Goal: Task Accomplishment & Management: Manage account settings

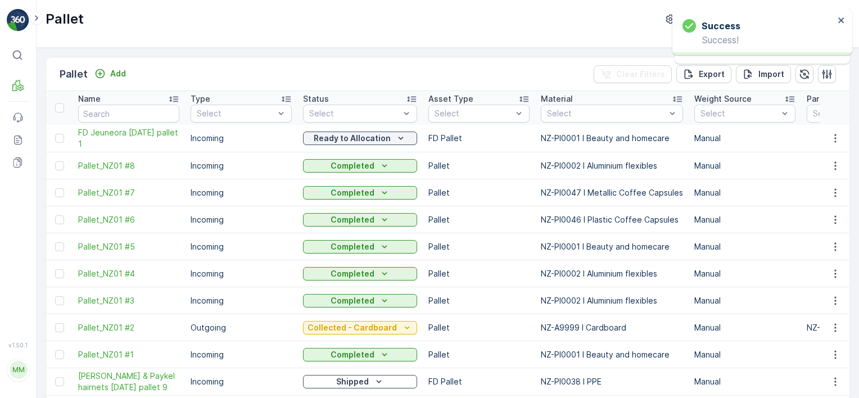
scroll to position [393, 0]
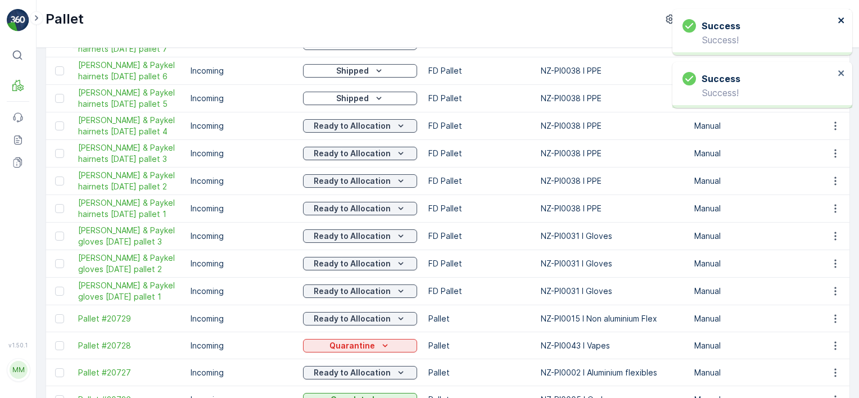
click at [843, 19] on icon "close" at bounding box center [841, 20] width 8 height 9
click at [842, 19] on icon "close" at bounding box center [841, 20] width 6 height 6
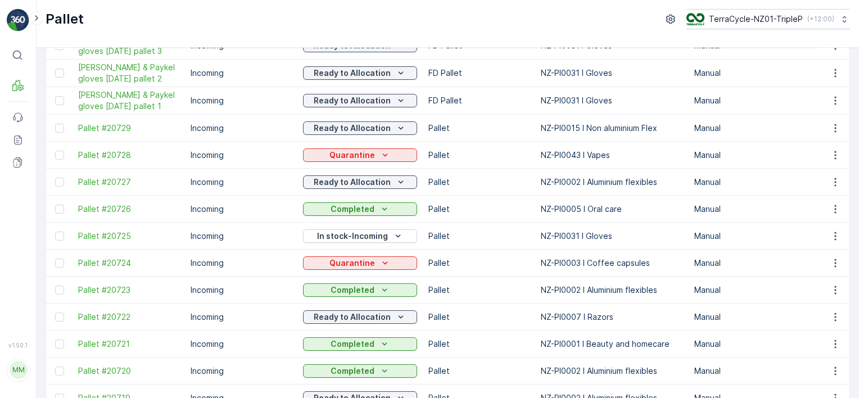
scroll to position [618, 0]
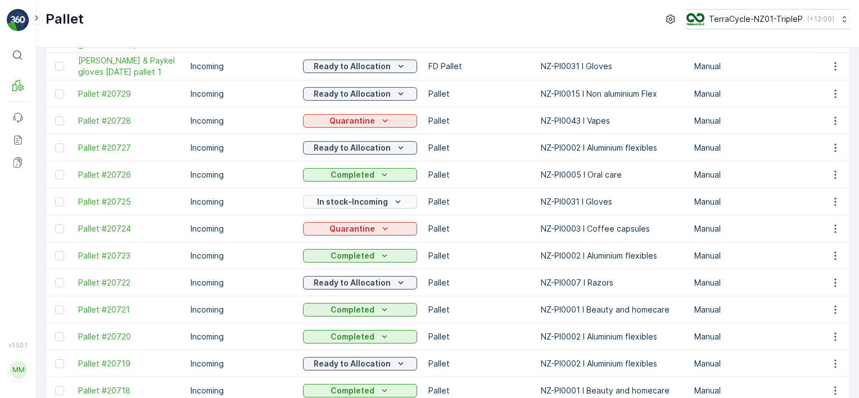
click at [386, 202] on div "In stock-Incoming" at bounding box center [359, 201] width 105 height 11
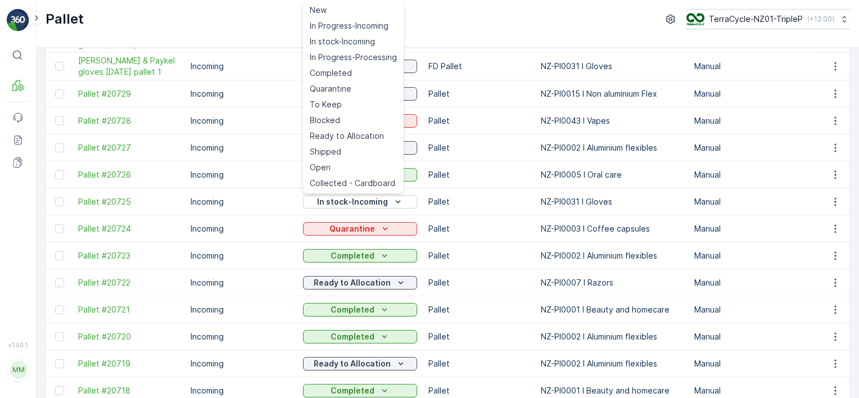
drag, startPoint x: 342, startPoint y: 133, endPoint x: 363, endPoint y: 155, distance: 29.8
click at [343, 135] on span "Ready to Allocation" at bounding box center [347, 135] width 74 height 11
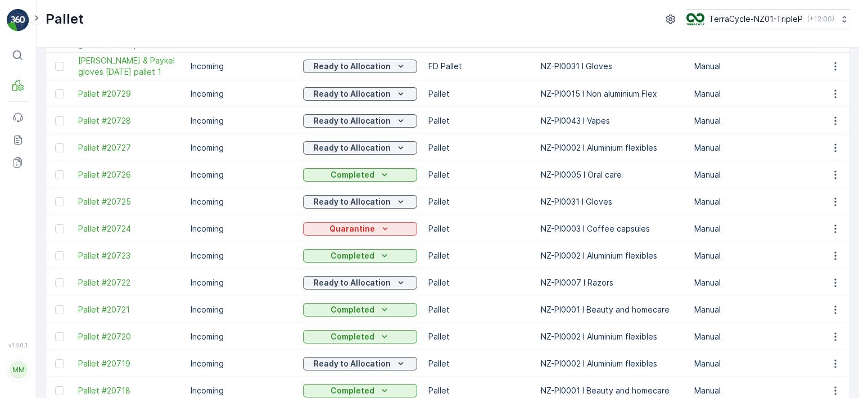
scroll to position [562, 0]
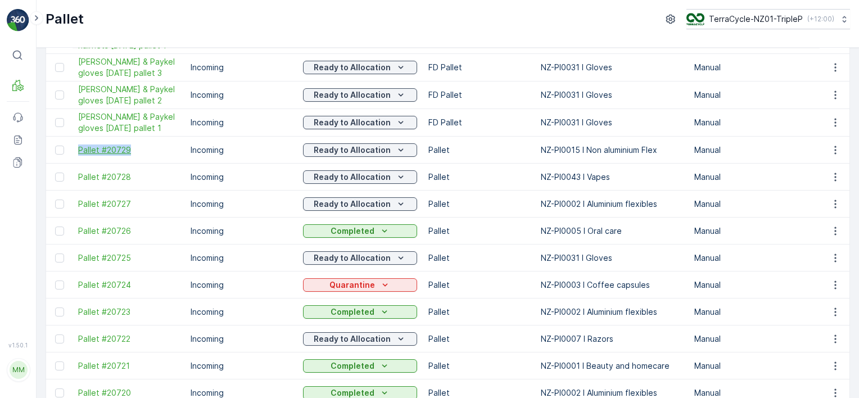
drag, startPoint x: 70, startPoint y: 144, endPoint x: 134, endPoint y: 146, distance: 63.5
copy span "Pallet #20729"
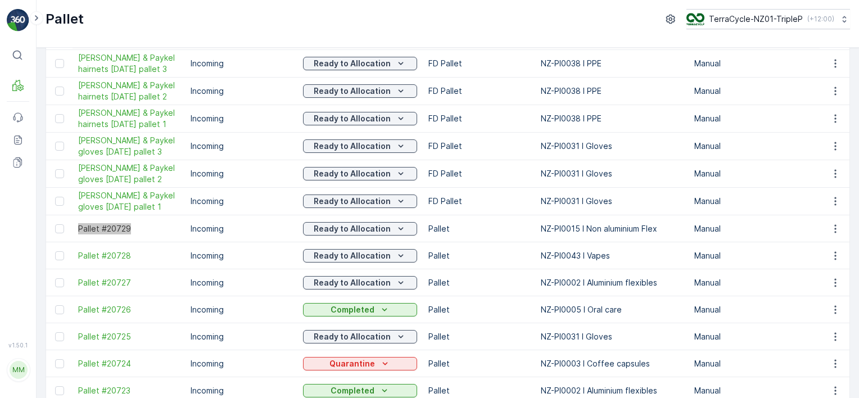
scroll to position [409, 0]
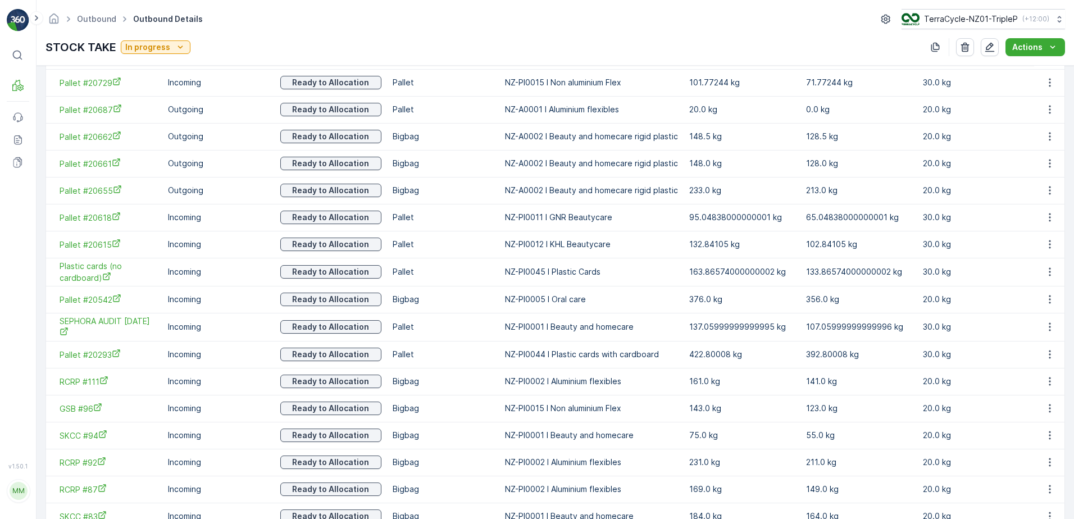
scroll to position [386, 0]
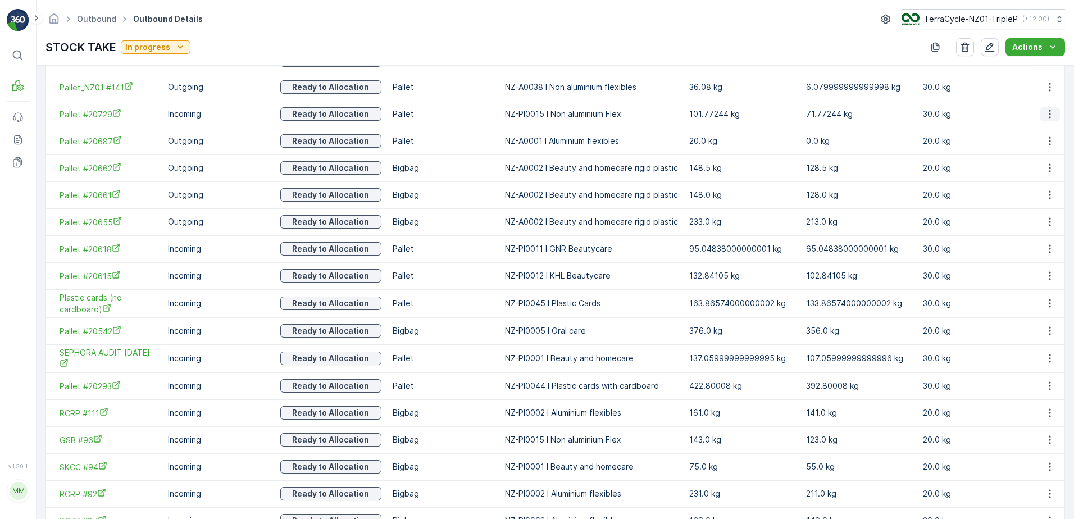
click at [1046, 113] on icon "button" at bounding box center [1050, 113] width 11 height 11
click at [1031, 155] on span "Unlink Pallet" at bounding box center [1028, 151] width 46 height 11
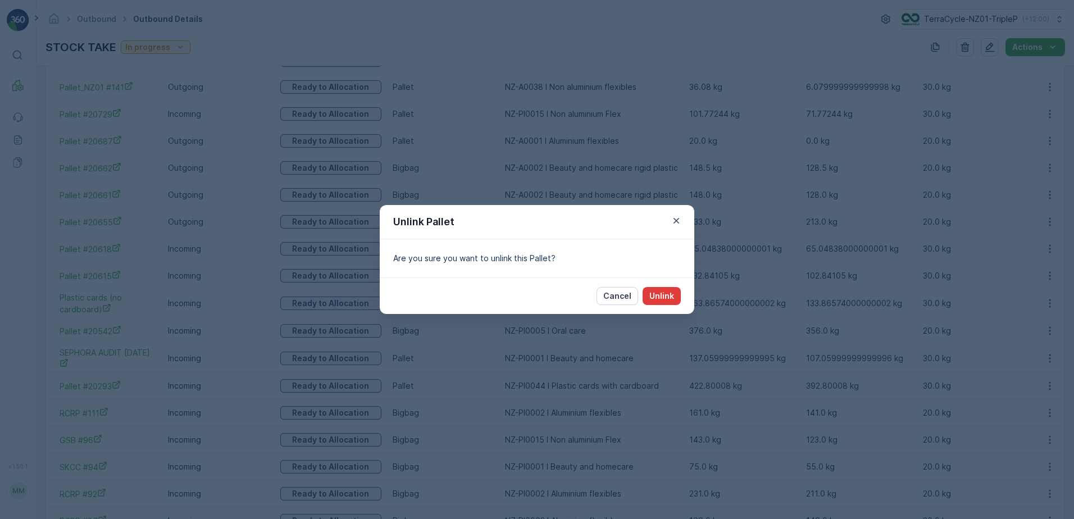
click at [665, 296] on p "Unlink" at bounding box center [662, 296] width 25 height 11
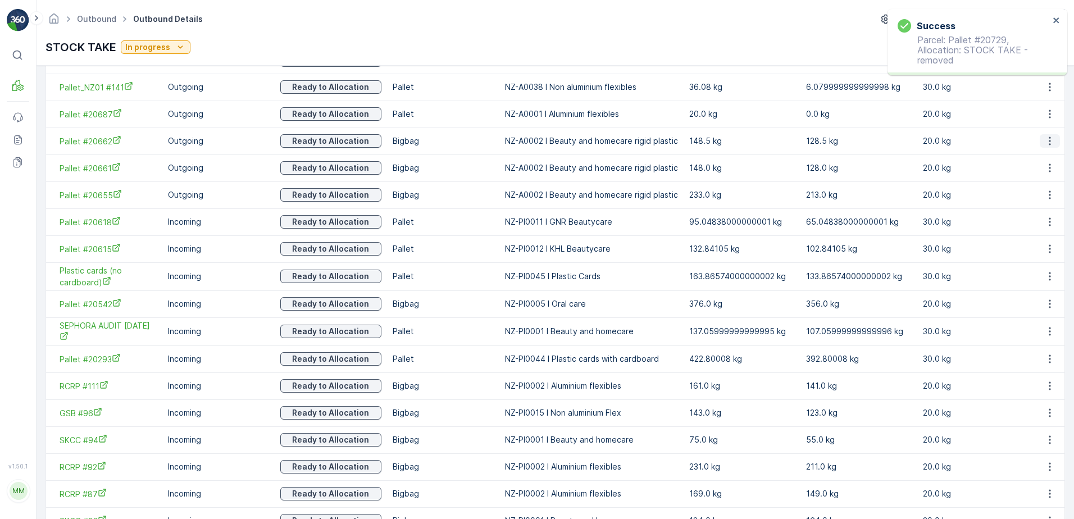
click at [1049, 144] on icon "button" at bounding box center [1050, 141] width 2 height 8
click at [1012, 176] on span "Unlink Pallet" at bounding box center [1028, 178] width 46 height 11
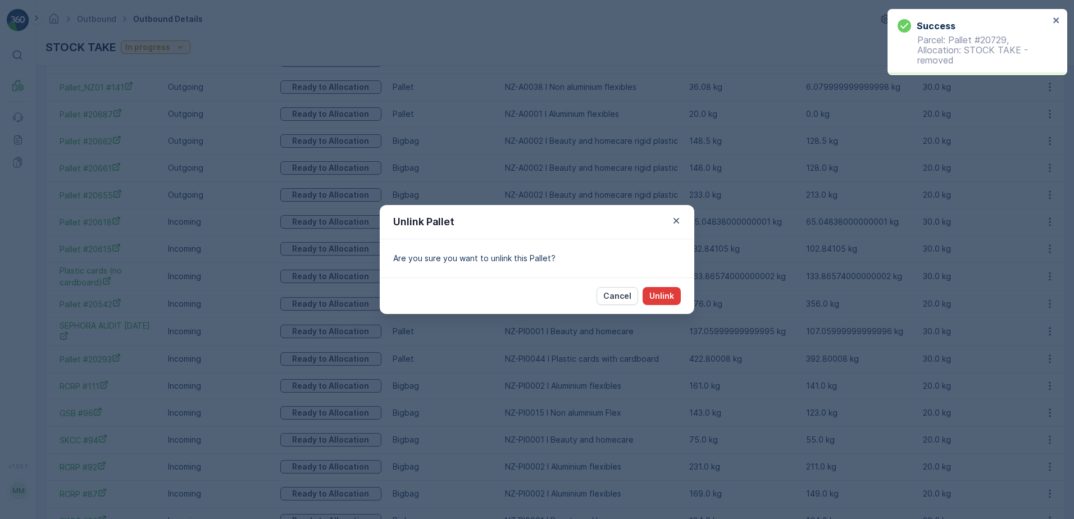
click at [660, 297] on p "Unlink" at bounding box center [662, 296] width 25 height 11
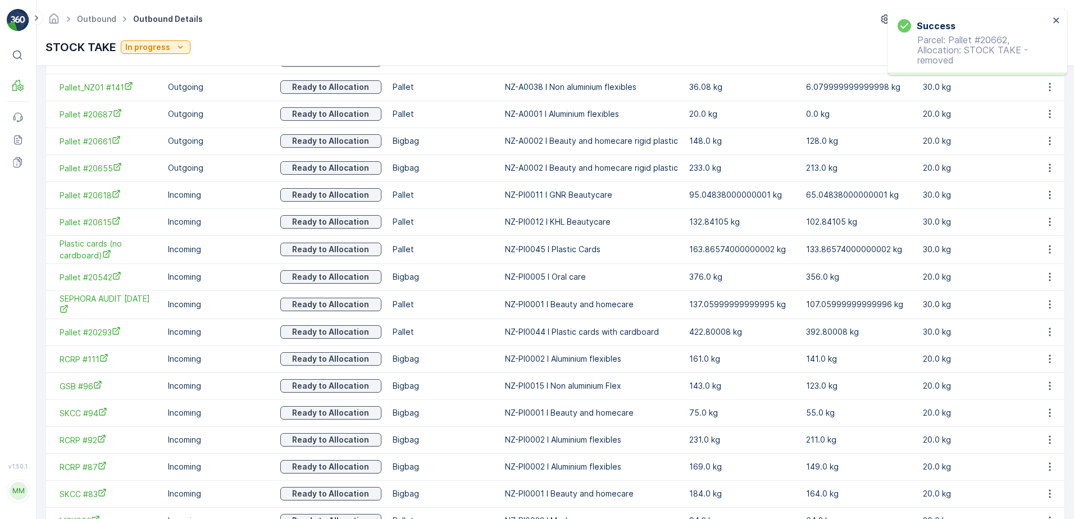
click at [1049, 114] on icon "button" at bounding box center [1050, 114] width 2 height 8
click at [1035, 149] on span "Unlink Pallet" at bounding box center [1028, 151] width 46 height 11
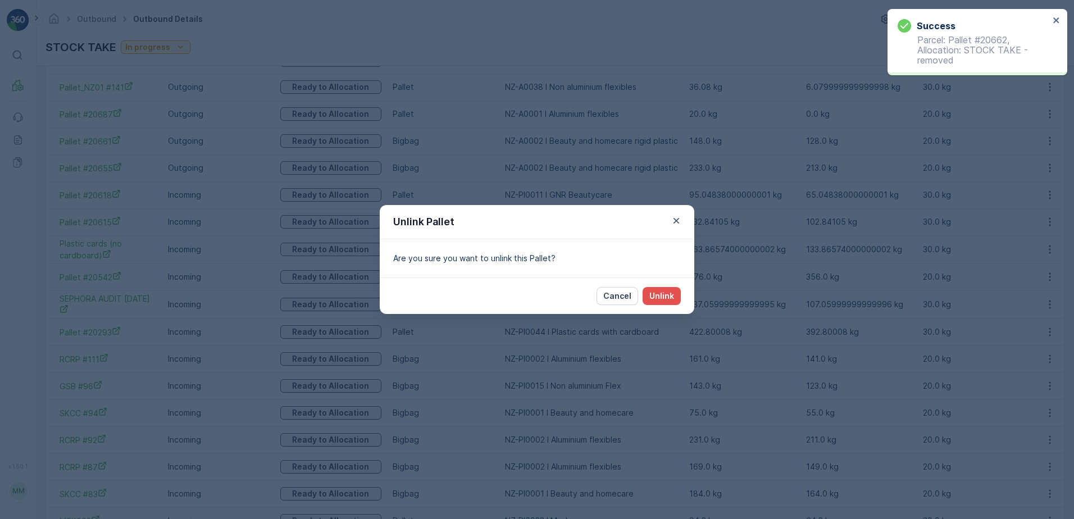
click at [662, 287] on div "Cancel Unlink" at bounding box center [537, 296] width 315 height 37
click at [661, 295] on p "Unlink" at bounding box center [662, 296] width 25 height 11
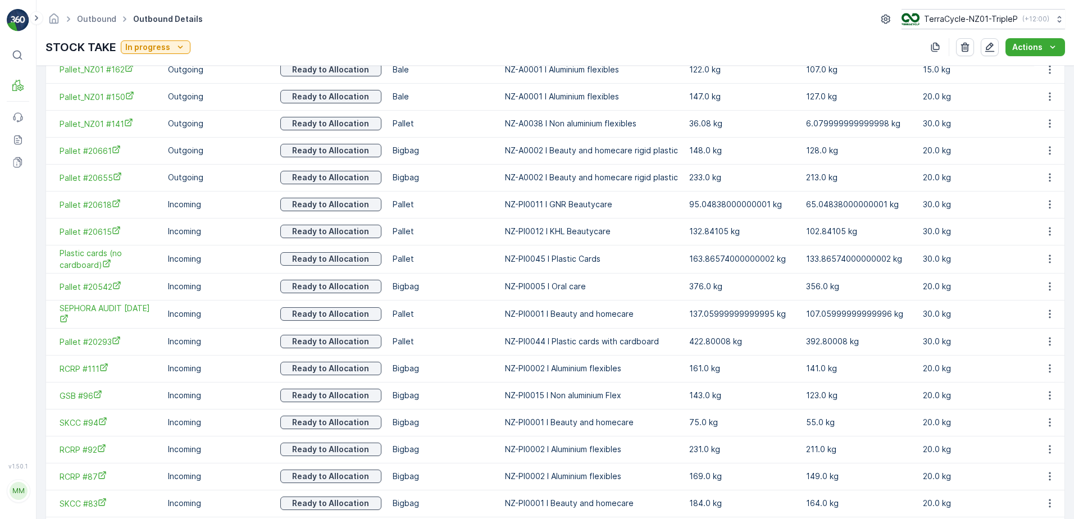
scroll to position [330, 0]
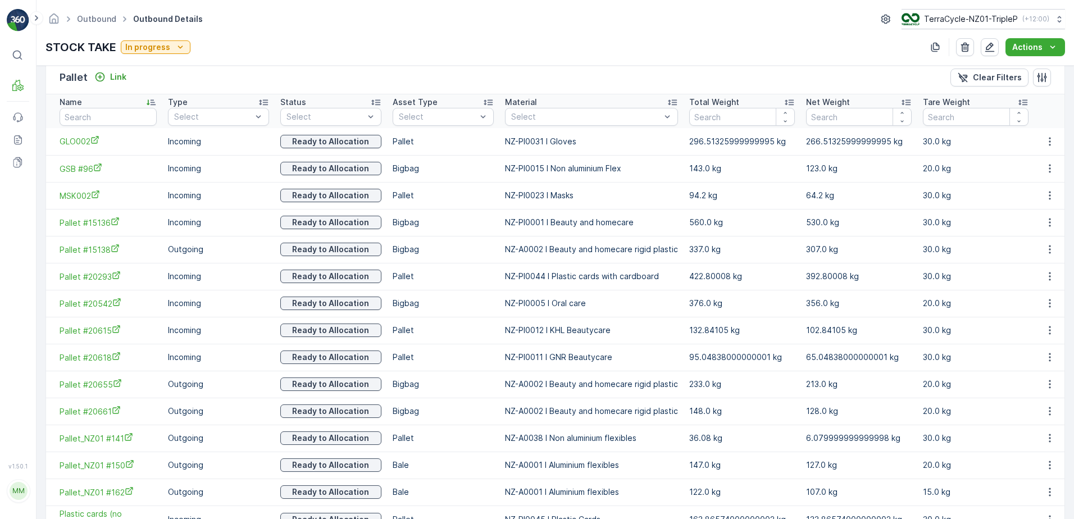
scroll to position [281, 0]
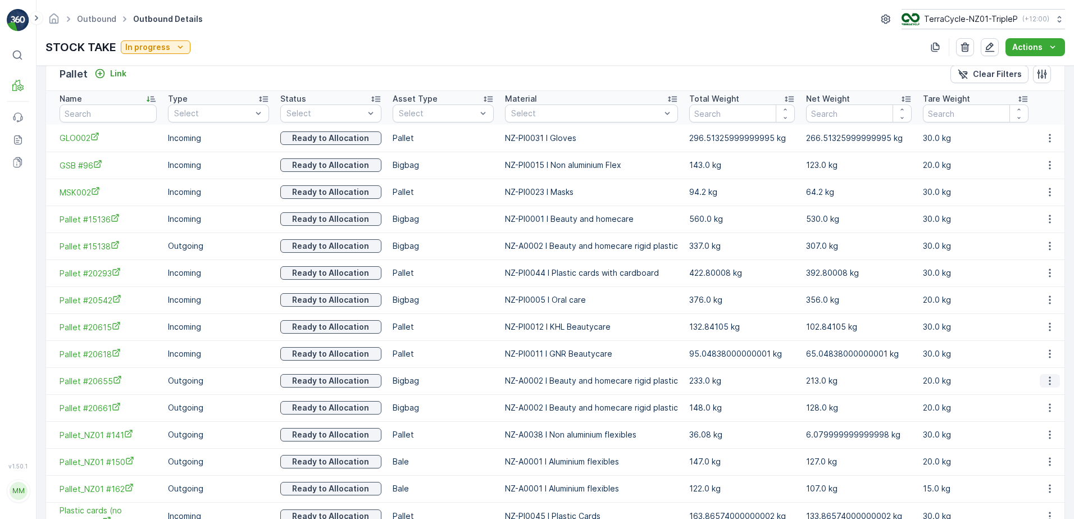
click at [1045, 377] on icon "button" at bounding box center [1050, 380] width 11 height 11
click at [1036, 419] on span "Unlink Pallet" at bounding box center [1028, 418] width 46 height 11
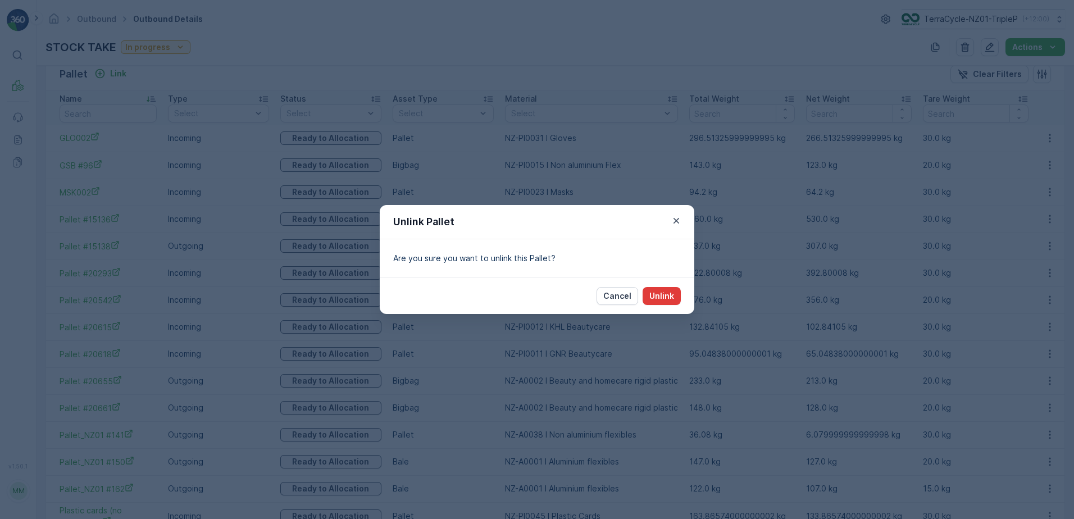
click at [663, 300] on p "Unlink" at bounding box center [662, 296] width 25 height 11
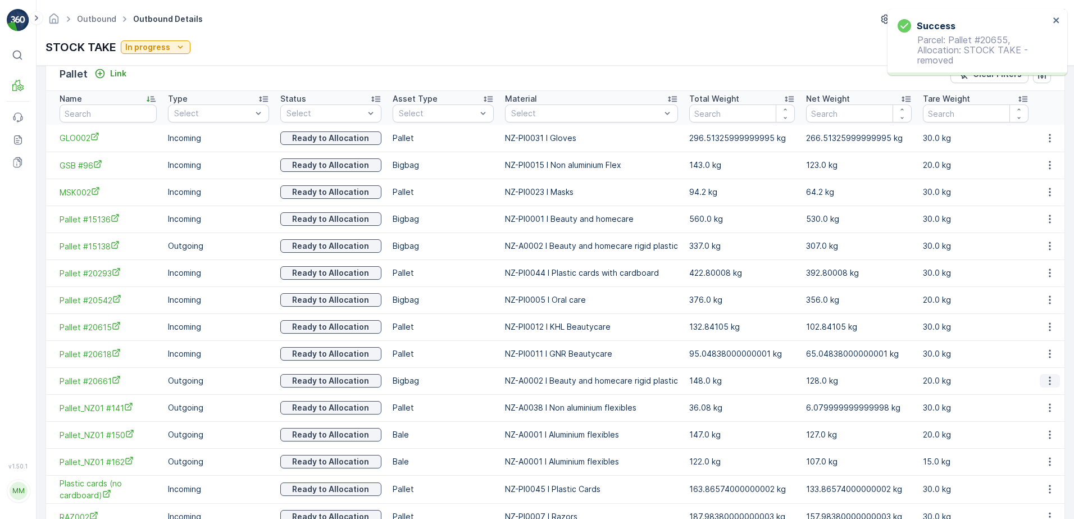
click at [1049, 385] on icon "button" at bounding box center [1050, 381] width 2 height 8
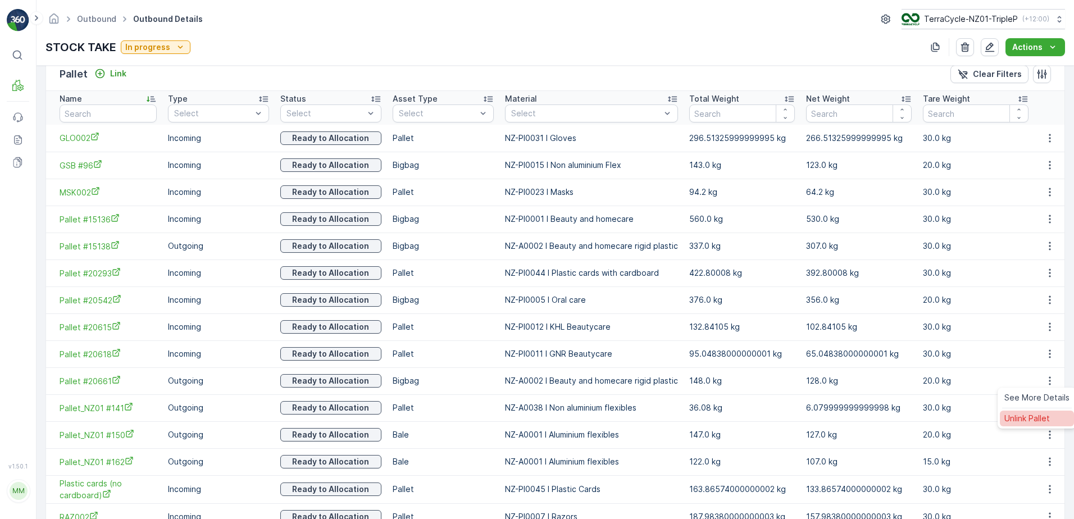
click at [1047, 423] on span "Unlink Pallet" at bounding box center [1028, 418] width 46 height 11
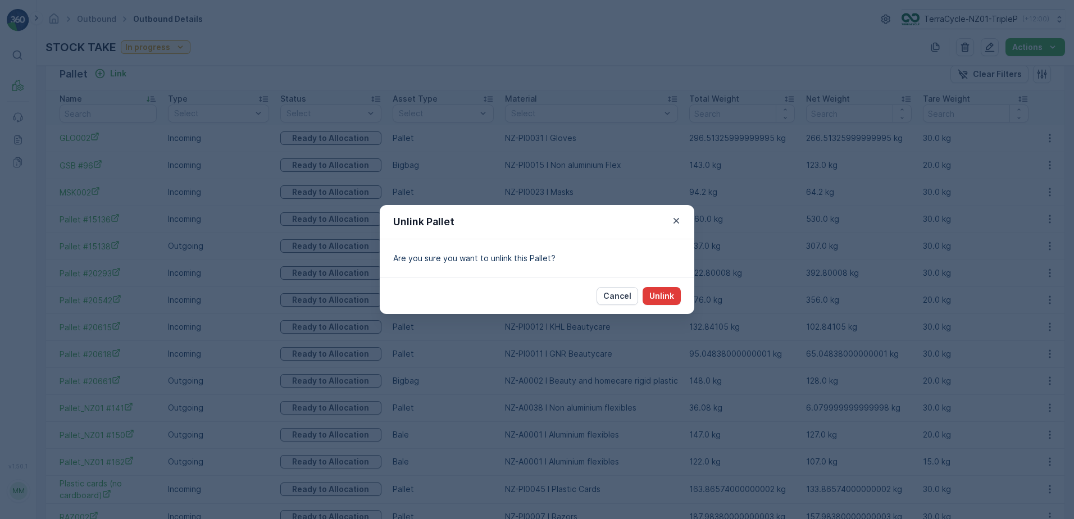
click at [663, 297] on p "Unlink" at bounding box center [662, 296] width 25 height 11
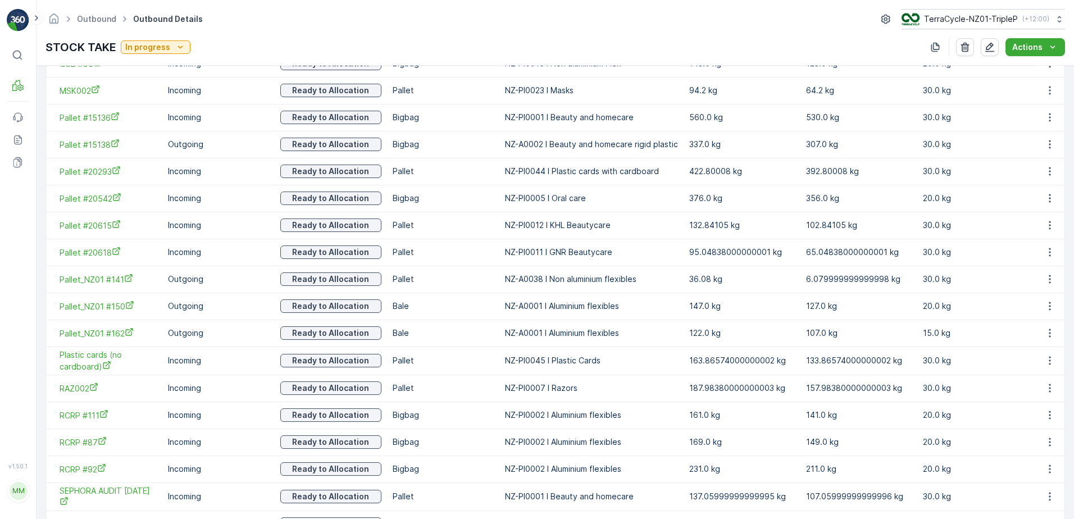
scroll to position [364, 0]
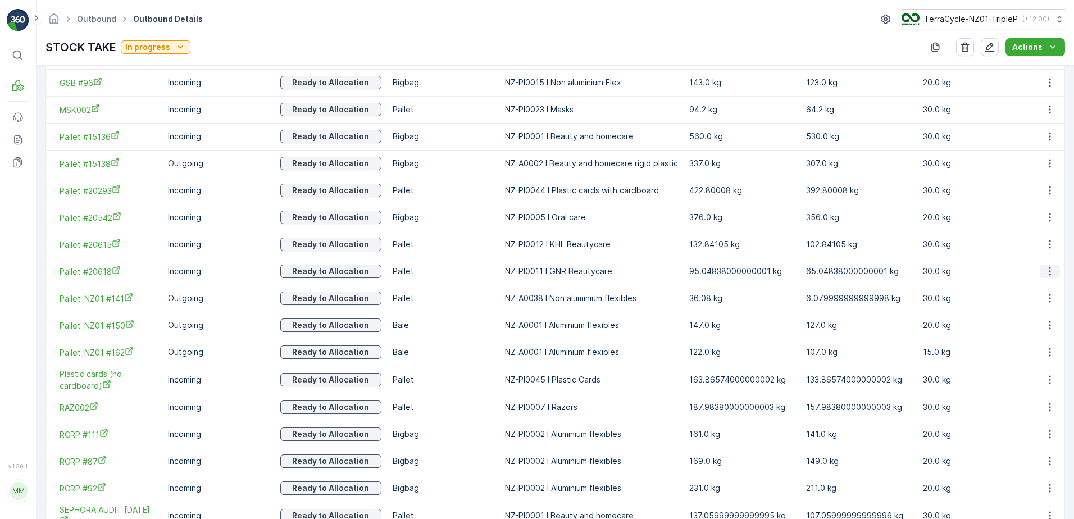
drag, startPoint x: 1049, startPoint y: 269, endPoint x: 1046, endPoint y: 278, distance: 8.9
click at [1049, 270] on icon "button" at bounding box center [1050, 271] width 11 height 11
click at [1036, 306] on span "Unlink Pallet" at bounding box center [1028, 308] width 46 height 11
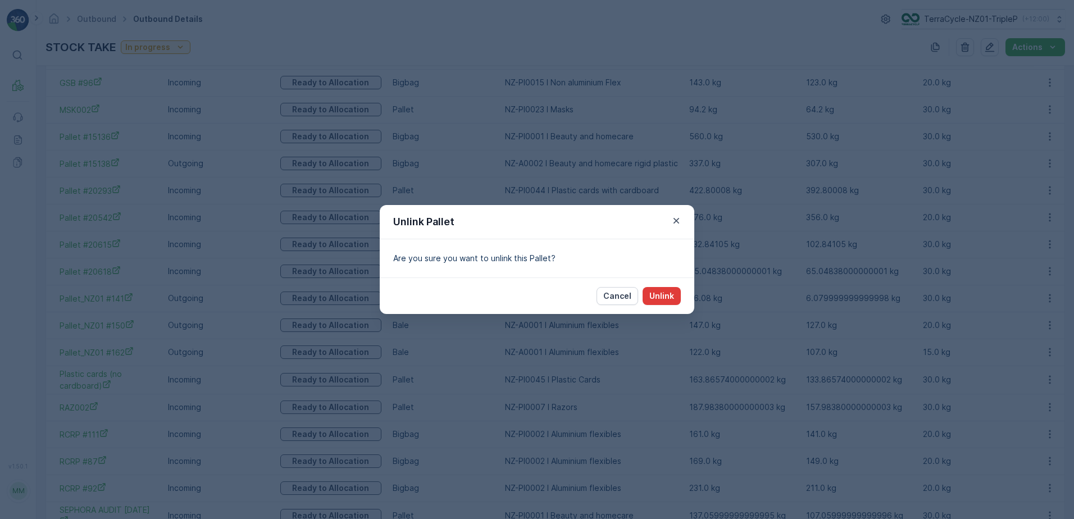
click at [656, 289] on button "Unlink" at bounding box center [662, 296] width 38 height 18
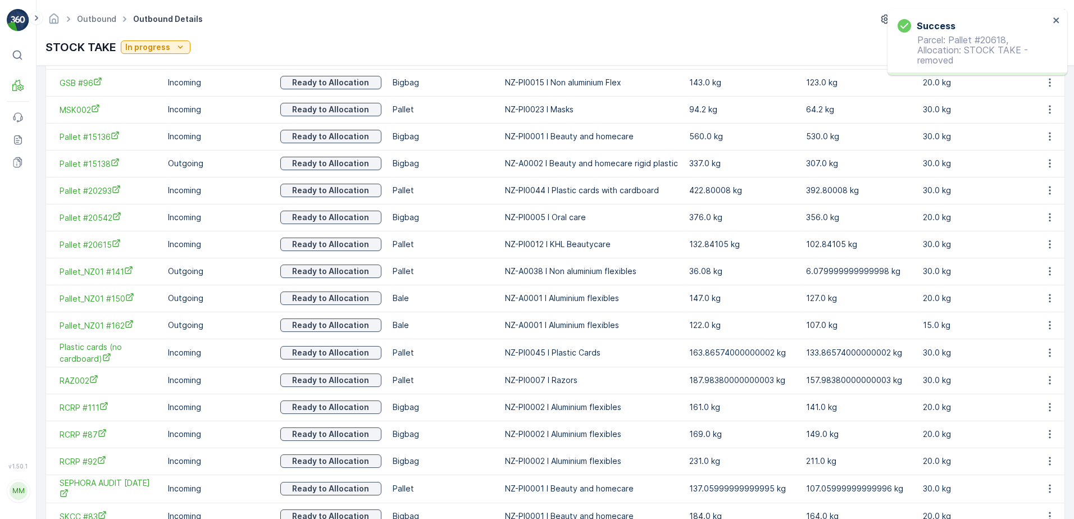
click at [1049, 217] on icon "button" at bounding box center [1050, 218] width 2 height 8
click at [1030, 257] on span "Unlink Pallet" at bounding box center [1028, 255] width 46 height 11
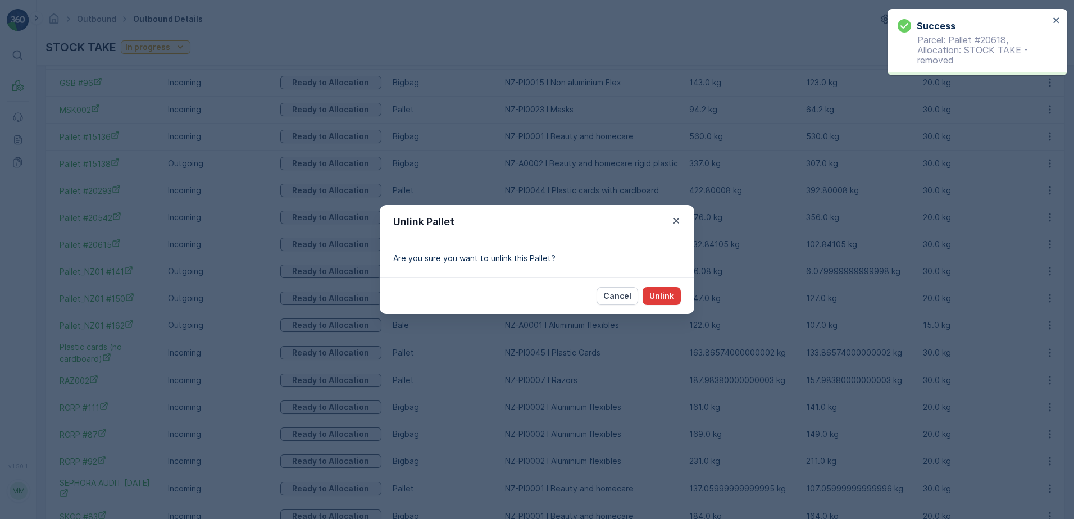
click at [665, 297] on p "Unlink" at bounding box center [662, 296] width 25 height 11
click at [607, 296] on p "Cancel" at bounding box center [618, 296] width 28 height 11
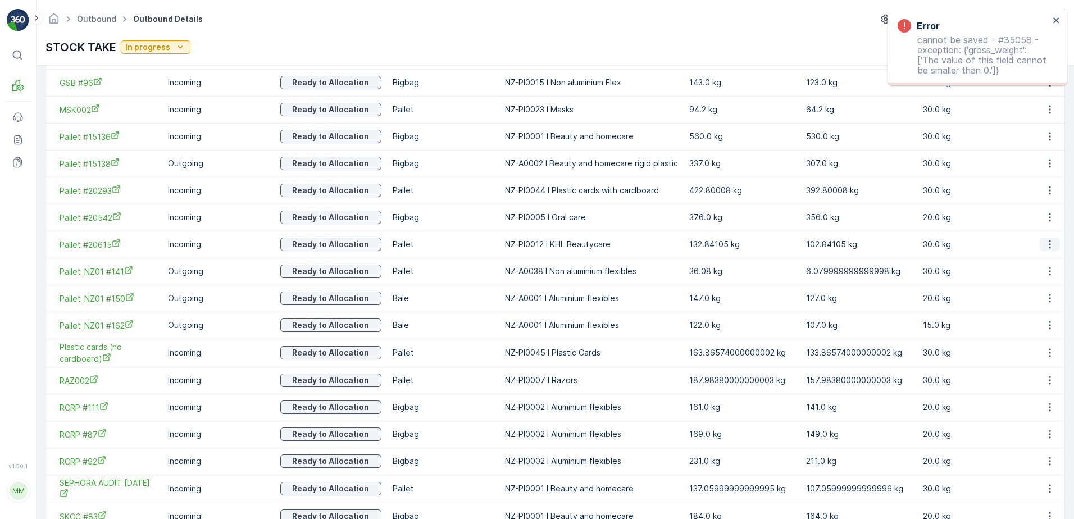
click at [1049, 247] on icon "button" at bounding box center [1050, 244] width 11 height 11
click at [1053, 287] on div "Unlink Pallet" at bounding box center [1037, 282] width 74 height 16
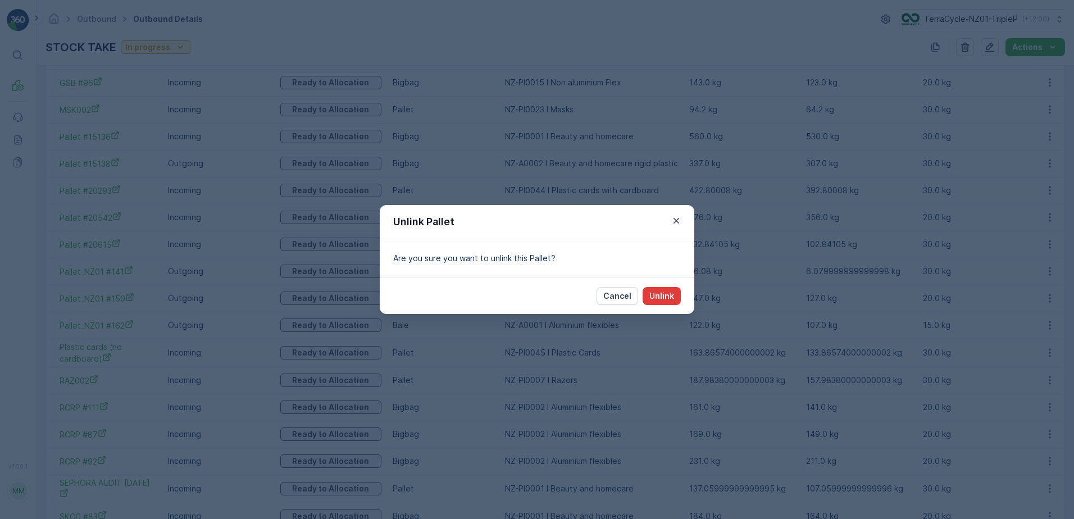
click at [668, 290] on button "Unlink" at bounding box center [662, 296] width 38 height 18
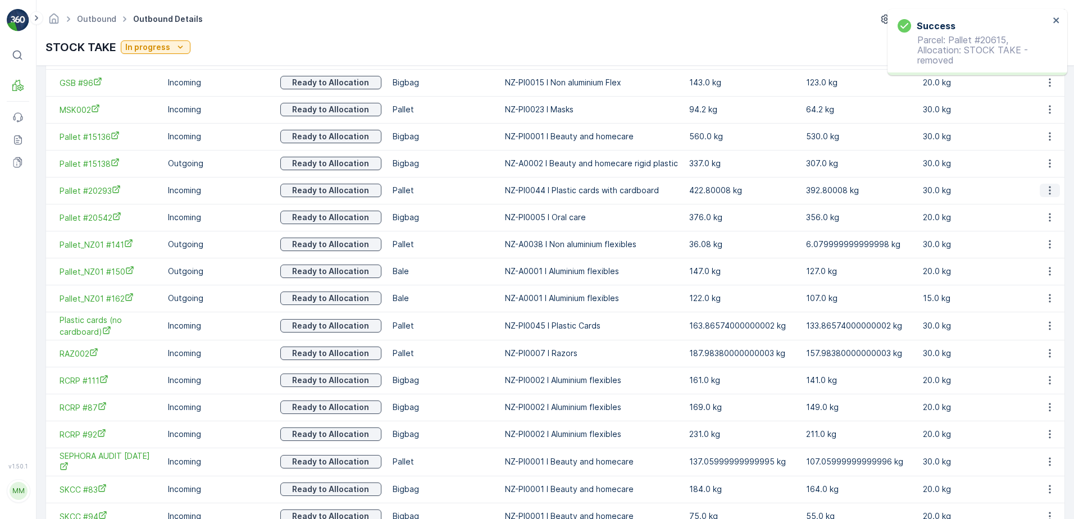
click at [1047, 189] on icon "button" at bounding box center [1050, 190] width 11 height 11
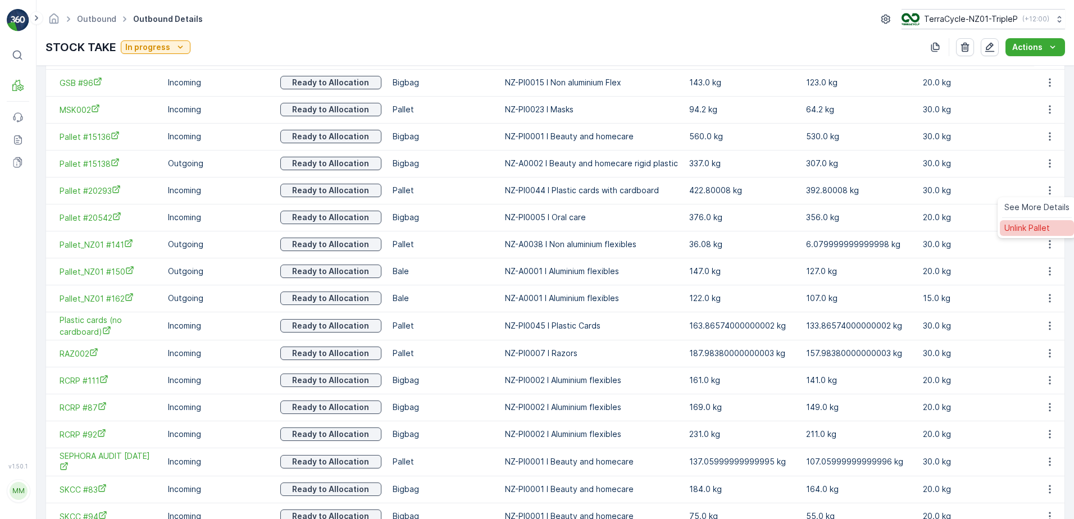
click at [1033, 228] on span "Unlink Pallet" at bounding box center [1028, 228] width 46 height 11
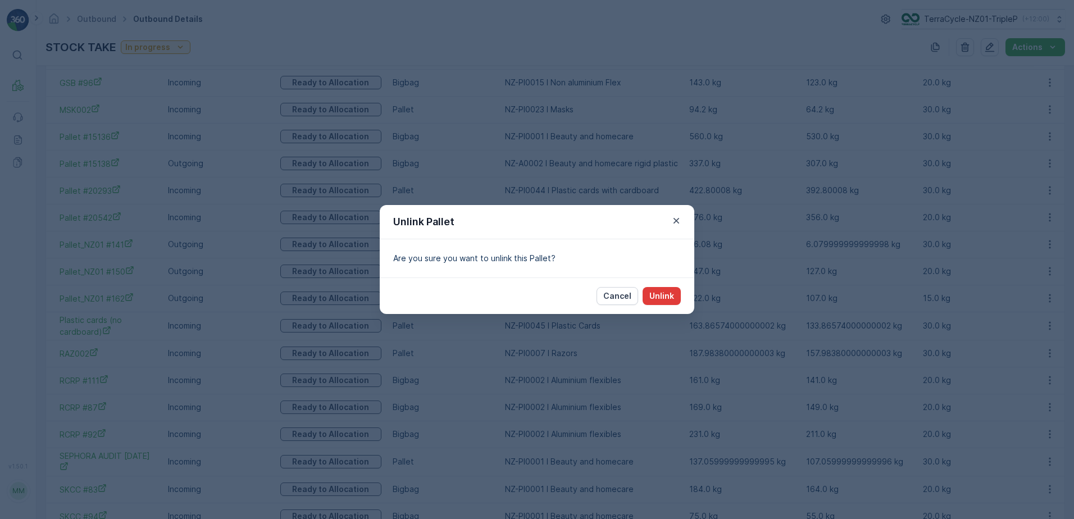
click at [664, 292] on p "Unlink" at bounding box center [662, 296] width 25 height 11
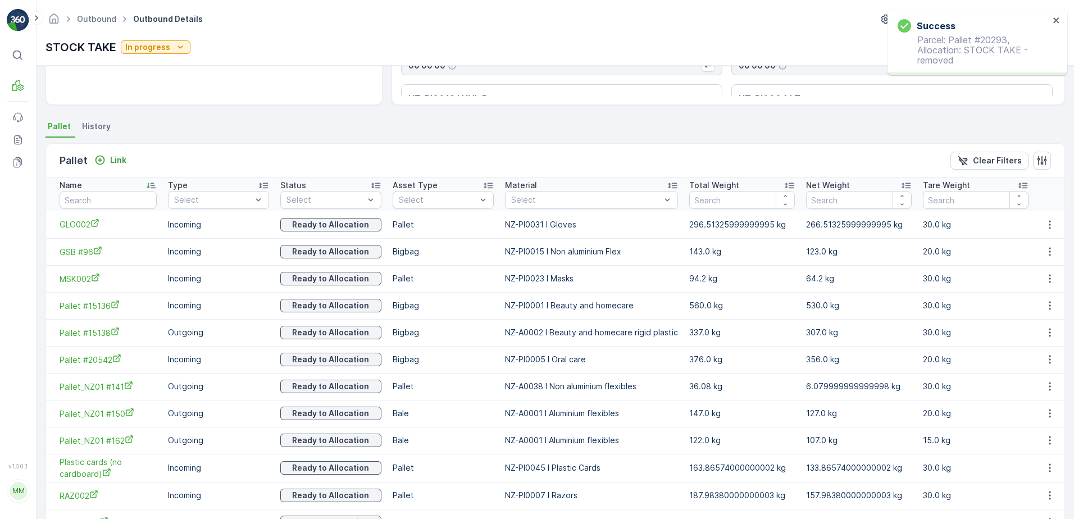
scroll to position [195, 0]
click at [1046, 358] on icon "button" at bounding box center [1050, 358] width 11 height 11
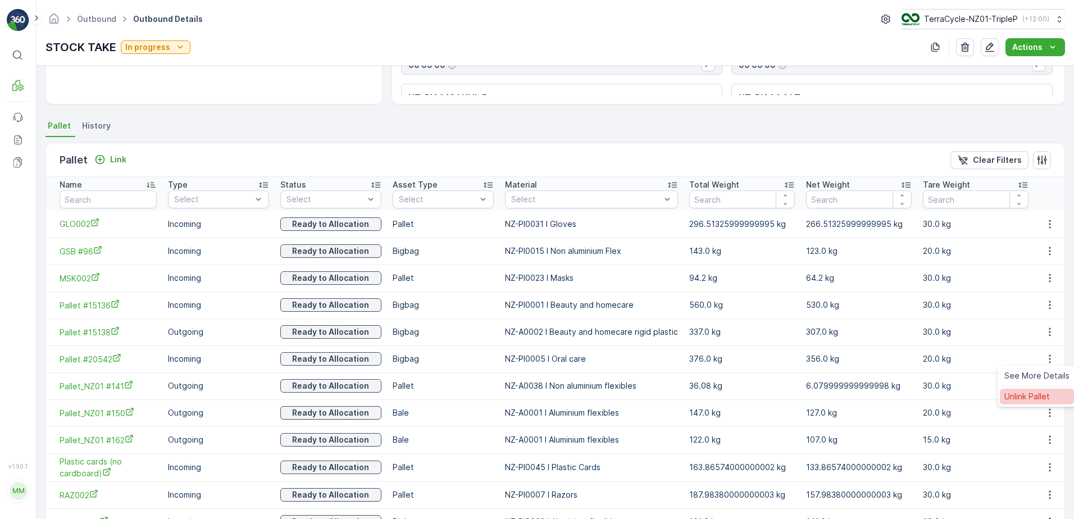
click at [1046, 400] on span "Unlink Pallet" at bounding box center [1028, 396] width 46 height 11
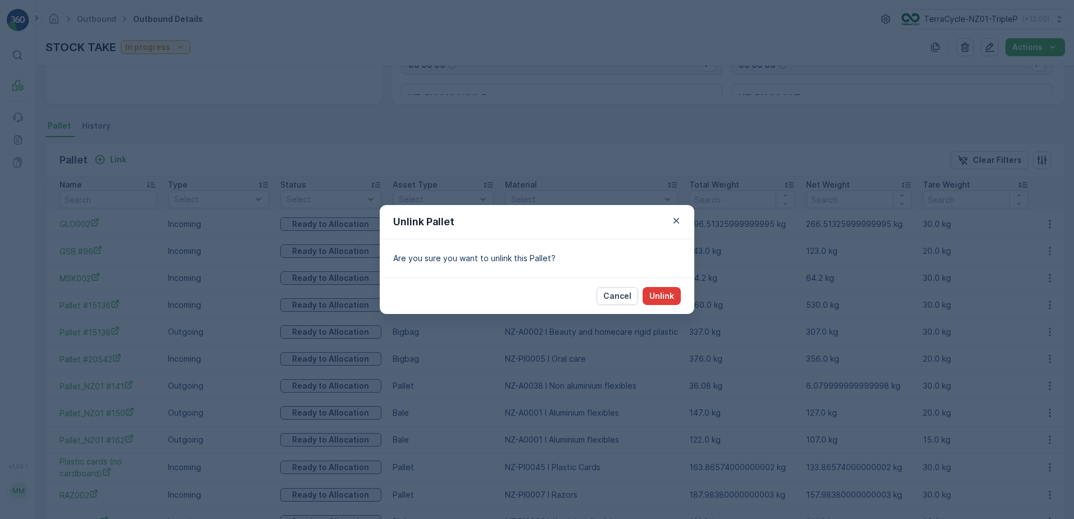
click at [666, 294] on p "Unlink" at bounding box center [662, 296] width 25 height 11
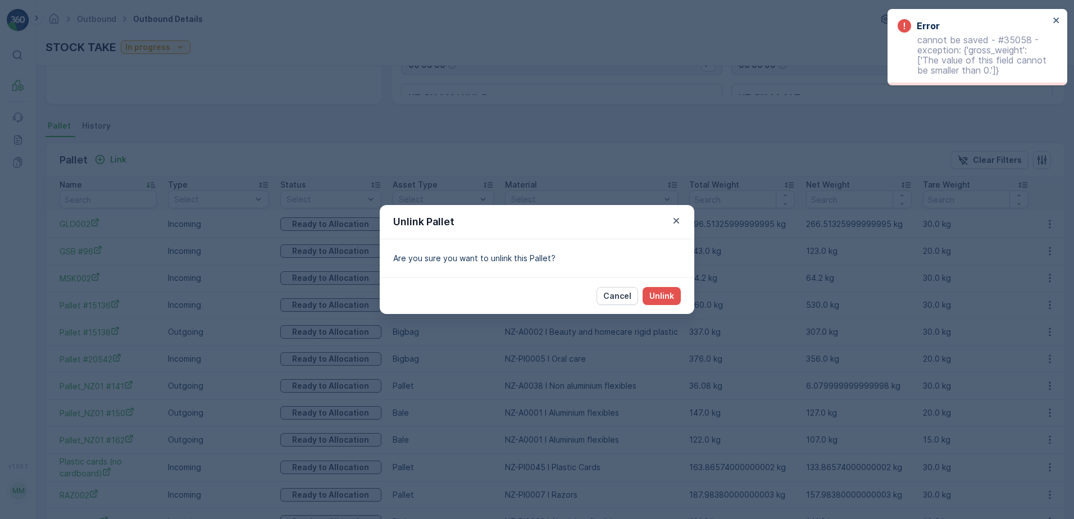
click at [629, 293] on p "Cancel" at bounding box center [618, 296] width 28 height 11
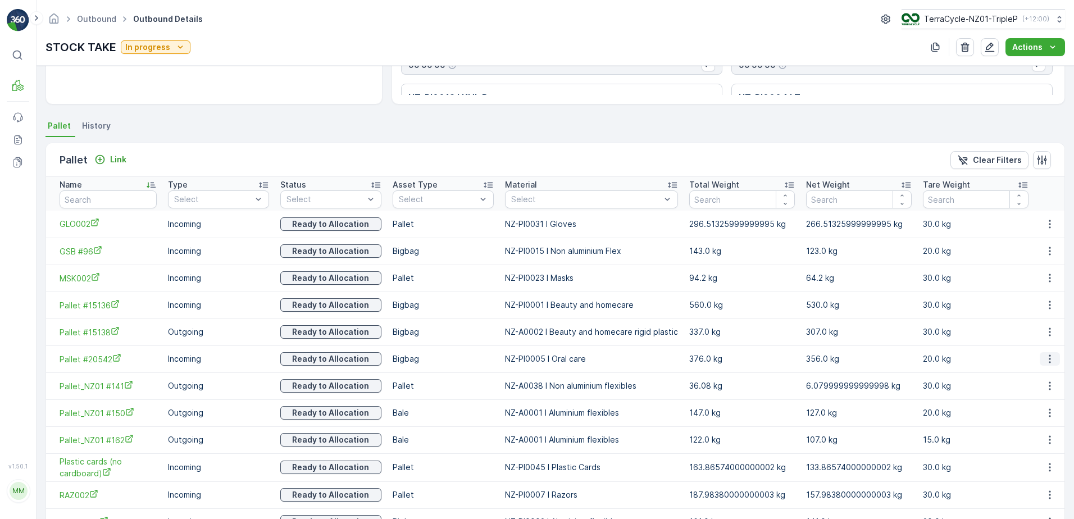
click at [1052, 360] on icon "button" at bounding box center [1050, 358] width 11 height 11
click at [1038, 398] on span "Unlink Pallet" at bounding box center [1028, 396] width 46 height 11
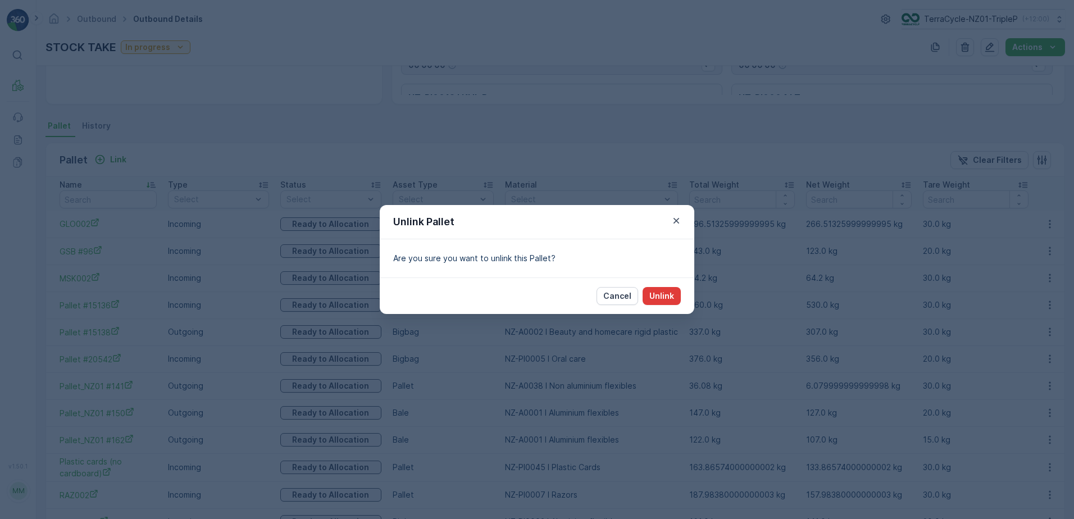
click at [649, 296] on button "Unlink" at bounding box center [662, 296] width 38 height 18
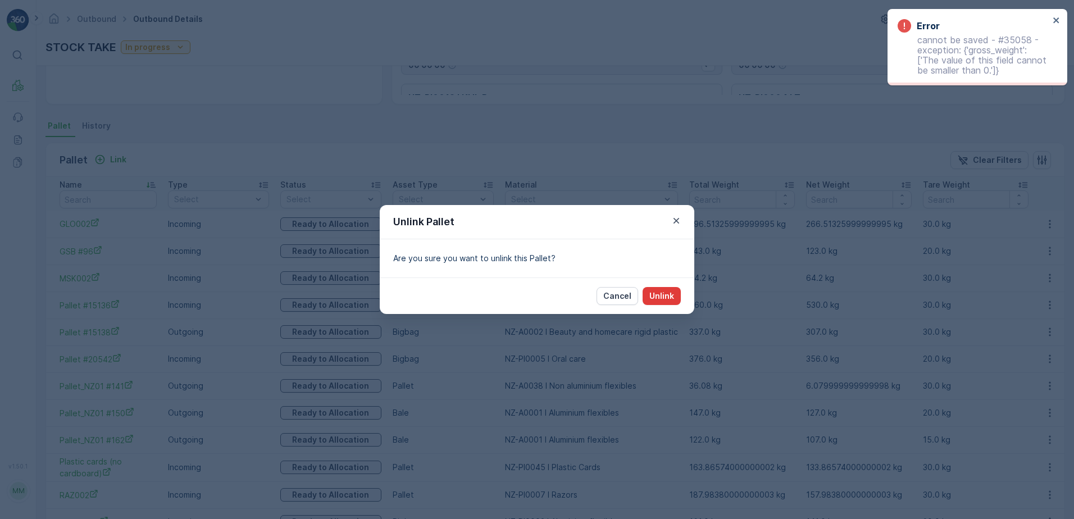
click at [670, 294] on p "Unlink" at bounding box center [662, 296] width 25 height 11
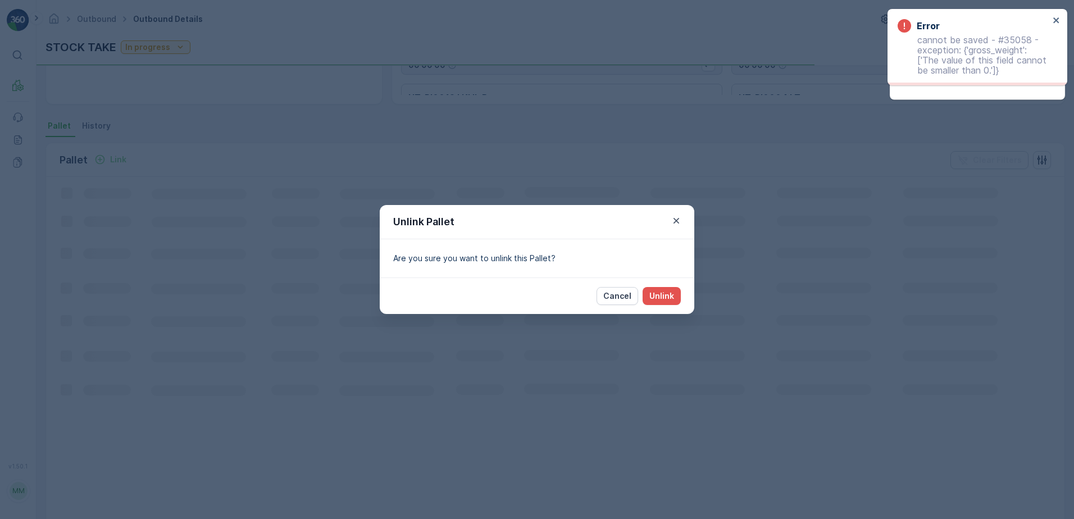
click at [627, 296] on p "Cancel" at bounding box center [618, 296] width 28 height 11
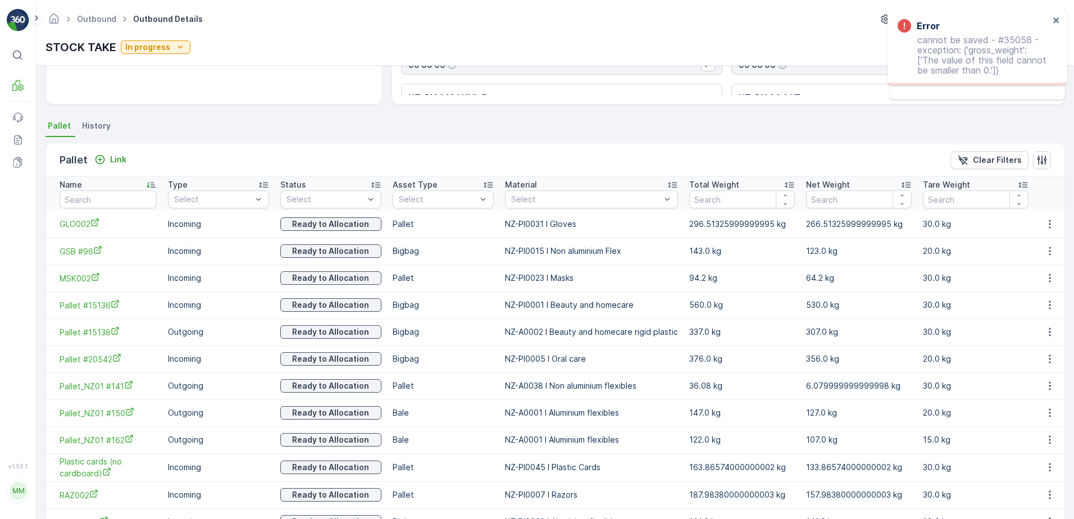
click at [265, 124] on ul "Pallet History" at bounding box center [556, 127] width 1020 height 19
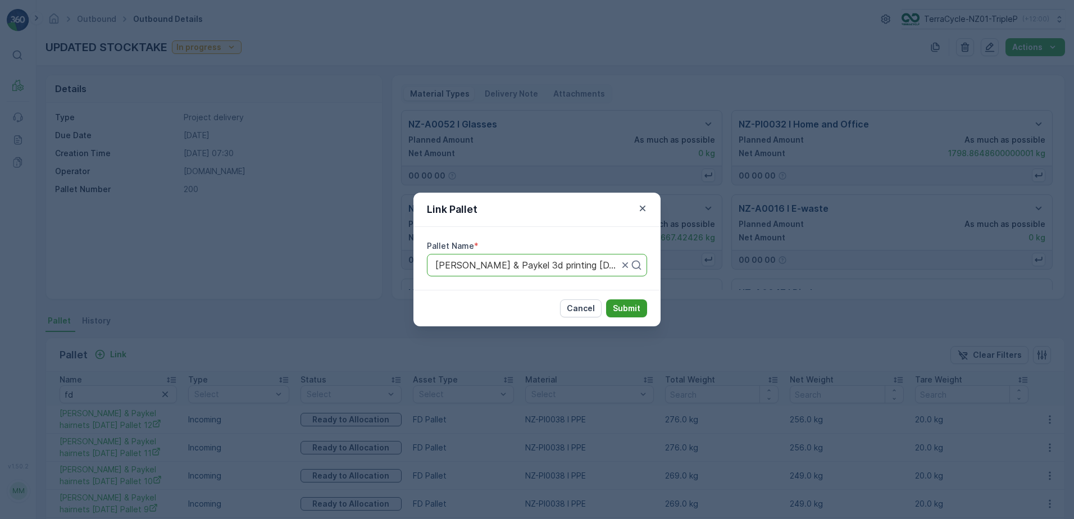
click at [615, 306] on p "Submit" at bounding box center [627, 308] width 28 height 11
click at [617, 311] on p "Submit" at bounding box center [627, 308] width 28 height 11
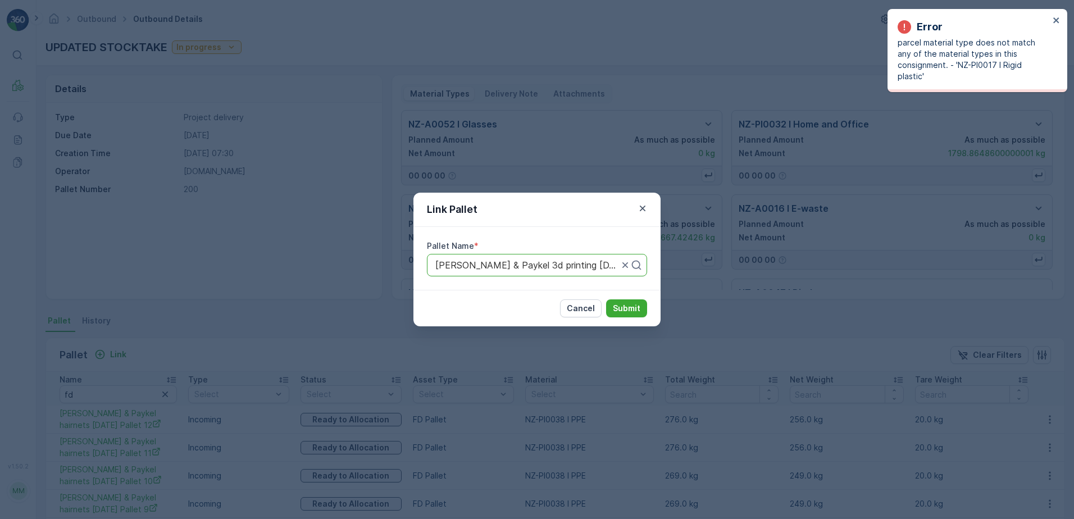
click at [781, 285] on div "Link Pallet Pallet Name * FD Fisher & Paykel 3d printing 20.8.24 Pallet 1 Cance…" at bounding box center [537, 259] width 1074 height 519
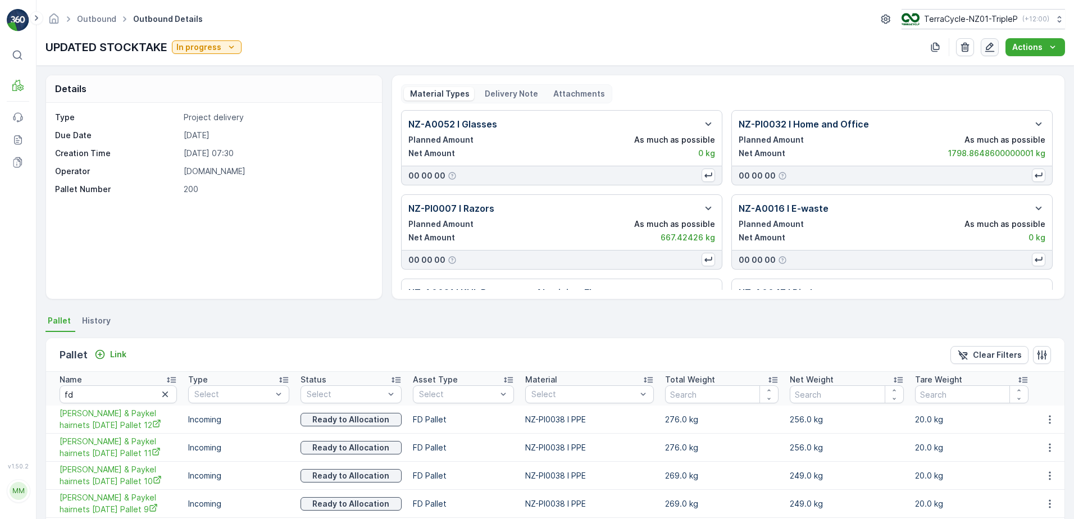
click at [989, 52] on icon "button" at bounding box center [990, 47] width 11 height 11
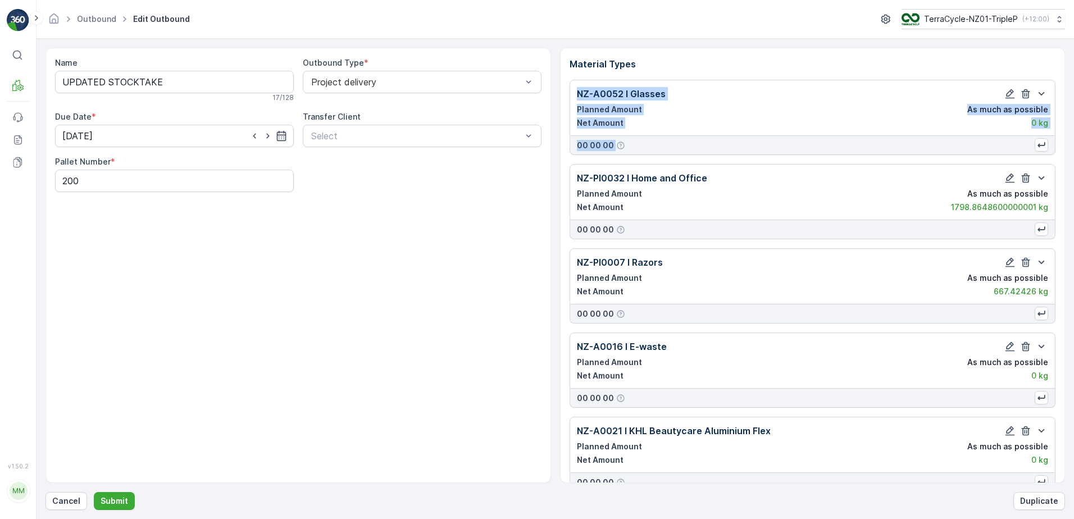
drag, startPoint x: 1064, startPoint y: 61, endPoint x: 1055, endPoint y: 114, distance: 53.1
click at [1055, 114] on div "Material Types NZ-A0052 I Glasses Planned Amount As much as possible Net Amount…" at bounding box center [813, 266] width 506 height 436
drag, startPoint x: 1055, startPoint y: 114, endPoint x: 1028, endPoint y: 41, distance: 77.3
click at [1028, 41] on form "Name UPDATED STOCKTAKE 17 / 128 Outbound Type * Project delivery Due Date * 27.…" at bounding box center [556, 279] width 1038 height 480
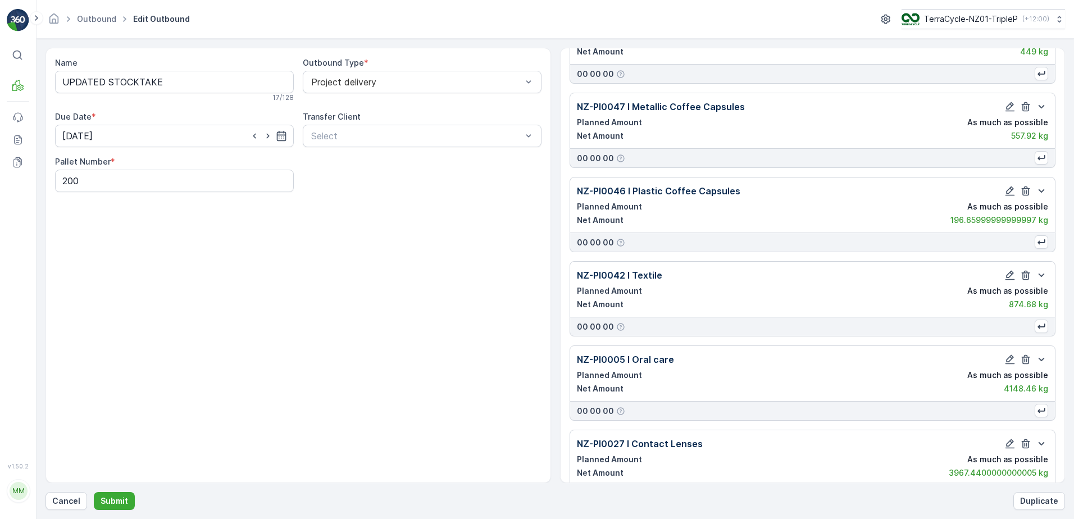
scroll to position [7632, 0]
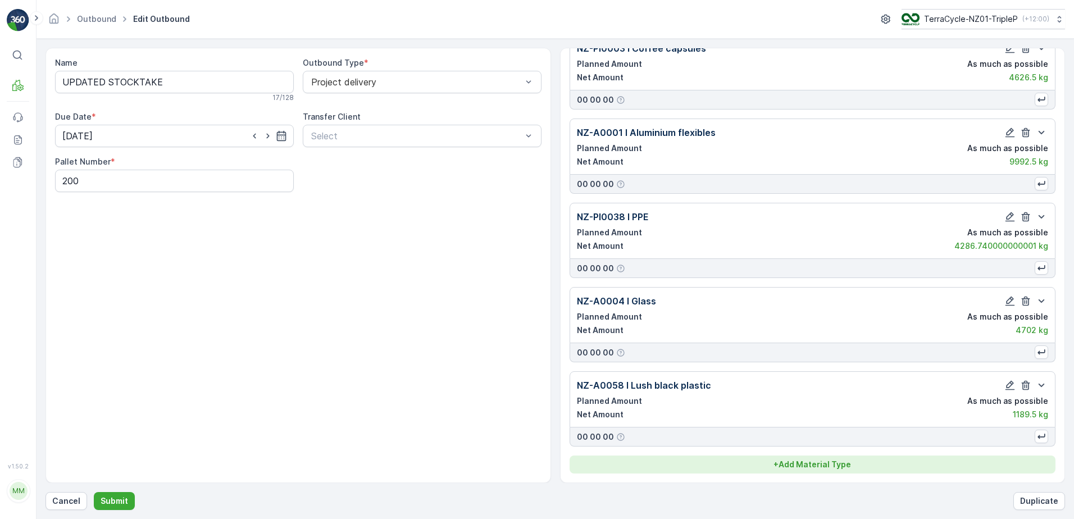
click at [822, 460] on p "+ Add Material Type" at bounding box center [813, 464] width 78 height 11
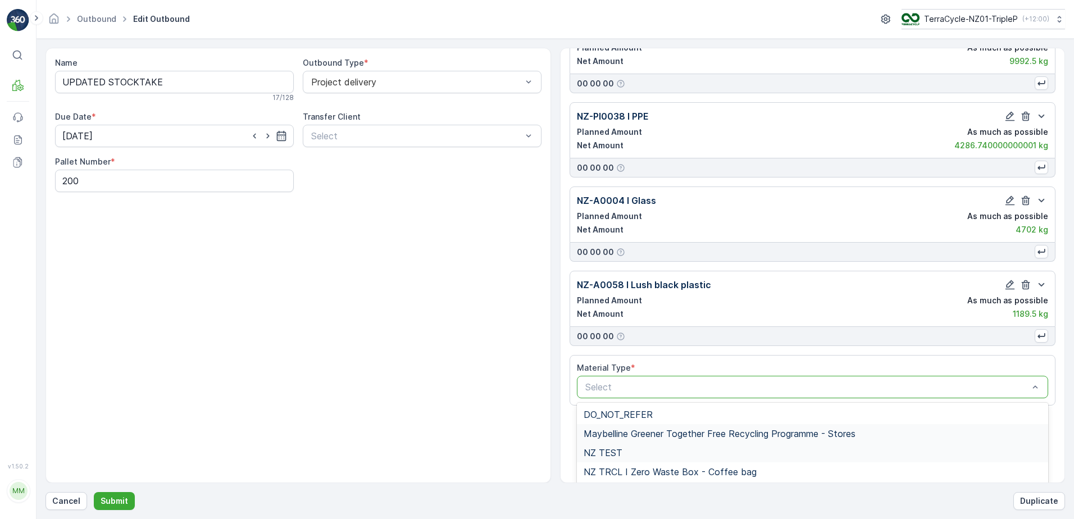
scroll to position [7821, 0]
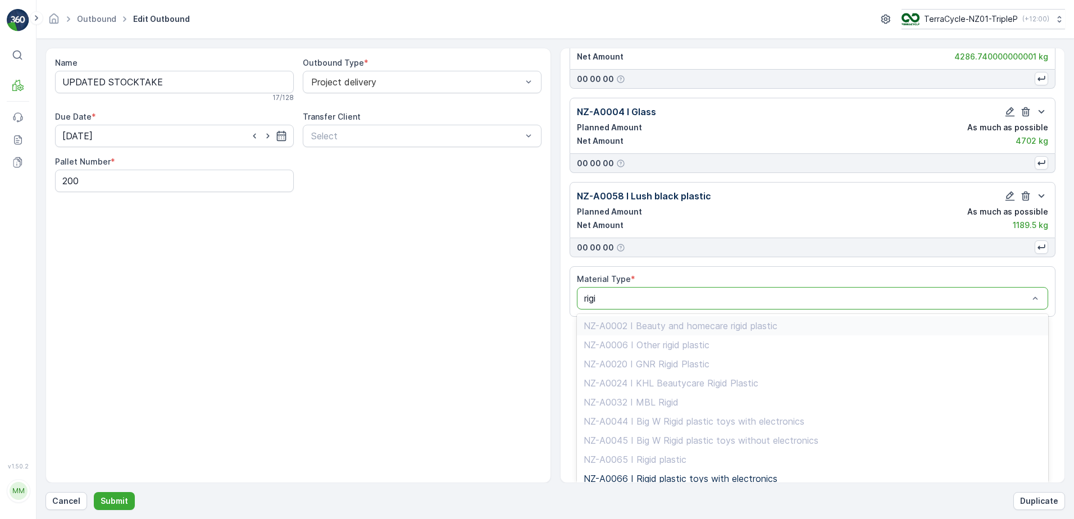
type input "rigid"
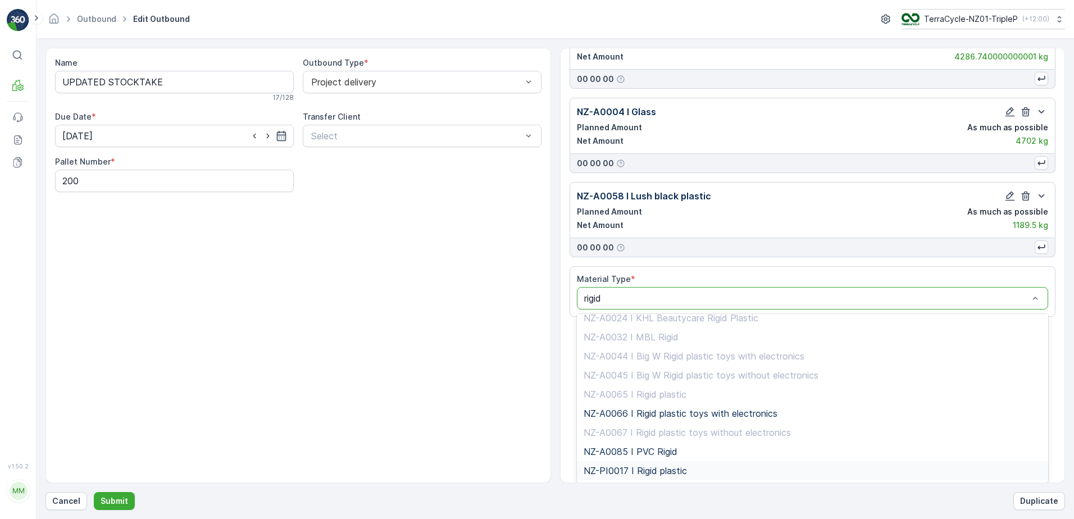
click at [678, 466] on span "NZ-PI0017 I Rigid plastic" at bounding box center [635, 471] width 103 height 10
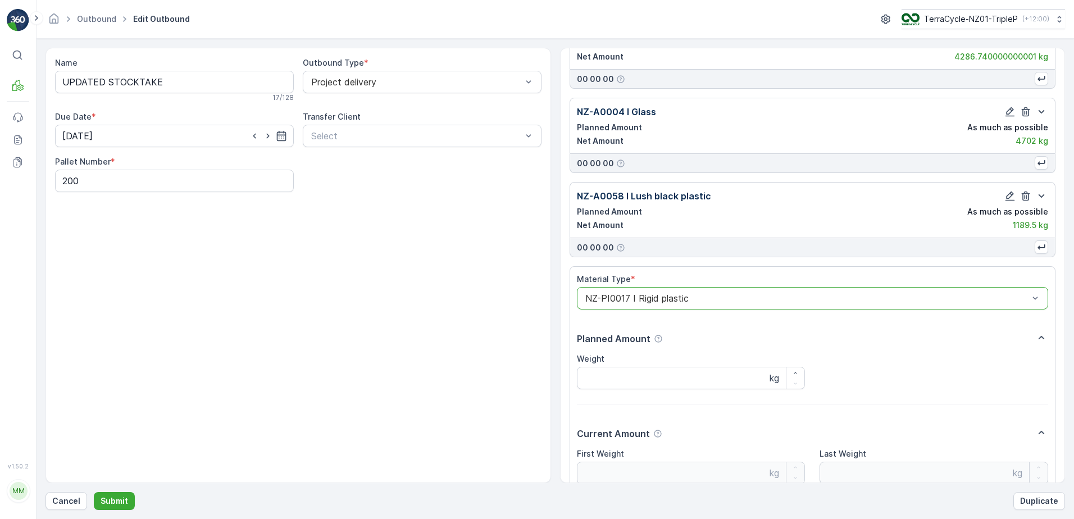
scroll to position [7922, 0]
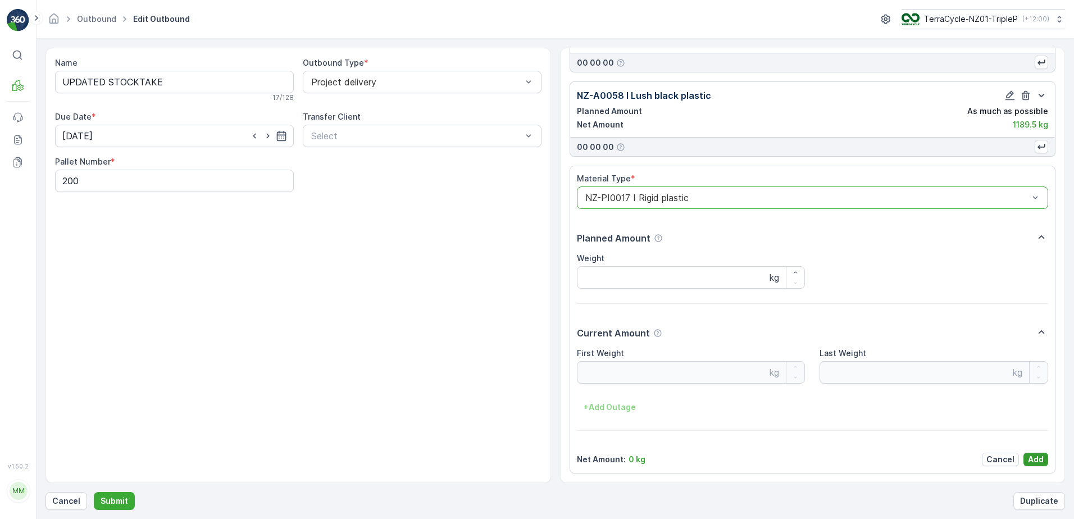
click at [1041, 462] on p "Add" at bounding box center [1036, 459] width 16 height 11
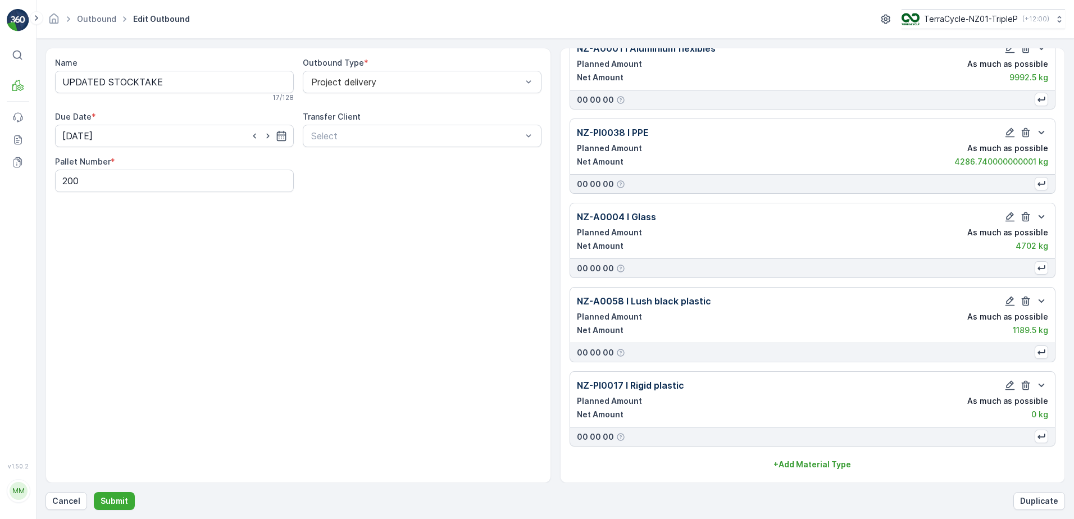
scroll to position [7716, 0]
click at [119, 500] on p "Submit" at bounding box center [115, 501] width 28 height 11
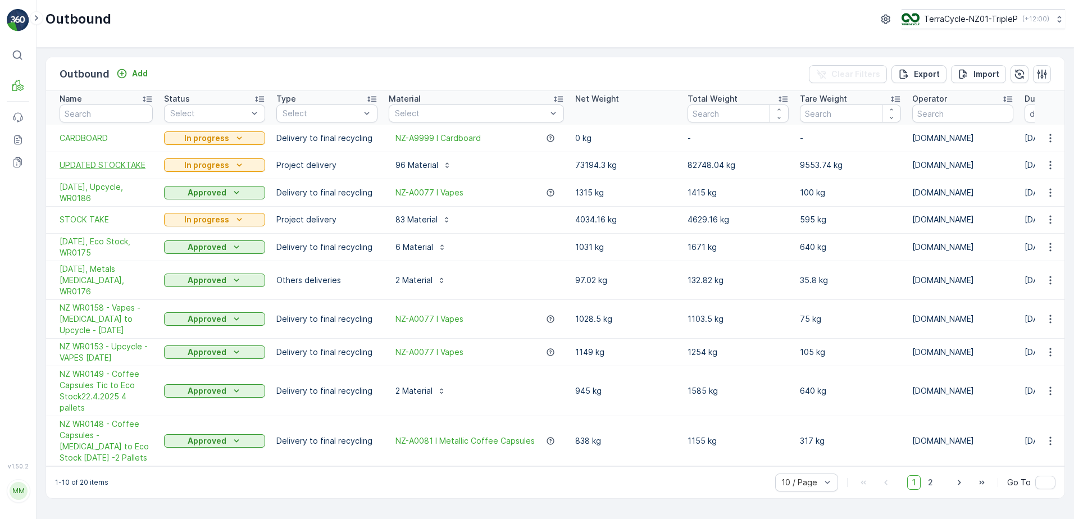
click at [136, 166] on span "UPDATED STOCKTAKE" at bounding box center [106, 165] width 93 height 11
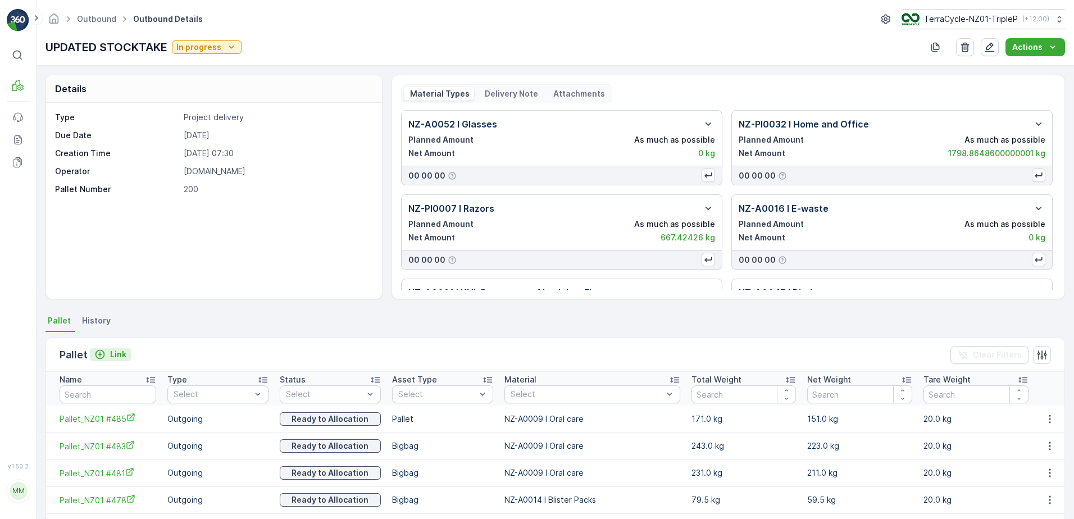
click at [116, 353] on p "Link" at bounding box center [118, 354] width 16 height 11
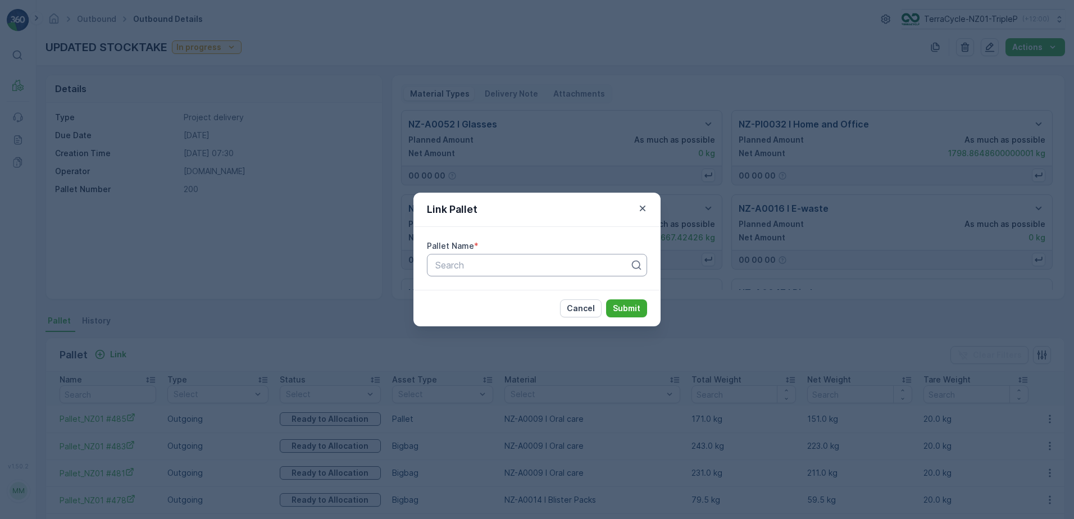
click at [470, 264] on div at bounding box center [532, 265] width 197 height 10
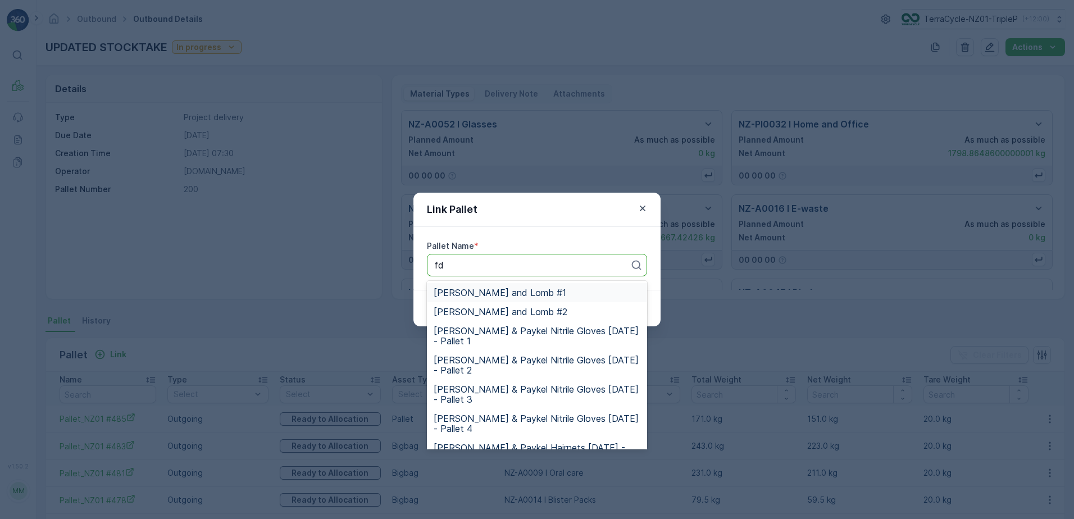
type input "fd"
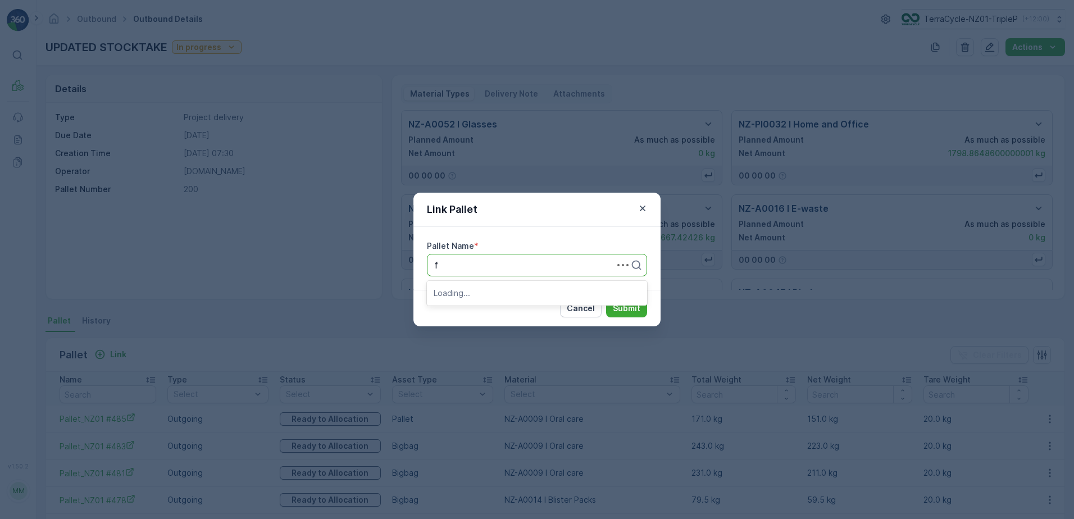
type input "fd"
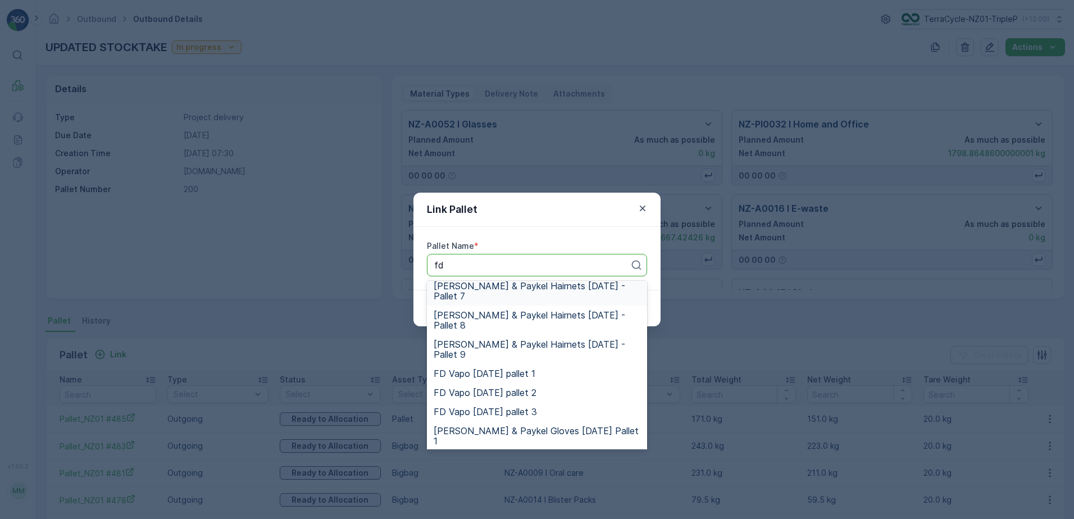
scroll to position [354, 0]
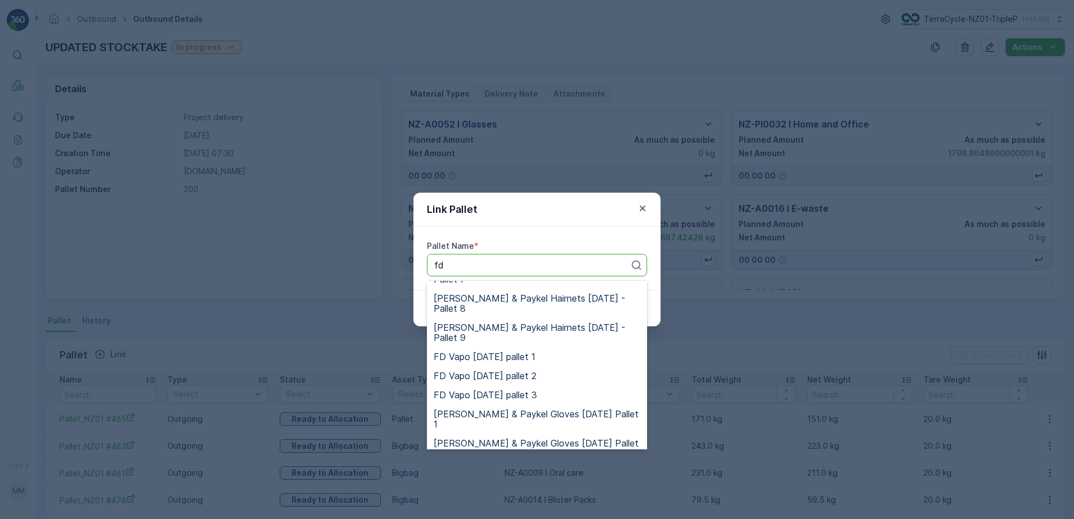
click at [529, 497] on span "[PERSON_NAME] & Paykel 3d printing [DATE] Pallet 1" at bounding box center [537, 507] width 207 height 20
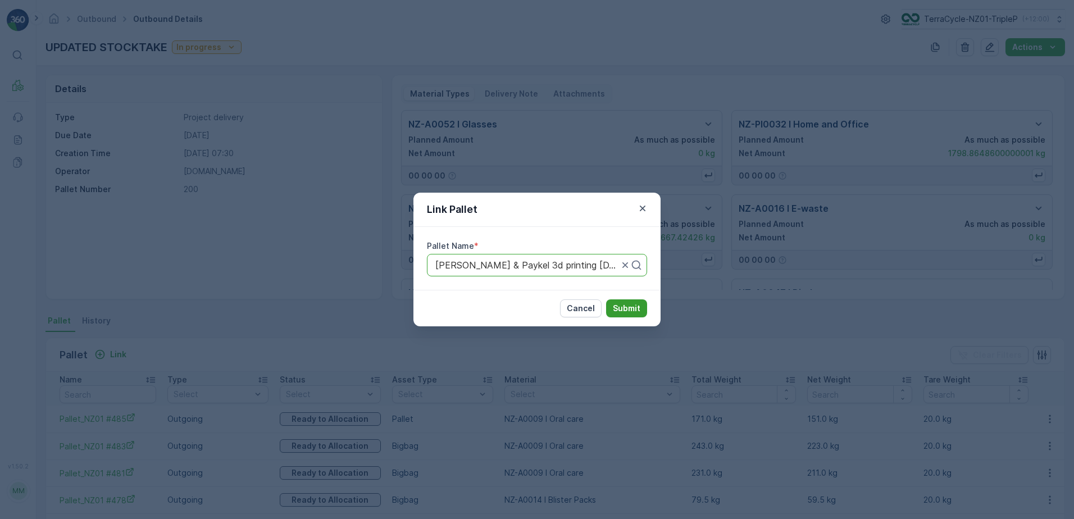
click at [632, 309] on p "Submit" at bounding box center [627, 308] width 28 height 11
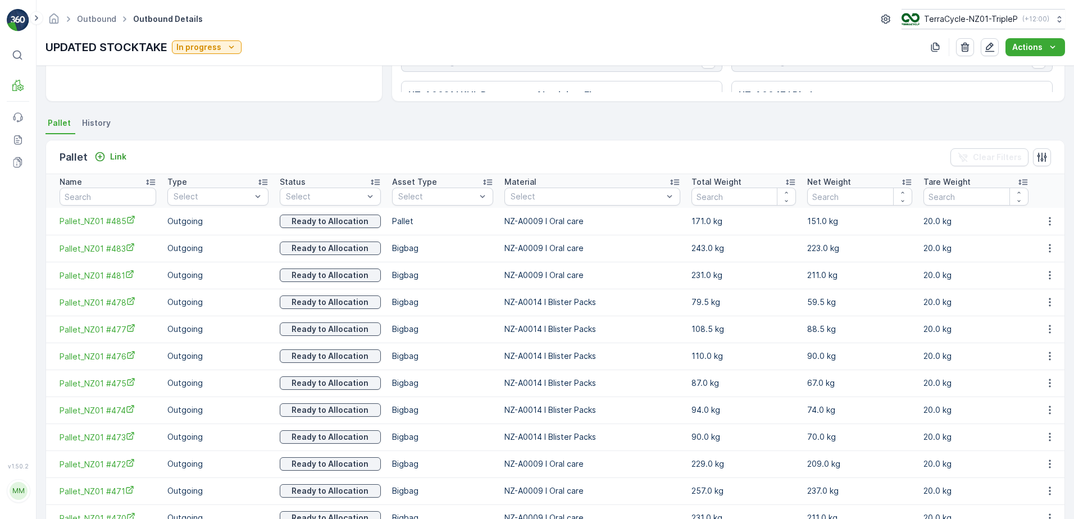
scroll to position [0, 0]
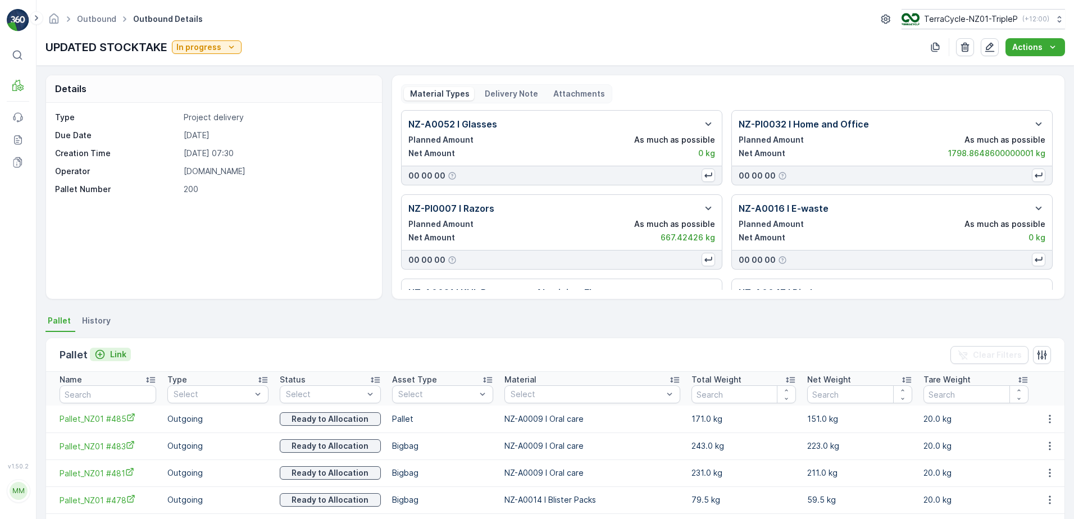
click at [106, 355] on div "Link" at bounding box center [110, 354] width 32 height 11
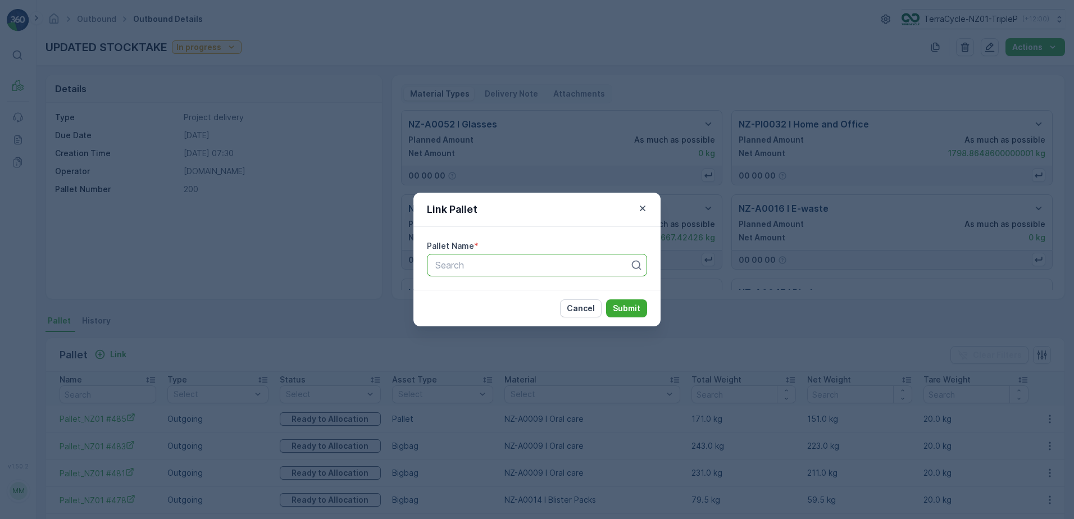
click at [487, 265] on div at bounding box center [532, 265] width 197 height 10
type input "hair"
drag, startPoint x: 502, startPoint y: 262, endPoint x: 440, endPoint y: 308, distance: 77.6
click at [439, 308] on div "Cancel Submit" at bounding box center [537, 308] width 247 height 37
click at [326, 243] on div "Link Pallet Pallet Name * Search Cancel Submit" at bounding box center [537, 259] width 1074 height 519
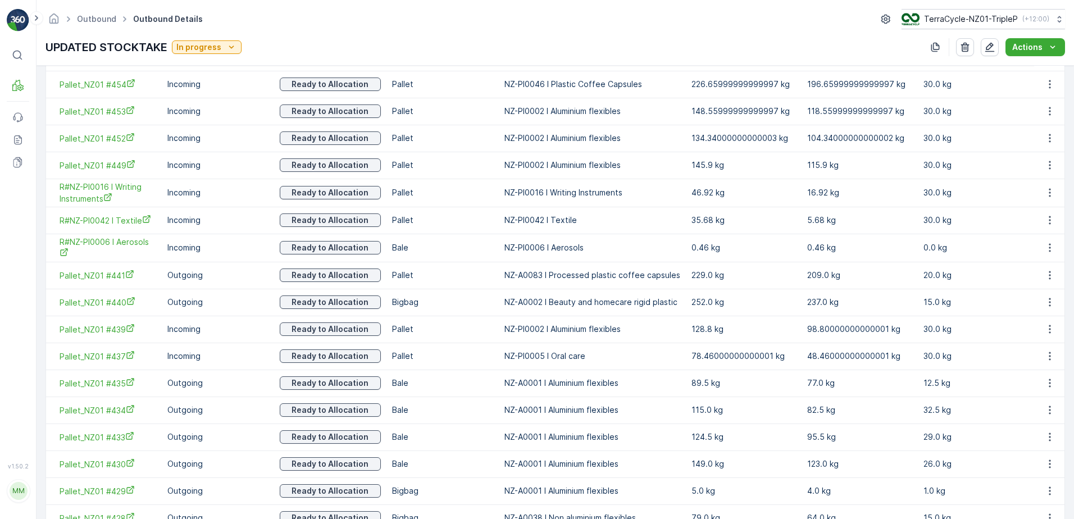
scroll to position [1285, 0]
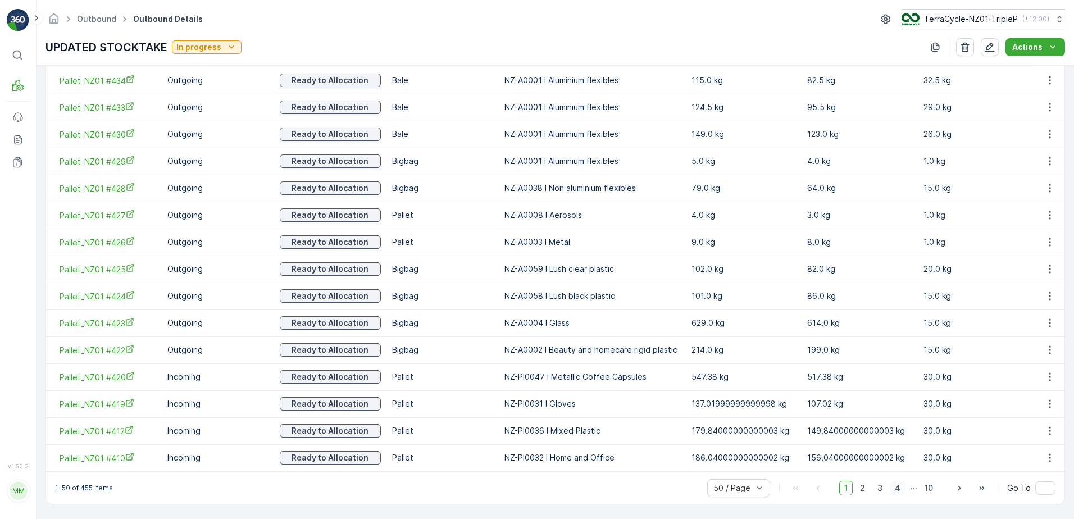
click at [899, 487] on span "4" at bounding box center [898, 488] width 16 height 15
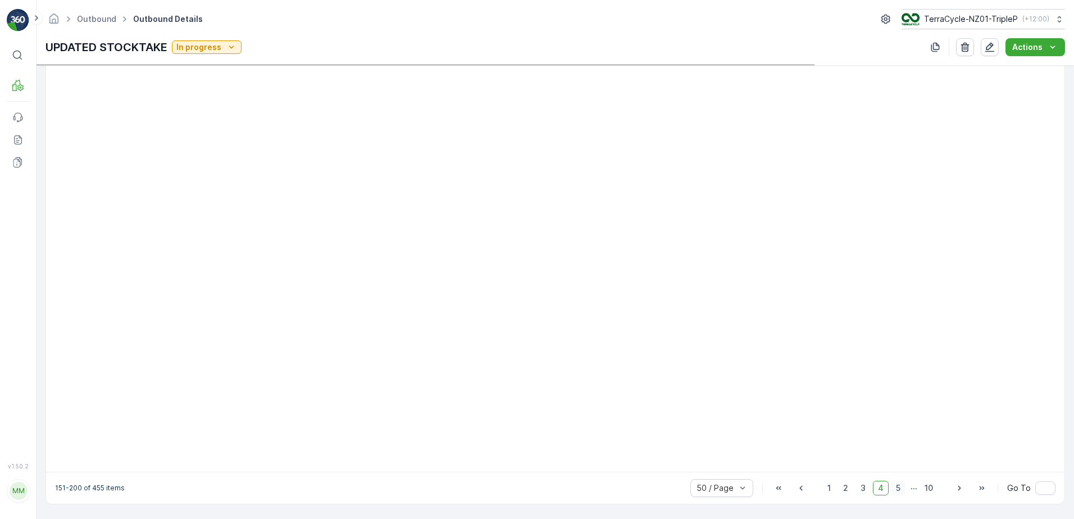
scroll to position [1118, 0]
click at [897, 487] on span "5" at bounding box center [898, 488] width 15 height 15
click at [896, 490] on span "6" at bounding box center [898, 488] width 15 height 15
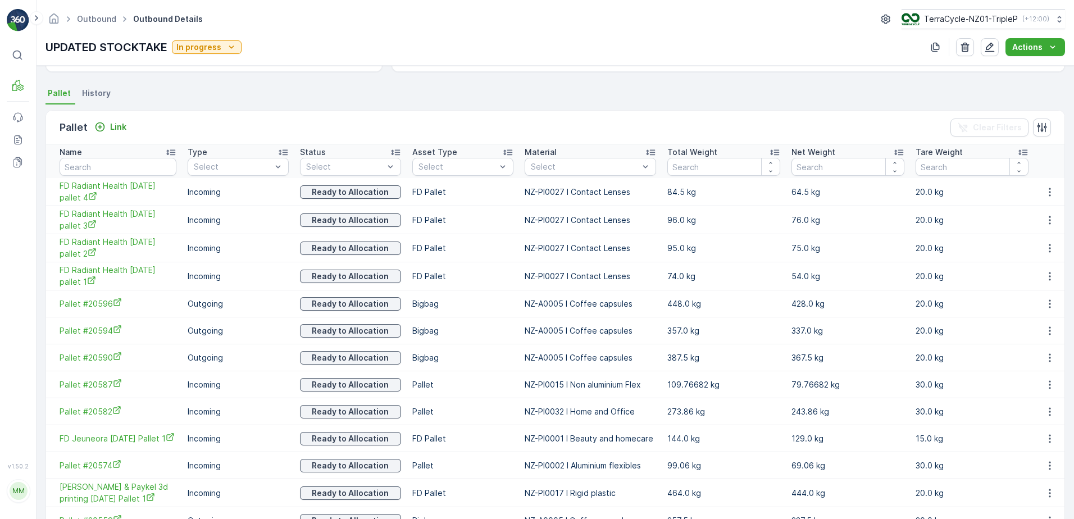
scroll to position [281, 0]
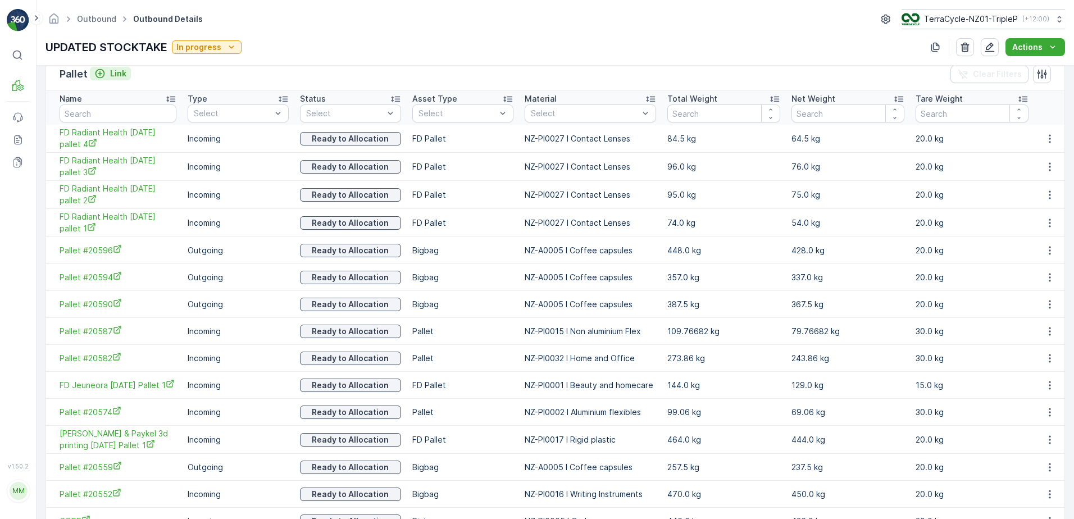
click at [102, 71] on icon "Link" at bounding box center [99, 73] width 11 height 11
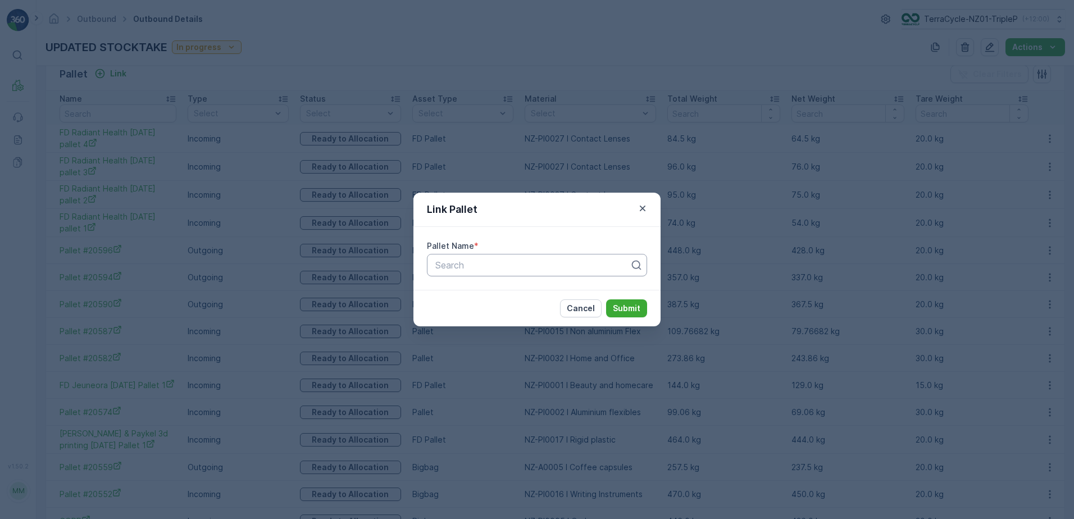
click at [474, 274] on div "Search" at bounding box center [537, 265] width 220 height 22
paste input "Pallet #20729"
type input "Pallet #20729"
click at [477, 267] on div at bounding box center [532, 265] width 197 height 10
type input "207"
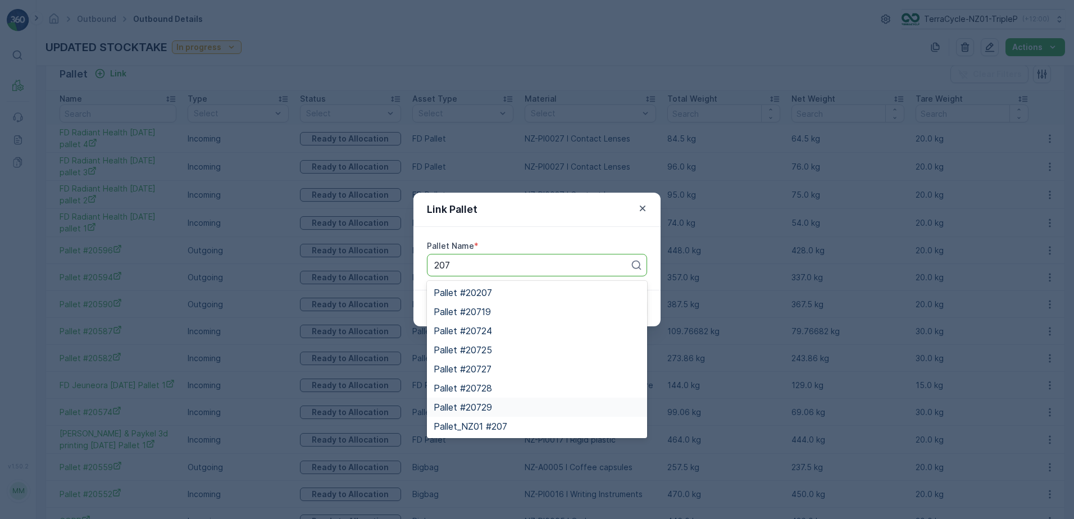
click at [513, 405] on div "Pallet #20729" at bounding box center [537, 407] width 207 height 10
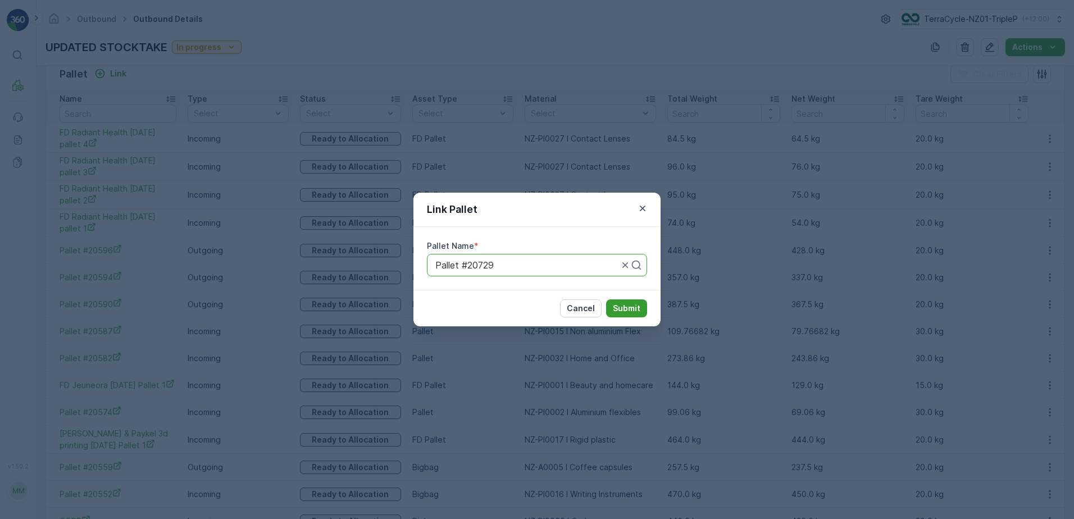
click at [625, 311] on p "Submit" at bounding box center [627, 308] width 28 height 11
click at [634, 310] on p "Submit" at bounding box center [627, 308] width 28 height 11
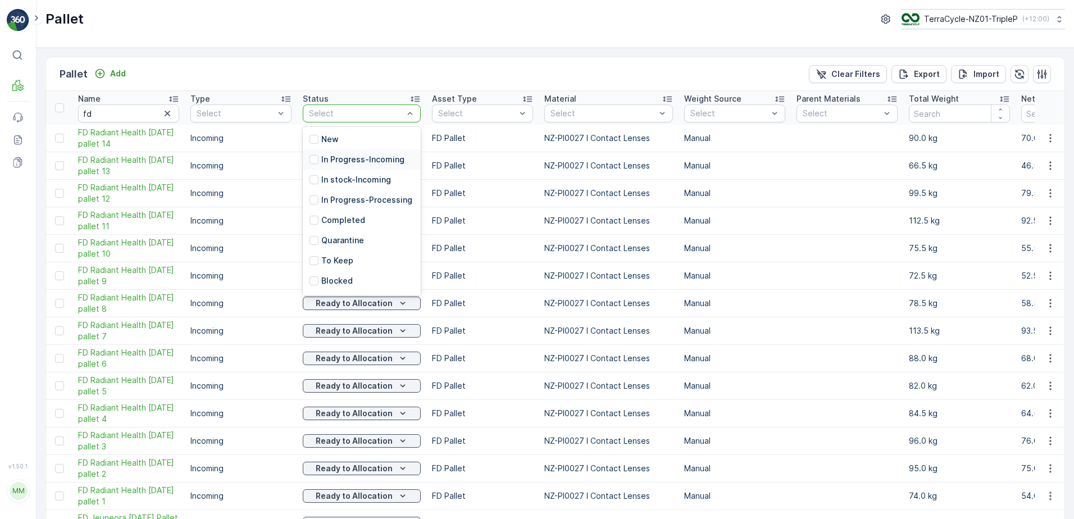
click at [356, 160] on p "In Progress-Incoming" at bounding box center [362, 159] width 83 height 11
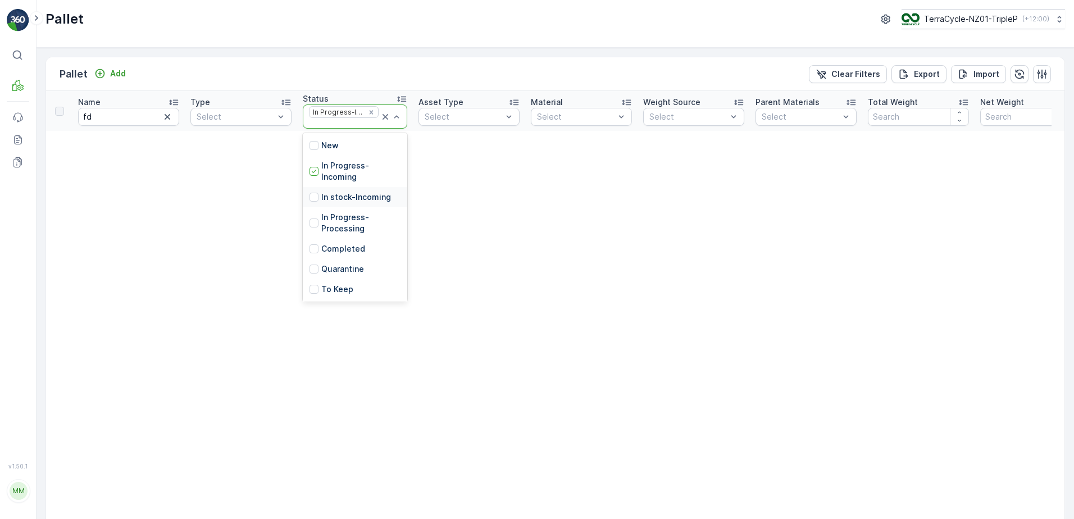
click at [361, 193] on p "In stock-Incoming" at bounding box center [356, 197] width 70 height 11
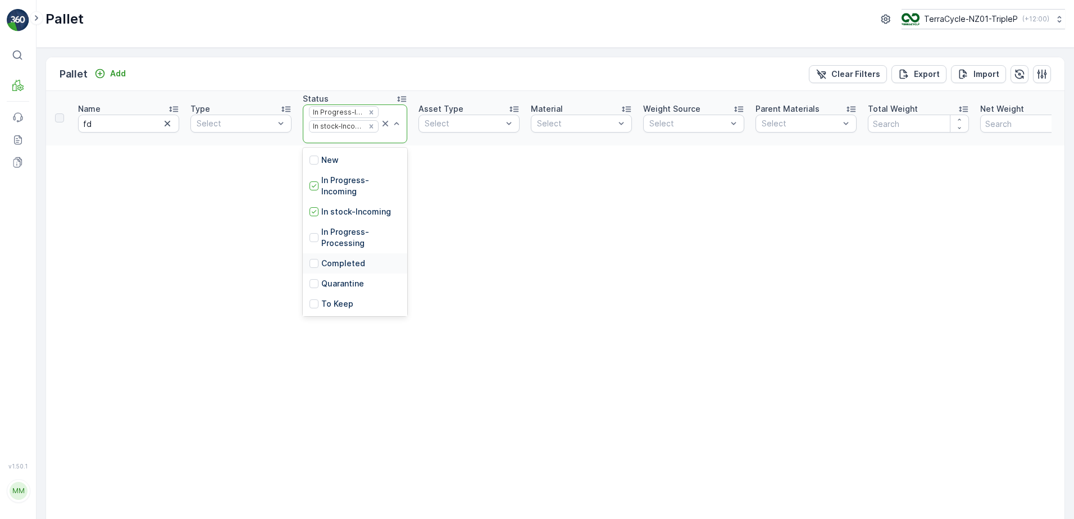
scroll to position [56, 0]
click at [352, 224] on p "Quarantine" at bounding box center [342, 227] width 43 height 11
click at [350, 239] on p "In Progress-Processing" at bounding box center [360, 240] width 79 height 22
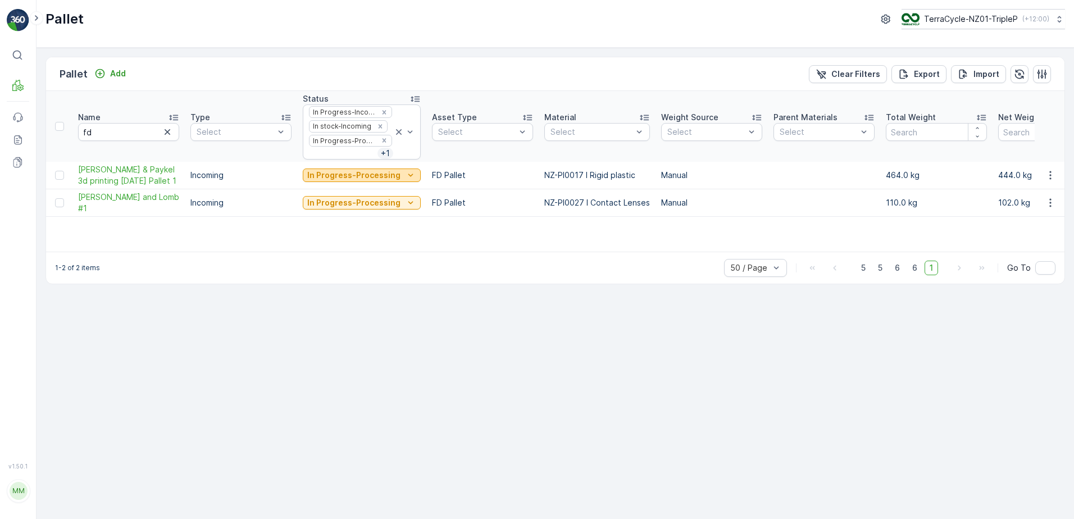
click at [336, 173] on p "In Progress-Processing" at bounding box center [353, 175] width 93 height 11
drag, startPoint x: 459, startPoint y: 293, endPoint x: 422, endPoint y: 223, distance: 79.4
click at [459, 289] on div "Pallet Add Clear Filters Export Import Name fd Type Select Status In Progress-I…" at bounding box center [556, 283] width 1038 height 471
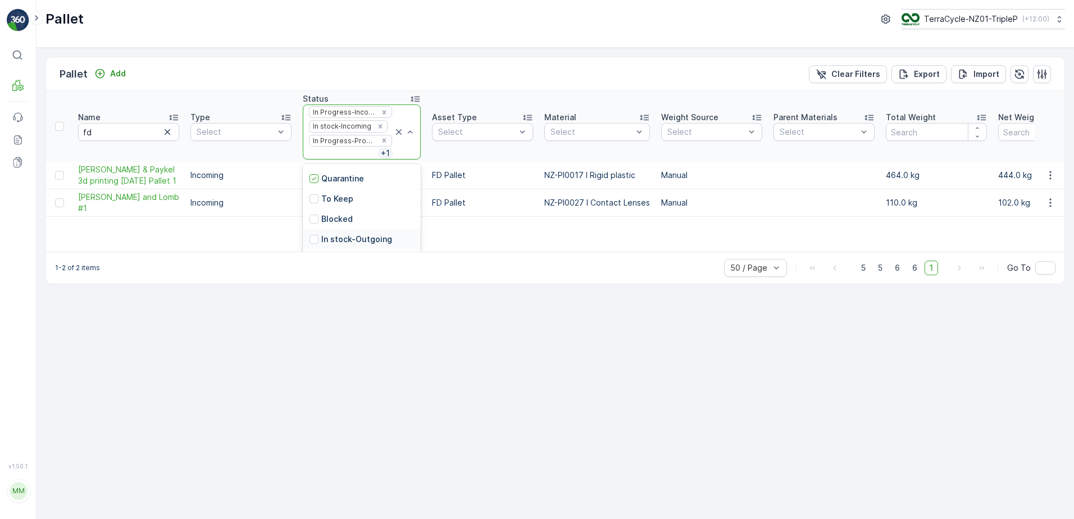
click at [395, 276] on div "1-2 of 2 items 50 / Page 5 5 6 6 1 Go To" at bounding box center [555, 268] width 1019 height 32
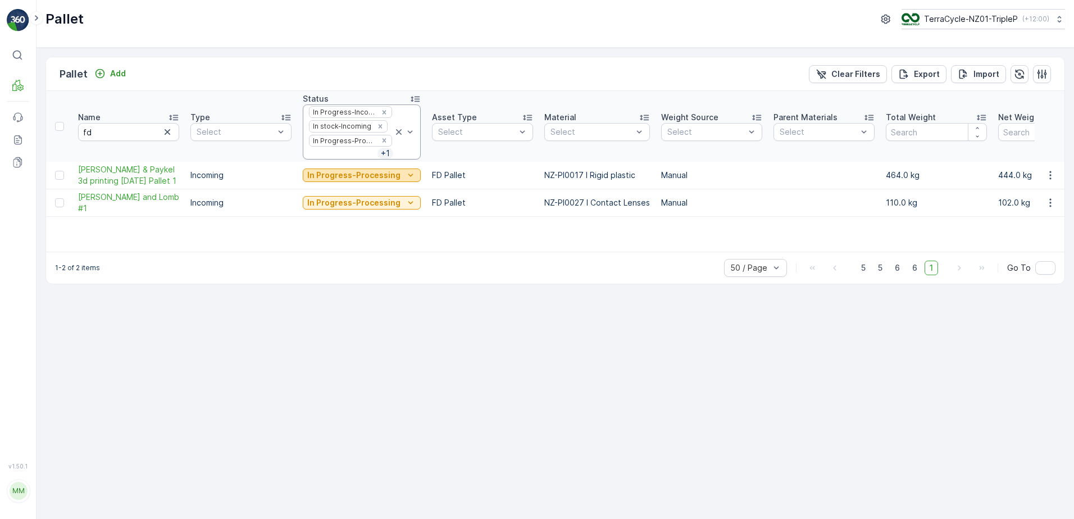
click at [341, 173] on p "In Progress-Processing" at bounding box center [353, 175] width 93 height 11
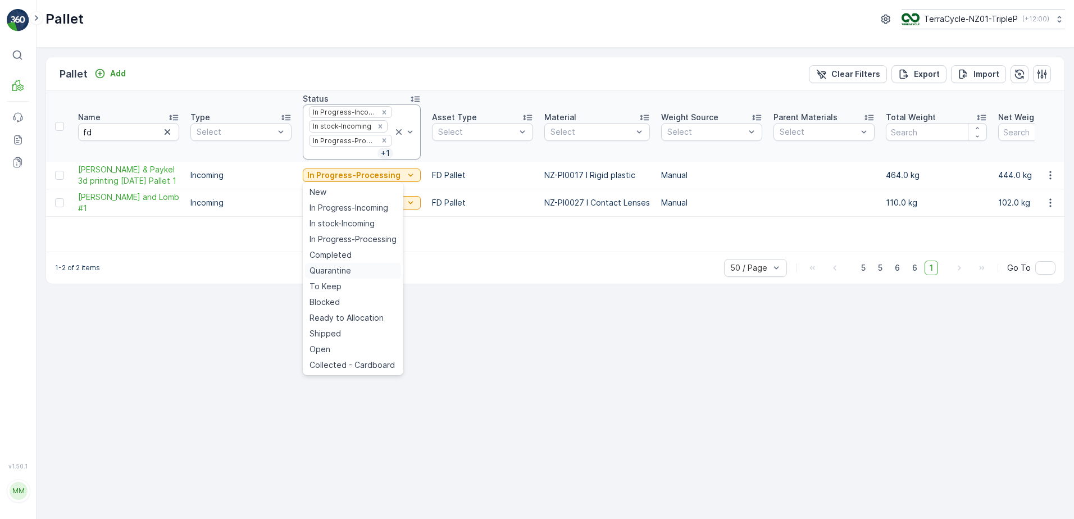
click at [344, 267] on span "Quarantine" at bounding box center [331, 270] width 42 height 11
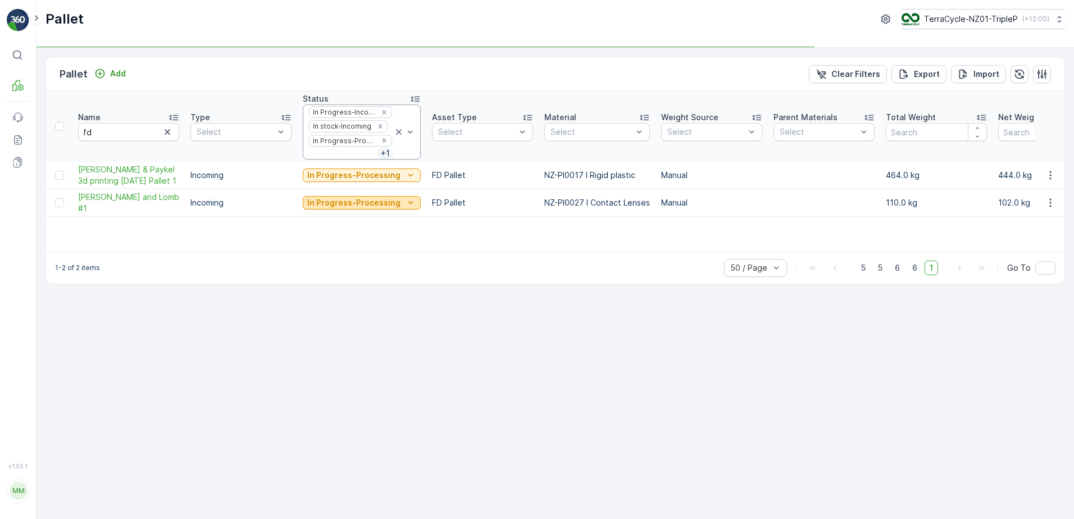
click at [364, 203] on p "In Progress-Processing" at bounding box center [353, 202] width 93 height 11
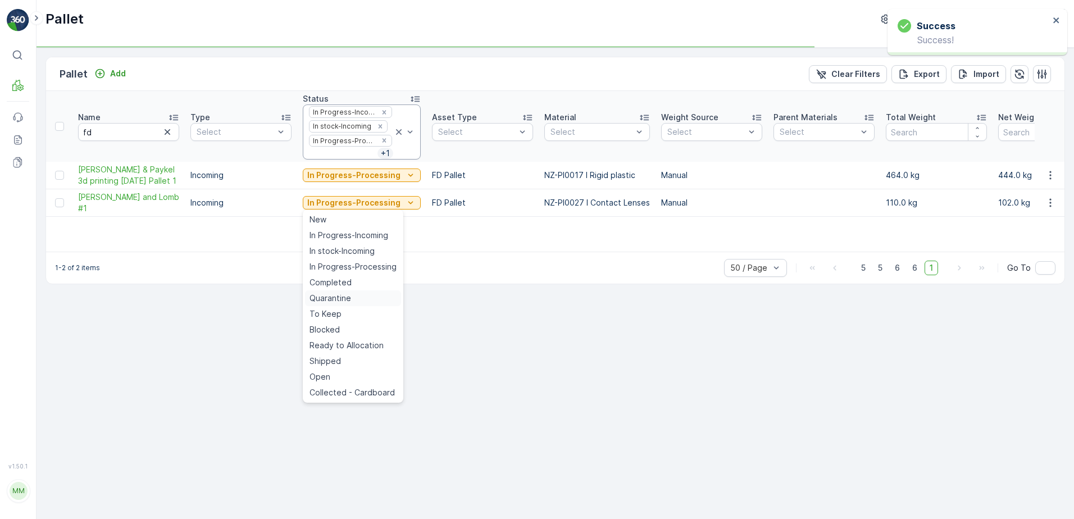
click at [335, 294] on span "Quarantine" at bounding box center [331, 298] width 42 height 11
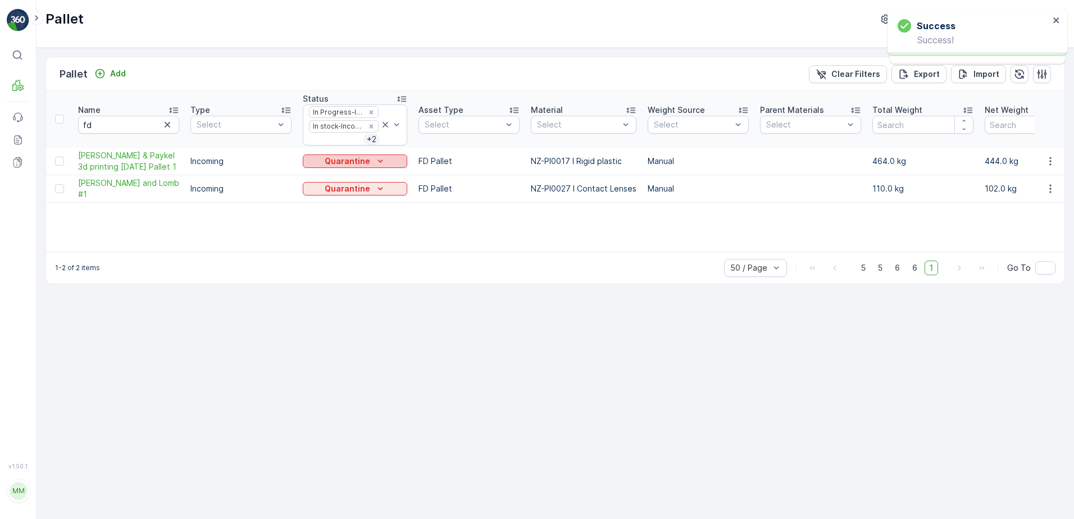
click at [378, 156] on icon "Quarantine" at bounding box center [380, 161] width 11 height 11
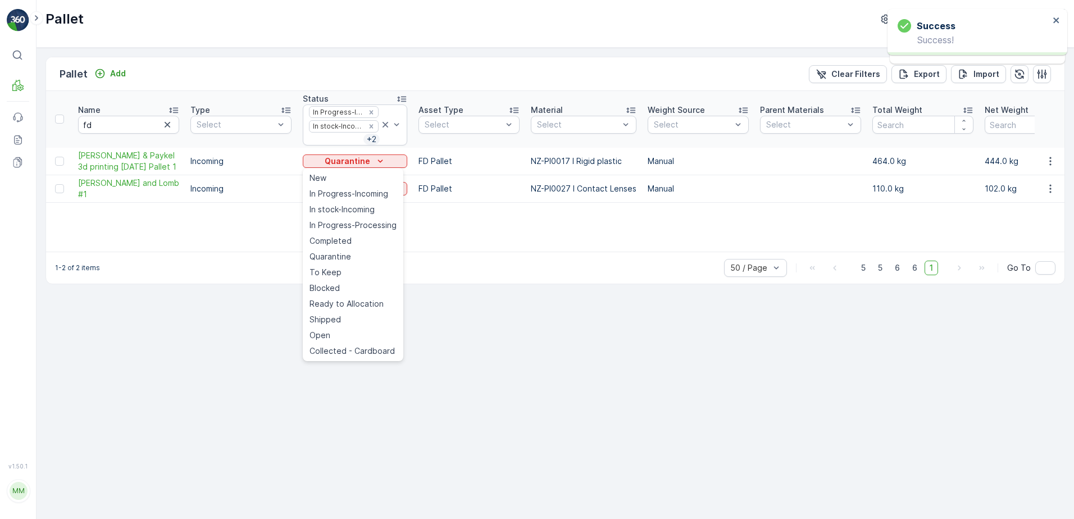
drag, startPoint x: 338, startPoint y: 299, endPoint x: 341, endPoint y: 291, distance: 8.2
click at [338, 298] on span "Ready to Allocation" at bounding box center [347, 303] width 74 height 11
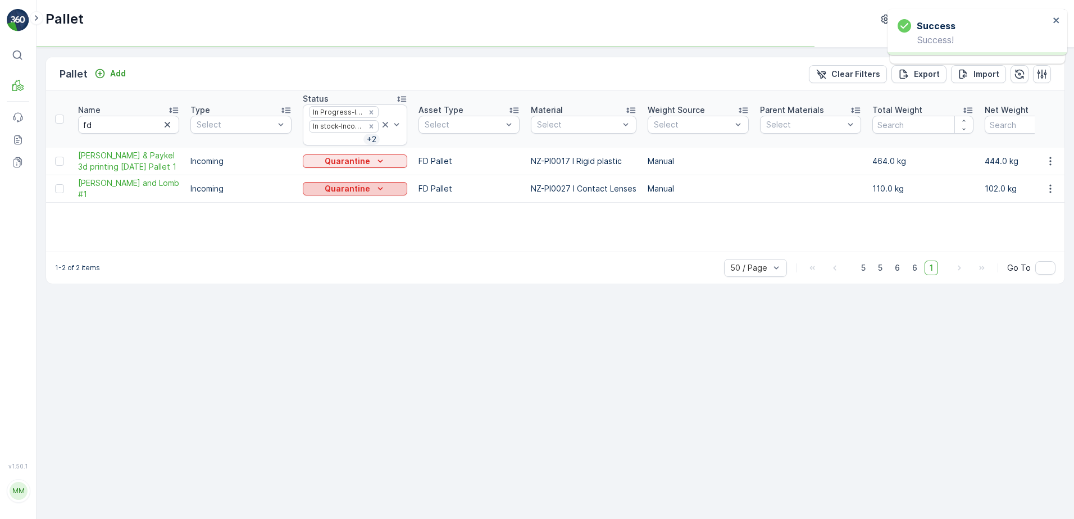
click at [362, 189] on p "Quarantine" at bounding box center [348, 188] width 46 height 11
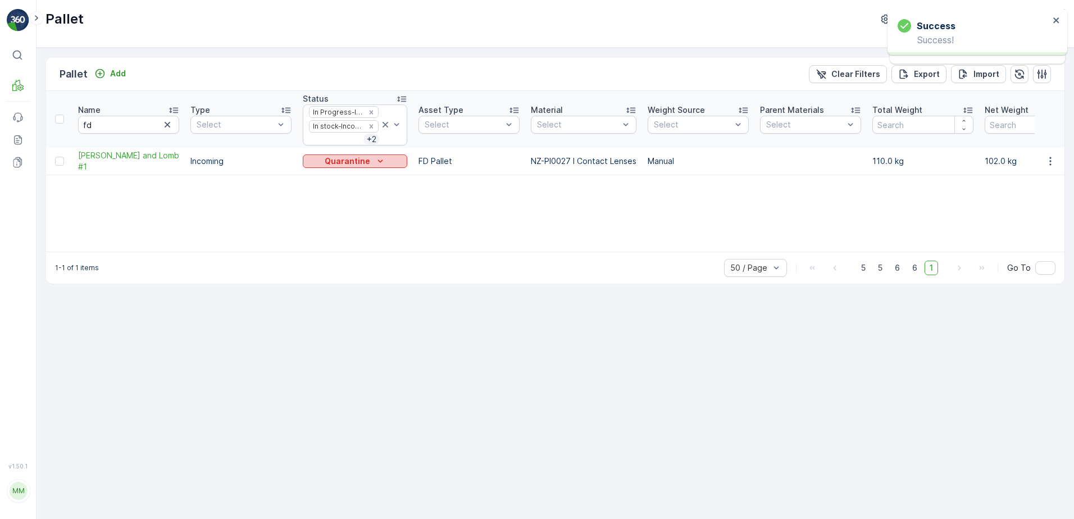
click at [365, 162] on p "Quarantine" at bounding box center [348, 161] width 46 height 11
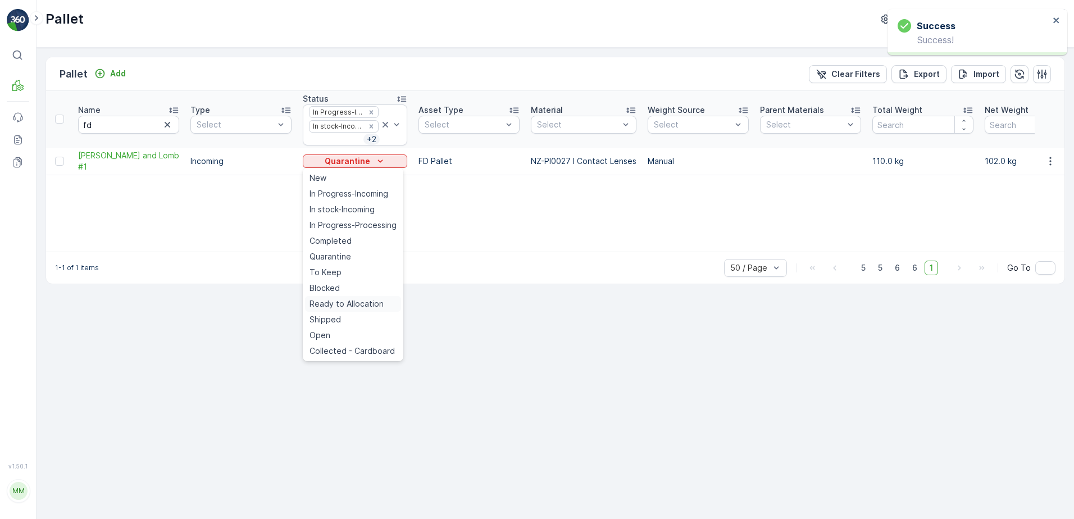
click at [342, 303] on span "Ready to Allocation" at bounding box center [347, 303] width 74 height 11
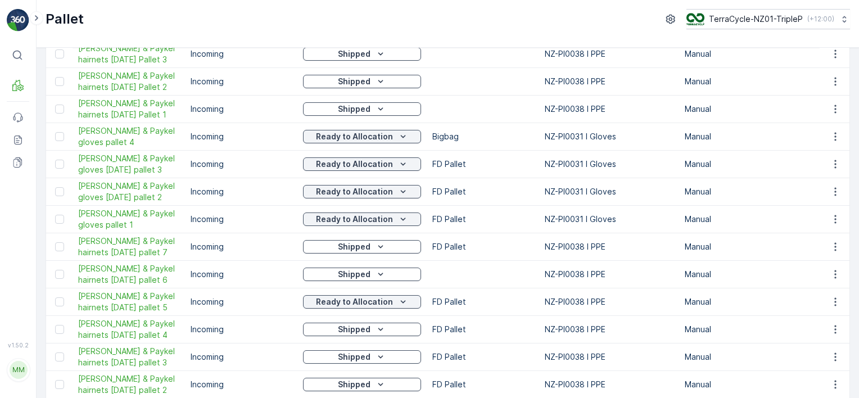
scroll to position [747, 0]
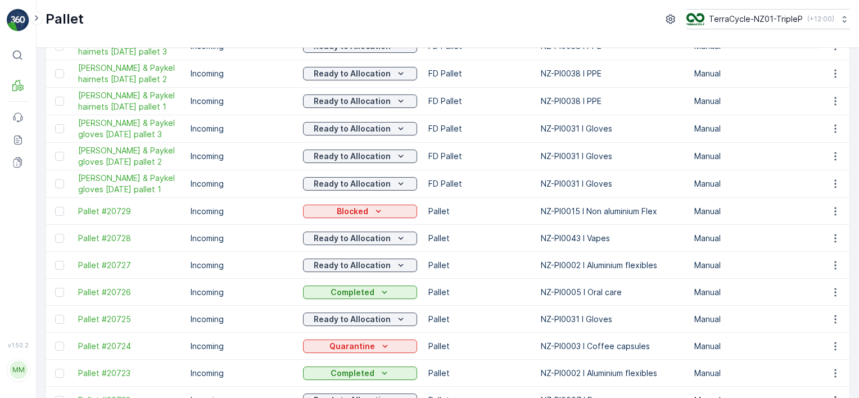
scroll to position [506, 0]
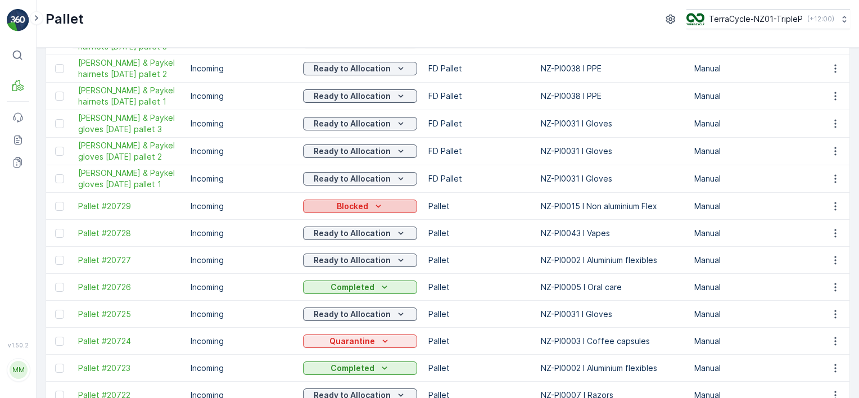
click at [360, 207] on p "Blocked" at bounding box center [352, 206] width 31 height 11
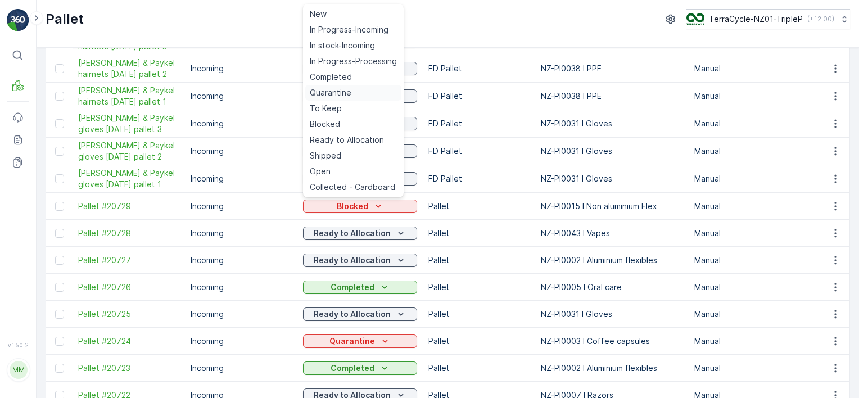
click at [352, 90] on div "Quarantine" at bounding box center [353, 93] width 96 height 16
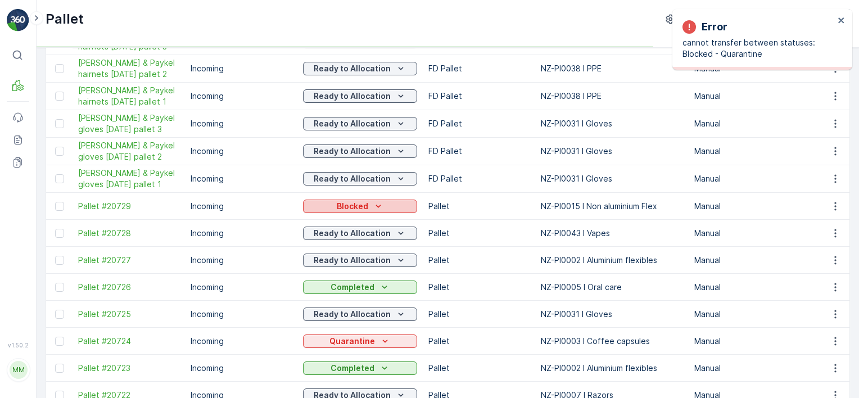
click at [360, 206] on p "Blocked" at bounding box center [352, 206] width 31 height 11
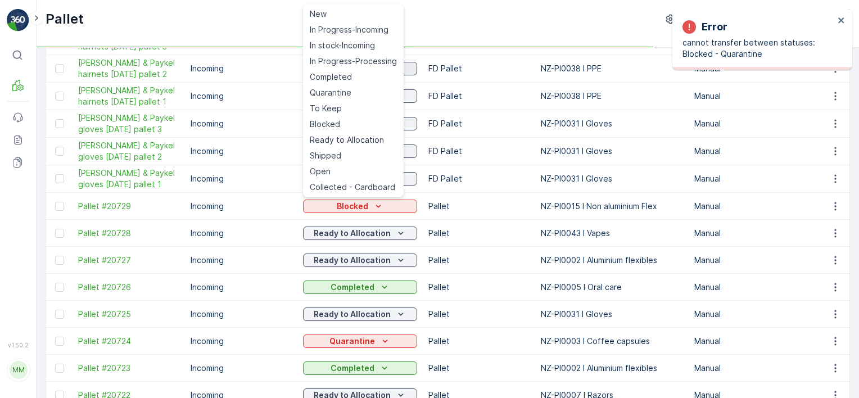
click at [362, 62] on span "In Progress-Processing" at bounding box center [353, 61] width 87 height 11
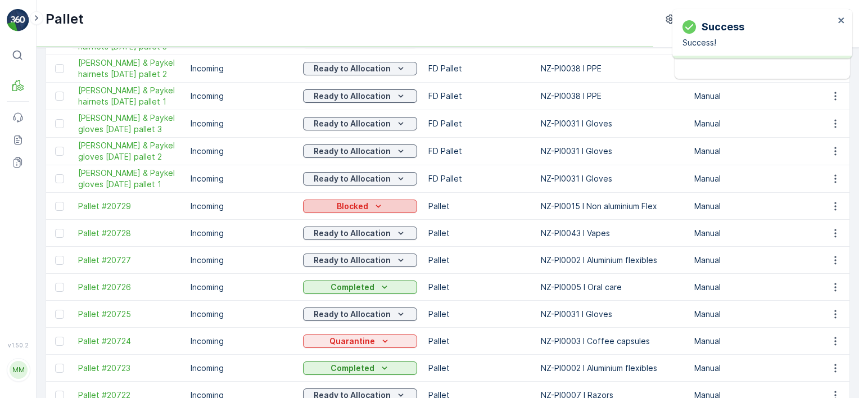
click at [360, 201] on p "Blocked" at bounding box center [352, 206] width 31 height 11
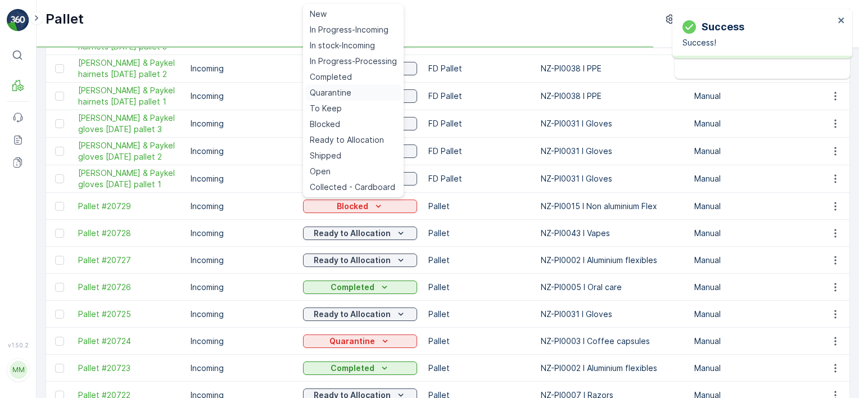
click at [355, 92] on div "Quarantine" at bounding box center [353, 93] width 96 height 16
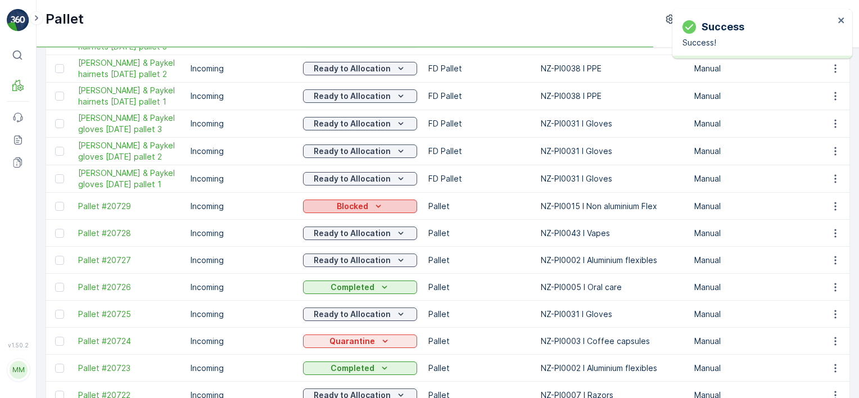
click at [373, 205] on icon "Blocked" at bounding box center [378, 206] width 11 height 11
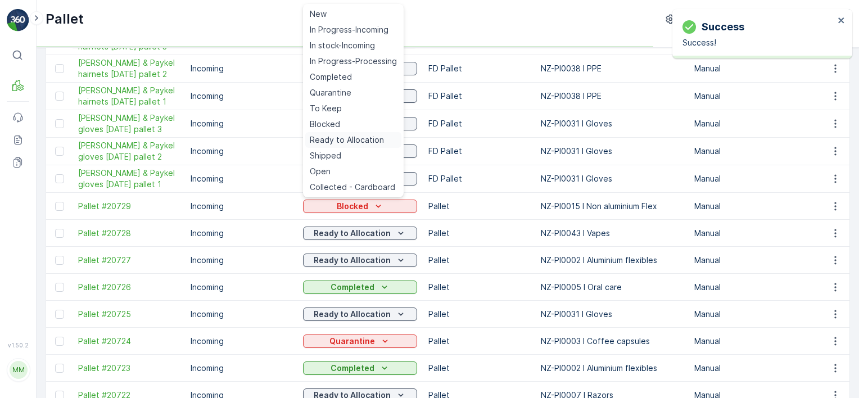
click at [367, 137] on span "Ready to Allocation" at bounding box center [347, 139] width 74 height 11
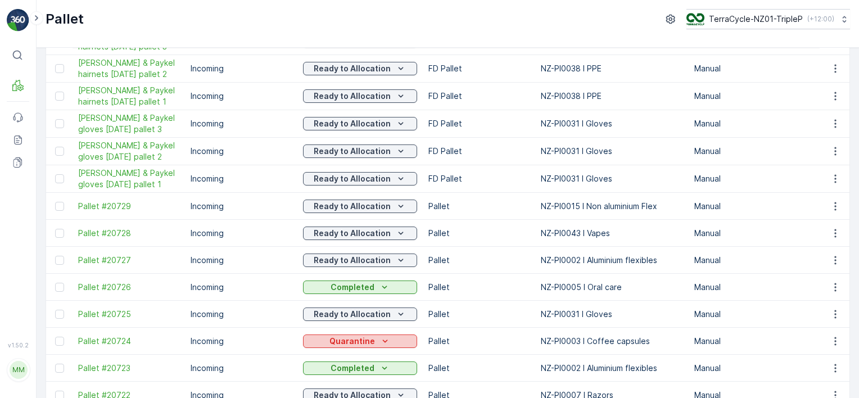
click at [371, 341] on div "Quarantine" at bounding box center [359, 340] width 105 height 11
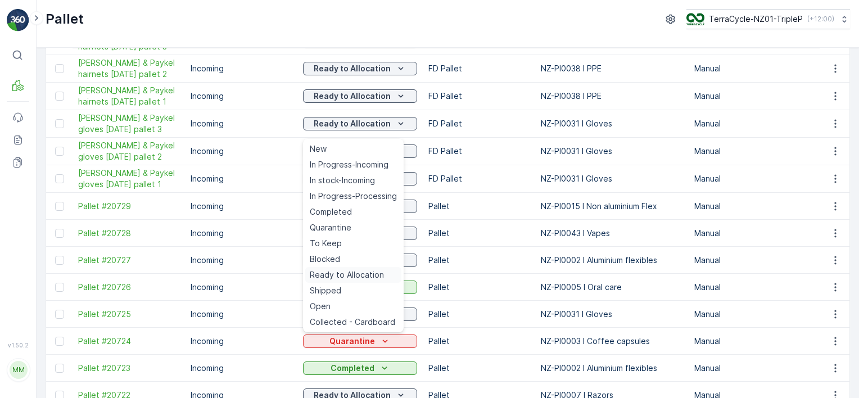
click at [356, 274] on span "Ready to Allocation" at bounding box center [347, 274] width 74 height 11
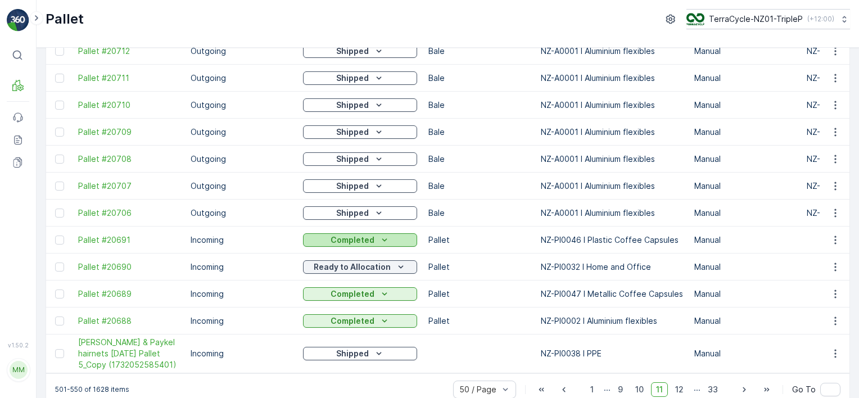
scroll to position [1139, 0]
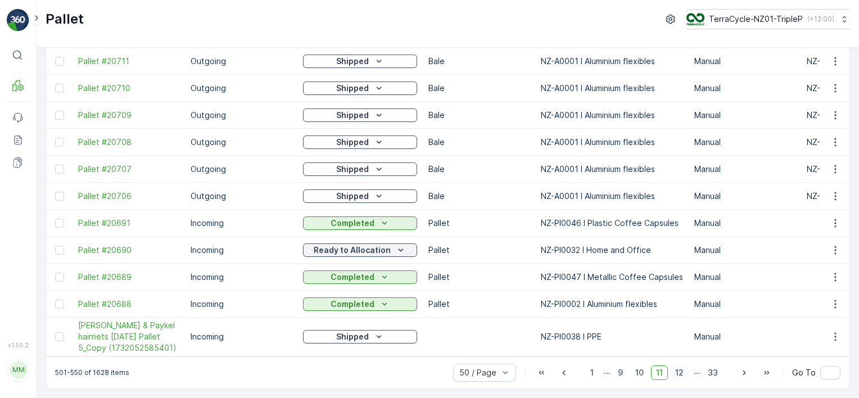
click at [673, 373] on span "12" at bounding box center [679, 372] width 19 height 15
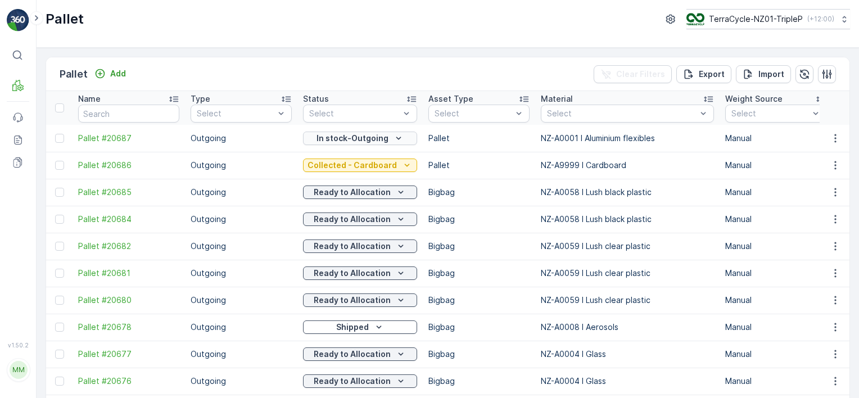
click at [337, 137] on p "In stock-Outgoing" at bounding box center [352, 138] width 72 height 11
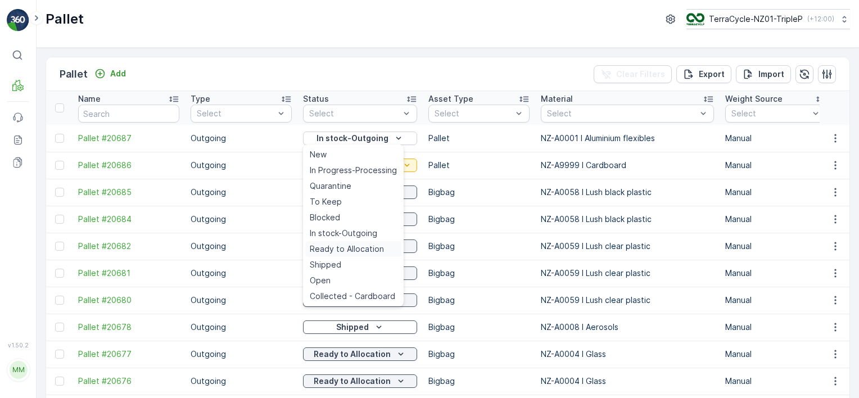
click at [342, 247] on span "Ready to Allocation" at bounding box center [347, 248] width 74 height 11
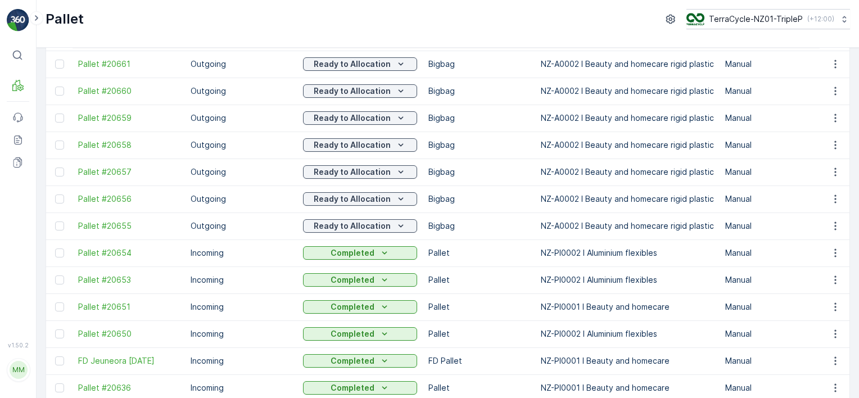
scroll to position [731, 0]
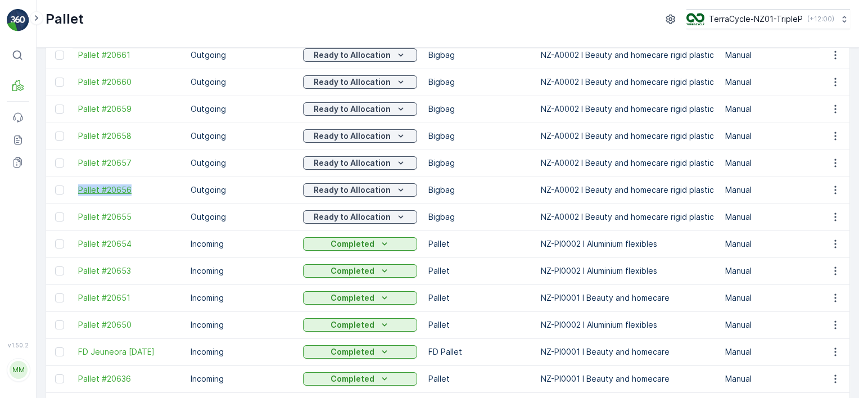
drag, startPoint x: 76, startPoint y: 188, endPoint x: 142, endPoint y: 194, distance: 66.1
click at [142, 194] on td "Pallet #20656" at bounding box center [128, 189] width 112 height 27
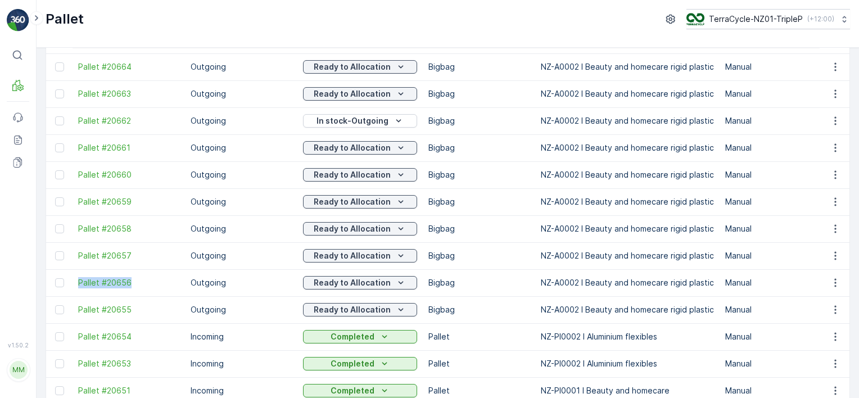
scroll to position [618, 0]
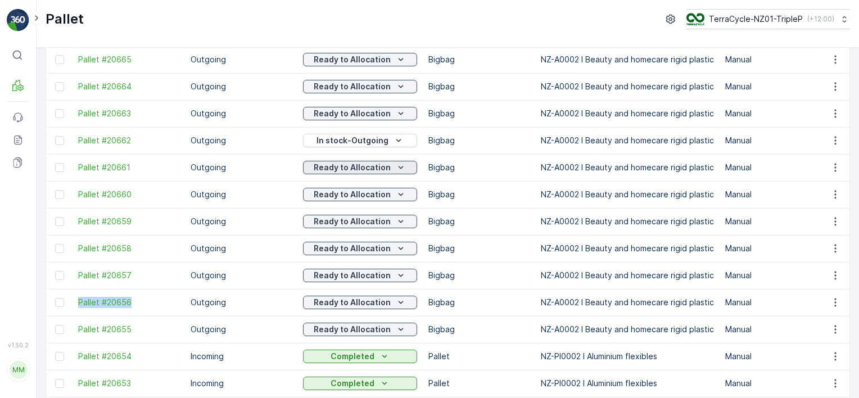
click at [327, 169] on p "Ready to Allocation" at bounding box center [352, 167] width 77 height 11
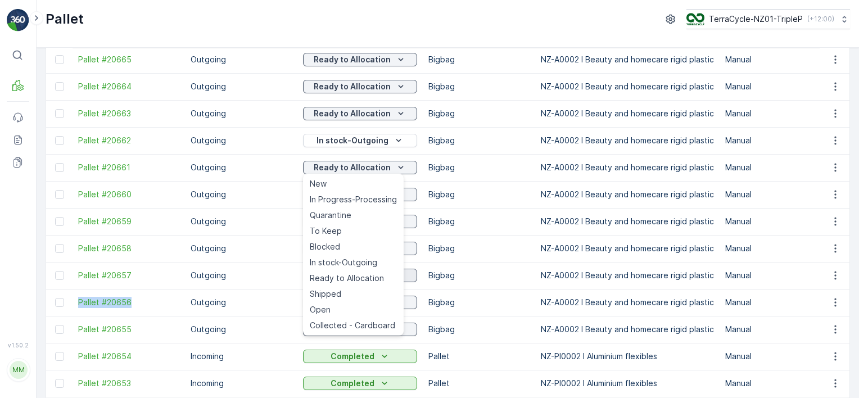
click at [350, 275] on span "Ready to Allocation" at bounding box center [347, 278] width 74 height 11
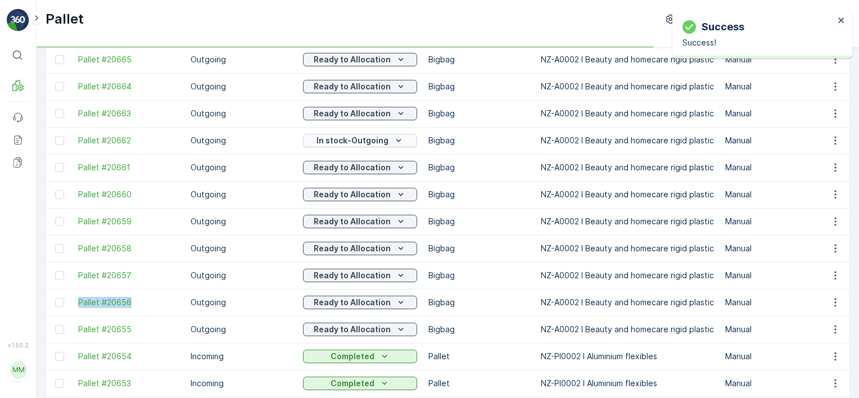
click at [364, 140] on p "In stock-Outgoing" at bounding box center [352, 140] width 72 height 11
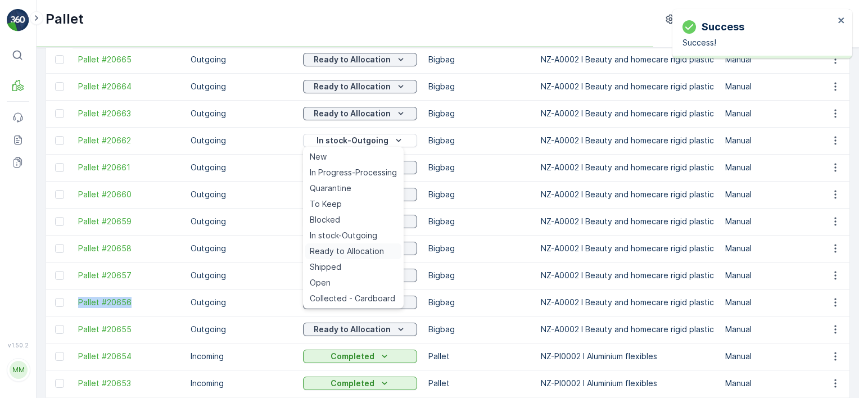
click at [365, 251] on span "Ready to Allocation" at bounding box center [347, 251] width 74 height 11
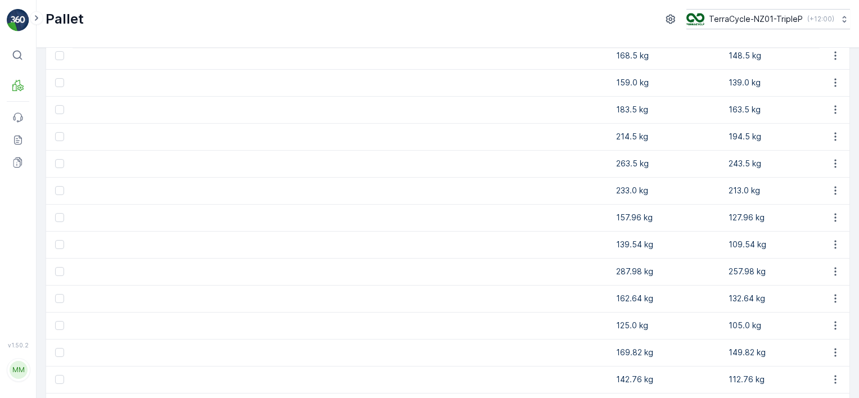
scroll to position [760, 0]
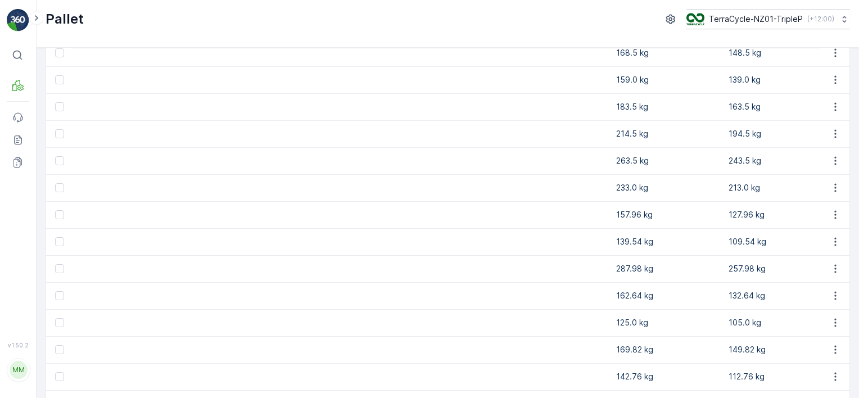
drag, startPoint x: 61, startPoint y: 189, endPoint x: 250, endPoint y: 214, distance: 190.4
click at [66, 189] on div at bounding box center [61, 187] width 12 height 9
click at [55, 183] on input "checkbox" at bounding box center [55, 183] width 0 height 0
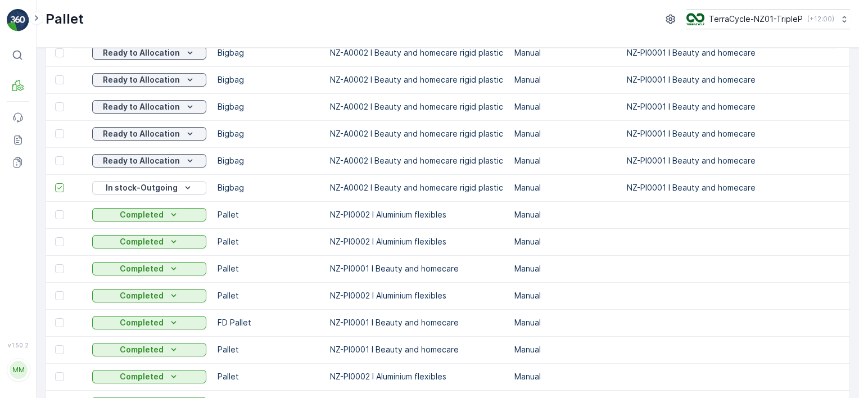
scroll to position [0, 0]
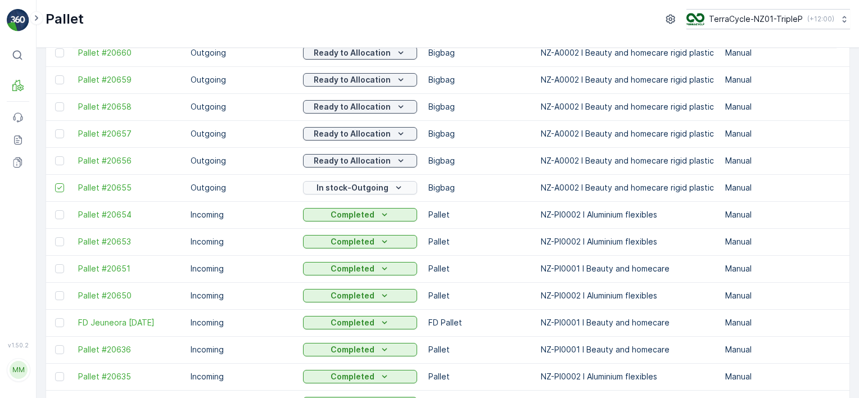
click at [373, 189] on p "In stock-Outgoing" at bounding box center [352, 187] width 72 height 11
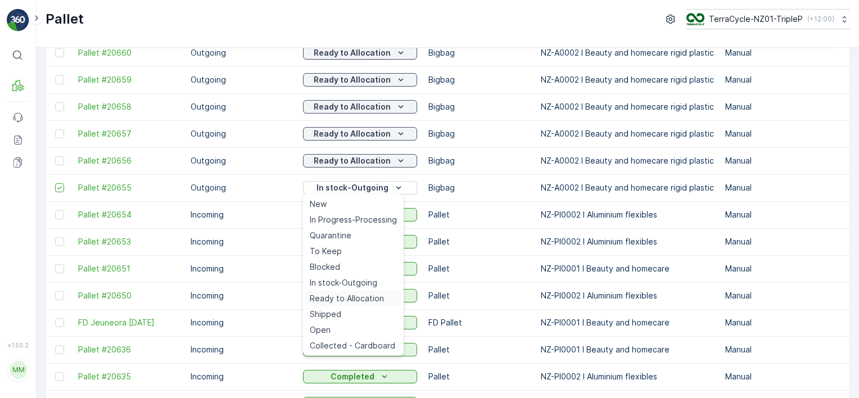
click at [358, 295] on span "Ready to Allocation" at bounding box center [347, 298] width 74 height 11
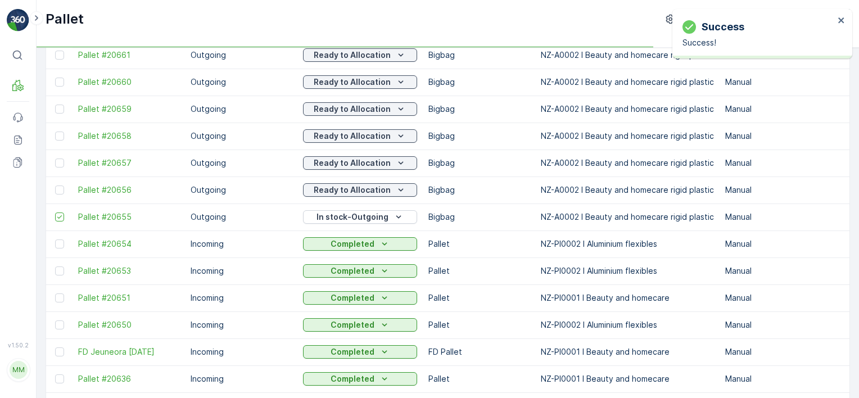
scroll to position [704, 0]
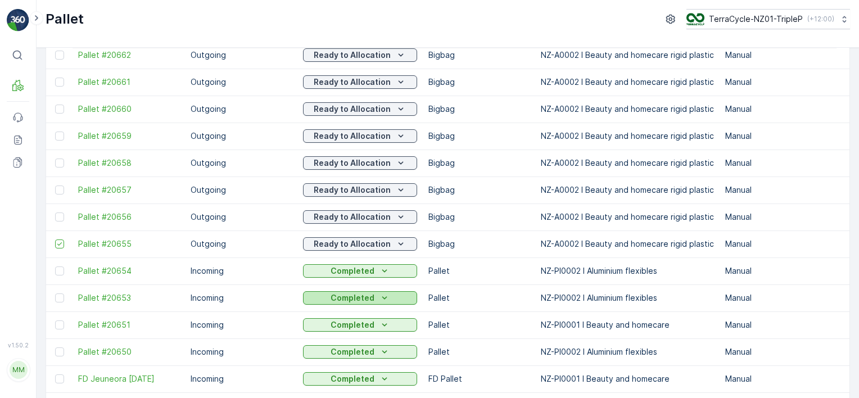
drag, startPoint x: 57, startPoint y: 244, endPoint x: 362, endPoint y: 297, distance: 309.1
click at [57, 243] on icon at bounding box center [60, 244] width 8 height 8
click at [55, 239] on input "checkbox" at bounding box center [55, 239] width 0 height 0
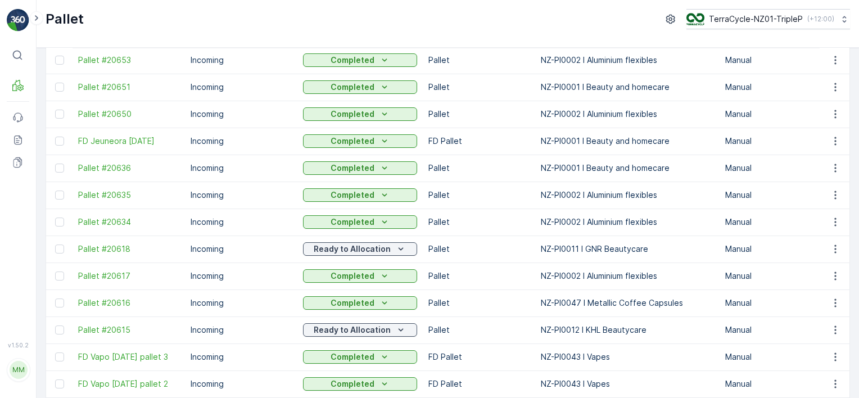
scroll to position [985, 0]
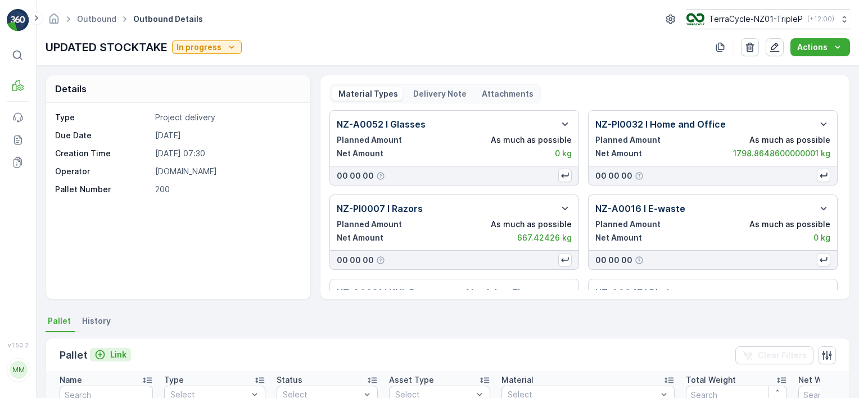
click at [124, 353] on p "Link" at bounding box center [118, 354] width 16 height 11
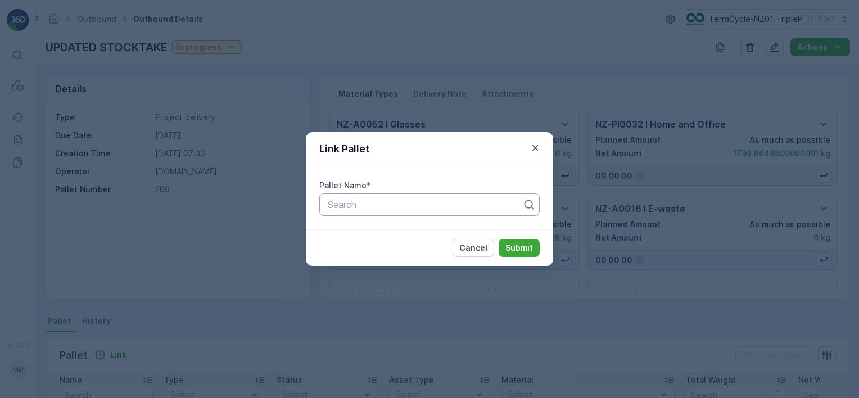
click at [365, 194] on div "Pallet Name * Search" at bounding box center [429, 198] width 220 height 36
click at [374, 207] on div at bounding box center [424, 204] width 197 height 10
type input "20728"
click at [391, 228] on div "Pallet #20728" at bounding box center [429, 232] width 207 height 10
click at [522, 251] on p "Submit" at bounding box center [519, 247] width 28 height 11
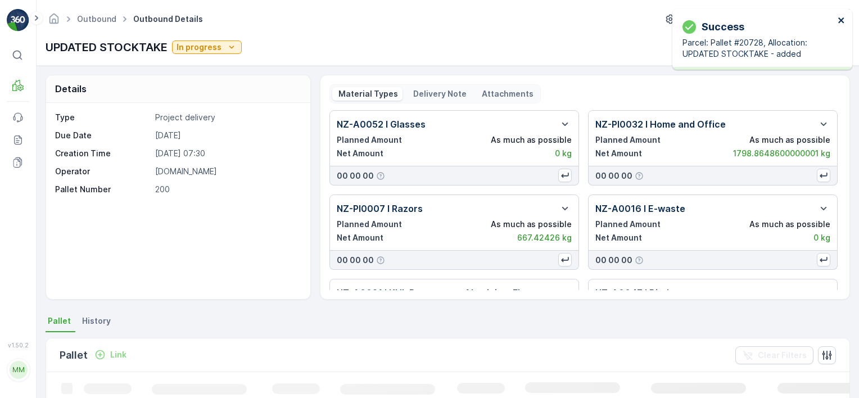
click at [841, 18] on icon "close" at bounding box center [841, 20] width 8 height 9
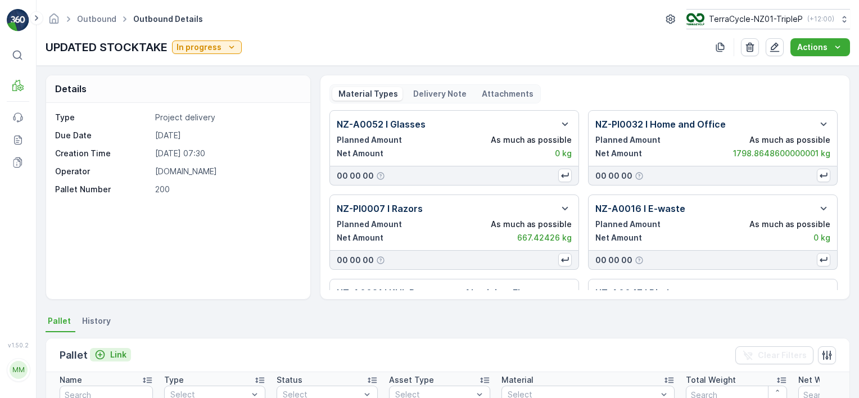
click at [122, 355] on p "Link" at bounding box center [118, 354] width 16 height 11
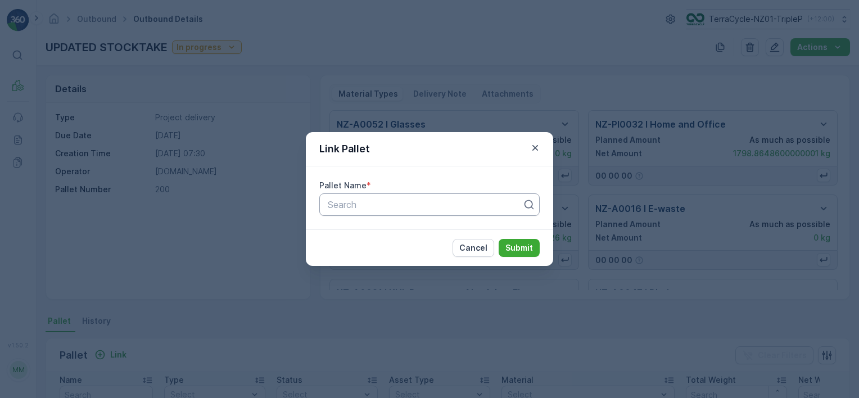
click at [480, 211] on div "Search" at bounding box center [429, 204] width 220 height 22
type input "20727"
click at [476, 230] on div "Pallet #20727" at bounding box center [429, 232] width 207 height 10
click at [528, 246] on p "Submit" at bounding box center [519, 247] width 28 height 11
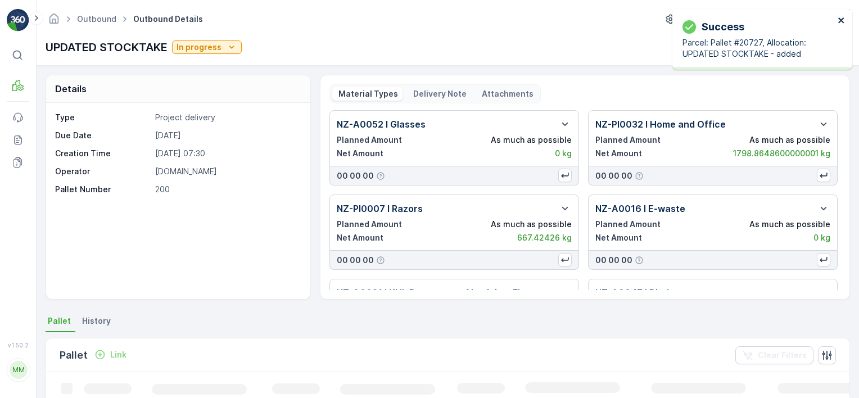
click at [840, 19] on icon "close" at bounding box center [841, 20] width 6 height 6
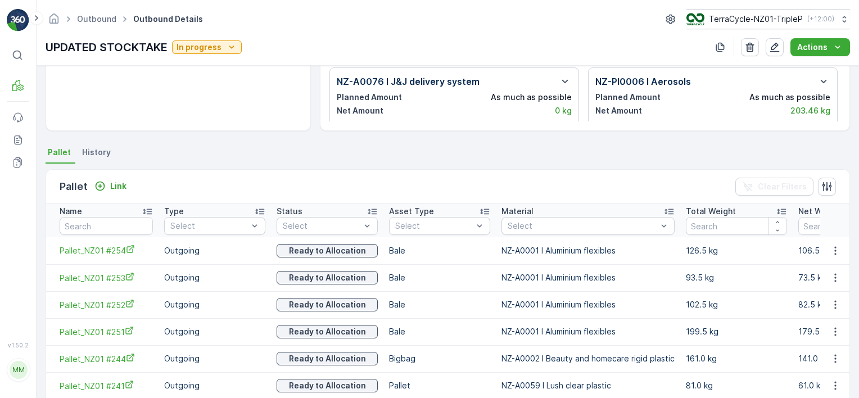
scroll to position [225, 0]
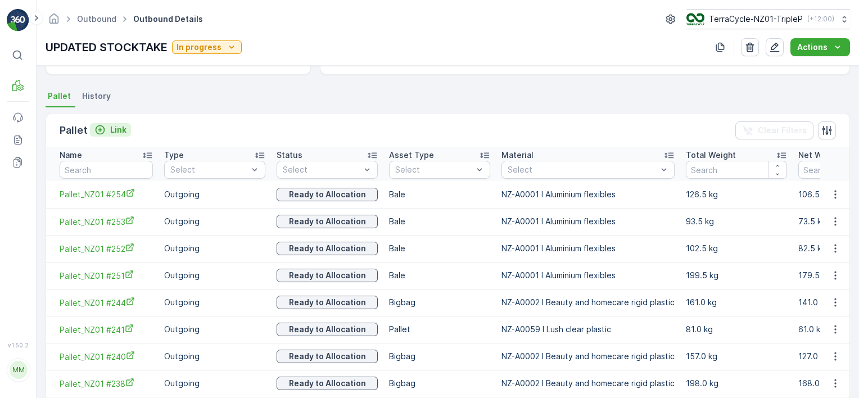
click at [128, 128] on button "Link" at bounding box center [110, 129] width 41 height 13
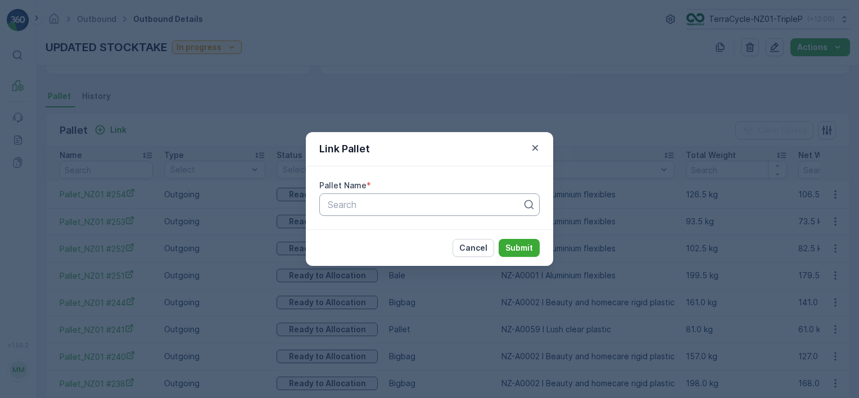
click at [503, 207] on div at bounding box center [424, 204] width 197 height 10
type input "20724"
click at [477, 228] on div "Pallet #20724" at bounding box center [429, 232] width 207 height 10
click at [518, 251] on p "Submit" at bounding box center [519, 247] width 28 height 11
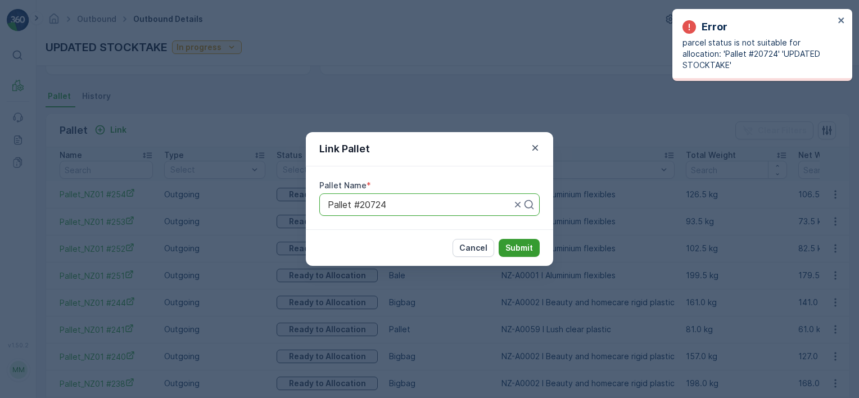
click at [522, 251] on p "Submit" at bounding box center [519, 247] width 28 height 11
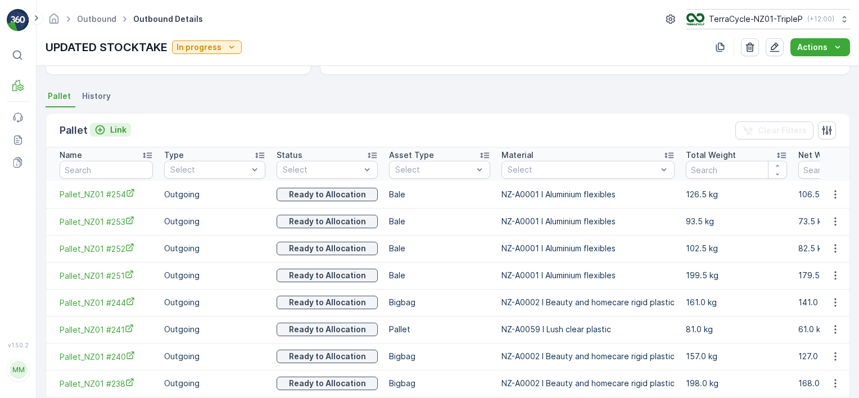
click at [119, 130] on p "Link" at bounding box center [118, 129] width 16 height 11
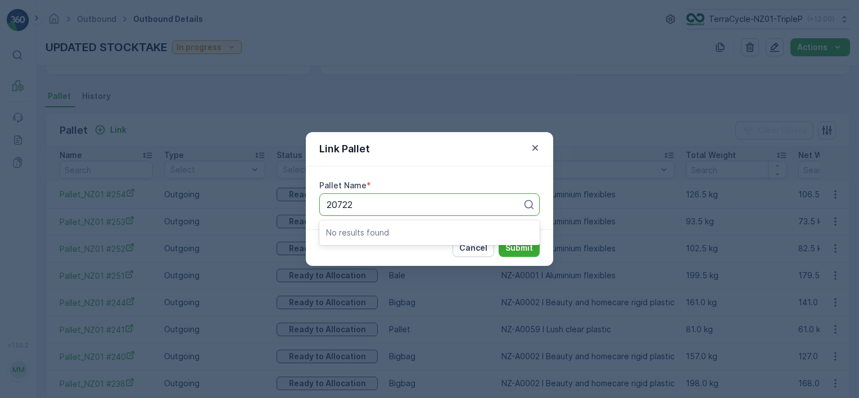
type input "20722"
type input "719"
drag, startPoint x: 425, startPoint y: 216, endPoint x: 431, endPoint y: 225, distance: 10.5
click at [427, 220] on div "Pallet Name * Search" at bounding box center [429, 197] width 247 height 63
click at [427, 206] on div at bounding box center [424, 204] width 197 height 10
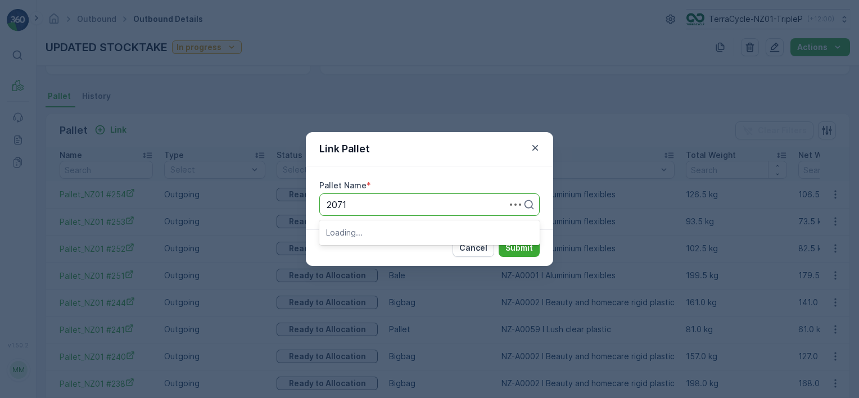
type input "20719"
click at [425, 232] on div "Pallet #20719" at bounding box center [429, 232] width 207 height 10
click at [520, 242] on p "Submit" at bounding box center [519, 247] width 28 height 11
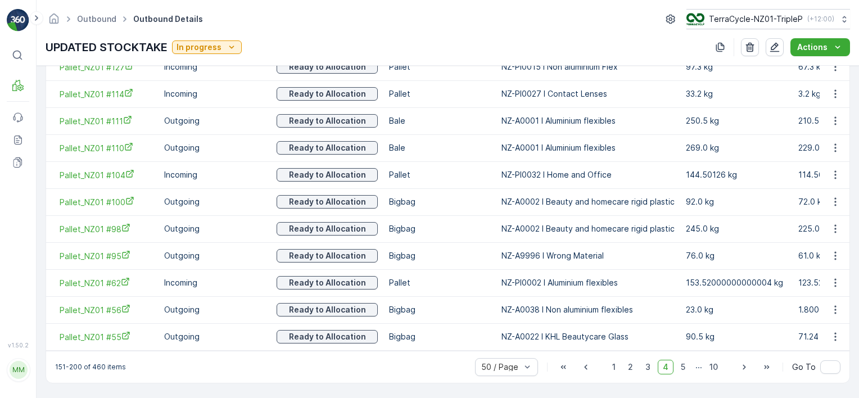
scroll to position [1408, 0]
click at [687, 366] on span "5" at bounding box center [682, 367] width 15 height 15
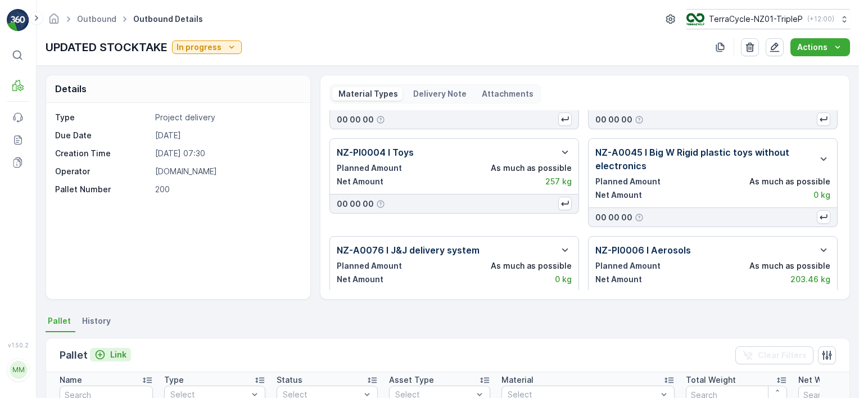
click at [123, 356] on p "Link" at bounding box center [118, 354] width 16 height 11
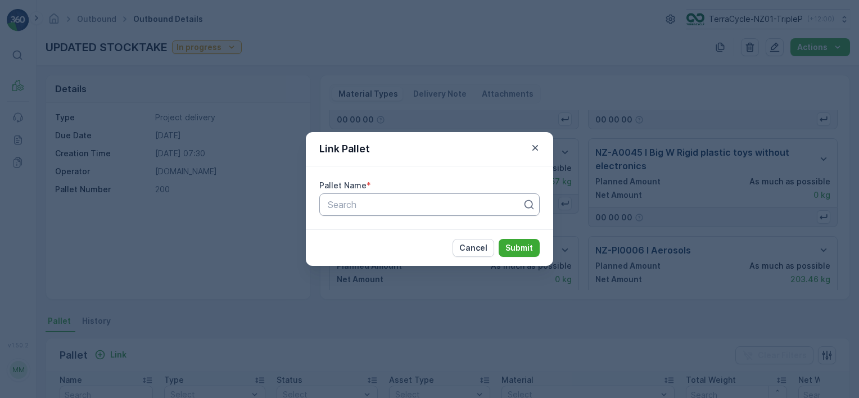
click at [473, 195] on div "Search" at bounding box center [429, 204] width 220 height 22
type input "20655"
type input "20662"
drag, startPoint x: 439, startPoint y: 226, endPoint x: 445, endPoint y: 232, distance: 8.0
click at [441, 229] on div "Pallet #20662" at bounding box center [429, 232] width 220 height 19
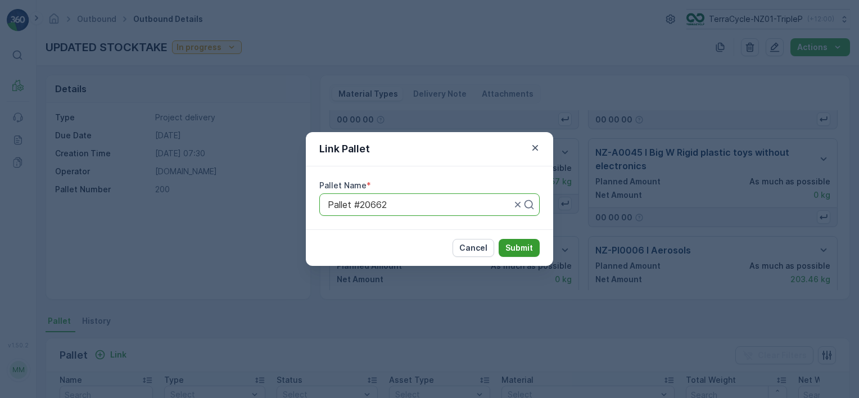
click at [521, 253] on button "Submit" at bounding box center [518, 248] width 41 height 18
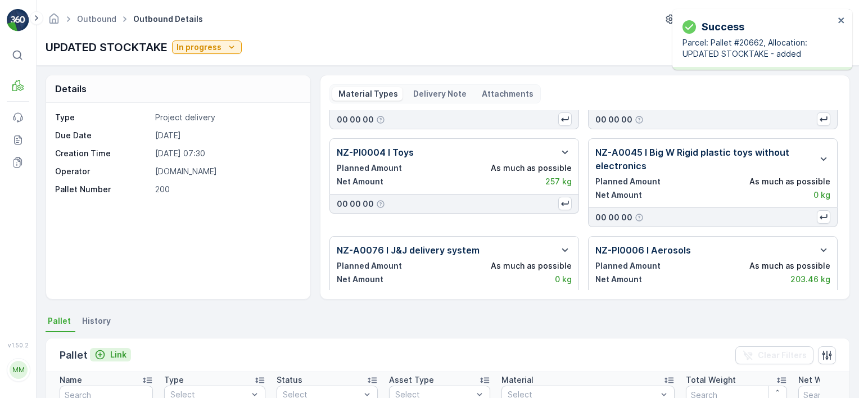
click at [113, 355] on p "Link" at bounding box center [118, 354] width 16 height 11
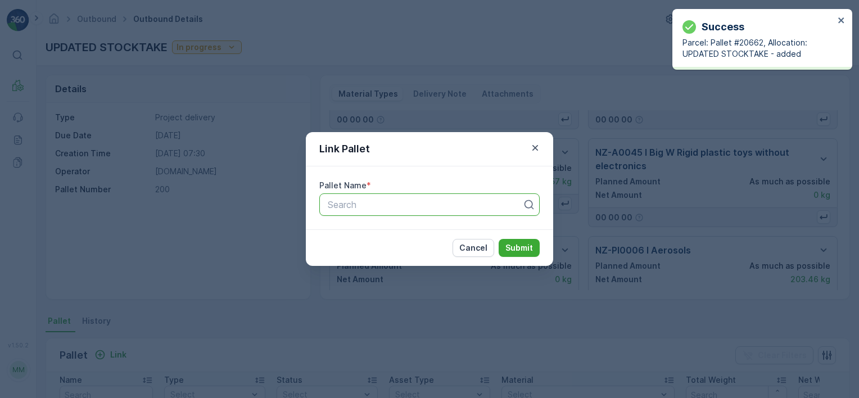
click at [415, 209] on div at bounding box center [424, 204] width 197 height 10
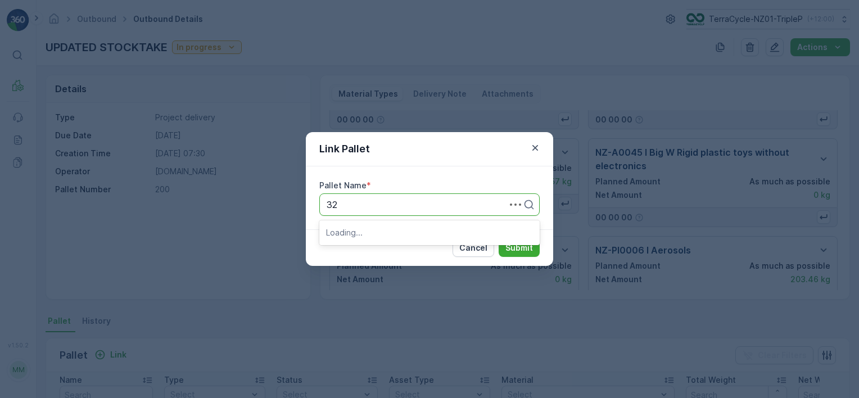
type input "3"
type input "20661"
click at [421, 228] on div "Pallet #20661" at bounding box center [429, 232] width 207 height 10
click at [518, 243] on p "Submit" at bounding box center [519, 247] width 28 height 11
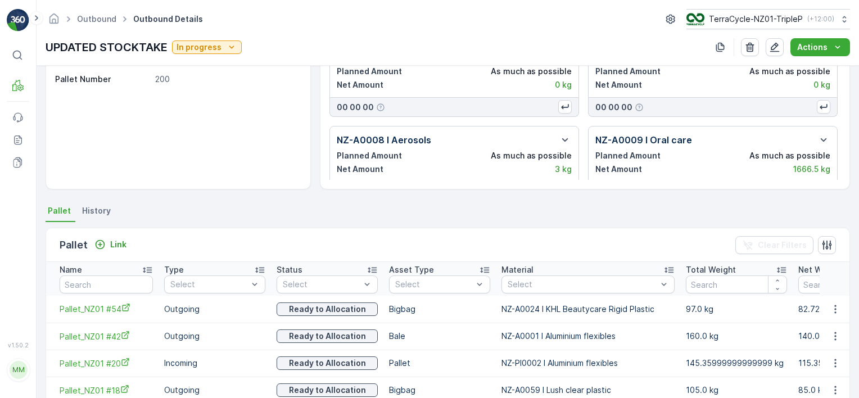
scroll to position [169, 0]
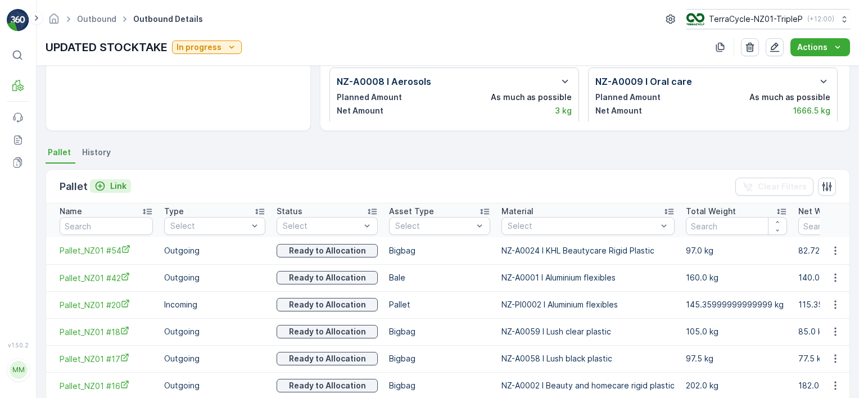
click at [110, 185] on p "Link" at bounding box center [118, 185] width 16 height 11
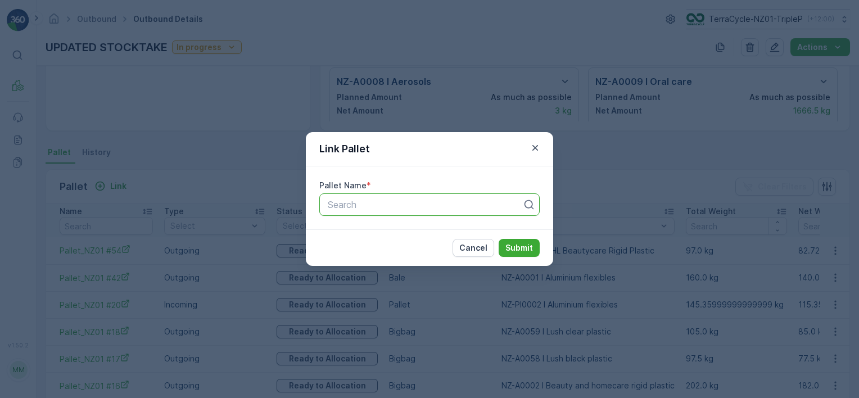
click at [428, 205] on div at bounding box center [424, 204] width 197 height 10
type input "20660"
type input "20655"
click at [422, 228] on div "Pallet #20655" at bounding box center [429, 232] width 207 height 10
click at [513, 247] on p "Submit" at bounding box center [519, 247] width 28 height 11
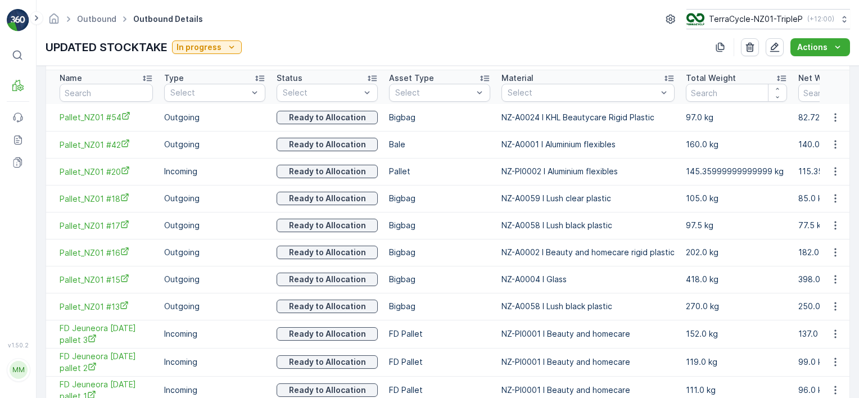
scroll to position [214, 0]
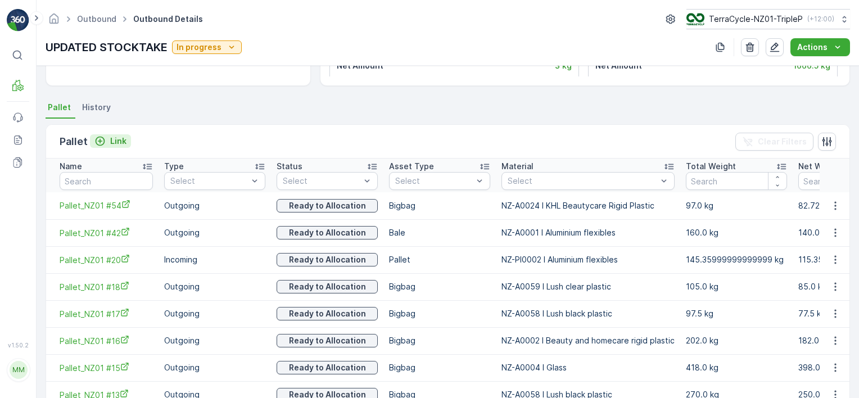
click at [117, 138] on p "Link" at bounding box center [118, 140] width 16 height 11
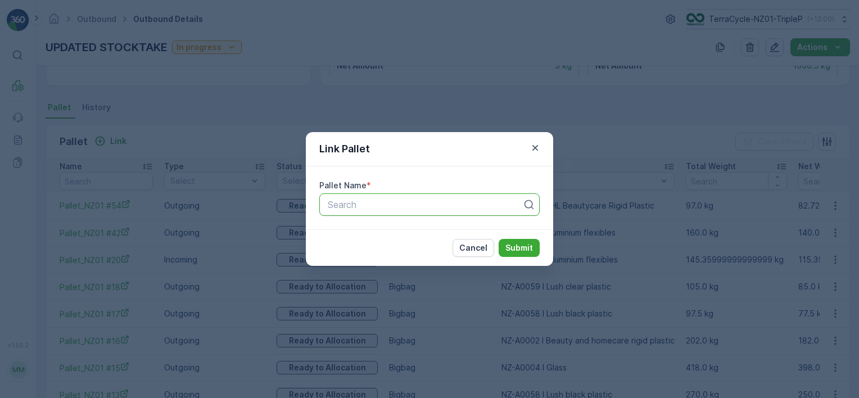
click at [499, 208] on div at bounding box center [424, 204] width 197 height 10
type input "20618"
click at [493, 227] on div "Pallet #20618" at bounding box center [429, 232] width 207 height 10
click at [521, 249] on p "Submit" at bounding box center [519, 247] width 28 height 11
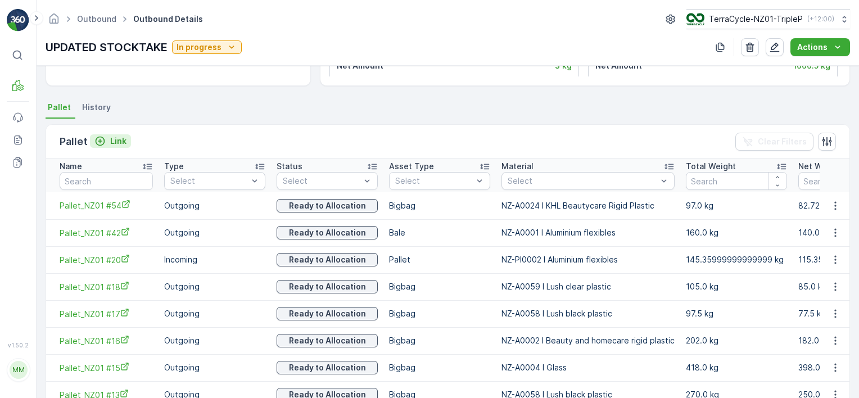
click at [120, 143] on p "Link" at bounding box center [118, 140] width 16 height 11
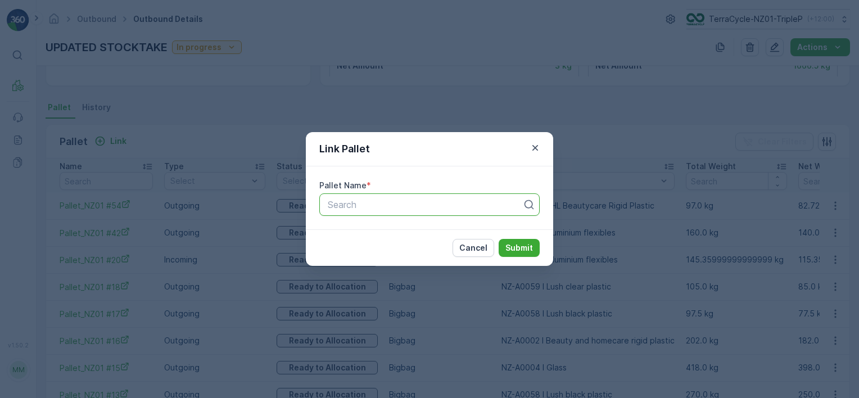
click at [511, 205] on div at bounding box center [424, 204] width 197 height 10
type input "20615"
click at [442, 229] on div "Pallet #20615" at bounding box center [429, 232] width 207 height 10
click at [518, 246] on p "Submit" at bounding box center [519, 247] width 28 height 11
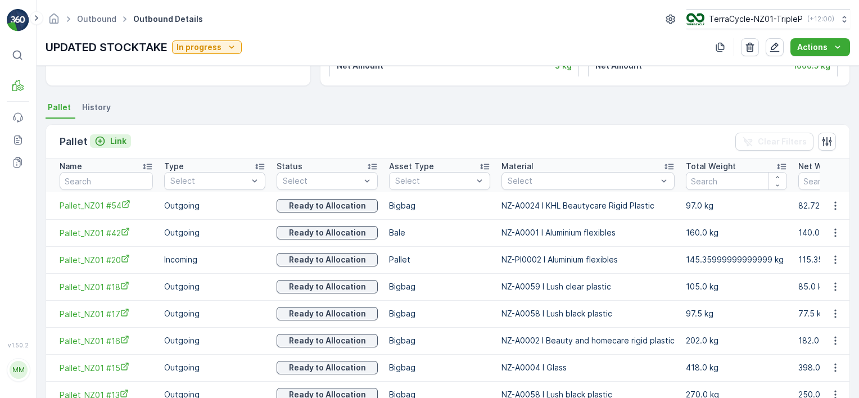
click at [116, 137] on p "Link" at bounding box center [118, 140] width 16 height 11
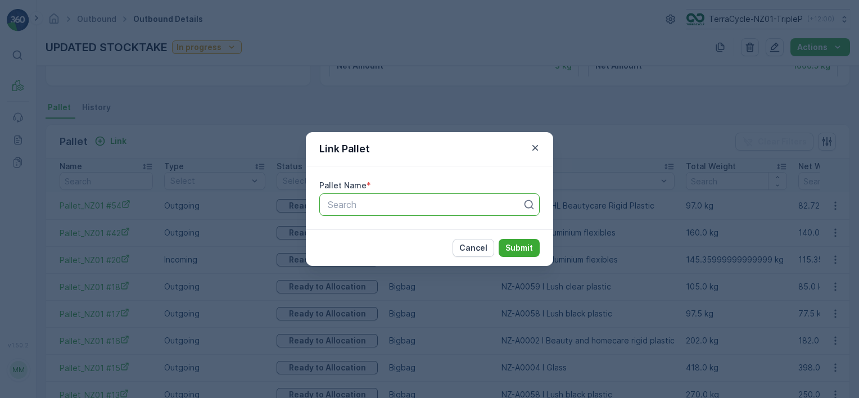
click at [482, 207] on div at bounding box center [424, 204] width 197 height 10
type input "20615"
type input "20614"
click at [377, 225] on div "Pallet #20614" at bounding box center [429, 232] width 220 height 19
click at [510, 247] on p "Submit" at bounding box center [519, 247] width 28 height 11
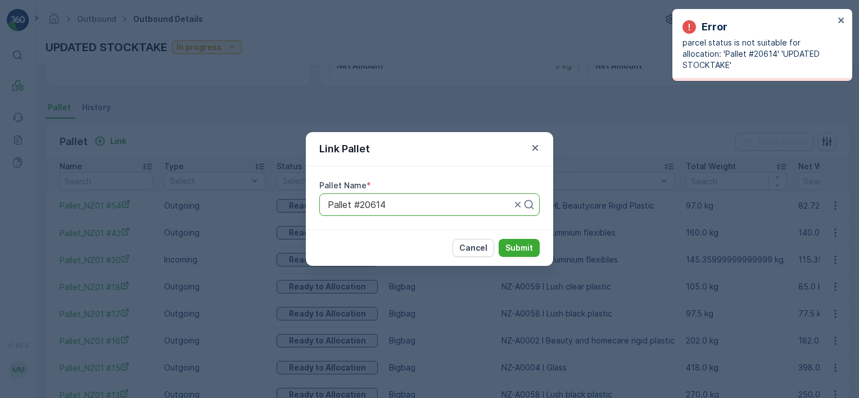
click at [427, 214] on div "Pallet #20614" at bounding box center [429, 204] width 220 height 22
type input "20609"
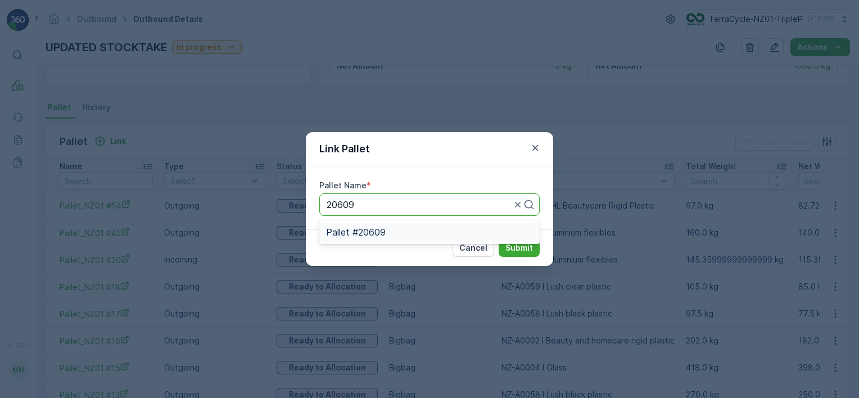
drag, startPoint x: 446, startPoint y: 227, endPoint x: 462, endPoint y: 235, distance: 18.6
click at [446, 227] on div "Pallet #20609" at bounding box center [429, 232] width 207 height 10
click at [518, 243] on p "Submit" at bounding box center [519, 247] width 28 height 11
drag, startPoint x: 686, startPoint y: 163, endPoint x: 699, endPoint y: 151, distance: 17.5
click at [686, 164] on div "Link Pallet Pallet Name * Pallet #20609 Cancel Submit" at bounding box center [429, 199] width 859 height 398
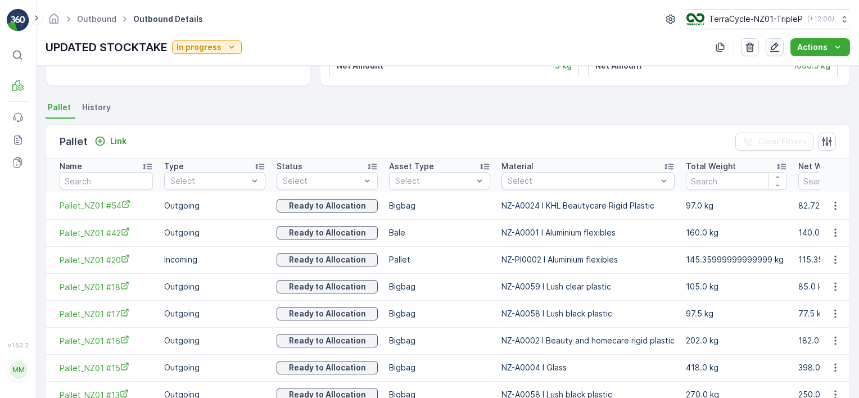
click at [773, 47] on icon "button" at bounding box center [774, 47] width 11 height 11
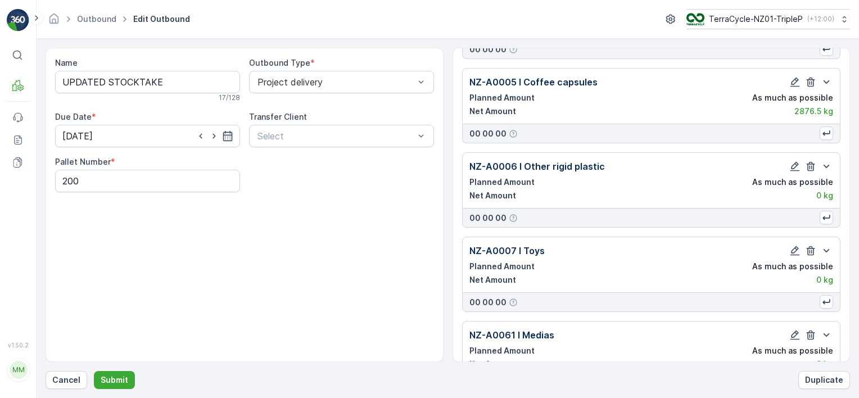
scroll to position [7826, 0]
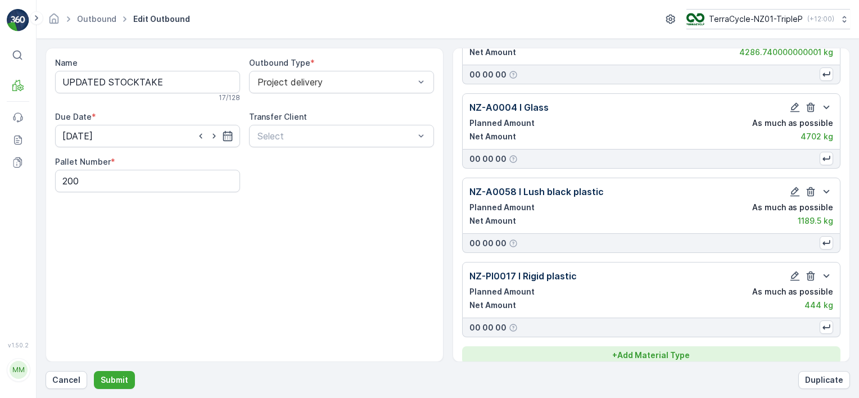
click at [684, 350] on p "+ Add Material Type" at bounding box center [651, 355] width 78 height 11
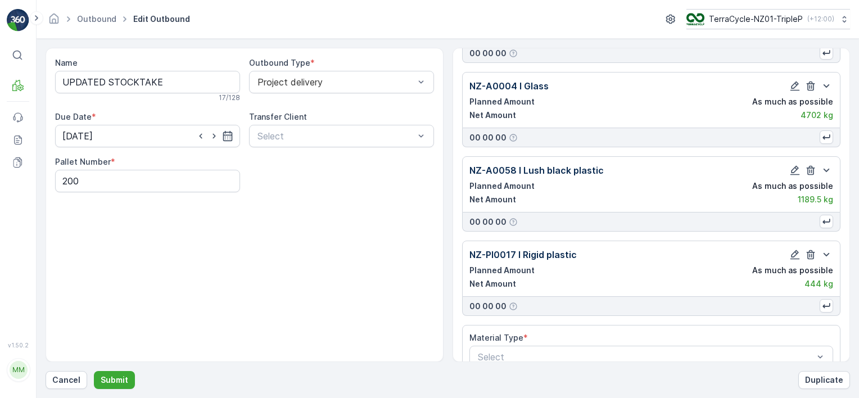
scroll to position [7858, 0]
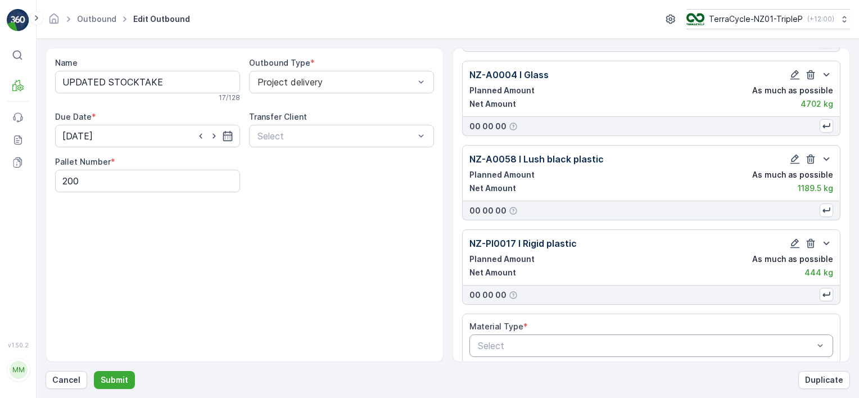
click at [632, 341] on div "Select" at bounding box center [651, 345] width 364 height 22
type input "water"
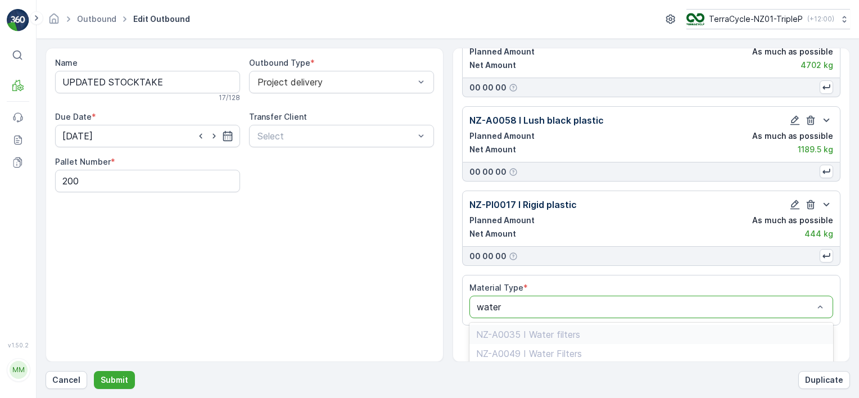
scroll to position [7927, 0]
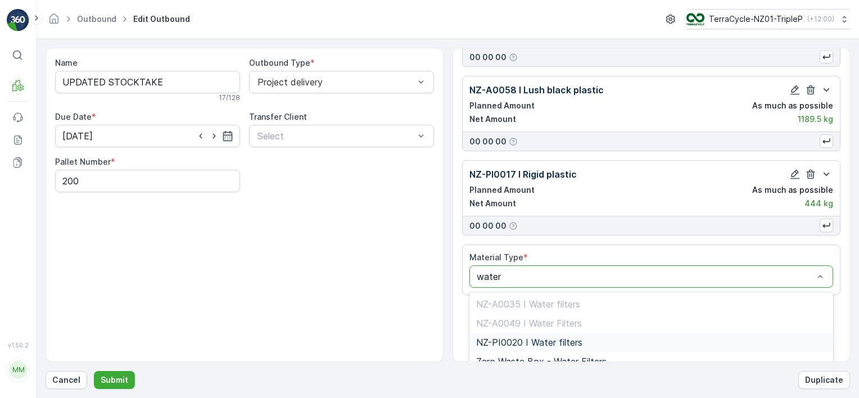
click at [646, 337] on div "NZ-PI0020 I Water filters" at bounding box center [651, 342] width 351 height 10
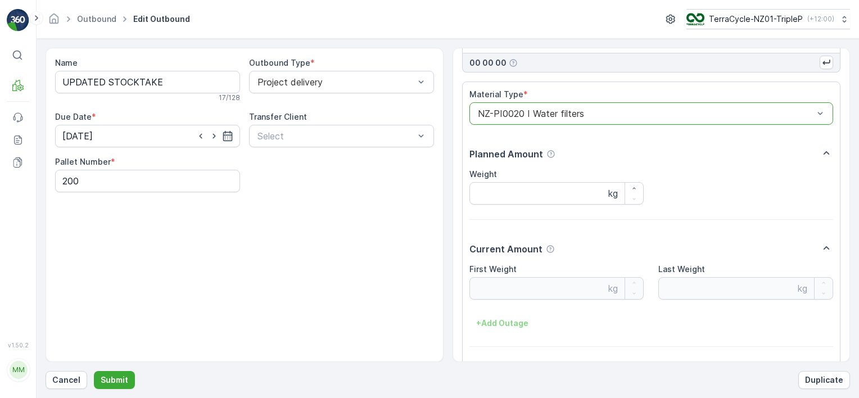
scroll to position [8116, 0]
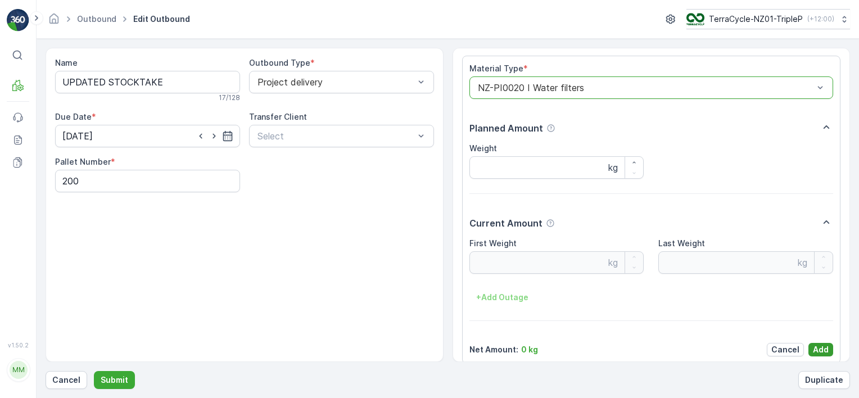
click at [816, 344] on p "Add" at bounding box center [821, 349] width 16 height 11
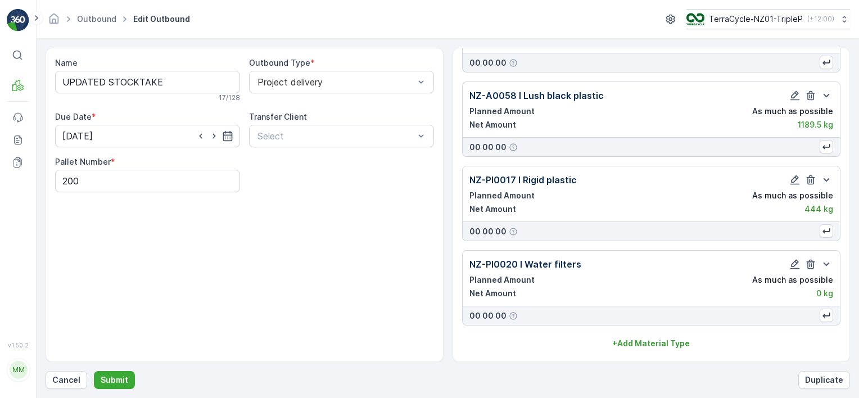
scroll to position [7910, 0]
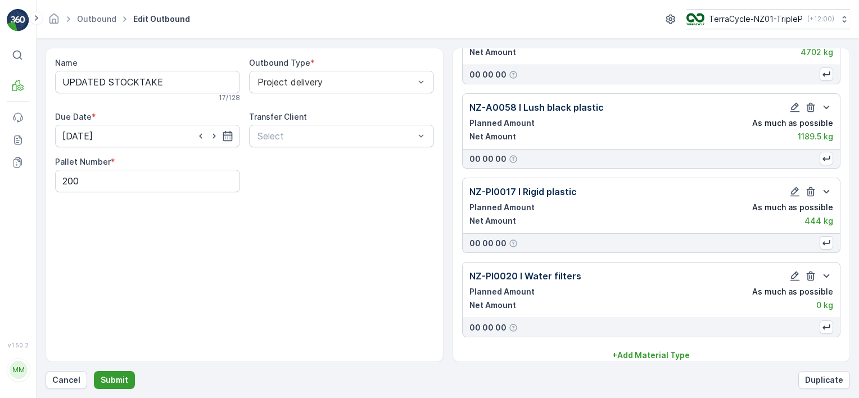
click at [115, 373] on button "Submit" at bounding box center [114, 380] width 41 height 18
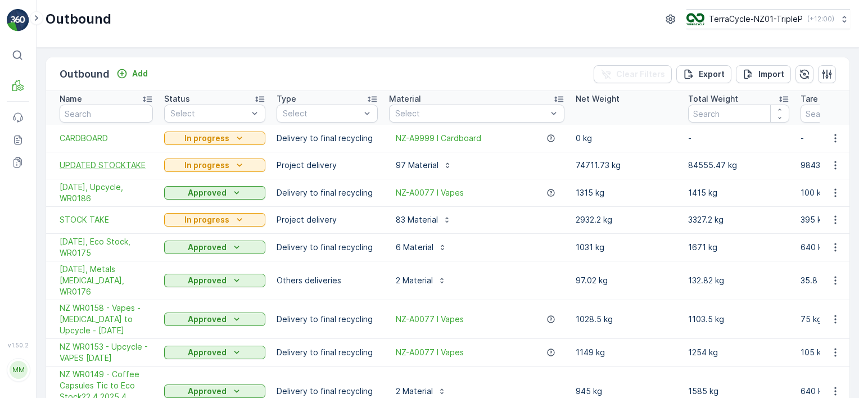
click at [124, 161] on span "UPDATED STOCKTAKE" at bounding box center [106, 165] width 93 height 11
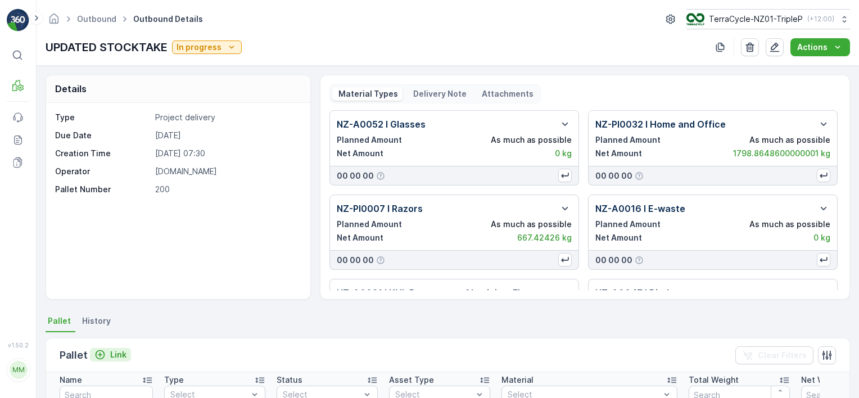
click at [110, 353] on p "Link" at bounding box center [118, 354] width 16 height 11
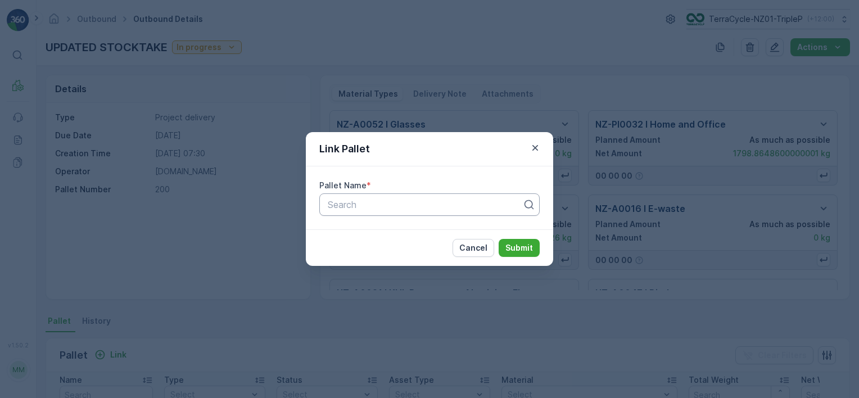
click at [336, 207] on div at bounding box center [424, 204] width 197 height 10
type input "20609"
click at [401, 230] on div "Pallet #20609" at bounding box center [429, 232] width 207 height 10
click at [518, 252] on p "Submit" at bounding box center [519, 247] width 28 height 11
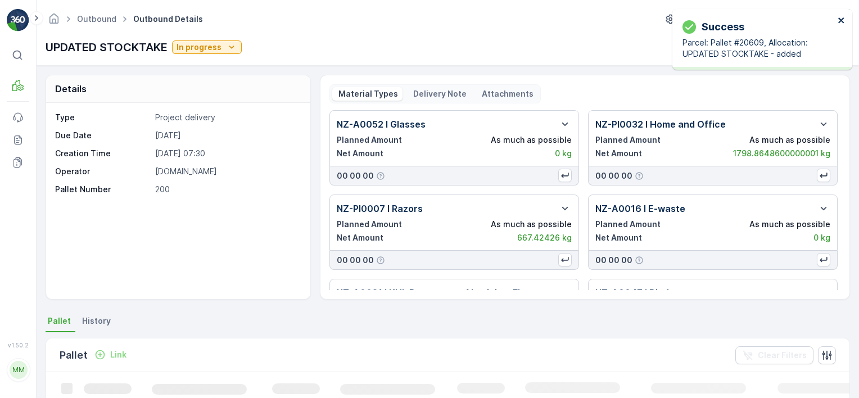
click at [841, 20] on icon "close" at bounding box center [841, 20] width 6 height 6
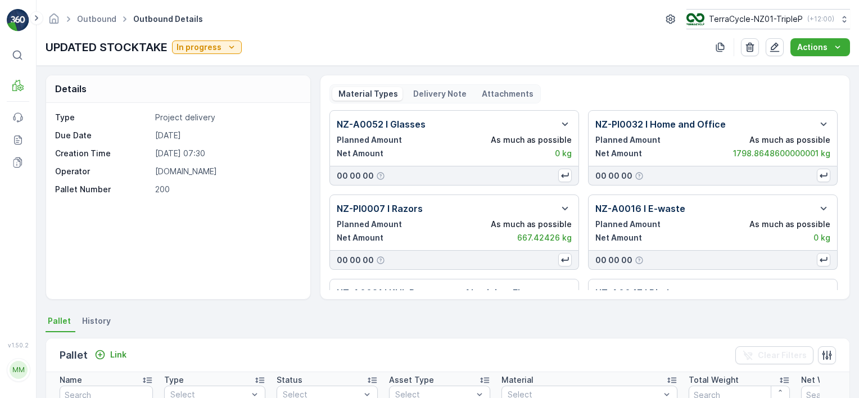
click at [115, 360] on div "Link" at bounding box center [110, 355] width 41 height 14
click at [119, 350] on p "Link" at bounding box center [118, 354] width 16 height 11
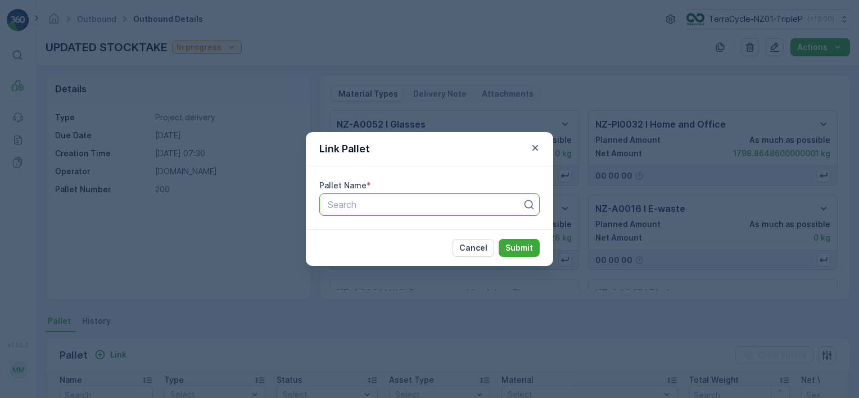
click at [440, 211] on div "Search" at bounding box center [429, 204] width 220 height 22
type input "20602"
click at [432, 228] on div "Pallet #20602" at bounding box center [429, 232] width 207 height 10
click at [521, 242] on p "Submit" at bounding box center [519, 247] width 28 height 11
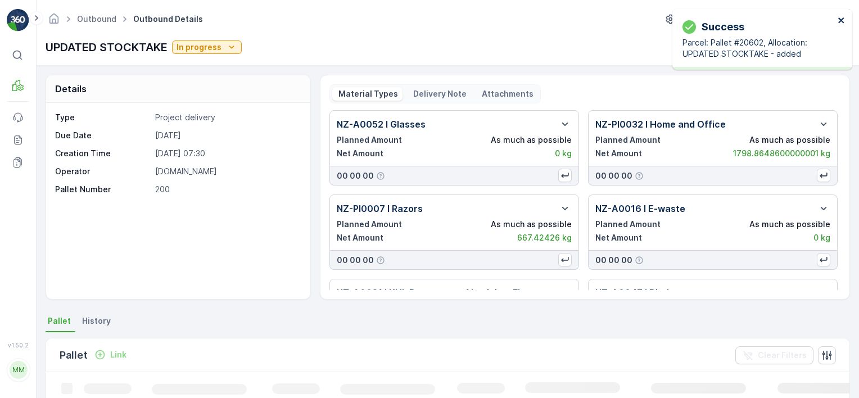
click at [844, 20] on icon "close" at bounding box center [841, 20] width 8 height 9
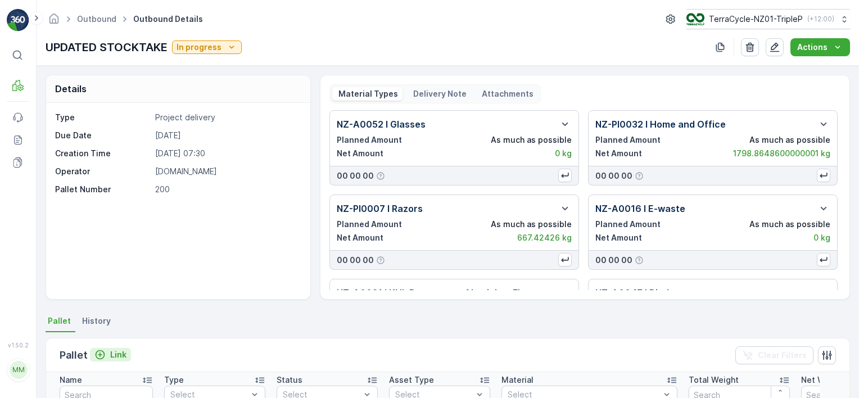
click at [121, 350] on p "Link" at bounding box center [118, 354] width 16 height 11
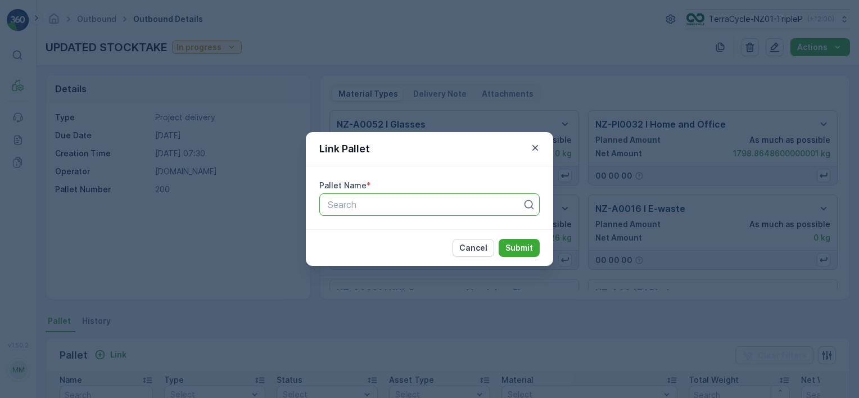
click at [474, 202] on div at bounding box center [424, 204] width 197 height 10
type input "20599"
click at [456, 229] on div "Pallet #20599" at bounding box center [429, 232] width 207 height 10
click at [519, 241] on button "Submit" at bounding box center [518, 248] width 41 height 18
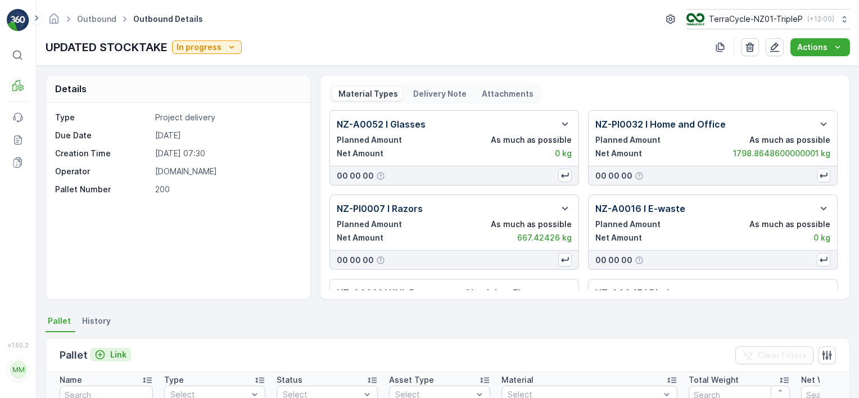
click at [116, 353] on p "Link" at bounding box center [118, 354] width 16 height 11
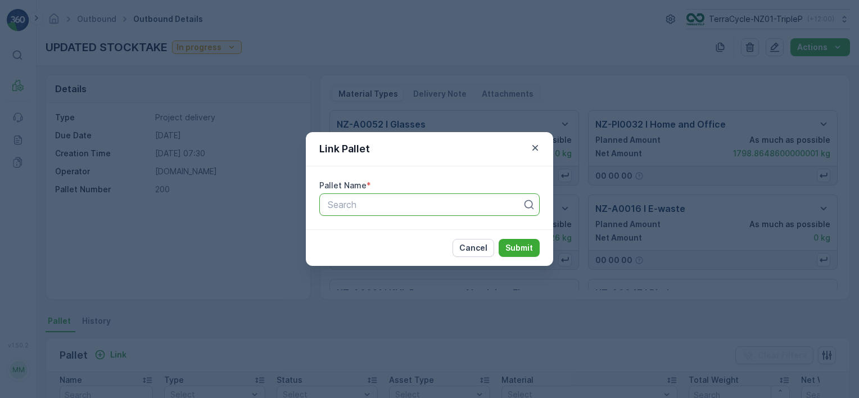
click at [367, 206] on div at bounding box center [424, 204] width 197 height 10
type input "2059"
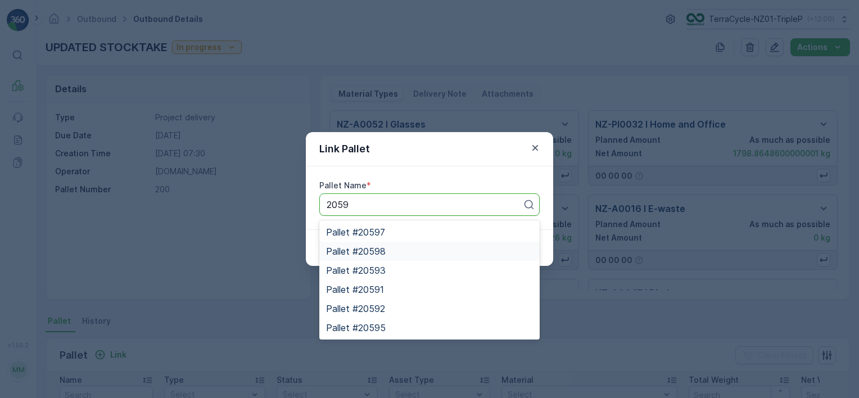
click at [386, 254] on div "Pallet #20598" at bounding box center [429, 251] width 207 height 10
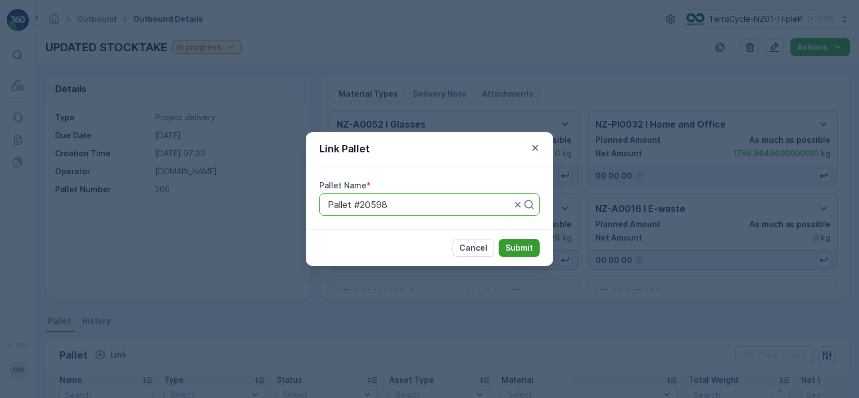
click at [520, 239] on button "Submit" at bounding box center [518, 248] width 41 height 18
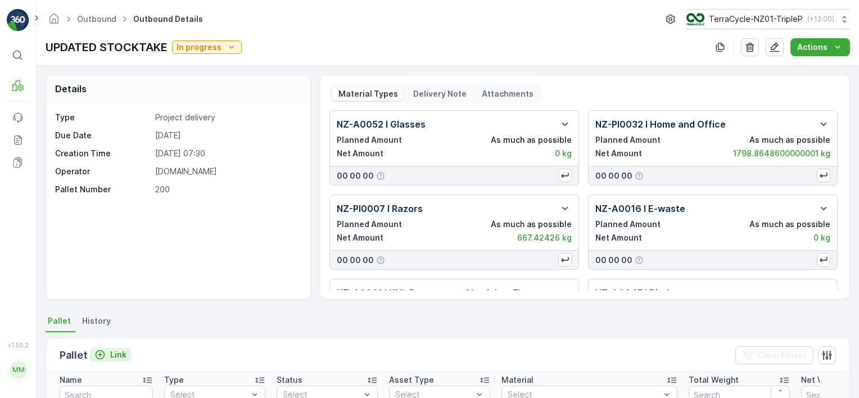
click at [117, 353] on p "Link" at bounding box center [118, 354] width 16 height 11
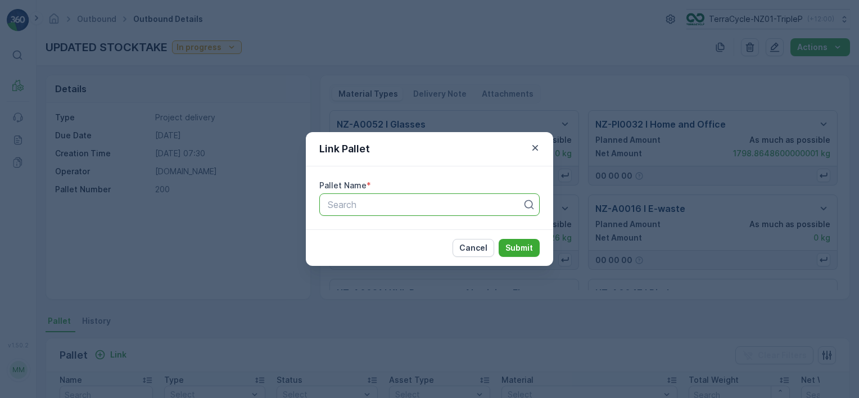
click at [347, 201] on div "Search" at bounding box center [429, 204] width 220 height 22
type input "20597"
click at [423, 233] on div "Pallet #20597" at bounding box center [429, 232] width 207 height 10
click at [518, 245] on p "Submit" at bounding box center [519, 247] width 28 height 11
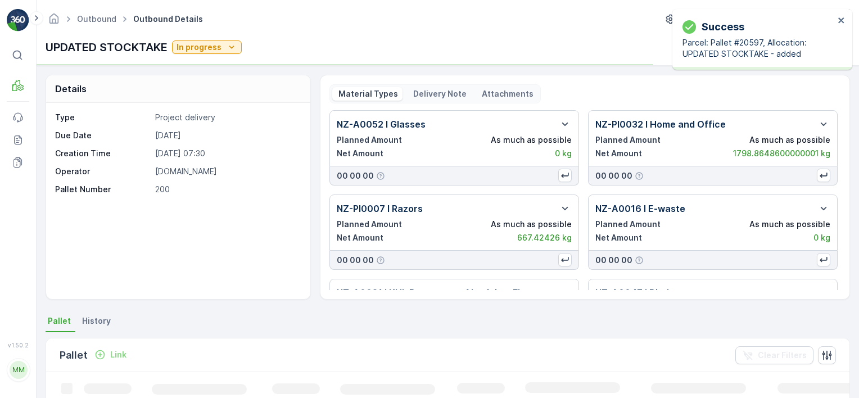
drag, startPoint x: 455, startPoint y: 241, endPoint x: 340, endPoint y: 243, distance: 115.2
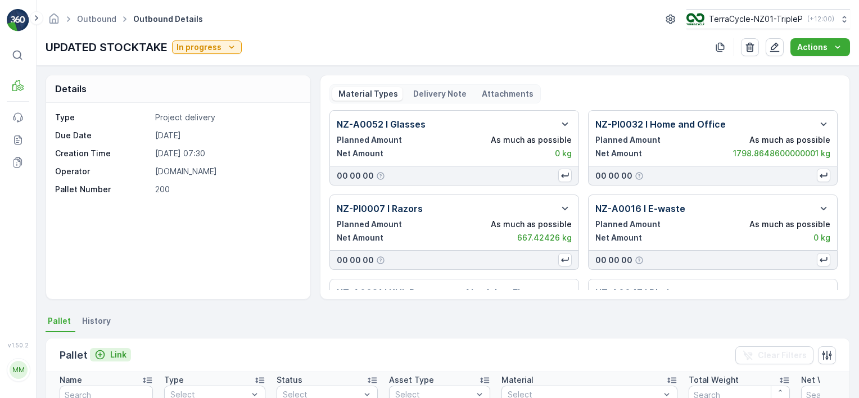
click at [117, 355] on p "Link" at bounding box center [118, 354] width 16 height 11
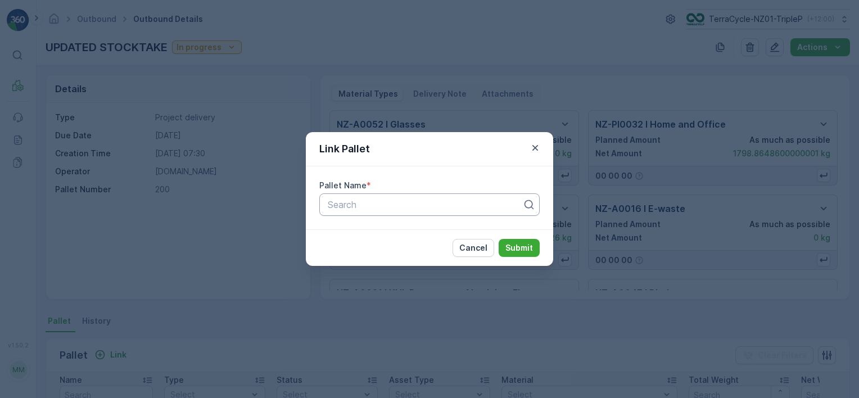
click at [492, 206] on div at bounding box center [424, 204] width 197 height 10
type input "20595"
click at [502, 236] on div "Pallet #20595" at bounding box center [429, 232] width 207 height 10
click at [513, 248] on p "Submit" at bounding box center [519, 247] width 28 height 11
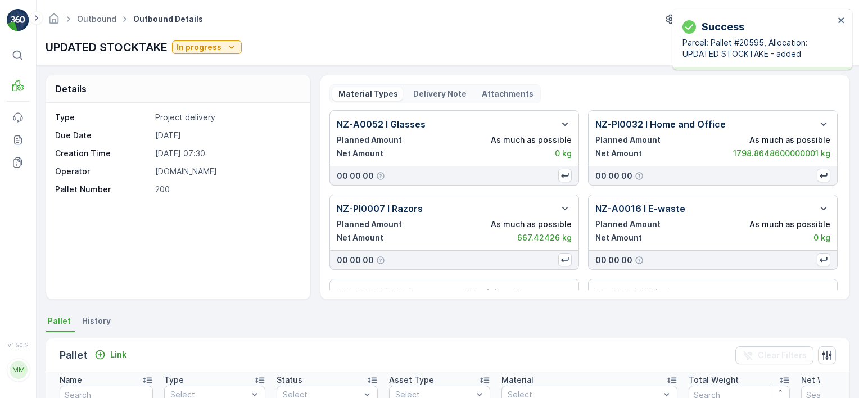
click at [117, 363] on div "Pallet Link Clear Filters" at bounding box center [447, 355] width 803 height 34
click at [121, 355] on p "Link" at bounding box center [118, 354] width 16 height 11
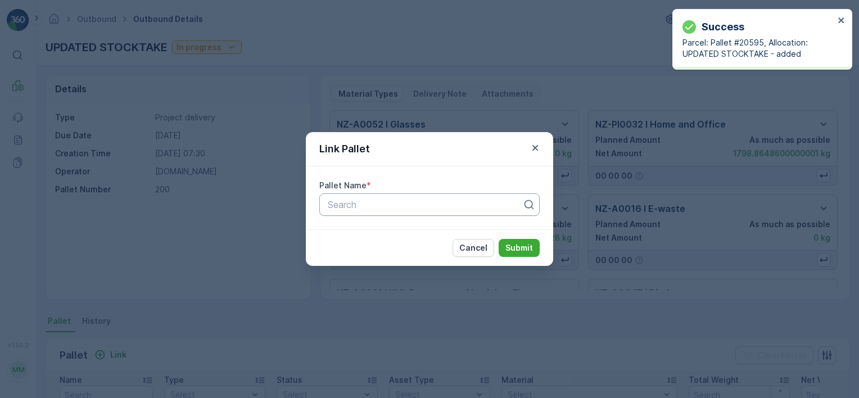
click at [446, 198] on div "Search" at bounding box center [424, 204] width 197 height 13
type input "2059"
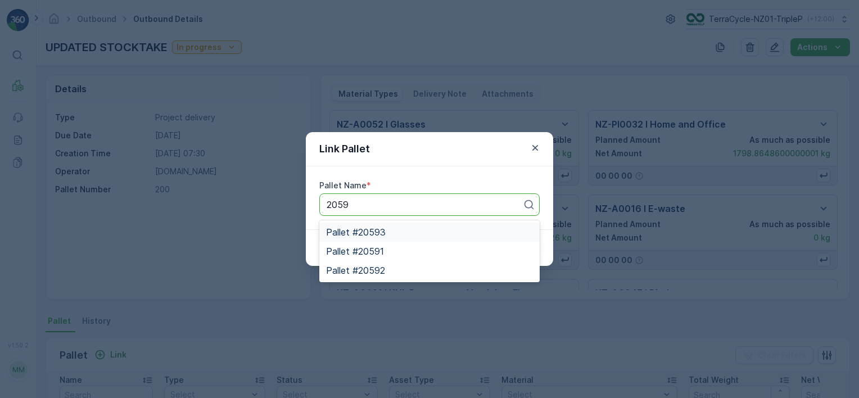
click at [464, 235] on div "Pallet #20593" at bounding box center [429, 232] width 207 height 10
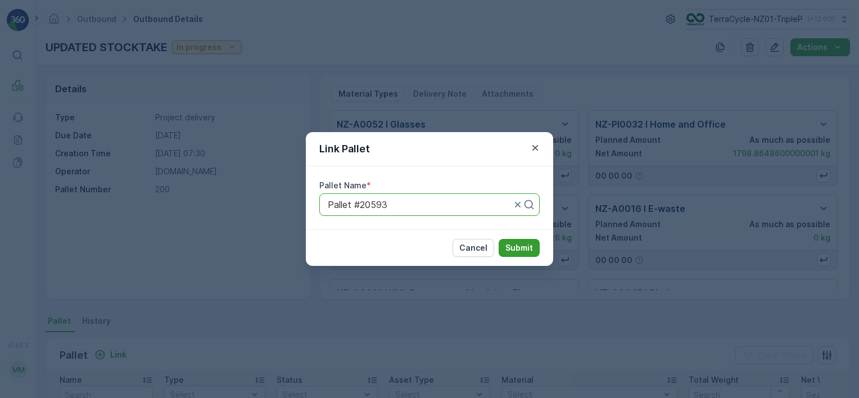
click at [518, 248] on p "Submit" at bounding box center [519, 247] width 28 height 11
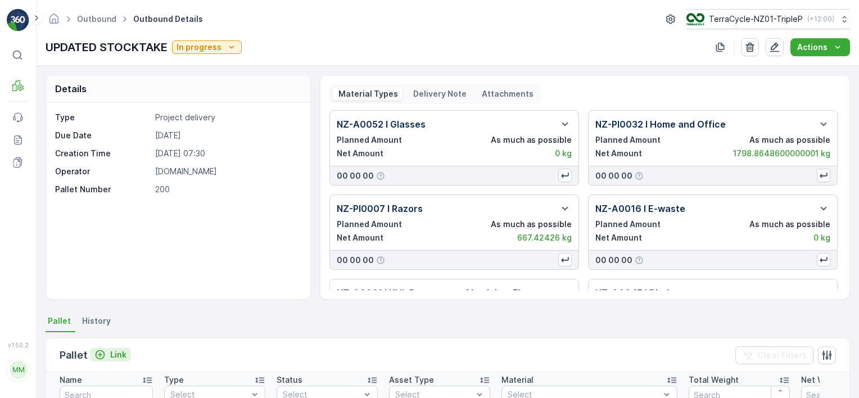
click at [121, 359] on p "Link" at bounding box center [118, 354] width 16 height 11
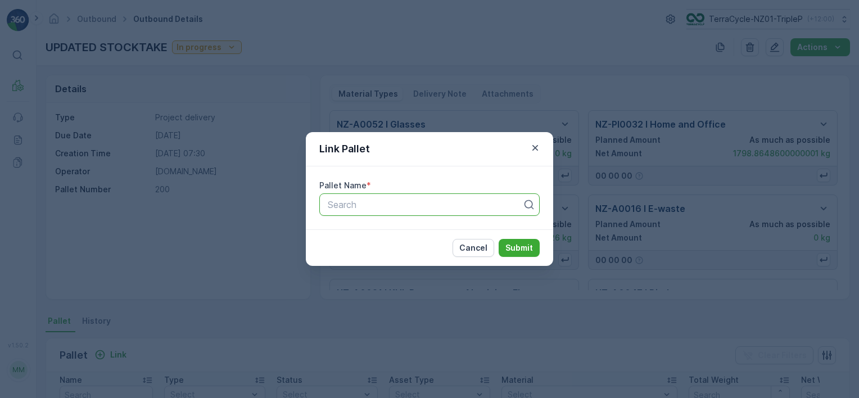
click at [467, 214] on div "Search" at bounding box center [429, 204] width 220 height 22
type input "20589"
drag, startPoint x: 463, startPoint y: 229, endPoint x: 528, endPoint y: 242, distance: 66.5
click at [464, 229] on div "Pallet #20589" at bounding box center [429, 232] width 207 height 10
click at [509, 244] on p "Submit" at bounding box center [519, 247] width 28 height 11
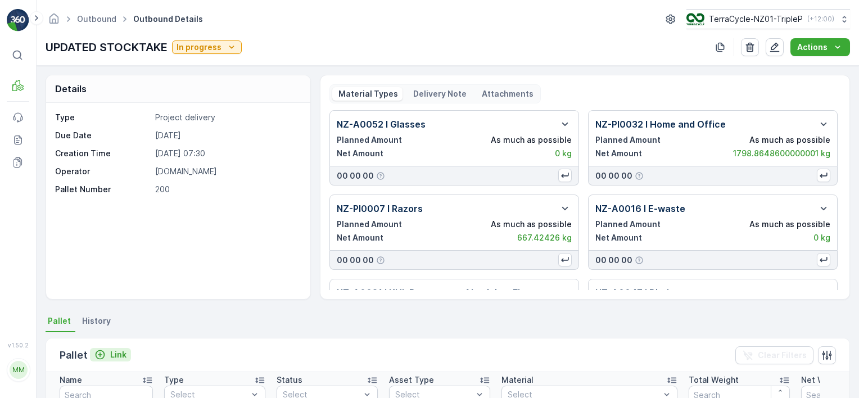
click at [115, 359] on p "Link" at bounding box center [118, 354] width 16 height 11
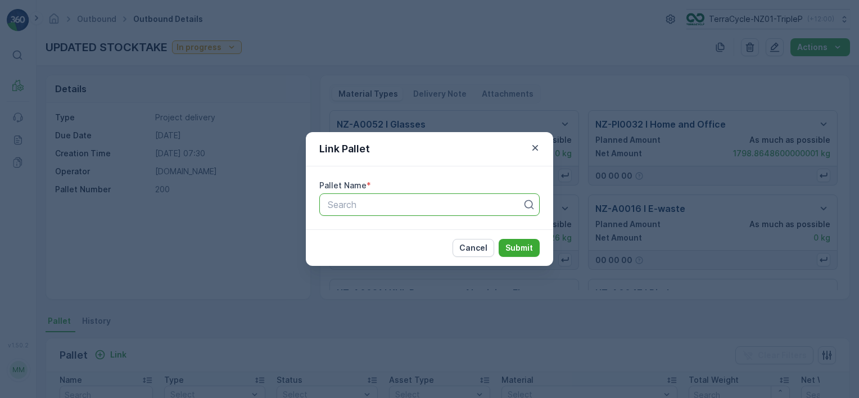
click at [389, 199] on div at bounding box center [424, 204] width 197 height 10
type input "20586"
click at [416, 237] on div "Pallet #20586" at bounding box center [429, 232] width 220 height 19
click at [522, 250] on p "Submit" at bounding box center [519, 247] width 28 height 11
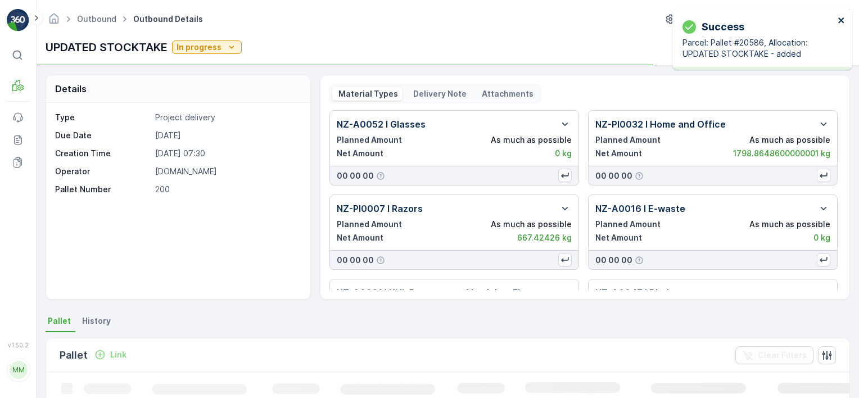
click at [841, 19] on icon "close" at bounding box center [841, 20] width 8 height 9
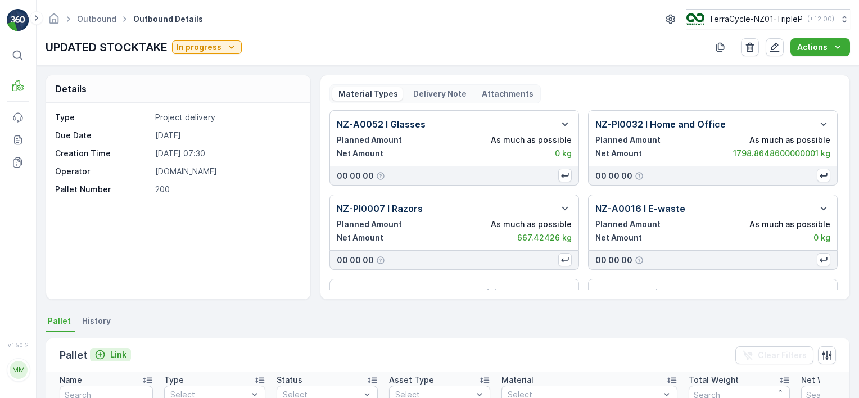
click at [105, 356] on div "Link" at bounding box center [110, 354] width 32 height 11
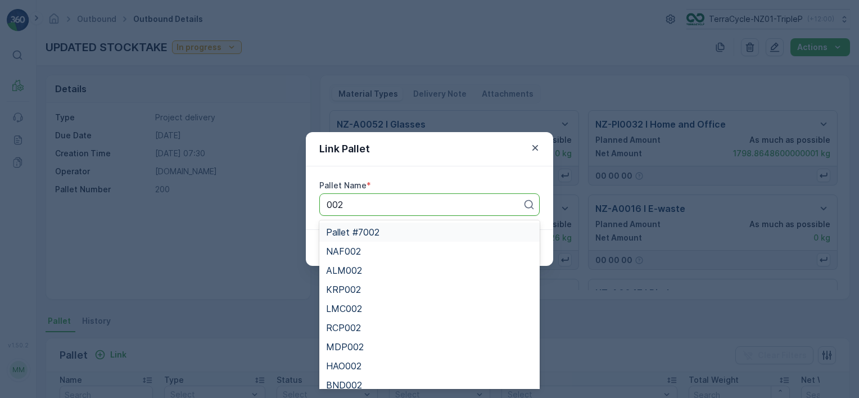
type input "002"
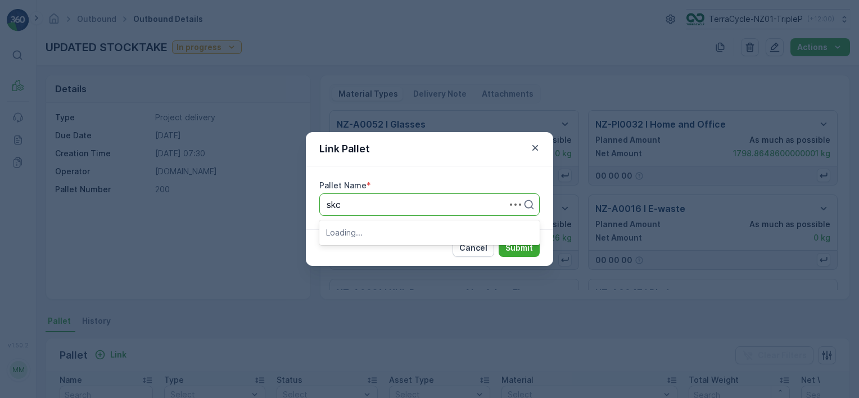
type input "skcc"
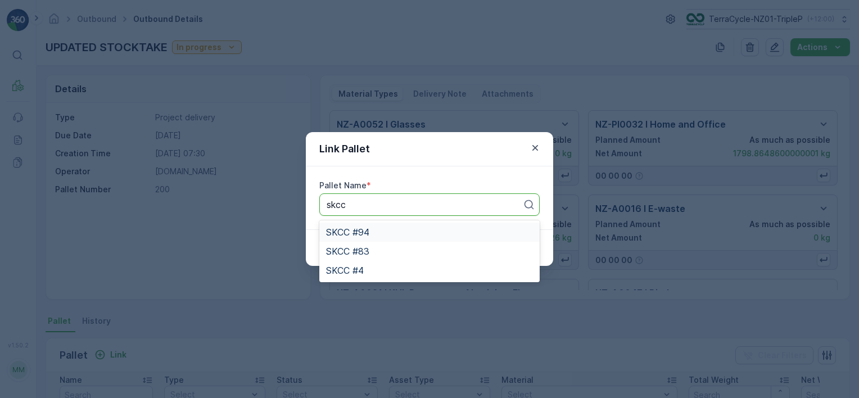
drag, startPoint x: 427, startPoint y: 233, endPoint x: 469, endPoint y: 238, distance: 42.5
click at [427, 233] on div "SKCC #94" at bounding box center [429, 232] width 207 height 10
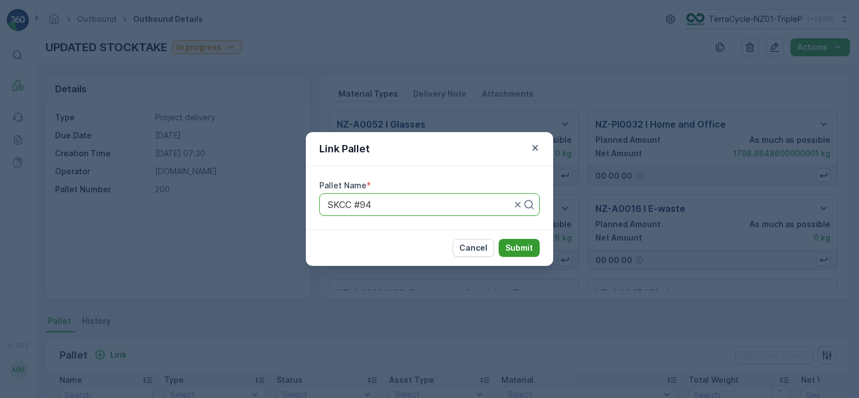
click at [519, 249] on p "Submit" at bounding box center [519, 247] width 28 height 11
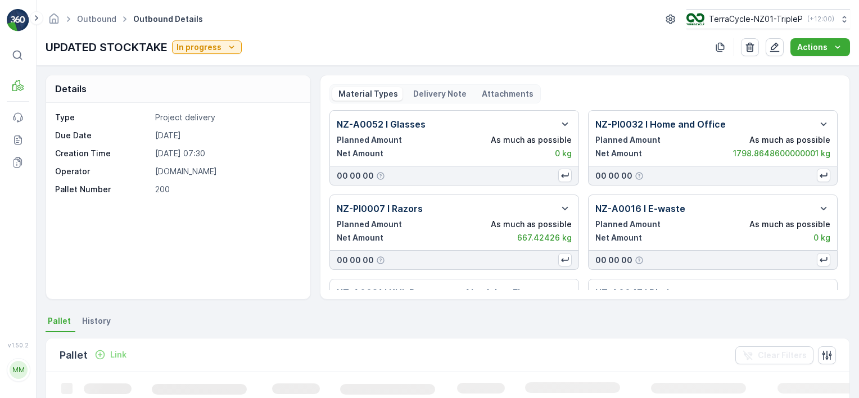
click at [116, 353] on p "Link" at bounding box center [118, 354] width 16 height 11
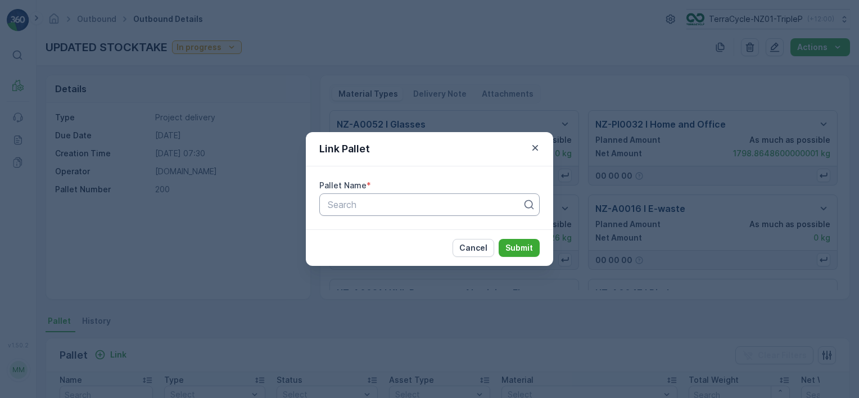
click at [382, 207] on div at bounding box center [424, 204] width 197 height 10
type input "skcc"
click at [388, 234] on div "SKCC #83" at bounding box center [429, 232] width 207 height 10
click at [530, 247] on p "Submit" at bounding box center [519, 247] width 28 height 11
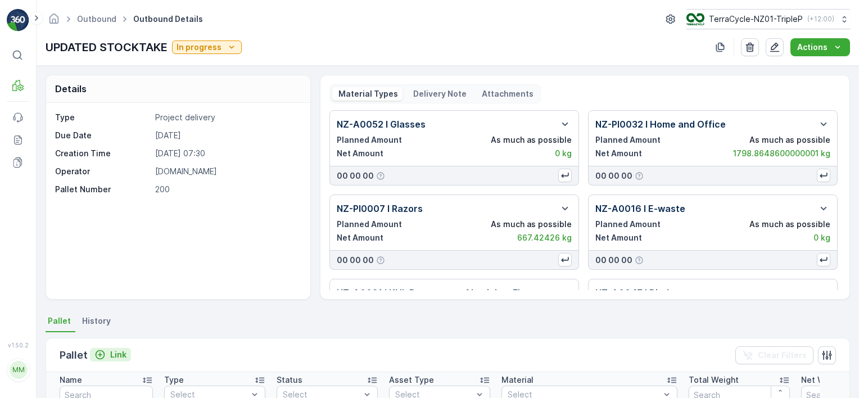
click at [121, 351] on p "Link" at bounding box center [118, 354] width 16 height 11
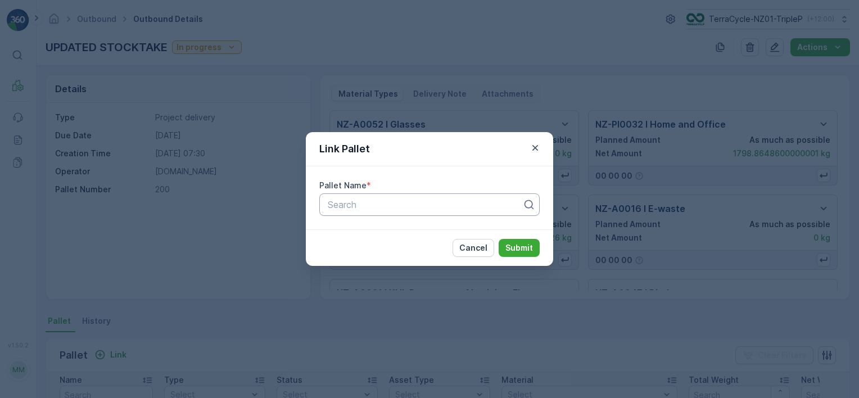
click at [393, 202] on div at bounding box center [424, 204] width 197 height 10
type input "skcc"
click at [394, 230] on div "SKCC #4" at bounding box center [429, 232] width 207 height 10
click at [508, 250] on p "Submit" at bounding box center [519, 247] width 28 height 11
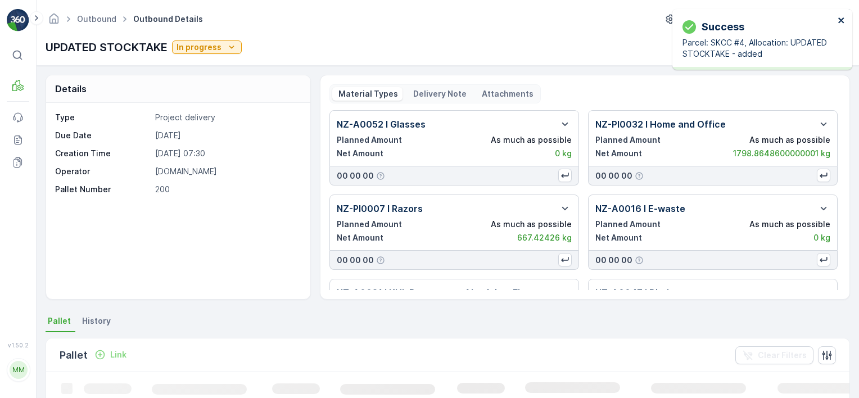
click at [843, 17] on icon "close" at bounding box center [841, 20] width 8 height 9
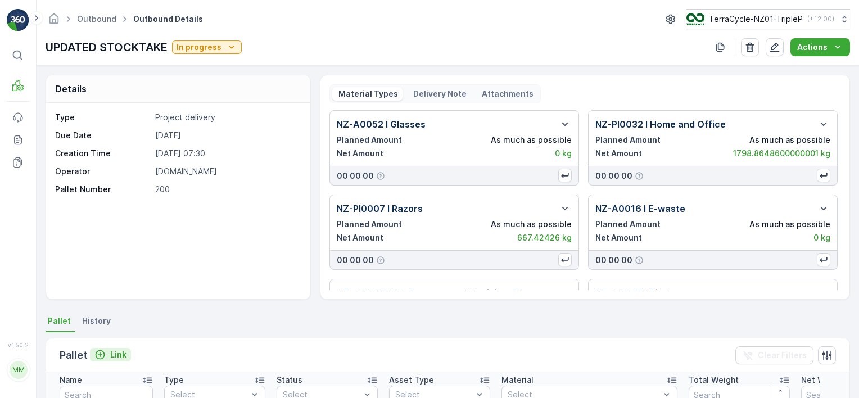
click at [120, 349] on p "Link" at bounding box center [118, 354] width 16 height 11
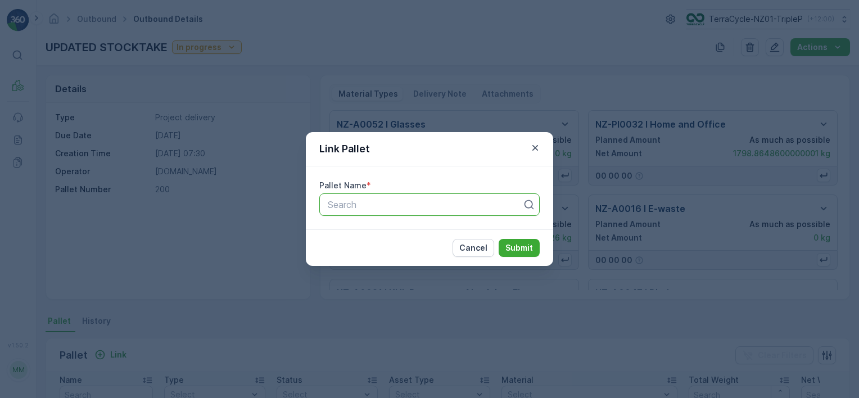
click at [345, 206] on div at bounding box center [424, 204] width 197 height 10
type input "162"
drag, startPoint x: 426, startPoint y: 236, endPoint x: 492, endPoint y: 253, distance: 67.9
click at [427, 236] on div "Pallet_NZ01 #162" at bounding box center [429, 232] width 207 height 10
click at [525, 251] on p "Submit" at bounding box center [519, 247] width 28 height 11
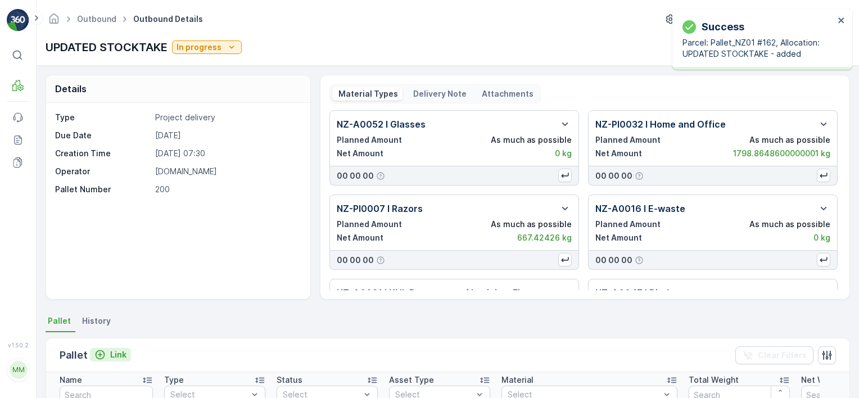
click at [116, 354] on p "Link" at bounding box center [118, 354] width 16 height 11
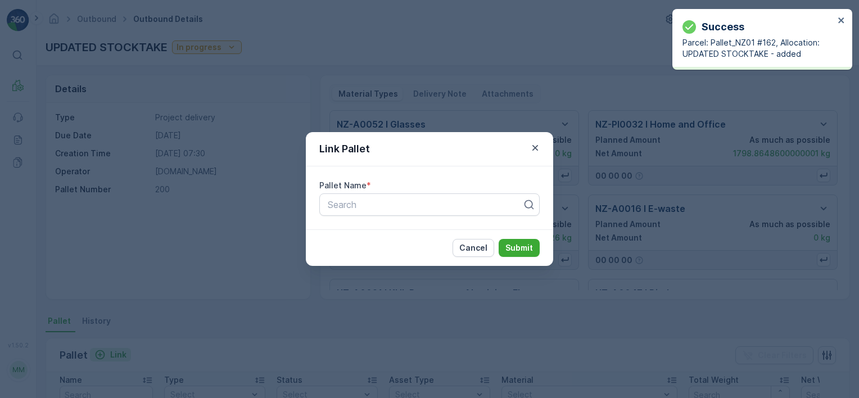
click at [452, 202] on div at bounding box center [424, 204] width 197 height 10
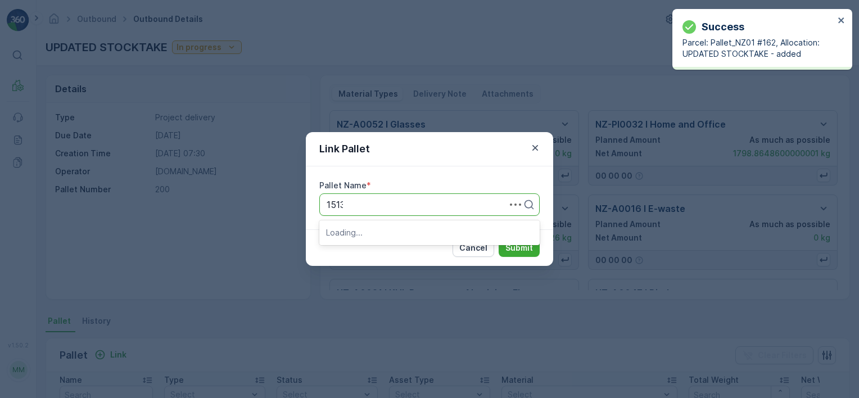
type input "15138"
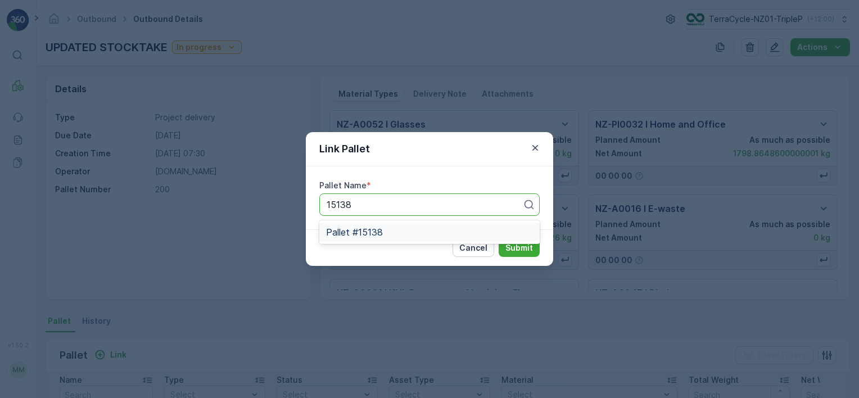
click at [467, 234] on div "Pallet #15138" at bounding box center [429, 232] width 207 height 10
click at [513, 244] on p "Submit" at bounding box center [519, 247] width 28 height 11
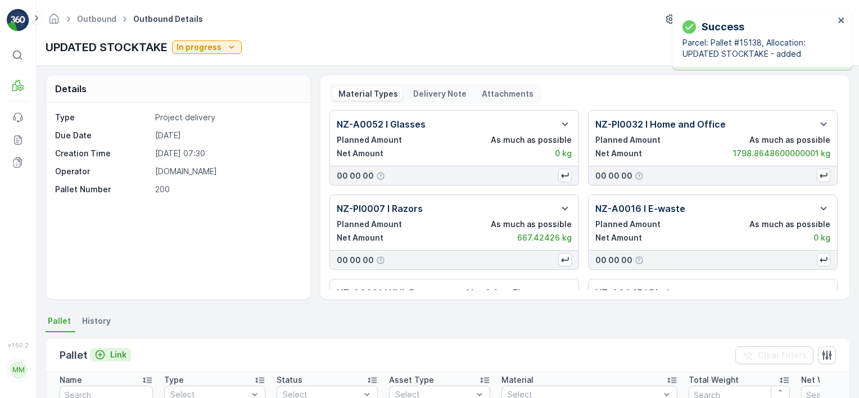
click at [105, 357] on icon "Link" at bounding box center [99, 354] width 11 height 11
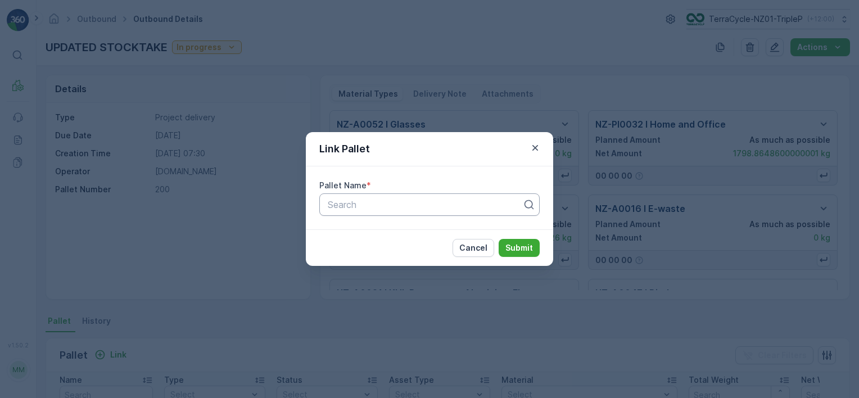
click at [377, 207] on div at bounding box center [424, 204] width 197 height 10
type input "15136"
drag, startPoint x: 400, startPoint y: 238, endPoint x: 420, endPoint y: 235, distance: 19.9
click at [403, 237] on div "Pallet #15136" at bounding box center [429, 232] width 220 height 19
click at [531, 250] on p "Submit" at bounding box center [519, 247] width 28 height 11
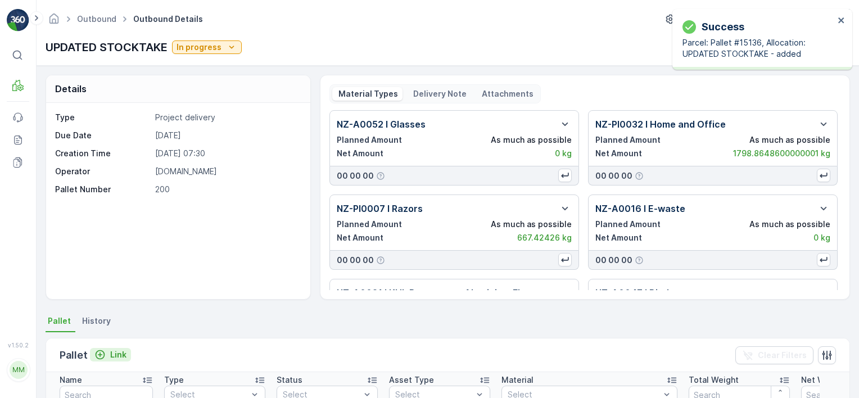
click at [117, 358] on p "Link" at bounding box center [118, 354] width 16 height 11
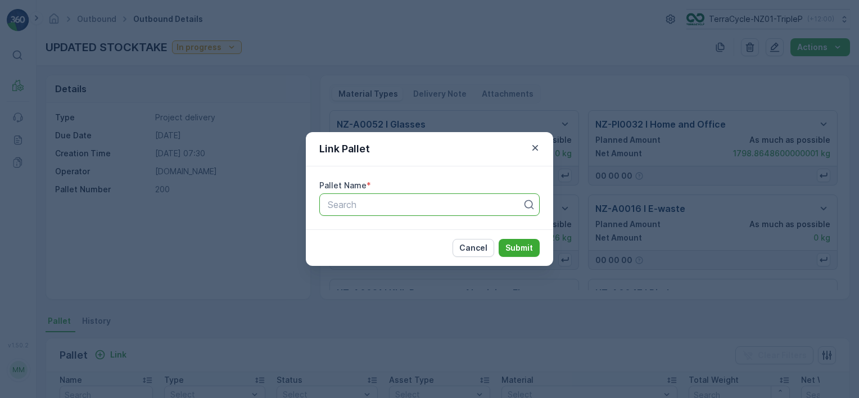
click at [391, 200] on div at bounding box center [424, 204] width 197 height 10
type input "plas"
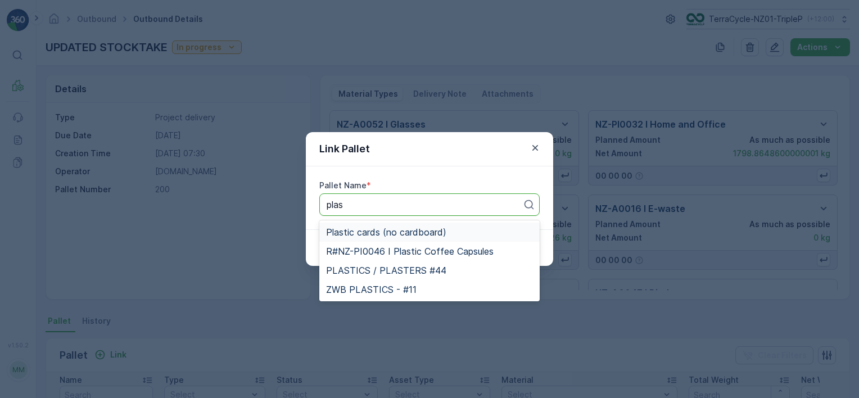
click at [414, 234] on span "Plastic cards (no cardboard)" at bounding box center [386, 232] width 120 height 10
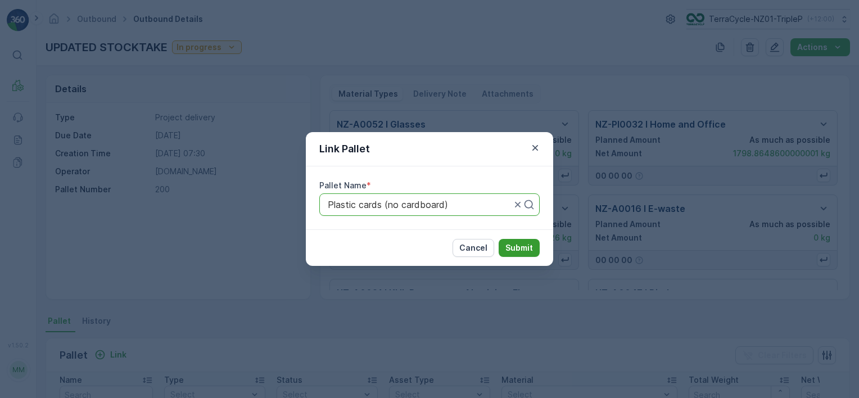
click at [503, 250] on button "Submit" at bounding box center [518, 248] width 41 height 18
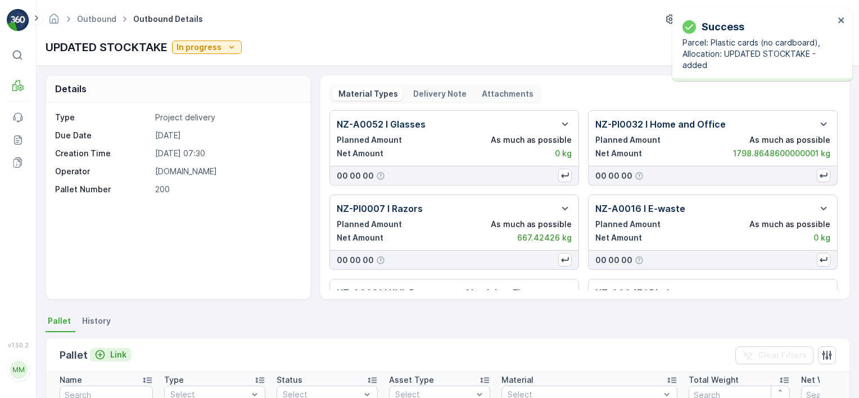
click at [121, 357] on p "Link" at bounding box center [118, 354] width 16 height 11
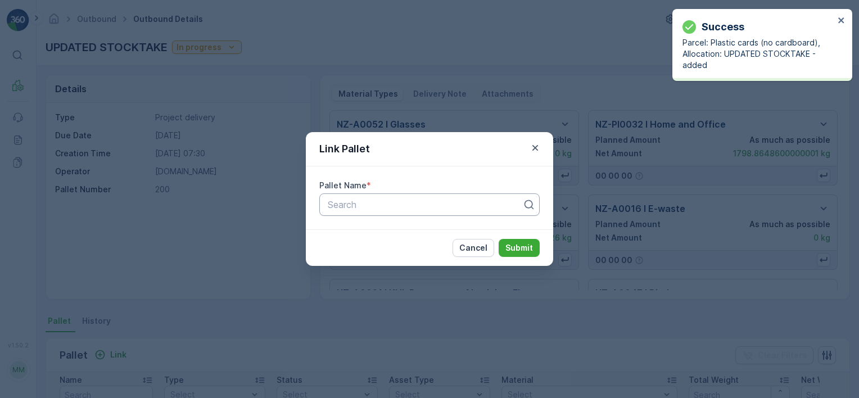
click at [400, 197] on div "Search" at bounding box center [429, 204] width 220 height 22
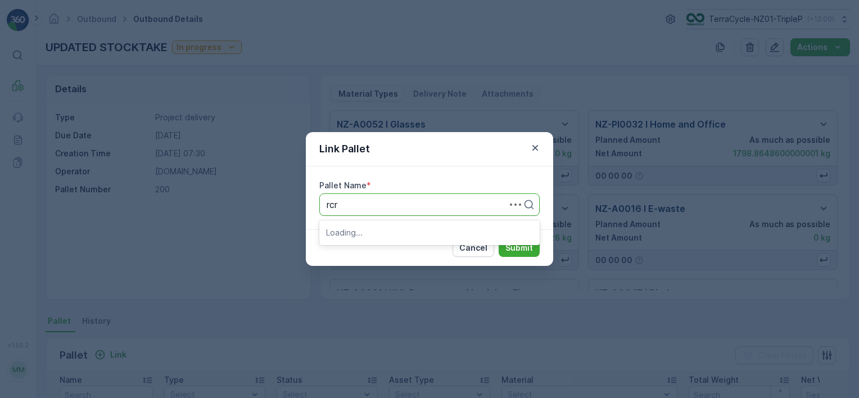
type input "rcrp"
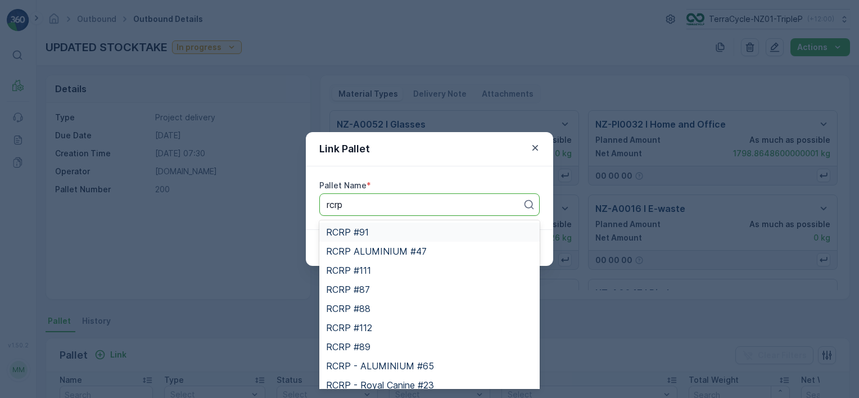
click at [408, 235] on div "RCRP #91" at bounding box center [429, 232] width 207 height 10
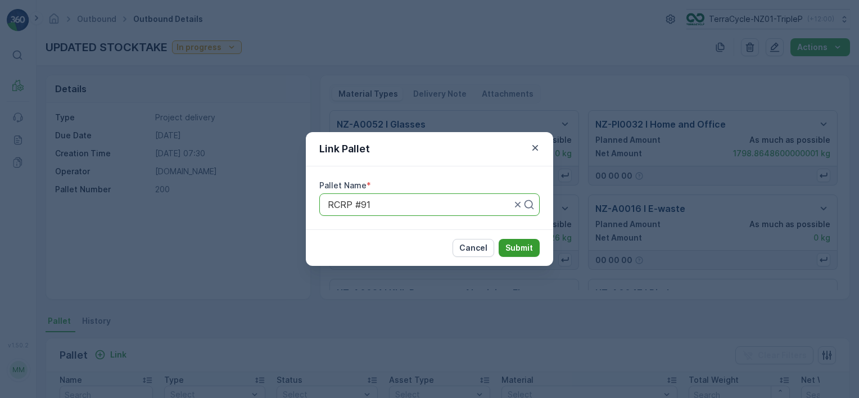
click at [521, 247] on p "Submit" at bounding box center [519, 247] width 28 height 11
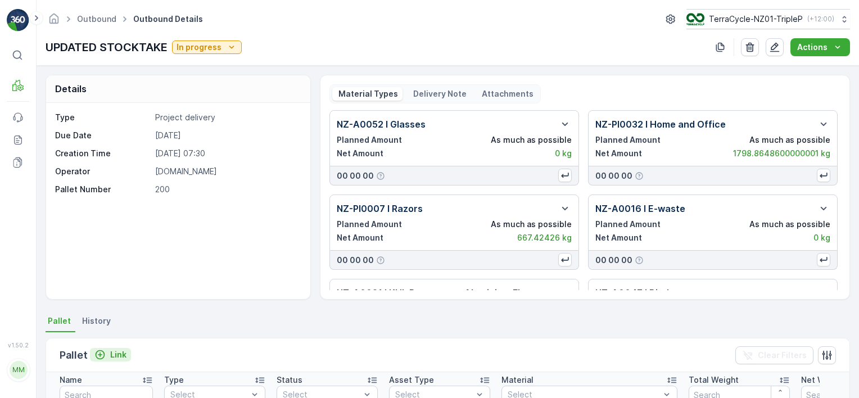
click at [120, 354] on p "Link" at bounding box center [118, 354] width 16 height 11
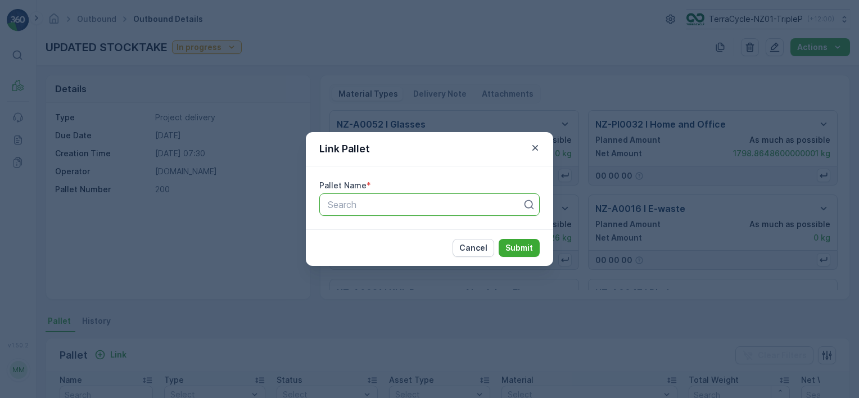
click at [380, 206] on div at bounding box center [424, 204] width 197 height 10
type input "rcrp"
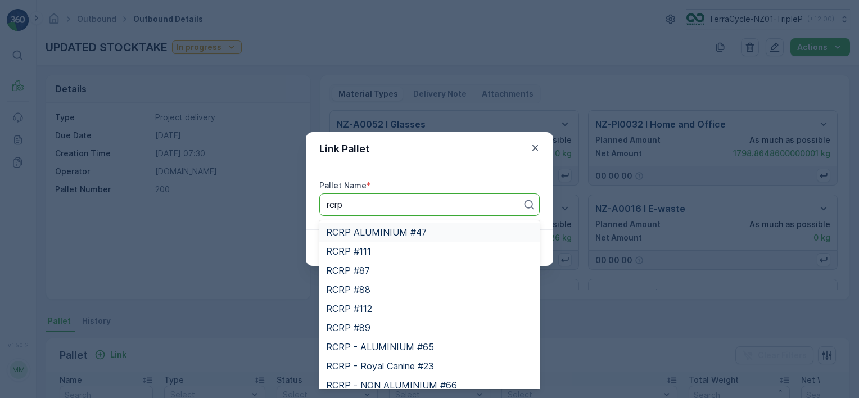
click at [392, 236] on span "RCRP ALUMINIUM #47" at bounding box center [376, 232] width 101 height 10
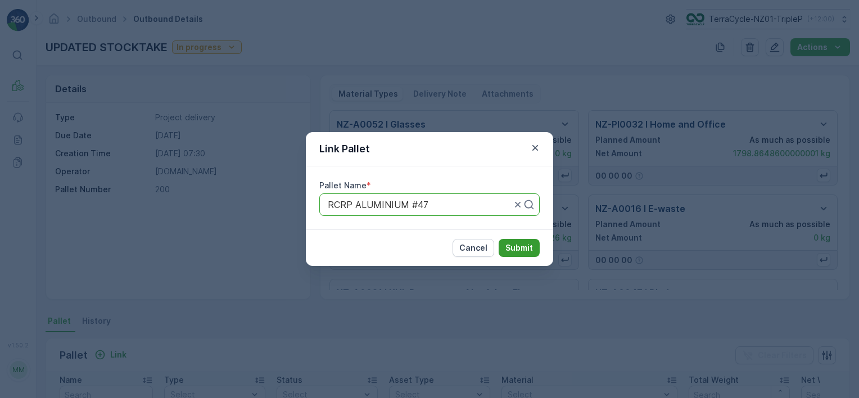
click at [512, 246] on p "Submit" at bounding box center [519, 247] width 28 height 11
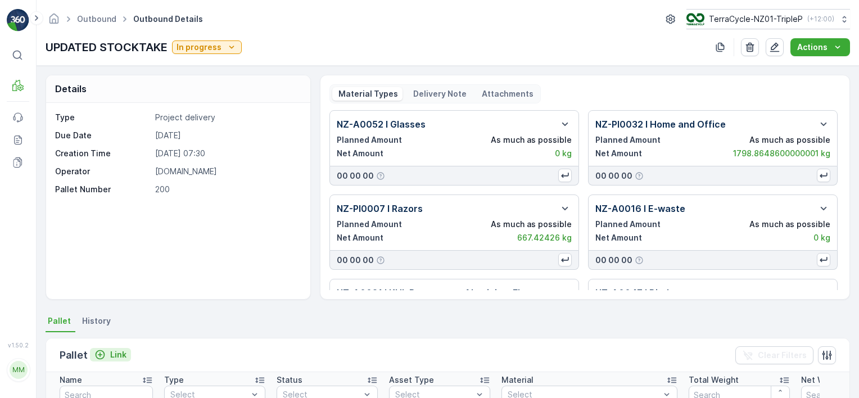
click at [117, 353] on p "Link" at bounding box center [118, 354] width 16 height 11
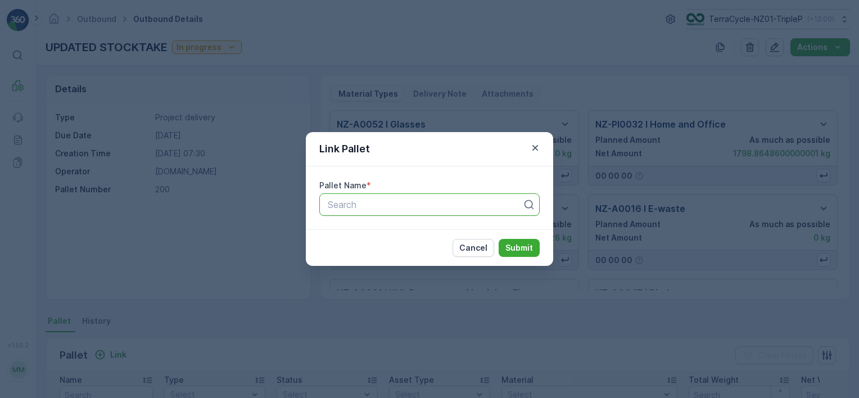
click at [382, 199] on div at bounding box center [424, 204] width 197 height 10
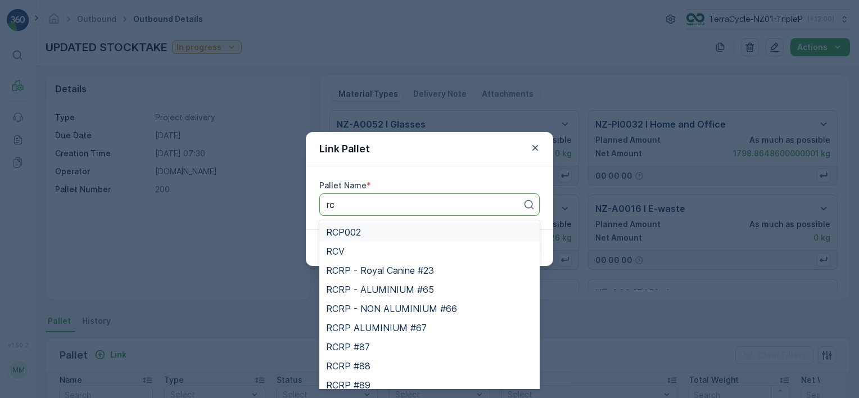
type input "rcr"
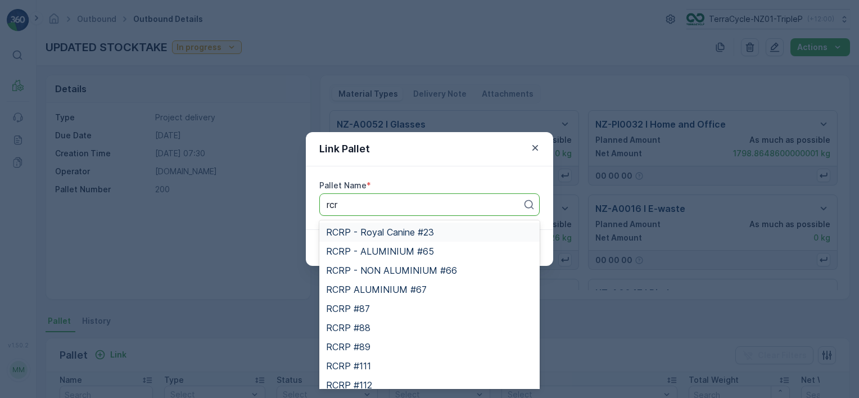
click at [403, 234] on span "RCRP - Royal Canine #23" at bounding box center [380, 232] width 108 height 10
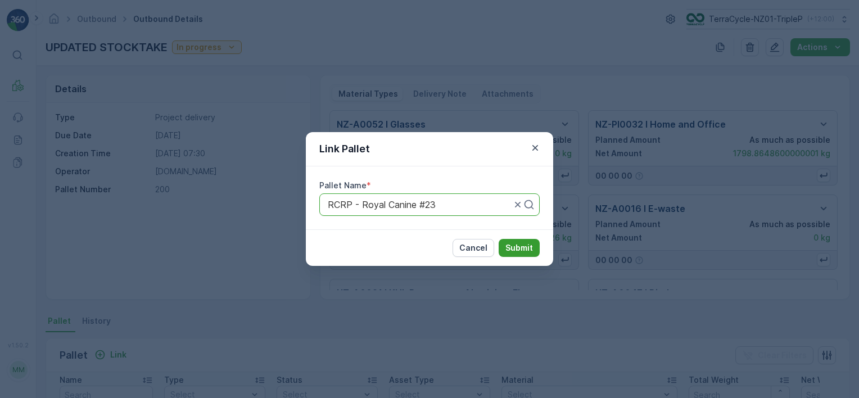
click at [524, 246] on p "Submit" at bounding box center [519, 247] width 28 height 11
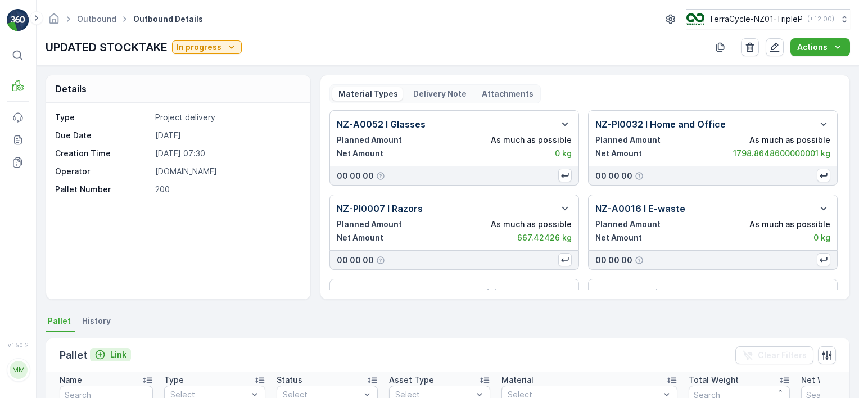
click at [118, 355] on p "Link" at bounding box center [118, 354] width 16 height 11
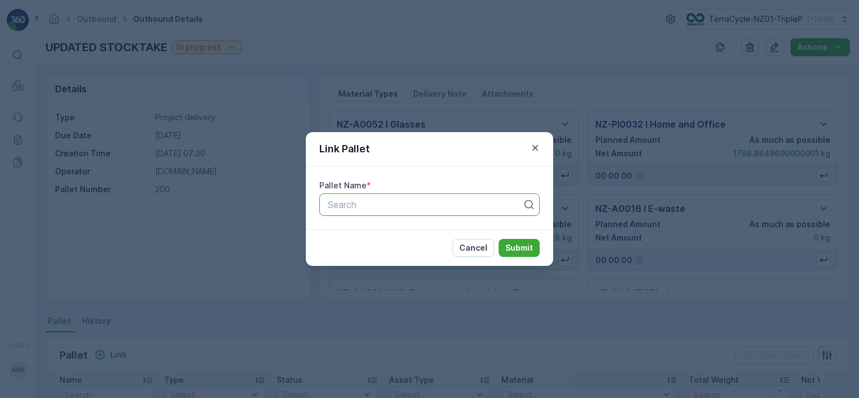
click at [394, 214] on div "Search" at bounding box center [429, 204] width 220 height 22
type input "rcr"
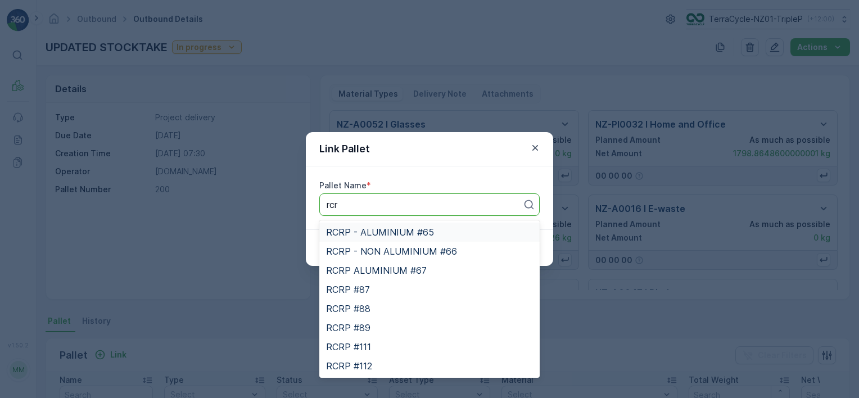
click at [404, 231] on span "RCRP - ALUMINIUM #65" at bounding box center [380, 232] width 108 height 10
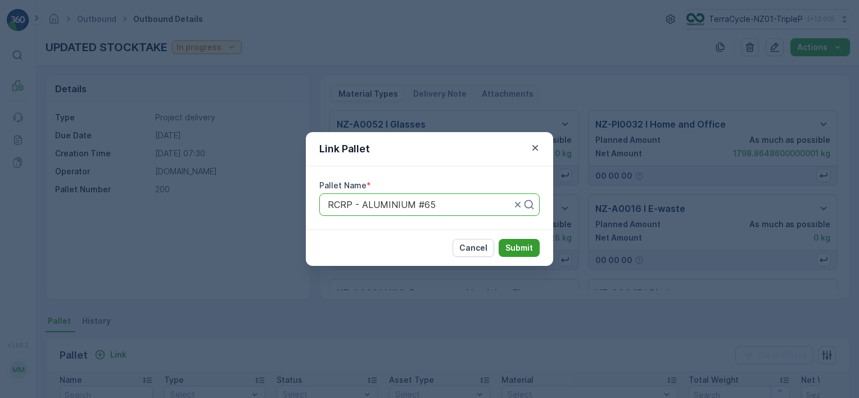
click at [524, 241] on button "Submit" at bounding box center [518, 248] width 41 height 18
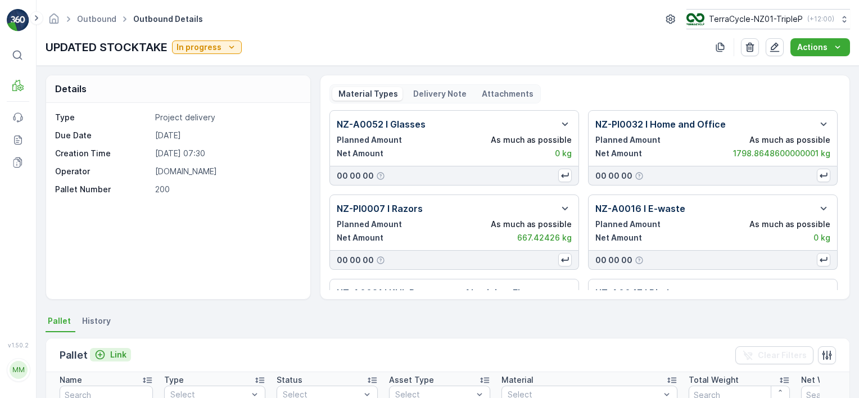
click at [115, 350] on p "Link" at bounding box center [118, 354] width 16 height 11
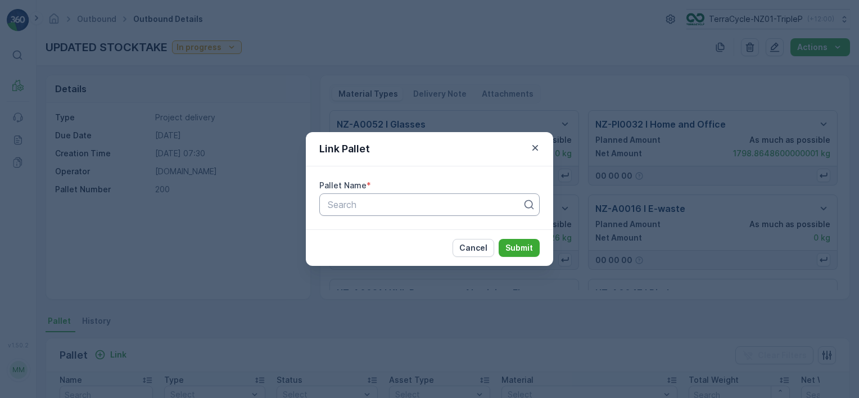
click at [372, 213] on div "Search" at bounding box center [429, 204] width 220 height 22
type input "rcr"
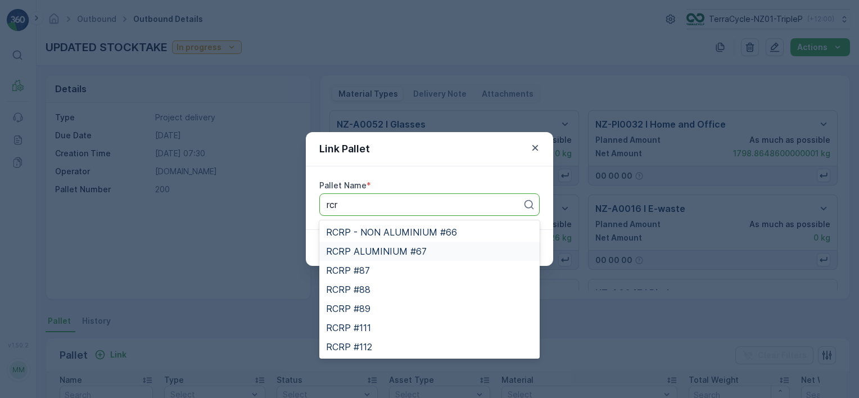
click at [424, 251] on div "RCRP ALUMINIUM #67" at bounding box center [429, 251] width 207 height 10
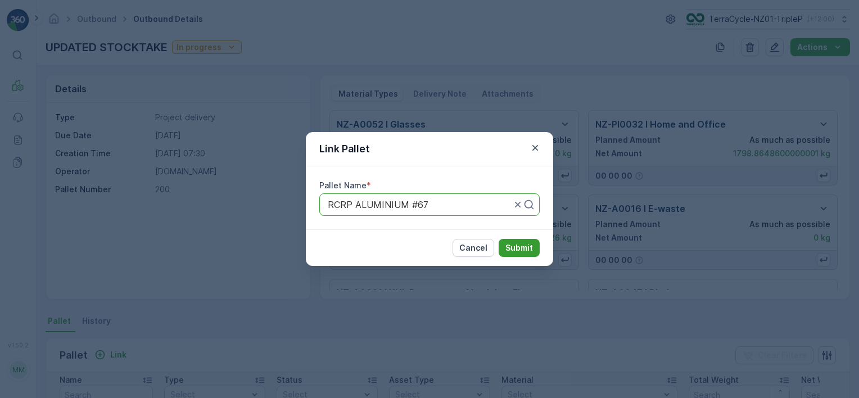
click at [510, 248] on p "Submit" at bounding box center [519, 247] width 28 height 11
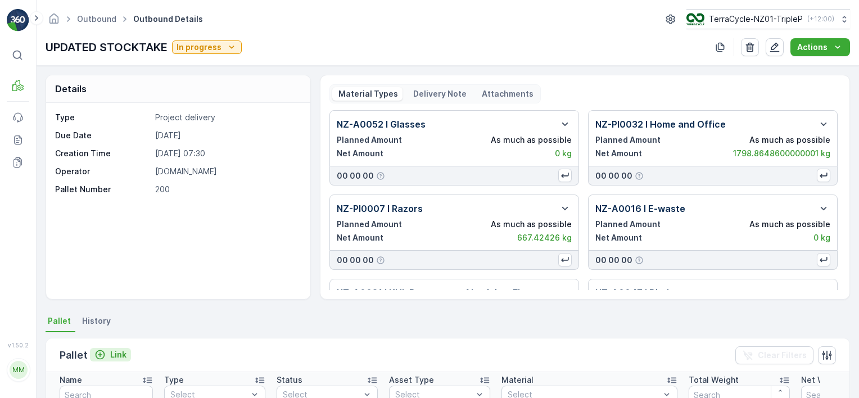
click at [114, 350] on p "Link" at bounding box center [118, 354] width 16 height 11
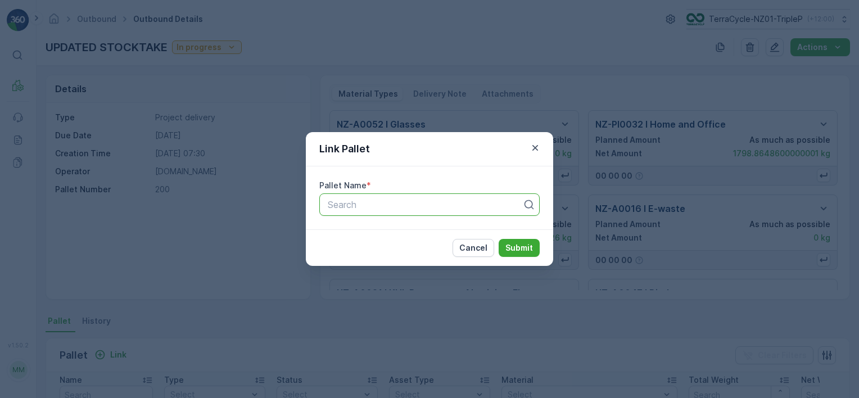
click at [363, 202] on div at bounding box center [424, 204] width 197 height 10
type input "rcr"
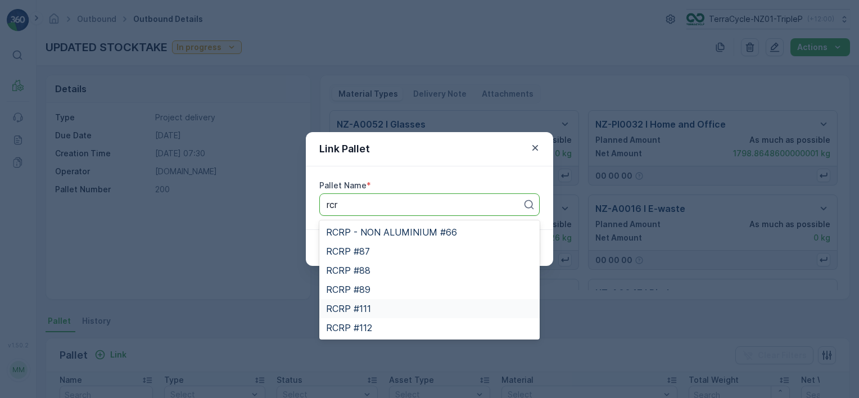
click at [383, 306] on div "RCRP #111" at bounding box center [429, 308] width 207 height 10
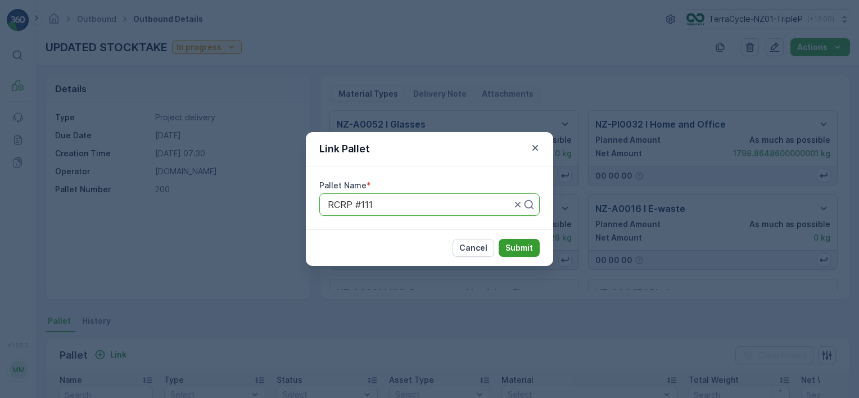
click at [511, 243] on p "Submit" at bounding box center [519, 247] width 28 height 11
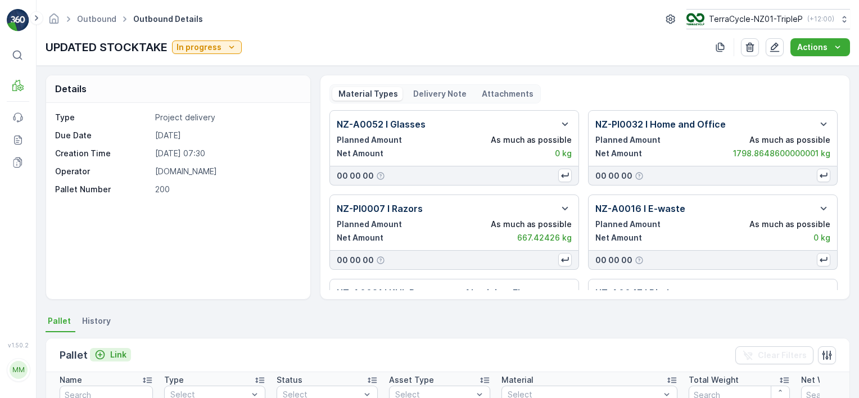
click at [114, 353] on p "Link" at bounding box center [118, 354] width 16 height 11
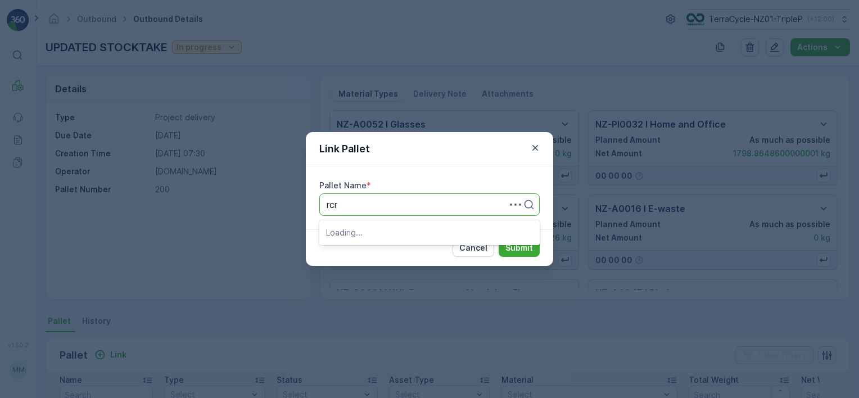
type input "rcrp"
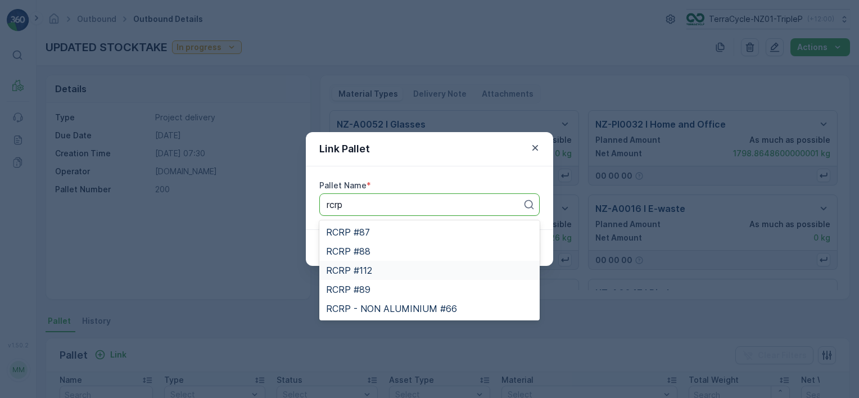
click at [391, 270] on div "RCRP #112" at bounding box center [429, 270] width 207 height 10
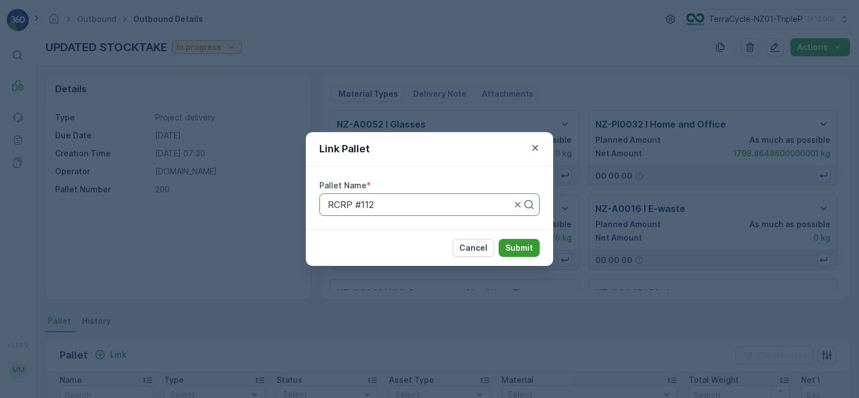
click at [516, 247] on p "Submit" at bounding box center [519, 247] width 28 height 11
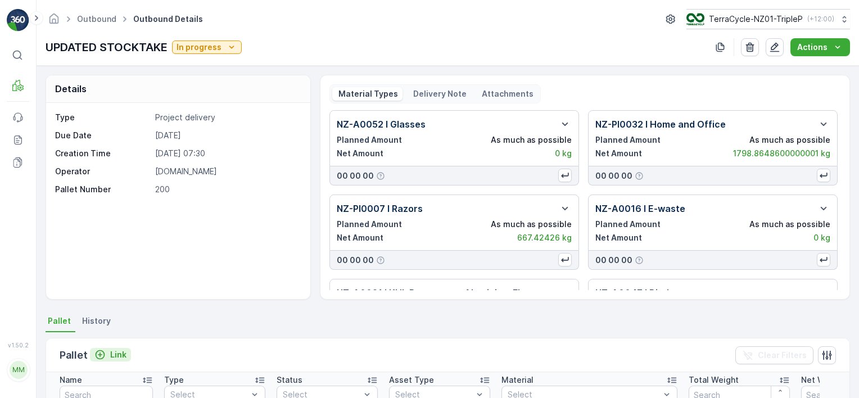
click at [115, 350] on p "Link" at bounding box center [118, 354] width 16 height 11
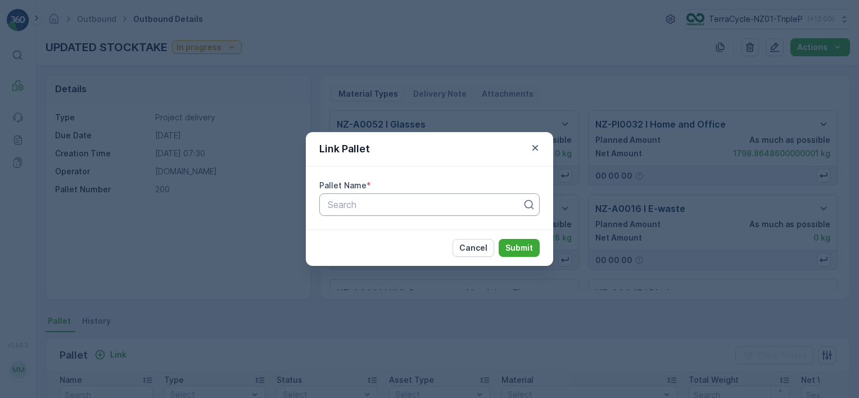
click at [352, 202] on div at bounding box center [424, 204] width 197 height 10
type input "rcrp"
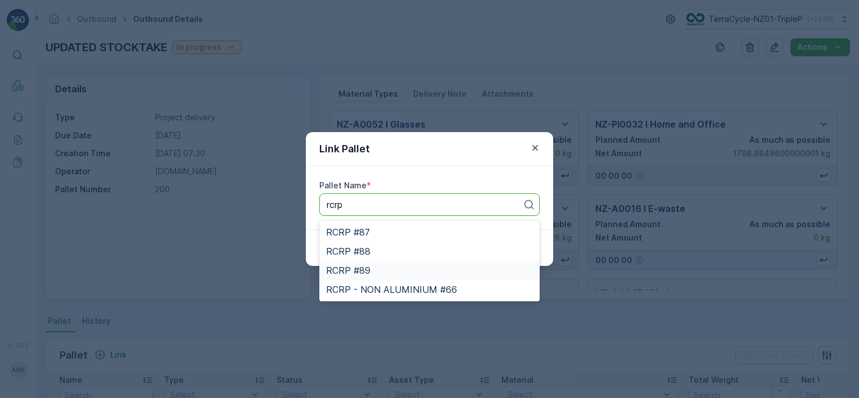
click at [397, 271] on div "RCRP #89" at bounding box center [429, 270] width 207 height 10
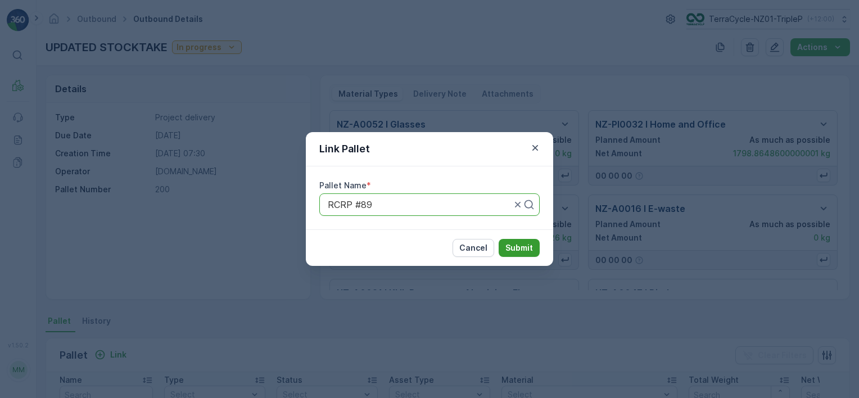
click at [538, 241] on button "Submit" at bounding box center [518, 248] width 41 height 18
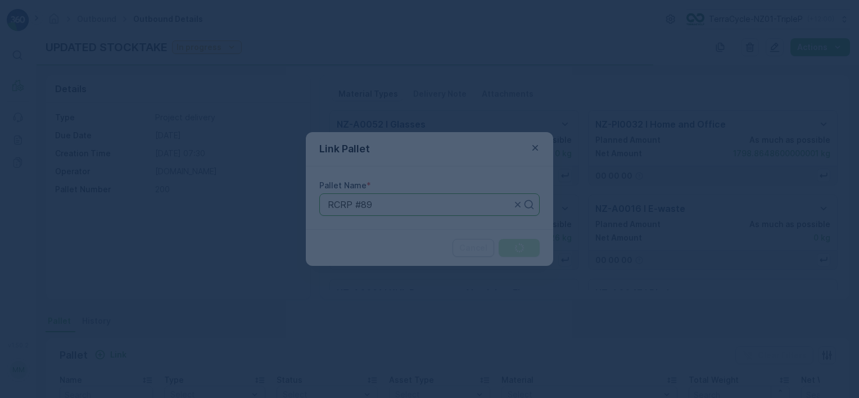
drag, startPoint x: 538, startPoint y: 241, endPoint x: 523, endPoint y: 249, distance: 16.6
click at [523, 249] on div at bounding box center [429, 199] width 859 height 398
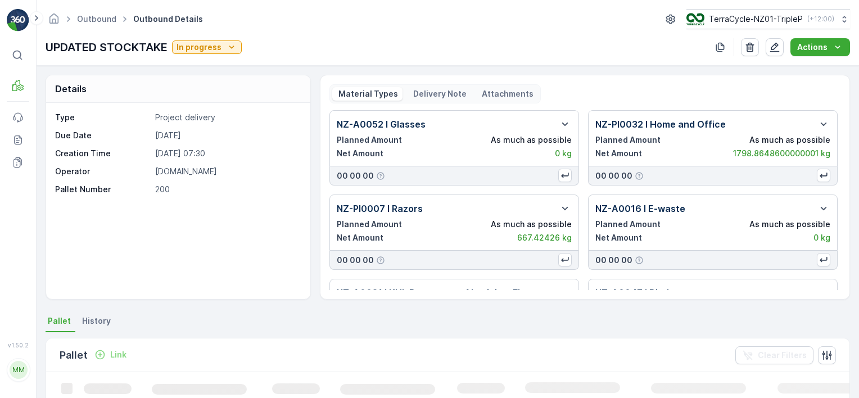
click at [115, 352] on p "Link" at bounding box center [118, 354] width 16 height 11
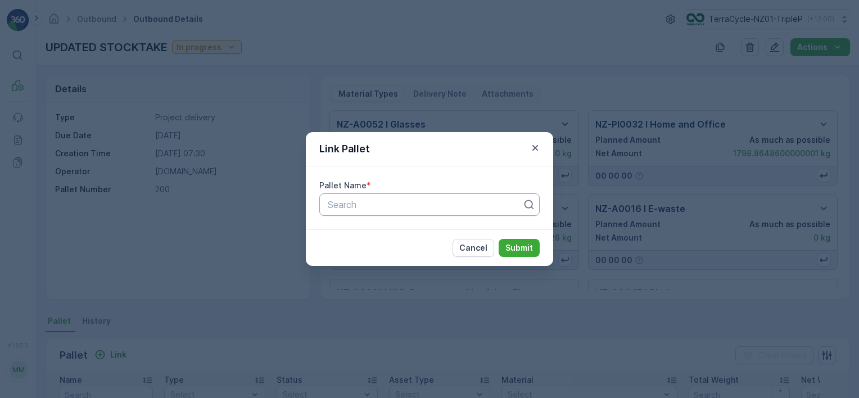
click at [400, 201] on div at bounding box center [424, 204] width 197 height 10
type input "rcrp"
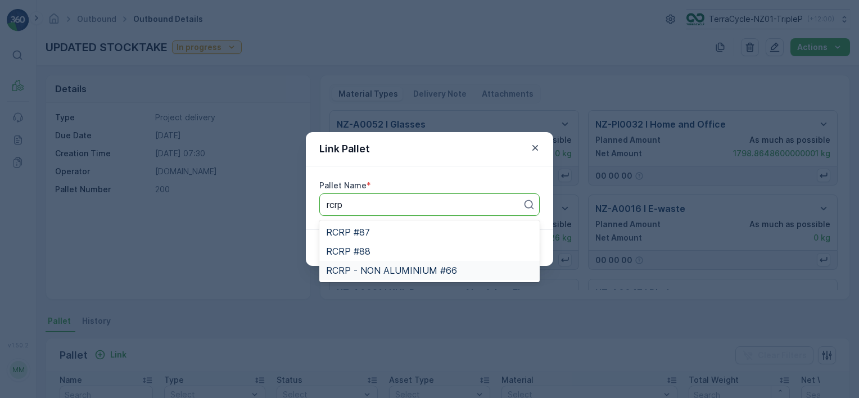
drag, startPoint x: 387, startPoint y: 265, endPoint x: 392, endPoint y: 263, distance: 5.9
click at [387, 265] on span "RCRP - NON ALUMINIUM #66" at bounding box center [391, 270] width 131 height 10
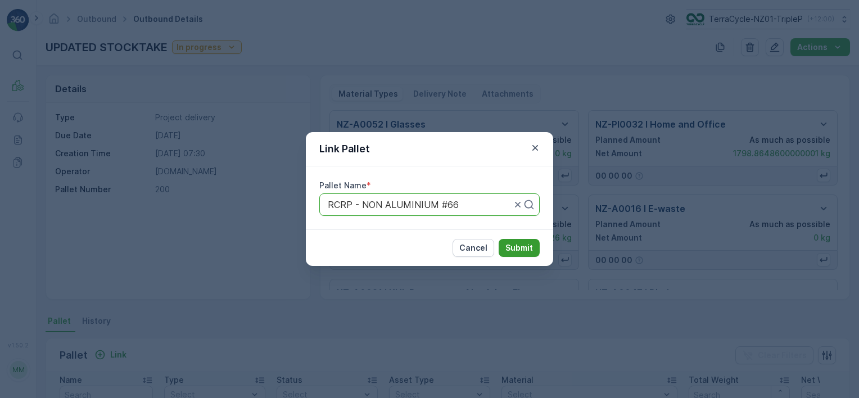
click at [513, 243] on p "Submit" at bounding box center [519, 247] width 28 height 11
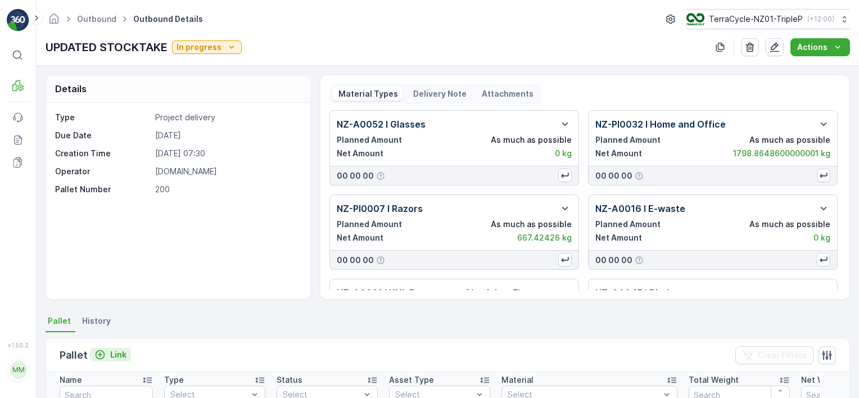
click at [117, 353] on p "Link" at bounding box center [118, 354] width 16 height 11
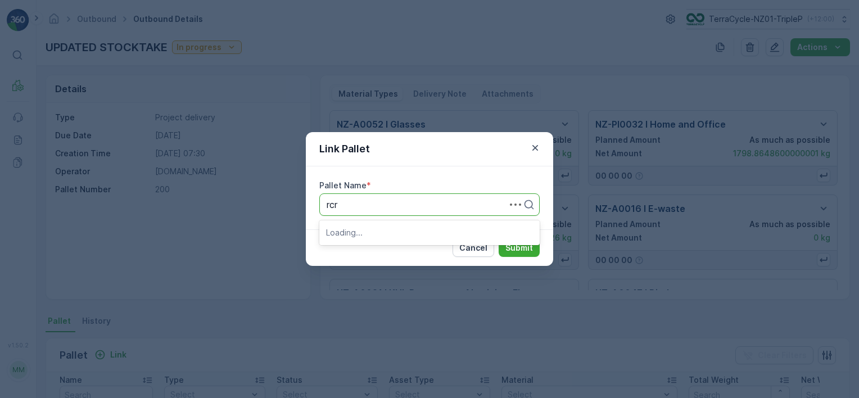
type input "rcrp"
click at [376, 234] on div "RCRP #87" at bounding box center [429, 232] width 207 height 10
click at [528, 249] on p "Submit" at bounding box center [519, 247] width 28 height 11
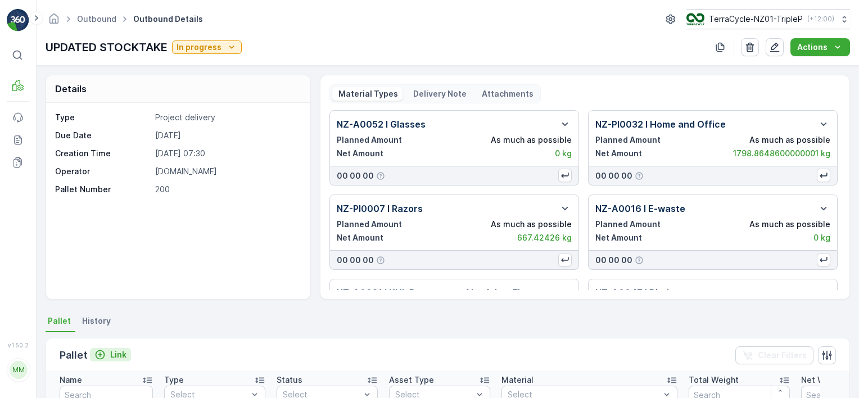
click at [115, 351] on p "Link" at bounding box center [118, 354] width 16 height 11
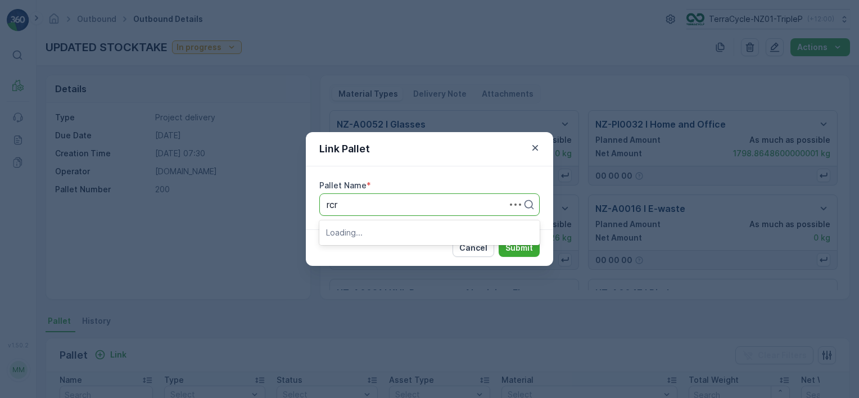
type input "rcrp"
drag, startPoint x: 425, startPoint y: 230, endPoint x: 451, endPoint y: 226, distance: 26.1
click at [432, 229] on div "RCRP #88" at bounding box center [429, 232] width 207 height 10
click at [511, 246] on p "Submit" at bounding box center [519, 247] width 28 height 11
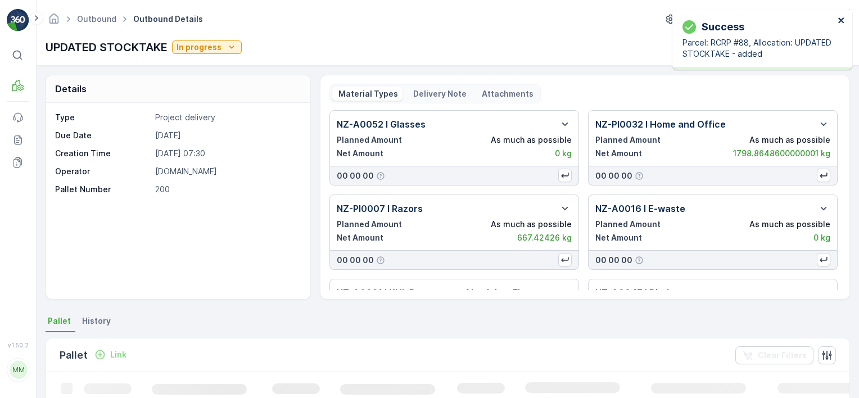
click at [840, 19] on icon "close" at bounding box center [841, 20] width 6 height 6
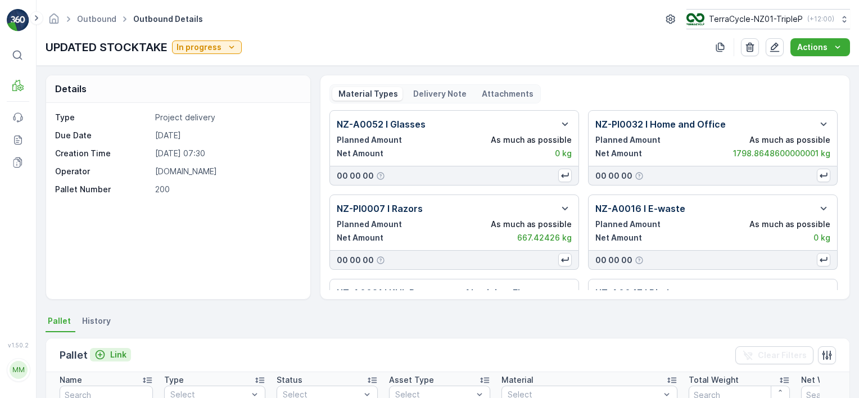
click at [119, 351] on p "Link" at bounding box center [118, 354] width 16 height 11
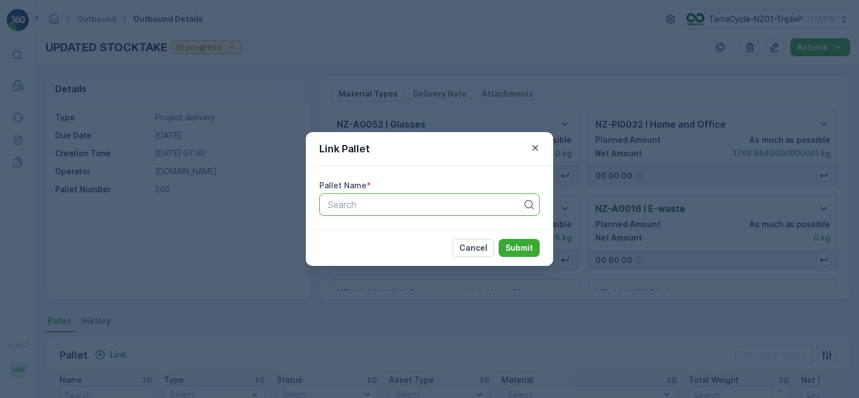
click at [364, 199] on div at bounding box center [424, 204] width 197 height 10
type input "alum"
click at [441, 232] on div "TCWELL ALUMINIUM #41" at bounding box center [429, 232] width 207 height 10
click at [506, 247] on button "Submit" at bounding box center [518, 248] width 41 height 18
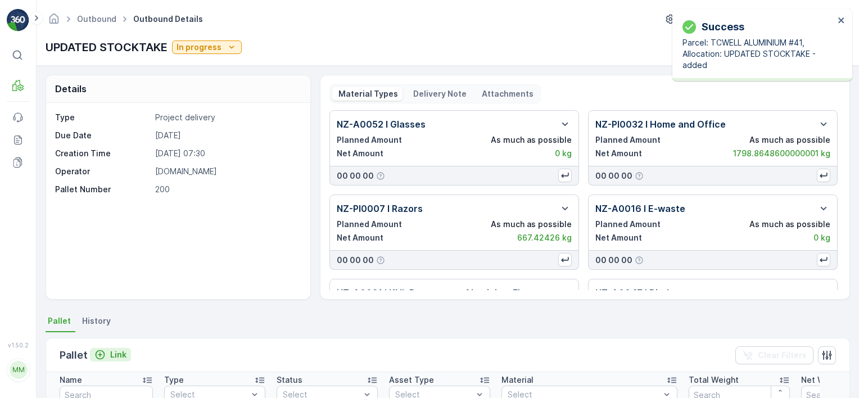
click at [114, 358] on button "Link" at bounding box center [110, 354] width 41 height 13
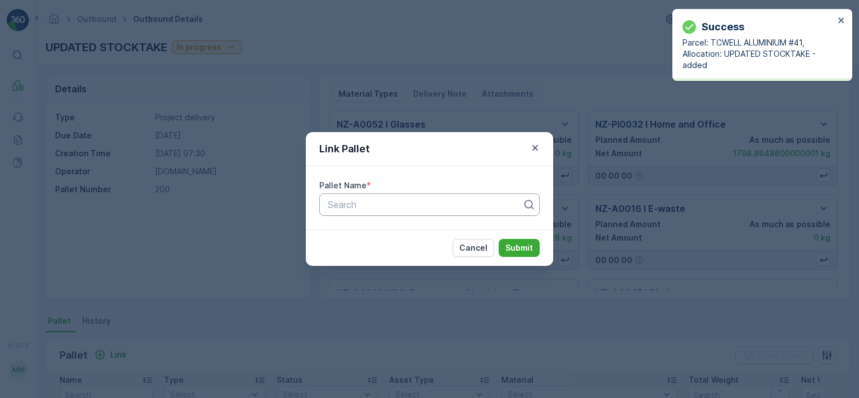
click at [358, 208] on div at bounding box center [424, 204] width 197 height 10
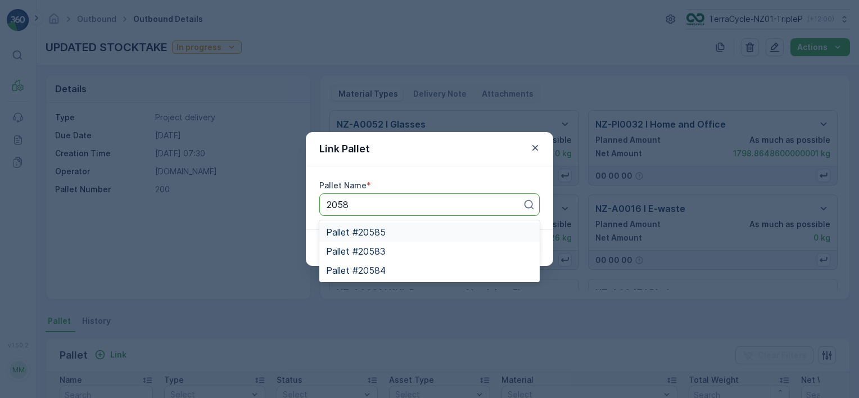
type input "2058"
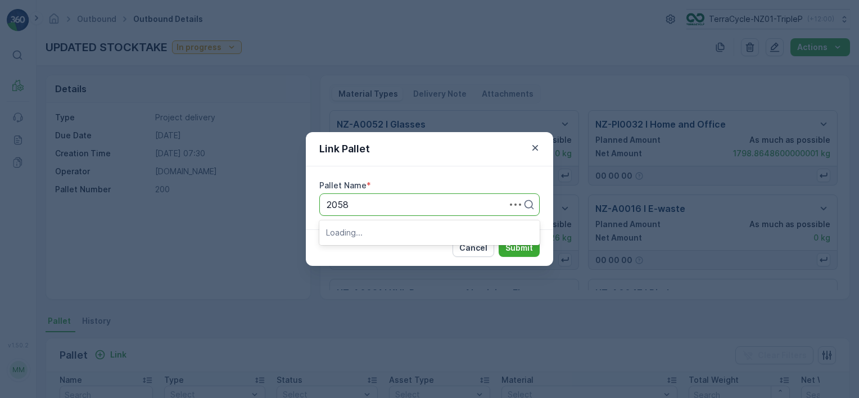
type input "20585"
click at [414, 233] on div "Pallet #20585" at bounding box center [429, 232] width 207 height 10
click at [528, 245] on p "Submit" at bounding box center [519, 247] width 28 height 11
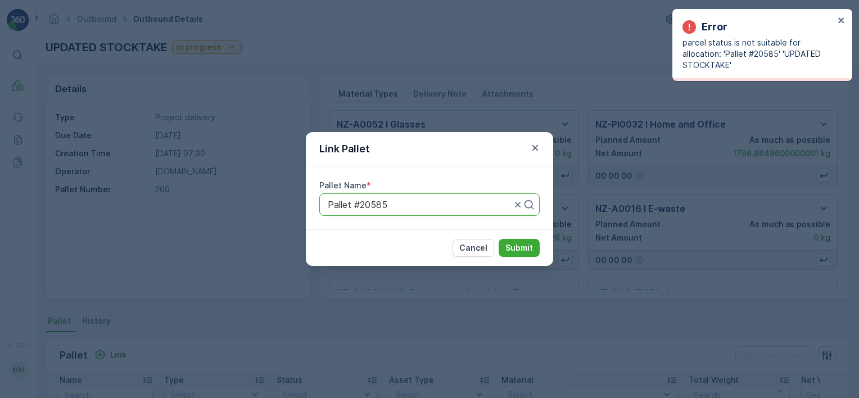
drag, startPoint x: 433, startPoint y: 211, endPoint x: 437, endPoint y: 206, distance: 6.6
click at [437, 206] on div "Pallet #20585" at bounding box center [429, 204] width 220 height 22
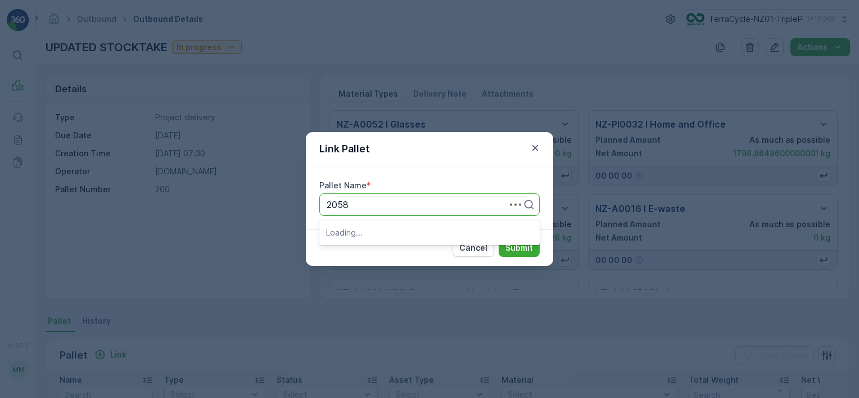
type input "20584"
click at [437, 237] on div "Pallet #20584" at bounding box center [429, 232] width 220 height 19
click at [528, 243] on p "Submit" at bounding box center [519, 247] width 28 height 11
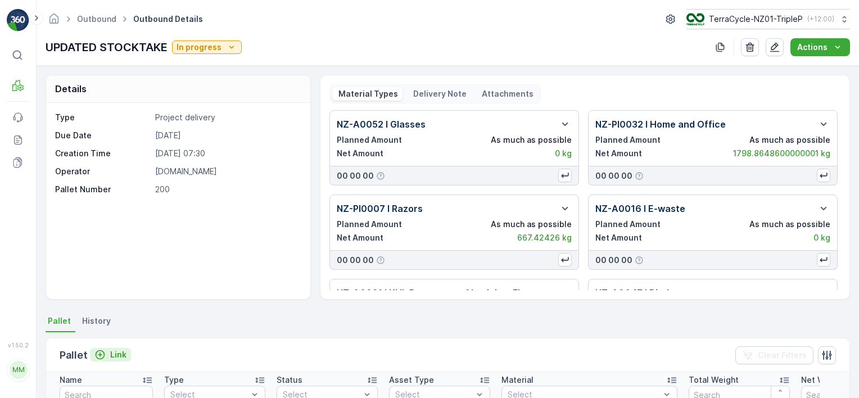
click at [115, 355] on p "Link" at bounding box center [118, 354] width 16 height 11
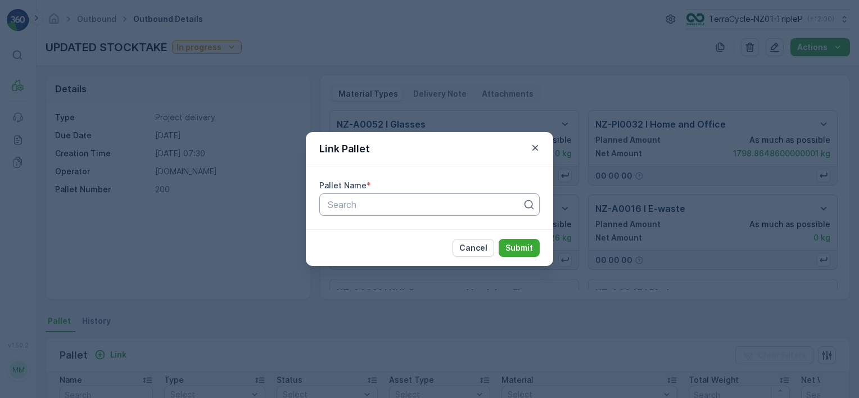
click at [404, 206] on div at bounding box center [424, 204] width 197 height 10
type input "20264"
click at [429, 235] on div "Pallet #20264" at bounding box center [429, 232] width 207 height 10
click at [505, 247] on button "Submit" at bounding box center [518, 248] width 41 height 18
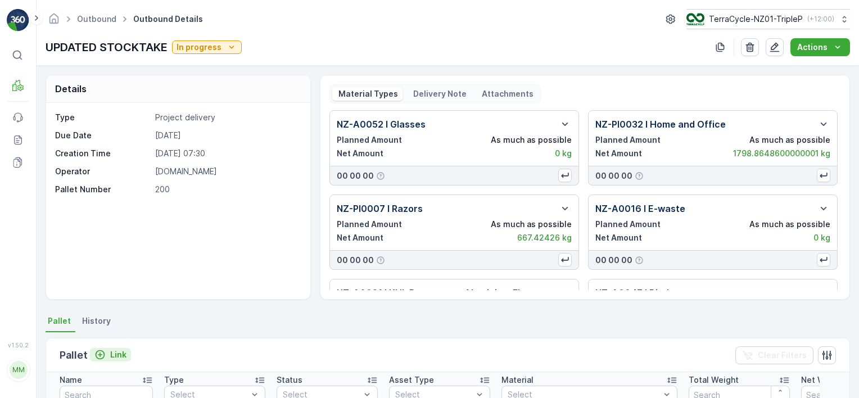
click at [125, 355] on p "Link" at bounding box center [118, 354] width 16 height 11
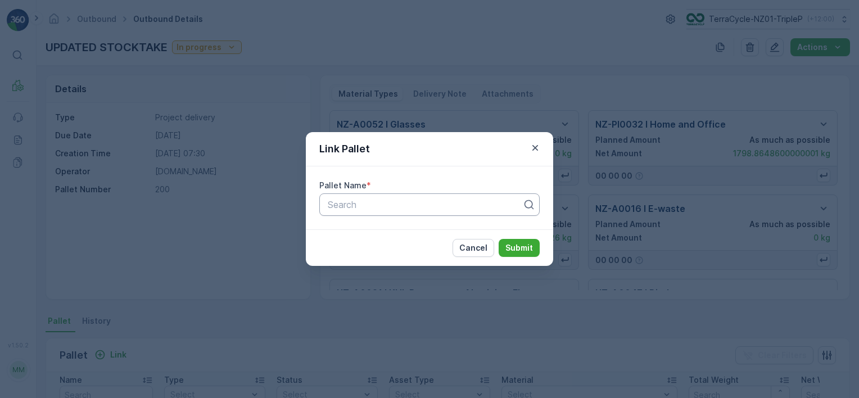
click at [359, 206] on div at bounding box center [424, 204] width 197 height 10
type input "06."
drag, startPoint x: 373, startPoint y: 285, endPoint x: 328, endPoint y: 166, distance: 126.8
click at [372, 283] on div "Link Pallet Pallet Name * Search Cancel Submit" at bounding box center [429, 199] width 859 height 398
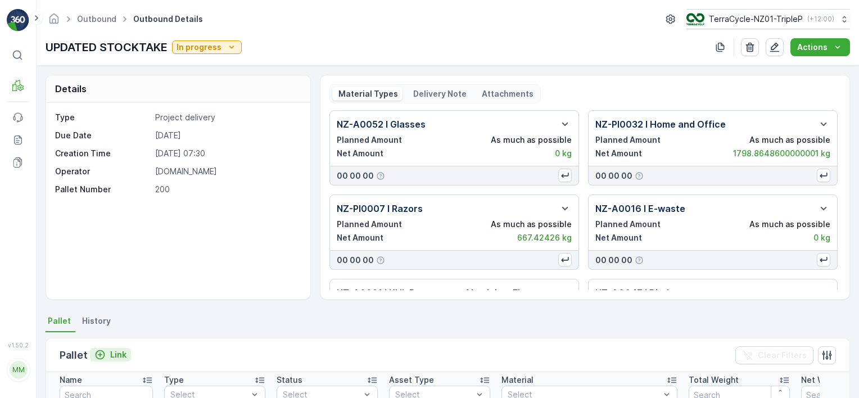
click at [114, 349] on p "Link" at bounding box center [118, 354] width 16 height 11
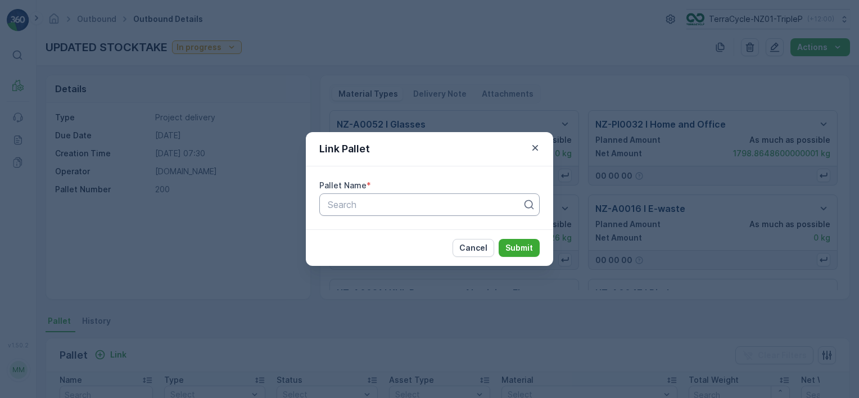
click at [370, 193] on div "Search" at bounding box center [429, 204] width 220 height 22
type input "20578"
click at [379, 230] on span "Pallet #20578" at bounding box center [355, 232] width 59 height 10
click at [523, 252] on p "Submit" at bounding box center [519, 247] width 28 height 11
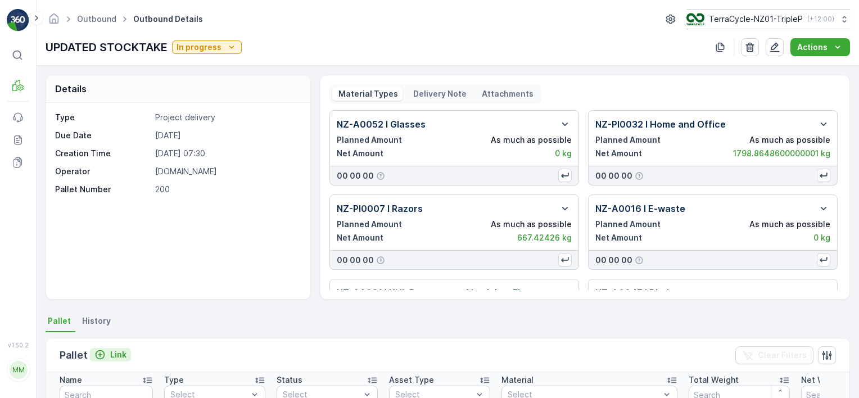
click at [112, 351] on p "Link" at bounding box center [118, 354] width 16 height 11
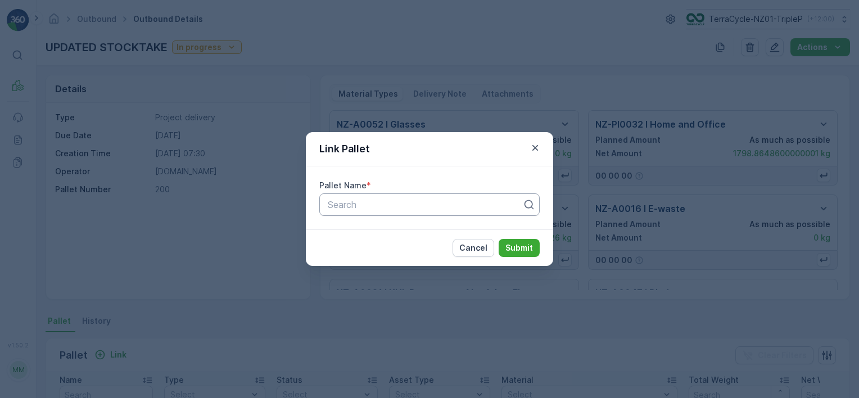
click at [360, 209] on div at bounding box center [424, 204] width 197 height 10
type input "20575"
drag, startPoint x: 380, startPoint y: 225, endPoint x: 482, endPoint y: 235, distance: 101.7
click at [383, 225] on div "Pallet #20575" at bounding box center [429, 232] width 220 height 19
click at [521, 243] on p "Submit" at bounding box center [519, 247] width 28 height 11
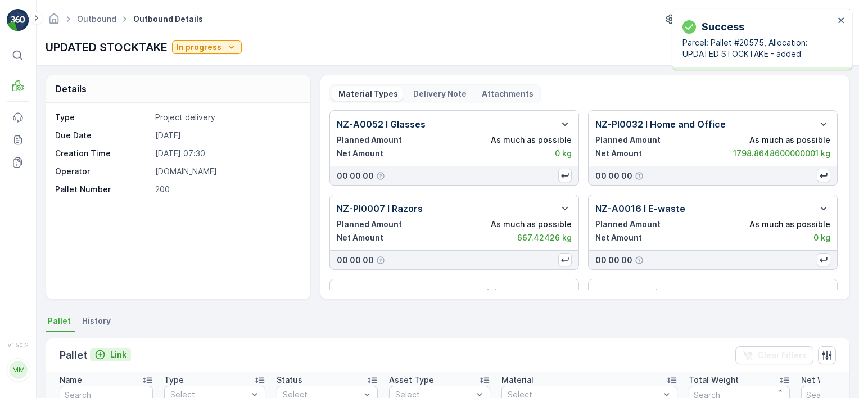
click at [124, 351] on p "Link" at bounding box center [118, 354] width 16 height 11
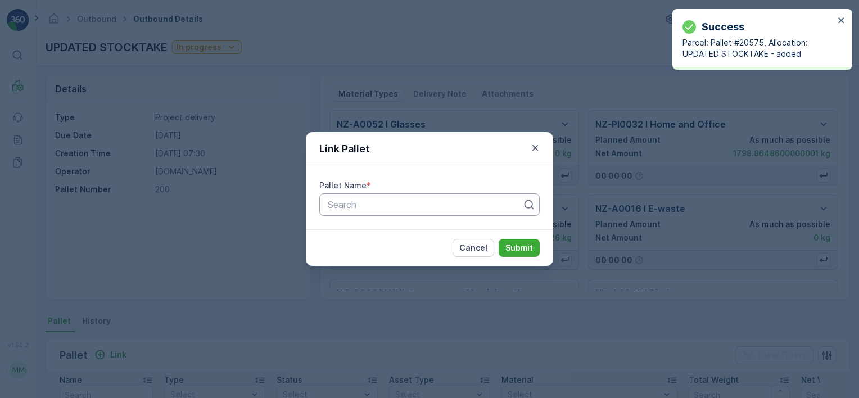
click at [364, 209] on div at bounding box center [424, 204] width 197 height 10
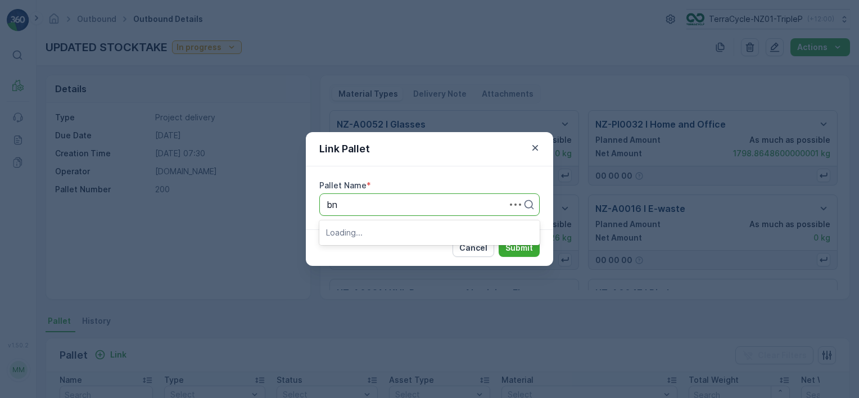
type input "bnd"
click at [402, 234] on div "BND002" at bounding box center [429, 232] width 207 height 10
click at [517, 242] on p "Submit" at bounding box center [519, 247] width 28 height 11
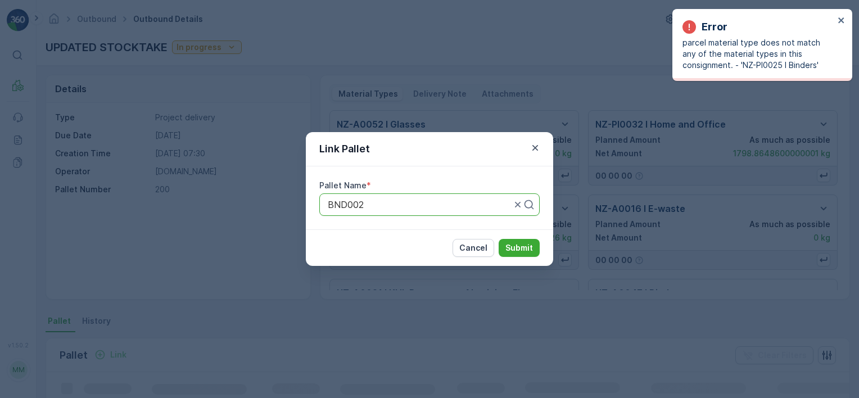
click at [722, 125] on div "Link Pallet Pallet Name * BND002 Cancel Submit" at bounding box center [429, 199] width 859 height 398
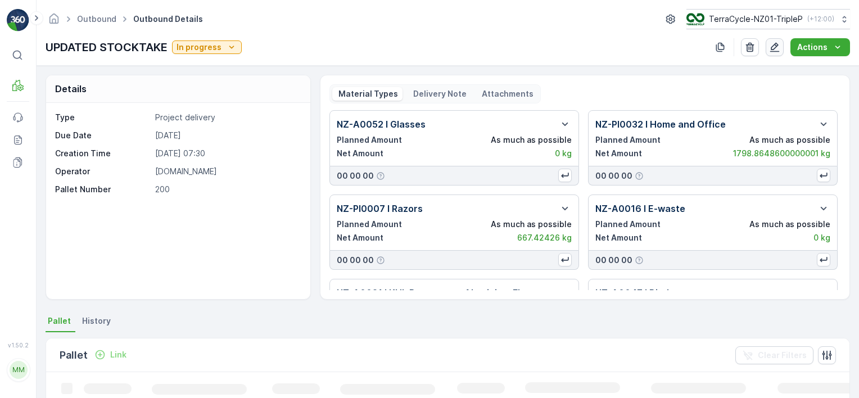
click at [778, 43] on icon "button" at bounding box center [775, 48] width 10 height 10
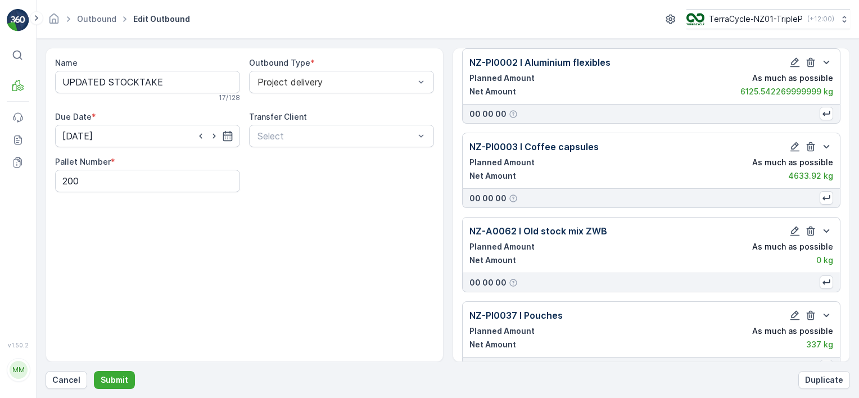
scroll to position [7910, 0]
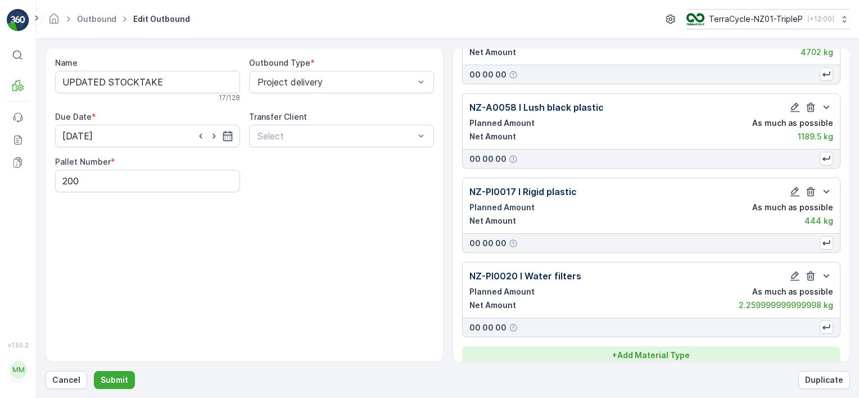
click at [665, 350] on p "+ Add Material Type" at bounding box center [651, 355] width 78 height 11
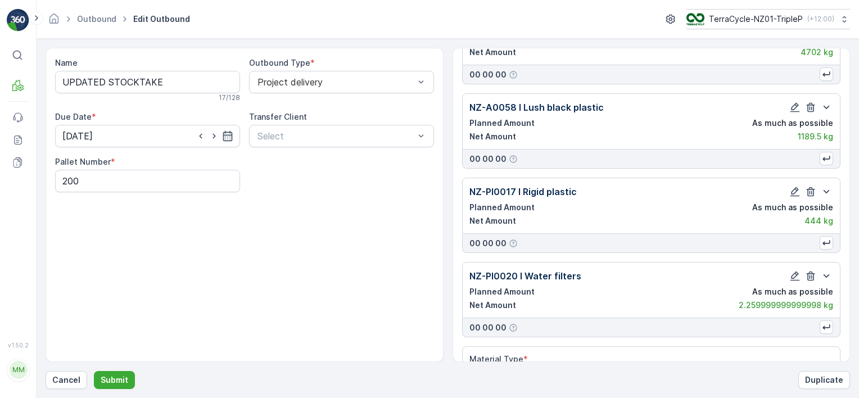
scroll to position [7942, 0]
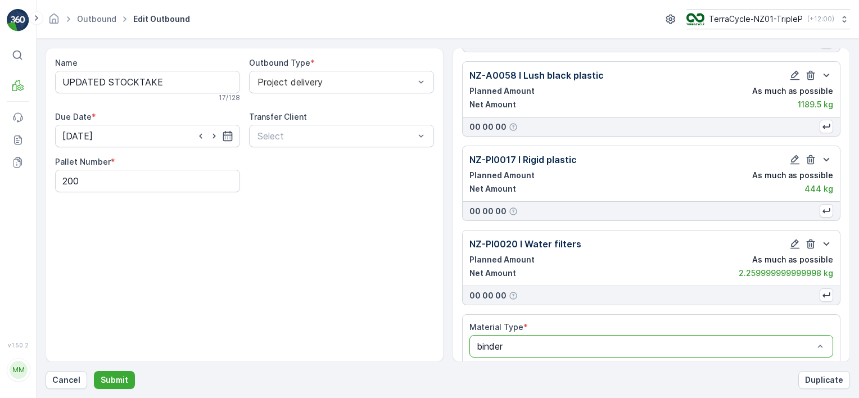
type input "binders"
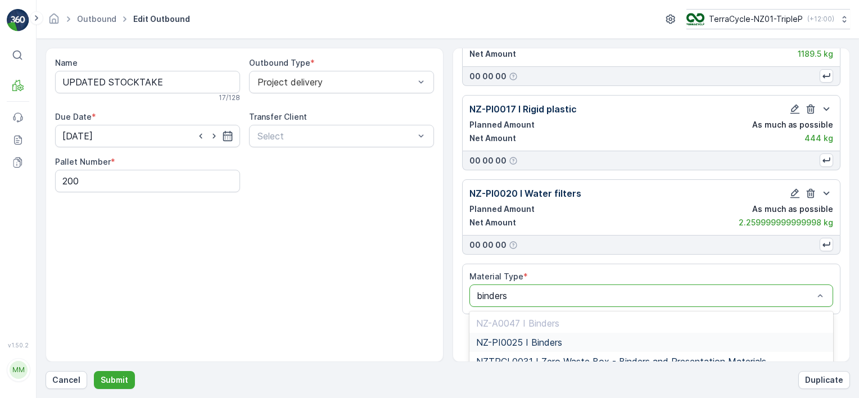
click at [582, 337] on div "NZ-PI0025 I Binders" at bounding box center [651, 342] width 351 height 10
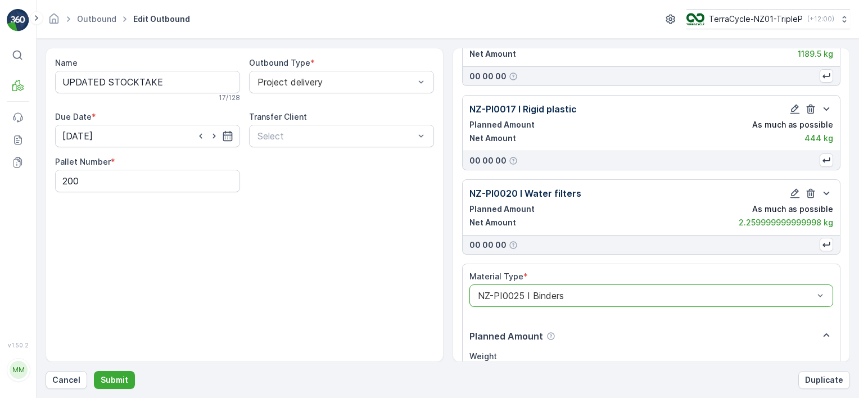
scroll to position [8200, 0]
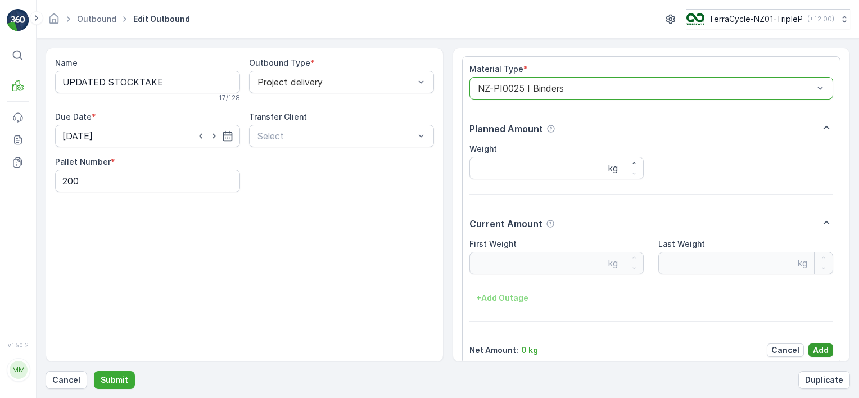
click at [823, 344] on p "Add" at bounding box center [821, 349] width 16 height 11
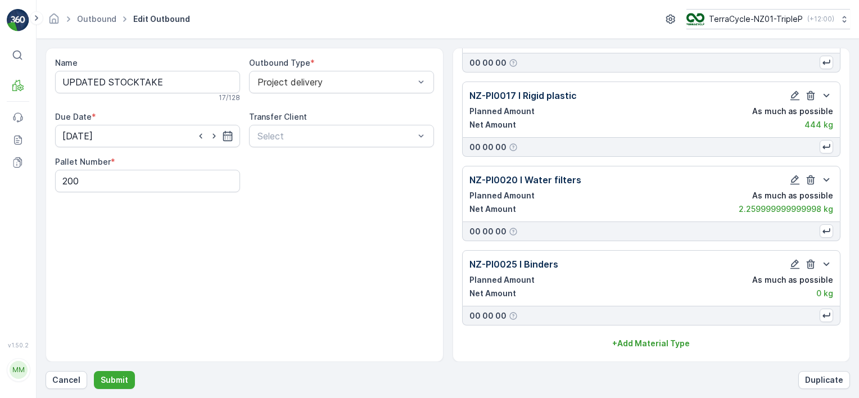
scroll to position [7994, 0]
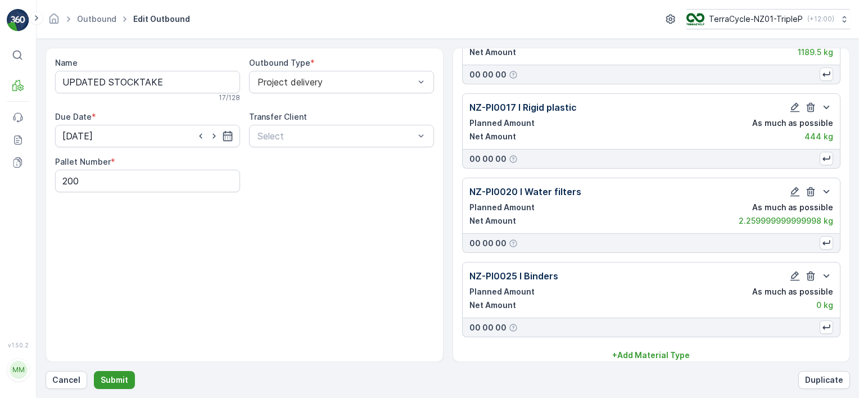
click at [125, 378] on p "Submit" at bounding box center [115, 379] width 28 height 11
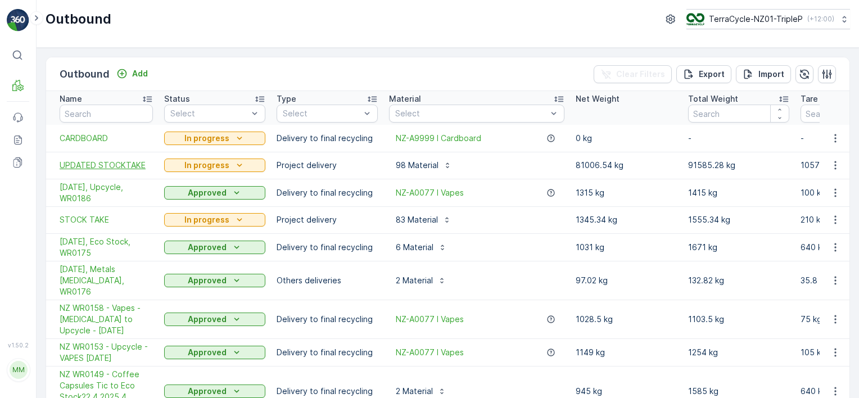
click at [131, 161] on span "UPDATED STOCKTAKE" at bounding box center [106, 165] width 93 height 11
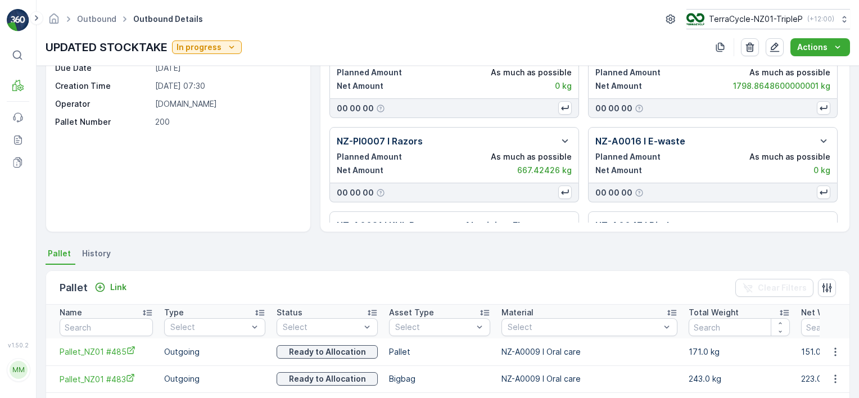
scroll to position [181, 0]
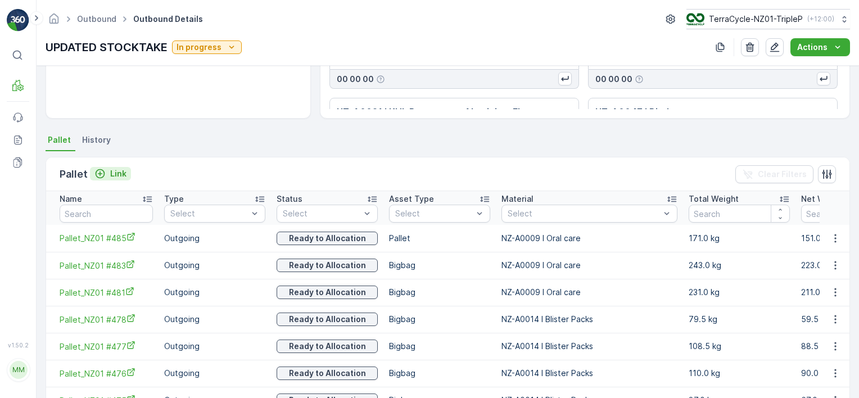
click at [119, 175] on p "Link" at bounding box center [118, 173] width 16 height 11
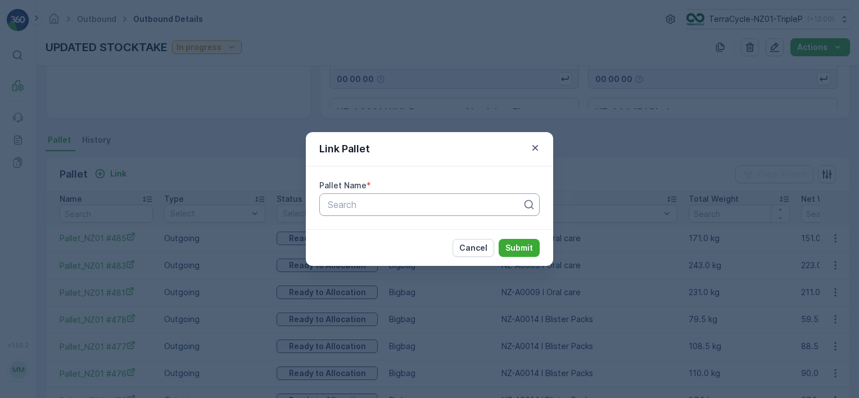
click at [469, 211] on div "Search" at bounding box center [429, 204] width 220 height 22
type input "bnd"
click at [403, 231] on div "BND002" at bounding box center [429, 232] width 207 height 10
click at [530, 247] on p "Submit" at bounding box center [519, 247] width 28 height 11
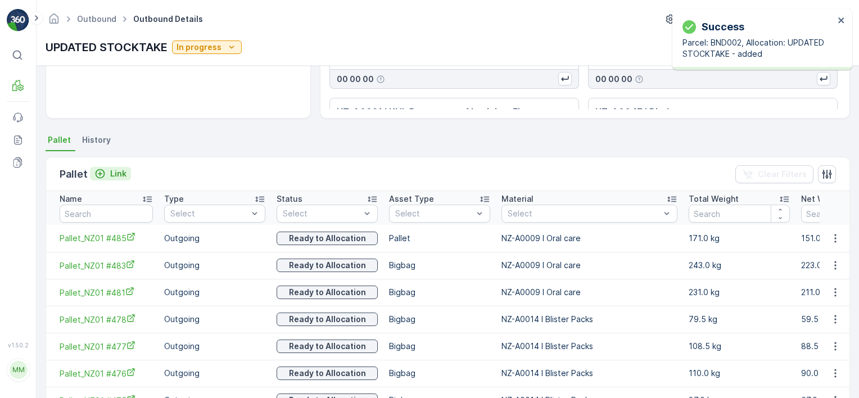
click at [124, 172] on p "Link" at bounding box center [118, 173] width 16 height 11
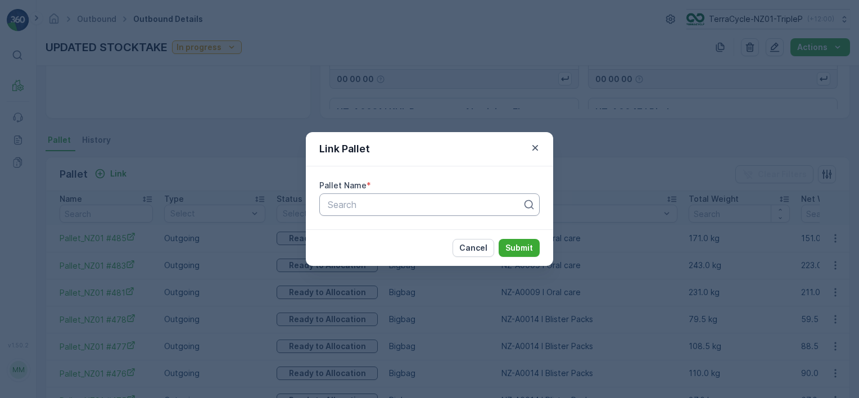
click at [408, 207] on div at bounding box center [424, 204] width 197 height 10
type input "20322"
click at [401, 234] on div "Pallet #20322" at bounding box center [429, 232] width 207 height 10
click at [528, 247] on p "Submit" at bounding box center [519, 247] width 28 height 11
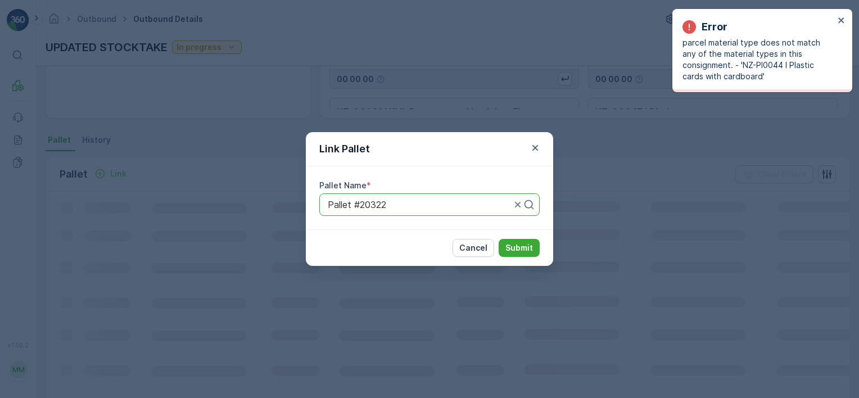
click at [453, 78] on div "Link Pallet Pallet Name * Pallet #20322 Cancel Submit" at bounding box center [429, 199] width 859 height 398
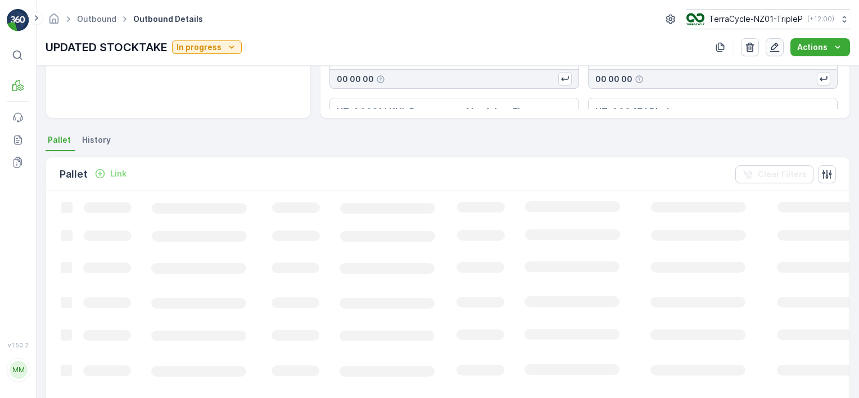
click at [770, 45] on icon "button" at bounding box center [774, 47] width 11 height 11
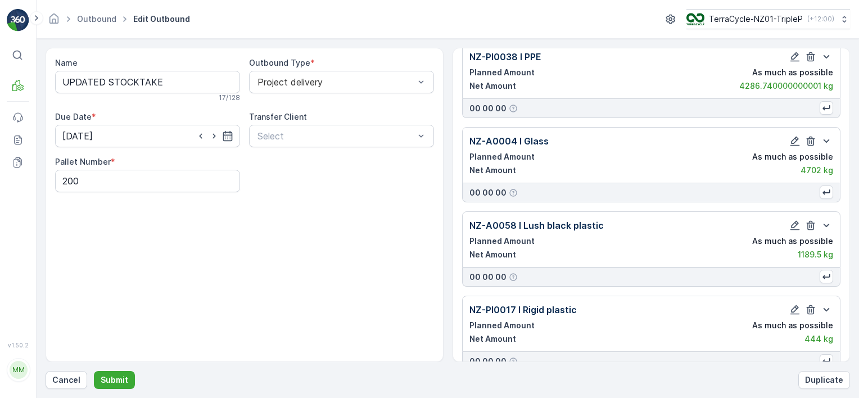
scroll to position [7994, 0]
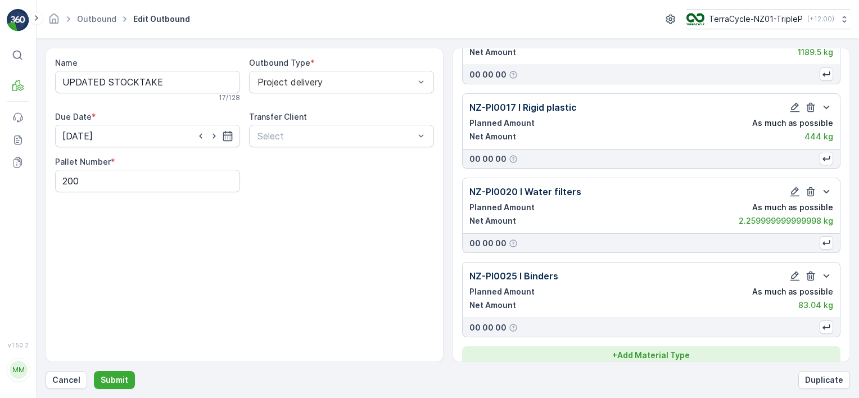
click at [684, 350] on p "+ Add Material Type" at bounding box center [651, 355] width 78 height 11
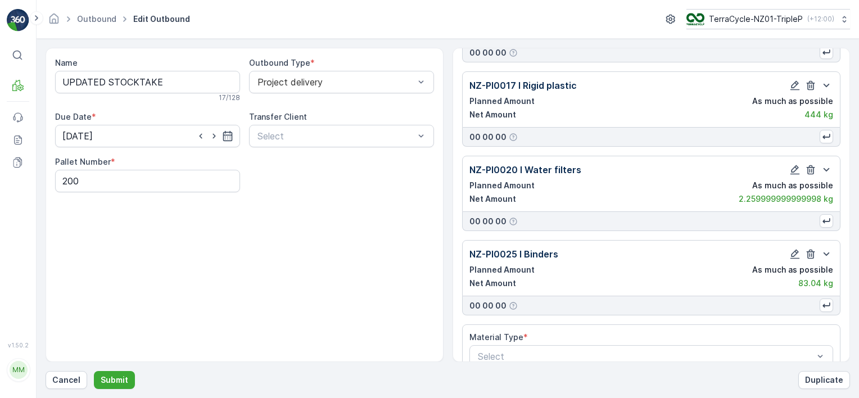
scroll to position [8027, 0]
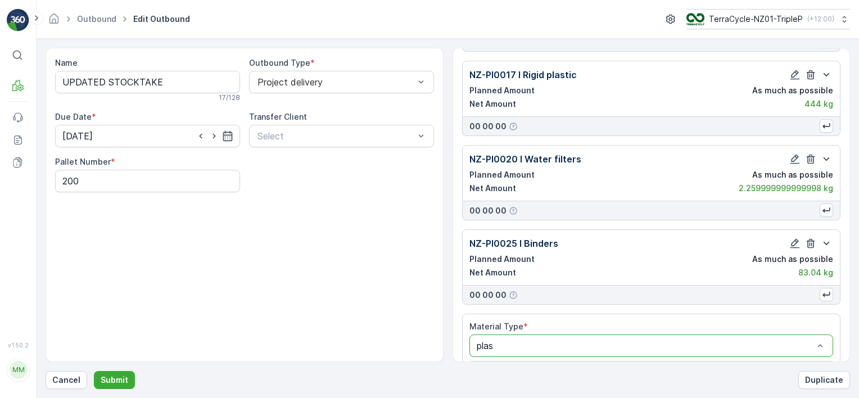
type input "plast"
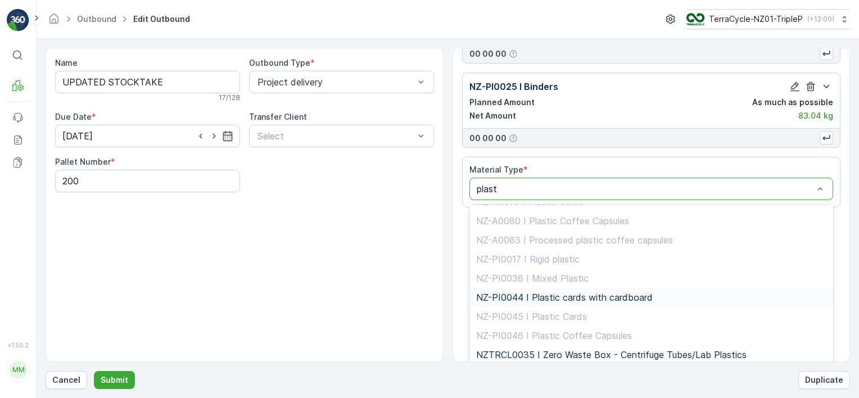
scroll to position [237, 0]
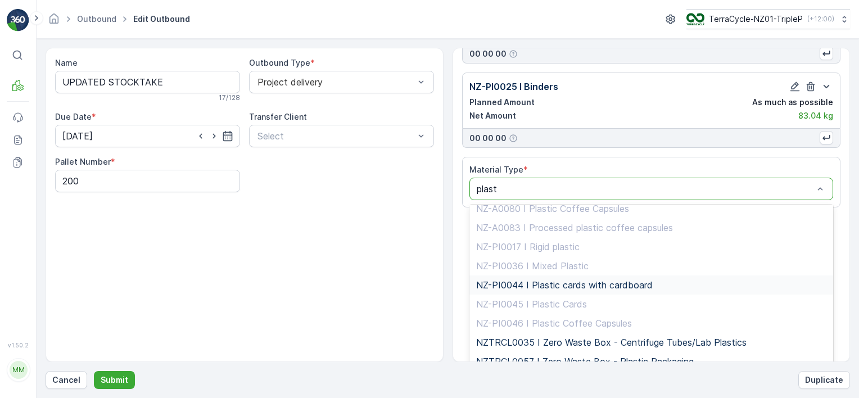
click at [592, 280] on span "NZ-PI0044 I Plastic cards with cardboard" at bounding box center [564, 285] width 176 height 10
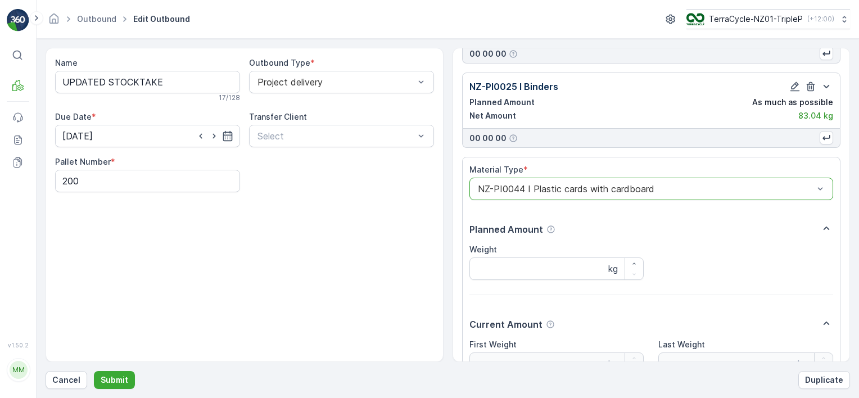
scroll to position [8284, 0]
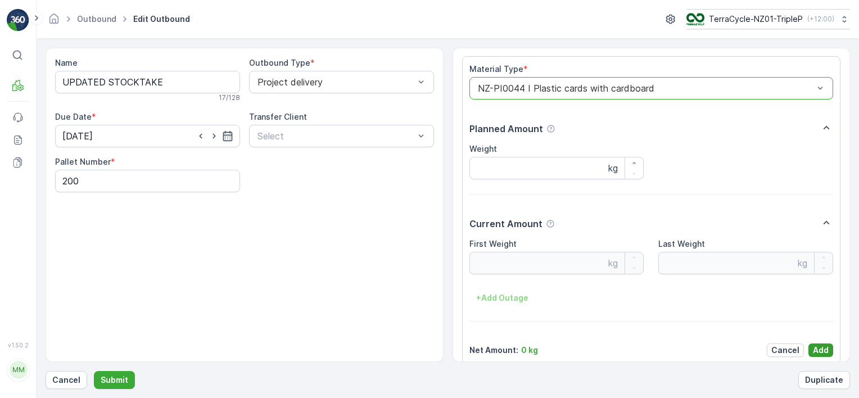
click at [818, 344] on p "Add" at bounding box center [821, 349] width 16 height 11
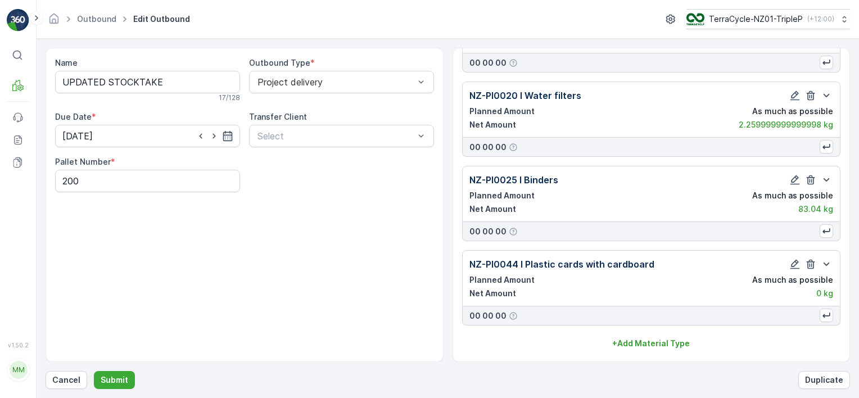
scroll to position [8079, 0]
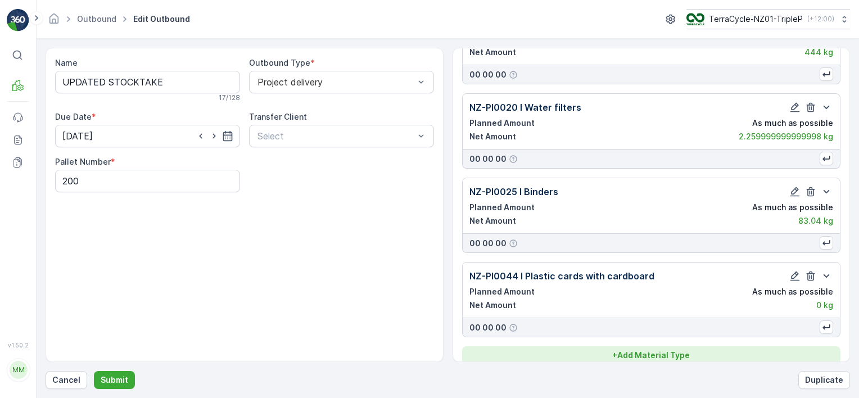
click at [627, 350] on p "+ Add Material Type" at bounding box center [651, 355] width 78 height 11
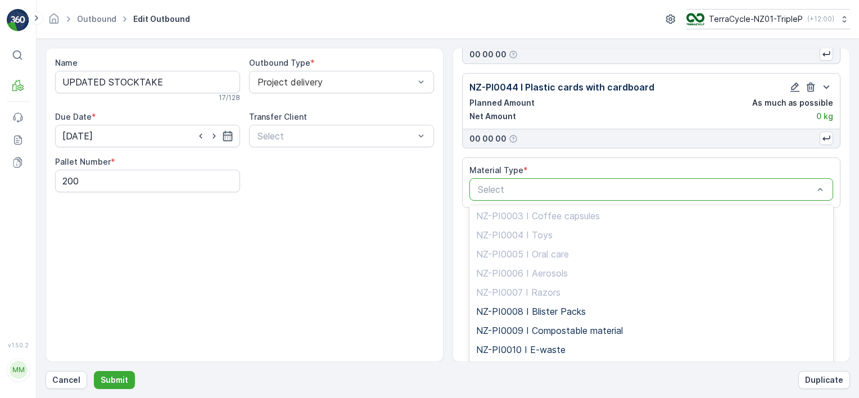
scroll to position [1911, 0]
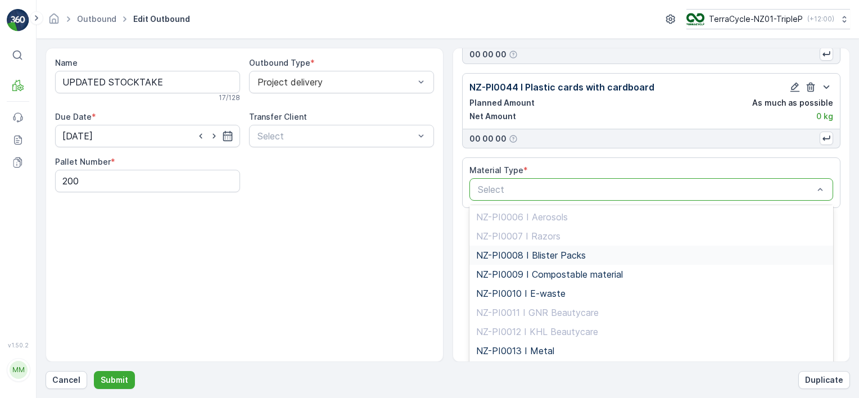
click at [598, 250] on div "NZ-PI0008 I Blister Packs" at bounding box center [651, 255] width 351 height 10
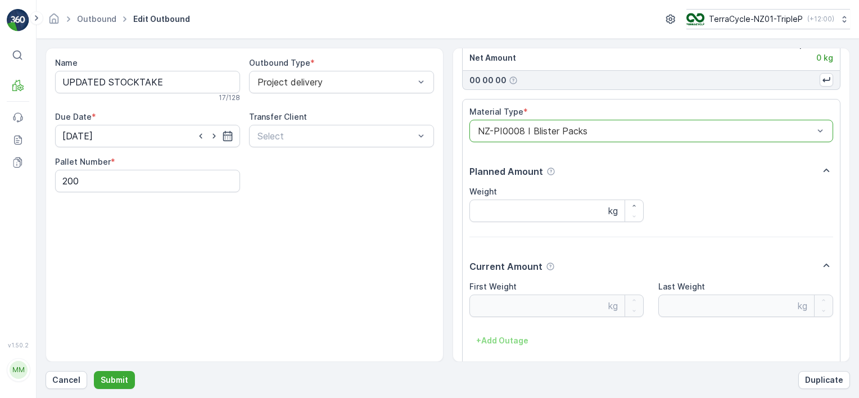
scroll to position [8369, 0]
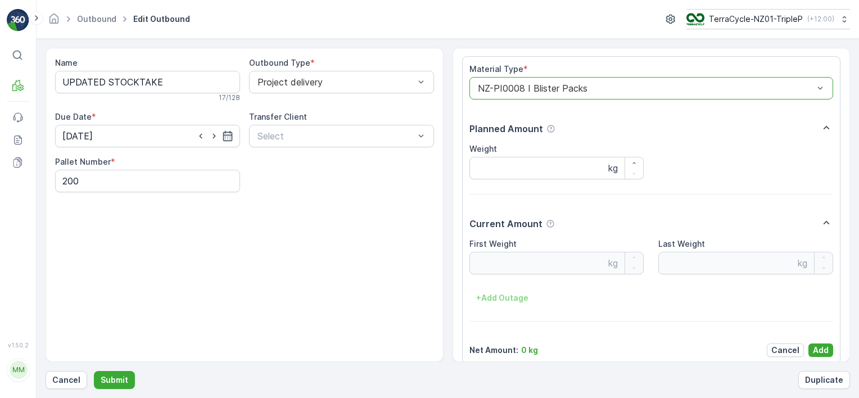
drag, startPoint x: 817, startPoint y: 341, endPoint x: 719, endPoint y: 190, distance: 179.3
click at [816, 344] on p "Add" at bounding box center [821, 349] width 16 height 11
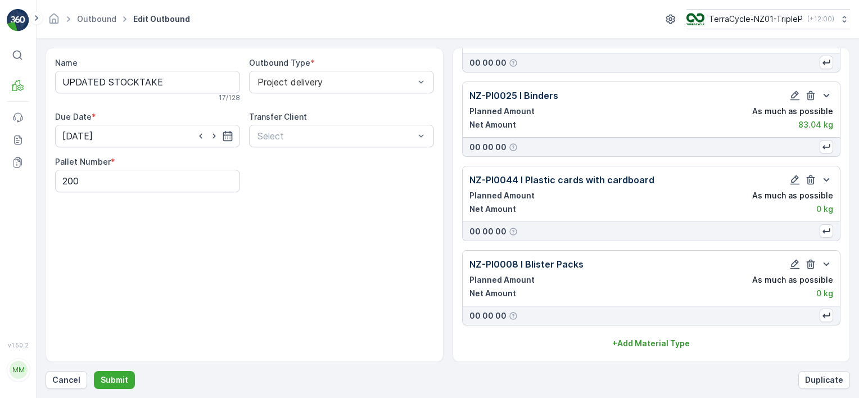
scroll to position [8162, 0]
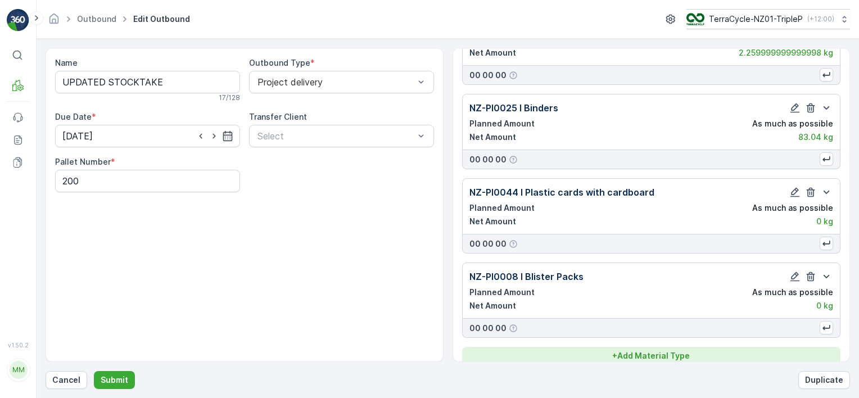
click at [669, 350] on p "+ Add Material Type" at bounding box center [651, 355] width 78 height 11
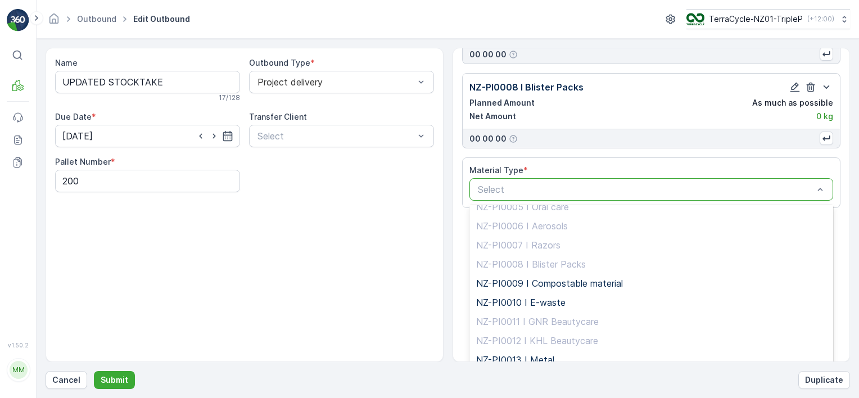
scroll to position [1967, 0]
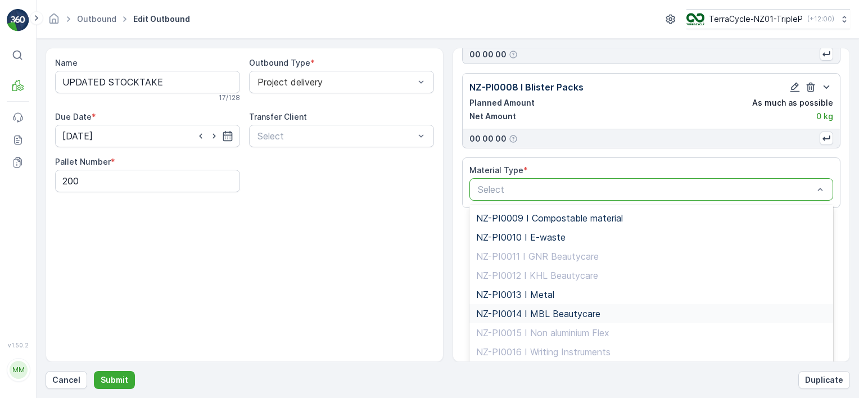
click at [598, 309] on div "NZ-PI0014 I MBL Beautycare" at bounding box center [651, 314] width 351 height 10
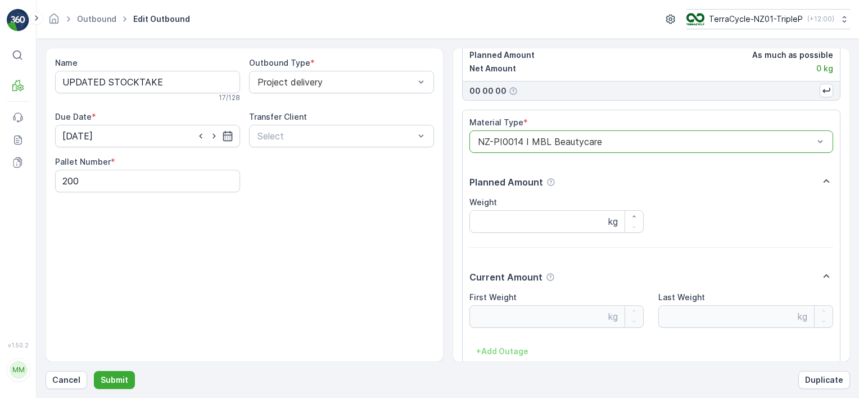
scroll to position [8453, 0]
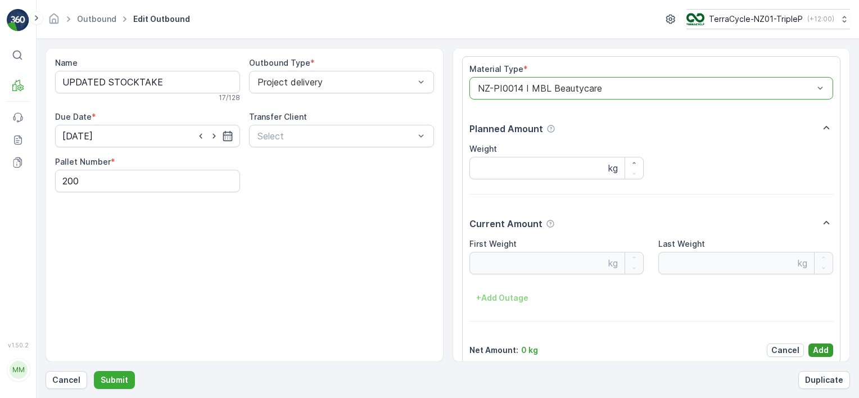
click at [814, 344] on p "Add" at bounding box center [821, 349] width 16 height 11
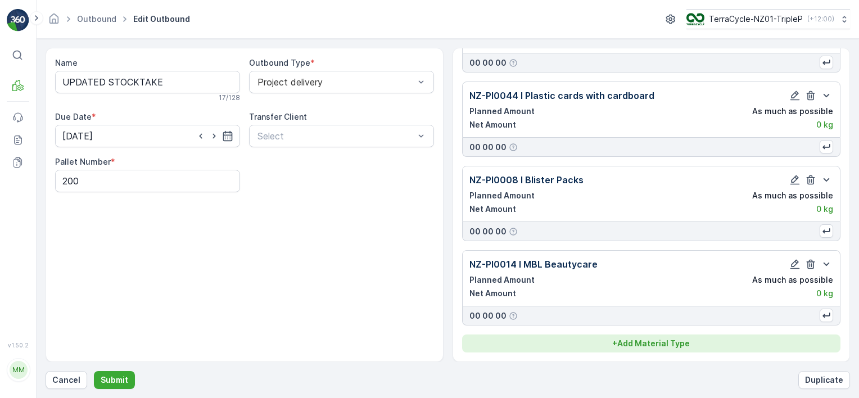
scroll to position [8247, 0]
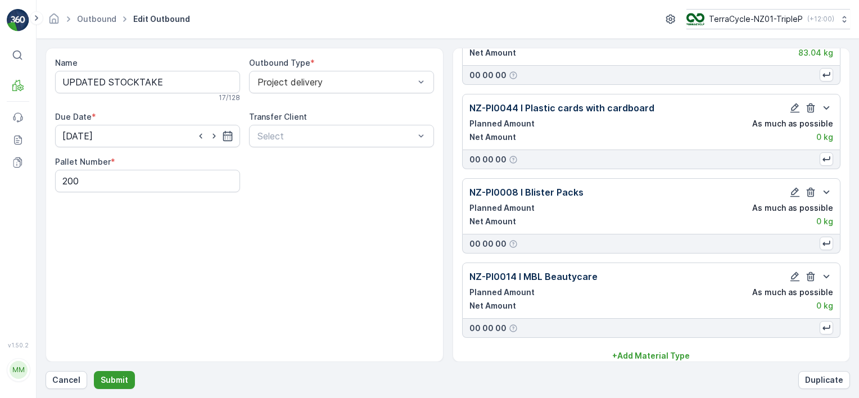
click at [111, 374] on p "Submit" at bounding box center [115, 379] width 28 height 11
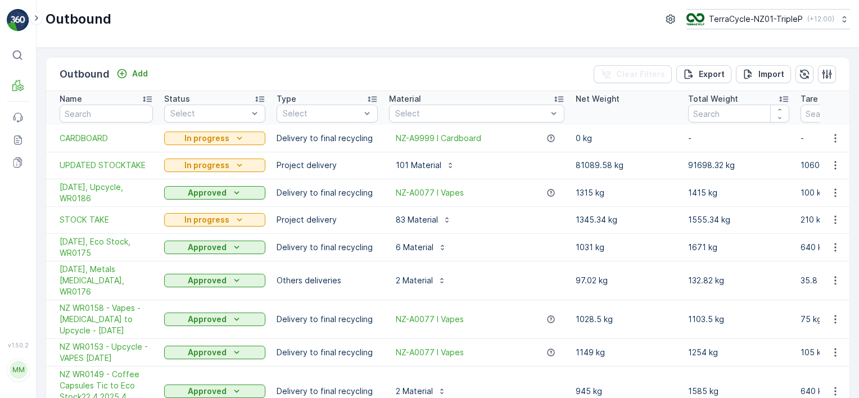
click at [116, 158] on td "UPDATED STOCKTAKE" at bounding box center [102, 165] width 112 height 27
click at [118, 165] on span "UPDATED STOCKTAKE" at bounding box center [106, 165] width 93 height 11
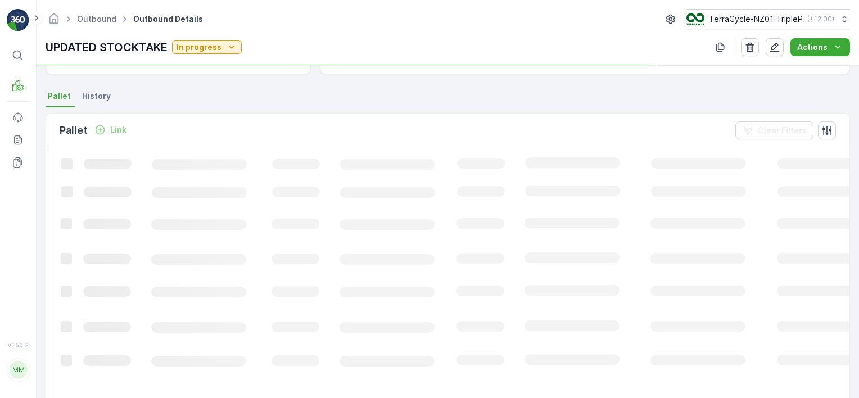
scroll to position [169, 0]
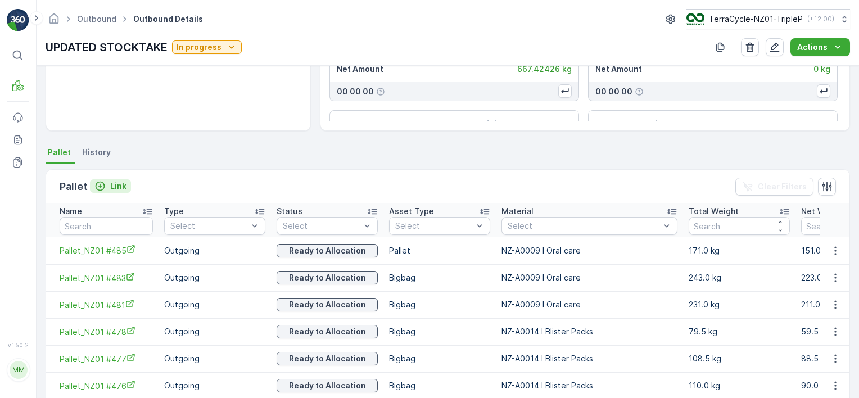
click at [121, 186] on p "Link" at bounding box center [118, 185] width 16 height 11
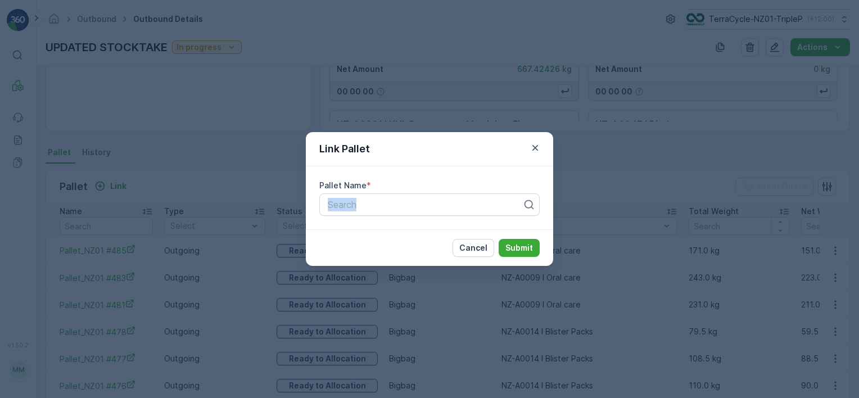
click at [492, 192] on div "Pallet Name * Search" at bounding box center [429, 198] width 220 height 36
drag, startPoint x: 492, startPoint y: 192, endPoint x: 492, endPoint y: 199, distance: 7.3
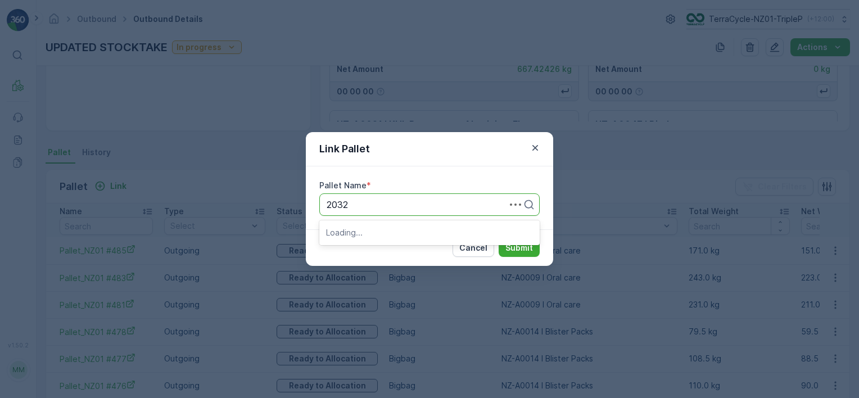
type input "20322"
click at [460, 227] on div "Pallet #20322" at bounding box center [429, 232] width 207 height 10
click at [508, 250] on p "Submit" at bounding box center [519, 247] width 28 height 11
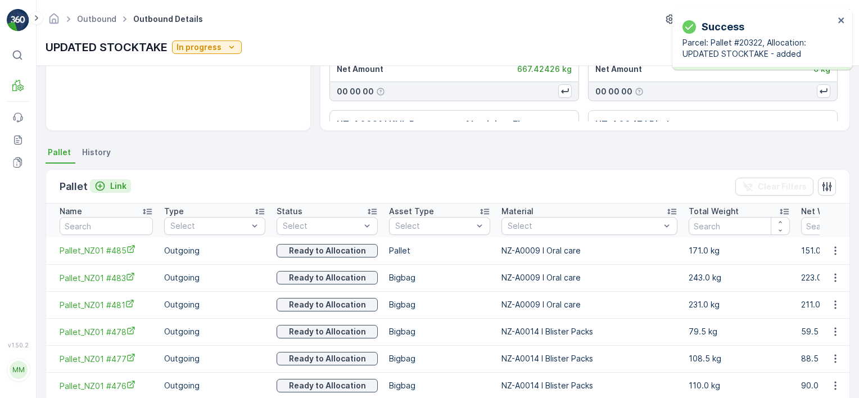
click at [124, 184] on p "Link" at bounding box center [118, 185] width 16 height 11
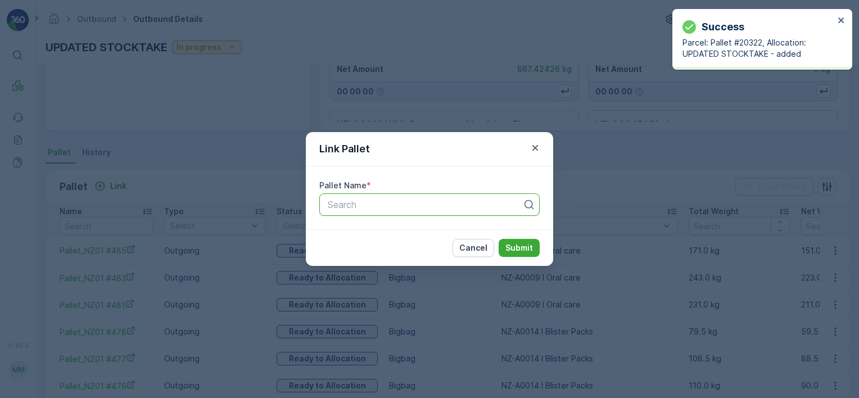
click at [398, 211] on div "Search" at bounding box center [429, 204] width 220 height 22
type input "20725"
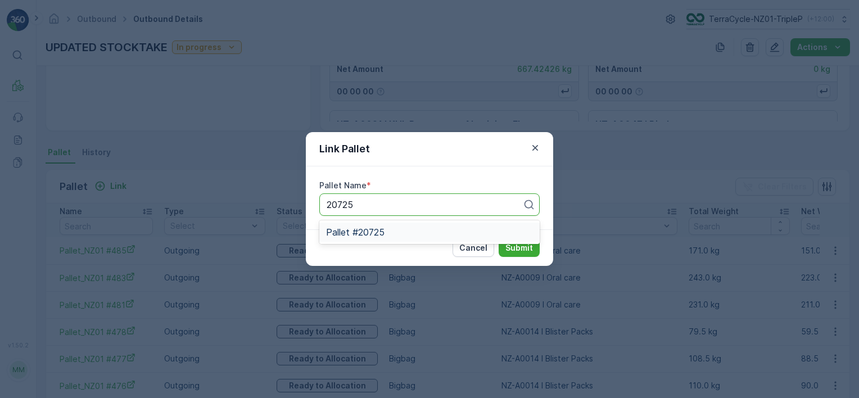
drag, startPoint x: 413, startPoint y: 228, endPoint x: 427, endPoint y: 237, distance: 16.5
click at [415, 229] on div "Pallet #20725" at bounding box center [429, 232] width 207 height 10
click at [515, 248] on p "Submit" at bounding box center [519, 247] width 28 height 11
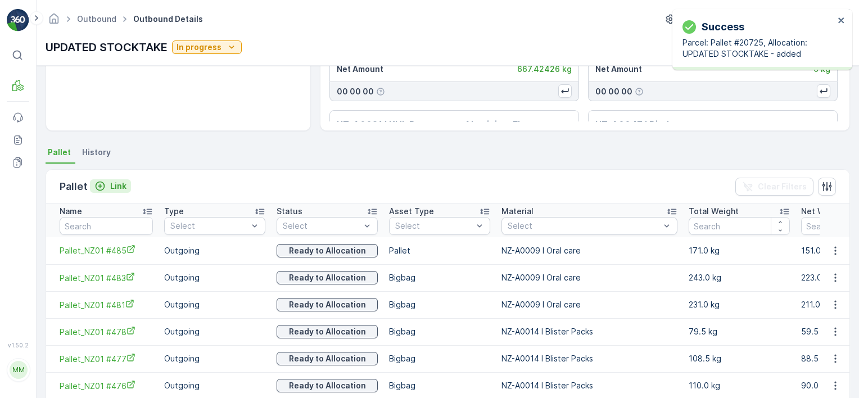
click at [119, 188] on p "Link" at bounding box center [118, 185] width 16 height 11
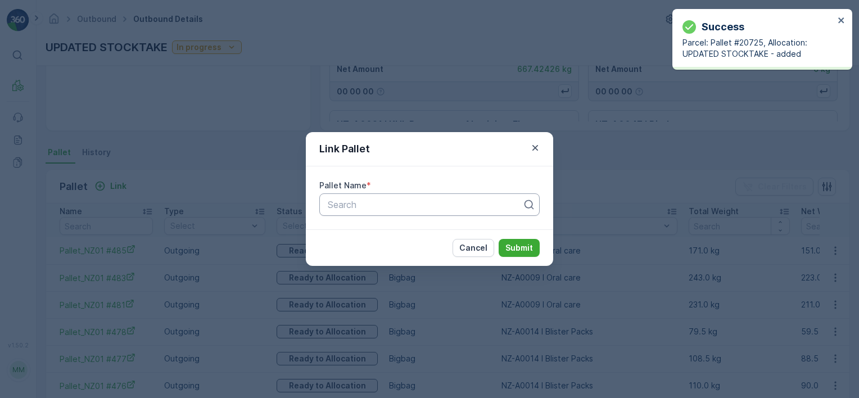
click at [358, 206] on div at bounding box center [424, 204] width 197 height 10
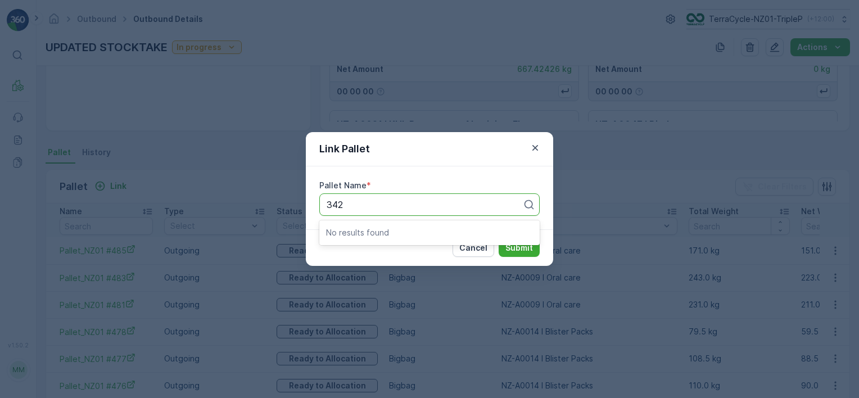
type input "342"
drag, startPoint x: 53, startPoint y: 375, endPoint x: 119, endPoint y: 261, distance: 131.9
click at [53, 371] on div "Link Pallet Pallet Name * Search Cancel Submit" at bounding box center [429, 199] width 859 height 398
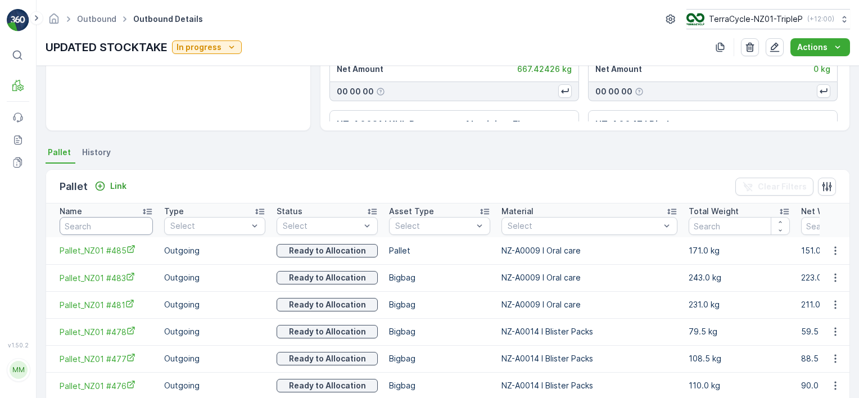
click at [131, 218] on input "text" at bounding box center [106, 226] width 93 height 18
type input "342"
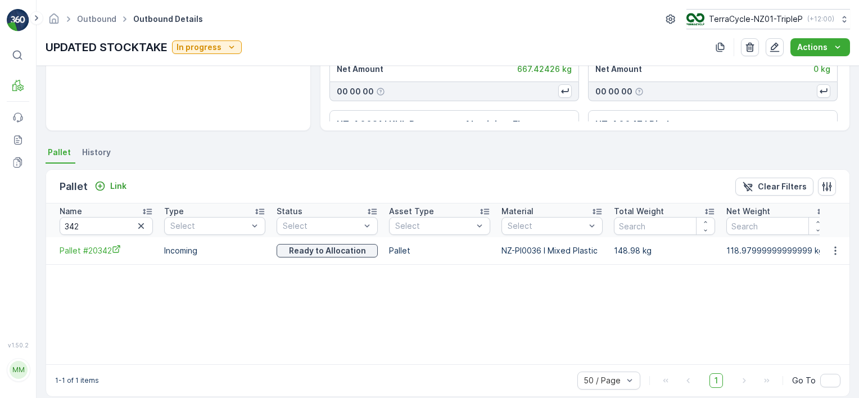
click at [196, 151] on ul "Pallet History" at bounding box center [448, 153] width 804 height 19
click at [107, 223] on input "342" at bounding box center [106, 226] width 93 height 18
type input "20367"
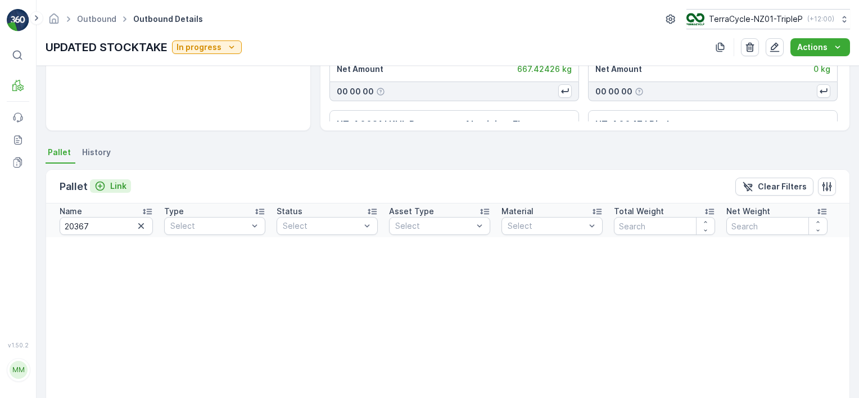
click at [114, 187] on p "Link" at bounding box center [118, 185] width 16 height 11
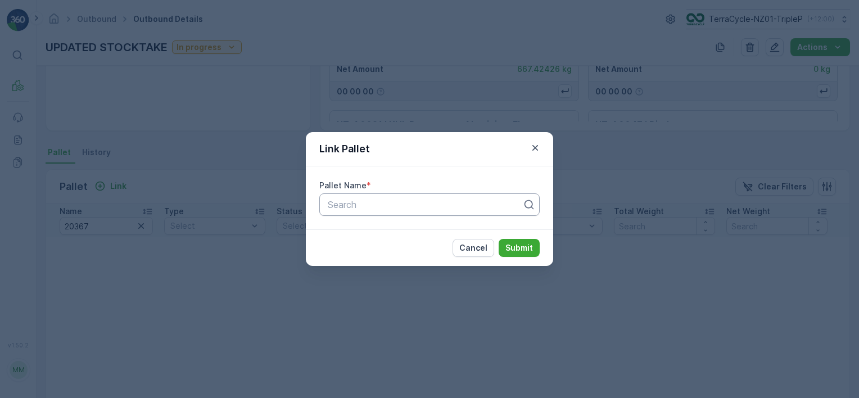
click at [335, 199] on div at bounding box center [424, 204] width 197 height 10
type input "20367"
click at [373, 234] on span "Pallet #20367" at bounding box center [355, 232] width 59 height 10
click at [502, 244] on button "Submit" at bounding box center [518, 248] width 41 height 18
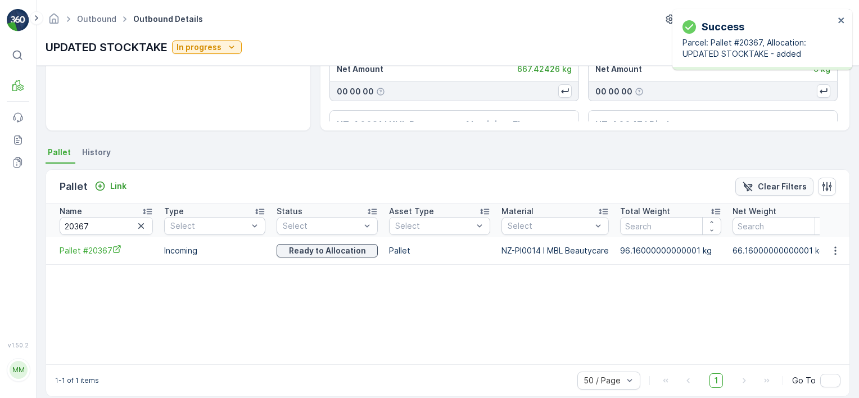
click at [758, 181] on div "Clear Filters" at bounding box center [774, 186] width 65 height 11
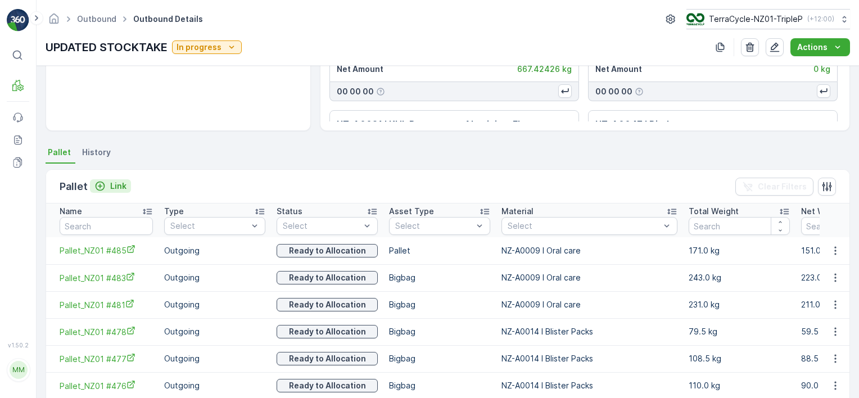
click at [120, 182] on p "Link" at bounding box center [118, 185] width 16 height 11
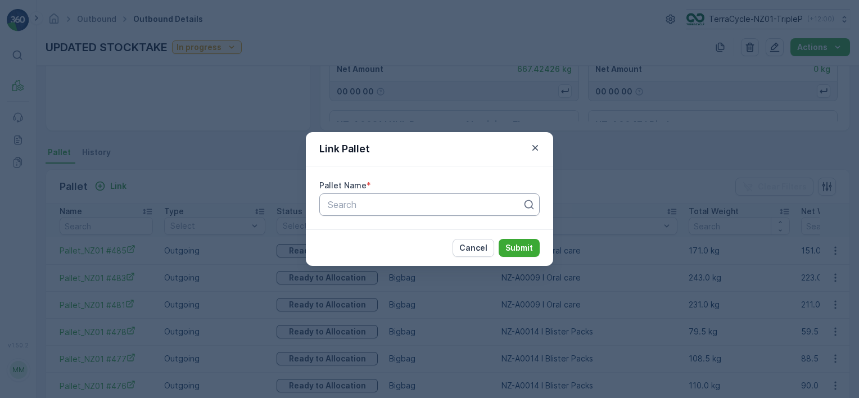
click at [470, 209] on div at bounding box center [424, 204] width 197 height 10
type input "20259"
click at [402, 234] on div "Pallet #20259" at bounding box center [429, 232] width 207 height 10
click at [524, 243] on p "Submit" at bounding box center [519, 247] width 28 height 11
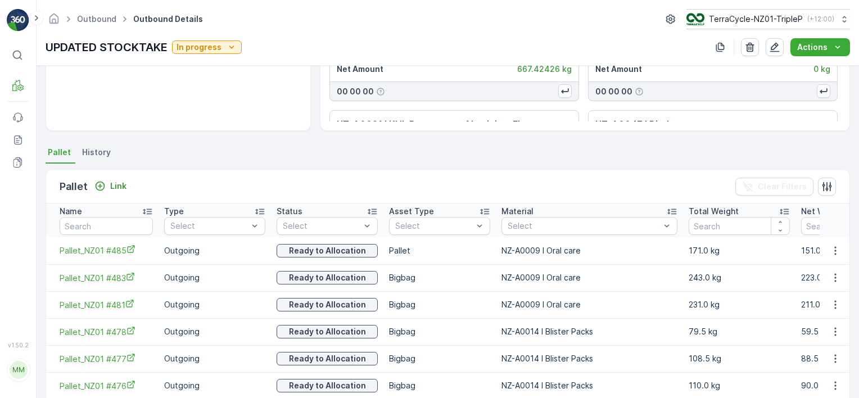
scroll to position [170, 0]
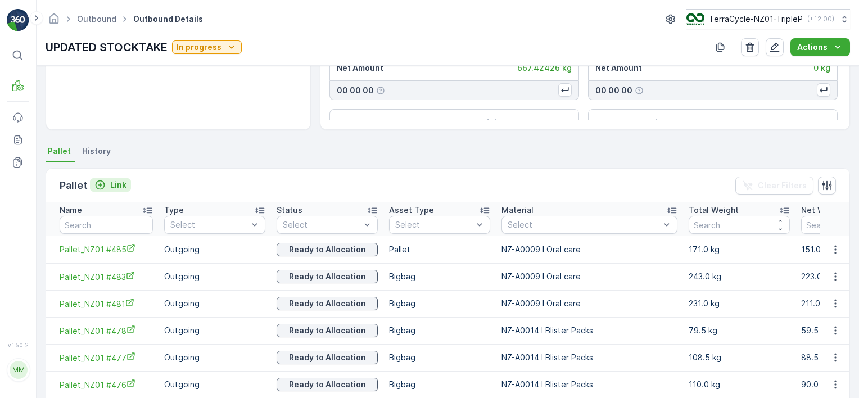
click at [121, 185] on p "Link" at bounding box center [118, 184] width 16 height 11
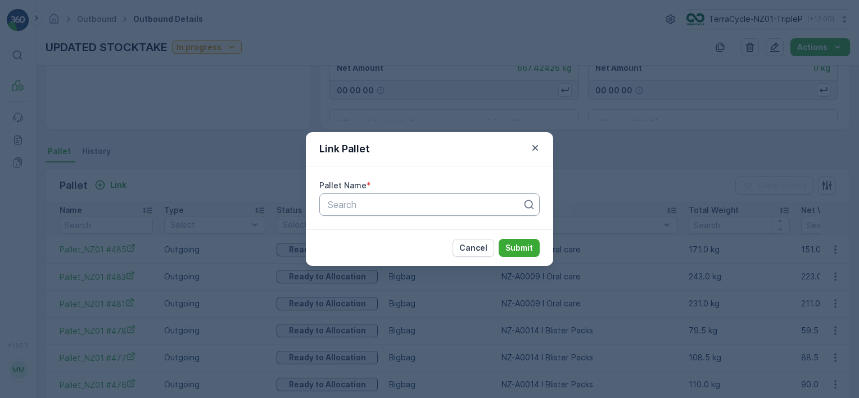
click at [373, 213] on div "Search" at bounding box center [429, 204] width 220 height 22
type input "c"
type input "fab"
click at [387, 226] on div "FABRIC #61" at bounding box center [429, 232] width 220 height 19
click at [514, 252] on p "Submit" at bounding box center [519, 247] width 28 height 11
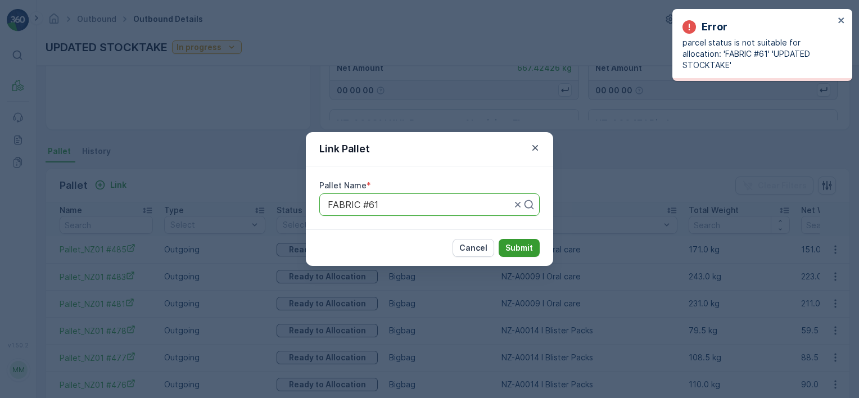
click at [513, 247] on p "Submit" at bounding box center [519, 247] width 28 height 11
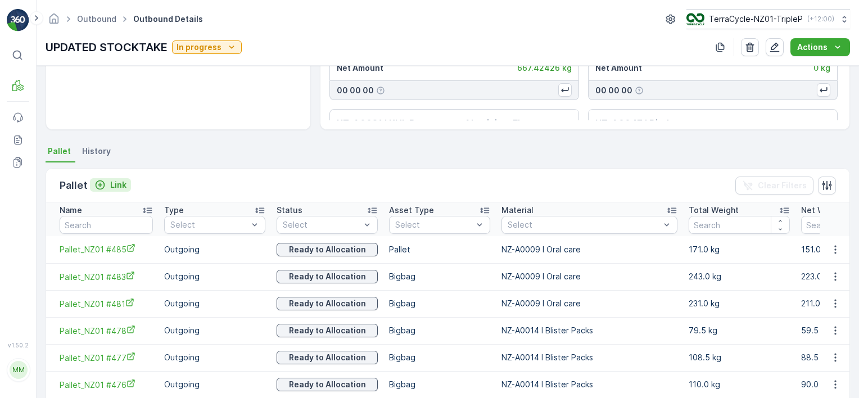
click at [108, 182] on div "Link" at bounding box center [110, 184] width 32 height 11
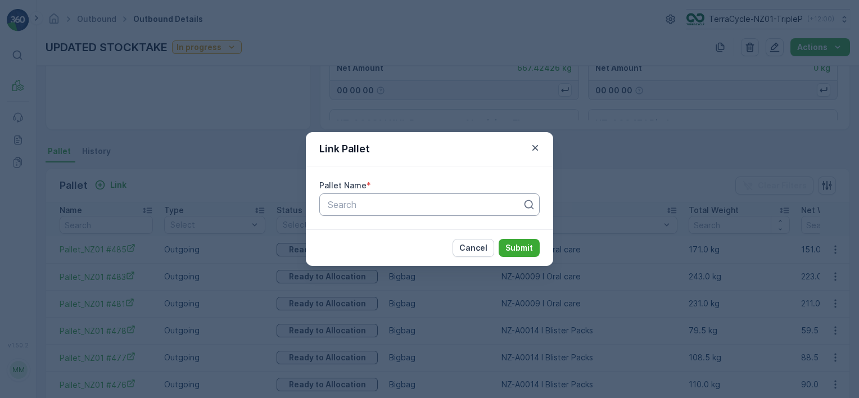
click at [423, 208] on div at bounding box center [424, 204] width 197 height 10
type input "20629"
type input "rcr"
type input "sephora"
click at [380, 236] on span "SEPHORA AUDIT 1.07.24" at bounding box center [380, 232] width 108 height 10
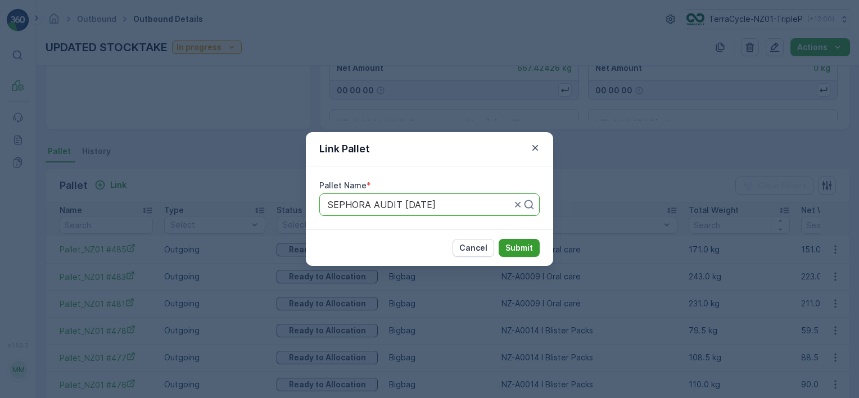
click at [507, 246] on p "Submit" at bounding box center [519, 247] width 28 height 11
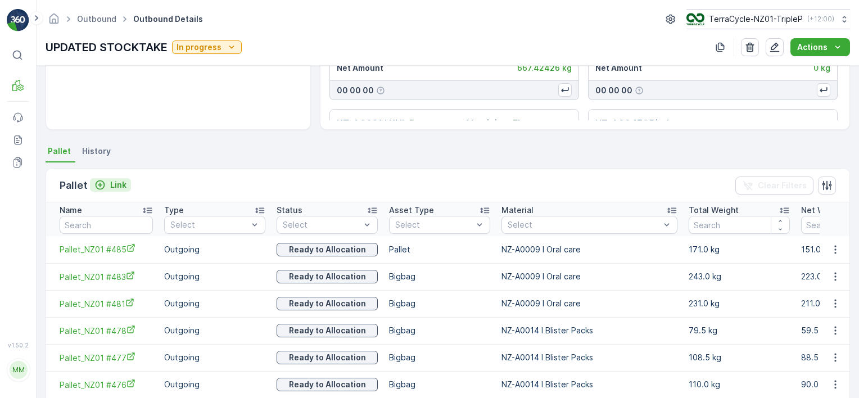
click at [114, 179] on p "Link" at bounding box center [118, 184] width 16 height 11
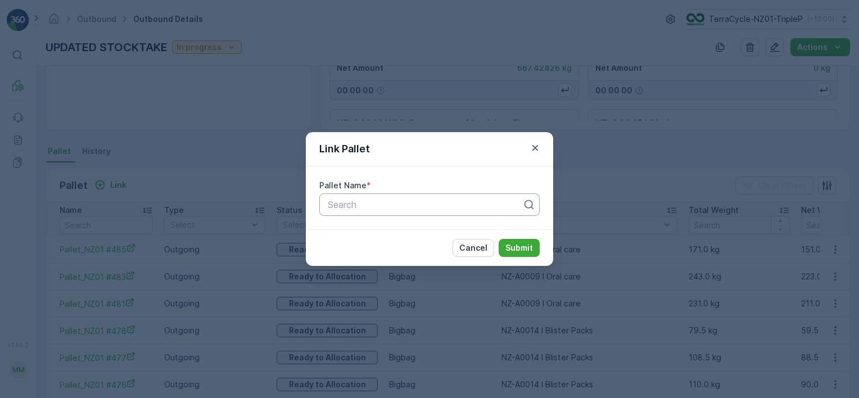
click at [374, 206] on div at bounding box center [424, 204] width 197 height 10
type input "jr"
click at [393, 232] on span "JRP - Jeuneora #26" at bounding box center [368, 232] width 84 height 10
click at [528, 243] on p "Submit" at bounding box center [519, 247] width 28 height 11
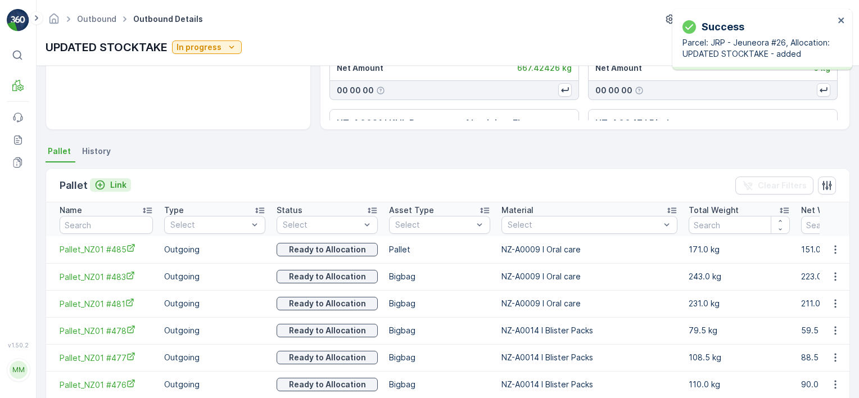
click at [119, 188] on p "Link" at bounding box center [118, 184] width 16 height 11
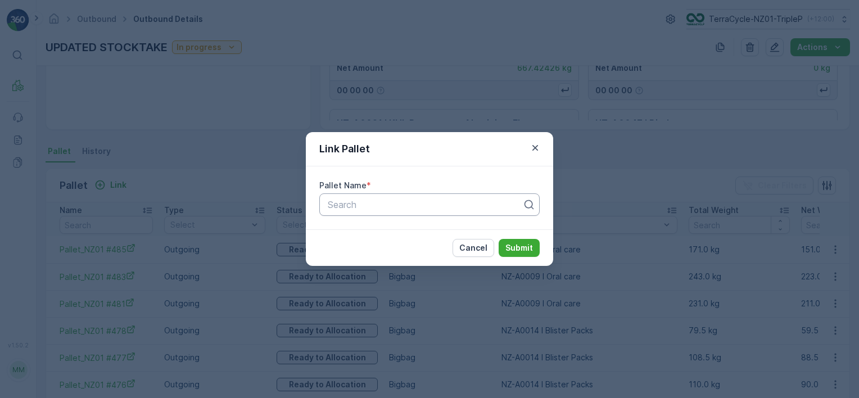
click at [441, 203] on div at bounding box center [424, 204] width 197 height 10
type input "jn"
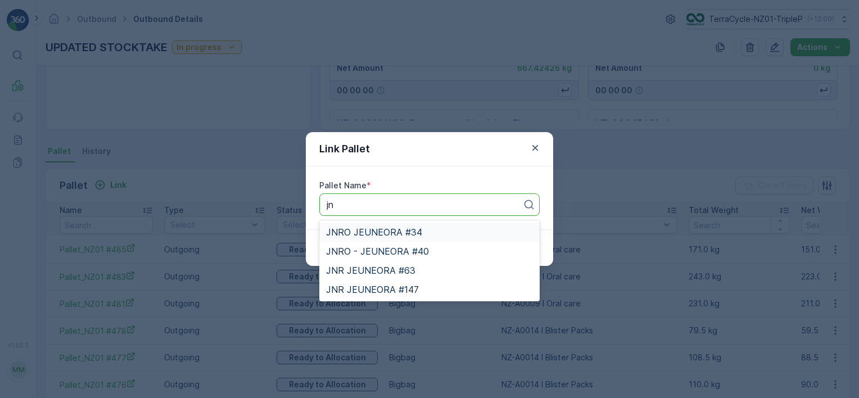
click at [436, 235] on div "JNRO JEUNEORA #34" at bounding box center [429, 232] width 207 height 10
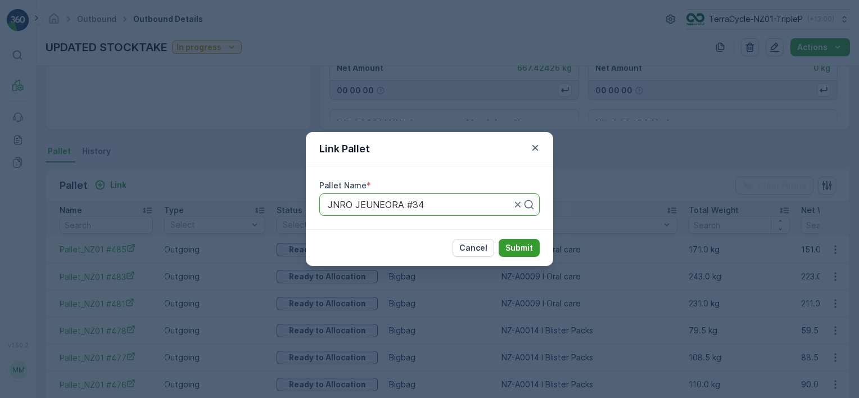
click at [513, 247] on p "Submit" at bounding box center [519, 247] width 28 height 11
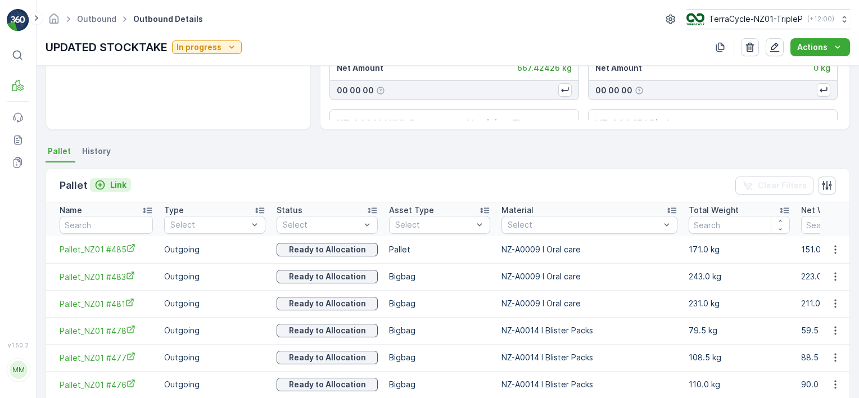
click at [115, 180] on p "Link" at bounding box center [118, 184] width 16 height 11
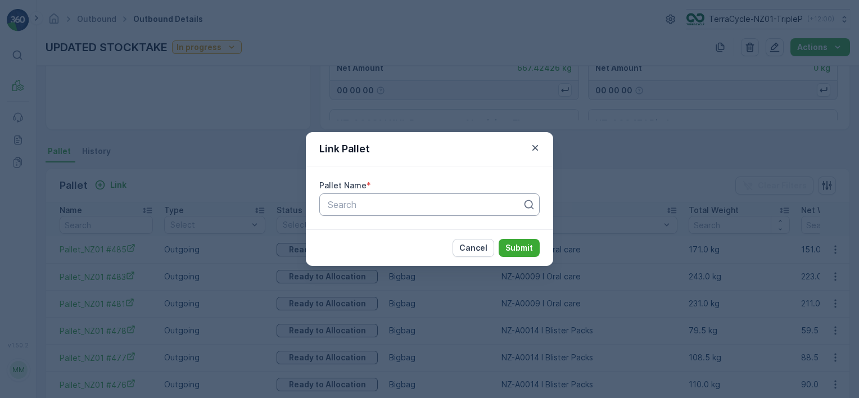
click at [360, 202] on div at bounding box center [424, 204] width 197 height 10
type input "jn"
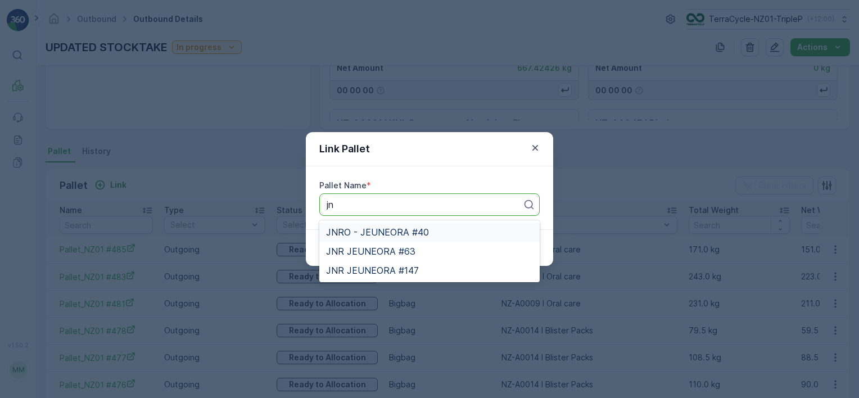
click at [396, 229] on span "JNRO - JEUNEORA #40" at bounding box center [377, 232] width 103 height 10
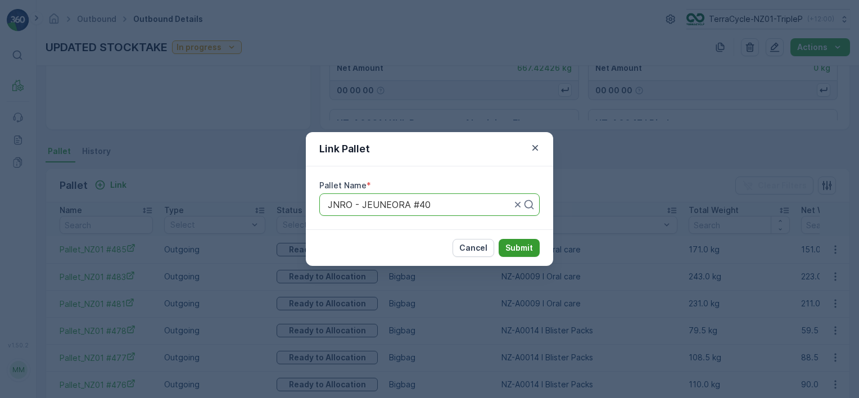
click at [520, 242] on p "Submit" at bounding box center [519, 247] width 28 height 11
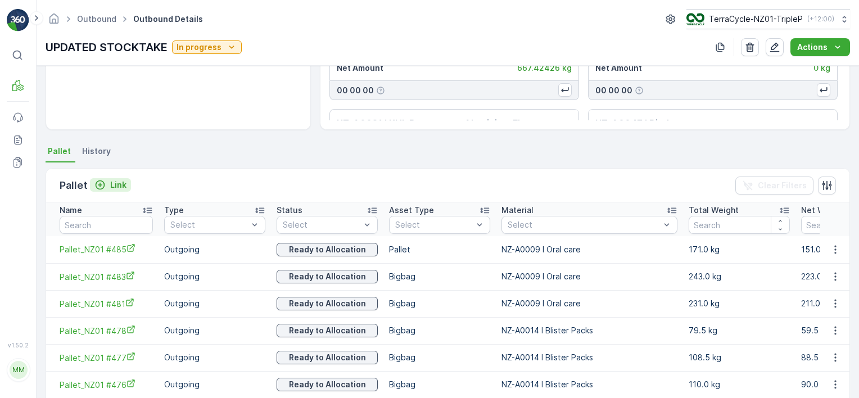
click at [108, 180] on div "Link" at bounding box center [110, 184] width 32 height 11
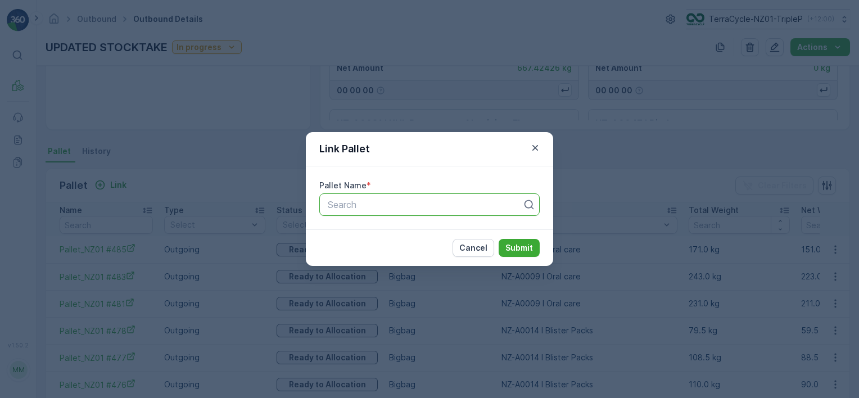
drag, startPoint x: 360, startPoint y: 211, endPoint x: 351, endPoint y: 206, distance: 10.3
click at [351, 206] on div "Search" at bounding box center [429, 204] width 220 height 22
type input "jn"
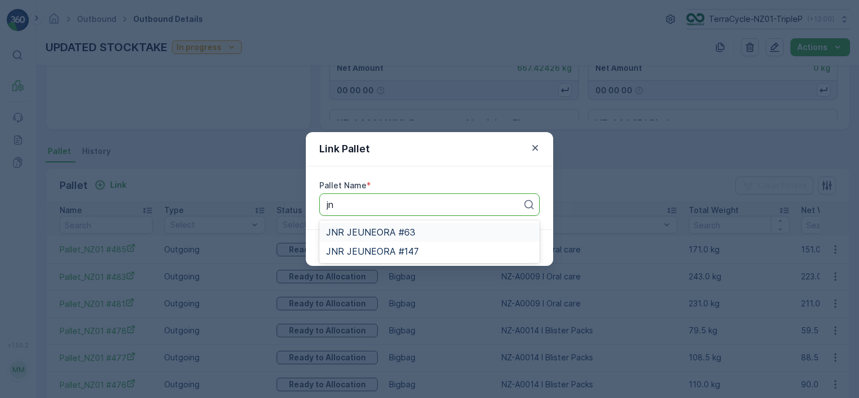
drag, startPoint x: 373, startPoint y: 232, endPoint x: 482, endPoint y: 255, distance: 111.5
click at [373, 232] on span "JNR JEUNEORA #63" at bounding box center [370, 232] width 89 height 10
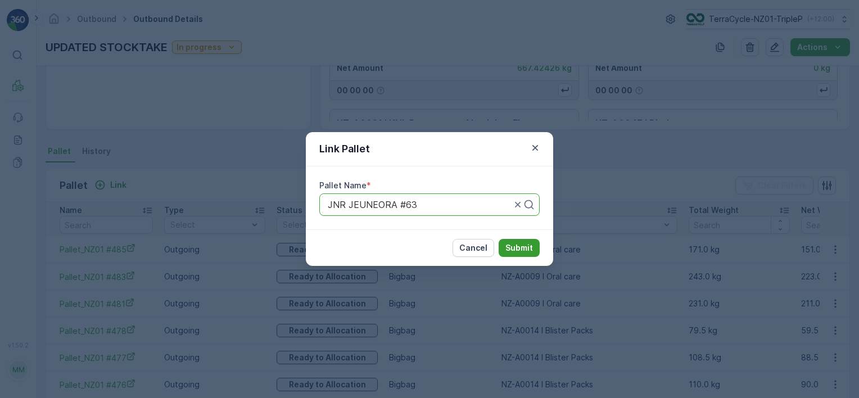
click at [510, 247] on p "Submit" at bounding box center [519, 247] width 28 height 11
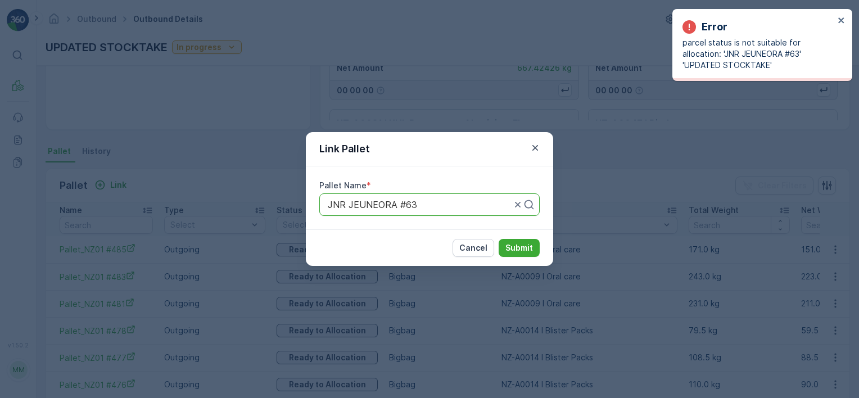
click at [432, 202] on div at bounding box center [418, 204] width 185 height 10
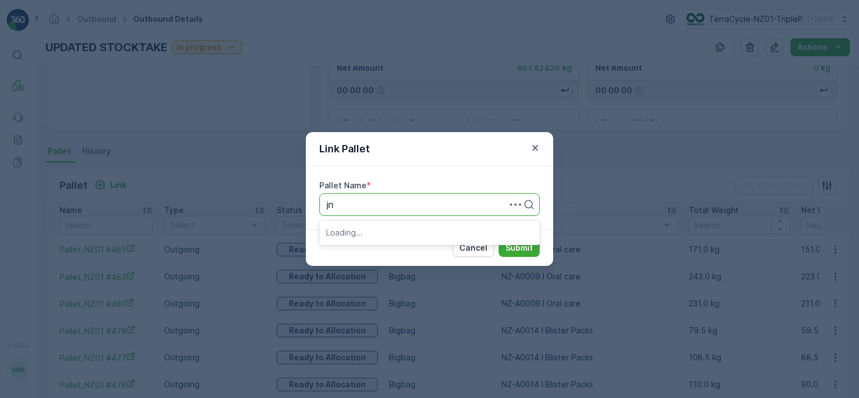
type input "jnr"
drag, startPoint x: 429, startPoint y: 252, endPoint x: 487, endPoint y: 255, distance: 57.4
click at [430, 248] on div "JNR JEUNEORA #147" at bounding box center [429, 251] width 207 height 10
click at [513, 250] on p "Submit" at bounding box center [519, 247] width 28 height 11
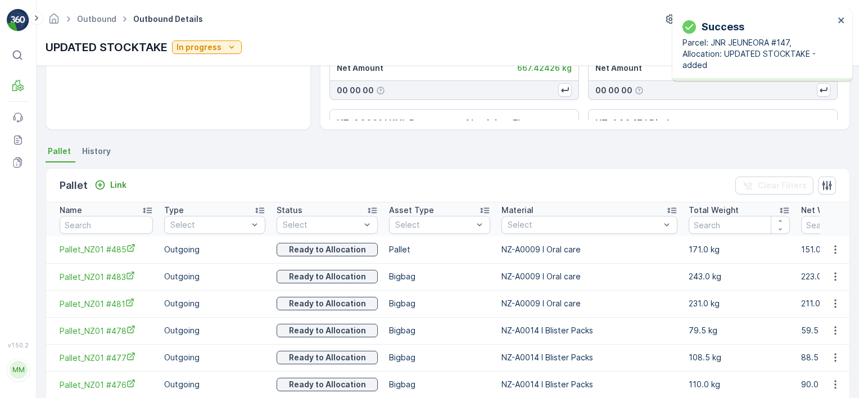
click at [121, 178] on div "Pallet Link" at bounding box center [95, 186] width 71 height 16
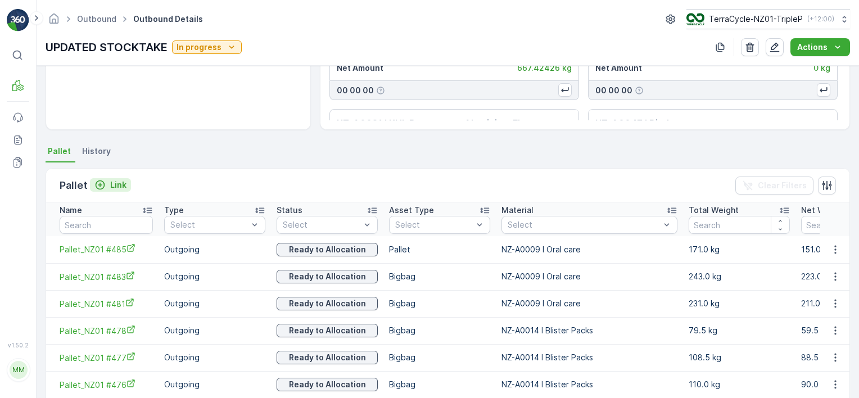
click at [120, 181] on p "Link" at bounding box center [118, 184] width 16 height 11
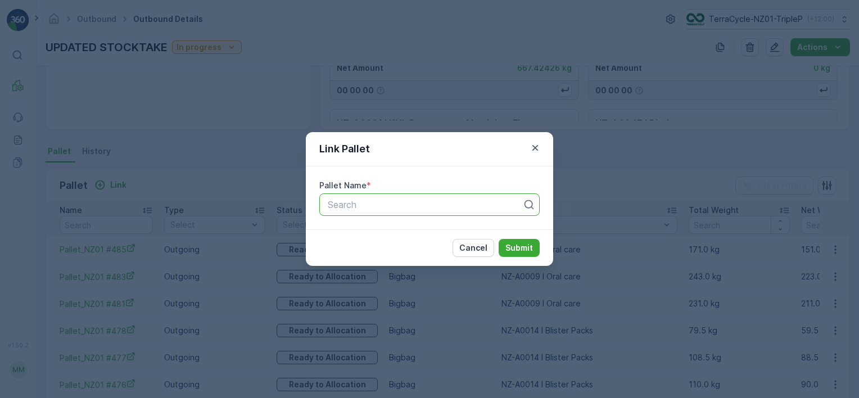
click at [375, 207] on div at bounding box center [424, 204] width 197 height 10
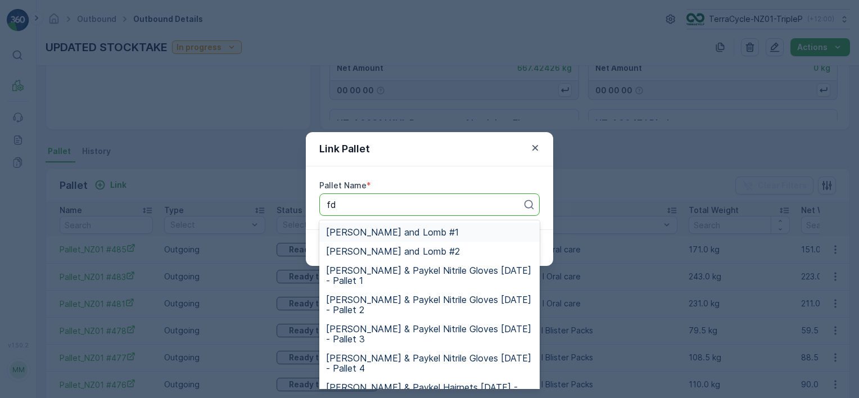
type input "fd"
click at [453, 103] on div "Link Pallet Pallet Name * 24 results available for search term fd. Use Up and D…" at bounding box center [429, 199] width 859 height 398
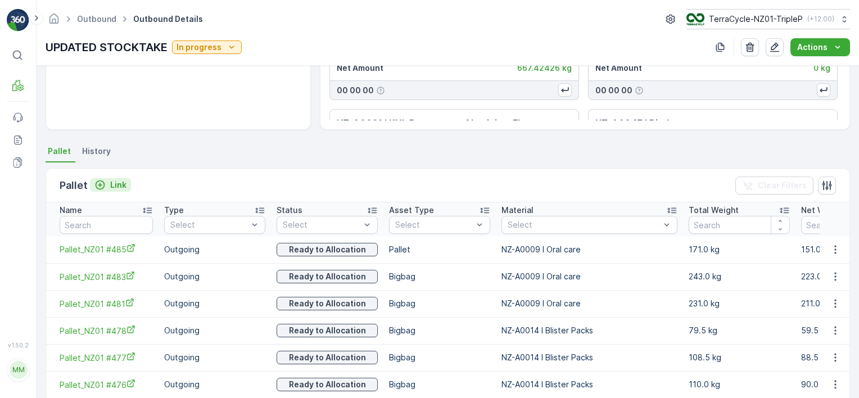
click at [110, 184] on p "Link" at bounding box center [118, 184] width 16 height 11
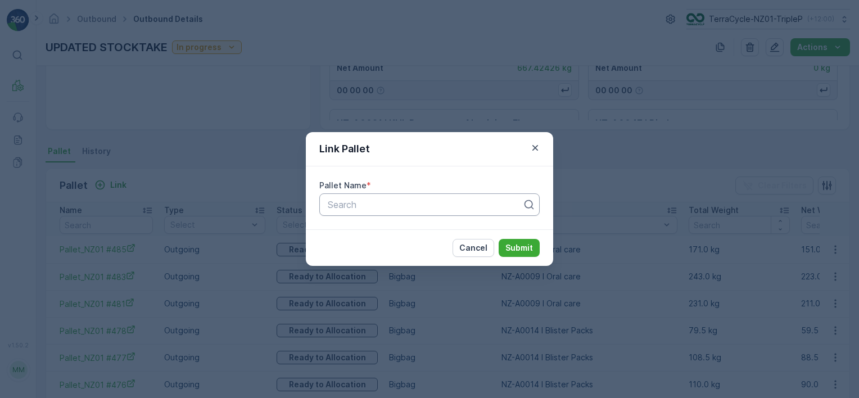
click at [414, 200] on div at bounding box center [424, 204] width 197 height 10
type input "486"
click at [441, 231] on div "Pallet_NZ01 #486" at bounding box center [429, 232] width 207 height 10
click at [534, 244] on button "Submit" at bounding box center [518, 248] width 41 height 18
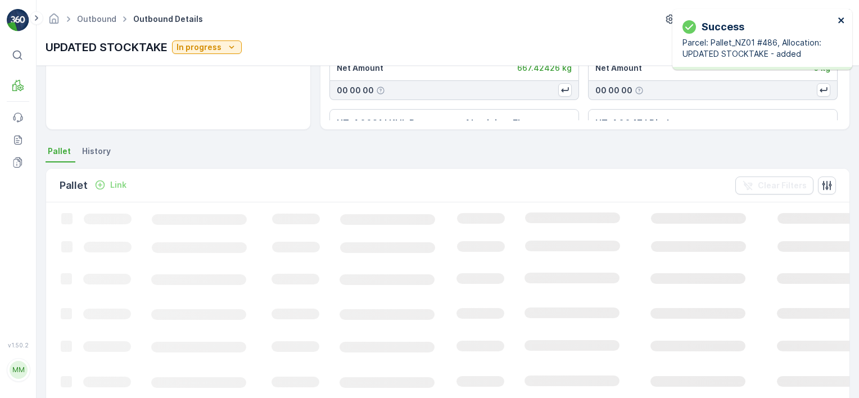
click at [843, 20] on icon "close" at bounding box center [841, 20] width 8 height 9
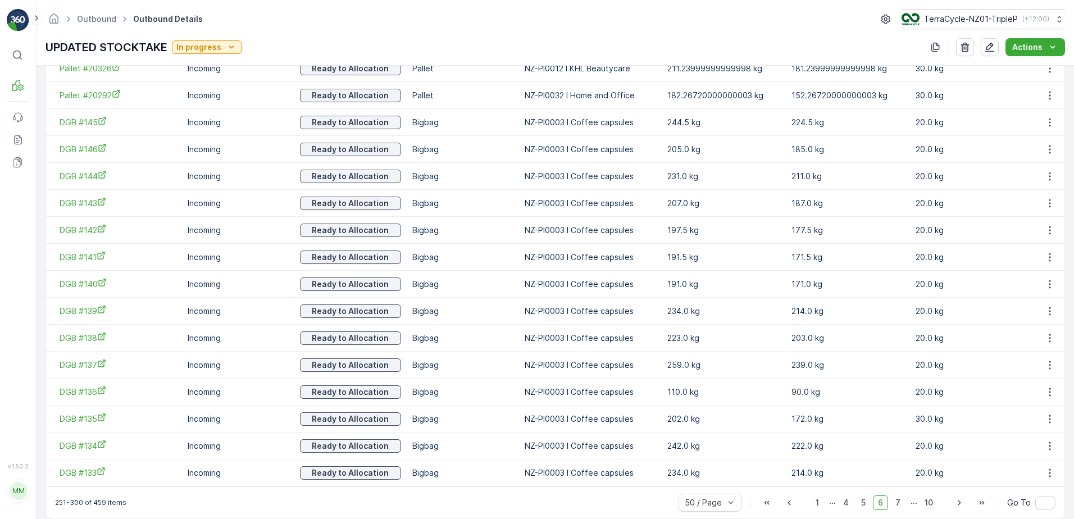
scroll to position [1294, 0]
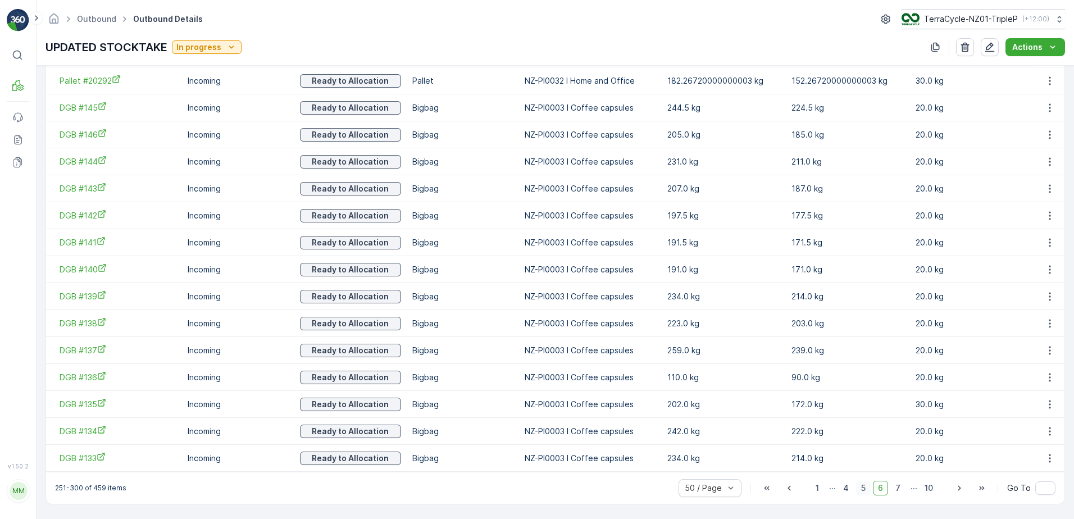
click at [868, 489] on span "5" at bounding box center [863, 488] width 15 height 15
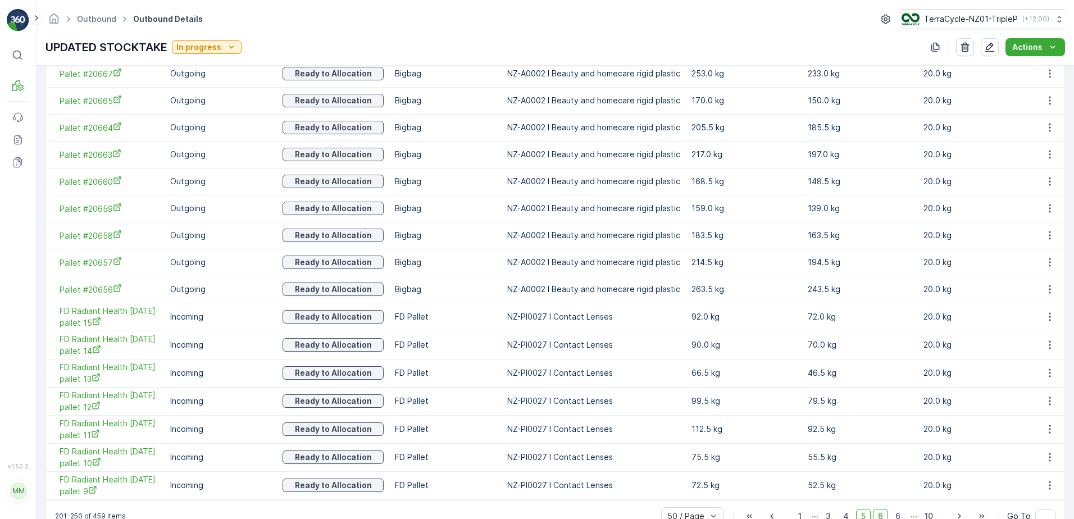
scroll to position [1298, 0]
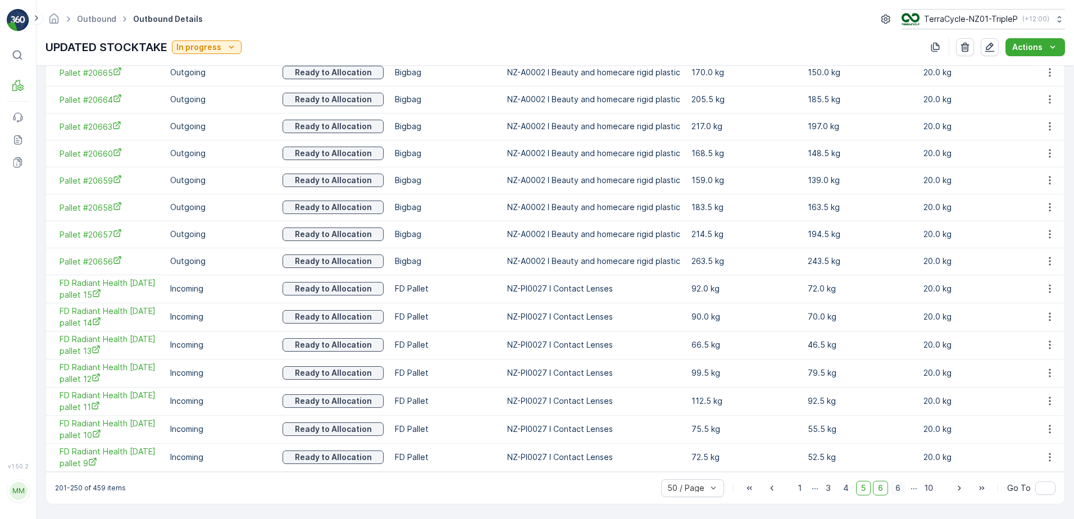
click at [901, 489] on span "6" at bounding box center [898, 488] width 15 height 15
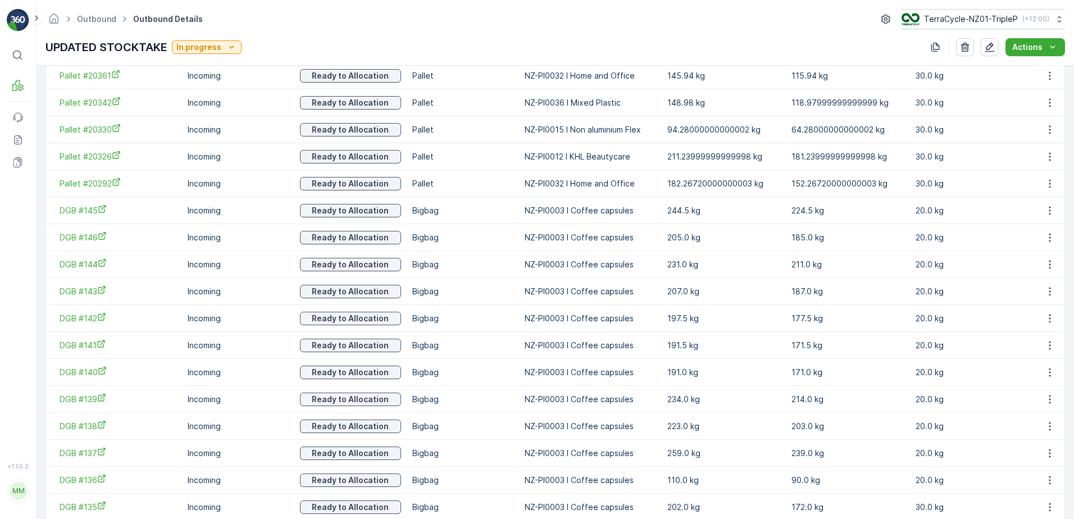
scroll to position [1295, 0]
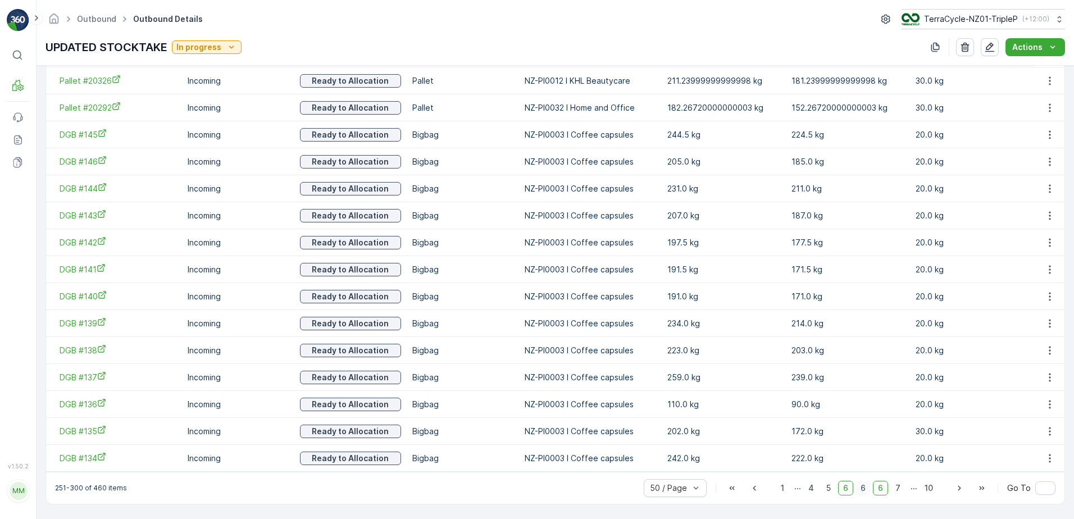
click at [864, 487] on span "6" at bounding box center [863, 488] width 15 height 15
click at [863, 486] on span "6" at bounding box center [863, 488] width 15 height 15
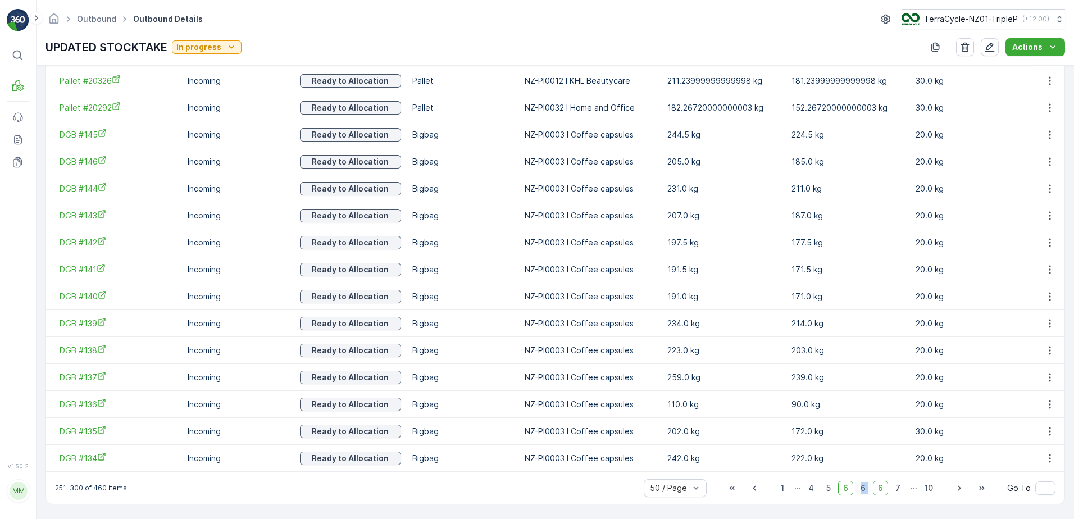
click at [863, 486] on span "6" at bounding box center [863, 488] width 15 height 15
click at [844, 483] on span "6" at bounding box center [845, 488] width 15 height 15
click at [846, 489] on span "6" at bounding box center [845, 488] width 15 height 15
click at [883, 491] on span "6" at bounding box center [880, 488] width 15 height 15
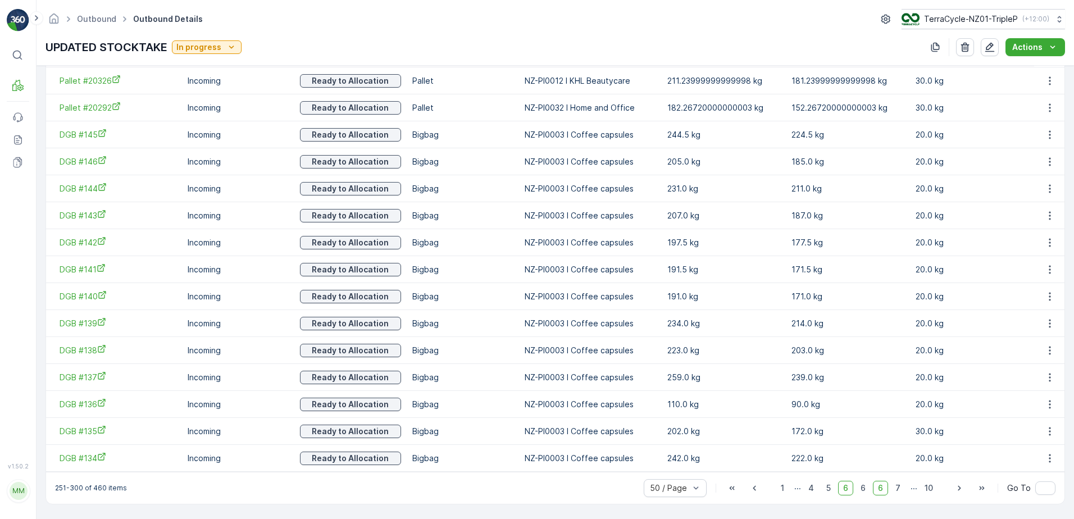
click at [847, 482] on span "6" at bounding box center [845, 488] width 15 height 15
click at [832, 486] on span "5" at bounding box center [829, 488] width 15 height 15
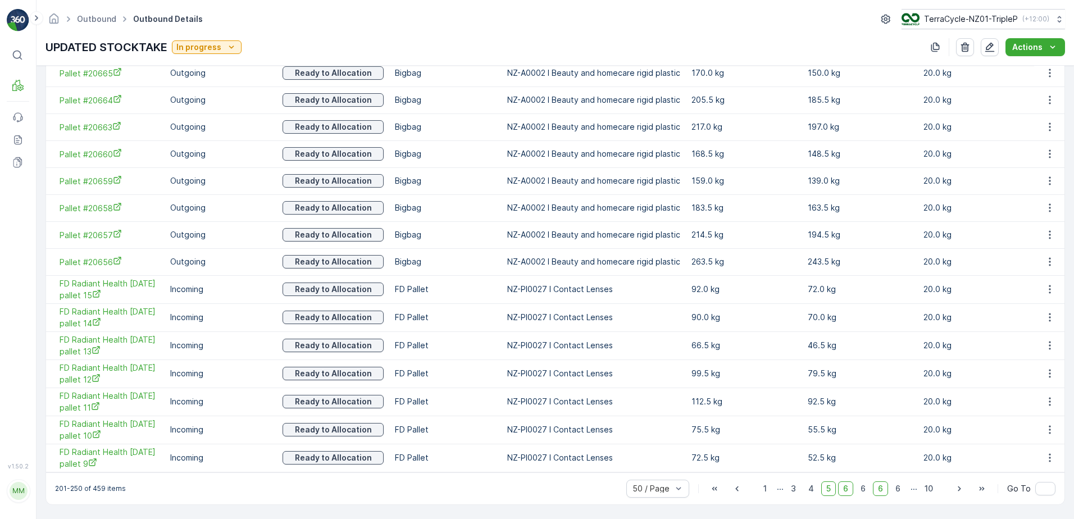
scroll to position [1298, 0]
click at [878, 488] on span "6" at bounding box center [880, 488] width 15 height 15
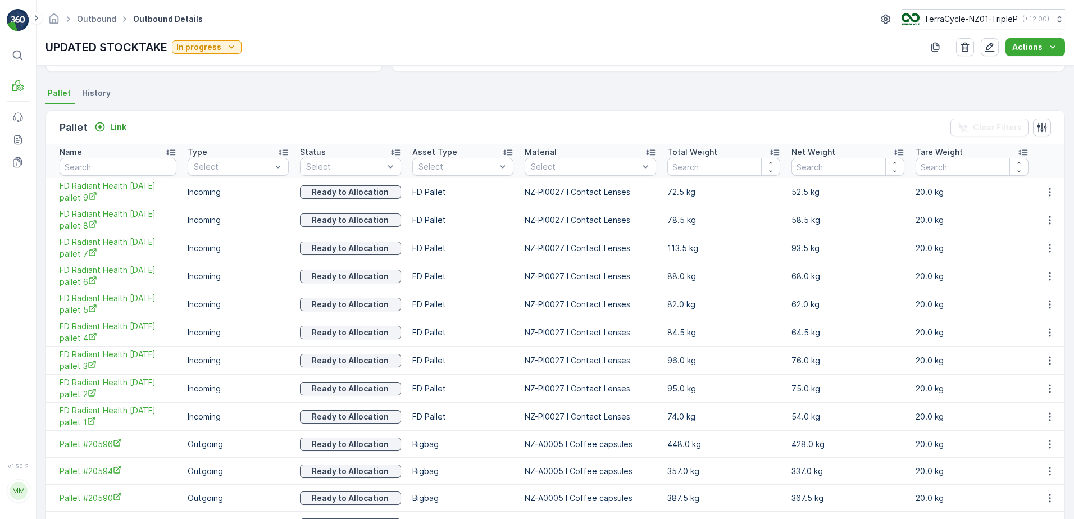
scroll to position [281, 0]
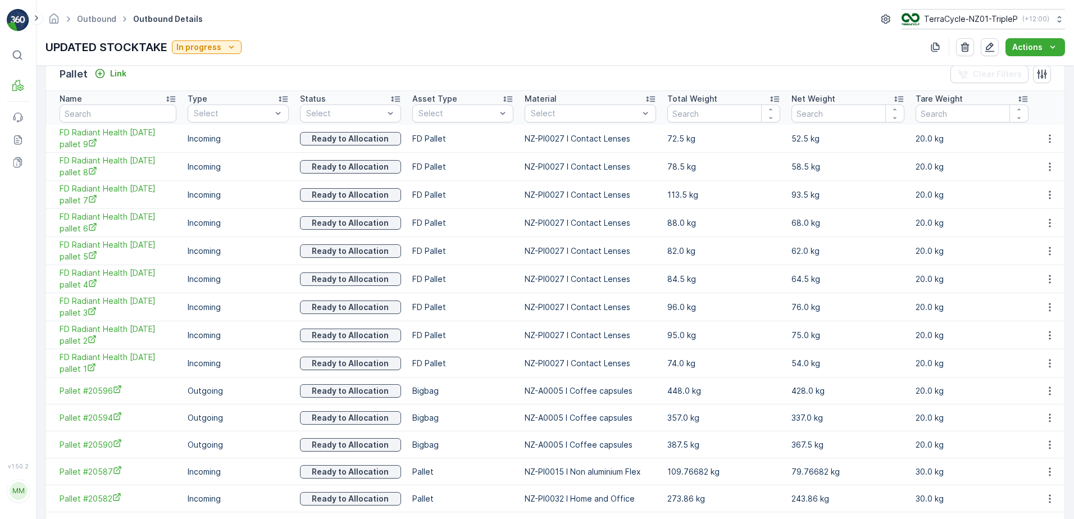
drag, startPoint x: 110, startPoint y: 65, endPoint x: 114, endPoint y: 71, distance: 6.6
click at [110, 66] on div "Outbound Outbound Details TerraCycle-NZ01-TripleP ( +12:00 ) UPDATED STOCKTAKE …" at bounding box center [556, 259] width 1038 height 519
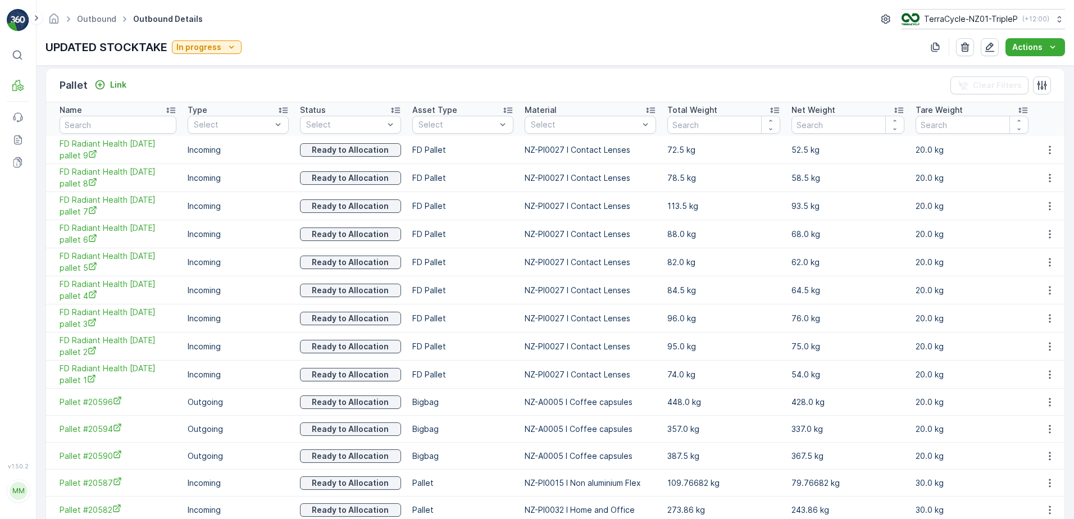
drag, startPoint x: 114, startPoint y: 71, endPoint x: 244, endPoint y: 88, distance: 132.0
click at [244, 88] on div "Pallet Link Clear Filters" at bounding box center [555, 86] width 1019 height 34
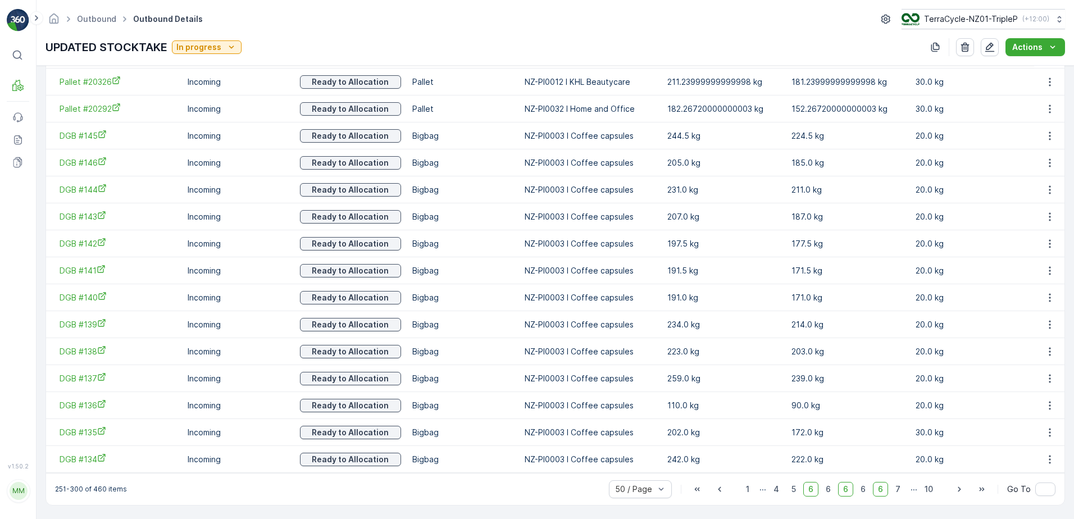
scroll to position [1295, 0]
click at [794, 487] on span "5" at bounding box center [794, 488] width 15 height 15
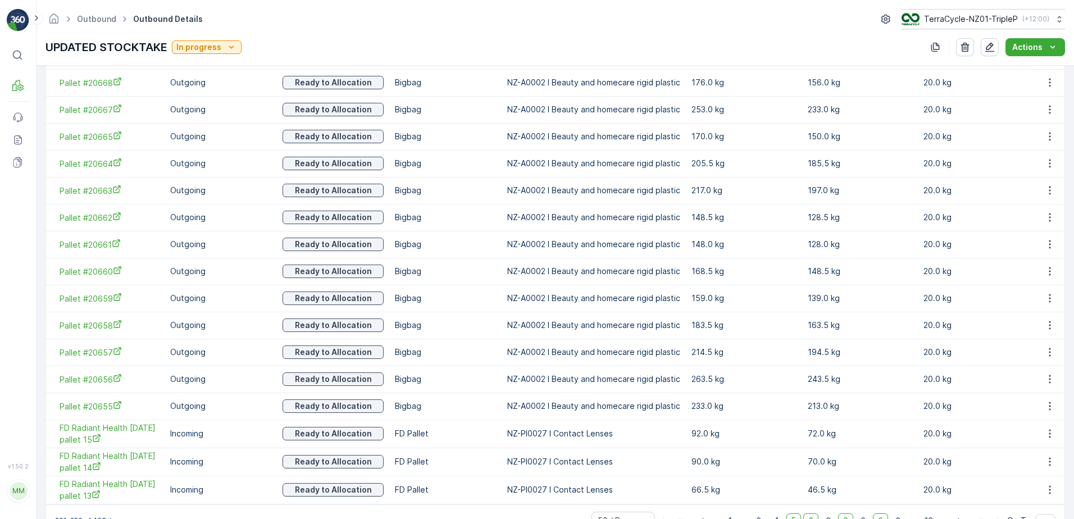
scroll to position [1293, 0]
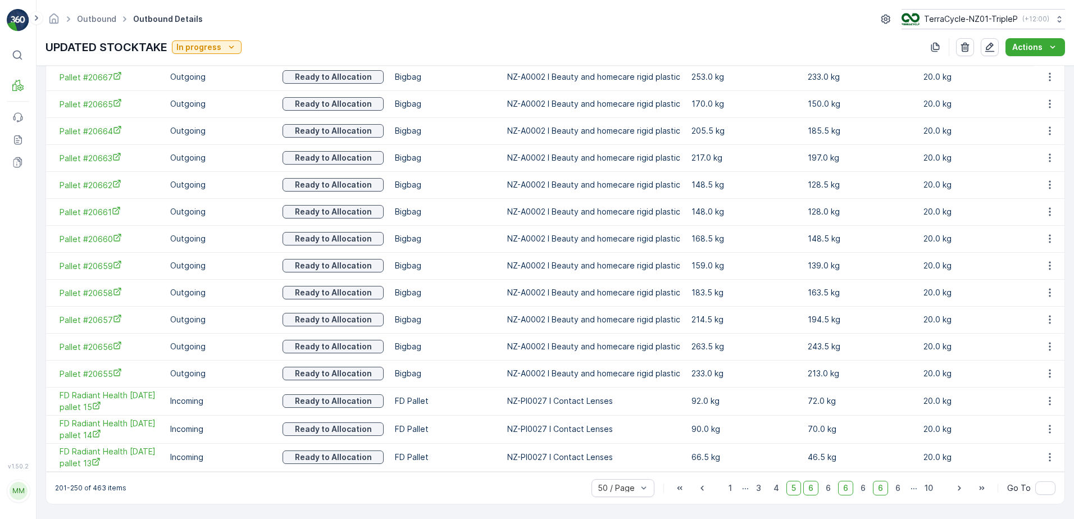
click at [792, 486] on span "5" at bounding box center [794, 488] width 15 height 15
click at [791, 484] on span "5" at bounding box center [794, 488] width 15 height 15
click at [515, 494] on div "201-250 of 463 items 50 / Page 1 ... 3 4 5 6 6 6 6 6 6 ... 10 Go To" at bounding box center [555, 488] width 1019 height 32
click at [882, 483] on span "6" at bounding box center [880, 488] width 15 height 15
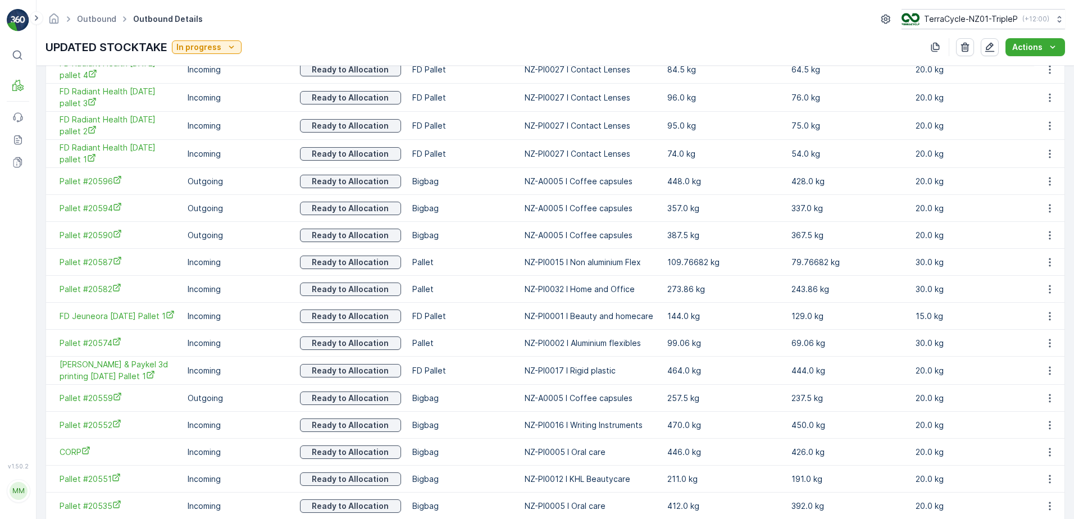
scroll to position [626, 0]
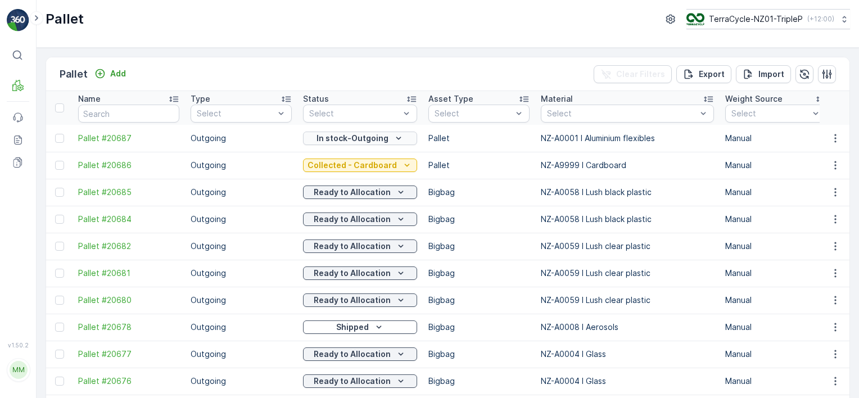
click at [359, 139] on p "In stock-Outgoing" at bounding box center [352, 138] width 72 height 11
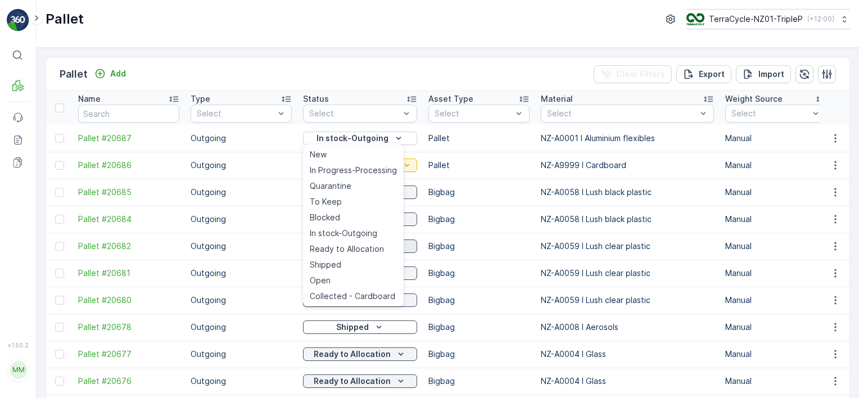
drag, startPoint x: 348, startPoint y: 250, endPoint x: 355, endPoint y: 243, distance: 9.1
click at [348, 250] on span "Ready to Allocation" at bounding box center [347, 248] width 74 height 11
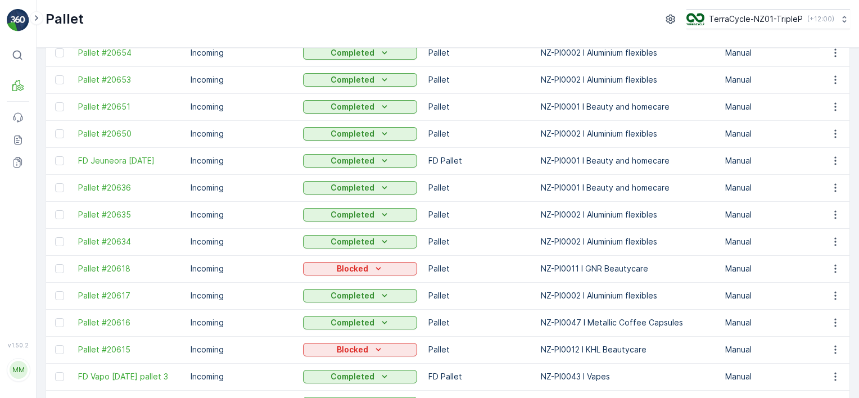
scroll to position [1012, 0]
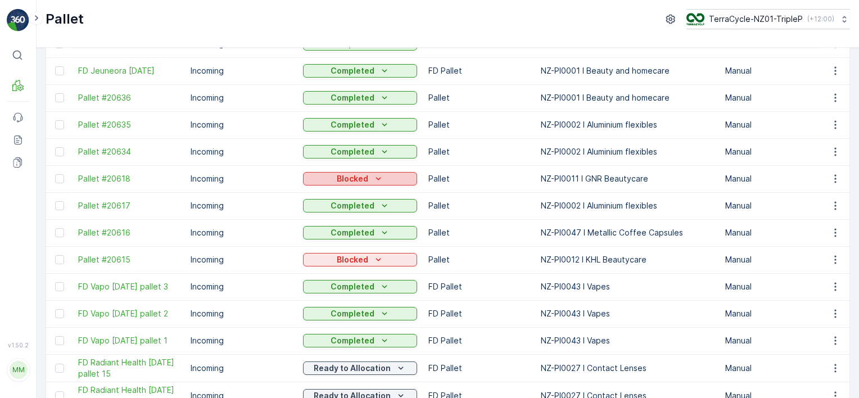
click at [355, 173] on p "Blocked" at bounding box center [352, 178] width 31 height 11
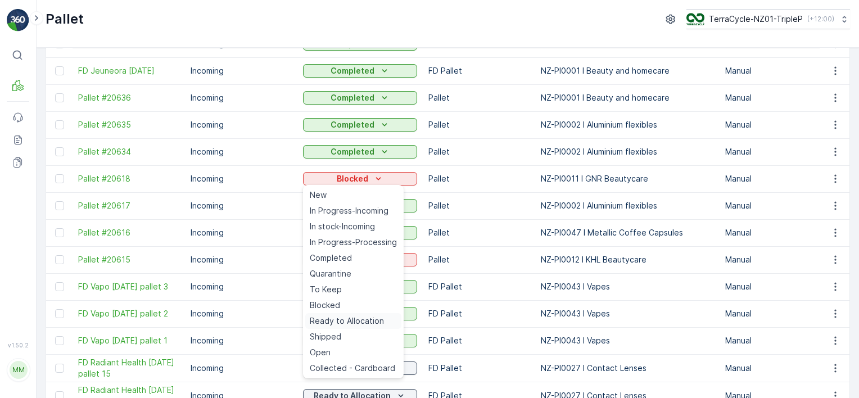
click at [355, 320] on span "Ready to Allocation" at bounding box center [347, 320] width 74 height 11
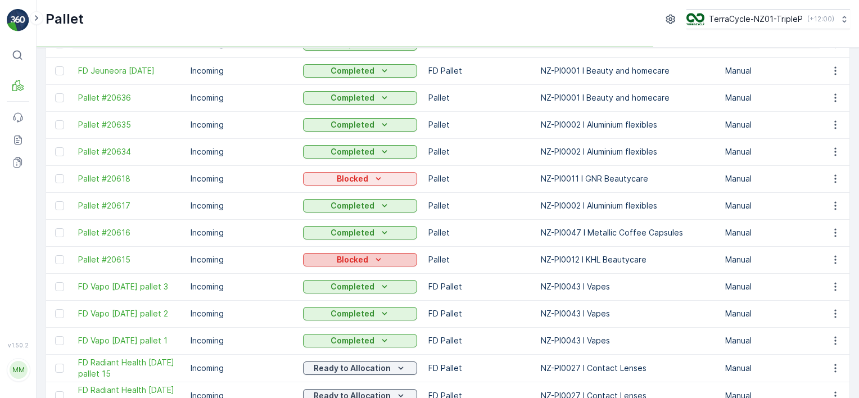
click at [365, 261] on div "Blocked" at bounding box center [359, 259] width 105 height 11
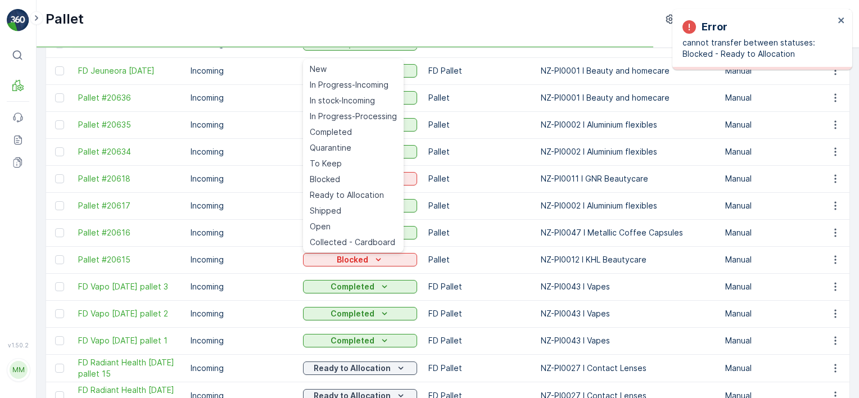
click at [452, 183] on p "Pallet" at bounding box center [478, 178] width 101 height 11
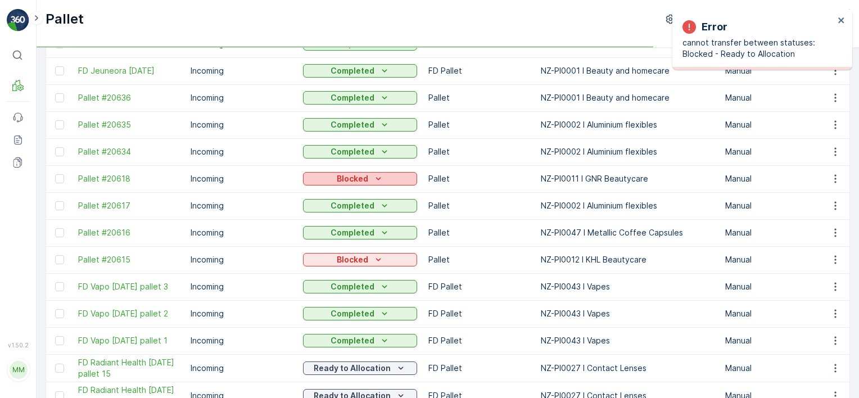
click at [376, 174] on icon "Blocked" at bounding box center [378, 178] width 11 height 11
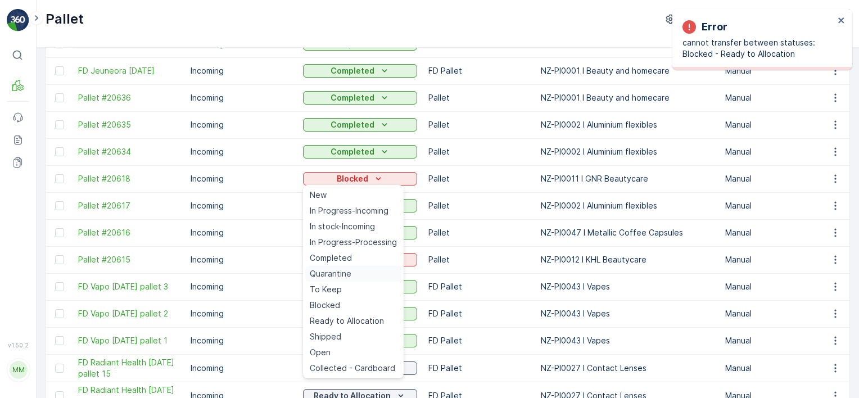
click at [346, 276] on span "Quarantine" at bounding box center [331, 273] width 42 height 11
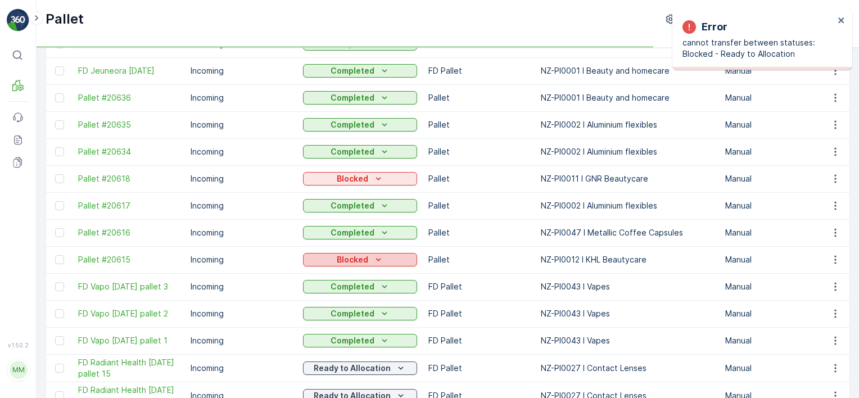
click at [373, 260] on icon "Blocked" at bounding box center [378, 259] width 11 height 11
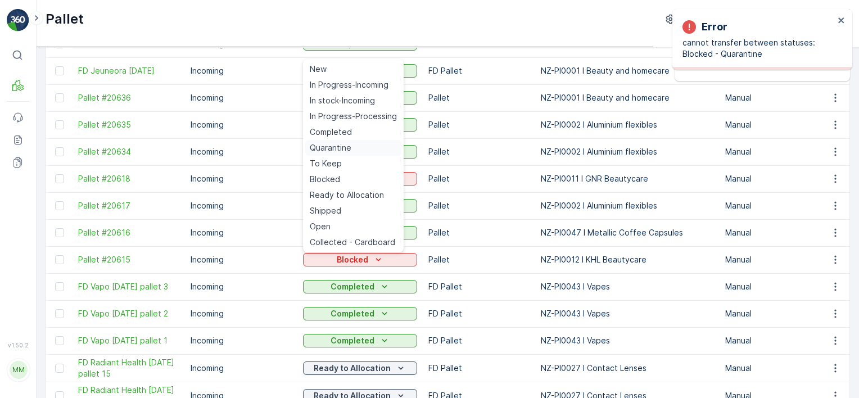
click at [349, 146] on span "Quarantine" at bounding box center [331, 147] width 42 height 11
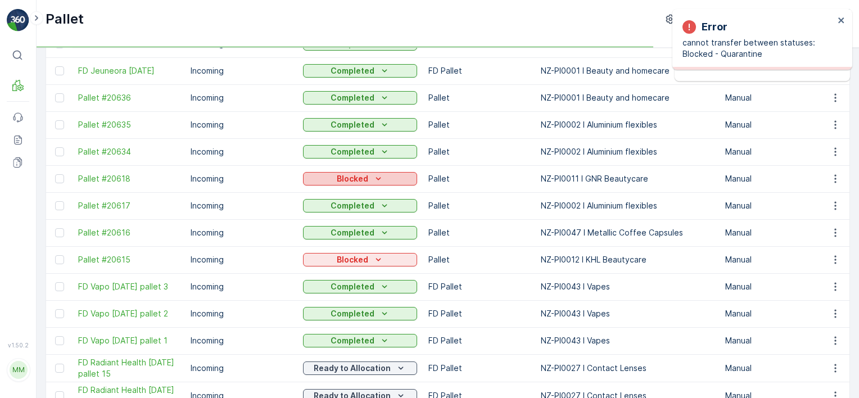
click at [356, 175] on p "Blocked" at bounding box center [352, 178] width 31 height 11
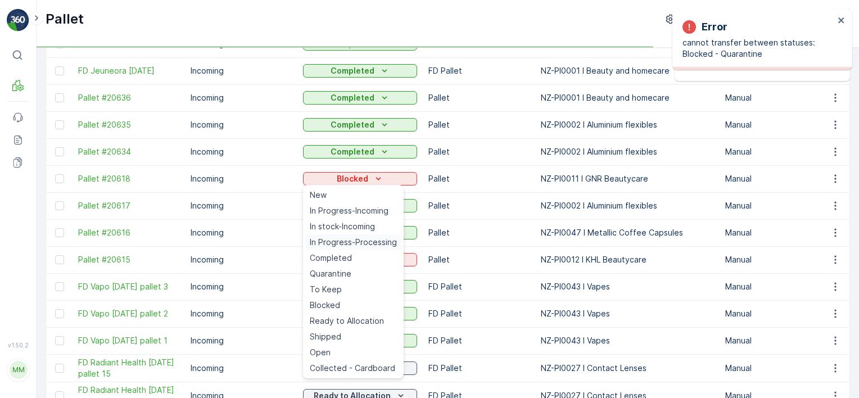
click at [348, 241] on span "In Progress-Processing" at bounding box center [353, 242] width 87 height 11
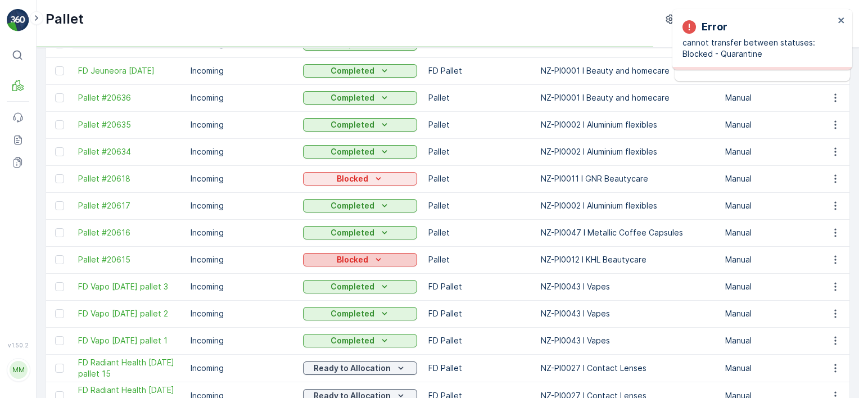
click at [352, 258] on p "Blocked" at bounding box center [352, 259] width 31 height 11
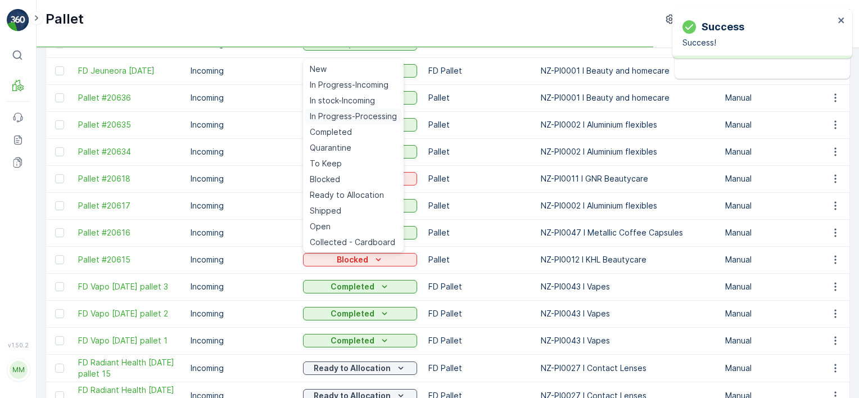
click at [345, 117] on span "In Progress-Processing" at bounding box center [353, 116] width 87 height 11
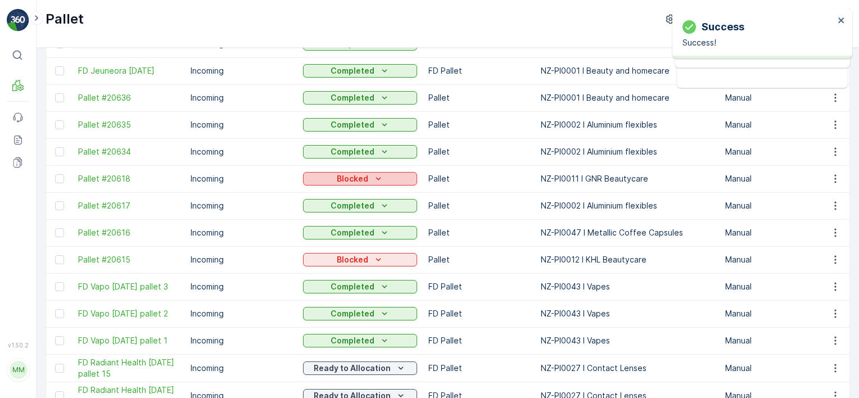
click at [375, 182] on icon "Blocked" at bounding box center [378, 178] width 11 height 11
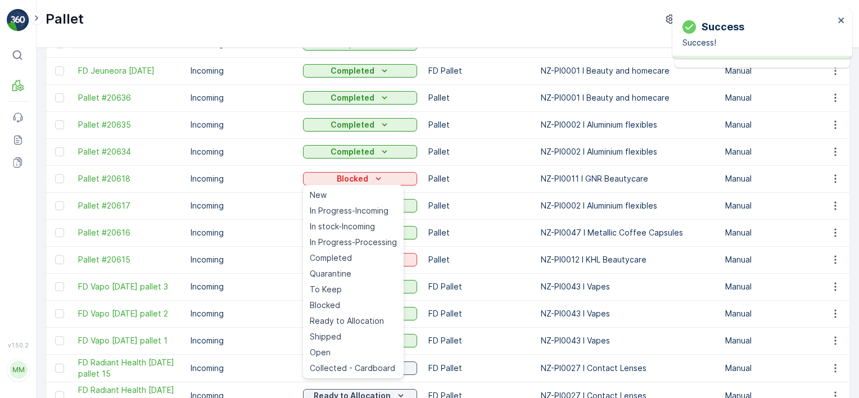
click at [360, 321] on td "Completed" at bounding box center [359, 313] width 125 height 27
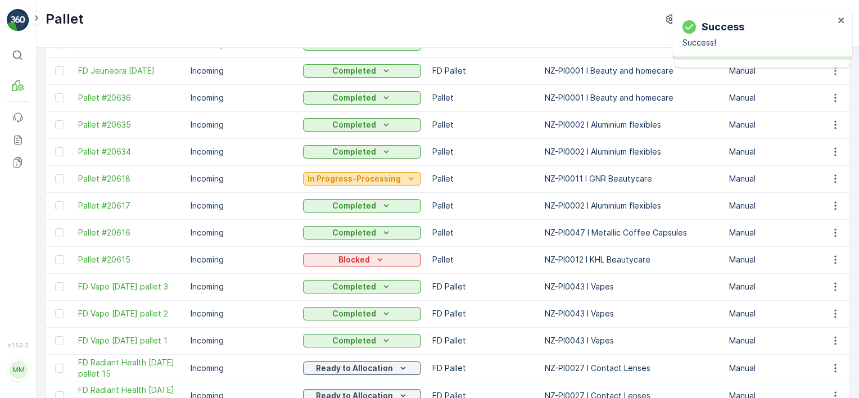
click at [384, 178] on p "In Progress-Processing" at bounding box center [353, 178] width 93 height 11
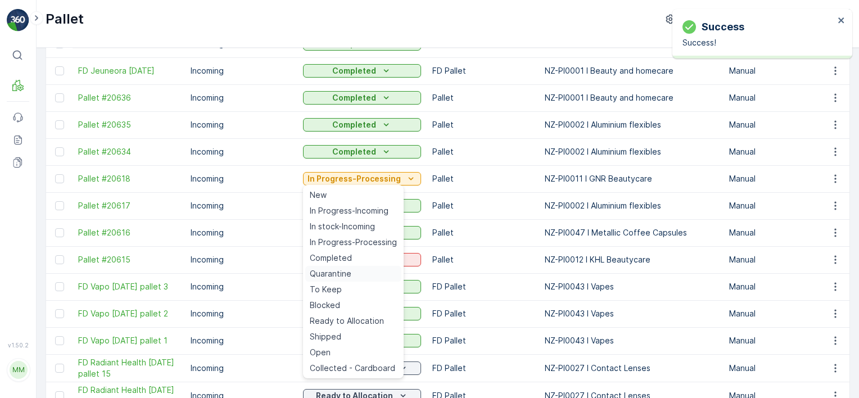
click at [359, 276] on div "Quarantine" at bounding box center [353, 274] width 96 height 16
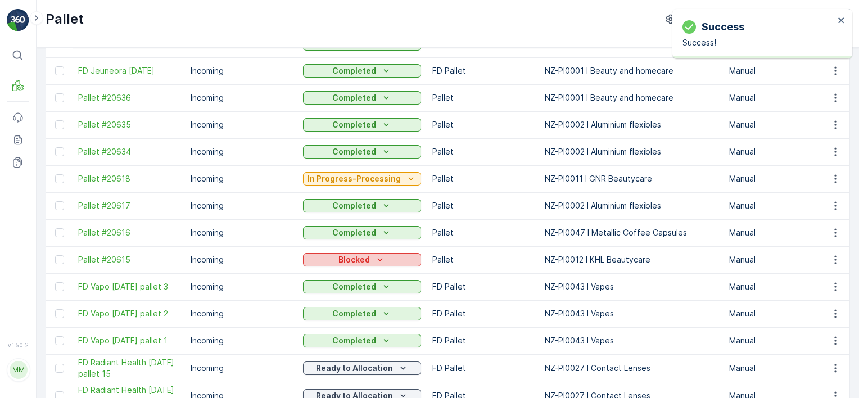
click at [398, 258] on div "Blocked" at bounding box center [361, 259] width 109 height 11
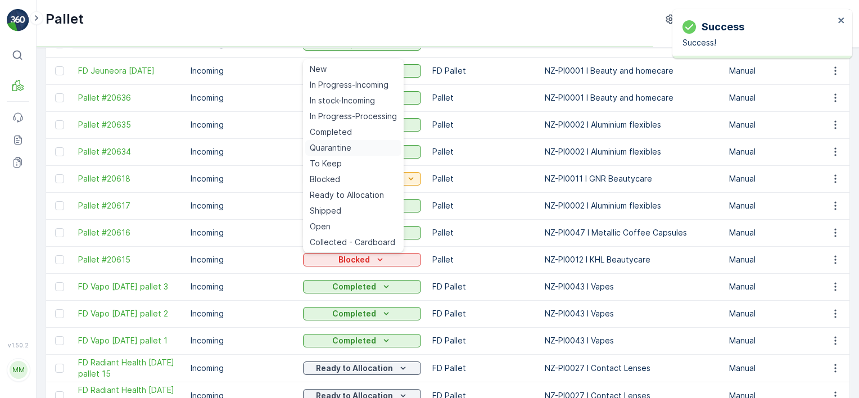
click at [343, 148] on span "Quarantine" at bounding box center [331, 147] width 42 height 11
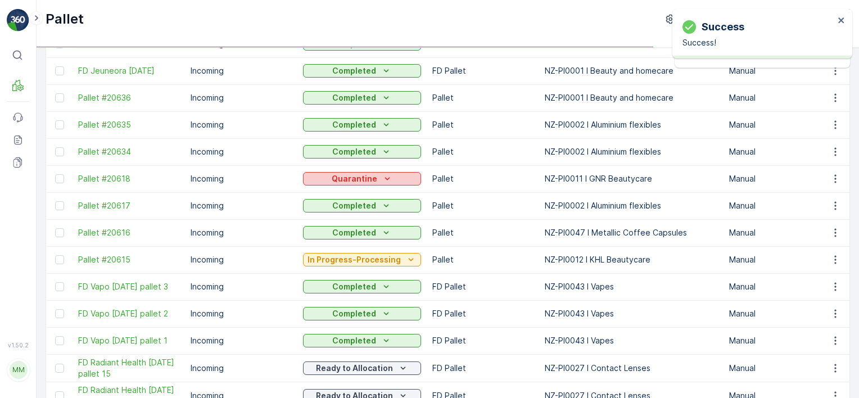
click at [360, 180] on p "Quarantine" at bounding box center [355, 178] width 46 height 11
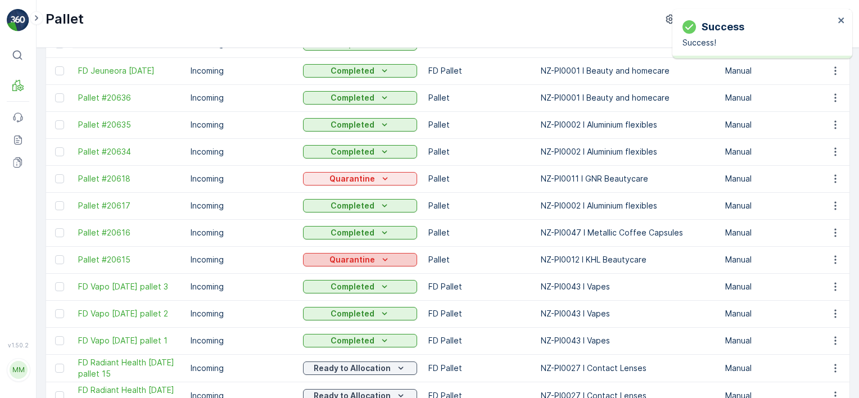
click at [409, 263] on button "Quarantine" at bounding box center [360, 259] width 114 height 13
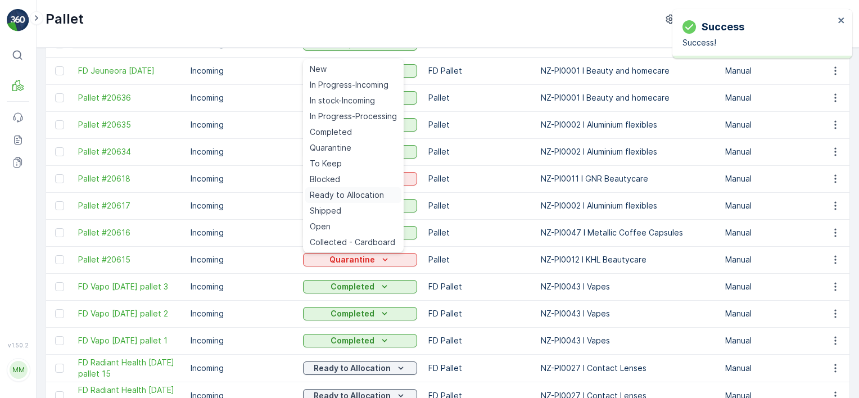
click at [371, 191] on span "Ready to Allocation" at bounding box center [347, 194] width 74 height 11
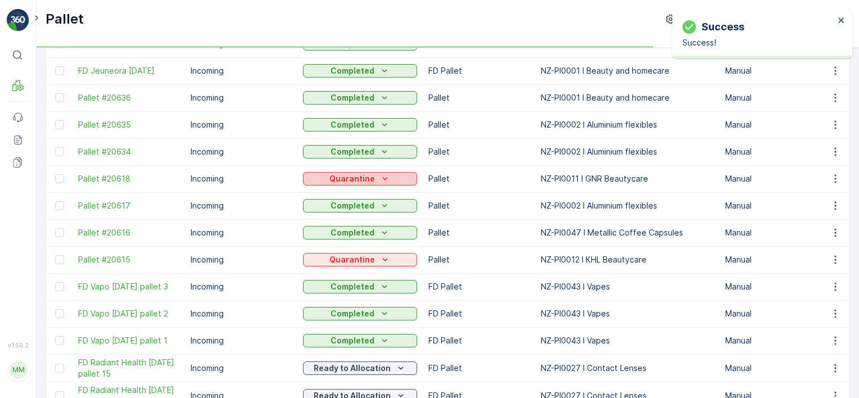
click at [398, 178] on div "Quarantine" at bounding box center [359, 178] width 105 height 11
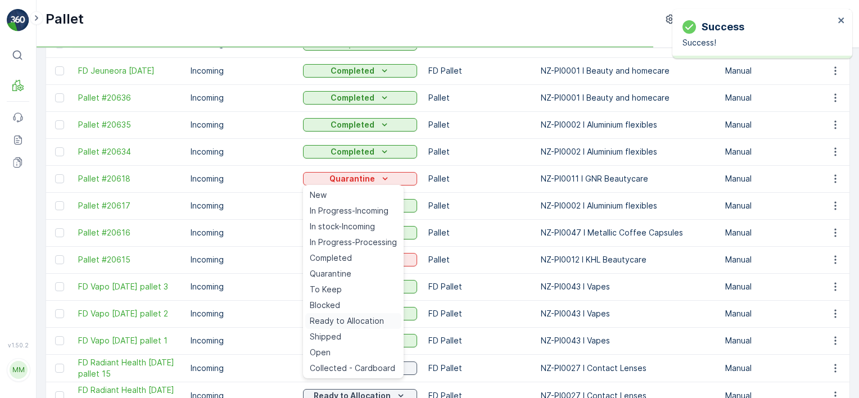
click at [363, 319] on span "Ready to Allocation" at bounding box center [347, 320] width 74 height 11
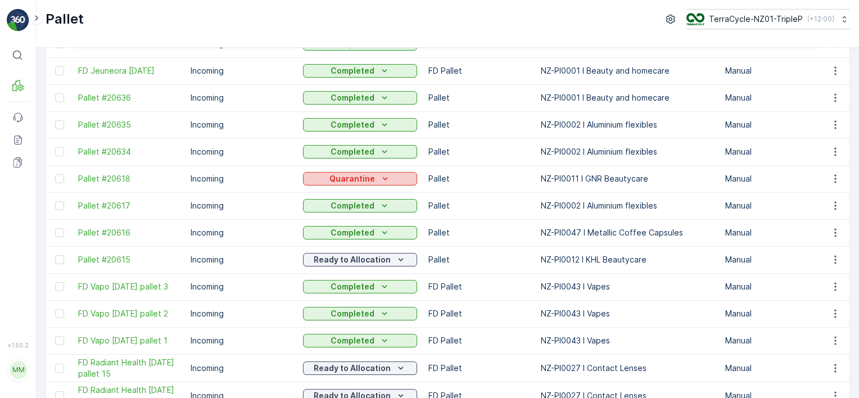
click at [324, 182] on div "Quarantine" at bounding box center [359, 178] width 105 height 11
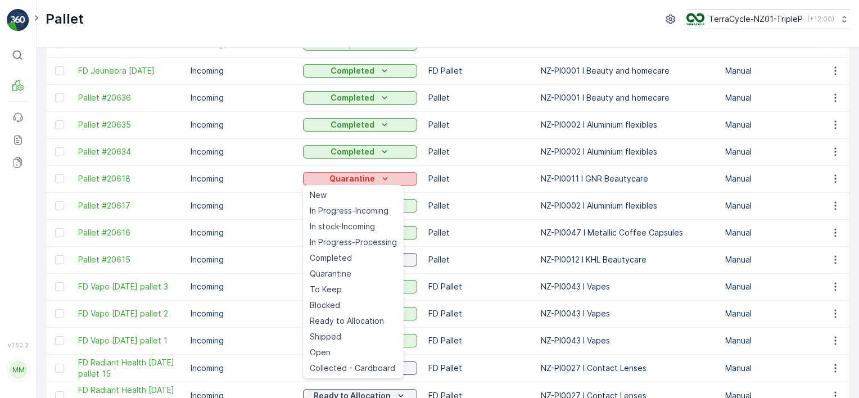
click at [324, 182] on div "Quarantine" at bounding box center [359, 178] width 105 height 11
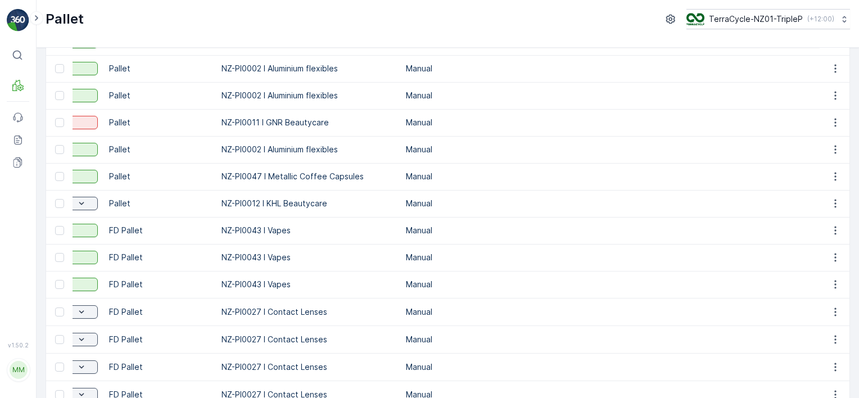
scroll to position [0, 0]
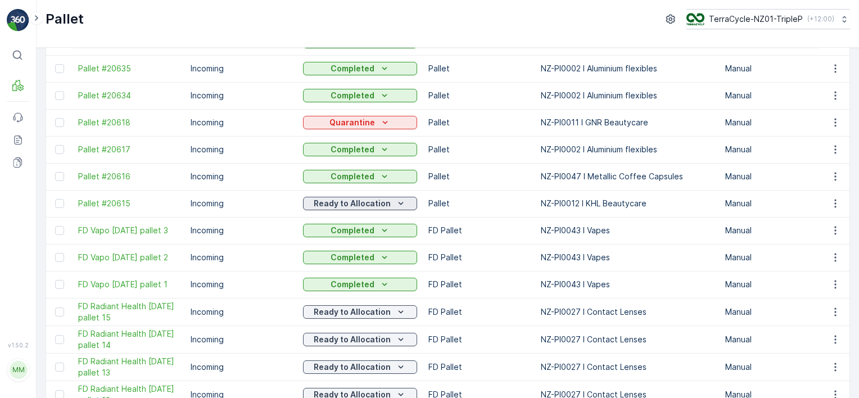
click at [395, 206] on icon "Ready to Allocation" at bounding box center [400, 203] width 11 height 11
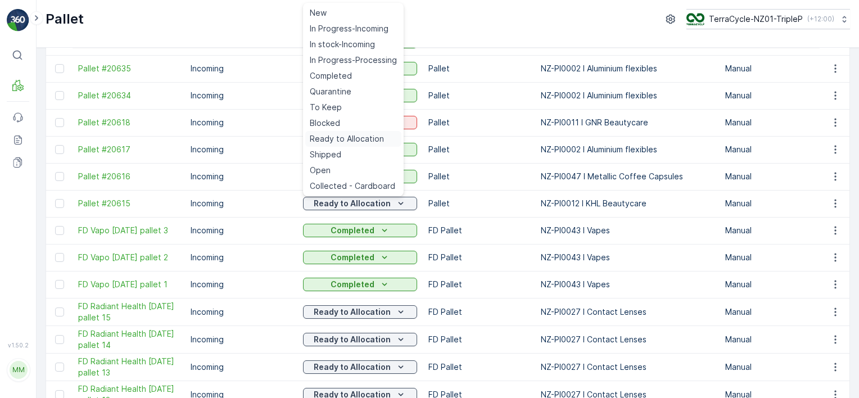
click at [362, 142] on span "Ready to Allocation" at bounding box center [347, 138] width 74 height 11
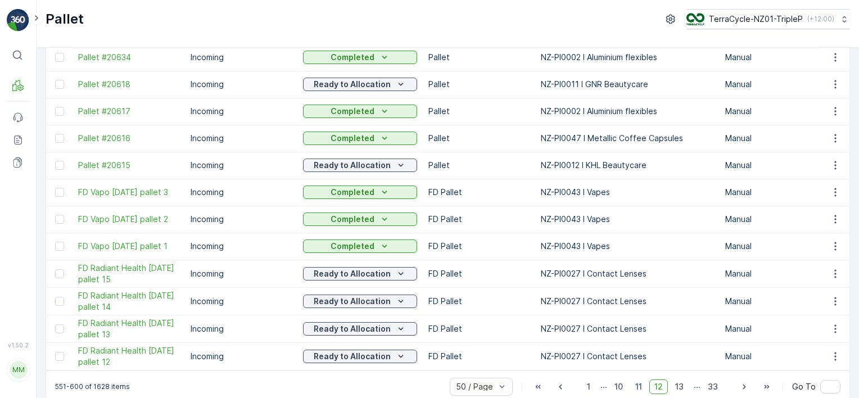
scroll to position [1124, 0]
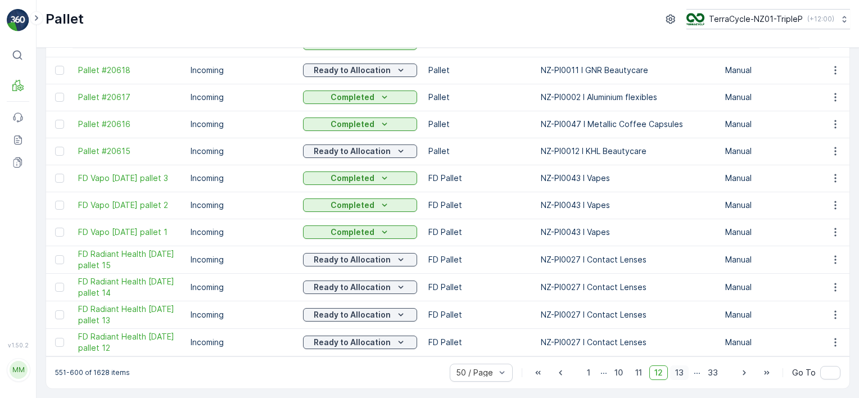
click at [676, 374] on span "13" at bounding box center [679, 372] width 19 height 15
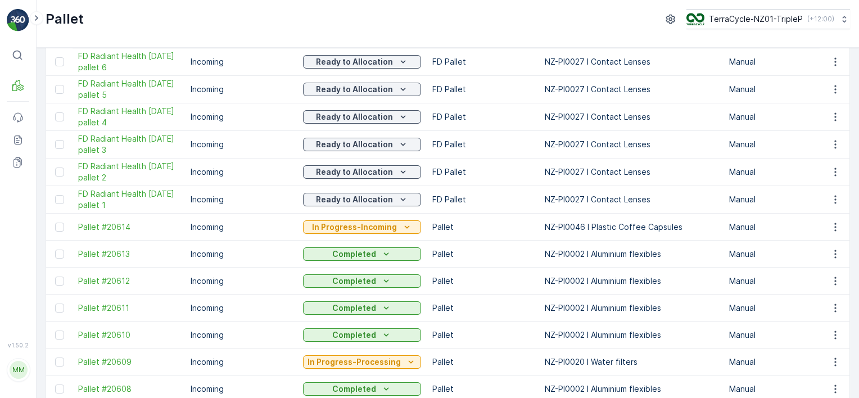
scroll to position [225, 0]
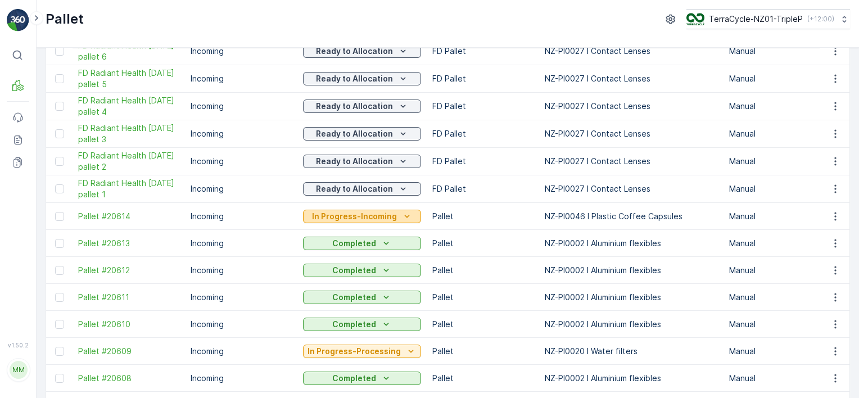
click at [324, 216] on p "In Progress-Incoming" at bounding box center [354, 216] width 85 height 11
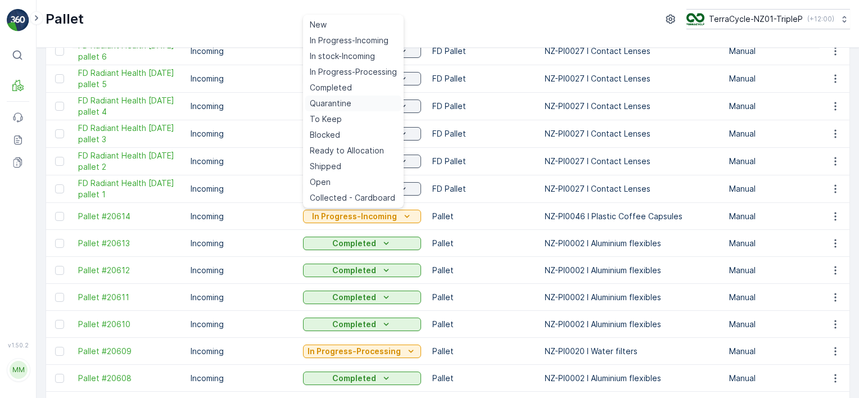
click at [334, 102] on span "Quarantine" at bounding box center [331, 103] width 42 height 11
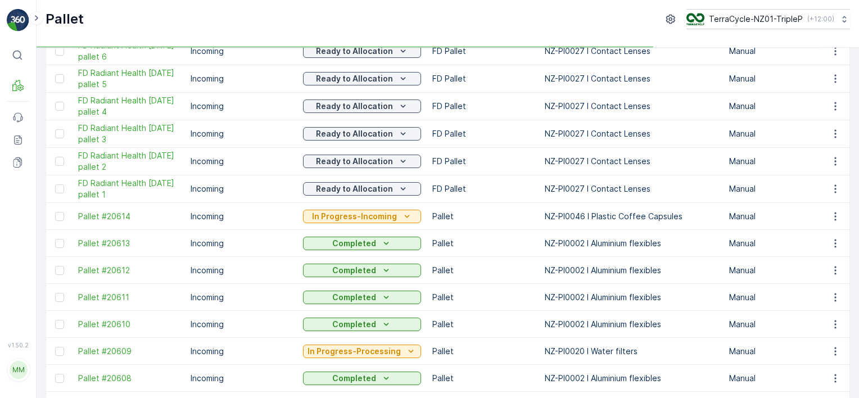
click at [366, 205] on td "In Progress-Incoming" at bounding box center [361, 216] width 129 height 27
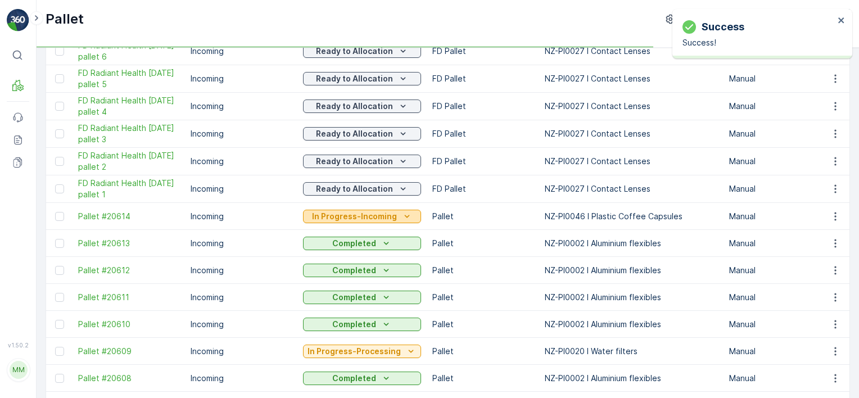
click at [371, 217] on p "In Progress-Incoming" at bounding box center [354, 216] width 85 height 11
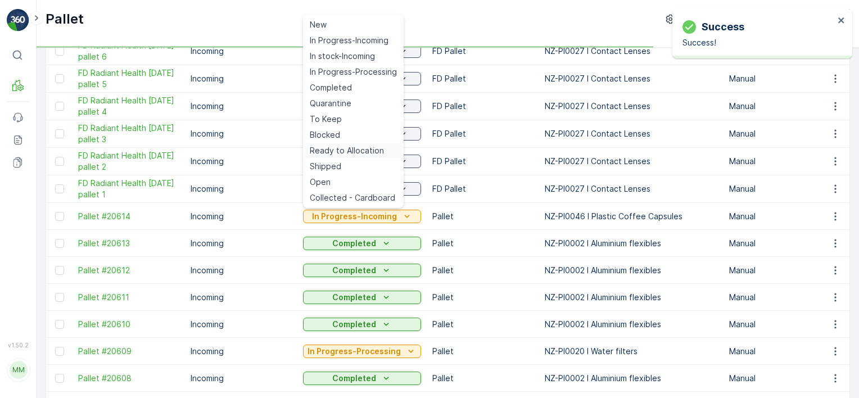
click at [370, 152] on span "Ready to Allocation" at bounding box center [347, 150] width 74 height 11
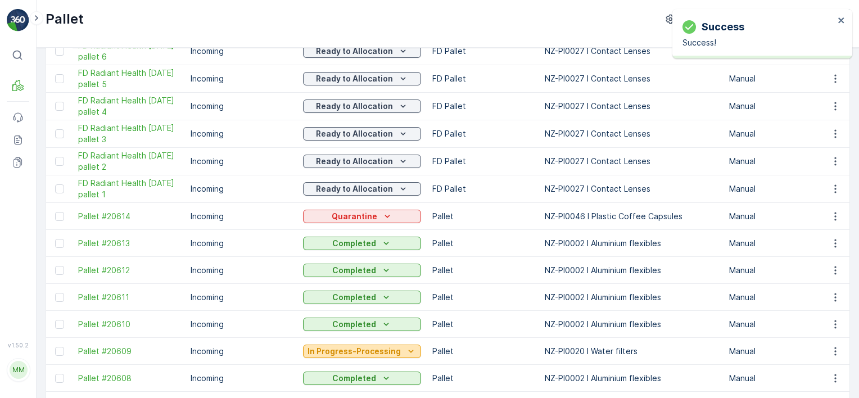
click at [387, 352] on p "In Progress-Processing" at bounding box center [353, 351] width 93 height 11
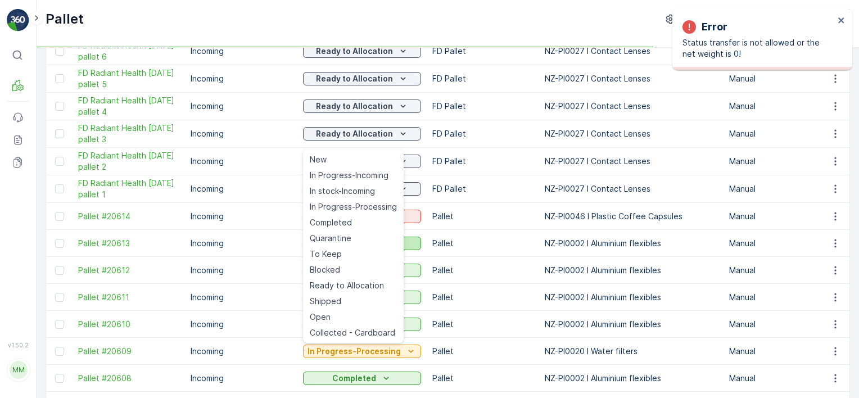
click at [364, 234] on div "Quarantine" at bounding box center [353, 238] width 96 height 16
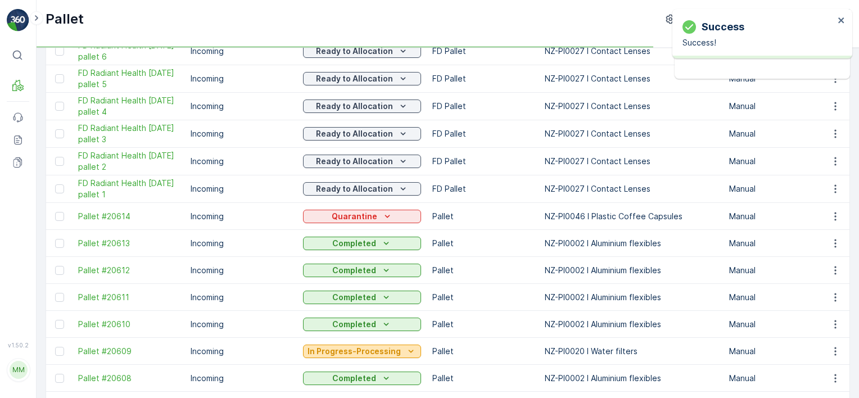
click at [371, 347] on p "In Progress-Processing" at bounding box center [353, 351] width 93 height 11
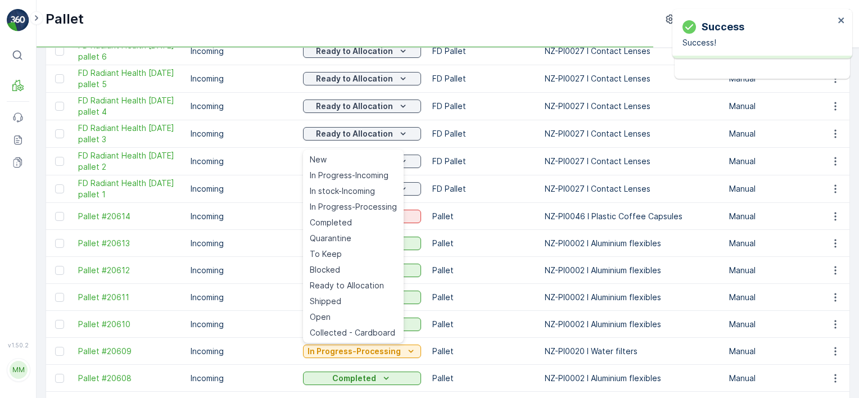
click at [359, 285] on div "Ready to Allocation" at bounding box center [353, 286] width 96 height 16
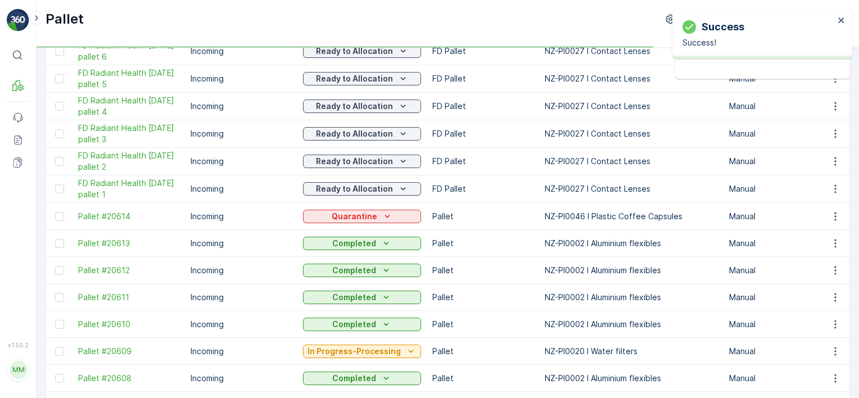
click at [359, 280] on td "Completed" at bounding box center [361, 270] width 129 height 27
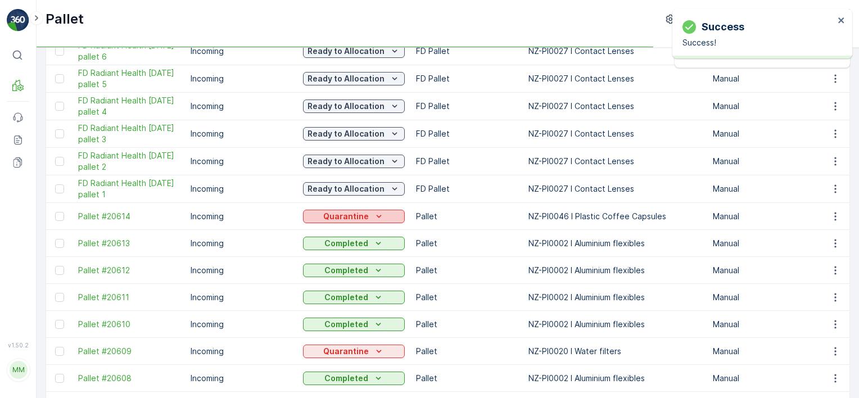
click at [357, 211] on p "Quarantine" at bounding box center [346, 216] width 46 height 11
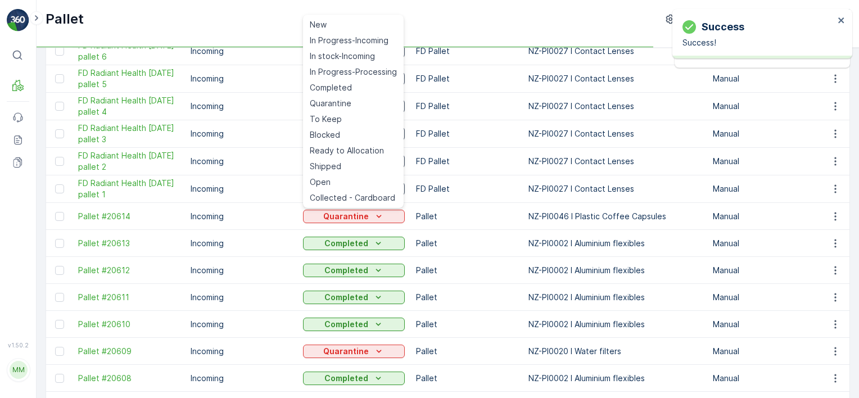
click at [371, 148] on td "Ready to Allocation" at bounding box center [353, 162] width 113 height 28
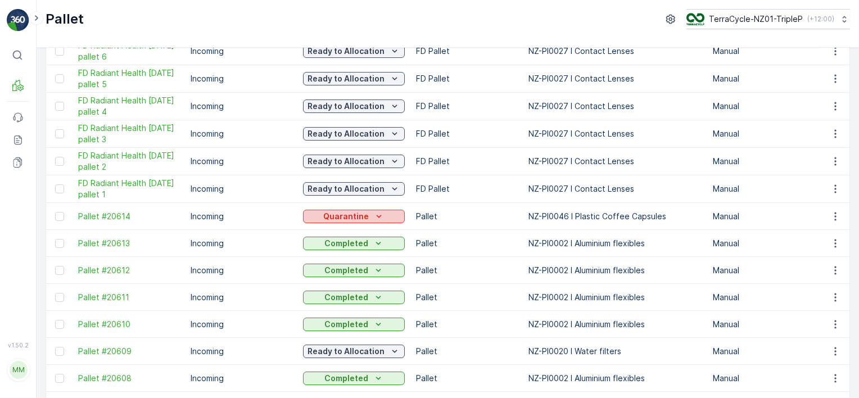
click at [359, 214] on p "Quarantine" at bounding box center [346, 216] width 46 height 11
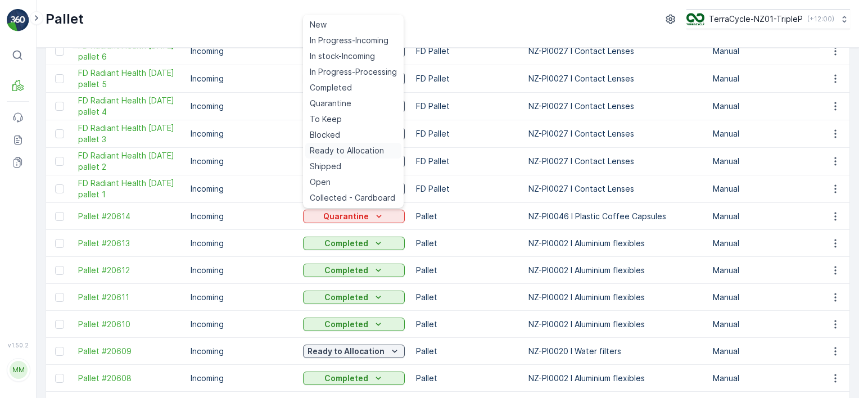
click at [345, 147] on span "Ready to Allocation" at bounding box center [347, 150] width 74 height 11
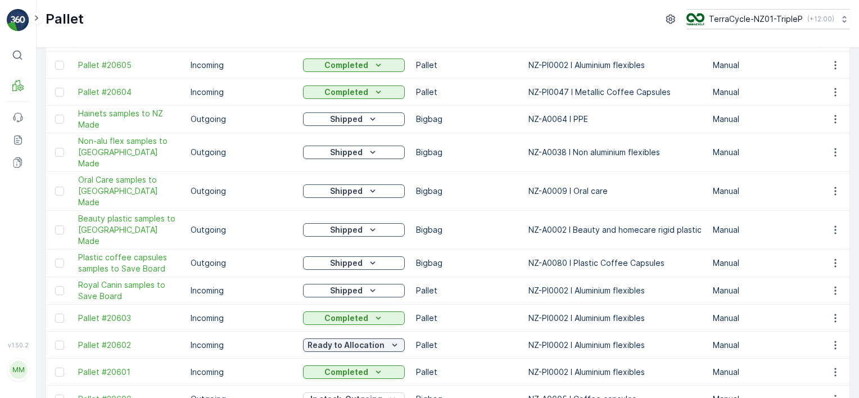
scroll to position [704, 0]
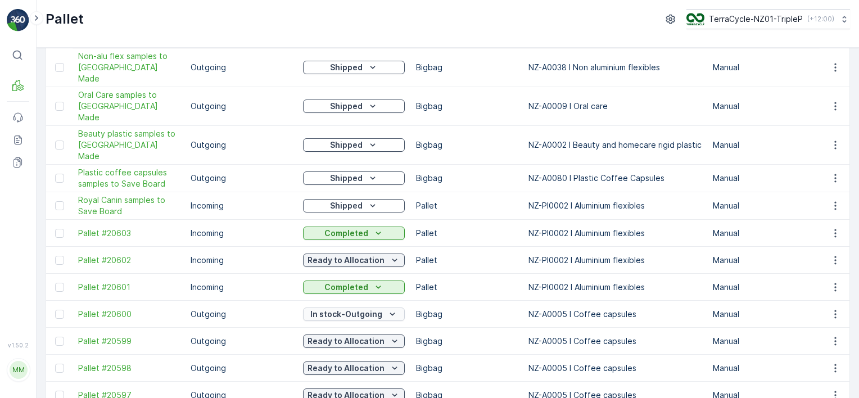
click at [347, 309] on p "In stock-Outgoing" at bounding box center [346, 314] width 72 height 11
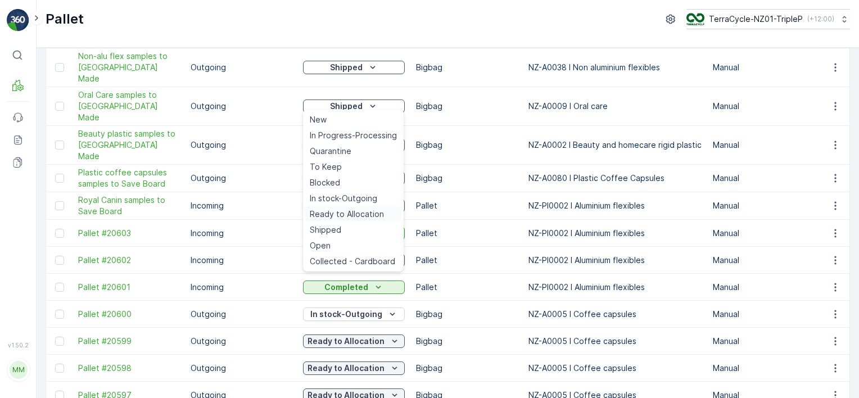
click at [335, 209] on span "Ready to Allocation" at bounding box center [347, 213] width 74 height 11
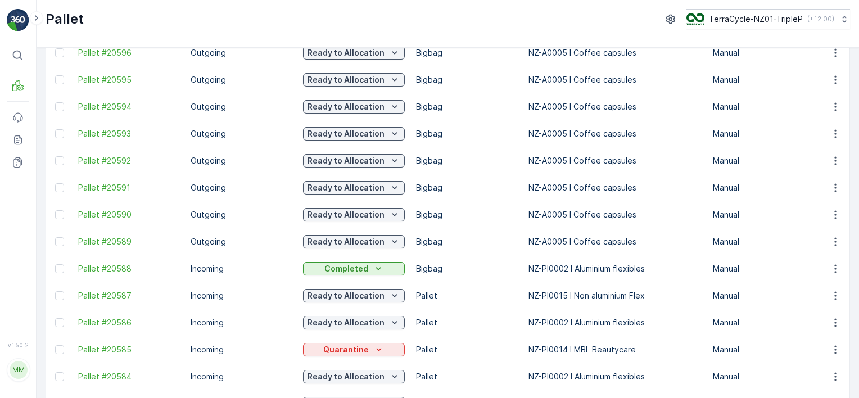
scroll to position [1129, 0]
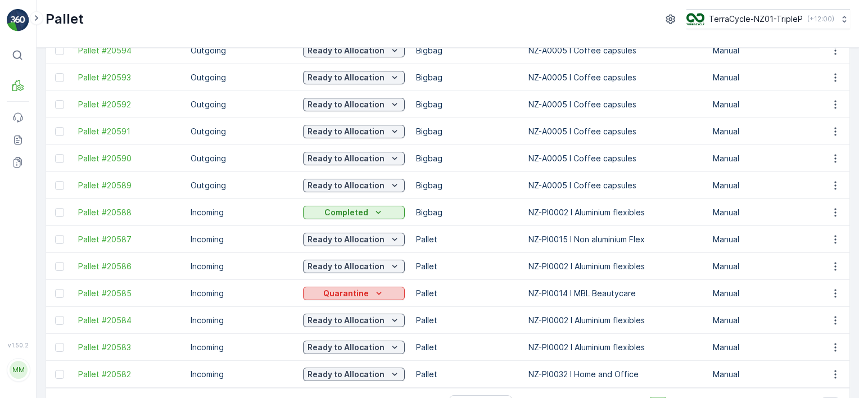
click at [361, 288] on p "Quarantine" at bounding box center [346, 293] width 46 height 11
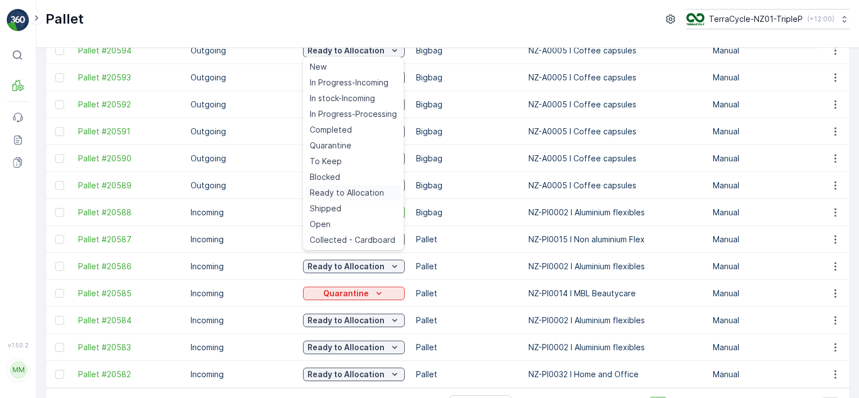
click at [346, 193] on span "Ready to Allocation" at bounding box center [347, 192] width 74 height 11
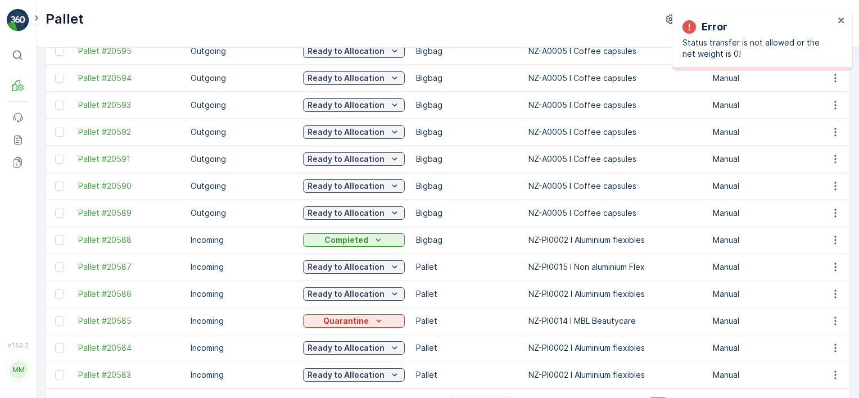
scroll to position [1130, 0]
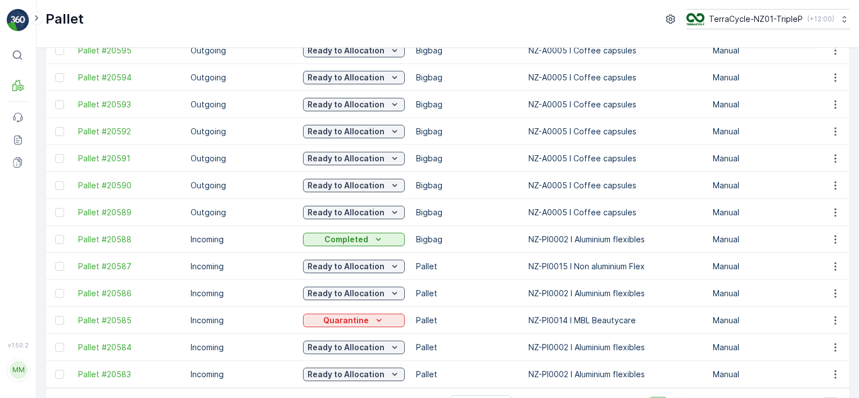
click at [681, 397] on span "14" at bounding box center [678, 404] width 19 height 15
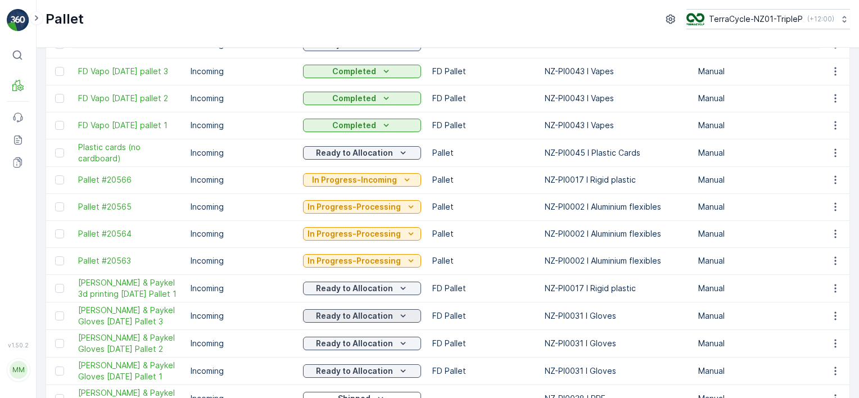
scroll to position [509, 0]
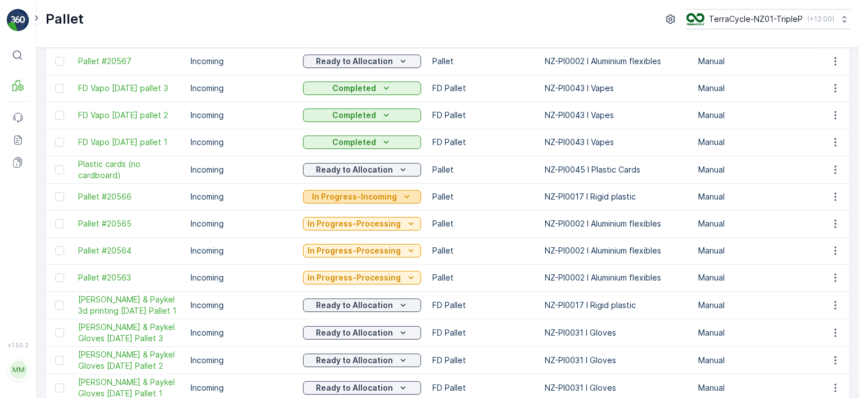
click at [339, 196] on p "In Progress-Incoming" at bounding box center [354, 196] width 85 height 11
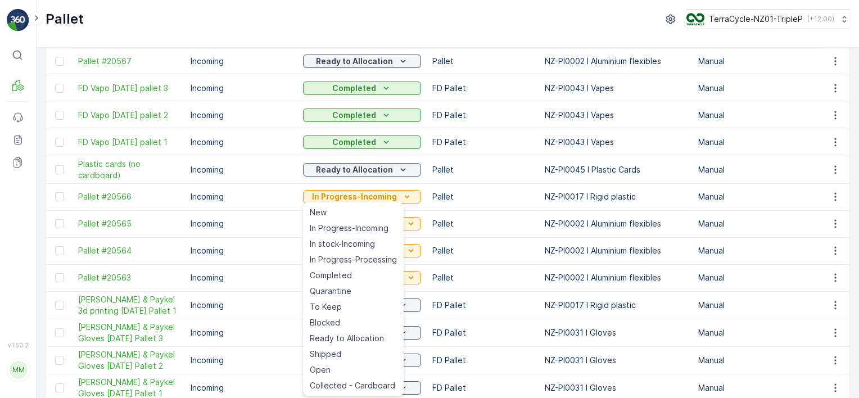
drag, startPoint x: 363, startPoint y: 247, endPoint x: 372, endPoint y: 235, distance: 14.8
click at [364, 247] on span "In stock-Incoming" at bounding box center [342, 243] width 65 height 11
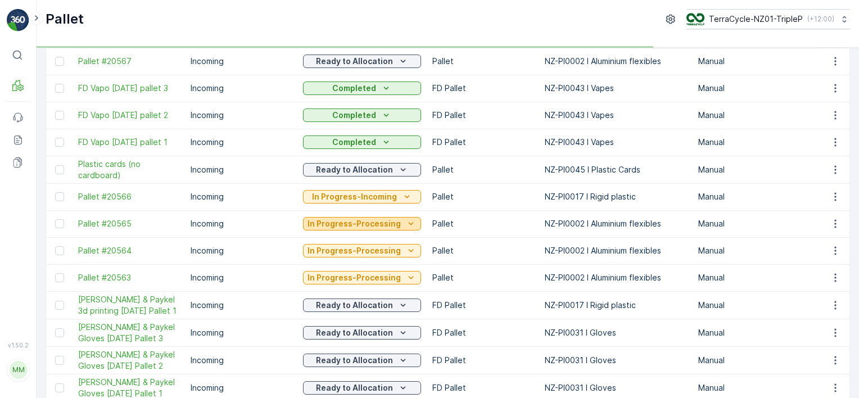
click at [384, 224] on p "In Progress-Processing" at bounding box center [353, 223] width 93 height 11
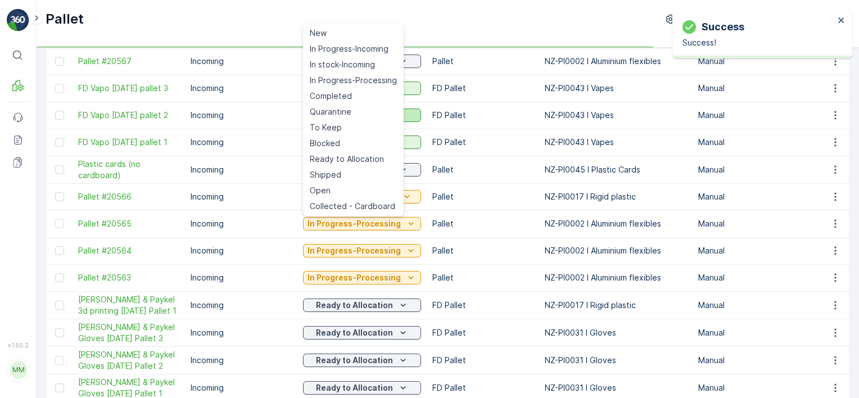
drag, startPoint x: 370, startPoint y: 64, endPoint x: 392, endPoint y: 114, distance: 54.3
click at [369, 64] on span "In stock-Incoming" at bounding box center [342, 64] width 65 height 11
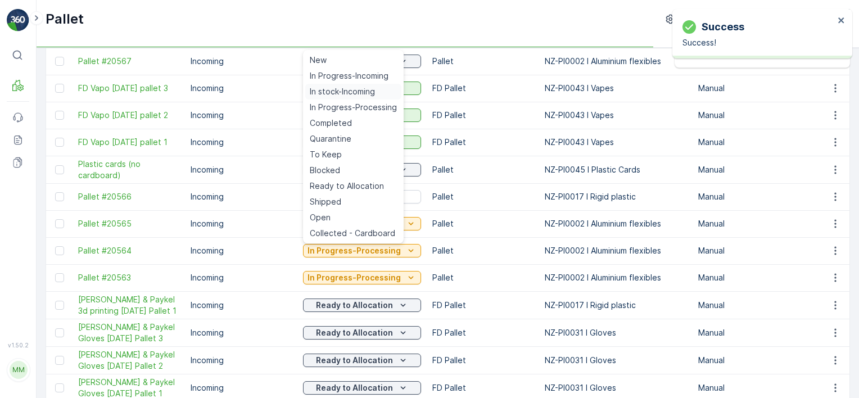
click at [343, 89] on span "In stock-Incoming" at bounding box center [342, 91] width 65 height 11
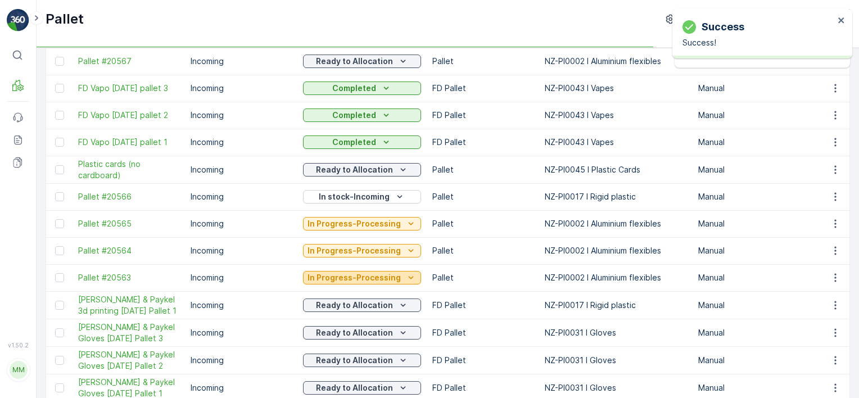
click at [368, 279] on p "In Progress-Processing" at bounding box center [353, 277] width 93 height 11
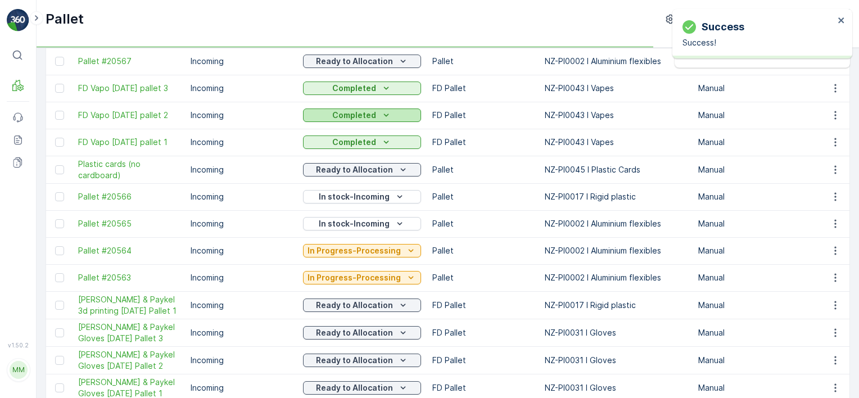
drag, startPoint x: 368, startPoint y: 279, endPoint x: 348, endPoint y: 120, distance: 160.2
click at [348, 120] on button "Completed" at bounding box center [362, 114] width 118 height 13
click at [410, 279] on icon "In Progress-Processing" at bounding box center [410, 277] width 11 height 11
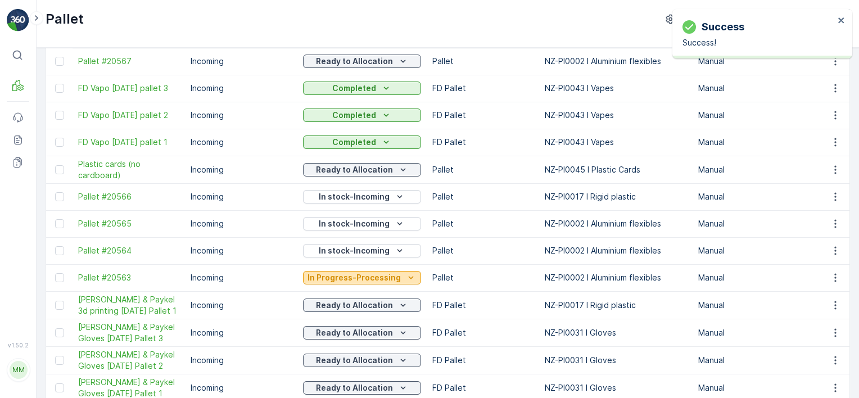
click at [405, 278] on icon "In Progress-Processing" at bounding box center [410, 277] width 11 height 11
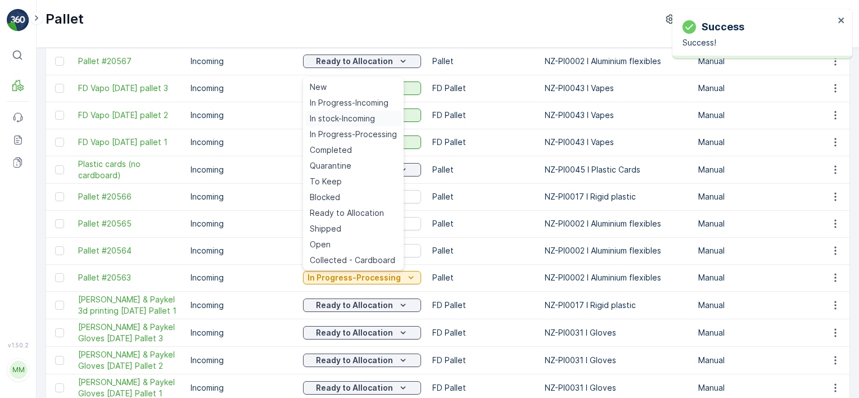
click at [351, 118] on span "In stock-Incoming" at bounding box center [342, 118] width 65 height 11
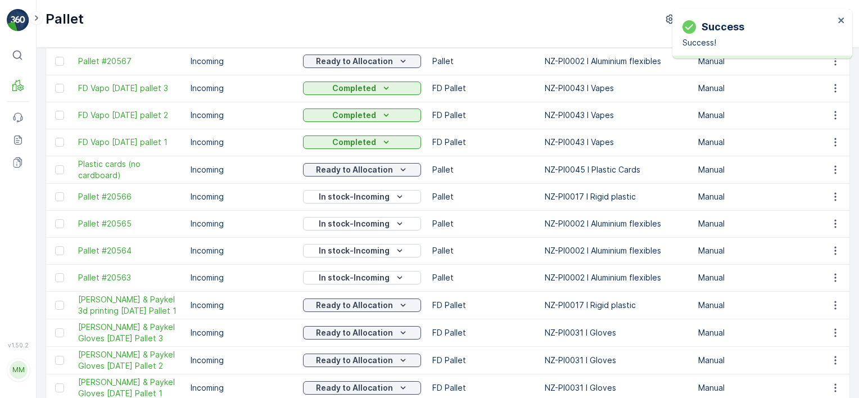
click at [360, 195] on p "In stock-Incoming" at bounding box center [354, 196] width 71 height 11
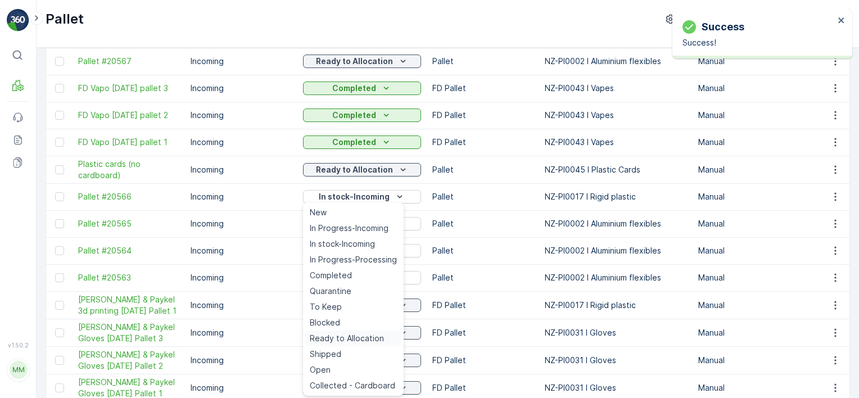
click at [362, 339] on span "Ready to Allocation" at bounding box center [347, 338] width 74 height 11
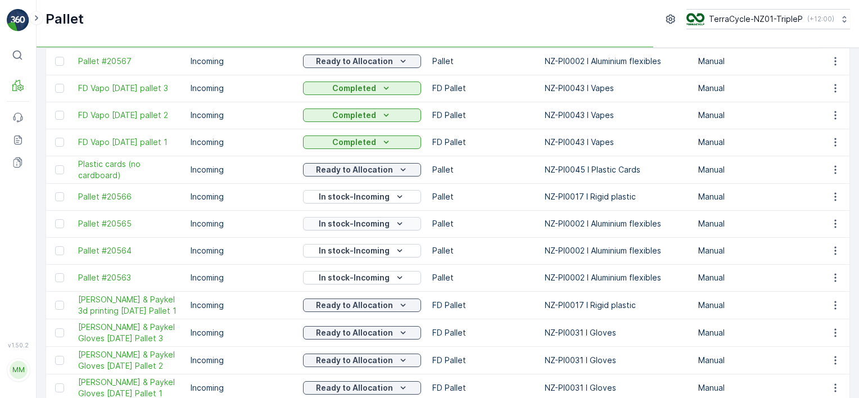
click at [364, 223] on p "In stock-Incoming" at bounding box center [354, 223] width 71 height 11
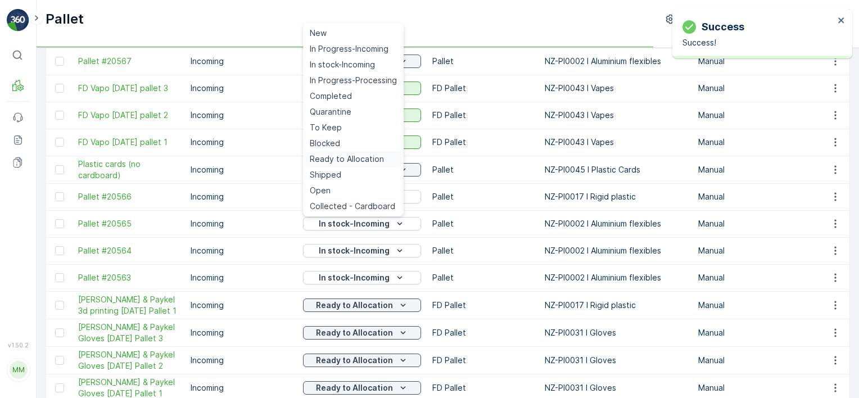
click at [342, 158] on span "Ready to Allocation" at bounding box center [347, 158] width 74 height 11
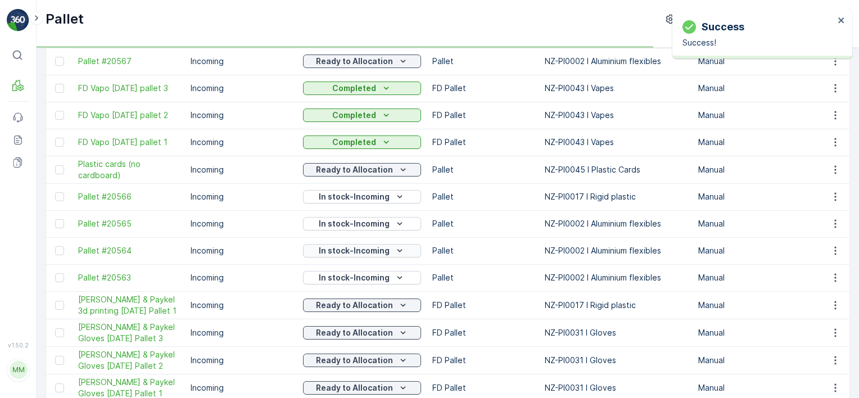
click at [353, 248] on p "In stock-Incoming" at bounding box center [354, 250] width 71 height 11
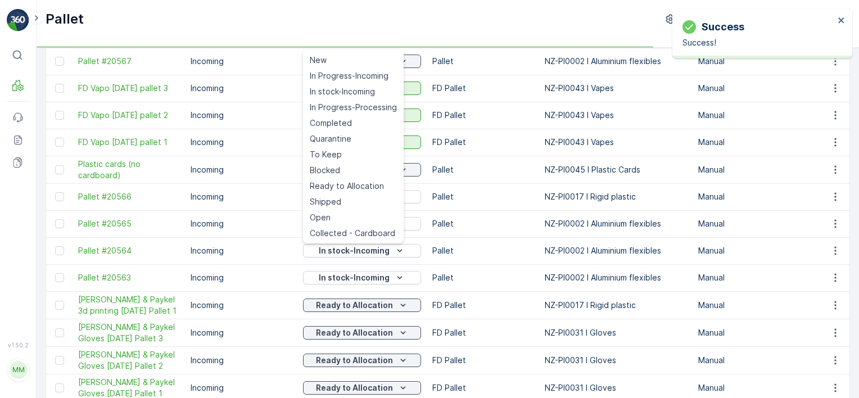
click at [360, 184] on td "In stock-Incoming" at bounding box center [361, 196] width 129 height 27
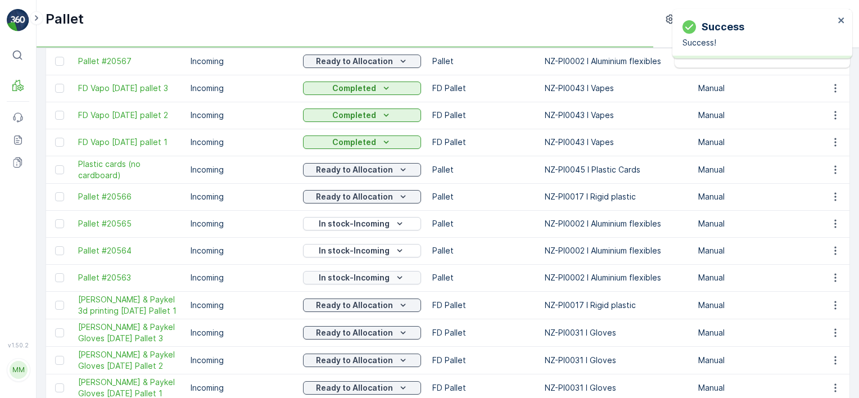
click at [378, 276] on p "In stock-Incoming" at bounding box center [354, 277] width 71 height 11
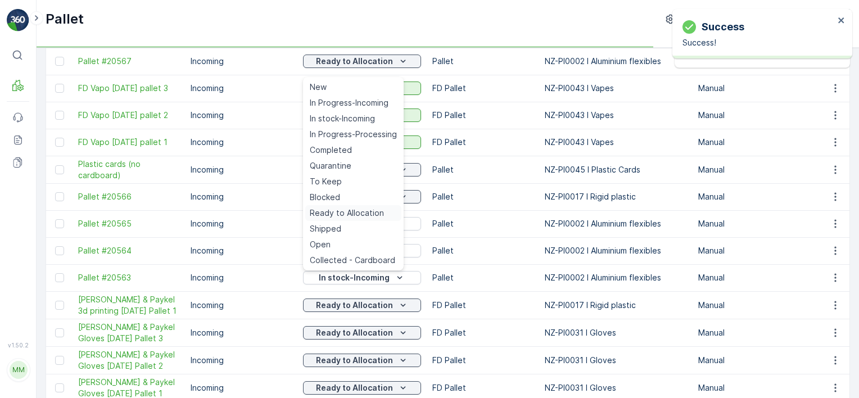
click at [370, 211] on span "Ready to Allocation" at bounding box center [347, 212] width 74 height 11
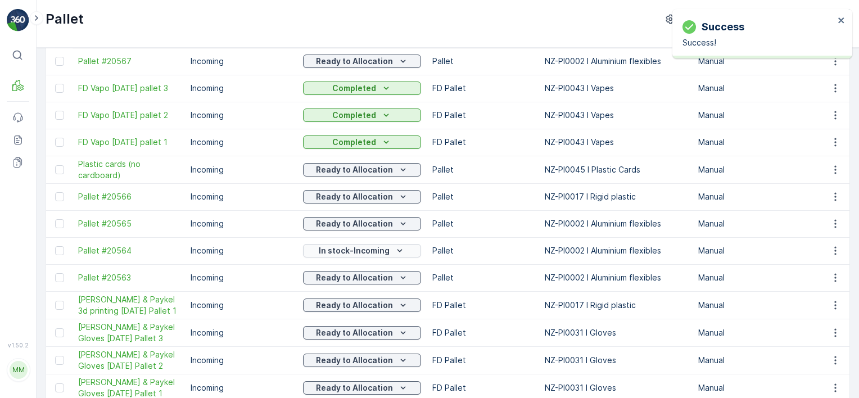
click at [357, 252] on p "In stock-Incoming" at bounding box center [354, 250] width 71 height 11
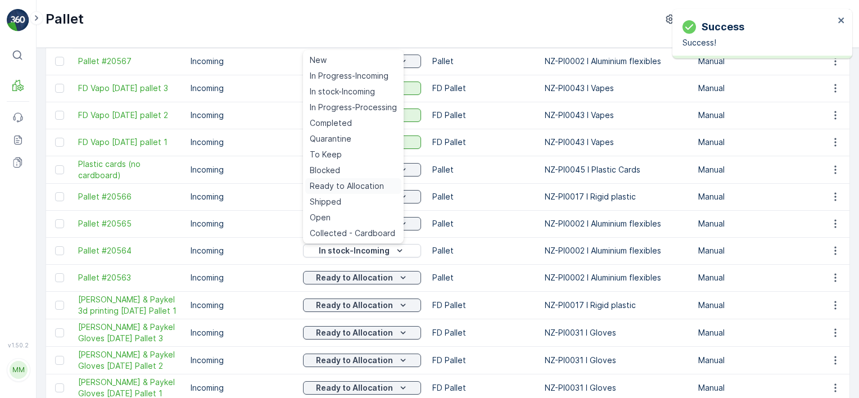
click at [355, 186] on span "Ready to Allocation" at bounding box center [347, 185] width 74 height 11
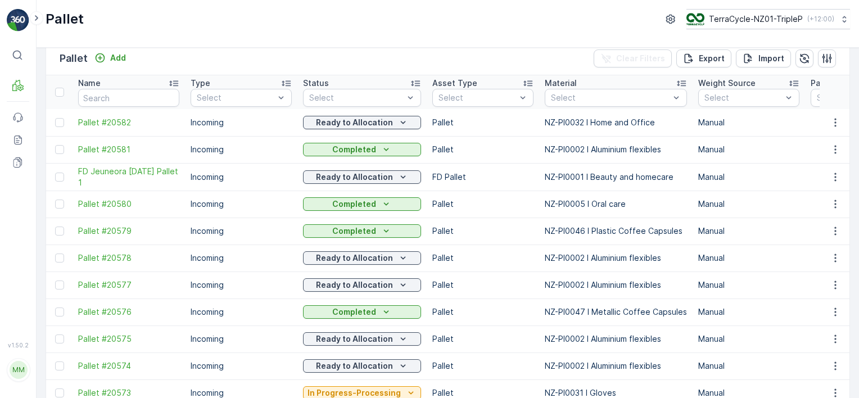
scroll to position [3, 0]
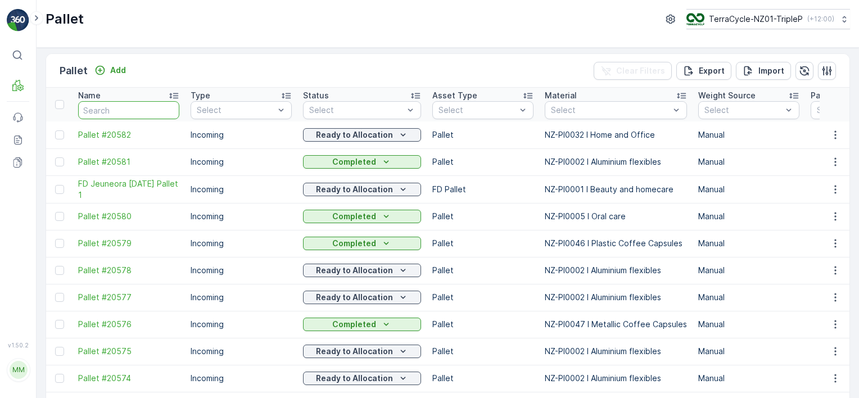
click at [126, 112] on input "text" at bounding box center [128, 110] width 101 height 18
type input "ocb"
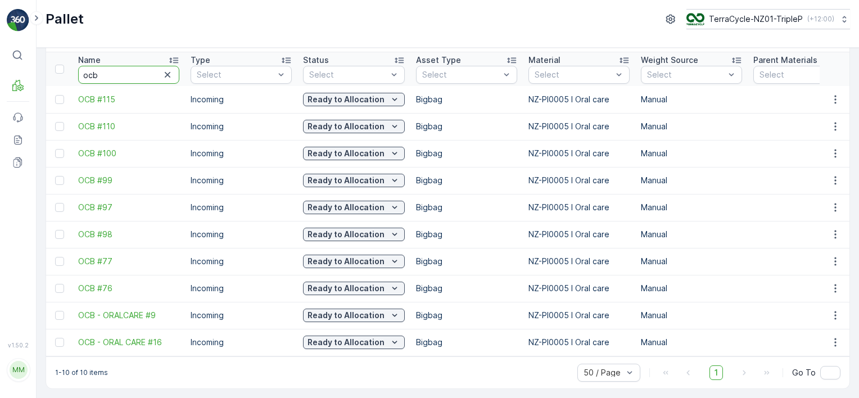
click at [125, 71] on input "ocb" at bounding box center [128, 75] width 101 height 18
type input "rcr"
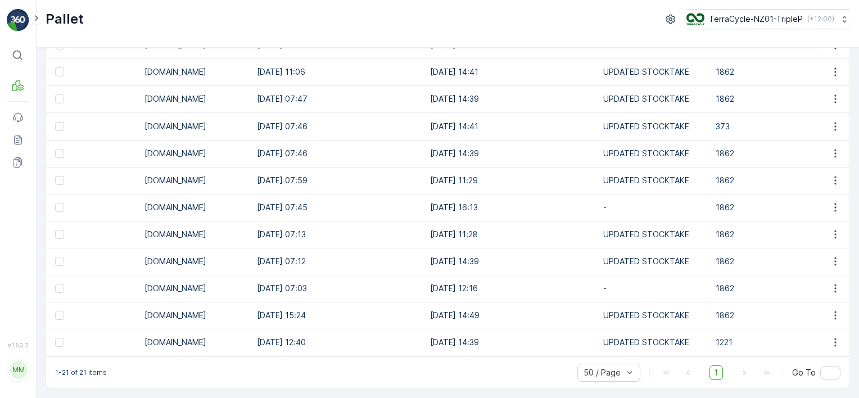
scroll to position [0, 1236]
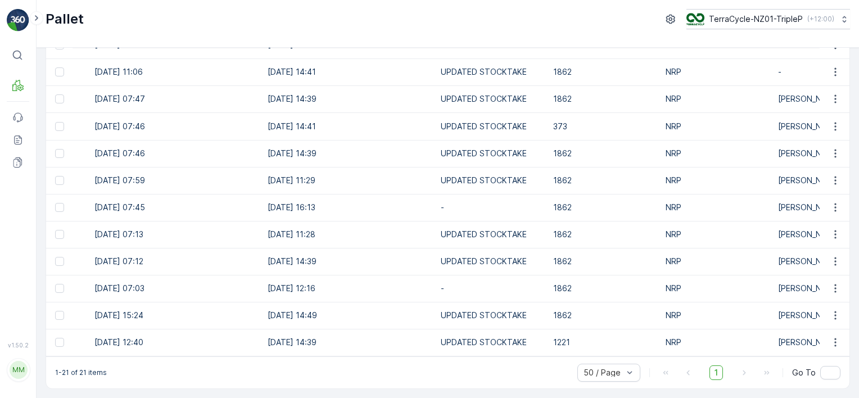
drag, startPoint x: 59, startPoint y: 283, endPoint x: 58, endPoint y: 189, distance: 94.4
click at [58, 275] on td at bounding box center [59, 288] width 26 height 27
click at [64, 203] on div at bounding box center [59, 207] width 9 height 9
click at [55, 203] on input "checkbox" at bounding box center [55, 203] width 0 height 0
click at [63, 285] on div at bounding box center [59, 288] width 9 height 9
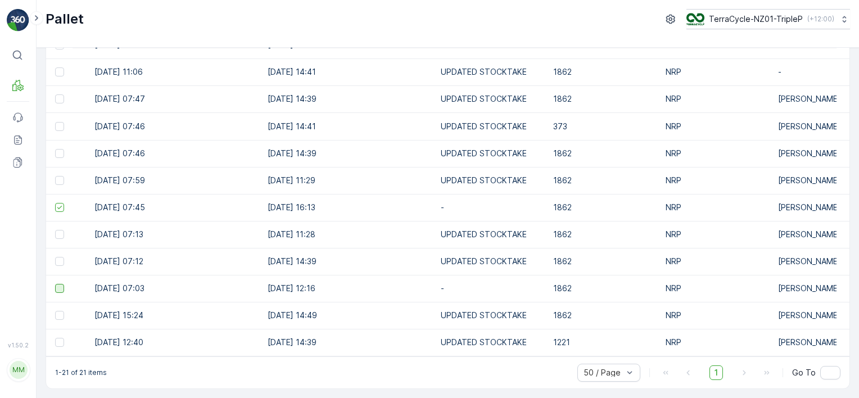
click at [55, 284] on input "checkbox" at bounding box center [55, 284] width 0 height 0
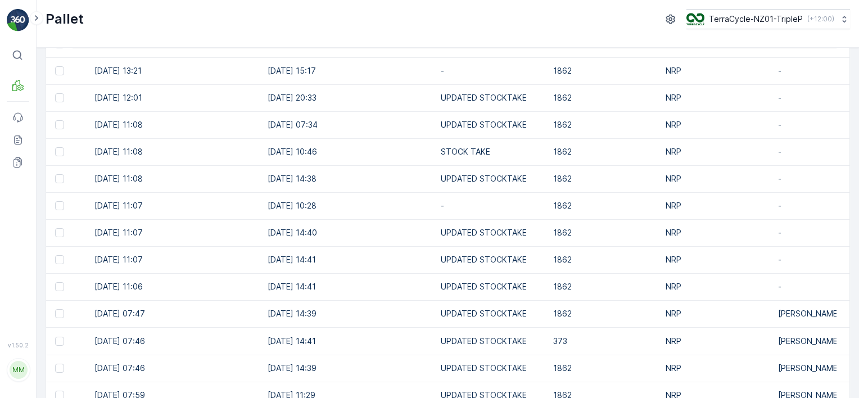
scroll to position [115, 0]
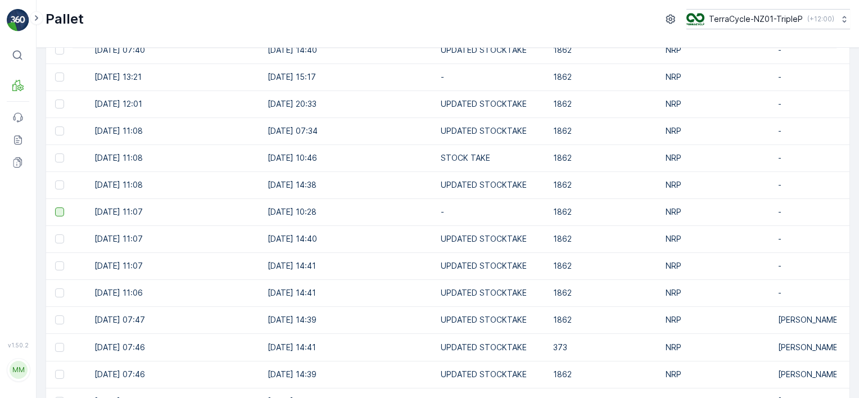
click at [55, 213] on div at bounding box center [59, 211] width 9 height 9
click at [55, 207] on input "checkbox" at bounding box center [55, 207] width 0 height 0
click at [61, 158] on div at bounding box center [59, 157] width 9 height 9
click at [55, 153] on input "checkbox" at bounding box center [55, 153] width 0 height 0
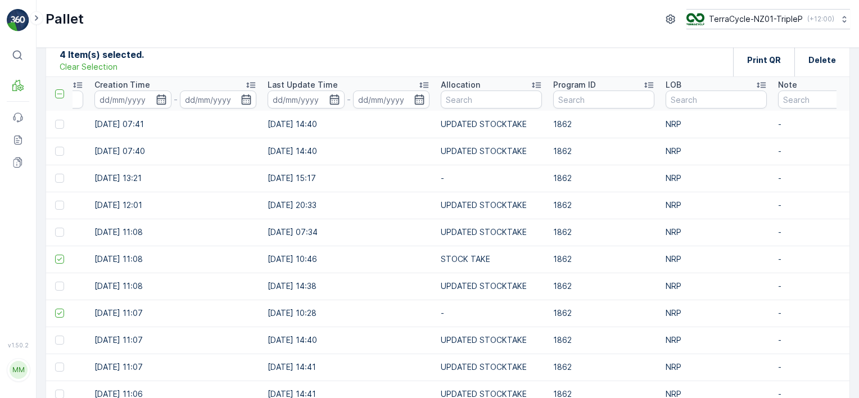
scroll to position [3, 0]
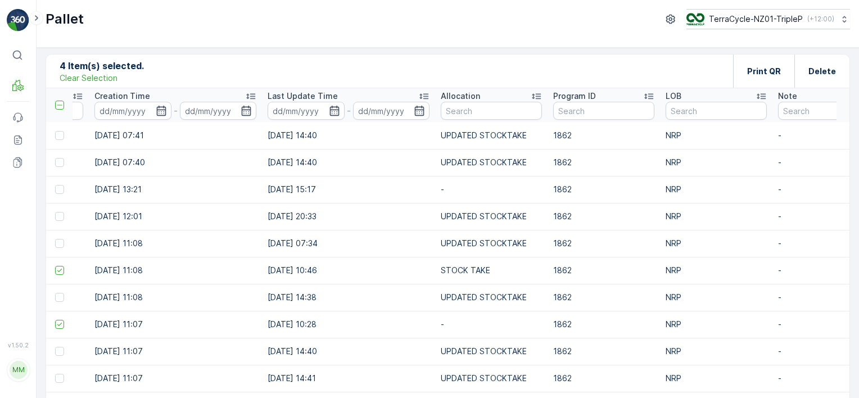
drag, startPoint x: 60, startPoint y: 184, endPoint x: 70, endPoint y: 193, distance: 13.9
click at [60, 185] on div at bounding box center [59, 189] width 9 height 9
click at [55, 185] on input "checkbox" at bounding box center [55, 185] width 0 height 0
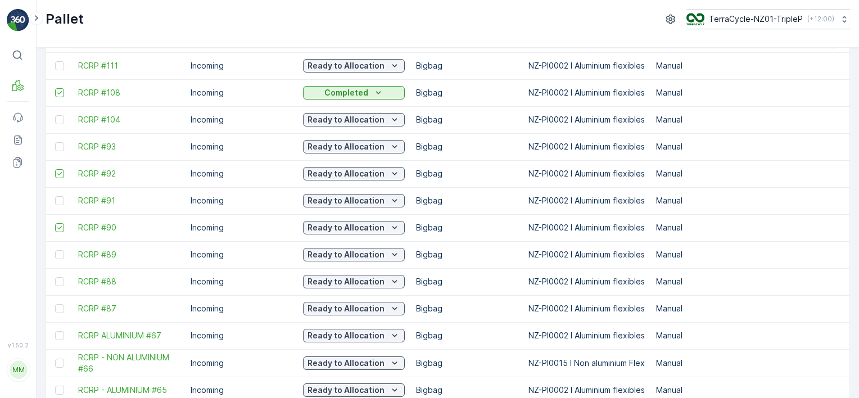
scroll to position [112, 0]
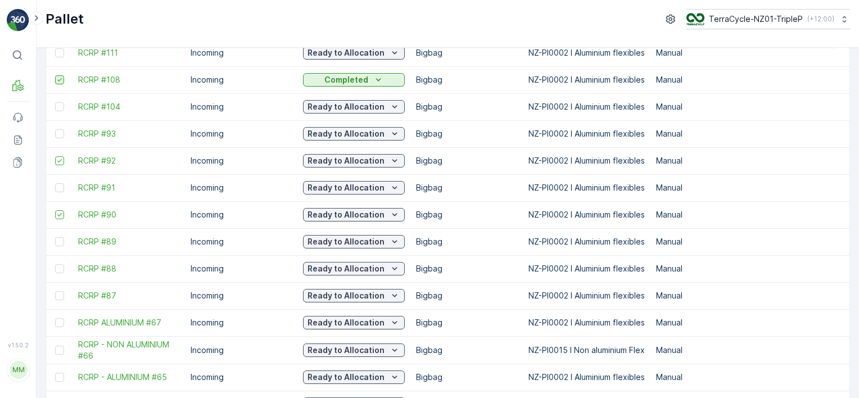
click at [57, 76] on icon at bounding box center [60, 80] width 8 height 8
click at [55, 75] on input "checkbox" at bounding box center [55, 75] width 0 height 0
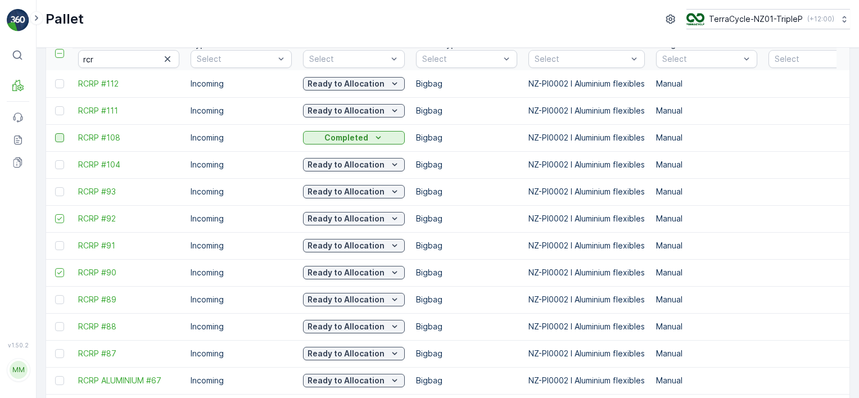
scroll to position [0, 0]
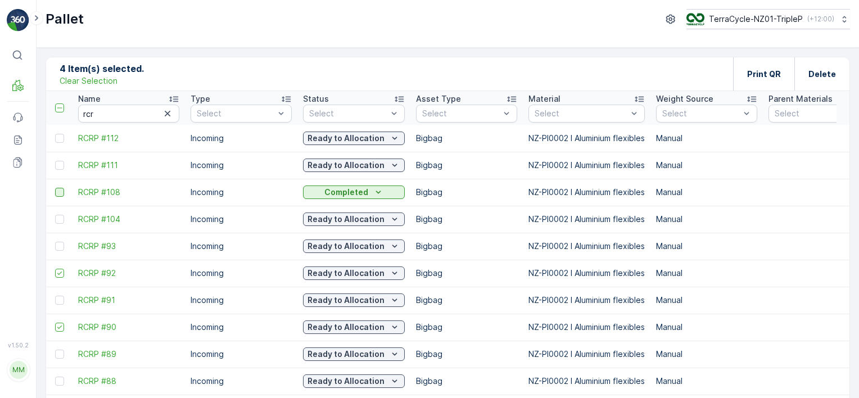
click at [114, 81] on p "Clear Selection" at bounding box center [89, 80] width 58 height 11
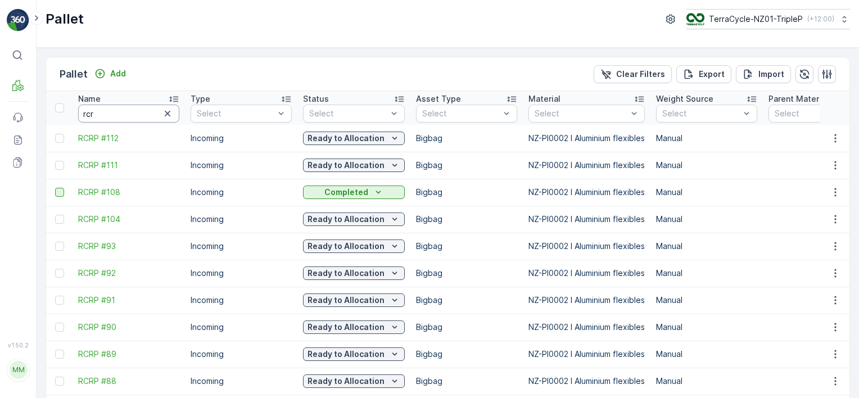
click at [133, 113] on input "rcr" at bounding box center [128, 114] width 101 height 18
type input "lush"
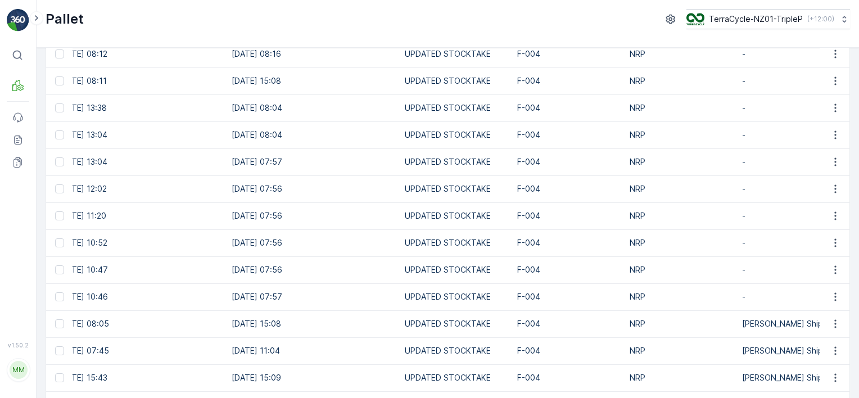
scroll to position [151, 0]
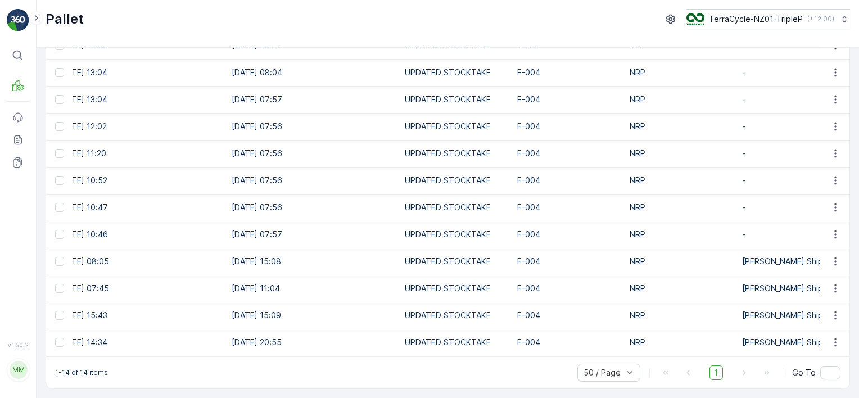
drag, startPoint x: 526, startPoint y: 356, endPoint x: 197, endPoint y: 347, distance: 329.4
click at [197, 347] on div "Pallet Add Clear Filters Export Import Name lush Type Select Status Select Asse…" at bounding box center [448, 149] width 804 height 479
drag, startPoint x: 197, startPoint y: 347, endPoint x: 330, endPoint y: 387, distance: 138.9
click at [330, 387] on div "1-14 of 14 items 50 / Page 1 Go To" at bounding box center [447, 372] width 803 height 32
click at [481, 382] on div "1-14 of 14 items 50 / Page 1 Go To" at bounding box center [447, 372] width 803 height 32
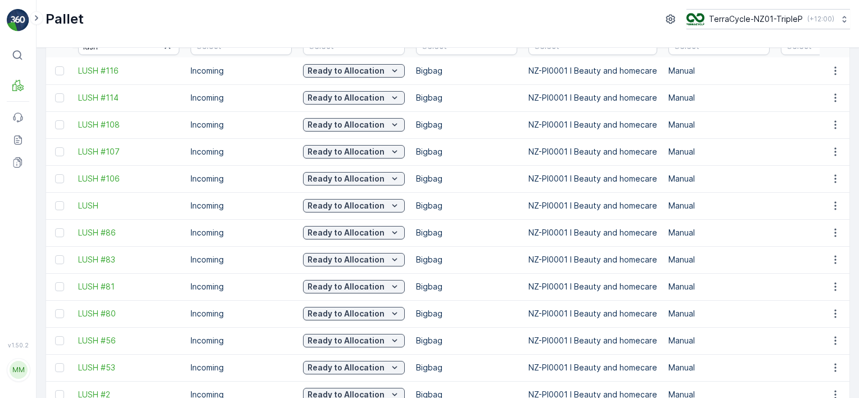
scroll to position [0, 0]
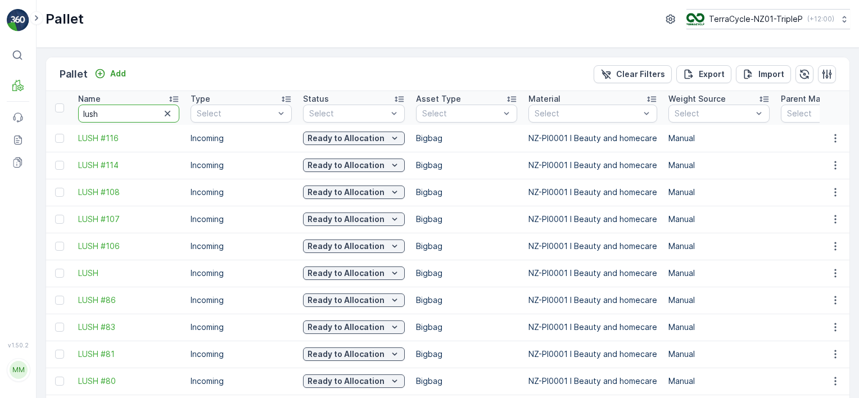
click at [121, 108] on input "lush" at bounding box center [128, 114] width 101 height 18
type input "bic"
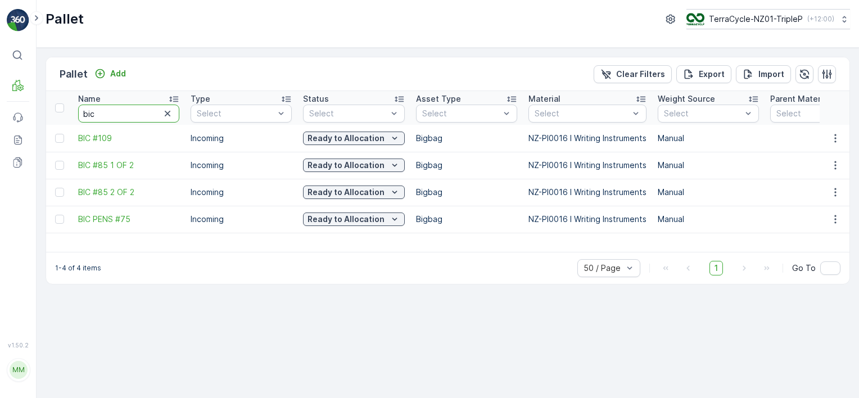
click at [117, 112] on input "bic" at bounding box center [128, 114] width 101 height 18
type input "gsb"
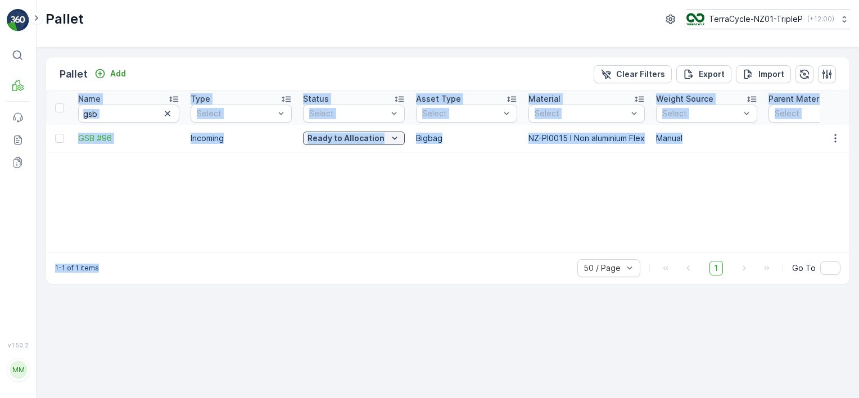
drag, startPoint x: 189, startPoint y: 251, endPoint x: 244, endPoint y: 246, distance: 55.3
click at [244, 246] on div "Pallet Add Clear Filters Export Import Name gsb Type Select Status Select Asset…" at bounding box center [448, 171] width 804 height 228
drag, startPoint x: 244, startPoint y: 246, endPoint x: 431, endPoint y: 178, distance: 199.1
click at [431, 178] on div "Name gsb Type Select Status Select Asset Type Select Material Select Weight Sou…" at bounding box center [447, 171] width 803 height 161
click at [212, 261] on div "1-1 of 1 items 50 / Page 1 Go To" at bounding box center [447, 268] width 803 height 32
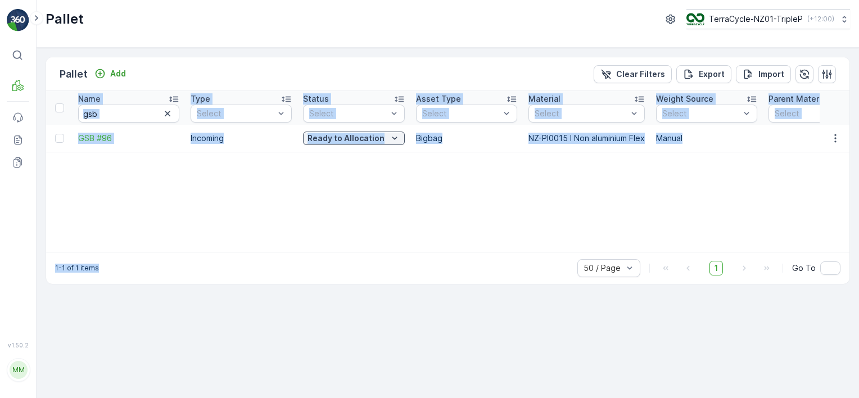
click at [245, 294] on div "Pallet Add Clear Filters Export Import Name gsb Type Select Status Select Asset…" at bounding box center [448, 223] width 822 height 350
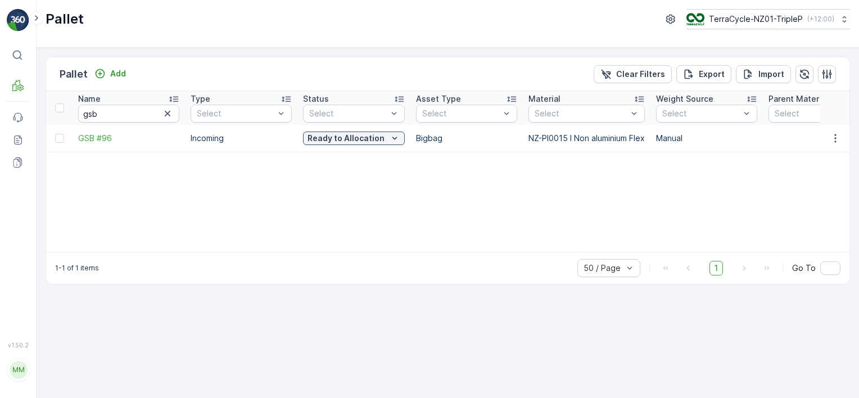
click at [255, 302] on div "Pallet Add Clear Filters Export Import Name gsb Type Select Status Select Asset…" at bounding box center [448, 223] width 822 height 350
click at [119, 116] on input "gsb" at bounding box center [128, 114] width 101 height 18
type input "15126"
click at [129, 117] on input "15126" at bounding box center [128, 114] width 101 height 18
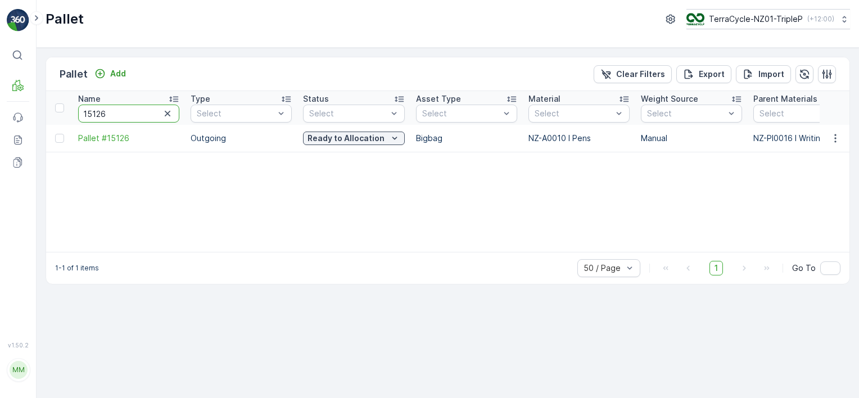
click at [129, 116] on input "15126" at bounding box center [128, 114] width 101 height 18
type input "jr"
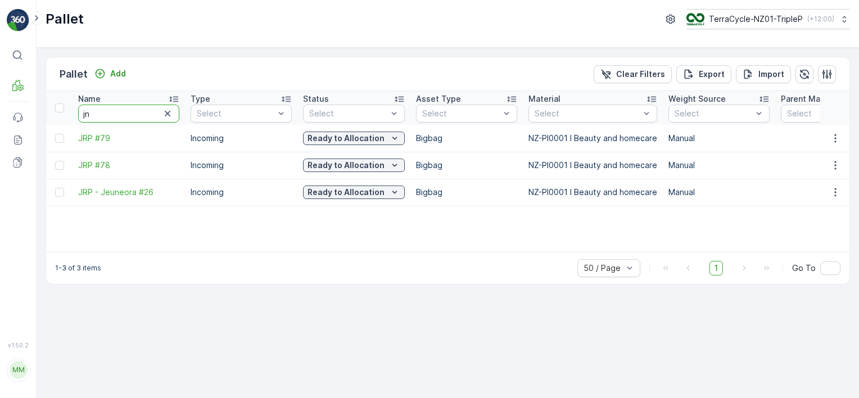
type input "jnr"
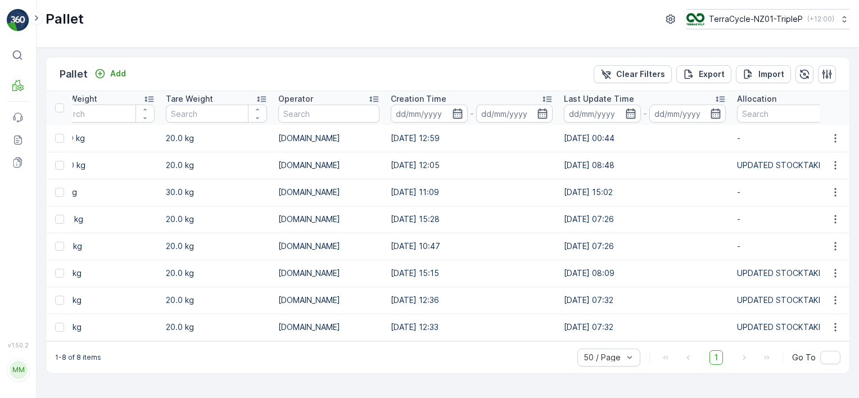
scroll to position [0, 962]
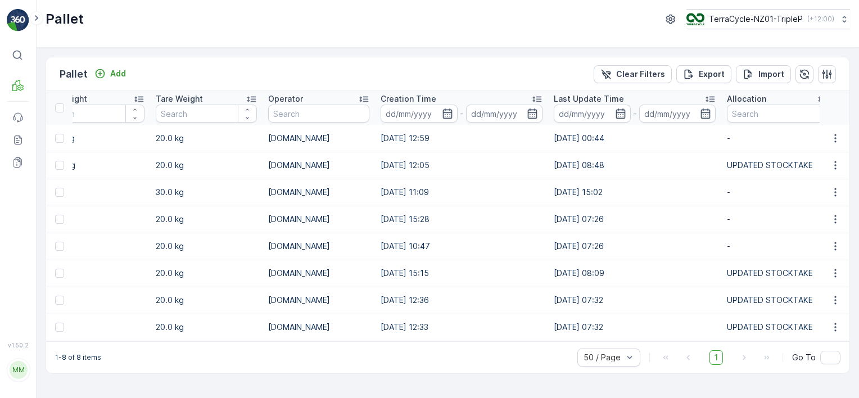
click at [65, 244] on div at bounding box center [61, 246] width 12 height 9
click at [55, 242] on input "checkbox" at bounding box center [55, 242] width 0 height 0
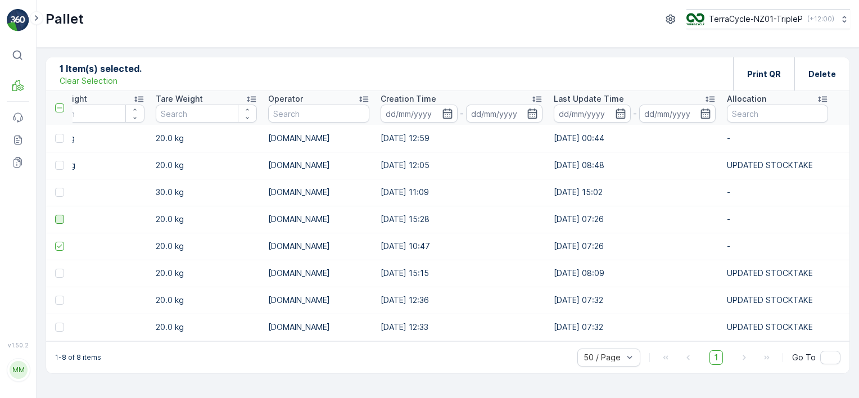
click at [64, 220] on div at bounding box center [59, 219] width 9 height 9
click at [55, 215] on input "checkbox" at bounding box center [55, 215] width 0 height 0
click at [61, 185] on td at bounding box center [59, 192] width 26 height 27
click at [58, 134] on div at bounding box center [59, 138] width 9 height 9
click at [55, 134] on input "checkbox" at bounding box center [55, 134] width 0 height 0
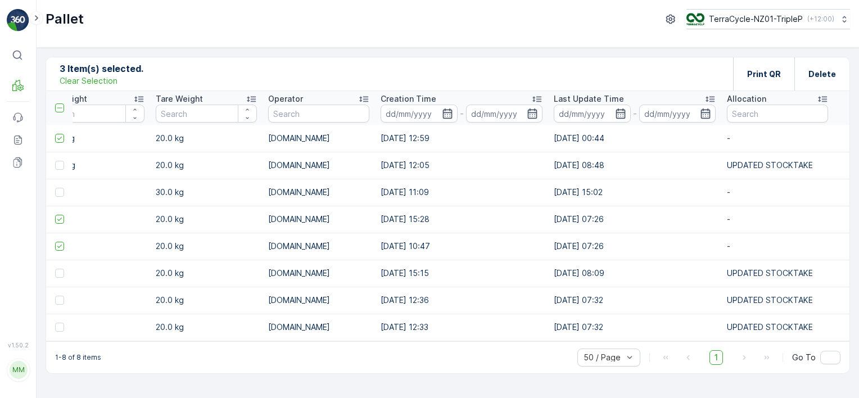
drag, startPoint x: 58, startPoint y: 191, endPoint x: 162, endPoint y: 266, distance: 128.0
click at [61, 193] on div at bounding box center [59, 192] width 9 height 9
click at [55, 188] on input "checkbox" at bounding box center [55, 188] width 0 height 0
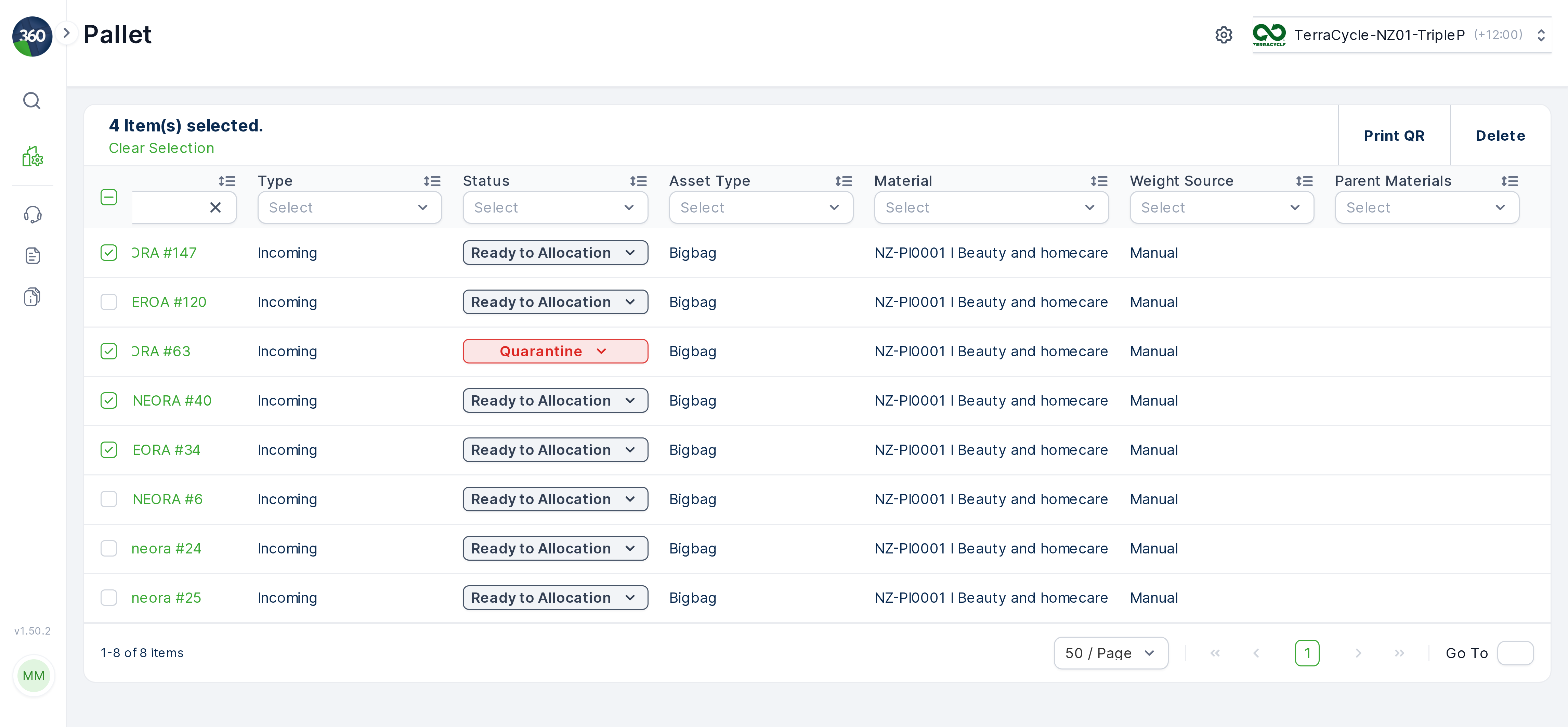
scroll to position [0, 0]
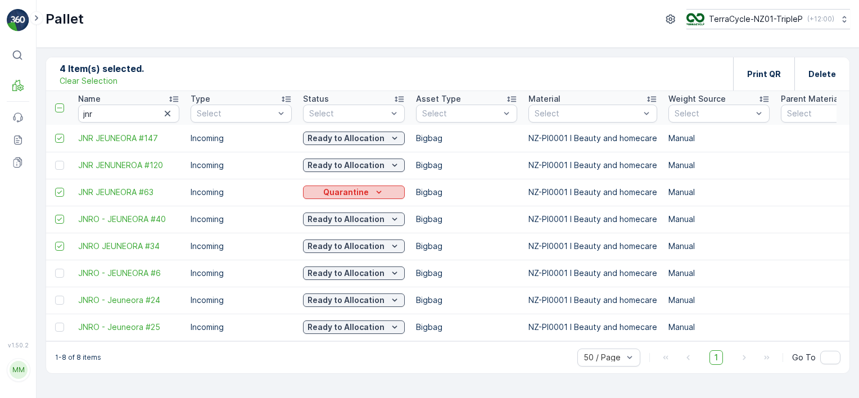
click at [324, 194] on div "Quarantine" at bounding box center [353, 192] width 93 height 11
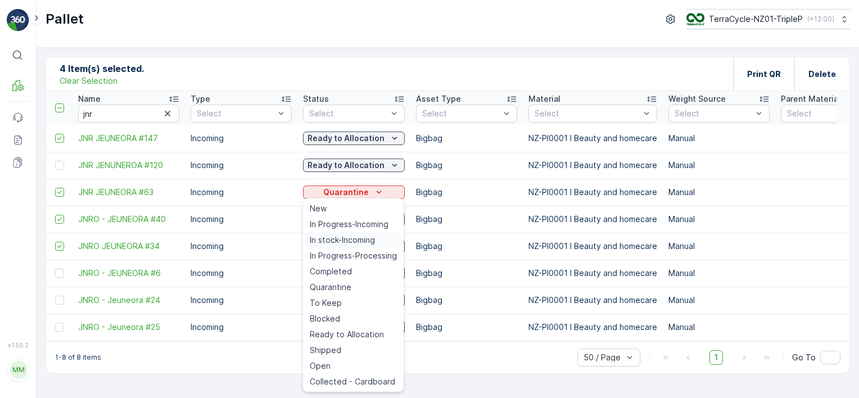
click at [351, 242] on span "In stock-Incoming" at bounding box center [342, 239] width 65 height 11
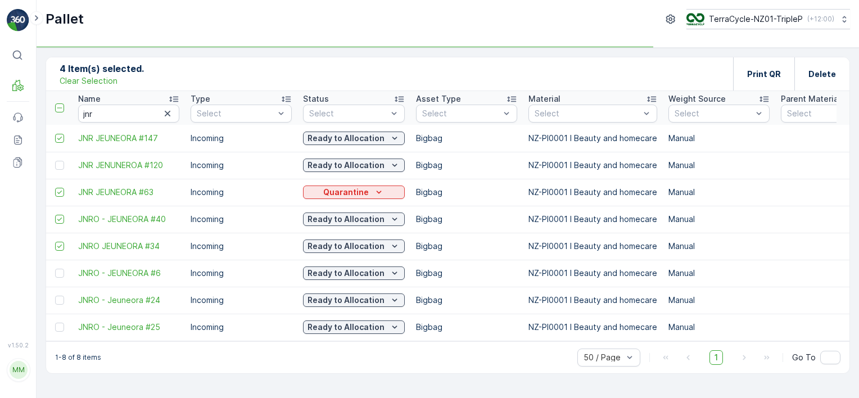
drag, startPoint x: 365, startPoint y: 188, endPoint x: 360, endPoint y: 220, distance: 33.1
click at [365, 188] on p "Quarantine" at bounding box center [346, 192] width 46 height 11
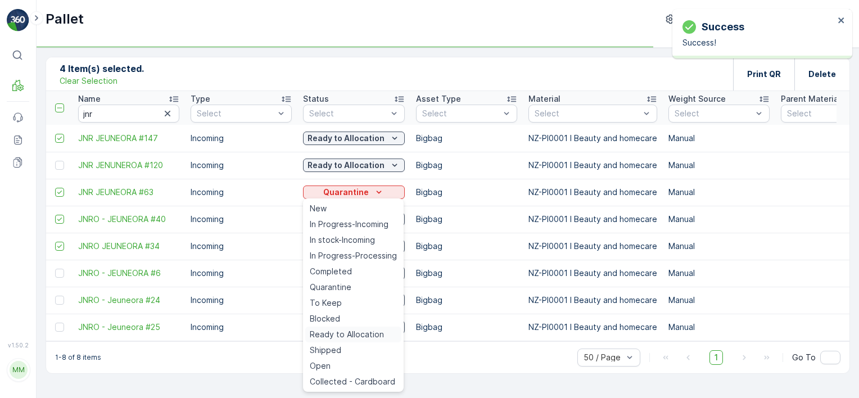
click at [351, 335] on span "Ready to Allocation" at bounding box center [347, 334] width 74 height 11
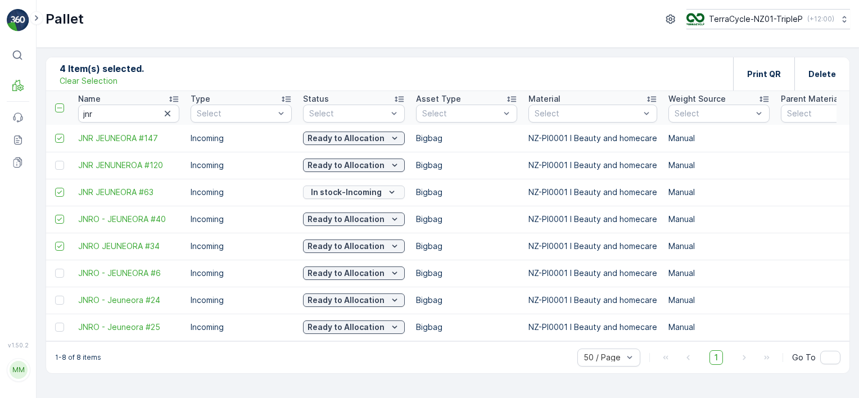
click at [342, 191] on p "In stock-Incoming" at bounding box center [346, 192] width 71 height 11
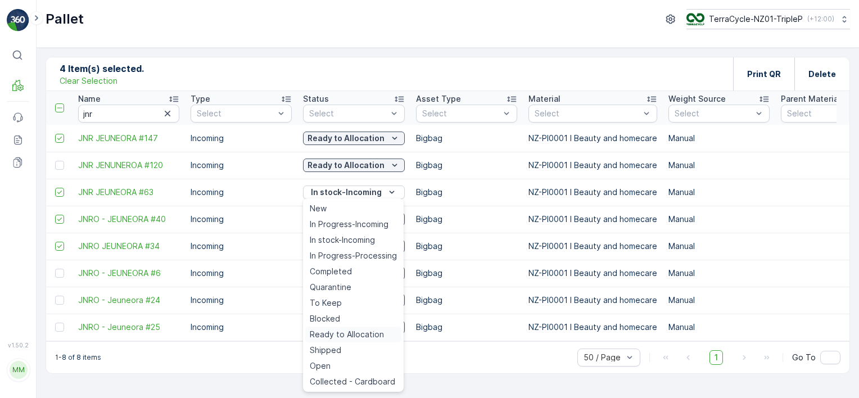
click at [357, 335] on span "Ready to Allocation" at bounding box center [347, 334] width 74 height 11
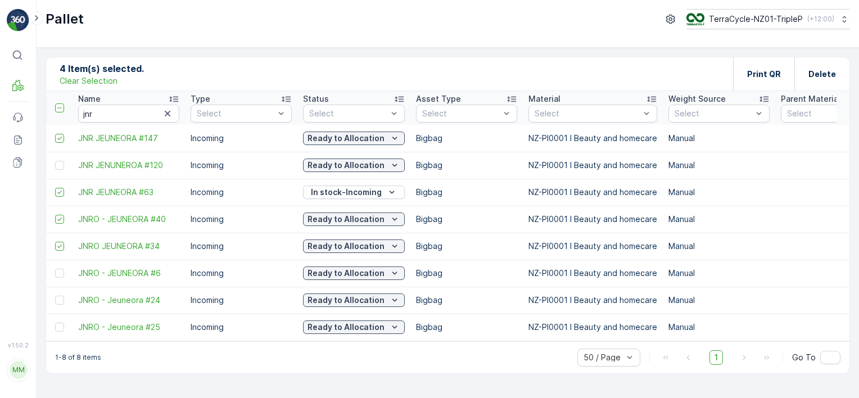
click at [97, 79] on p "Clear Selection" at bounding box center [89, 80] width 58 height 11
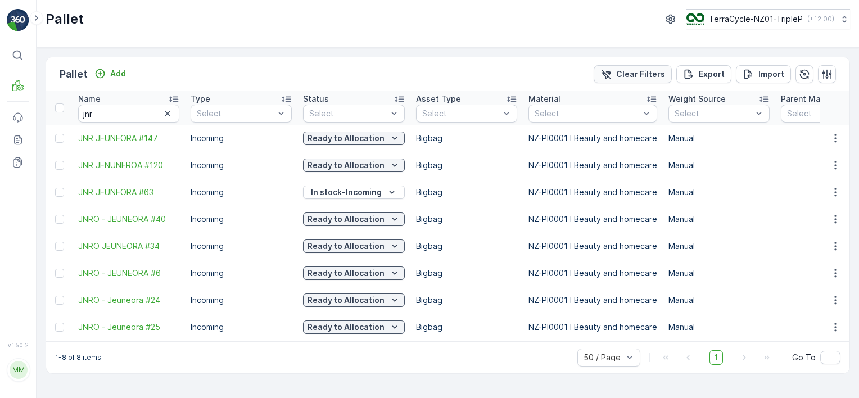
click at [630, 74] on p "Clear Filters" at bounding box center [640, 74] width 49 height 11
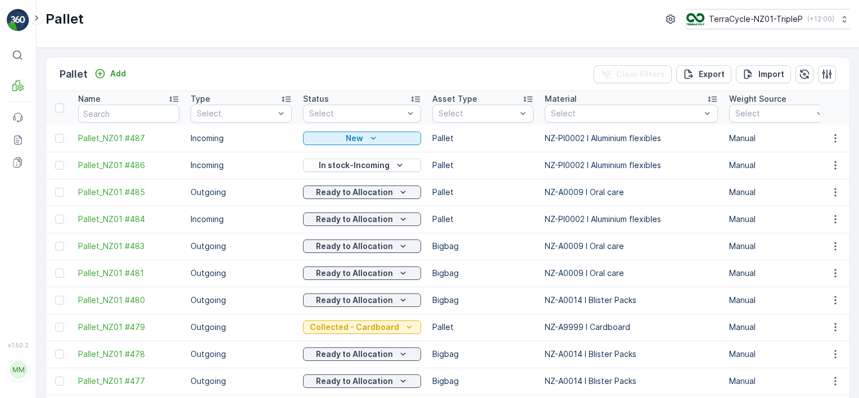
click at [135, 111] on input "text" at bounding box center [128, 114] width 101 height 18
type input "fd"
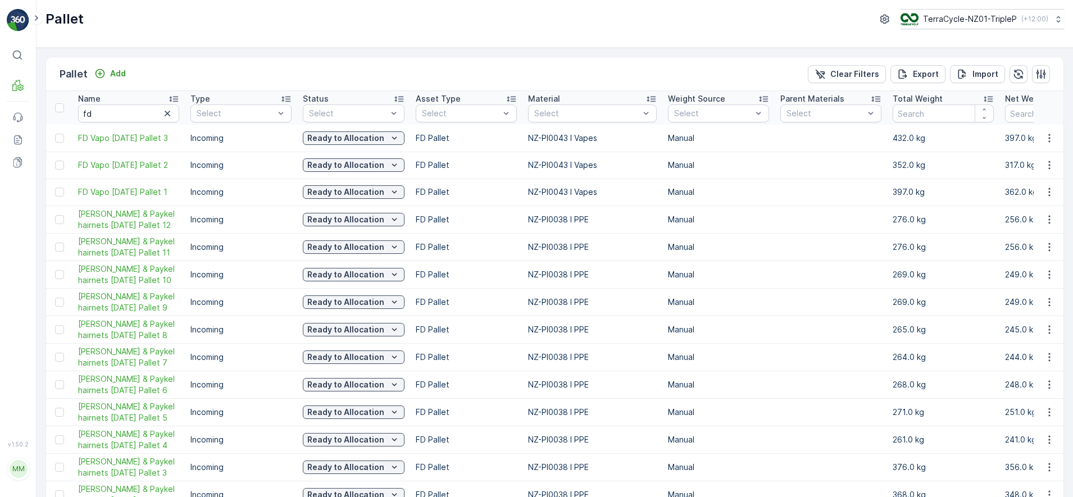
drag, startPoint x: 700, startPoint y: 2, endPoint x: 708, endPoint y: 37, distance: 35.7
click at [708, 37] on div "Pallet TerraCycle-NZ01-TripleP ( +12:00 )" at bounding box center [555, 24] width 1037 height 48
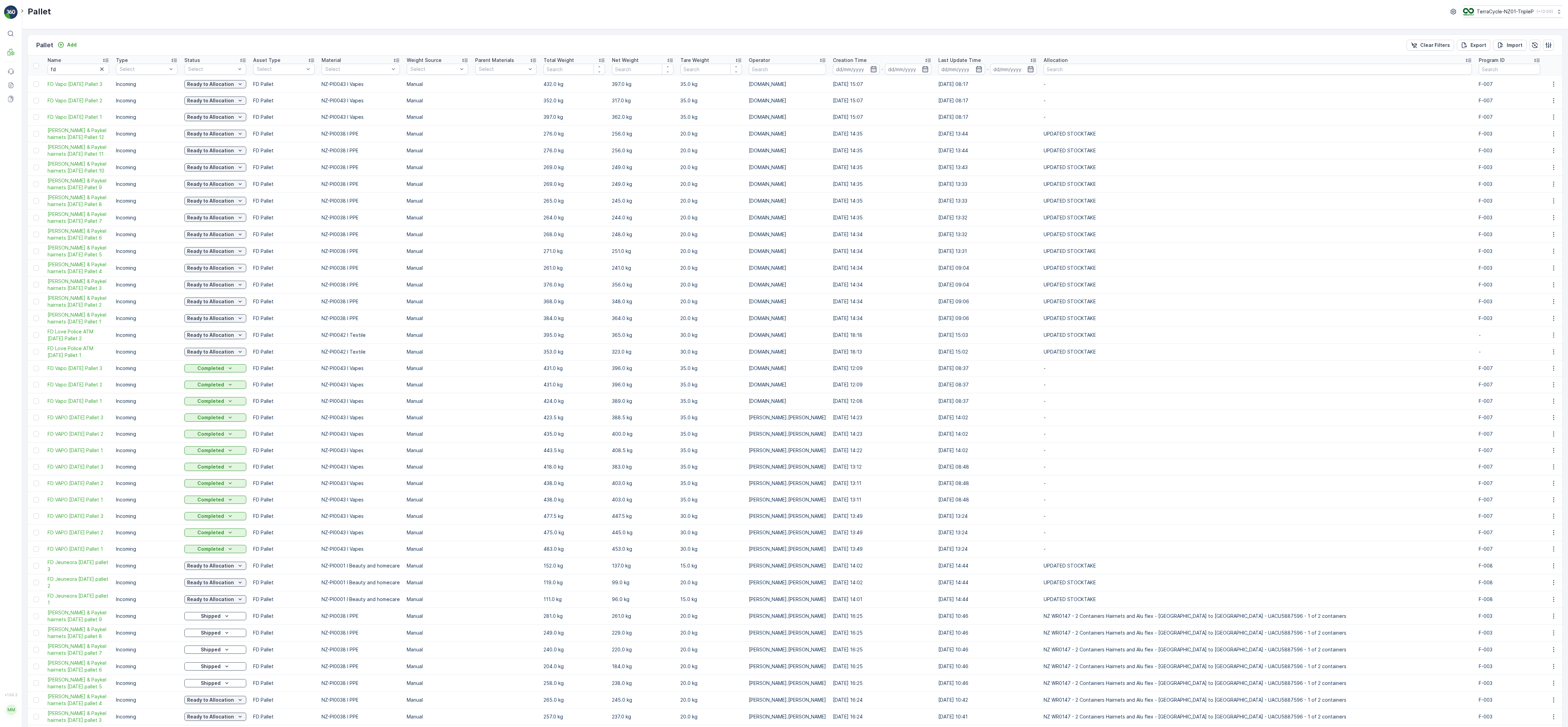
drag, startPoint x: 590, startPoint y: 0, endPoint x: 799, endPoint y: 13, distance: 209.4
click at [522, 13] on div "Pallet TerraCycle-NZ01-TripleP ( +12:00 )" at bounding box center [795, 12] width 1535 height 12
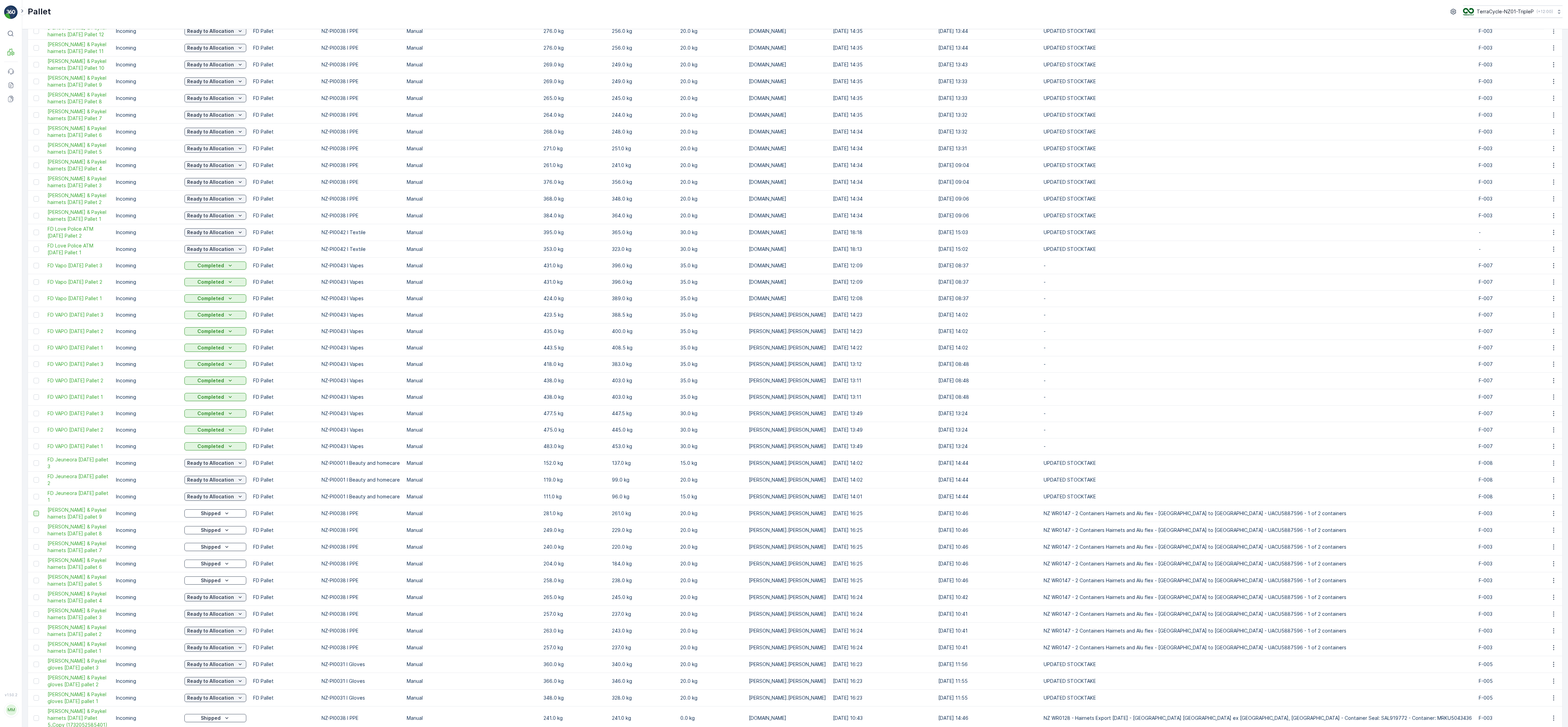
click at [37, 242] on div at bounding box center [36, 513] width 5 height 5
click at [33, 242] on input "checkbox" at bounding box center [33, 510] width 0 height 0
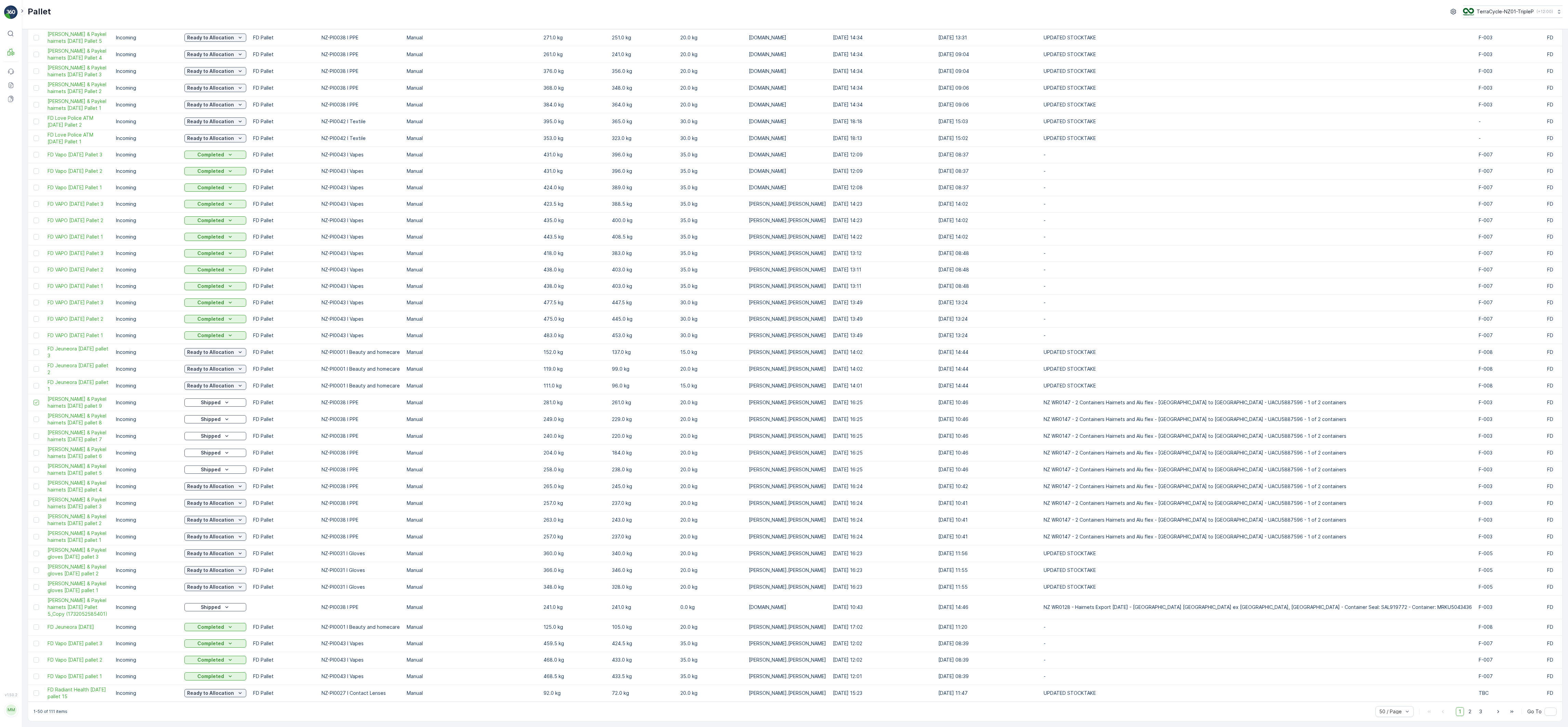
scroll to position [245, 0]
click at [35, 242] on div at bounding box center [36, 536] width 5 height 5
click at [33, 242] on input "checkbox" at bounding box center [33, 534] width 0 height 0
click at [40, 242] on div at bounding box center [37, 519] width 7 height 5
click at [33, 242] on input "checkbox" at bounding box center [33, 517] width 0 height 0
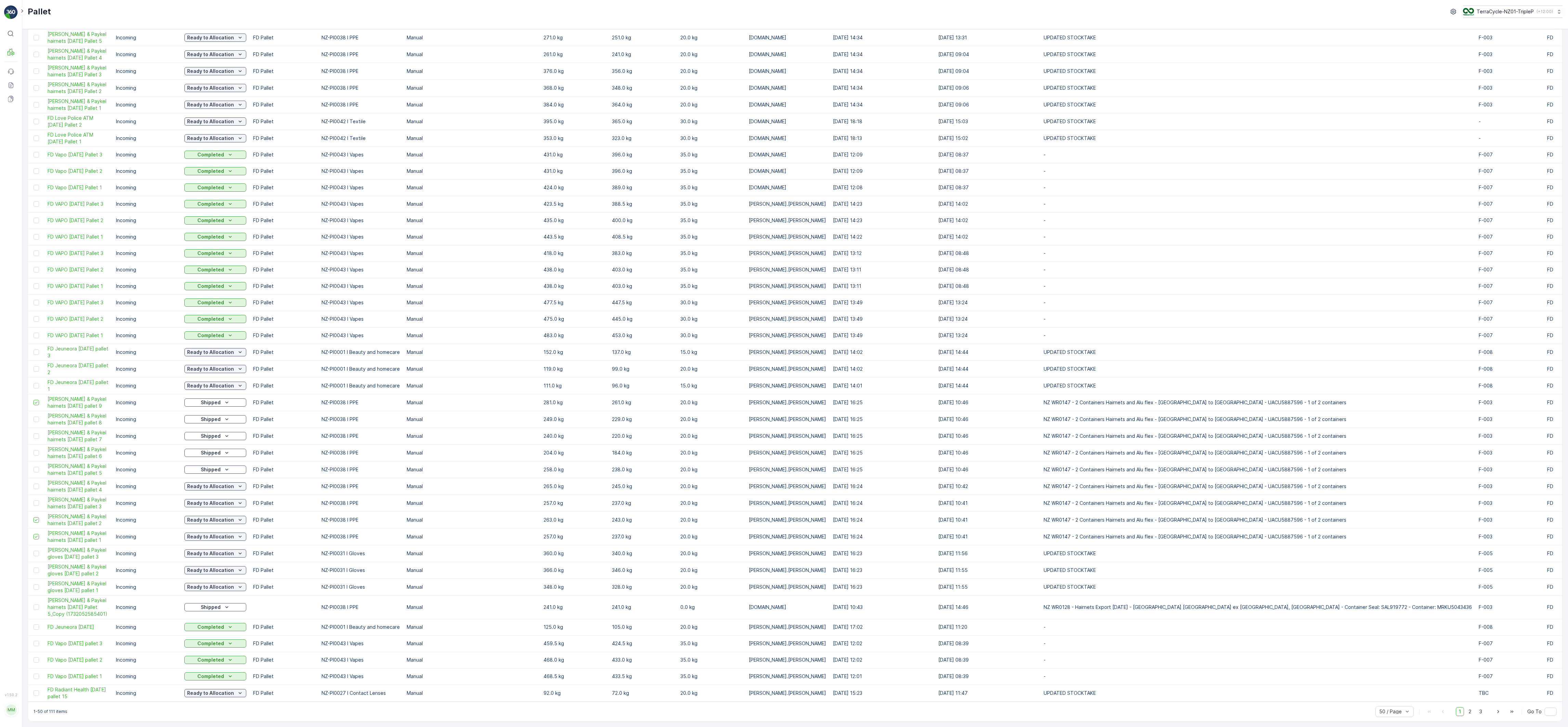
click at [36, 242] on td at bounding box center [36, 503] width 16 height 17
click at [35, 242] on div at bounding box center [36, 486] width 5 height 5
click at [33, 242] on input "checkbox" at bounding box center [33, 483] width 0 height 0
click at [34, 242] on td at bounding box center [36, 469] width 16 height 17
click at [38, 242] on div at bounding box center [36, 452] width 5 height 5
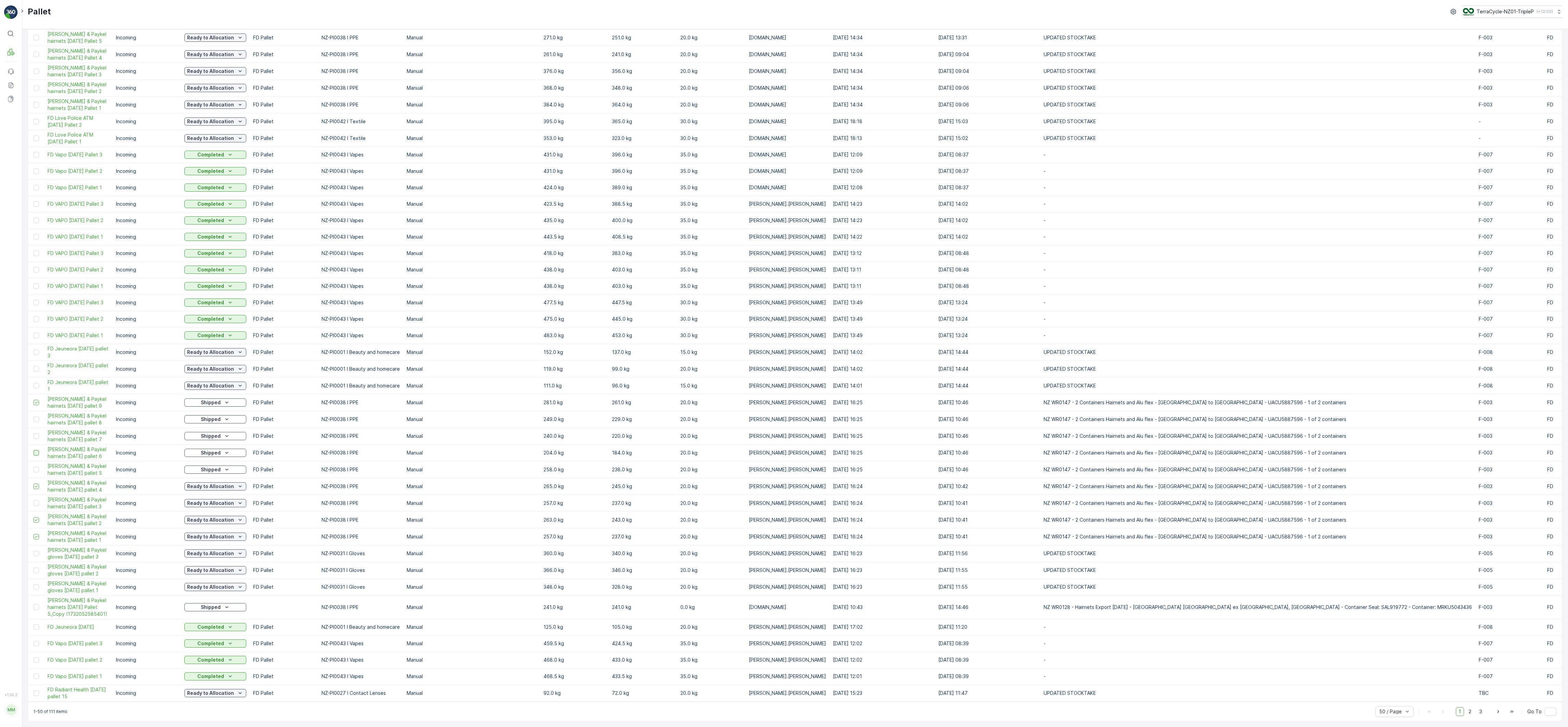
click at [33, 242] on input "checkbox" at bounding box center [33, 450] width 0 height 0
click at [36, 242] on div at bounding box center [36, 435] width 5 height 5
click at [33, 242] on input "checkbox" at bounding box center [33, 433] width 0 height 0
click at [36, 242] on div at bounding box center [36, 419] width 5 height 5
click at [33, 242] on input "checkbox" at bounding box center [33, 416] width 0 height 0
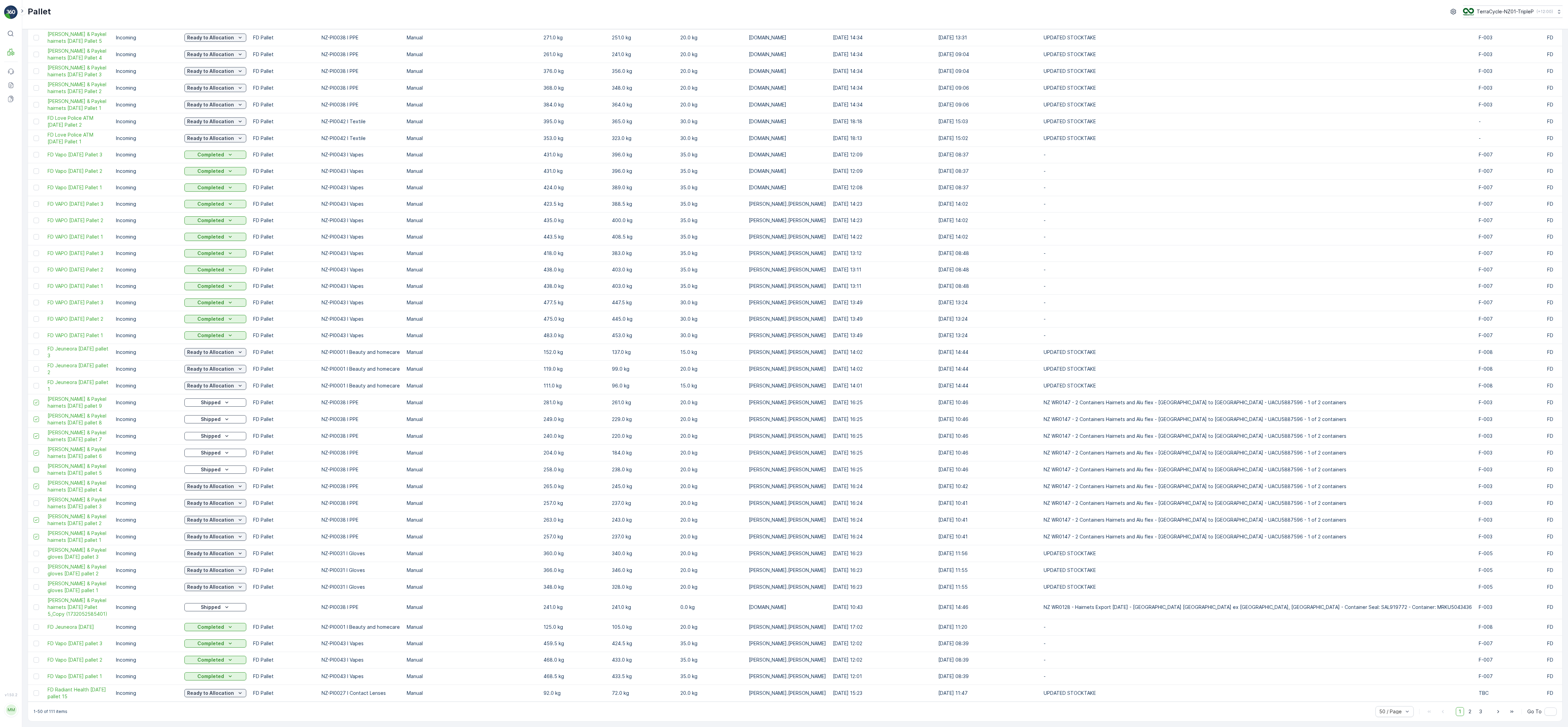
click at [37, 242] on div at bounding box center [36, 469] width 5 height 5
click at [33, 242] on input "checkbox" at bounding box center [33, 467] width 0 height 0
click at [36, 242] on div at bounding box center [36, 503] width 5 height 5
click at [33, 242] on input "checkbox" at bounding box center [33, 500] width 0 height 0
click at [522, 242] on span "2" at bounding box center [1469, 711] width 9 height 9
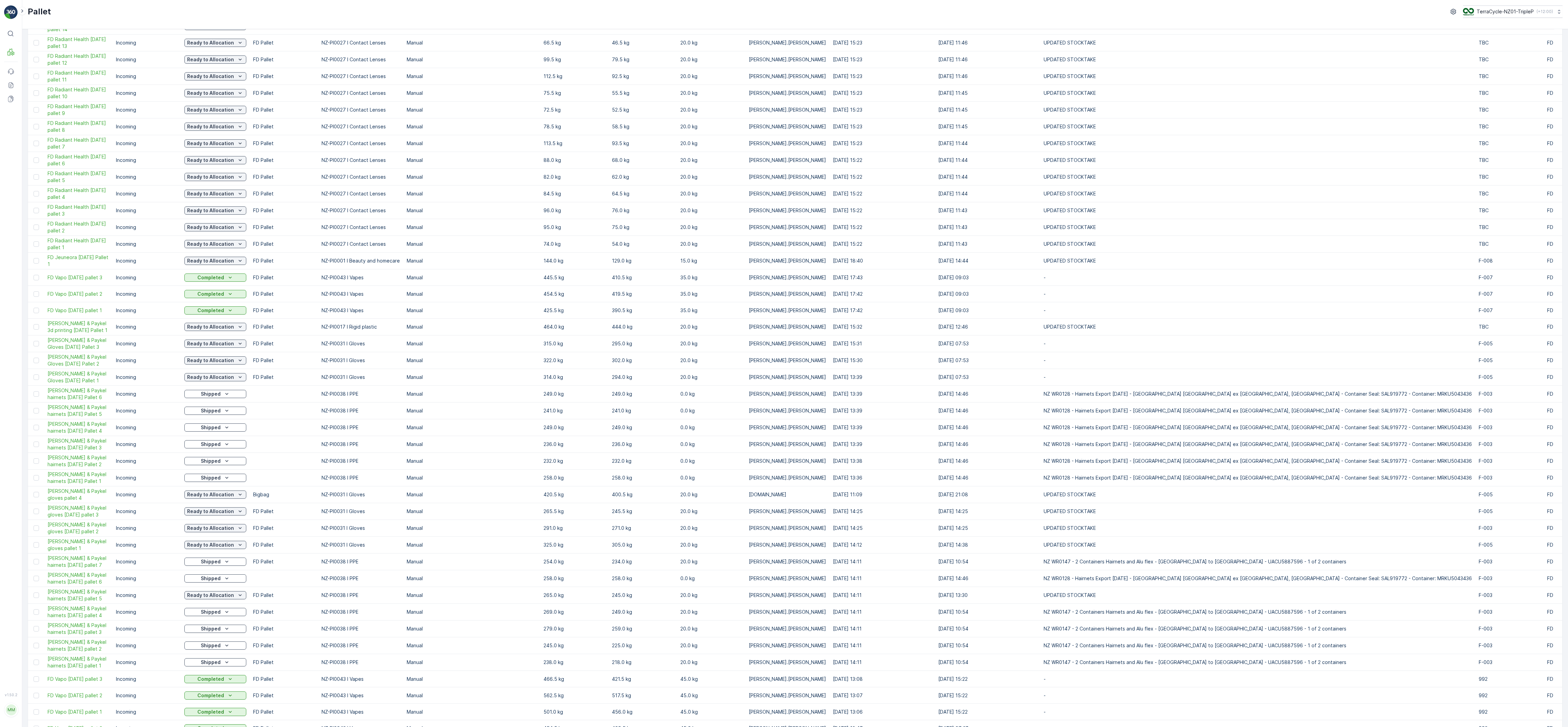
scroll to position [103, 0]
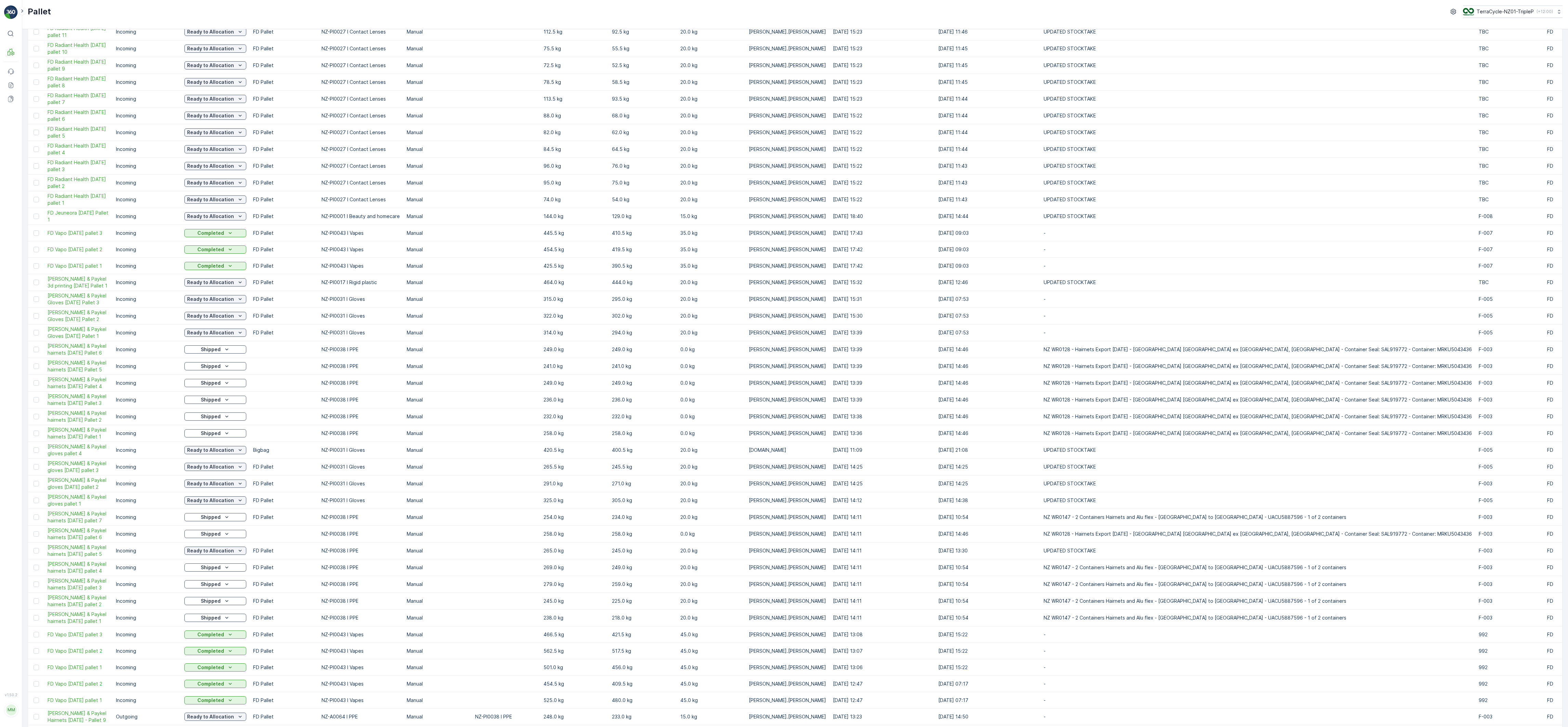
click at [38, 242] on div at bounding box center [36, 349] width 5 height 5
click at [33, 242] on input "checkbox" at bounding box center [33, 346] width 0 height 0
click at [35, 242] on div at bounding box center [36, 433] width 5 height 5
click at [33, 242] on input "checkbox" at bounding box center [33, 430] width 0 height 0
click at [37, 242] on div at bounding box center [36, 416] width 5 height 5
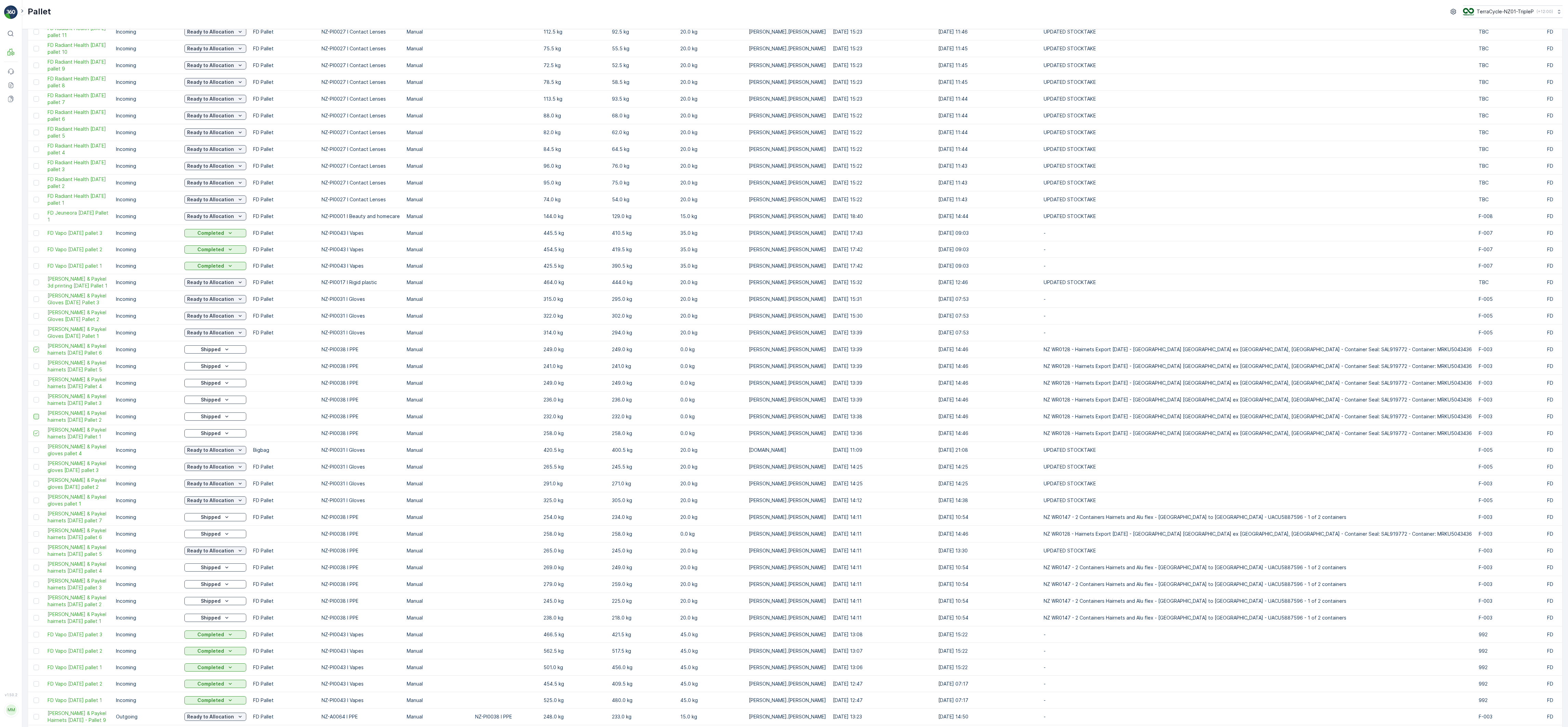
click at [33, 242] on input "checkbox" at bounding box center [33, 413] width 0 height 0
click at [37, 242] on div at bounding box center [36, 399] width 5 height 5
click at [33, 242] on input "checkbox" at bounding box center [33, 397] width 0 height 0
click at [35, 242] on div at bounding box center [36, 382] width 5 height 5
click at [33, 242] on input "checkbox" at bounding box center [33, 380] width 0 height 0
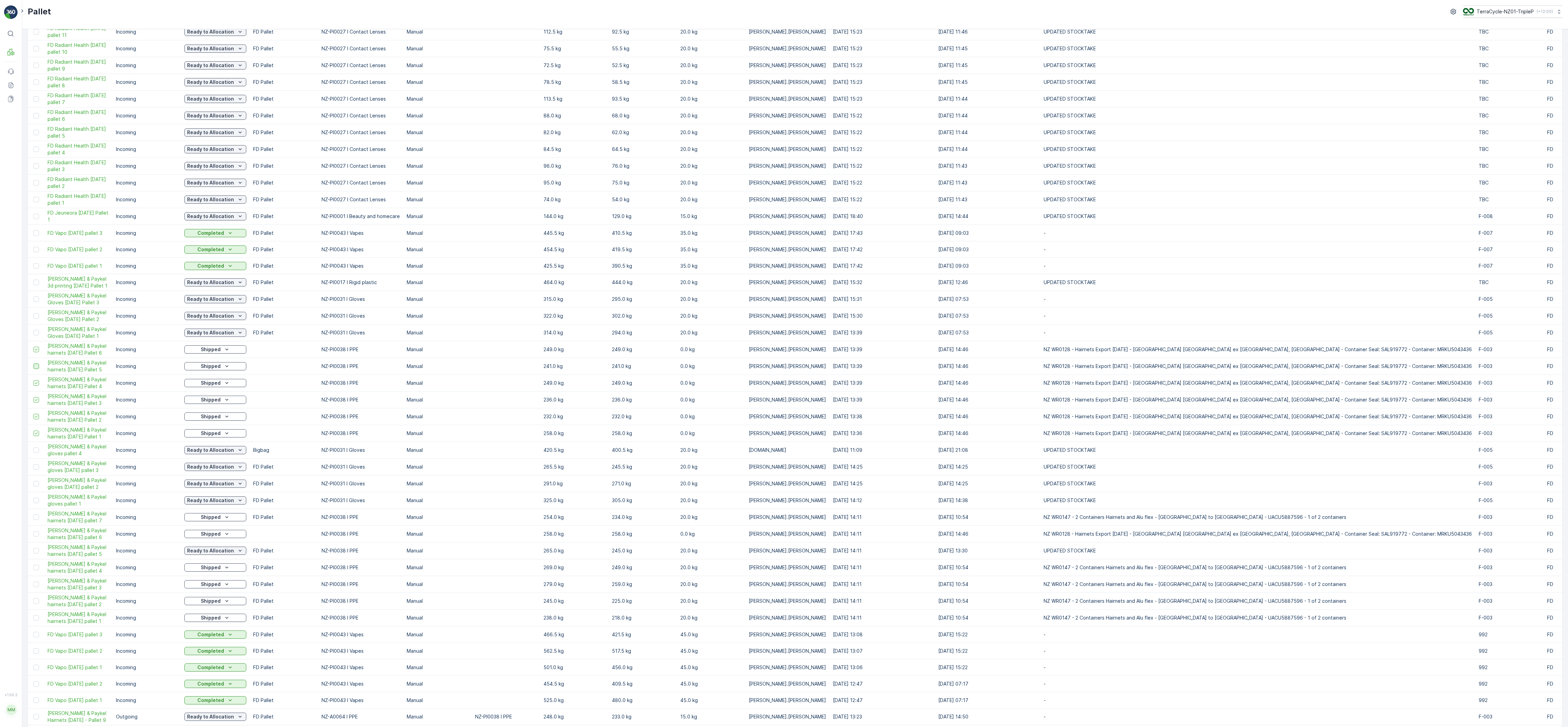
click at [37, 242] on div at bounding box center [36, 366] width 5 height 5
click at [33, 242] on input "checkbox" at bounding box center [33, 364] width 0 height 0
click at [33, 242] on div at bounding box center [36, 533] width 5 height 5
click at [33, 242] on input "checkbox" at bounding box center [33, 531] width 0 height 0
click at [37, 242] on div at bounding box center [36, 517] width 5 height 5
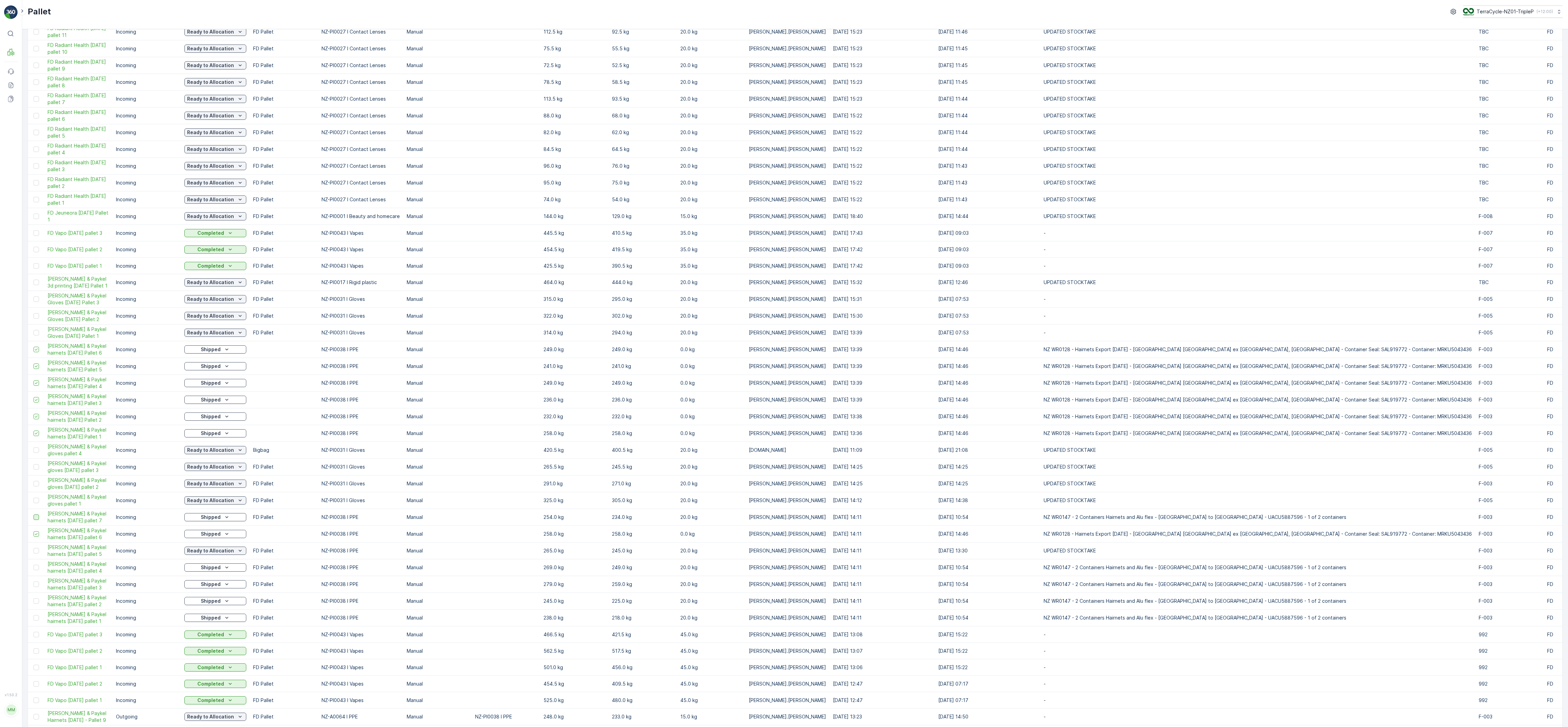
click at [33, 242] on input "checkbox" at bounding box center [33, 515] width 0 height 0
click at [34, 242] on div at bounding box center [36, 567] width 5 height 5
click at [33, 242] on input "checkbox" at bounding box center [33, 564] width 0 height 0
click at [35, 242] on td at bounding box center [36, 585] width 16 height 17
click at [37, 242] on div at bounding box center [36, 584] width 5 height 5
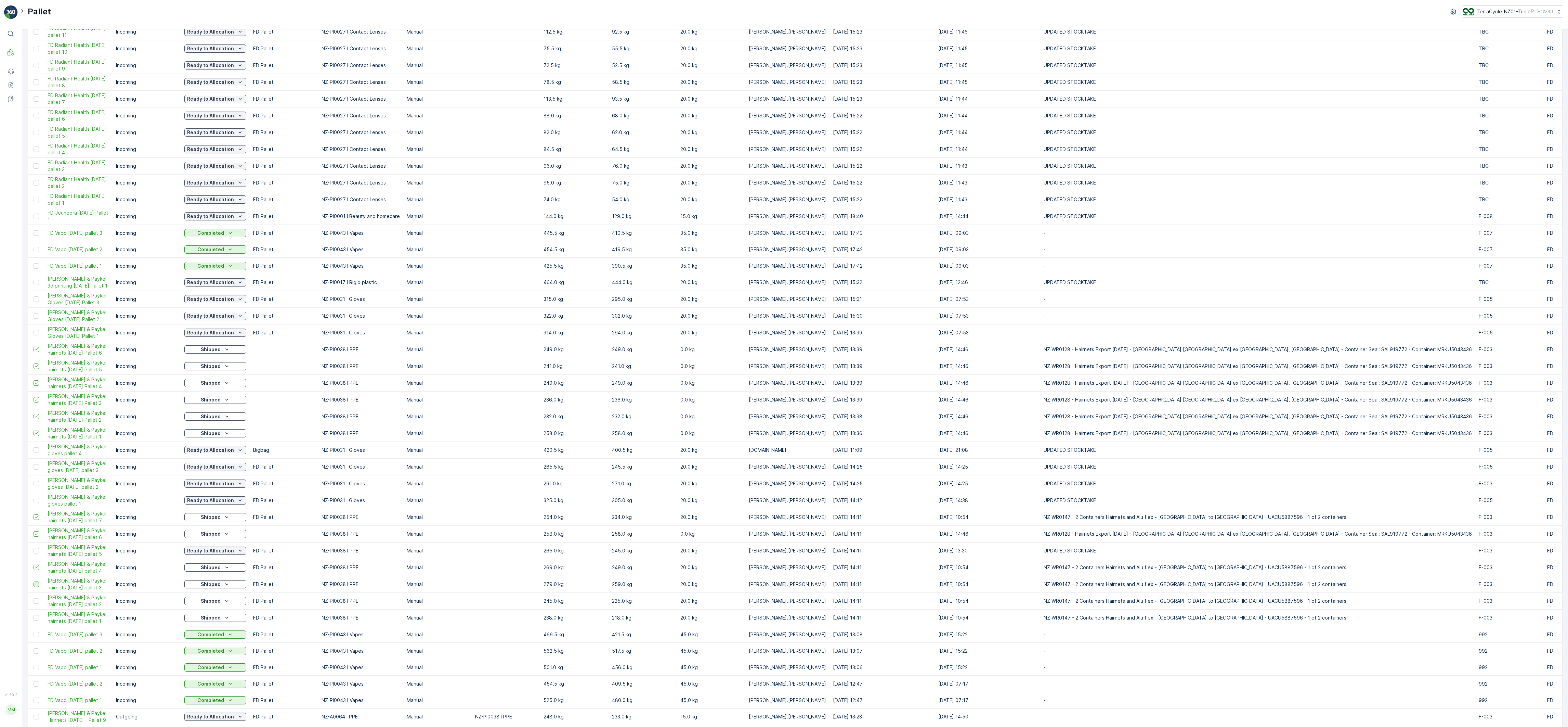
click at [33, 242] on input "checkbox" at bounding box center [33, 581] width 0 height 0
click at [36, 242] on div at bounding box center [36, 600] width 5 height 5
click at [33, 242] on input "checkbox" at bounding box center [33, 598] width 0 height 0
click at [33, 242] on div at bounding box center [36, 617] width 5 height 5
click at [33, 242] on input "checkbox" at bounding box center [33, 615] width 0 height 0
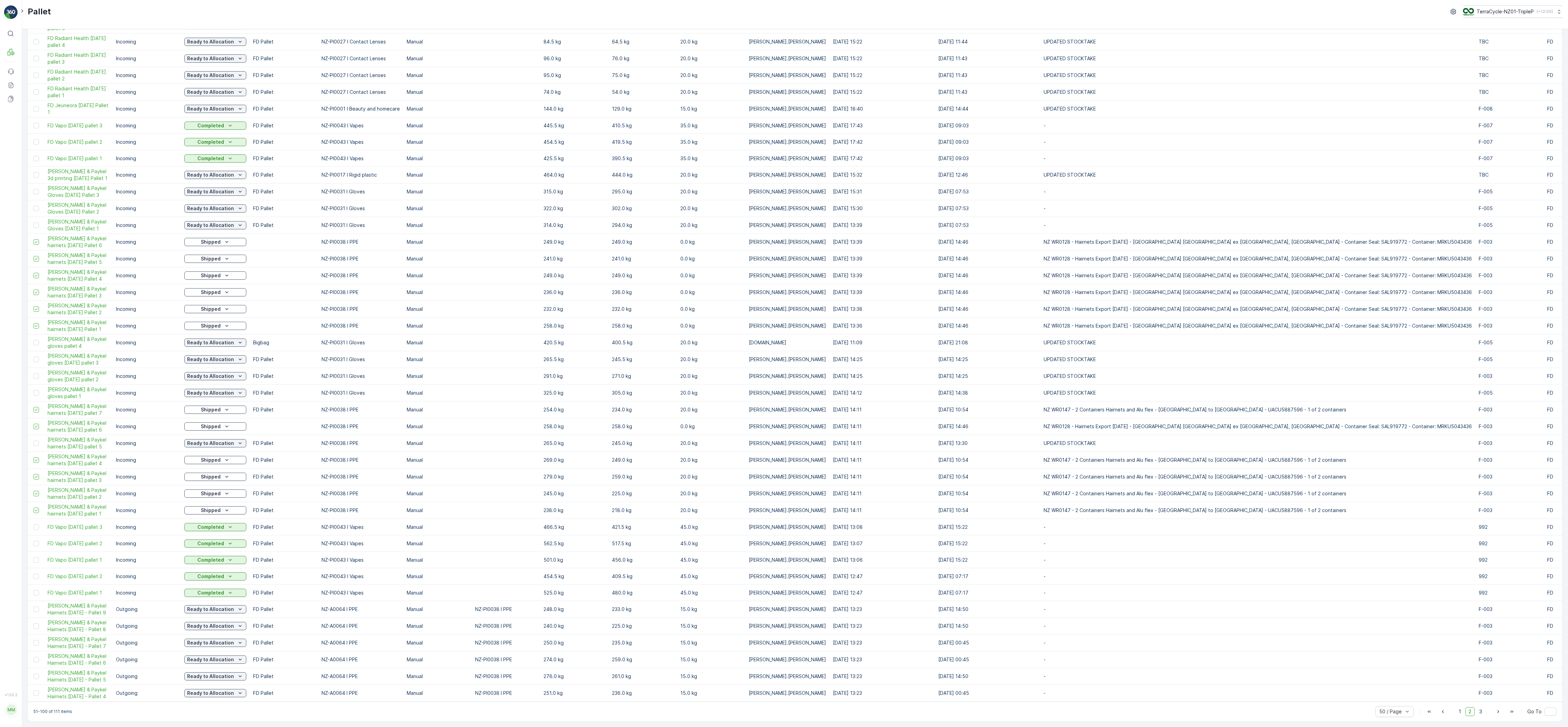
scroll to position [235, 0]
click at [522, 242] on span "3" at bounding box center [1480, 711] width 9 height 9
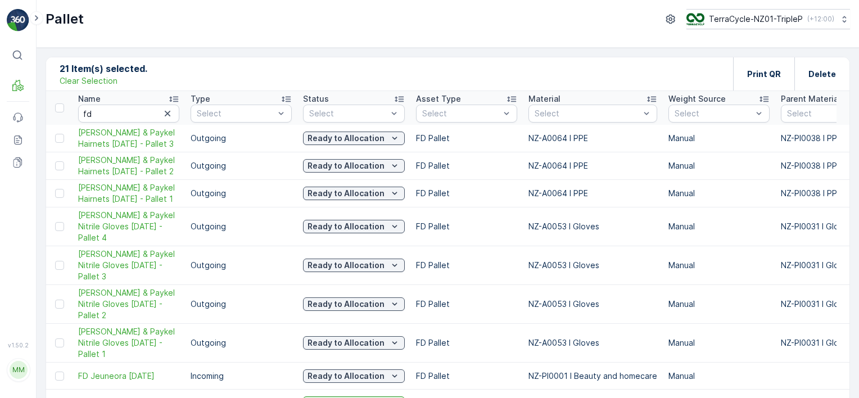
drag, startPoint x: 2036, startPoint y: 5, endPoint x: 471, endPoint y: 74, distance: 1566.5
click at [471, 74] on div "21 Item(s) selected. Clear Selection Print QR Delete" at bounding box center [447, 74] width 803 height 34
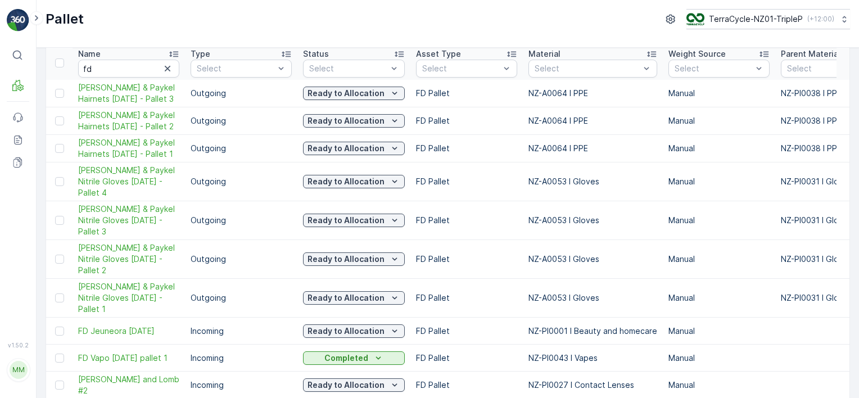
scroll to position [72, 0]
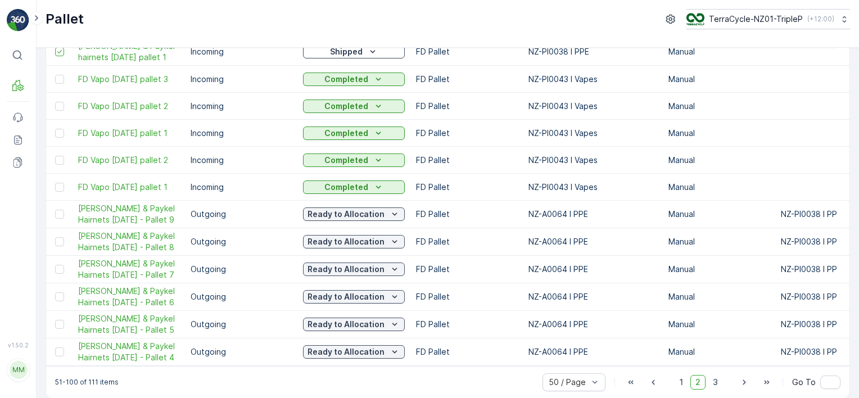
scroll to position [1140, 0]
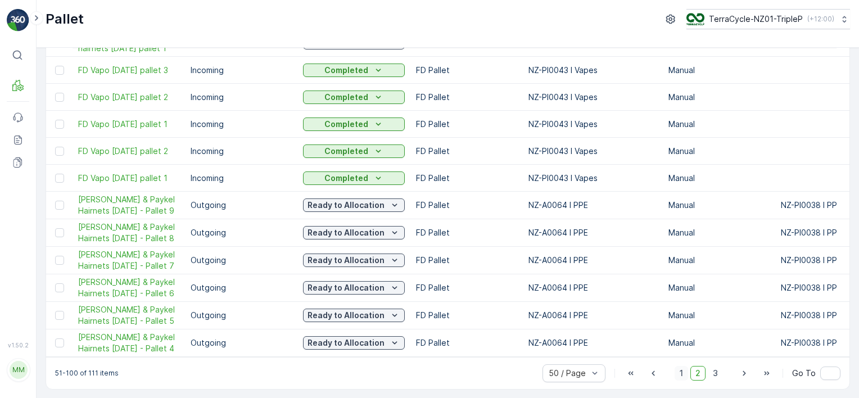
click at [684, 373] on span "1" at bounding box center [680, 373] width 13 height 15
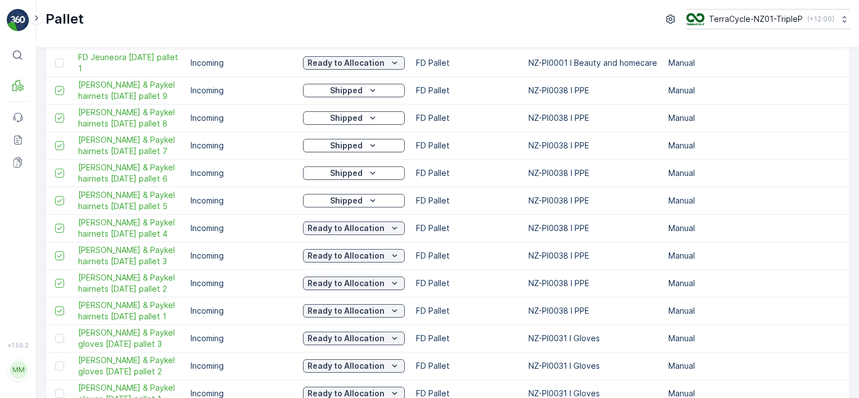
scroll to position [955, 0]
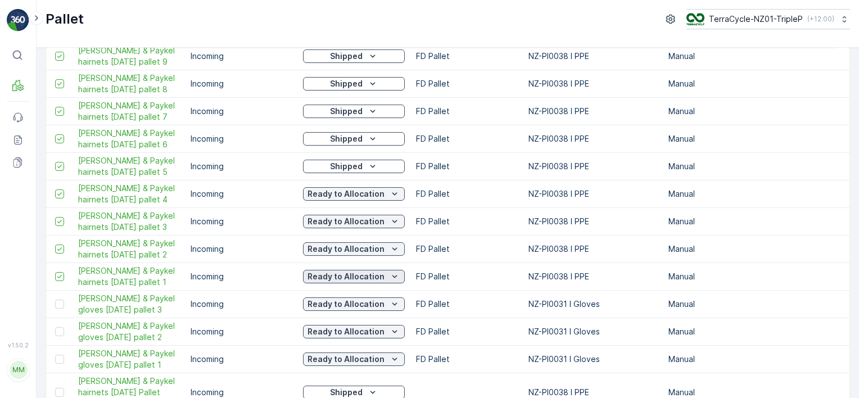
click at [346, 279] on p "Ready to Allocation" at bounding box center [345, 276] width 77 height 11
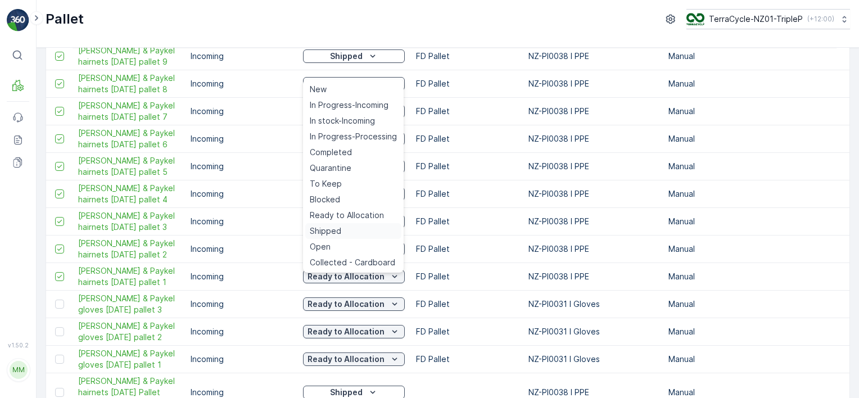
click at [352, 233] on div "Shipped" at bounding box center [353, 231] width 96 height 16
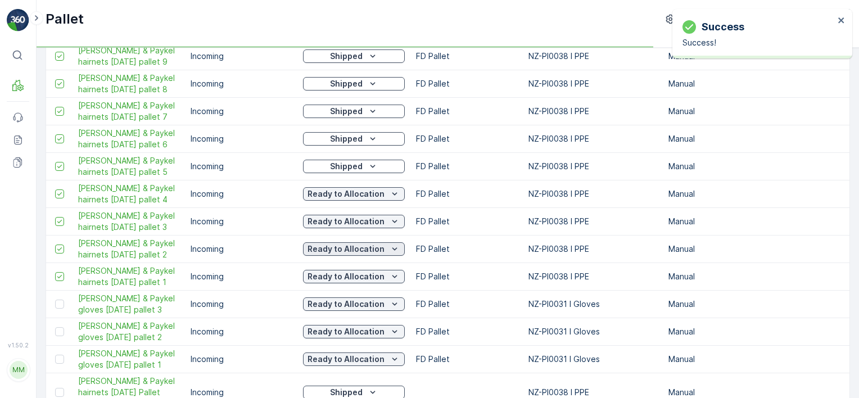
click at [348, 250] on p "Ready to Allocation" at bounding box center [345, 248] width 77 height 11
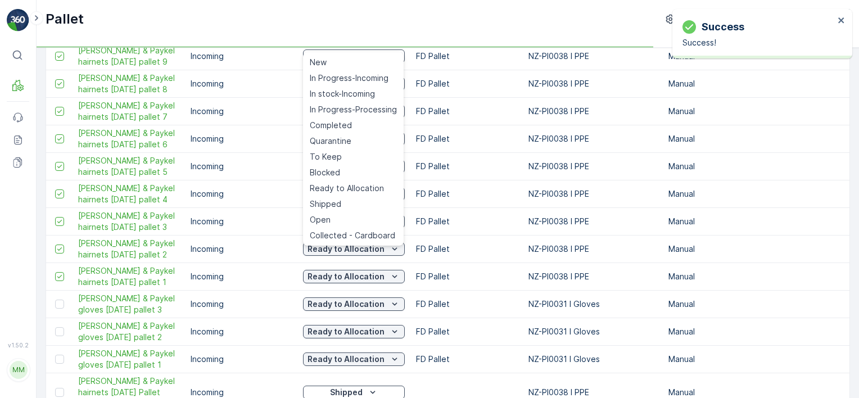
click at [353, 206] on td "Ready to Allocation" at bounding box center [353, 194] width 113 height 28
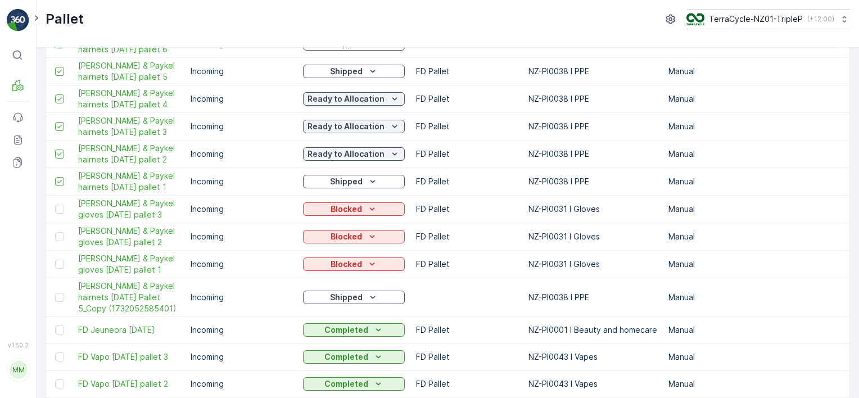
scroll to position [1068, 0]
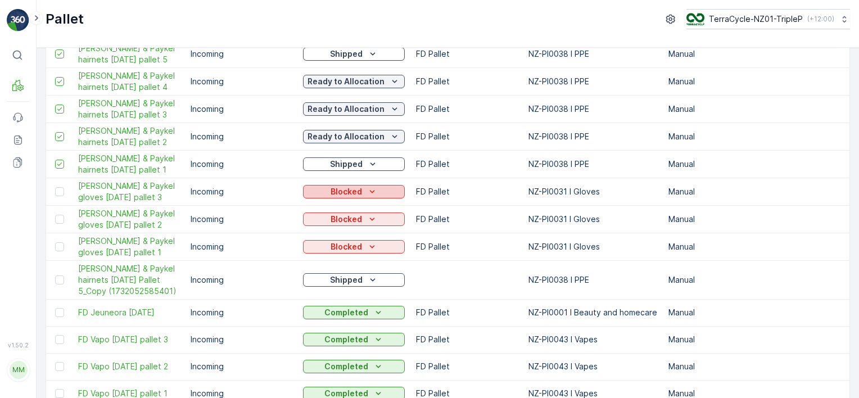
click at [360, 196] on p "Blocked" at bounding box center [345, 191] width 31 height 11
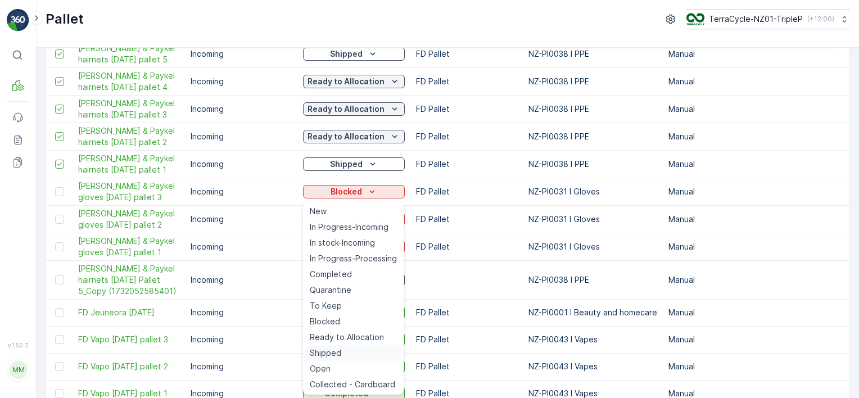
click at [339, 349] on span "Shipped" at bounding box center [325, 352] width 31 height 11
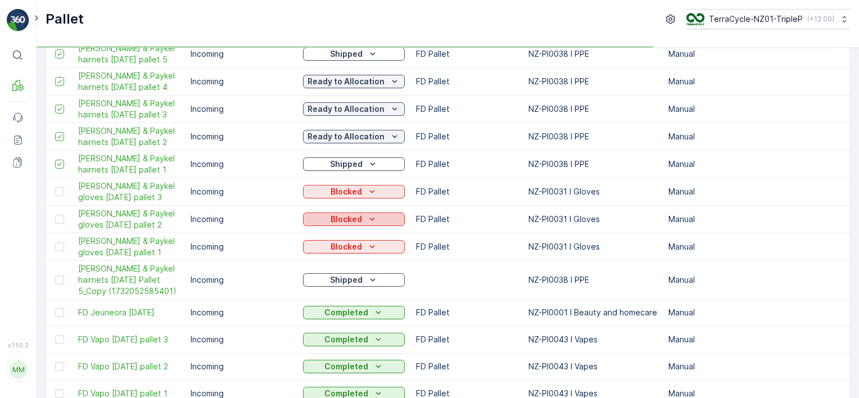
click at [350, 222] on p "Blocked" at bounding box center [345, 219] width 31 height 11
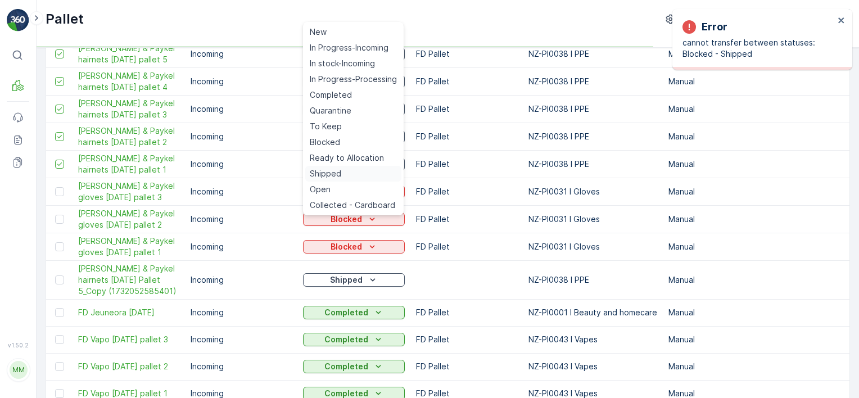
click at [337, 173] on span "Shipped" at bounding box center [325, 173] width 31 height 11
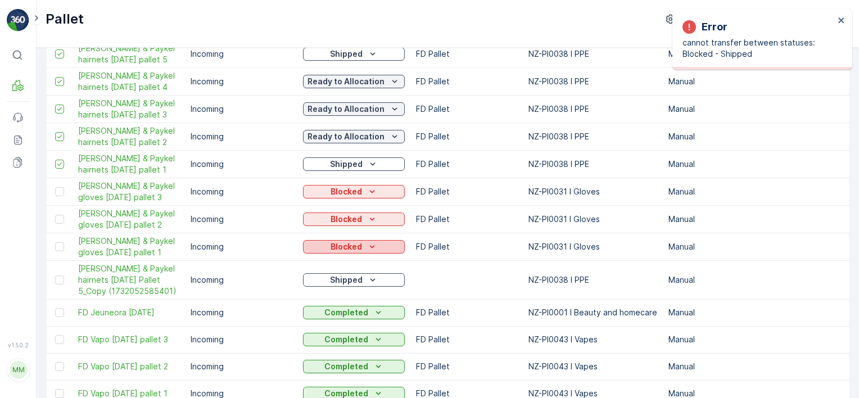
click at [337, 247] on p "Blocked" at bounding box center [345, 246] width 31 height 11
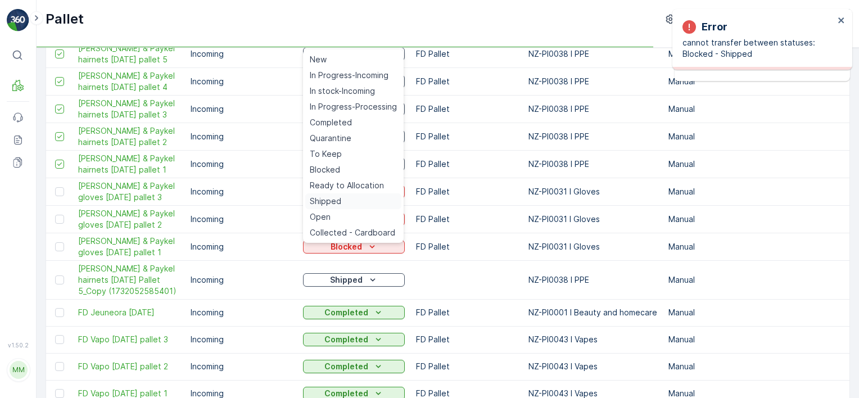
click at [344, 202] on div "Shipped" at bounding box center [353, 201] width 96 height 16
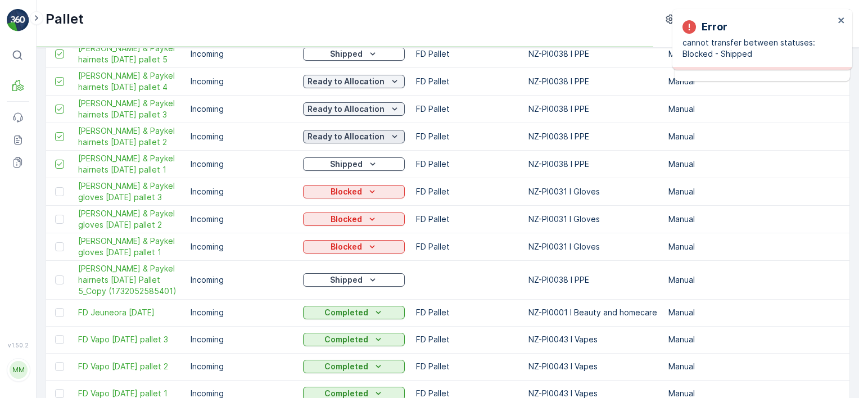
click at [349, 138] on p "Ready to Allocation" at bounding box center [345, 136] width 77 height 11
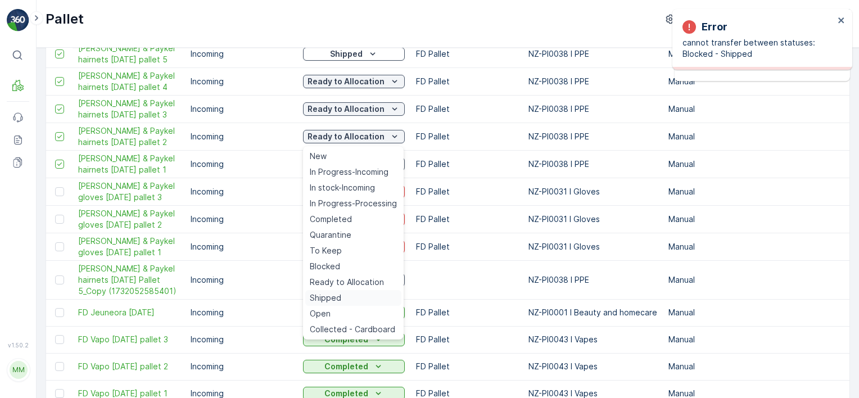
click at [359, 295] on div "Shipped" at bounding box center [353, 298] width 96 height 16
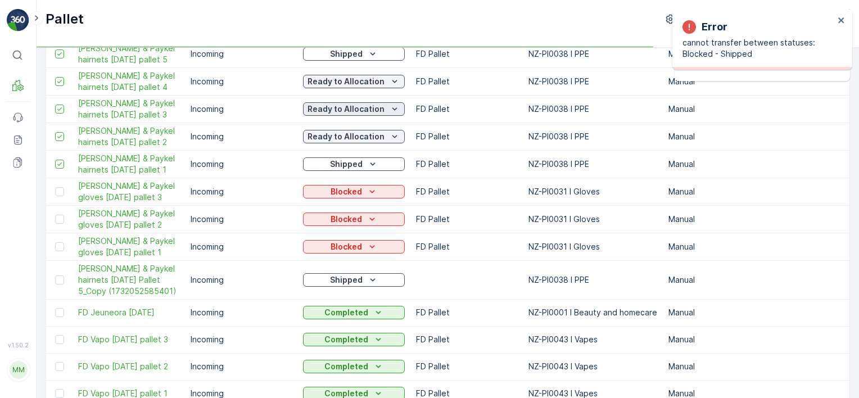
click at [352, 110] on p "Ready to Allocation" at bounding box center [345, 108] width 77 height 11
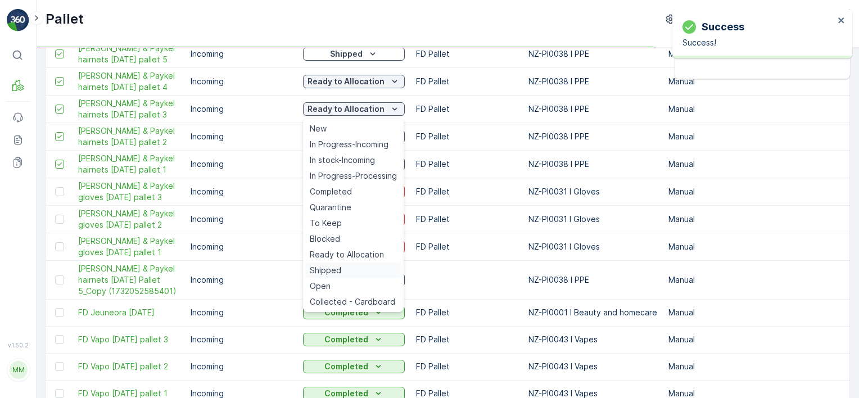
click at [340, 272] on div "Shipped" at bounding box center [353, 270] width 96 height 16
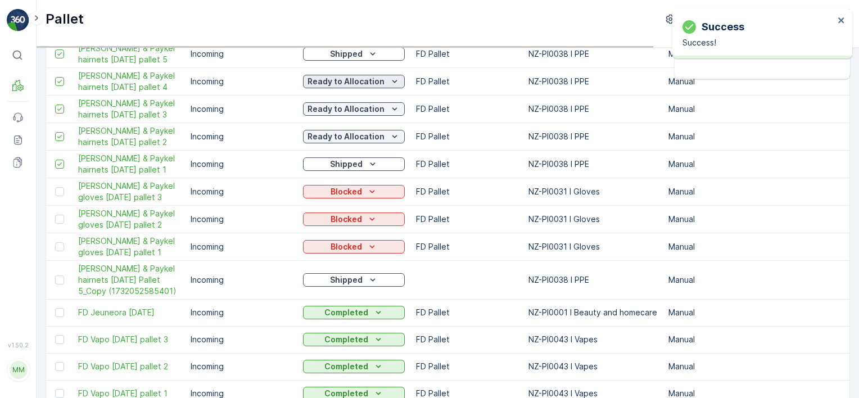
click at [361, 84] on p "Ready to Allocation" at bounding box center [345, 81] width 77 height 11
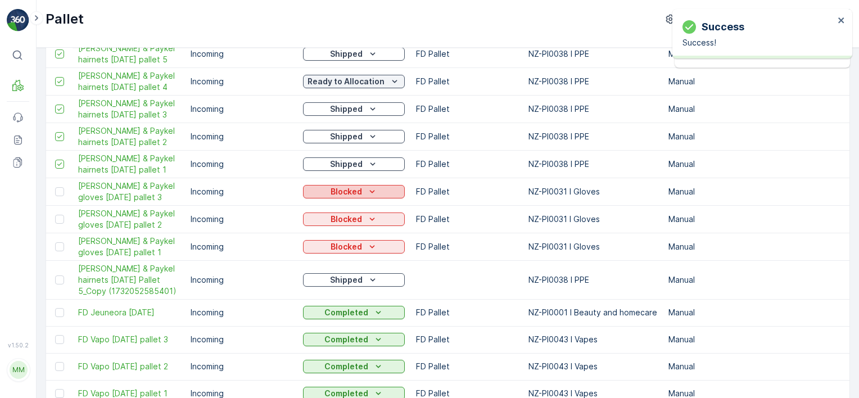
click at [351, 194] on p "Blocked" at bounding box center [345, 191] width 31 height 11
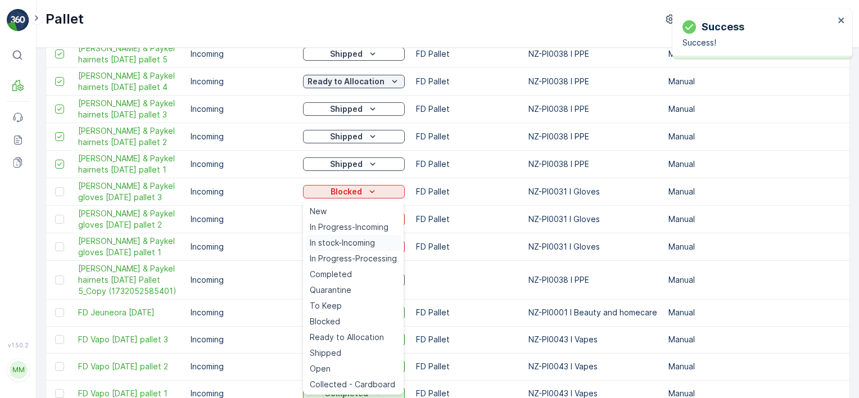
click at [358, 245] on span "In stock-Incoming" at bounding box center [342, 242] width 65 height 11
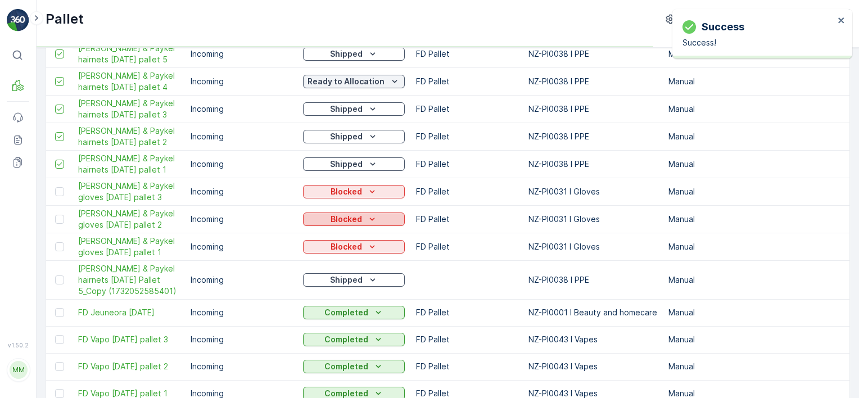
click at [363, 223] on div "Blocked" at bounding box center [353, 219] width 93 height 11
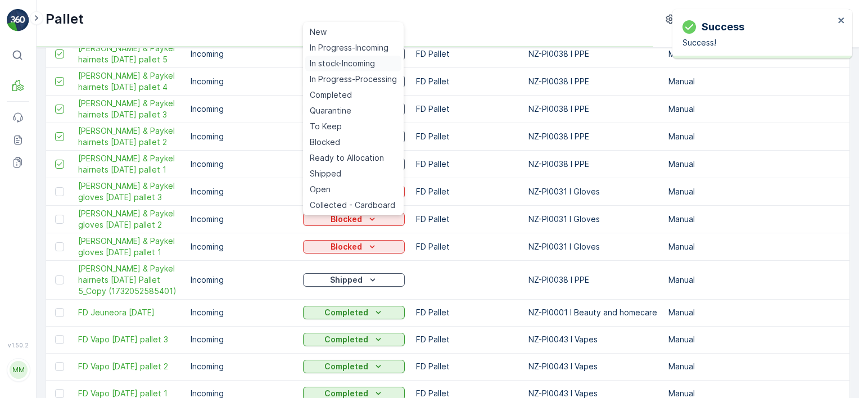
click at [367, 65] on span "In stock-Incoming" at bounding box center [342, 63] width 65 height 11
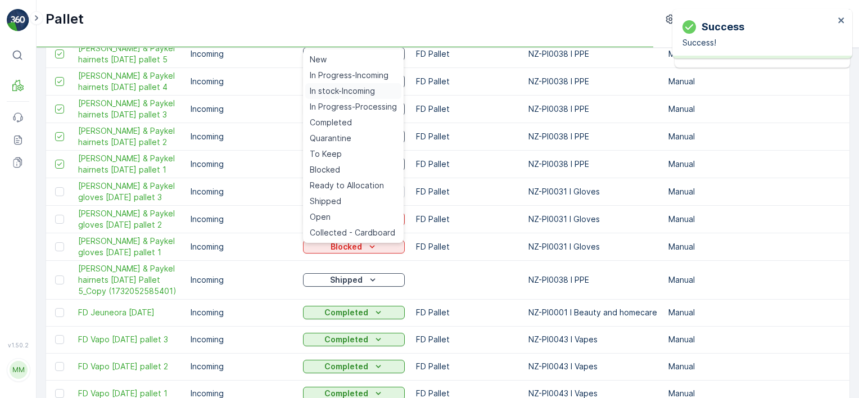
click at [357, 86] on span "In stock-Incoming" at bounding box center [342, 90] width 65 height 11
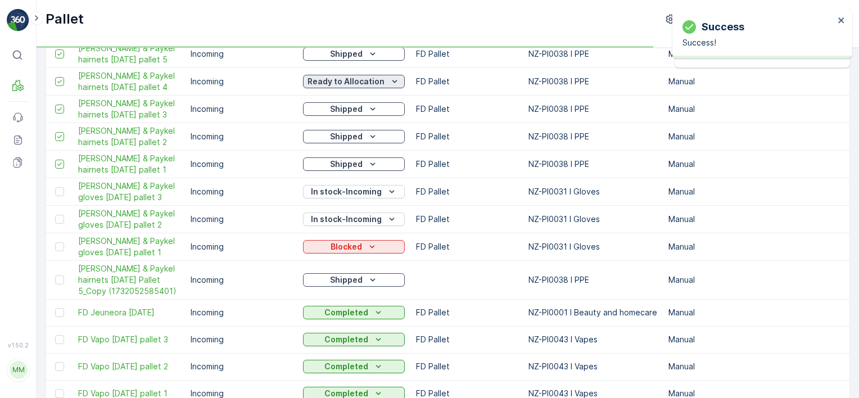
click at [364, 83] on p "Ready to Allocation" at bounding box center [345, 81] width 77 height 11
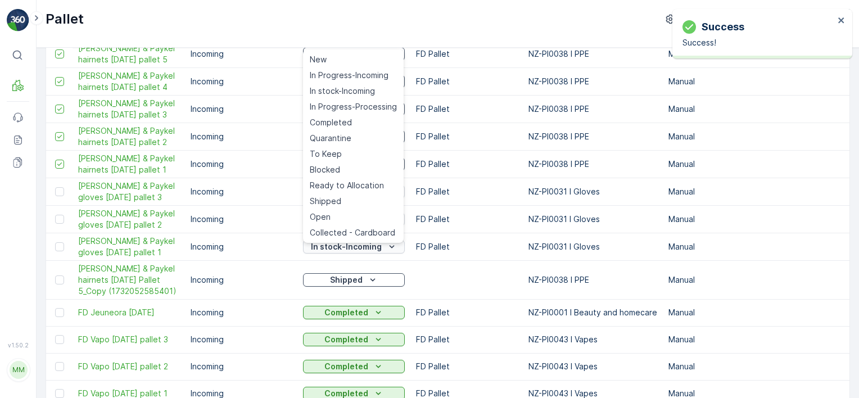
click at [398, 252] on div "In stock-Incoming" at bounding box center [353, 246] width 93 height 11
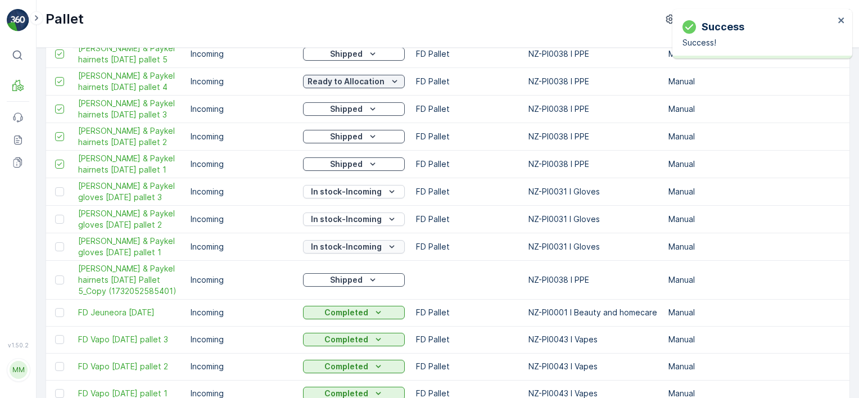
click at [396, 251] on div "In stock-Incoming" at bounding box center [353, 246] width 93 height 11
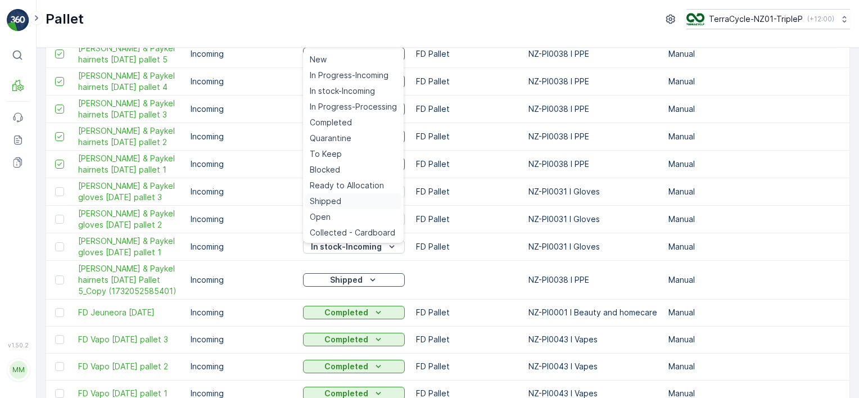
click at [359, 205] on div "Shipped" at bounding box center [353, 201] width 96 height 16
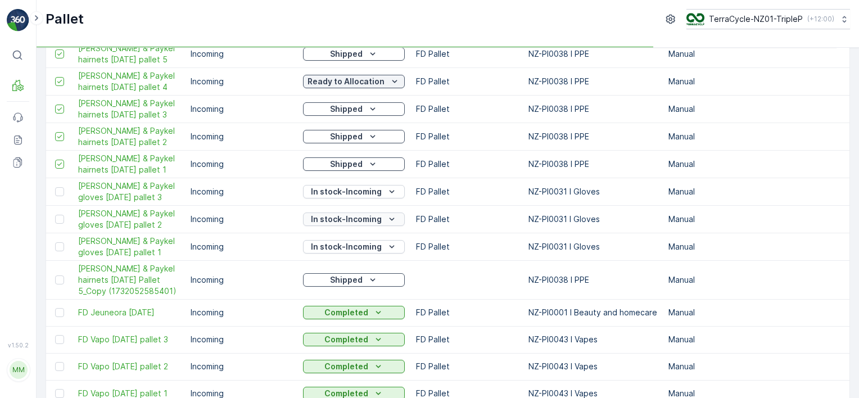
click at [356, 220] on p "In stock-Incoming" at bounding box center [346, 219] width 71 height 11
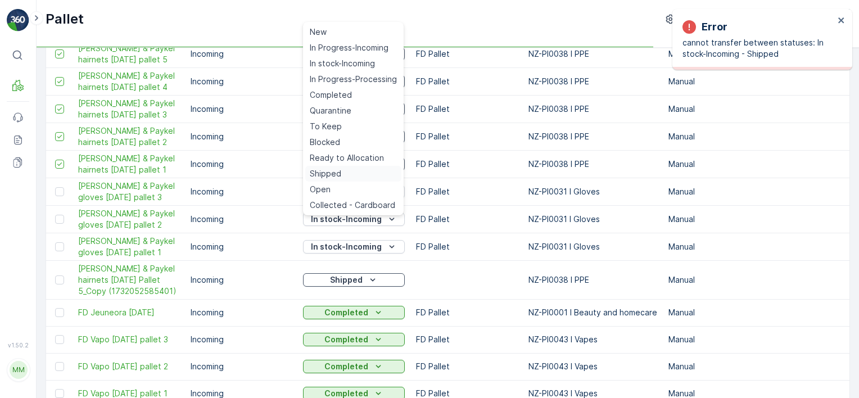
click at [352, 169] on div "Shipped" at bounding box center [353, 174] width 96 height 16
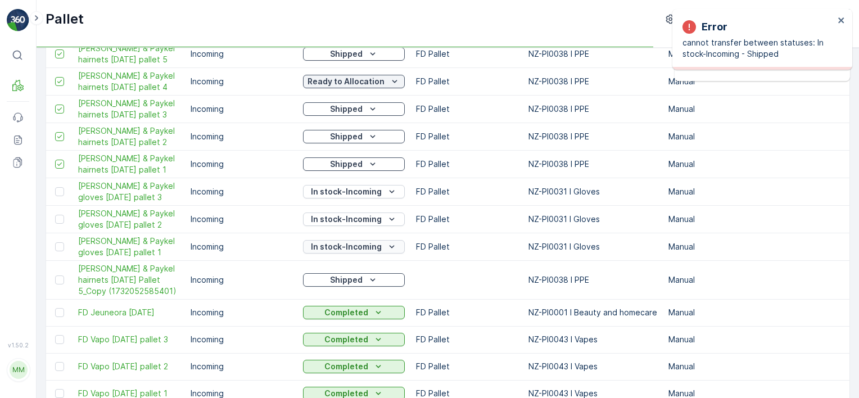
click at [359, 252] on p "In stock-Incoming" at bounding box center [346, 246] width 71 height 11
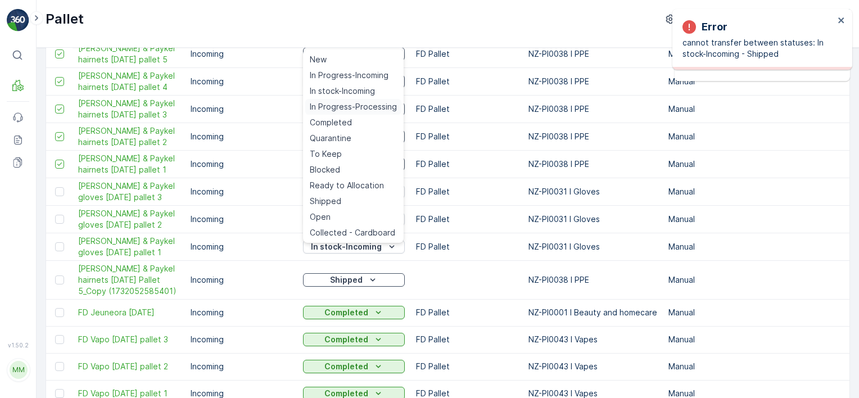
click at [362, 102] on span "In Progress-Processing" at bounding box center [353, 106] width 87 height 11
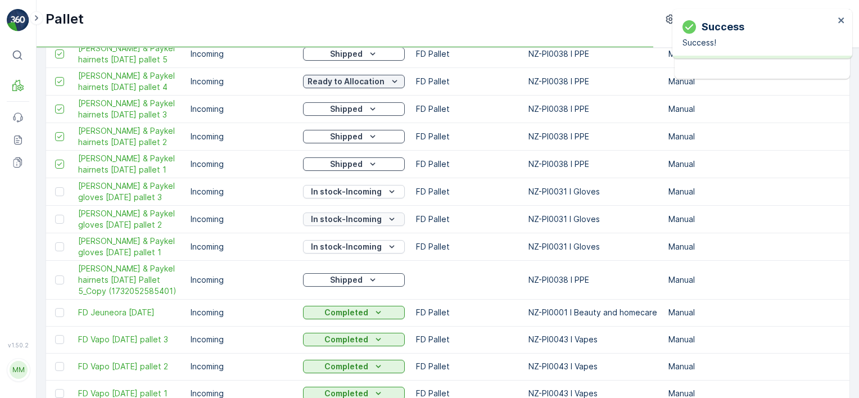
click at [369, 220] on p "In stock-Incoming" at bounding box center [346, 219] width 71 height 11
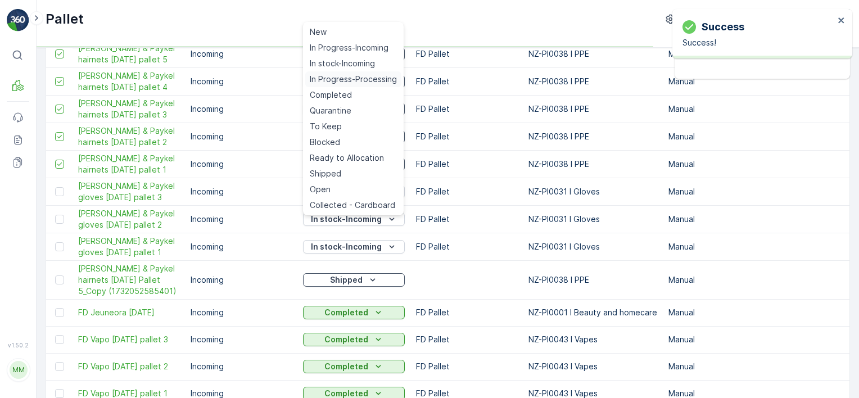
click at [361, 79] on span "In Progress-Processing" at bounding box center [353, 79] width 87 height 11
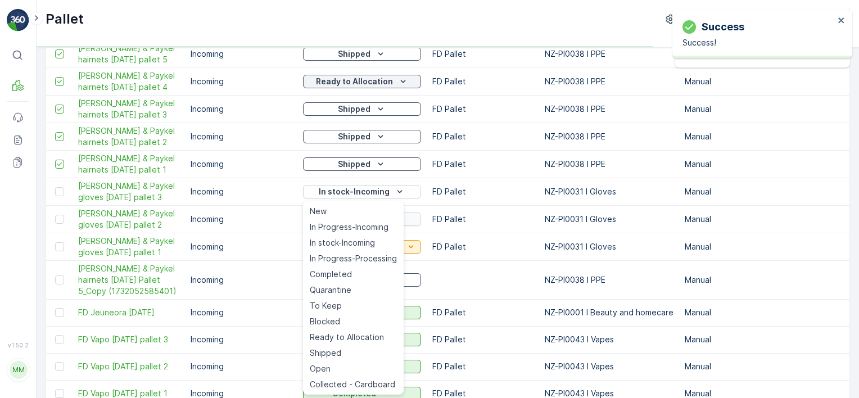
drag, startPoint x: 361, startPoint y: 262, endPoint x: 360, endPoint y: 220, distance: 42.2
click at [361, 262] on span "In Progress-Processing" at bounding box center [353, 258] width 87 height 11
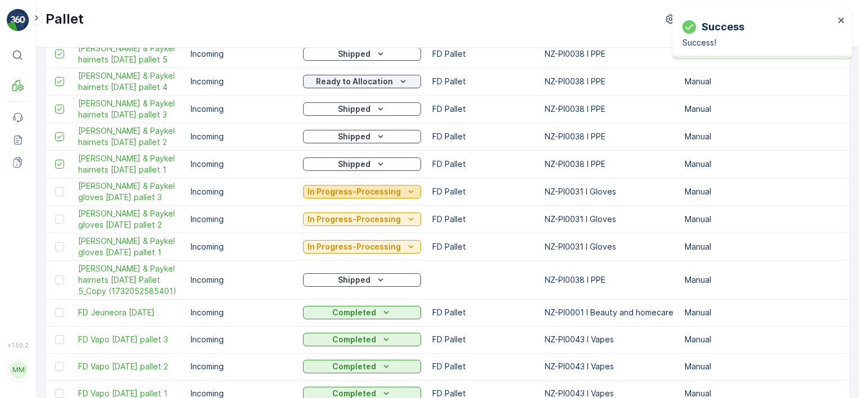
click at [369, 194] on p "In Progress-Processing" at bounding box center [353, 191] width 93 height 11
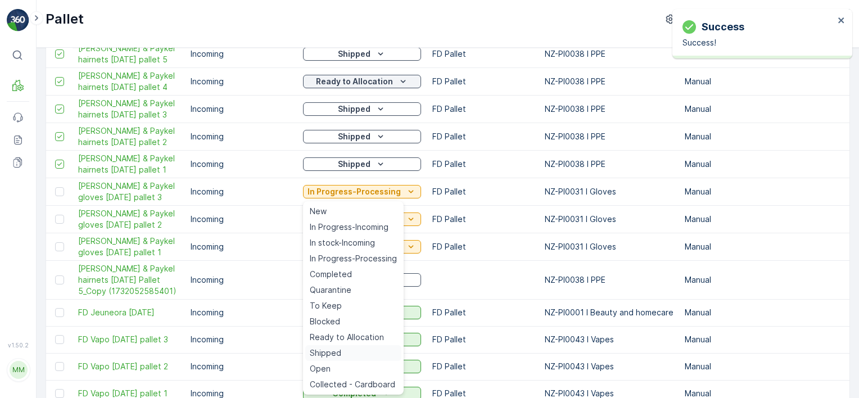
click at [360, 353] on div "Shipped" at bounding box center [353, 353] width 96 height 16
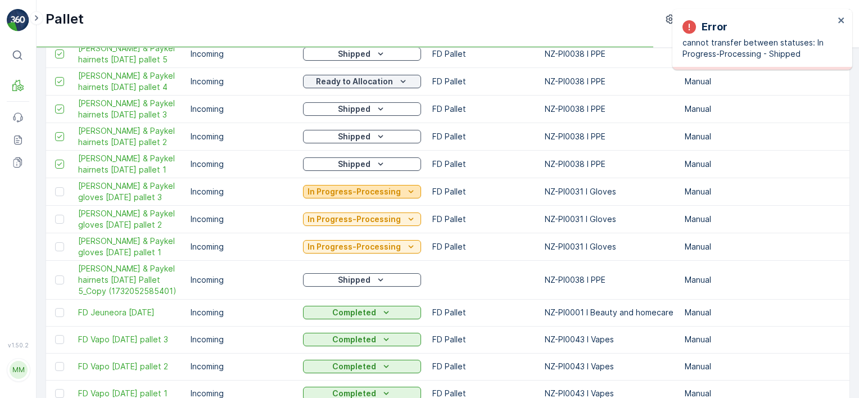
click at [369, 196] on p "In Progress-Processing" at bounding box center [353, 191] width 93 height 11
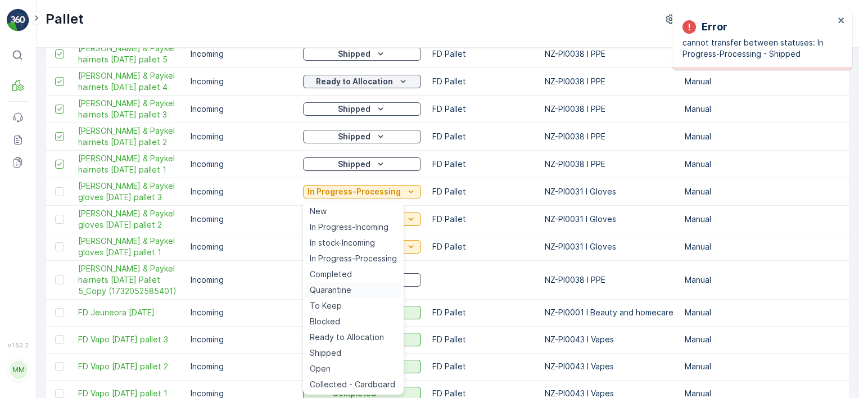
click at [358, 290] on div "Quarantine" at bounding box center [353, 290] width 96 height 16
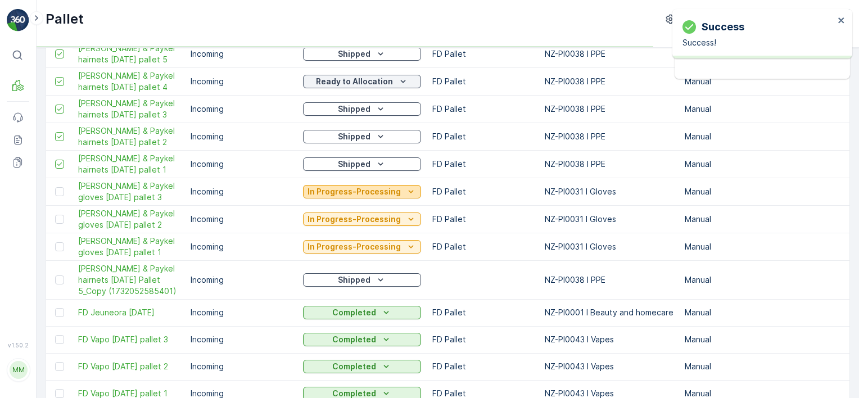
click at [378, 197] on p "In Progress-Processing" at bounding box center [353, 191] width 93 height 11
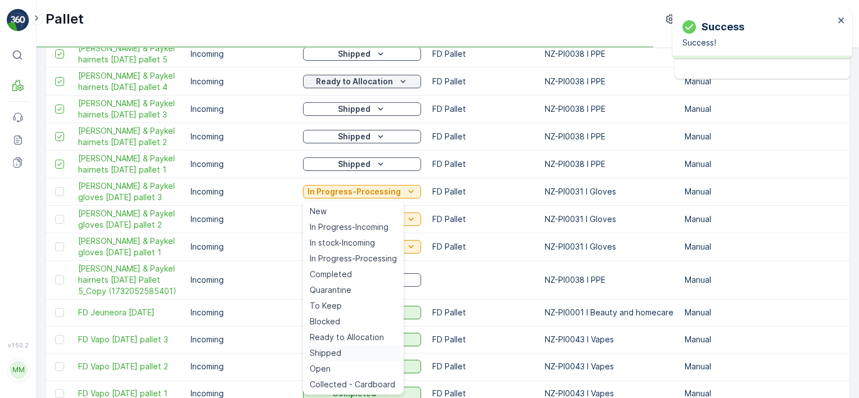
click at [360, 353] on div "Shipped" at bounding box center [353, 353] width 96 height 16
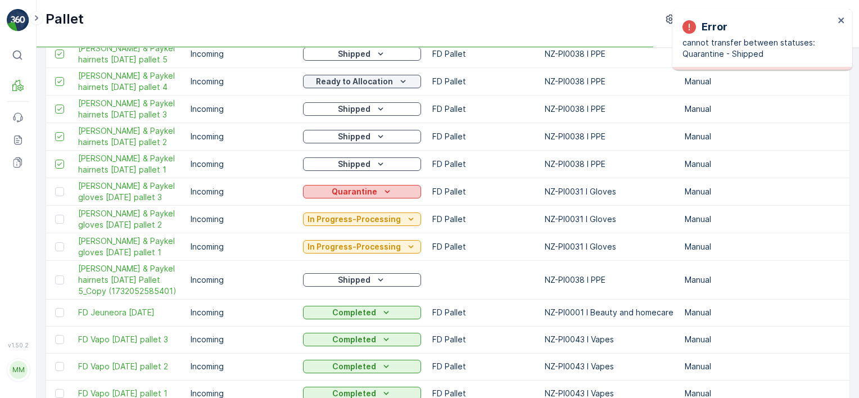
click at [374, 192] on div "Quarantine" at bounding box center [361, 191] width 109 height 11
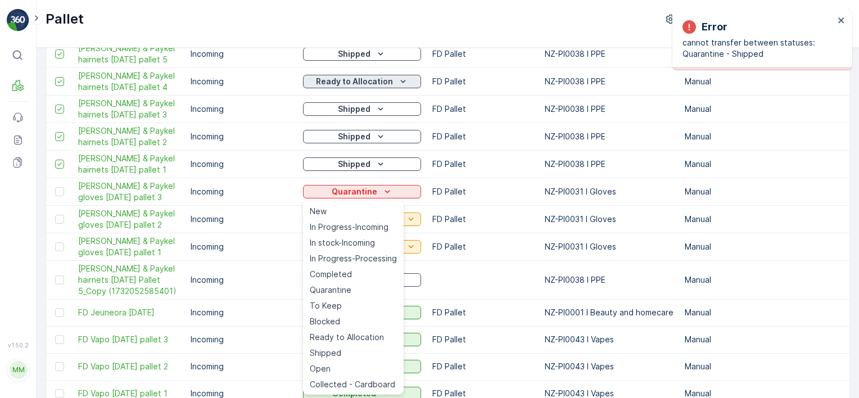
click at [397, 83] on icon "Ready to Allocation" at bounding box center [402, 81] width 11 height 11
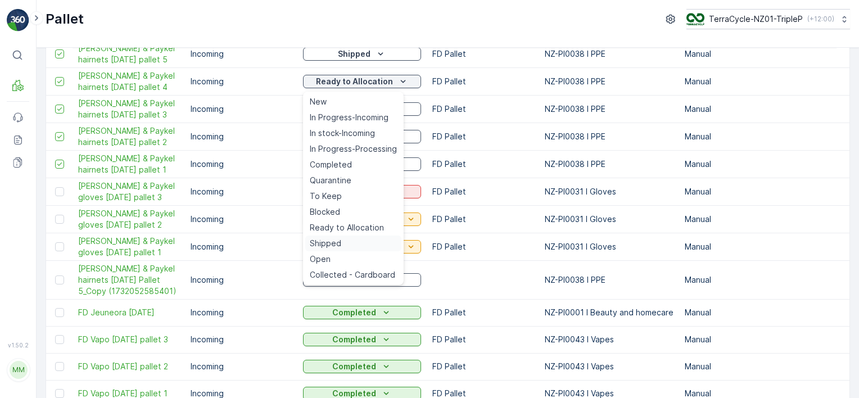
click at [355, 245] on div "Shipped" at bounding box center [353, 243] width 96 height 16
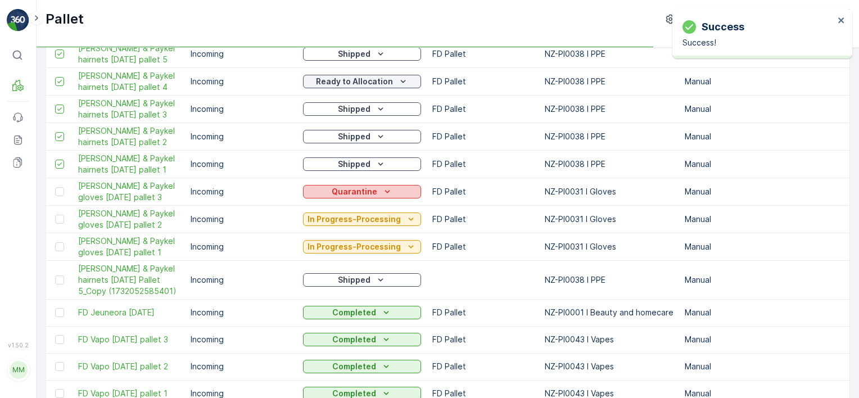
click at [373, 197] on div "Quarantine" at bounding box center [361, 191] width 109 height 11
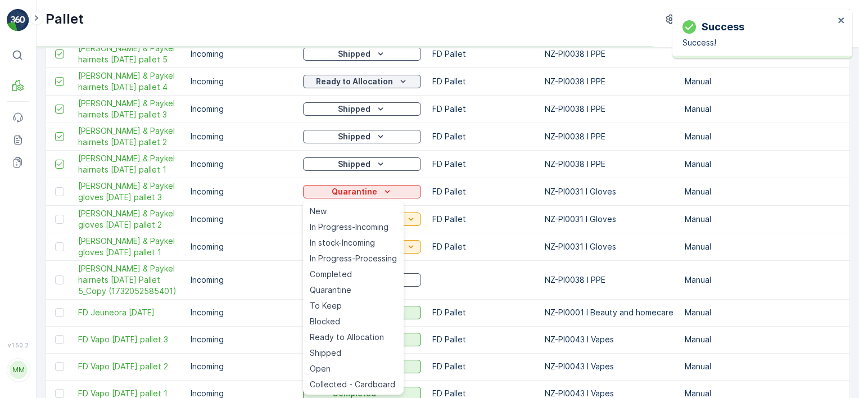
click at [355, 332] on td "Completed" at bounding box center [361, 339] width 129 height 27
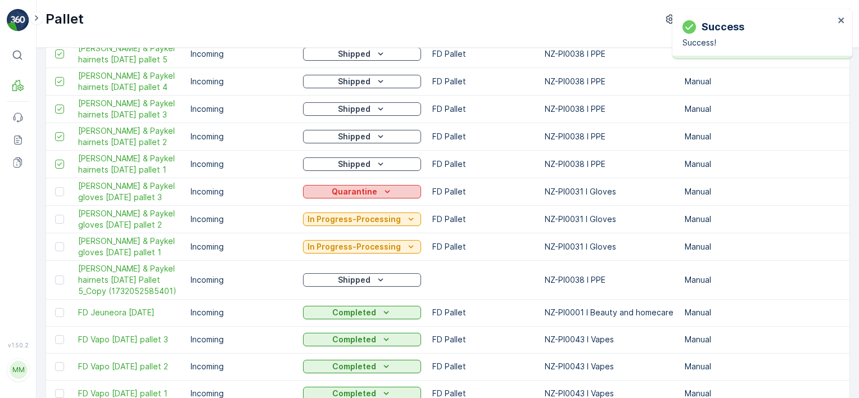
click at [379, 198] on button "Quarantine" at bounding box center [362, 191] width 118 height 13
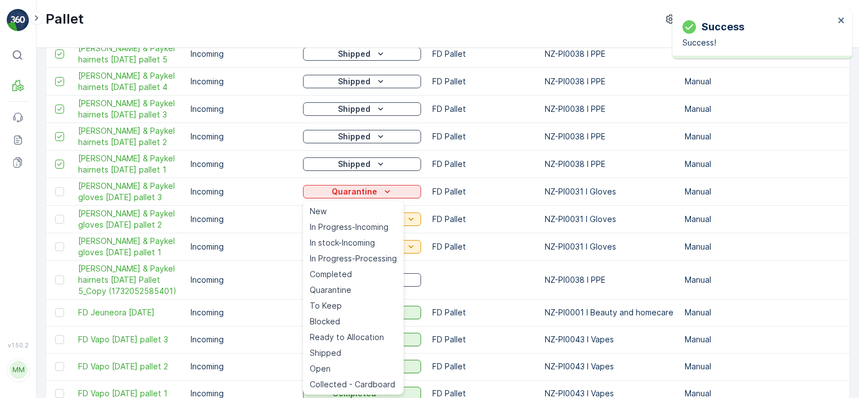
drag, startPoint x: 352, startPoint y: 342, endPoint x: 362, endPoint y: 287, distance: 56.0
click at [352, 341] on span "Ready to Allocation" at bounding box center [347, 337] width 74 height 11
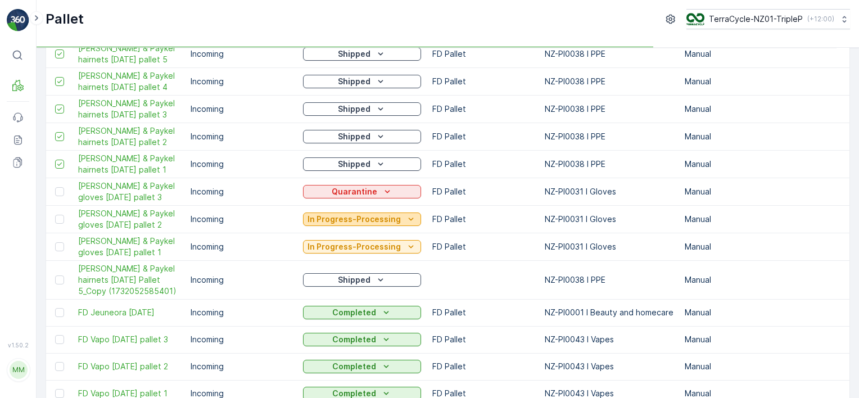
click at [384, 223] on p "In Progress-Processing" at bounding box center [353, 219] width 93 height 11
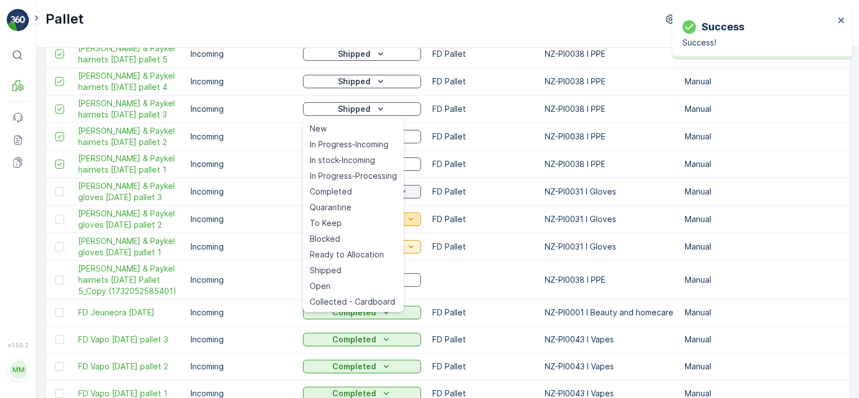
click at [410, 221] on icon "In Progress-Processing" at bounding box center [410, 219] width 11 height 11
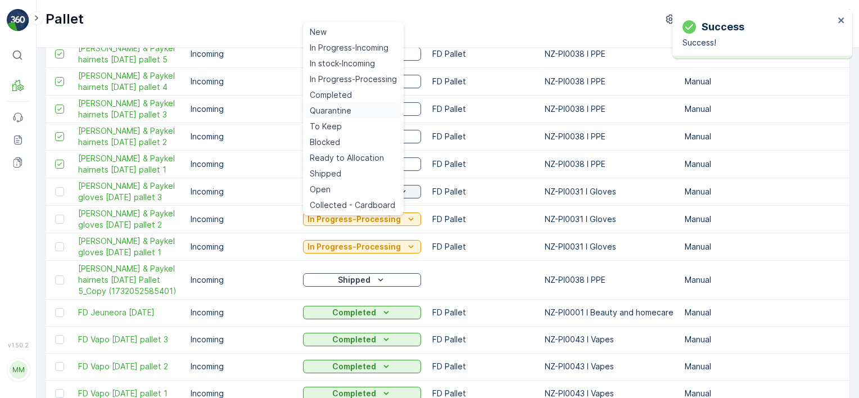
click at [360, 114] on div "Quarantine" at bounding box center [353, 111] width 96 height 16
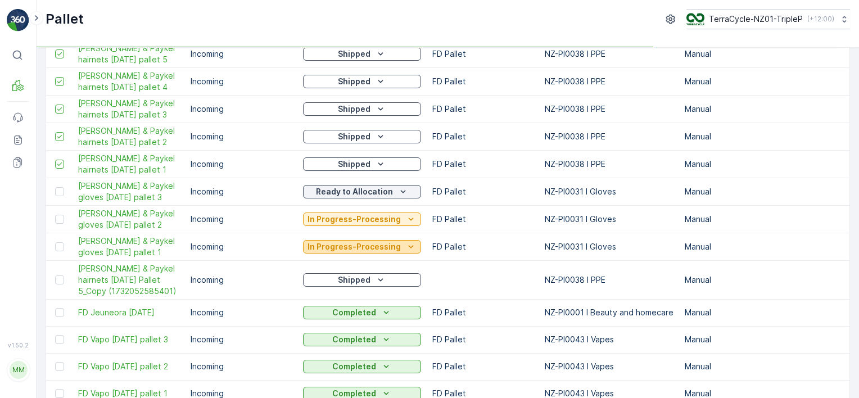
click at [377, 248] on p "In Progress-Processing" at bounding box center [353, 246] width 93 height 11
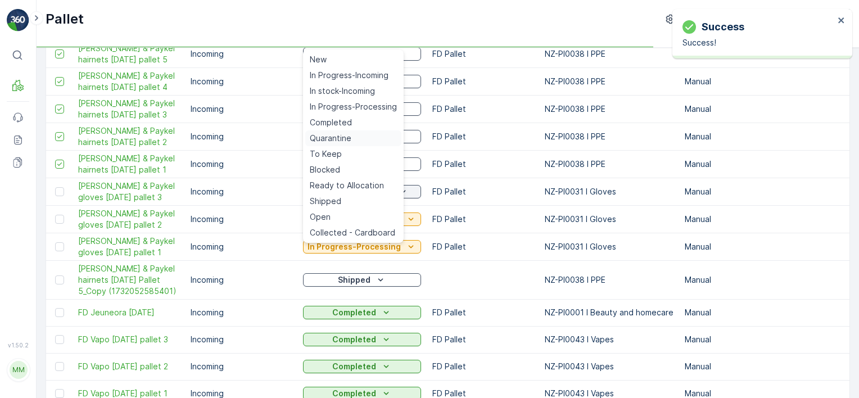
click at [353, 140] on div "Quarantine" at bounding box center [353, 138] width 96 height 16
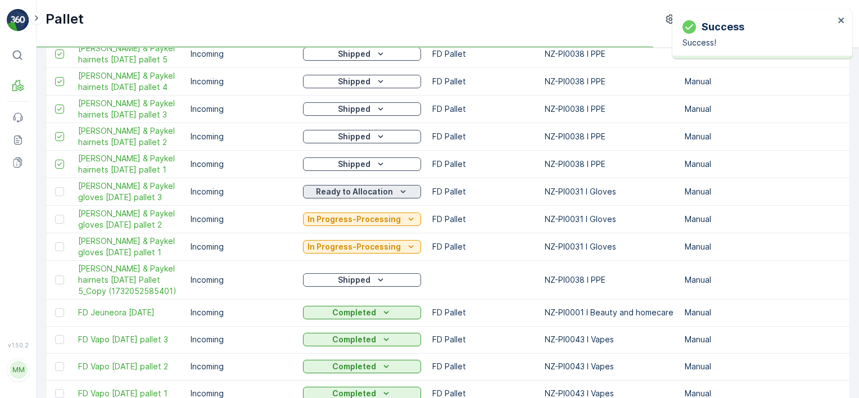
click at [382, 189] on p "Ready to Allocation" at bounding box center [354, 191] width 77 height 11
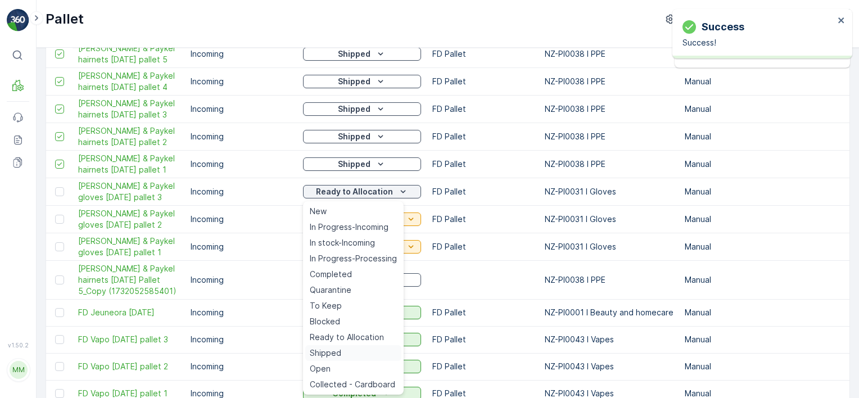
click at [348, 353] on div "Shipped" at bounding box center [353, 353] width 96 height 16
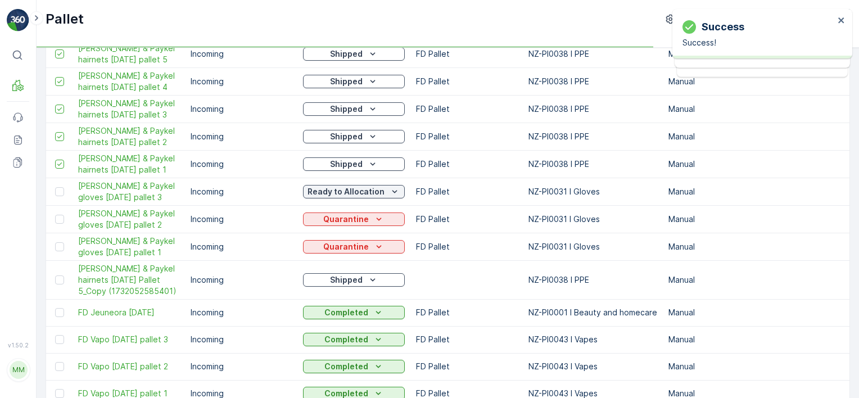
click at [382, 219] on icon "Quarantine" at bounding box center [378, 219] width 11 height 11
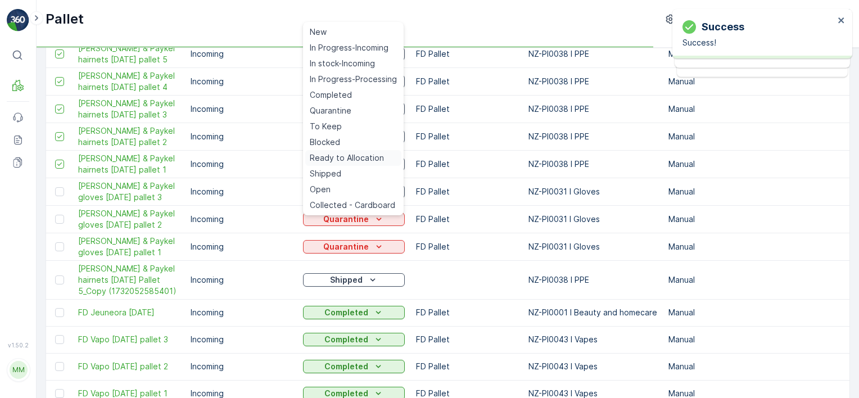
click at [368, 156] on span "Ready to Allocation" at bounding box center [347, 157] width 74 height 11
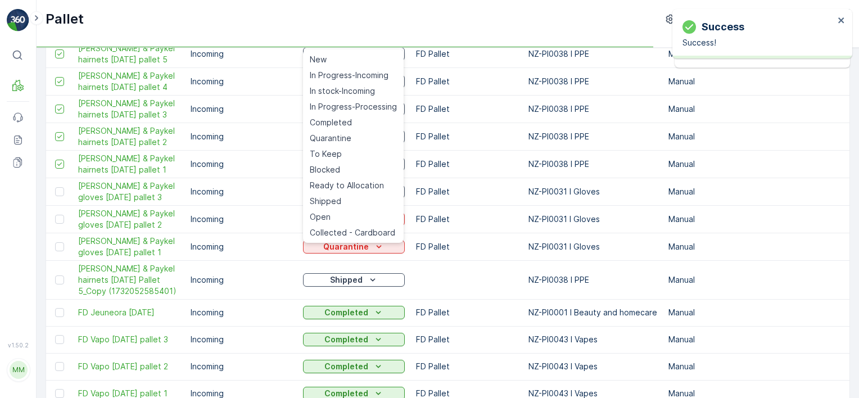
drag, startPoint x: 369, startPoint y: 187, endPoint x: 372, endPoint y: 197, distance: 11.0
click at [369, 186] on span "Ready to Allocation" at bounding box center [347, 185] width 74 height 11
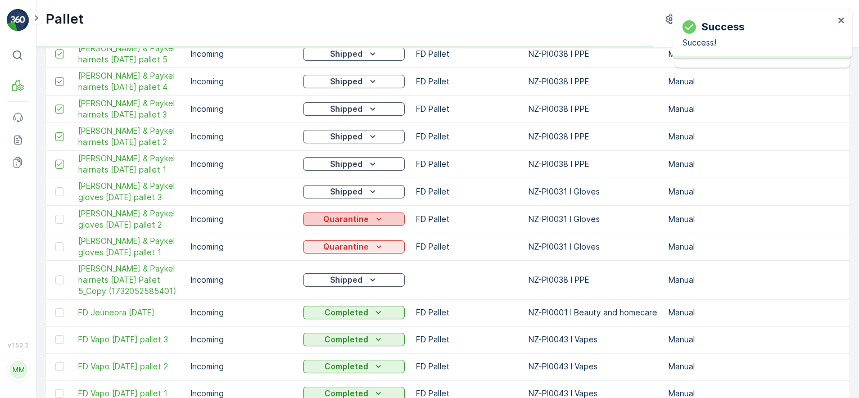
click at [377, 220] on icon "Quarantine" at bounding box center [379, 218] width 5 height 3
click at [362, 171] on button "Shipped" at bounding box center [354, 163] width 102 height 13
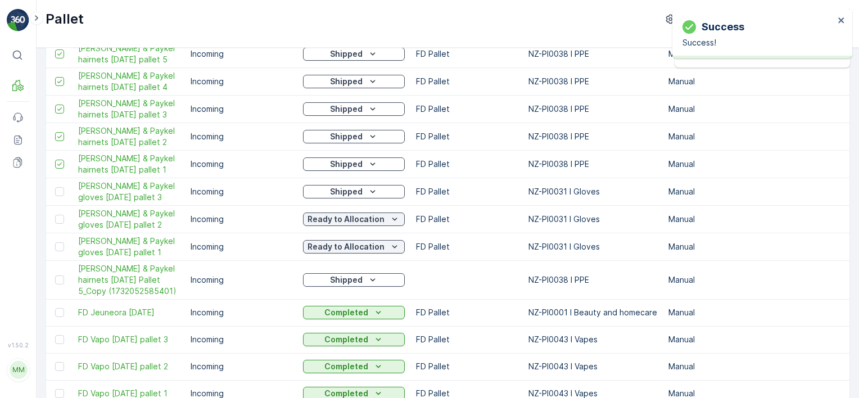
click at [405, 246] on td "Ready to Allocation" at bounding box center [353, 247] width 113 height 28
click at [393, 223] on icon "Ready to Allocation" at bounding box center [394, 219] width 11 height 11
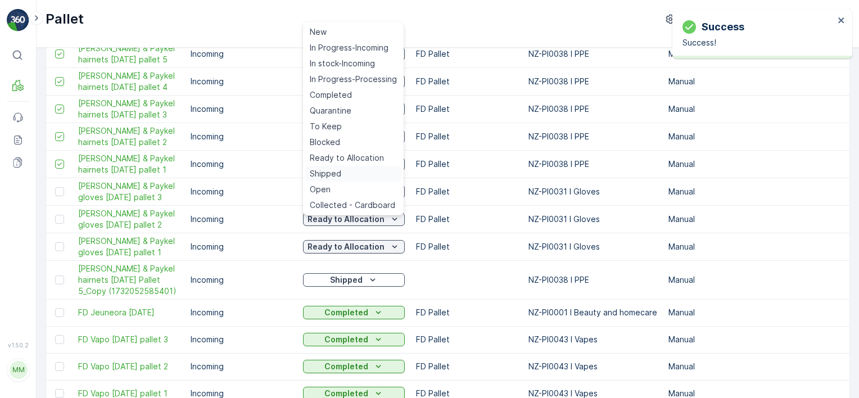
click at [364, 167] on div "Shipped" at bounding box center [353, 174] width 96 height 16
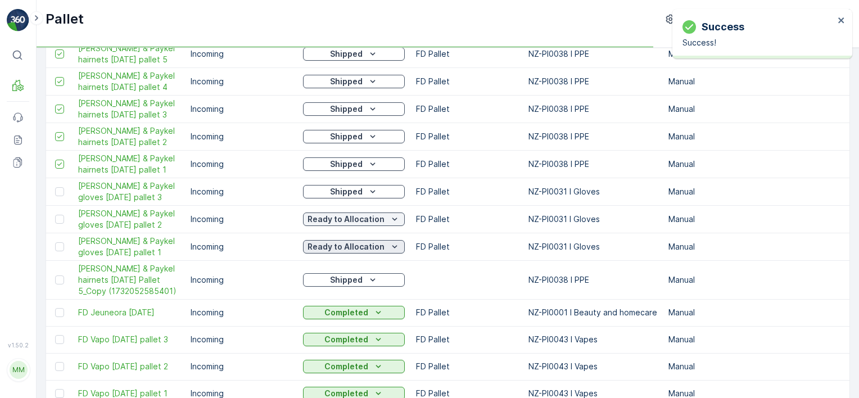
click at [369, 253] on button "Ready to Allocation" at bounding box center [354, 246] width 102 height 13
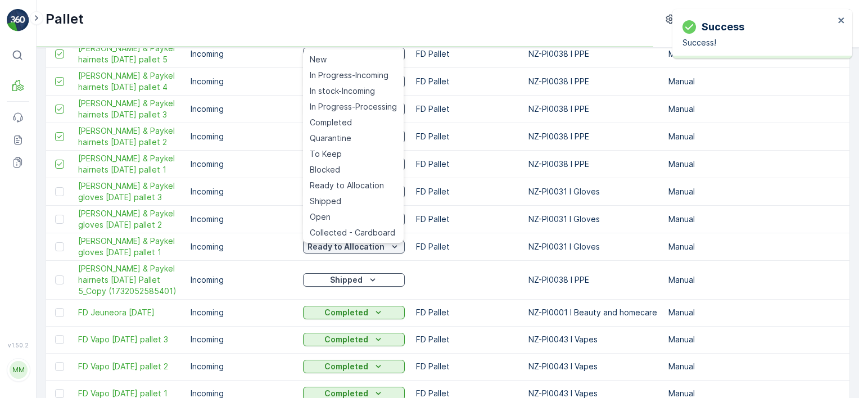
click at [359, 198] on div "Shipped" at bounding box center [353, 201] width 96 height 16
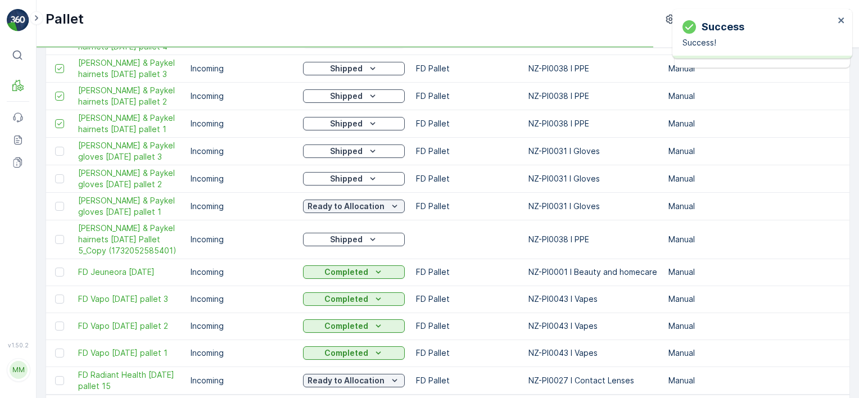
scroll to position [1153, 0]
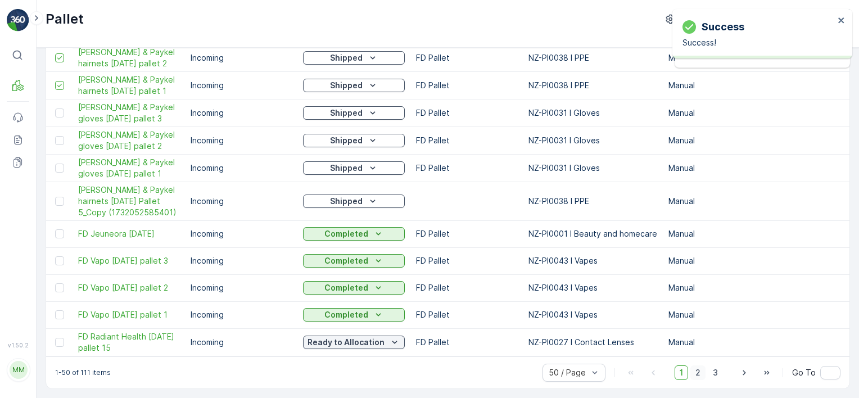
click at [699, 374] on span "2" at bounding box center [697, 372] width 15 height 15
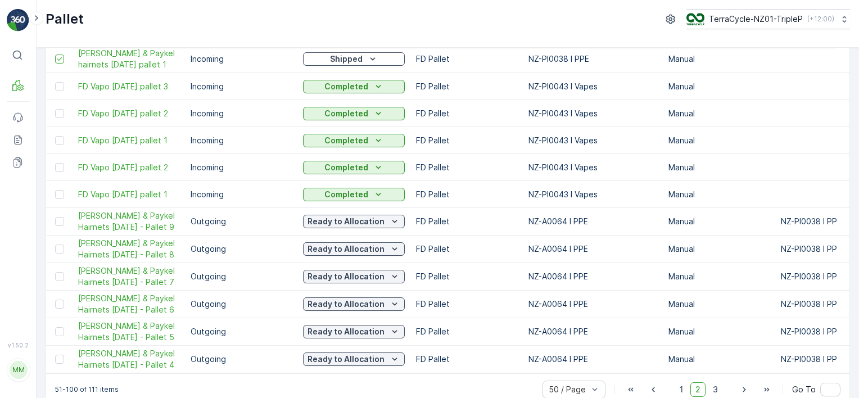
scroll to position [1140, 0]
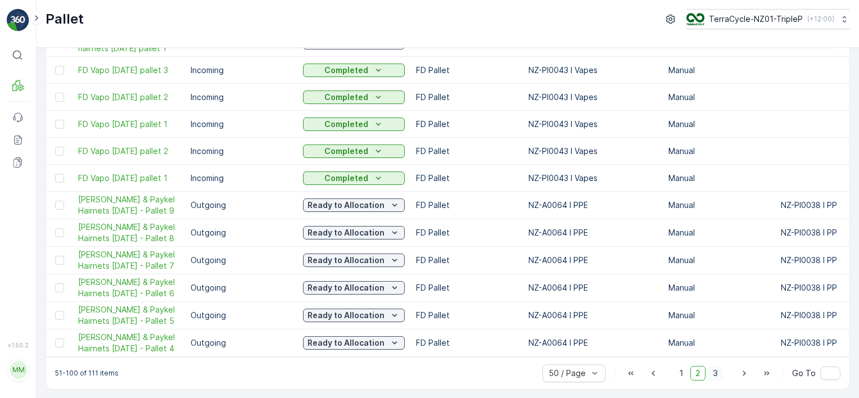
drag, startPoint x: 718, startPoint y: 372, endPoint x: 712, endPoint y: 366, distance: 8.4
click at [718, 372] on span "3" at bounding box center [715, 373] width 15 height 15
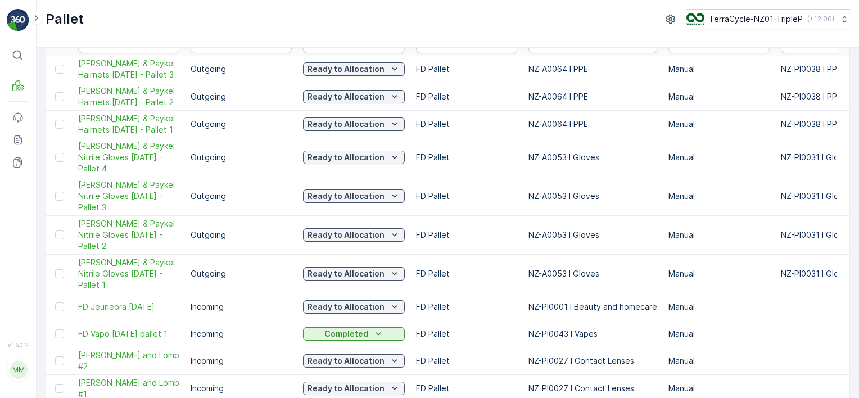
scroll to position [72, 0]
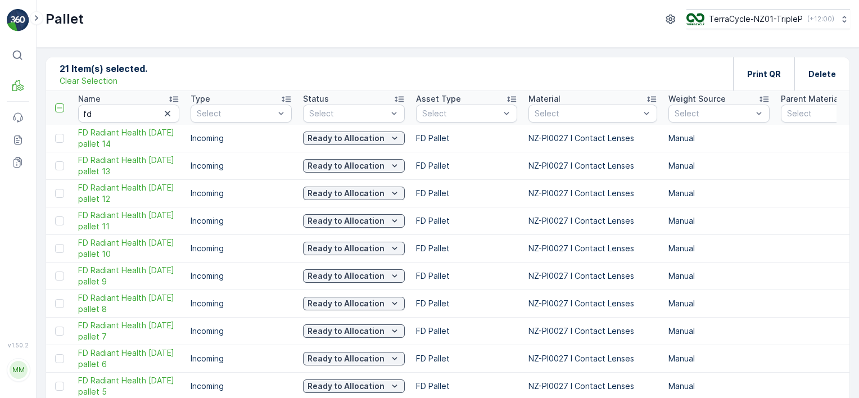
click at [85, 78] on p "Clear Selection" at bounding box center [89, 80] width 58 height 11
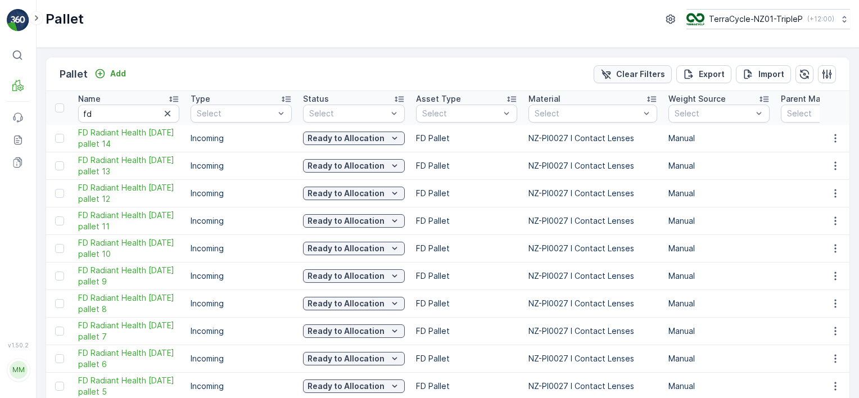
click at [633, 75] on p "Clear Filters" at bounding box center [640, 74] width 49 height 11
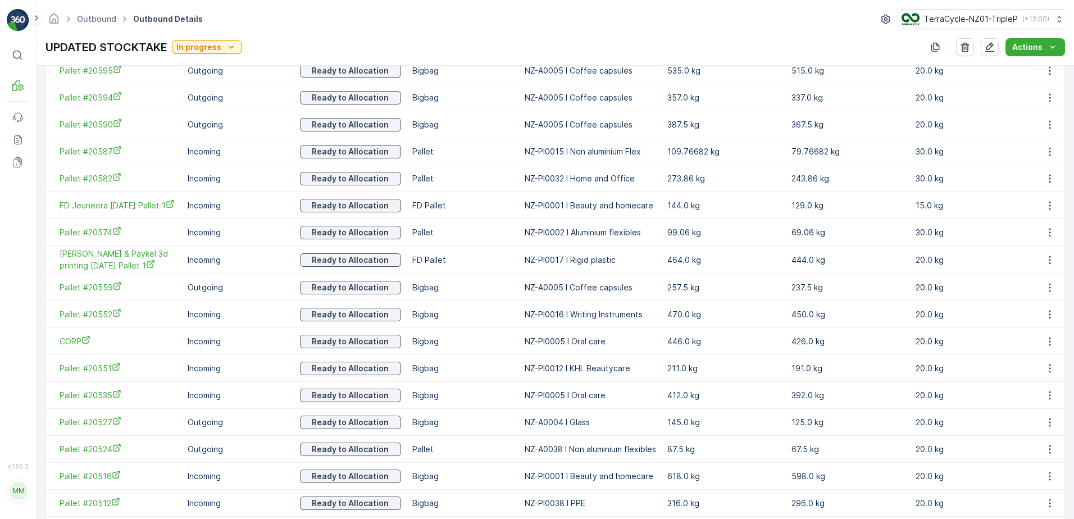
scroll to position [899, 0]
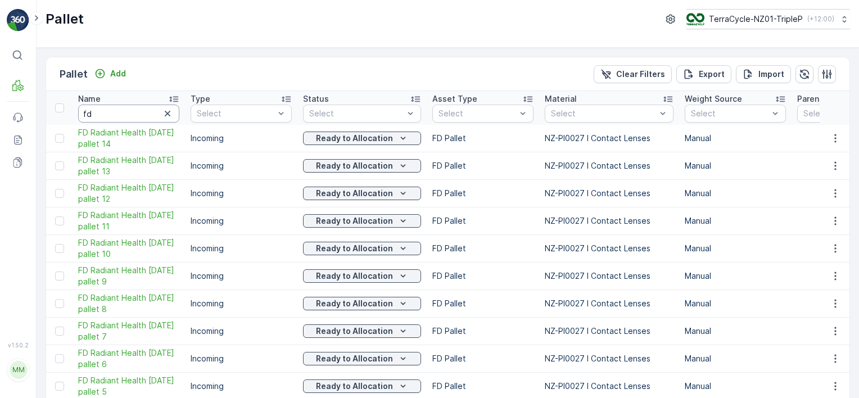
click at [124, 110] on input "fd" at bounding box center [128, 114] width 101 height 18
click at [127, 108] on input "fd" at bounding box center [128, 114] width 101 height 18
type input "wis002"
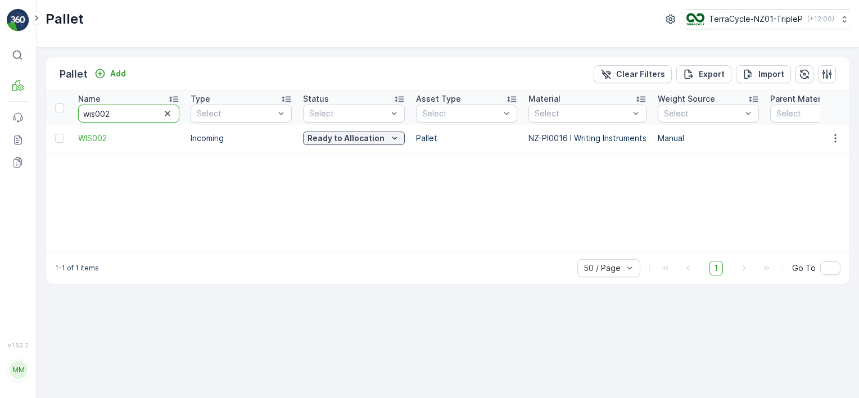
drag, startPoint x: 96, startPoint y: 112, endPoint x: 76, endPoint y: 110, distance: 19.7
click at [76, 110] on th "Name wis002" at bounding box center [128, 108] width 112 height 34
type input "sgm002"
click at [353, 140] on p "In stock-Incoming" at bounding box center [345, 138] width 71 height 11
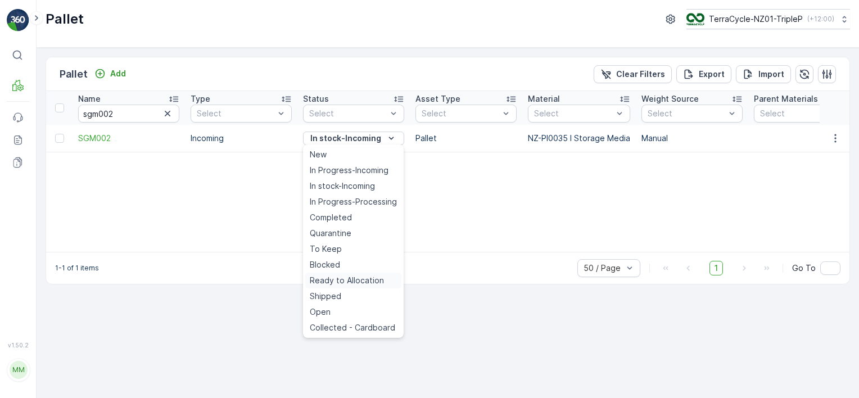
click at [350, 283] on span "Ready to Allocation" at bounding box center [347, 280] width 74 height 11
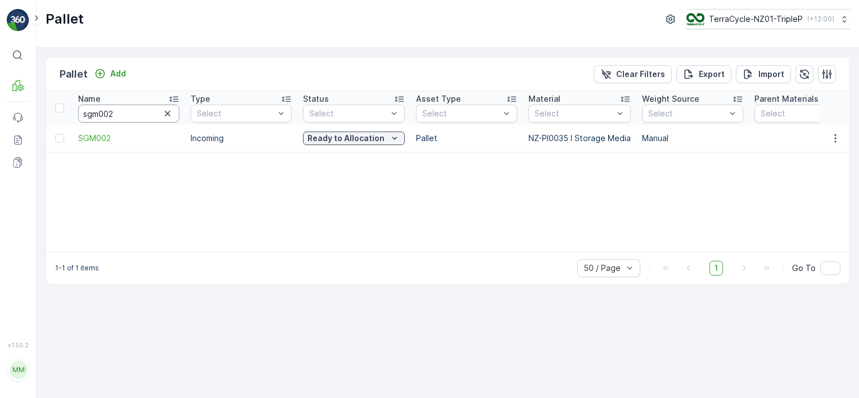
click at [122, 115] on input "sgm002" at bounding box center [128, 114] width 101 height 18
type input "002"
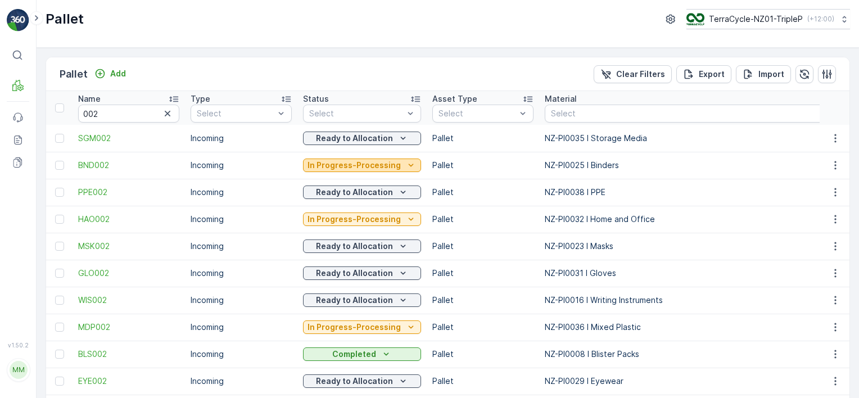
click at [318, 164] on p "In Progress-Processing" at bounding box center [353, 165] width 93 height 11
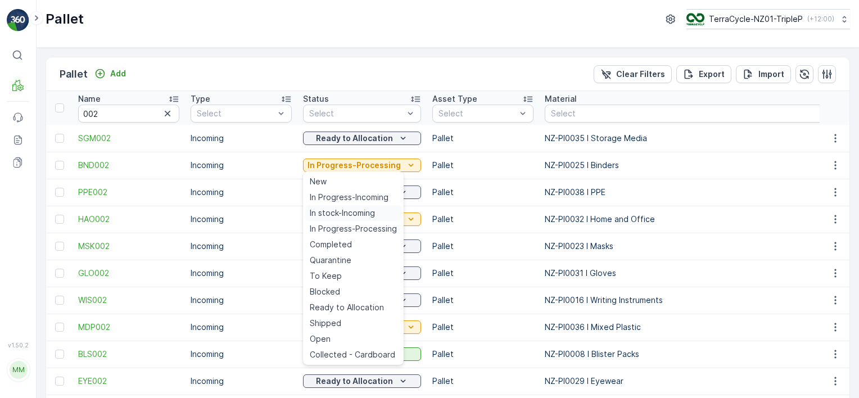
click at [343, 213] on span "In stock-Incoming" at bounding box center [342, 212] width 65 height 11
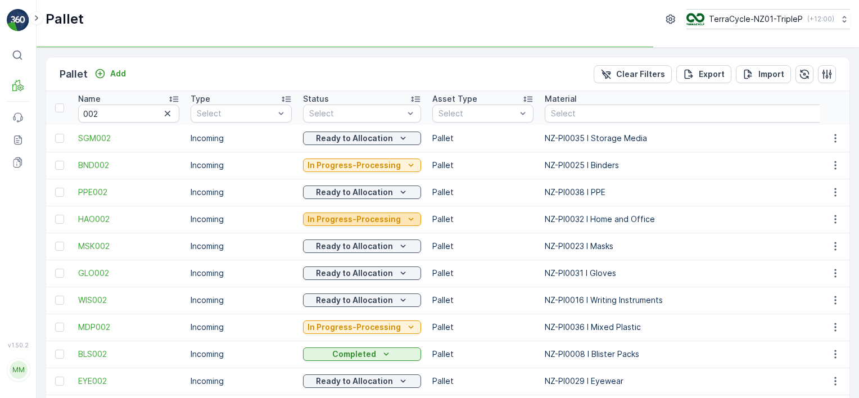
click at [375, 218] on p "In Progress-Processing" at bounding box center [353, 219] width 93 height 11
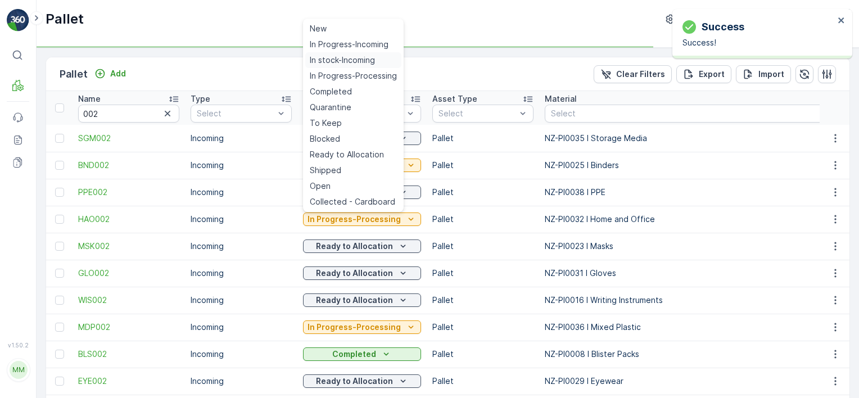
click at [351, 58] on span "In stock-Incoming" at bounding box center [342, 60] width 65 height 11
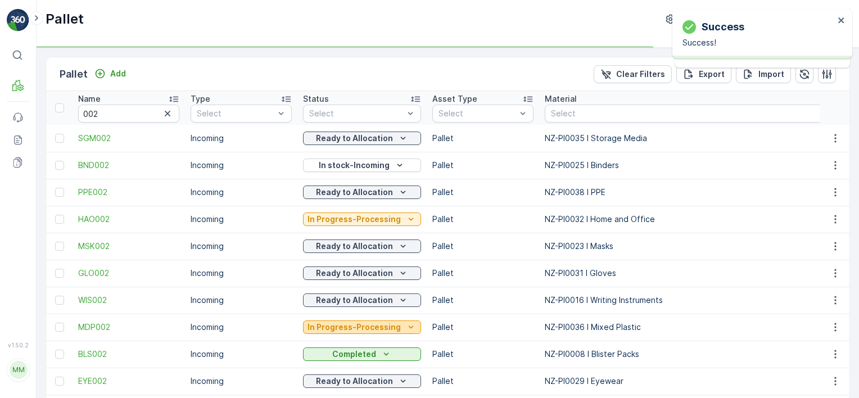
click at [379, 324] on p "In Progress-Processing" at bounding box center [353, 326] width 93 height 11
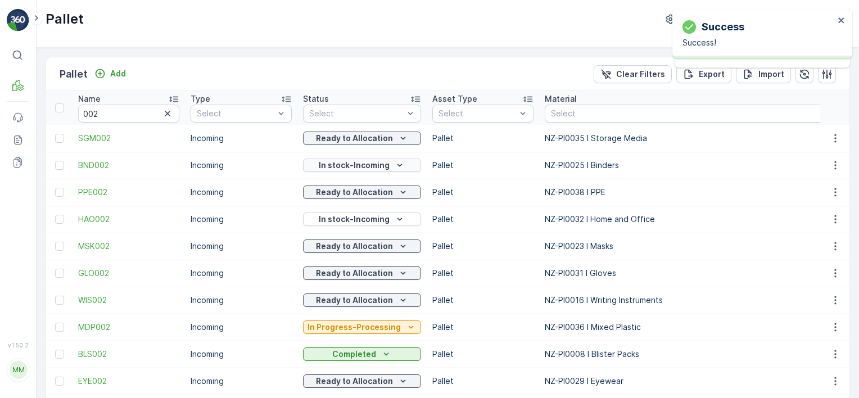
click at [369, 164] on p "In stock-Incoming" at bounding box center [354, 165] width 71 height 11
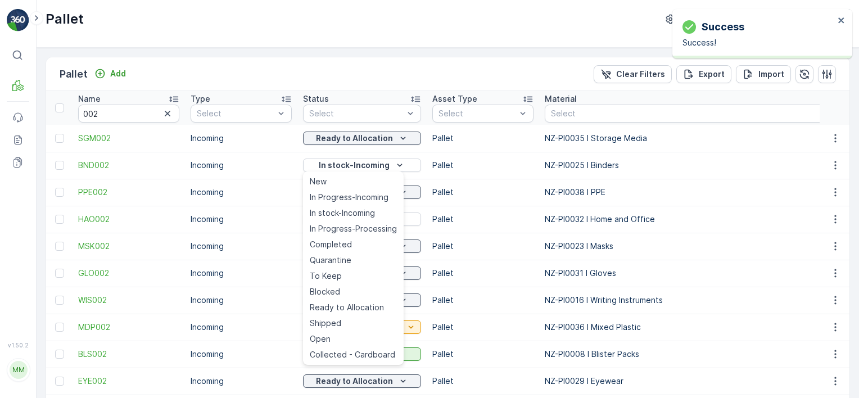
drag, startPoint x: 355, startPoint y: 307, endPoint x: 345, endPoint y: 204, distance: 103.3
click at [355, 306] on span "Ready to Allocation" at bounding box center [347, 307] width 74 height 11
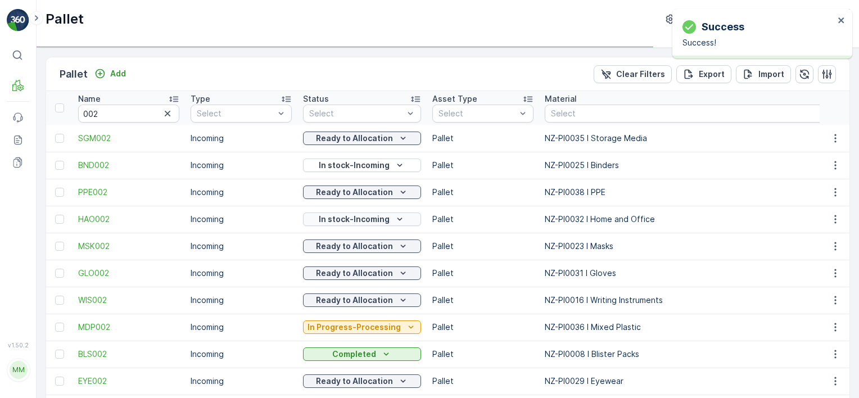
click at [354, 217] on p "In stock-Incoming" at bounding box center [354, 219] width 71 height 11
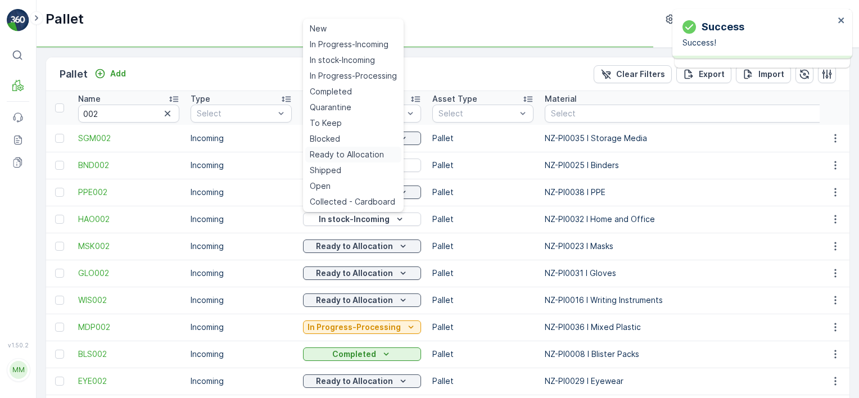
click at [348, 152] on span "Ready to Allocation" at bounding box center [347, 154] width 74 height 11
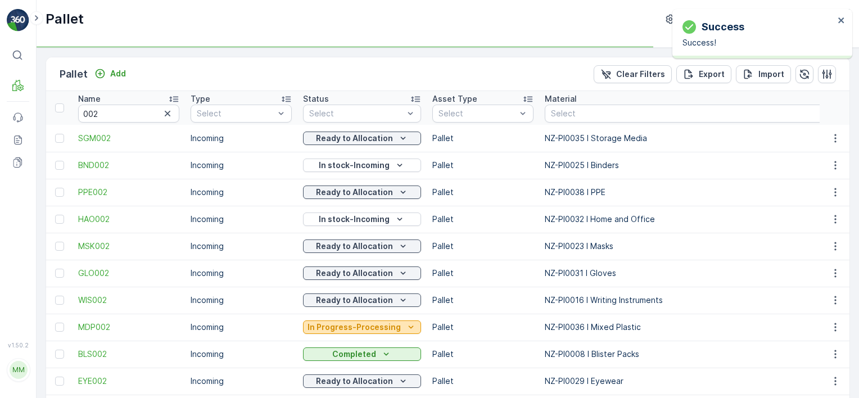
click at [371, 323] on p "In Progress-Processing" at bounding box center [353, 326] width 93 height 11
click at [374, 321] on p "In Progress-Processing" at bounding box center [353, 326] width 93 height 11
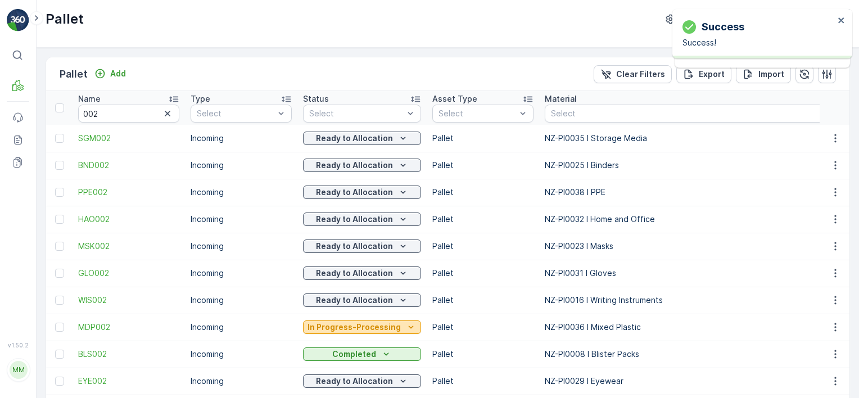
click at [384, 325] on p "In Progress-Processing" at bounding box center [353, 326] width 93 height 11
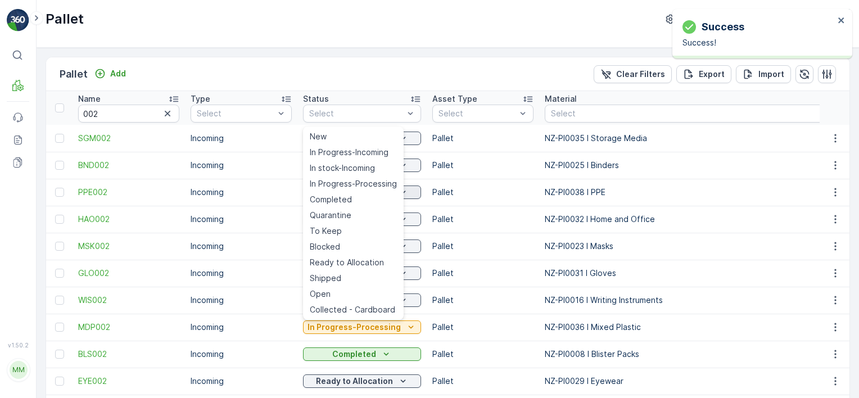
drag, startPoint x: 365, startPoint y: 165, endPoint x: 362, endPoint y: 197, distance: 32.2
click at [364, 167] on span "In stock-Incoming" at bounding box center [342, 167] width 65 height 11
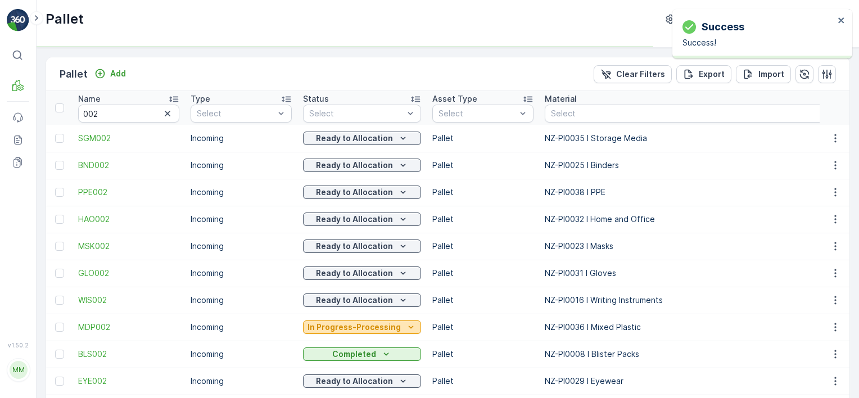
click at [387, 325] on p "In Progress-Processing" at bounding box center [353, 326] width 93 height 11
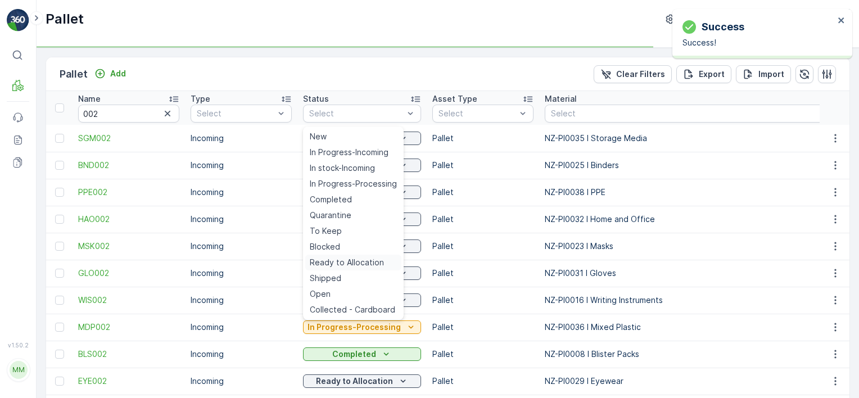
click at [361, 261] on span "Ready to Allocation" at bounding box center [347, 262] width 74 height 11
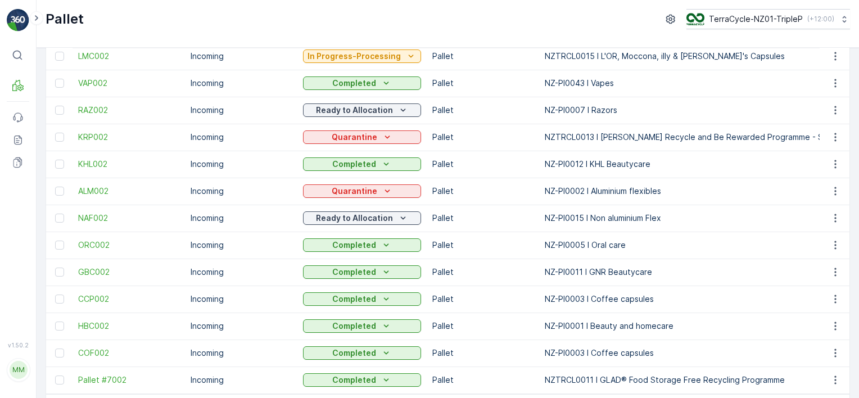
scroll to position [420, 0]
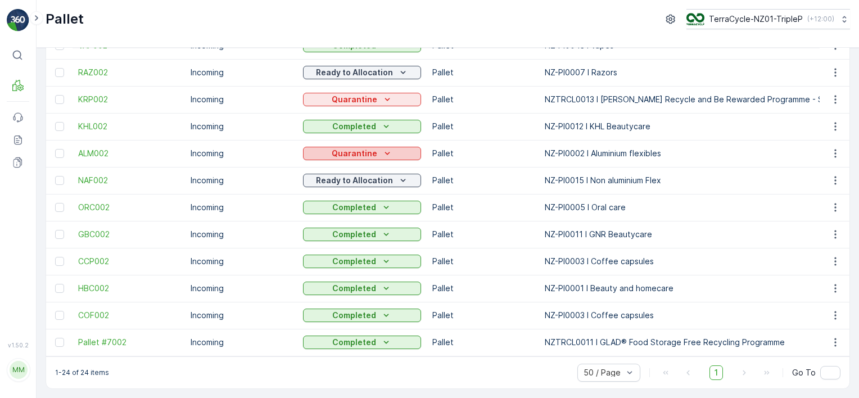
click at [347, 148] on p "Quarantine" at bounding box center [355, 153] width 46 height 11
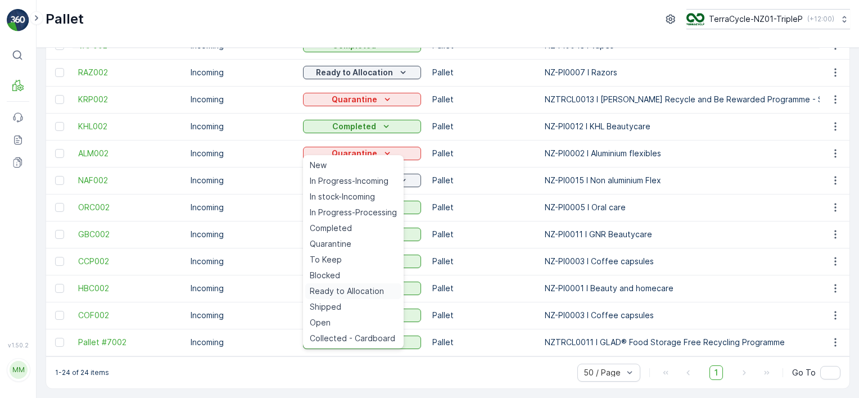
click at [364, 290] on span "Ready to Allocation" at bounding box center [347, 290] width 74 height 11
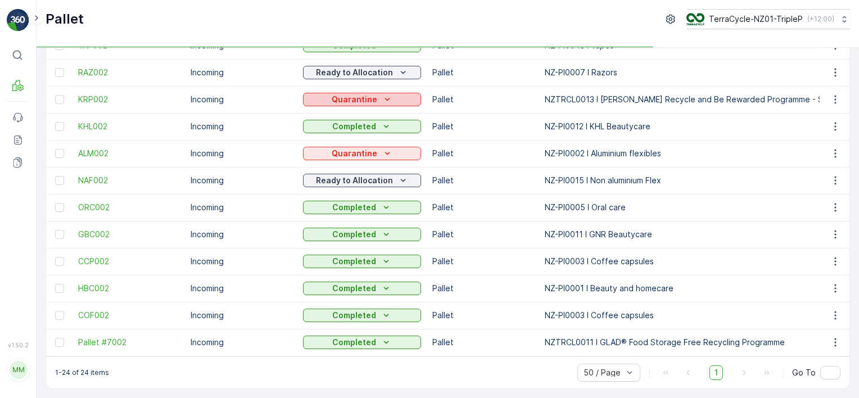
click at [382, 94] on icon "Quarantine" at bounding box center [387, 99] width 11 height 11
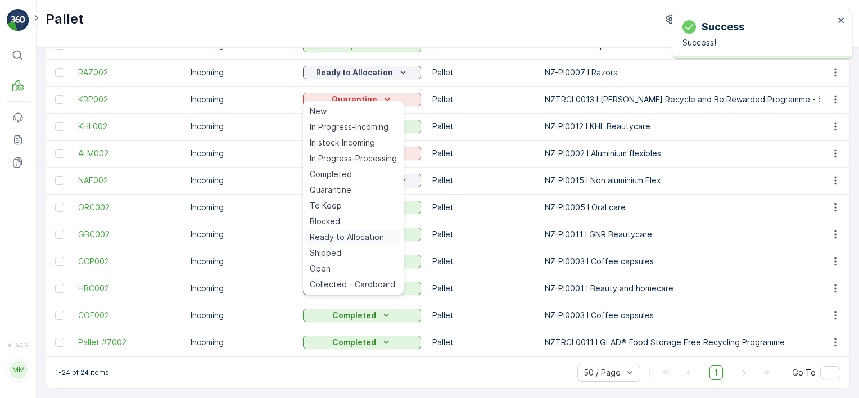
click at [358, 234] on span "Ready to Allocation" at bounding box center [347, 237] width 74 height 11
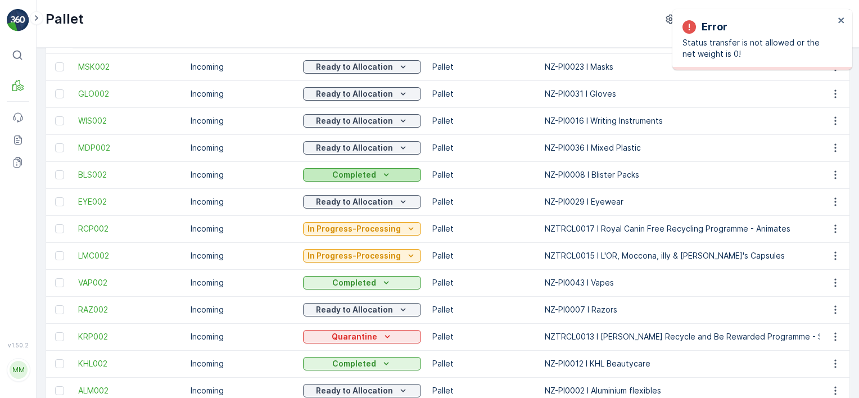
scroll to position [252, 0]
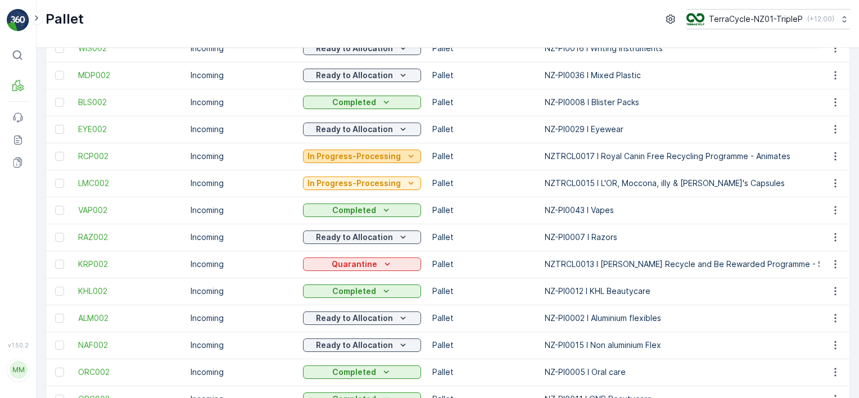
click at [352, 157] on p "In Progress-Processing" at bounding box center [353, 156] width 93 height 11
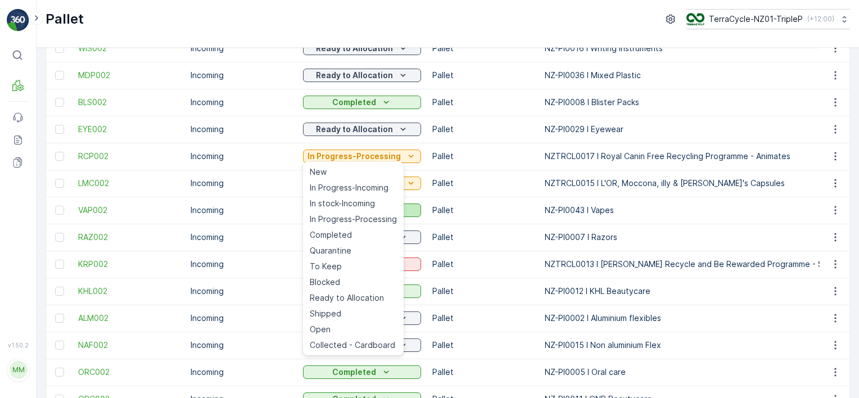
click at [356, 206] on span "In stock-Incoming" at bounding box center [342, 203] width 65 height 11
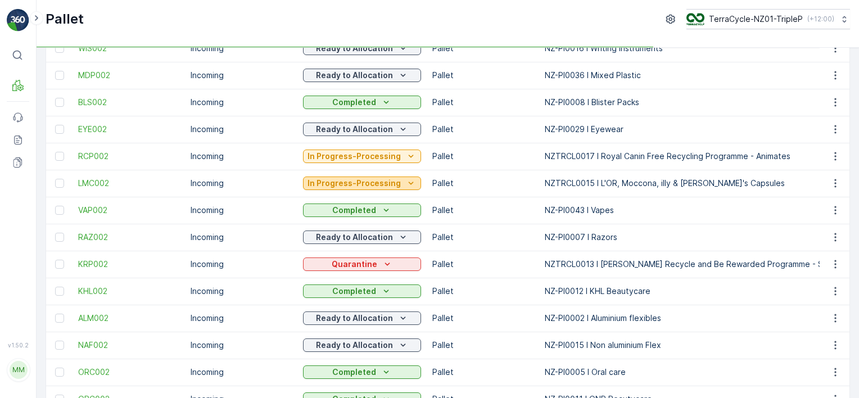
click at [367, 180] on p "In Progress-Processing" at bounding box center [353, 183] width 93 height 11
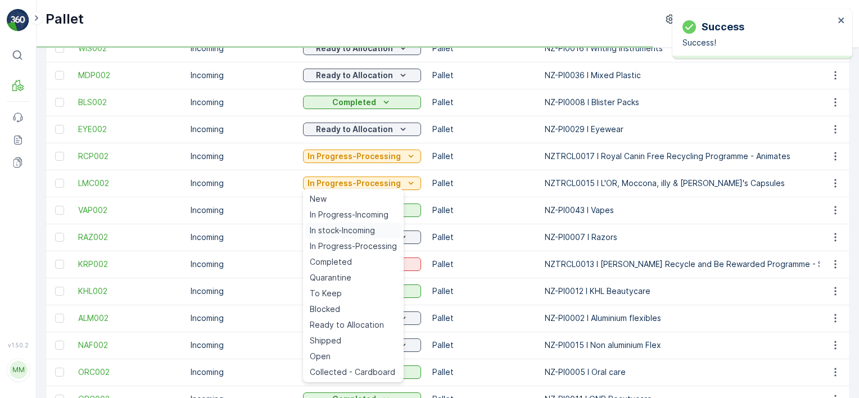
click at [365, 229] on span "In stock-Incoming" at bounding box center [342, 230] width 65 height 11
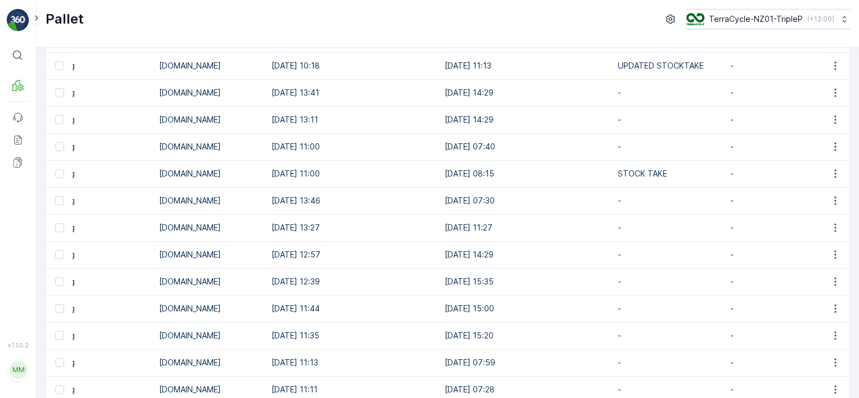
scroll to position [308, 0]
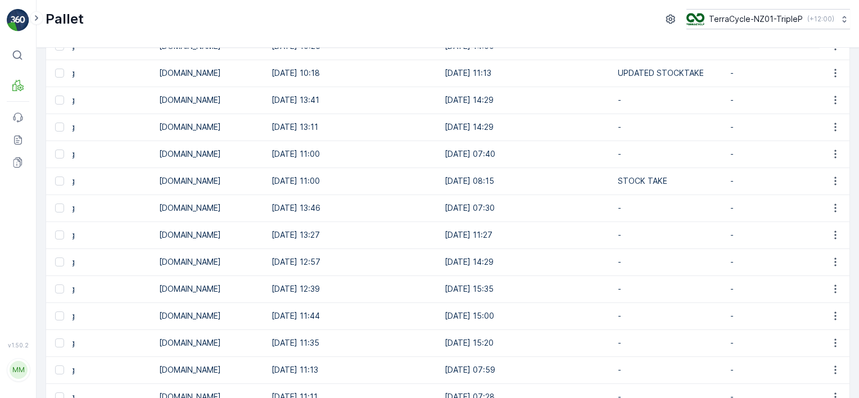
click at [63, 179] on div at bounding box center [59, 180] width 9 height 9
click at [55, 176] on input "checkbox" at bounding box center [55, 176] width 0 height 0
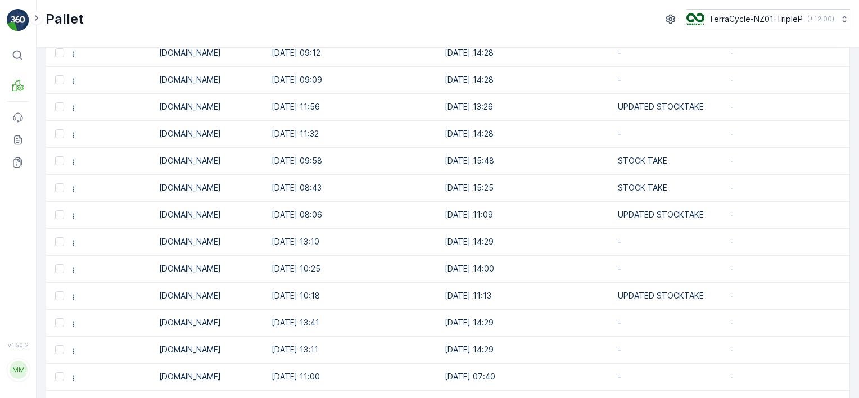
scroll to position [27, 0]
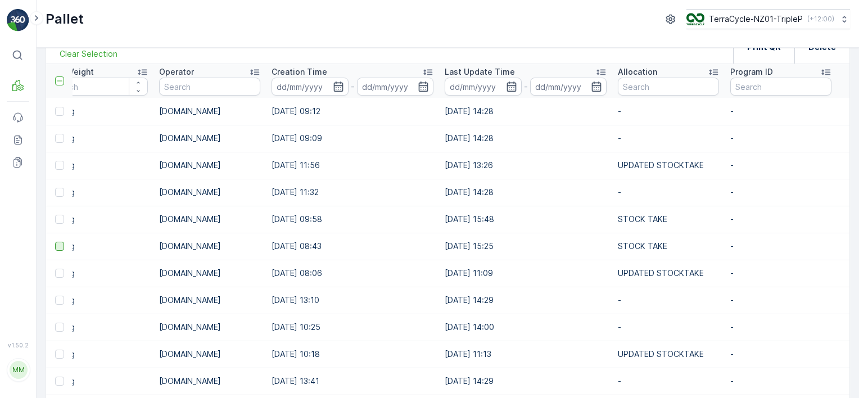
click at [55, 242] on div at bounding box center [59, 246] width 9 height 9
click at [55, 242] on input "checkbox" at bounding box center [55, 242] width 0 height 0
click at [60, 220] on div at bounding box center [59, 219] width 9 height 9
click at [55, 215] on input "checkbox" at bounding box center [55, 215] width 0 height 0
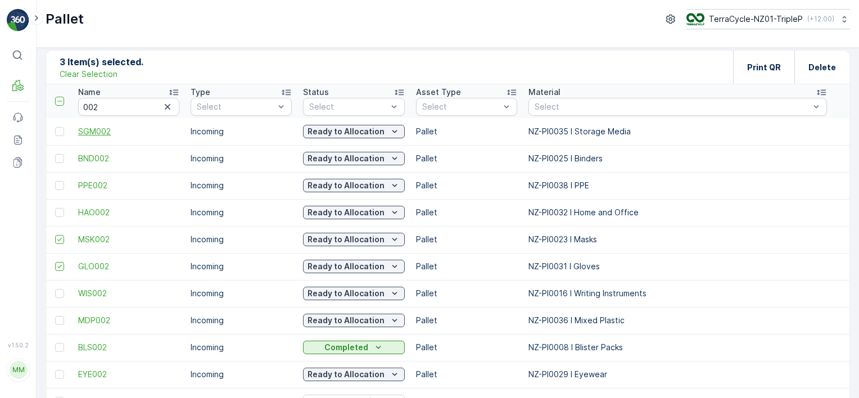
scroll to position [0, 0]
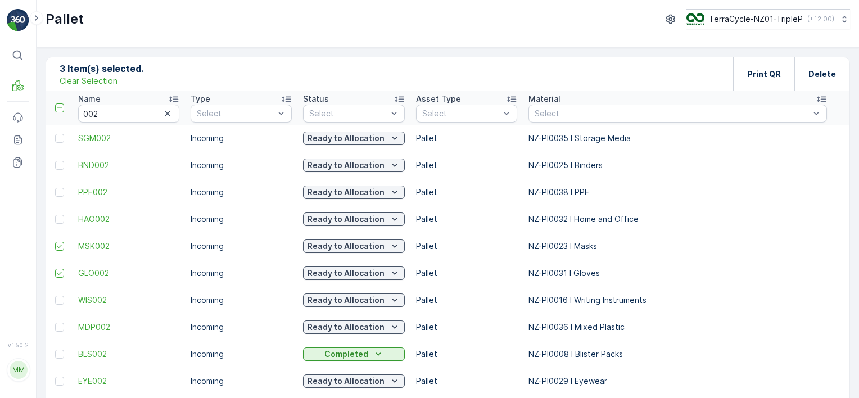
click at [70, 80] on p "Clear Selection" at bounding box center [89, 80] width 58 height 11
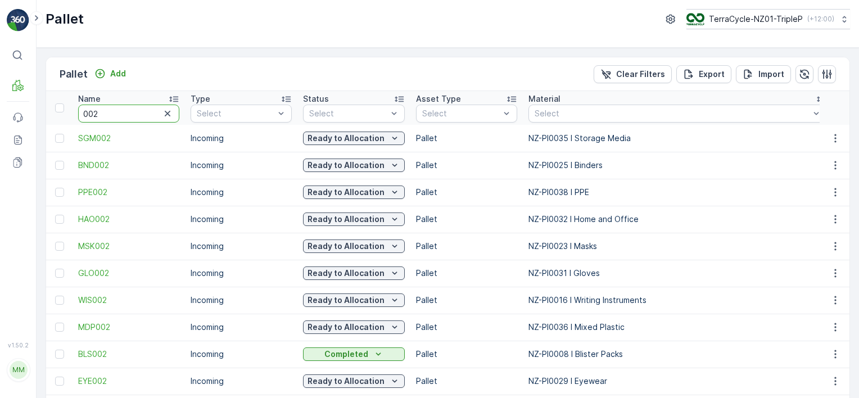
drag, startPoint x: 116, startPoint y: 116, endPoint x: 57, endPoint y: 93, distance: 63.3
type input "skxcc"
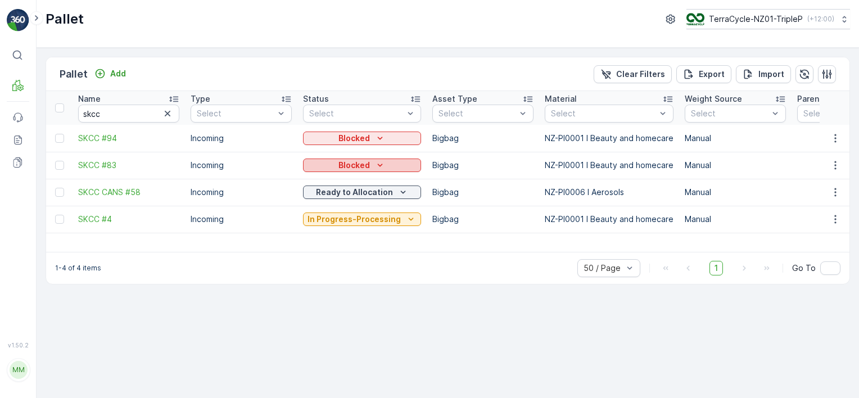
click at [326, 162] on div "Blocked" at bounding box center [361, 165] width 109 height 11
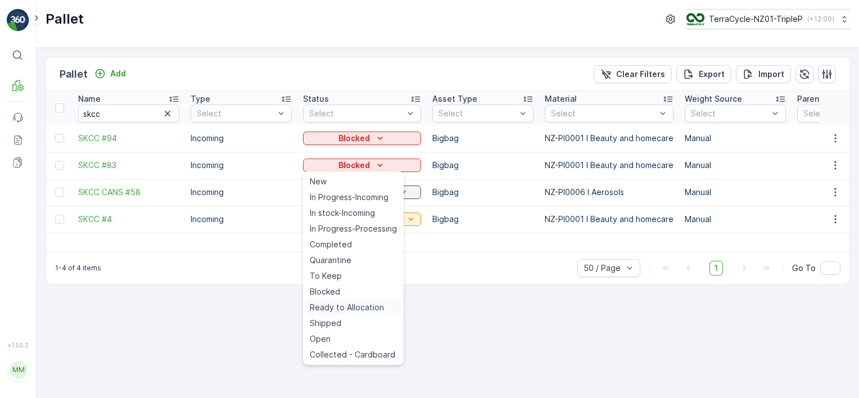
click at [365, 308] on span "Ready to Allocation" at bounding box center [347, 307] width 74 height 11
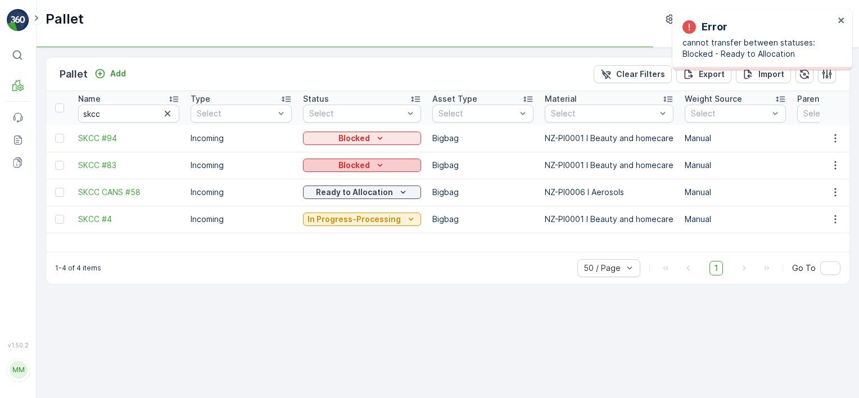
click at [374, 164] on icon "Blocked" at bounding box center [379, 165] width 11 height 11
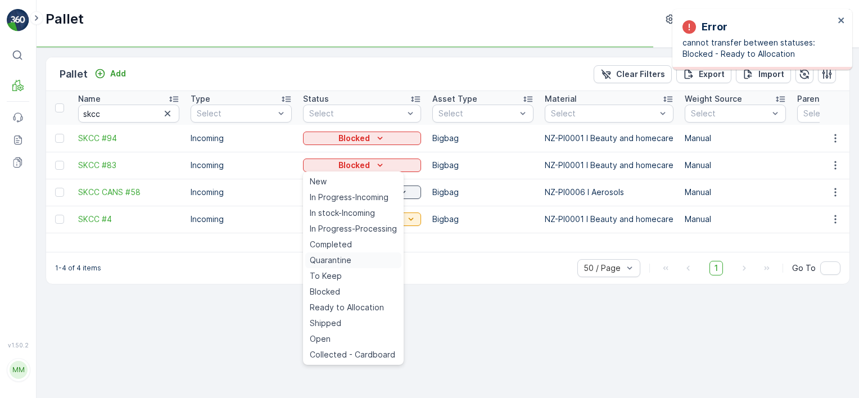
click at [348, 257] on span "Quarantine" at bounding box center [331, 260] width 42 height 11
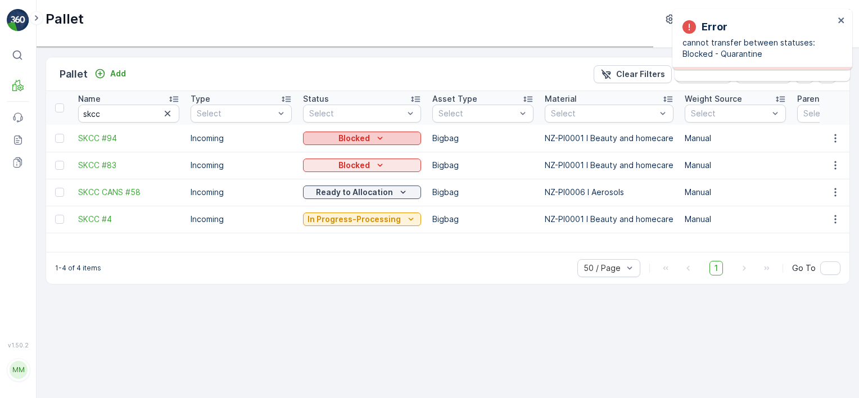
click at [377, 133] on icon "Blocked" at bounding box center [379, 138] width 11 height 11
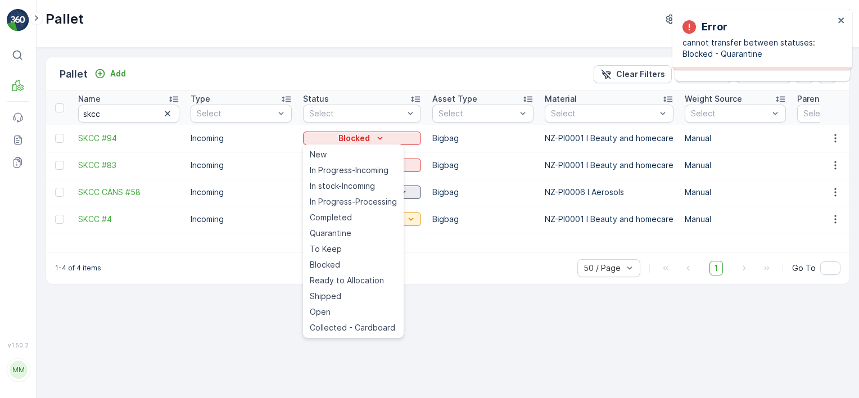
click at [370, 198] on span "In Progress-Processing" at bounding box center [353, 201] width 87 height 11
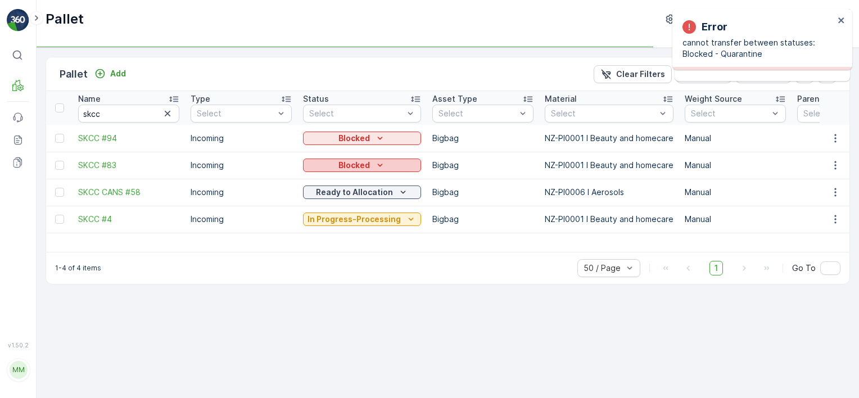
click at [374, 157] on div "Blocked" at bounding box center [362, 165] width 118 height 16
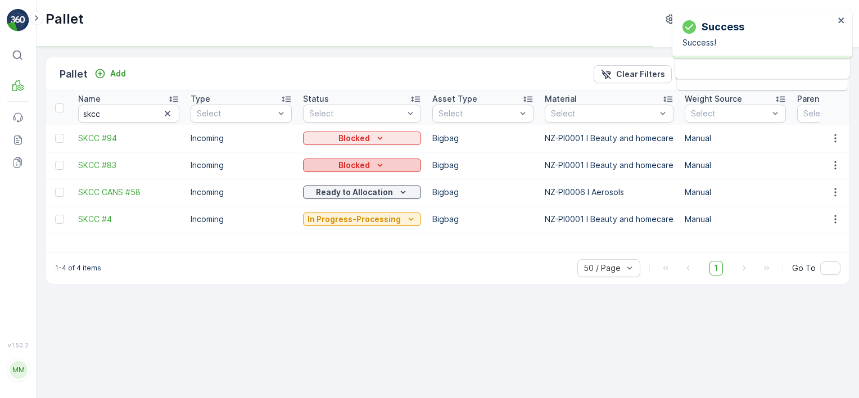
click at [374, 168] on icon "Blocked" at bounding box center [379, 165] width 11 height 11
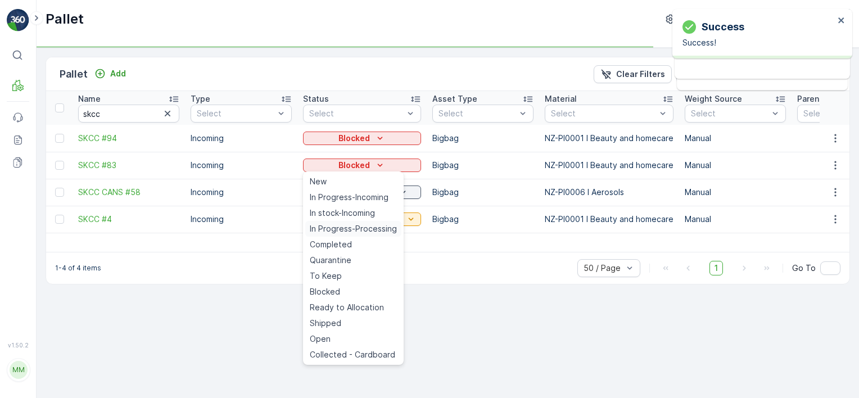
click at [363, 229] on span "In Progress-Processing" at bounding box center [353, 228] width 87 height 11
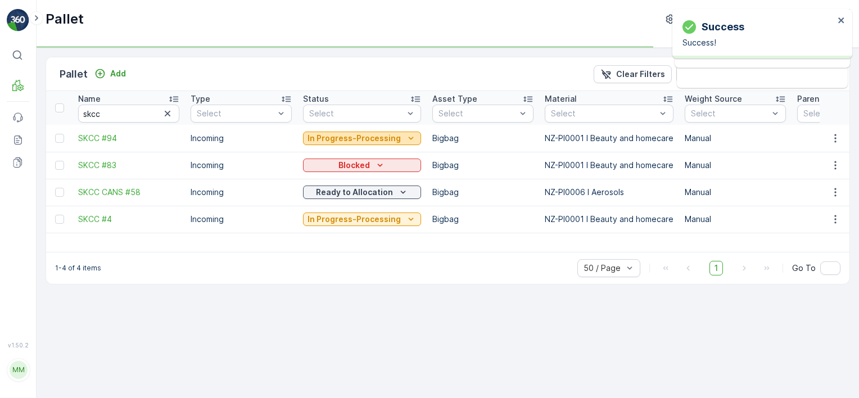
click at [375, 135] on p "In Progress-Processing" at bounding box center [353, 138] width 93 height 11
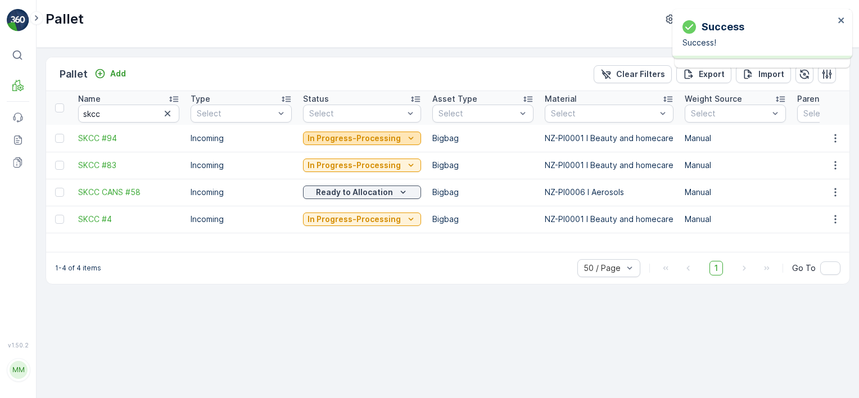
click at [387, 138] on p "In Progress-Processing" at bounding box center [353, 138] width 93 height 11
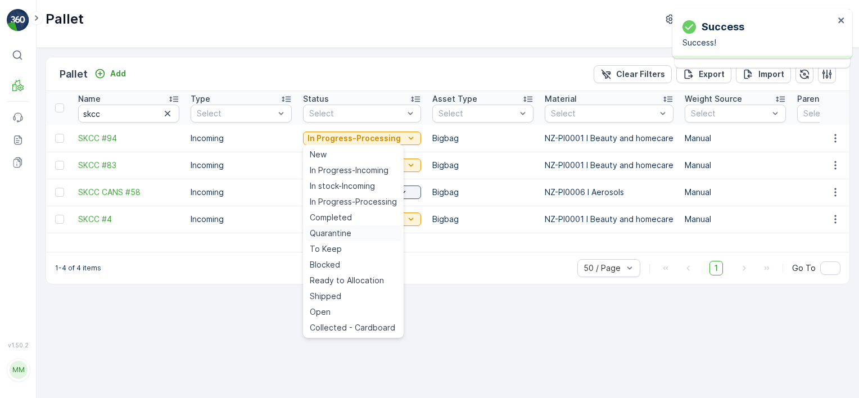
click at [355, 232] on div "Quarantine" at bounding box center [353, 233] width 96 height 16
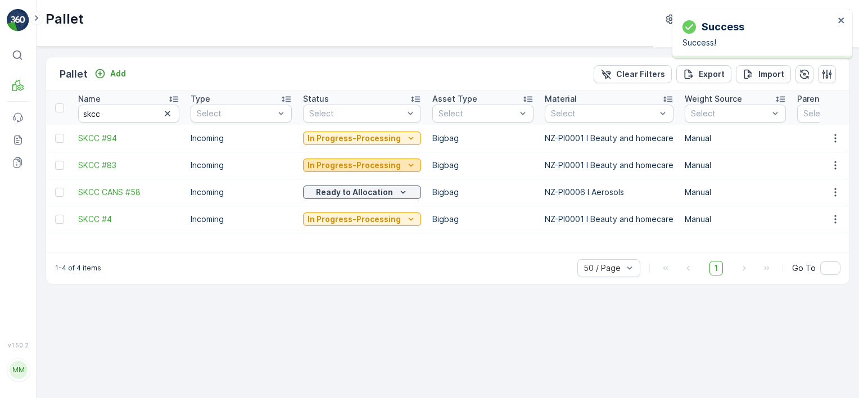
click at [376, 169] on button "In Progress-Processing" at bounding box center [362, 164] width 118 height 13
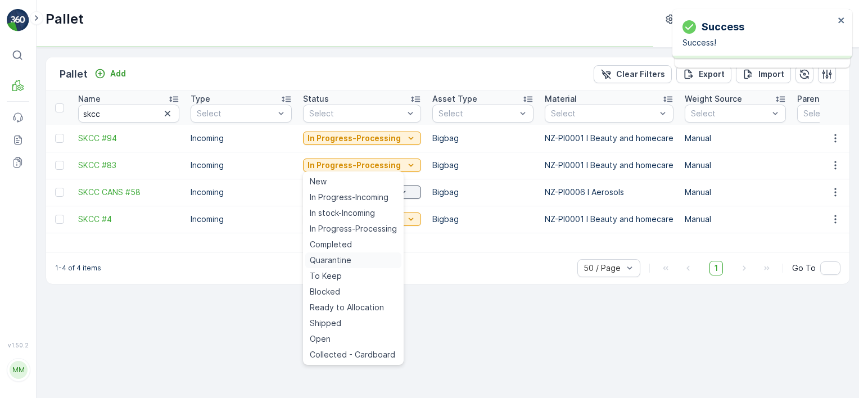
click at [357, 258] on div "Quarantine" at bounding box center [353, 260] width 96 height 16
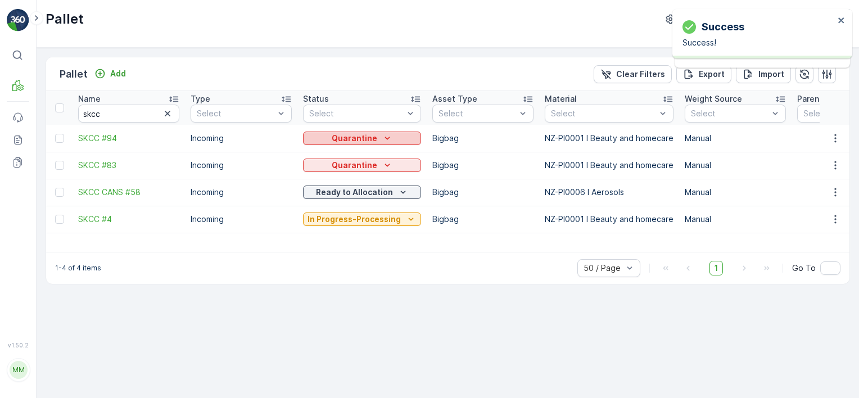
click at [384, 137] on icon "Quarantine" at bounding box center [386, 138] width 5 height 3
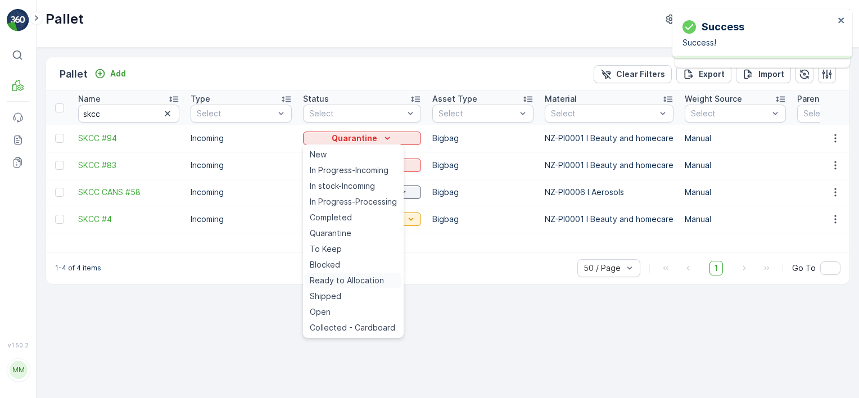
click at [357, 275] on span "Ready to Allocation" at bounding box center [347, 280] width 74 height 11
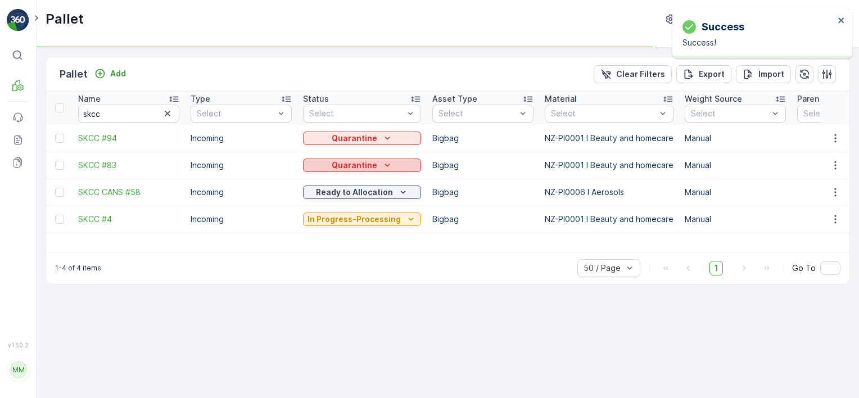
click at [364, 170] on p "Quarantine" at bounding box center [355, 165] width 46 height 11
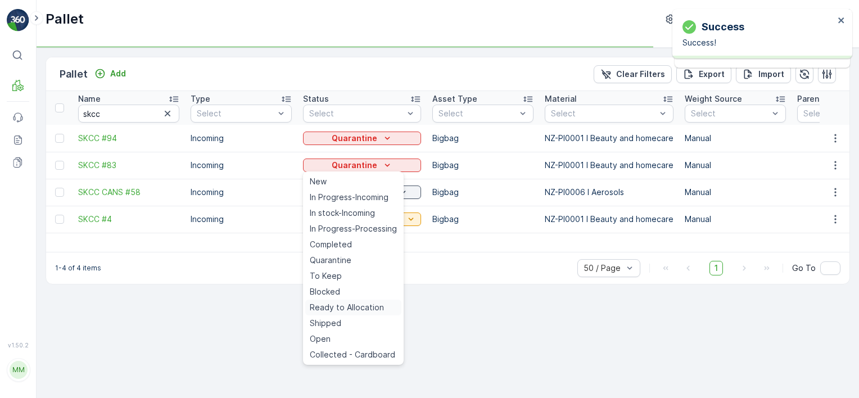
click at [344, 309] on span "Ready to Allocation" at bounding box center [347, 307] width 74 height 11
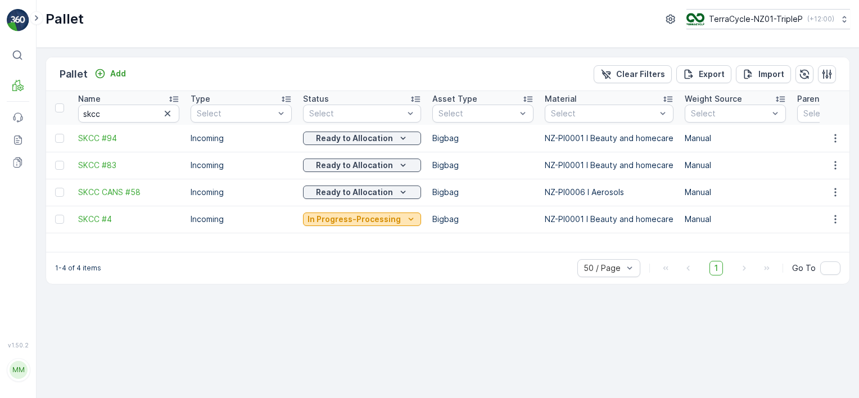
click at [384, 221] on p "In Progress-Processing" at bounding box center [353, 219] width 93 height 11
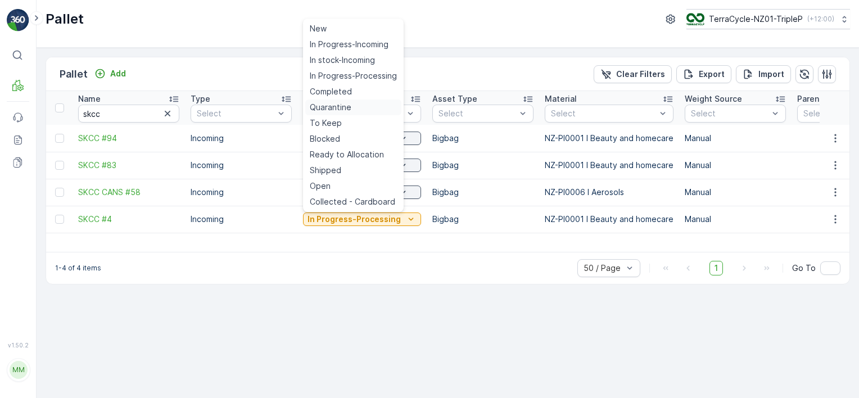
click at [348, 107] on span "Quarantine" at bounding box center [331, 107] width 42 height 11
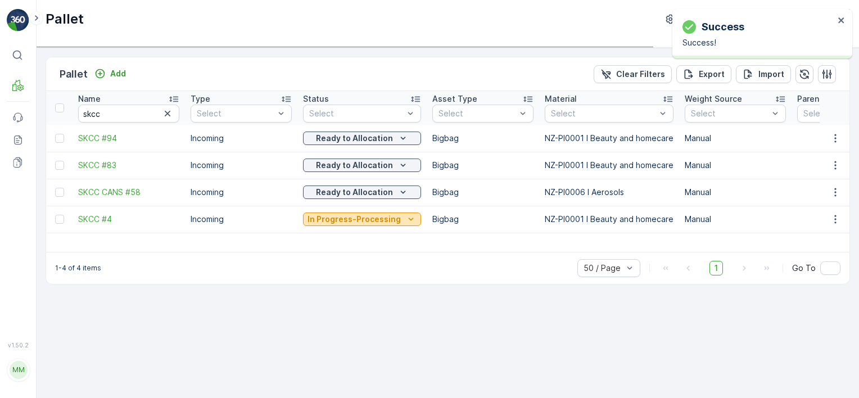
click at [393, 220] on p "In Progress-Processing" at bounding box center [353, 219] width 93 height 11
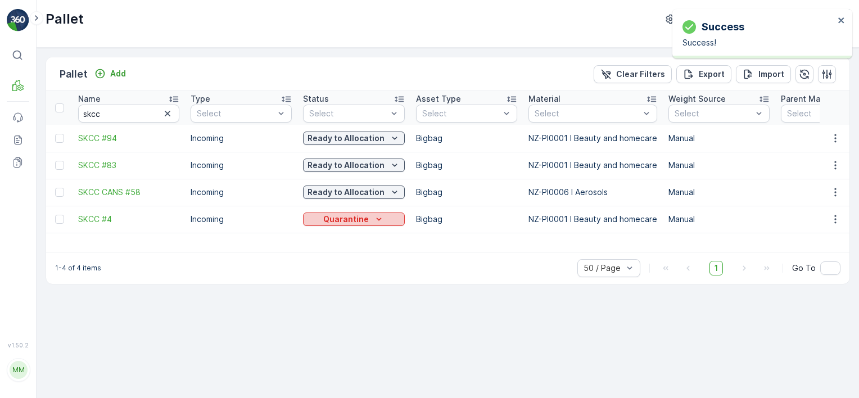
click at [375, 220] on icon "Quarantine" at bounding box center [378, 219] width 11 height 11
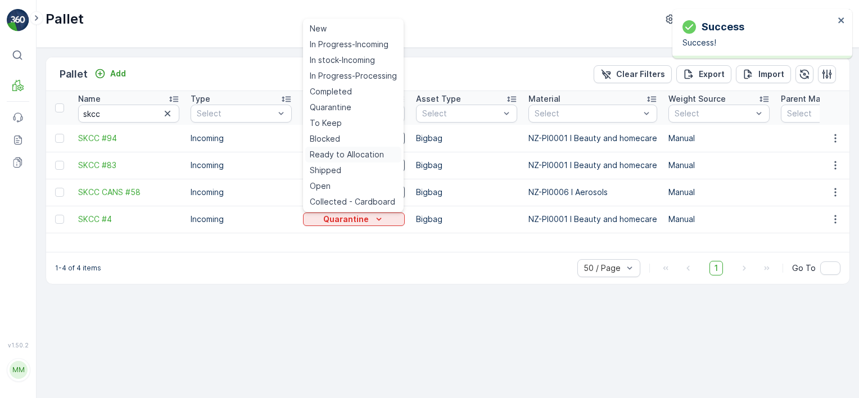
click at [355, 155] on span "Ready to Allocation" at bounding box center [347, 154] width 74 height 11
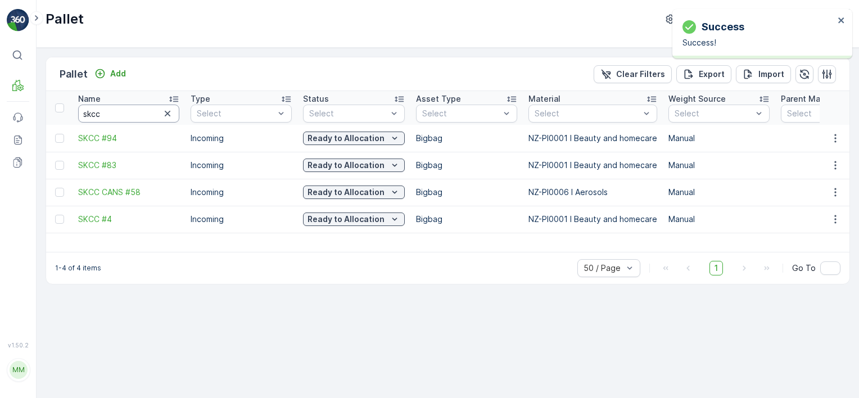
click at [142, 116] on input "skcc" at bounding box center [128, 114] width 101 height 18
click at [142, 115] on input "skcc" at bounding box center [128, 114] width 101 height 18
click at [142, 114] on input "skcc" at bounding box center [128, 114] width 101 height 18
type input "162"
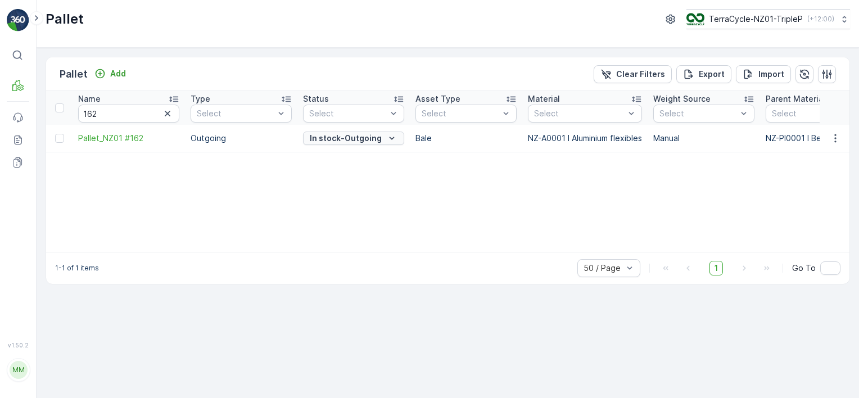
click at [368, 137] on p "In stock-Outgoing" at bounding box center [346, 138] width 72 height 11
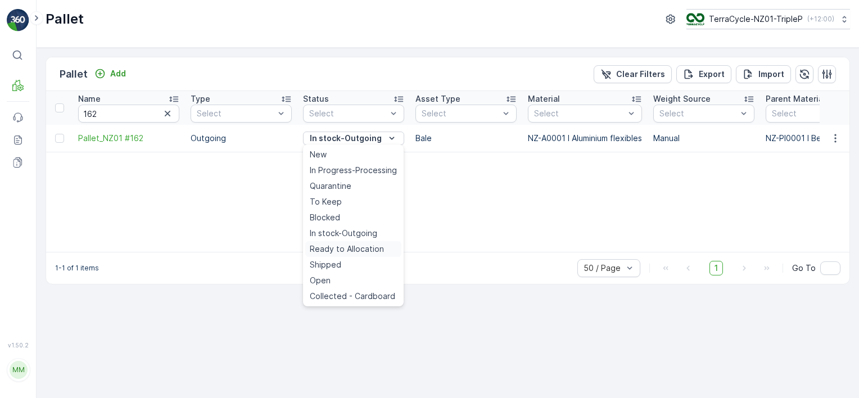
click at [346, 248] on span "Ready to Allocation" at bounding box center [347, 248] width 74 height 11
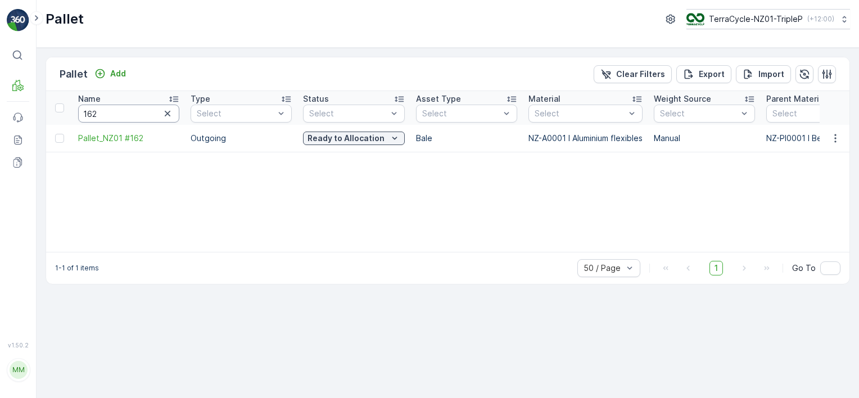
click at [115, 115] on input "162" at bounding box center [128, 114] width 101 height 18
type input "150"
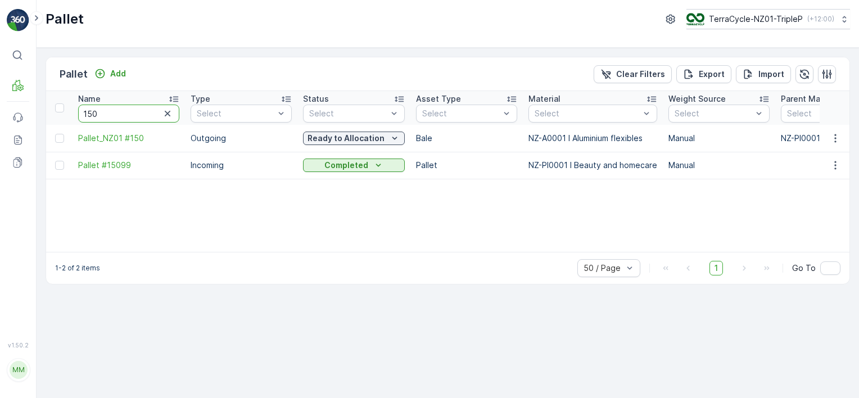
click at [115, 117] on input "150" at bounding box center [128, 114] width 101 height 18
type input "15138"
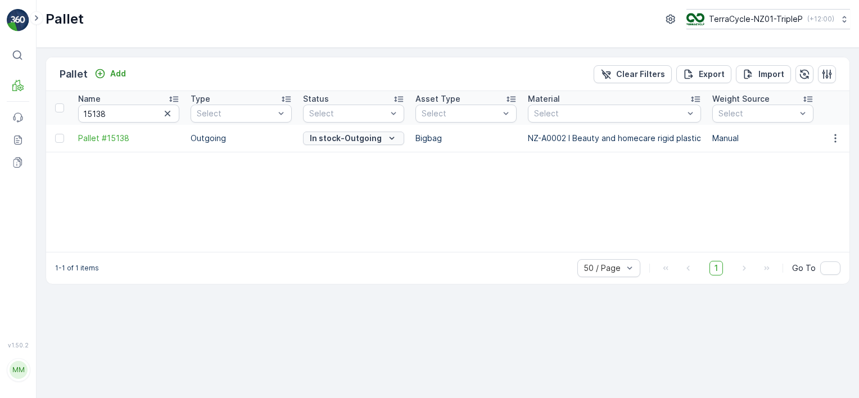
click at [344, 137] on p "In stock-Outgoing" at bounding box center [346, 138] width 72 height 11
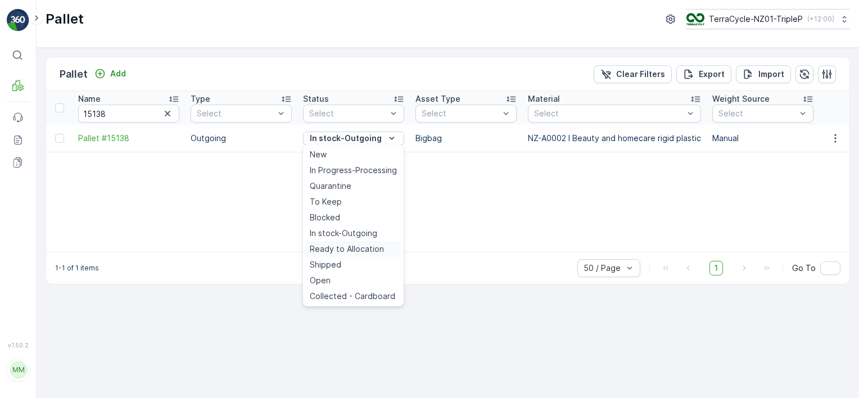
click at [346, 243] on span "Ready to Allocation" at bounding box center [347, 248] width 74 height 11
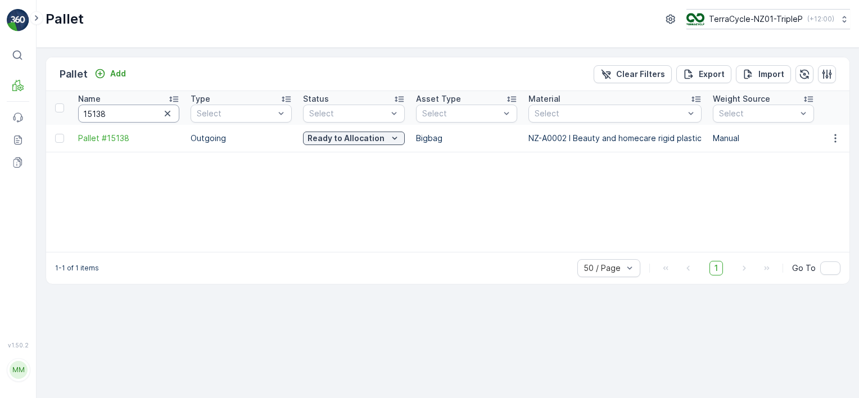
click at [148, 115] on input "15138" at bounding box center [128, 114] width 101 height 18
type input "15136"
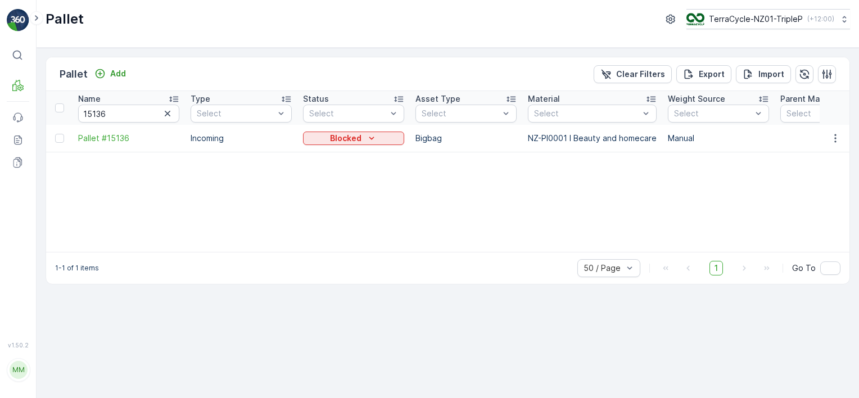
click at [346, 136] on p "Blocked" at bounding box center [345, 138] width 31 height 11
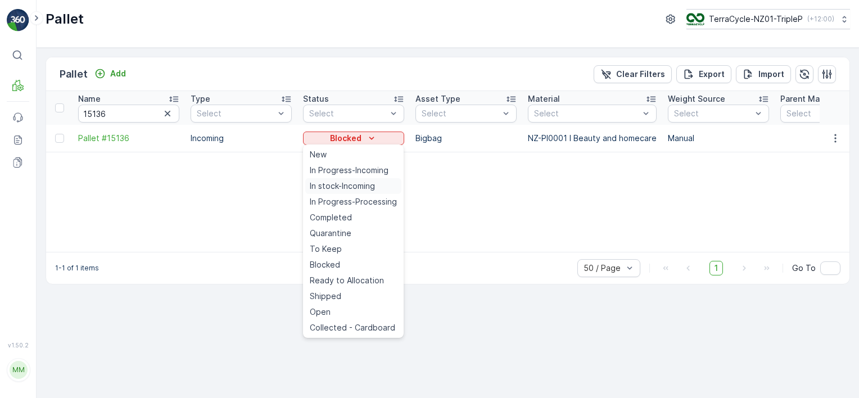
click at [363, 184] on span "In stock-Incoming" at bounding box center [342, 185] width 65 height 11
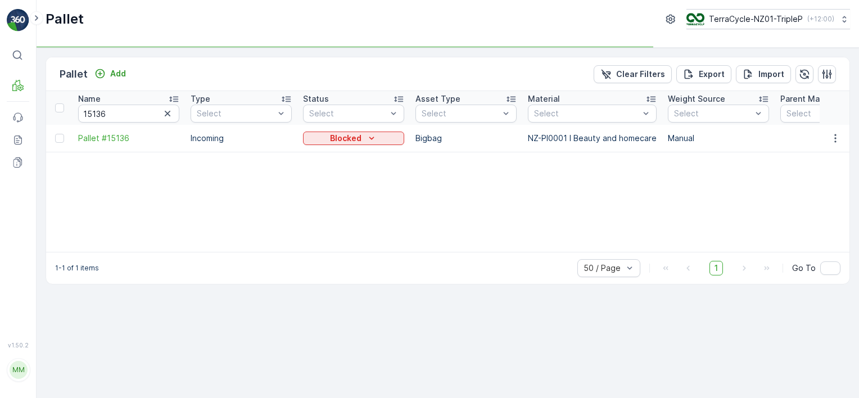
drag, startPoint x: 374, startPoint y: 142, endPoint x: 361, endPoint y: 188, distance: 48.4
click at [375, 141] on icon "Blocked" at bounding box center [371, 138] width 11 height 11
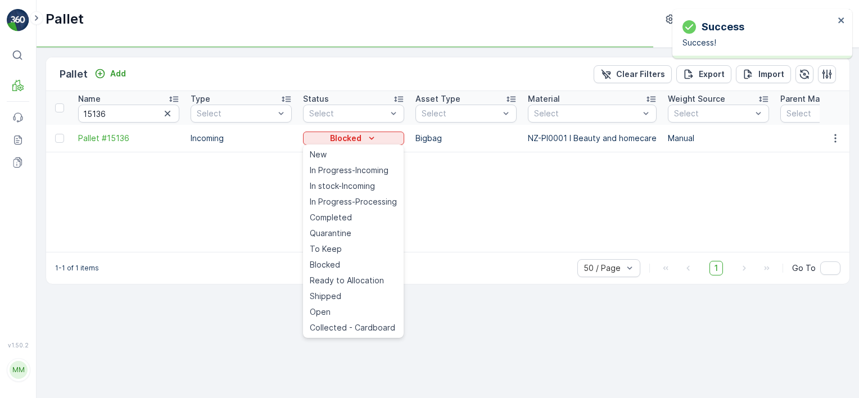
click at [353, 276] on span "Ready to Allocation" at bounding box center [347, 280] width 74 height 11
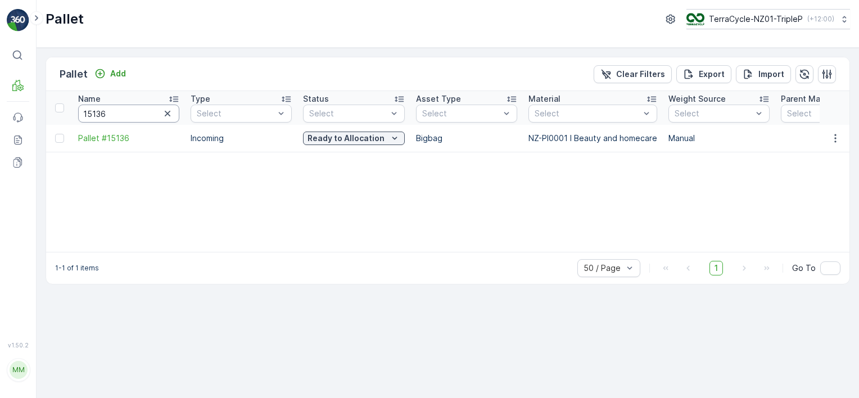
click at [130, 115] on input "15136" at bounding box center [128, 114] width 101 height 18
type input "plast"
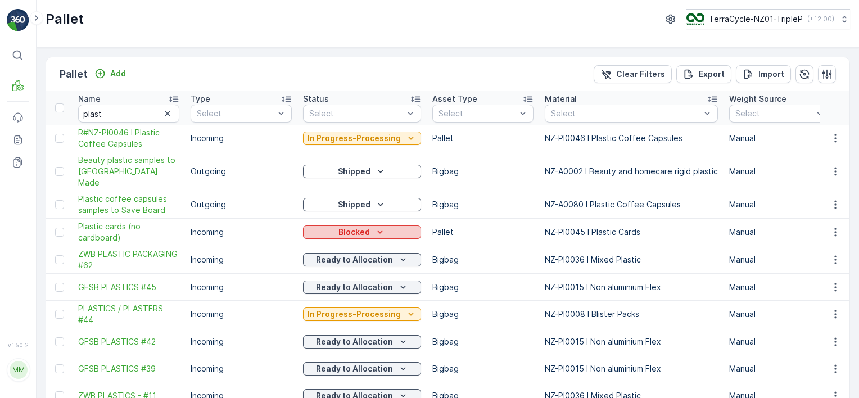
click at [342, 226] on p "Blocked" at bounding box center [353, 231] width 31 height 11
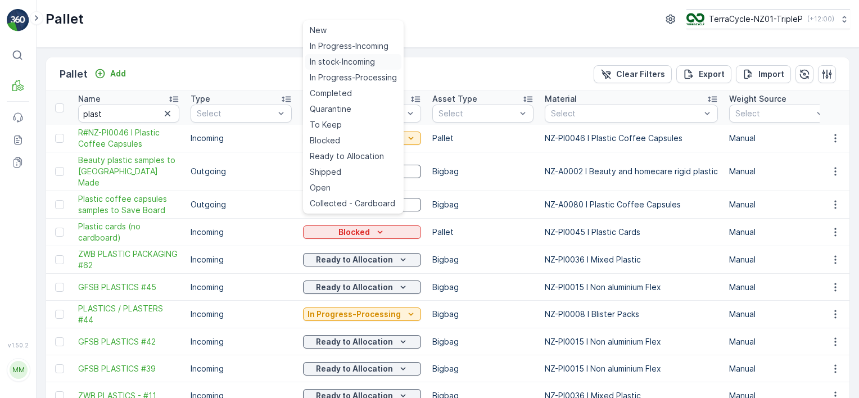
click at [352, 61] on span "In stock-Incoming" at bounding box center [342, 61] width 65 height 11
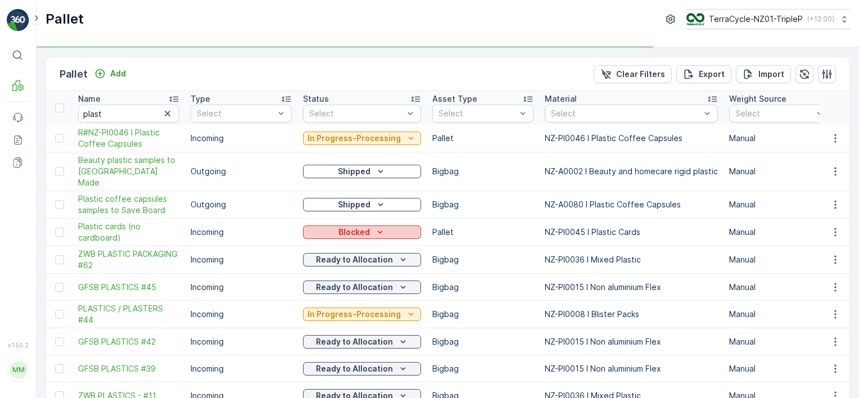
click at [375, 226] on icon "Blocked" at bounding box center [379, 231] width 11 height 11
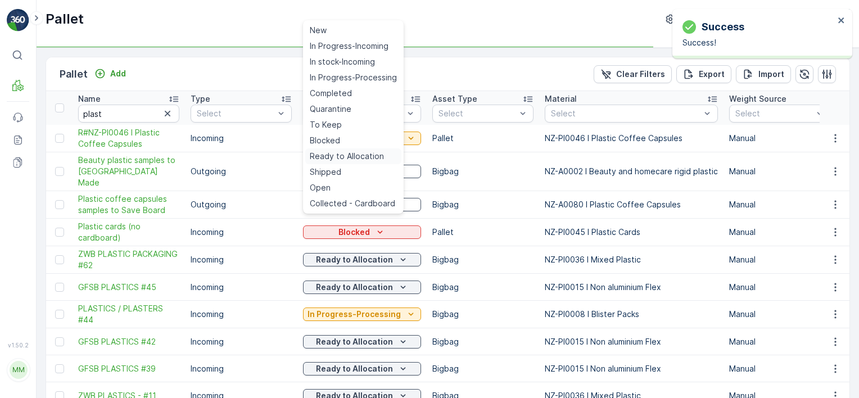
click at [368, 153] on span "Ready to Allocation" at bounding box center [347, 156] width 74 height 11
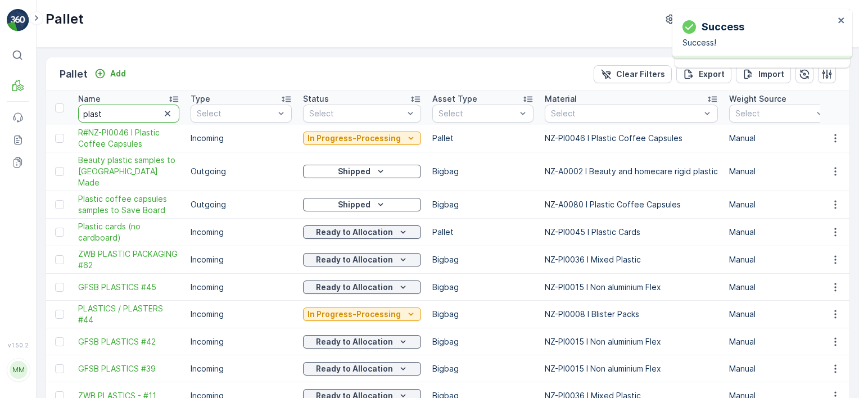
click at [99, 114] on input "plast" at bounding box center [128, 114] width 101 height 18
click at [99, 113] on input "plast" at bounding box center [128, 114] width 101 height 18
type input "rcrrp"
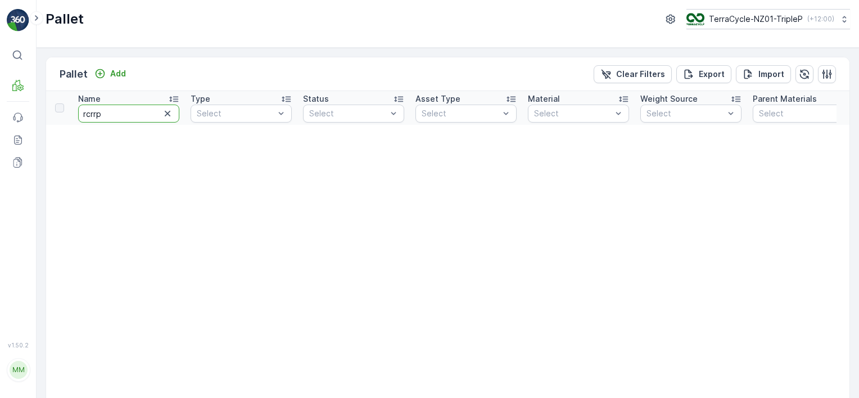
click at [95, 113] on input "rcrrp" at bounding box center [128, 114] width 101 height 18
type input "rcrp"
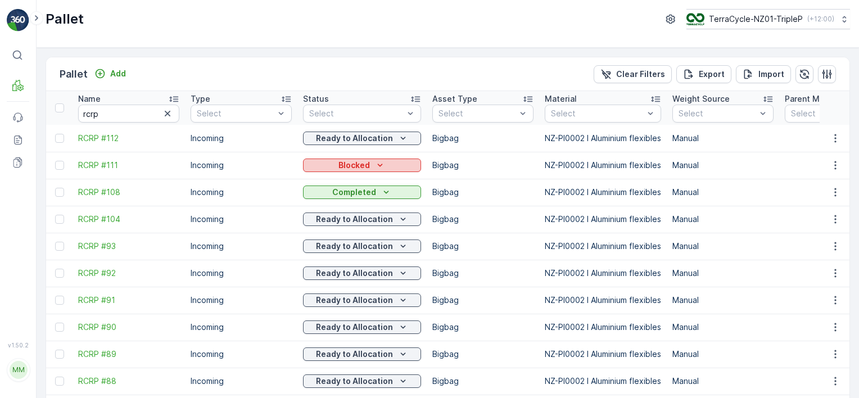
click at [344, 169] on p "Blocked" at bounding box center [353, 165] width 31 height 11
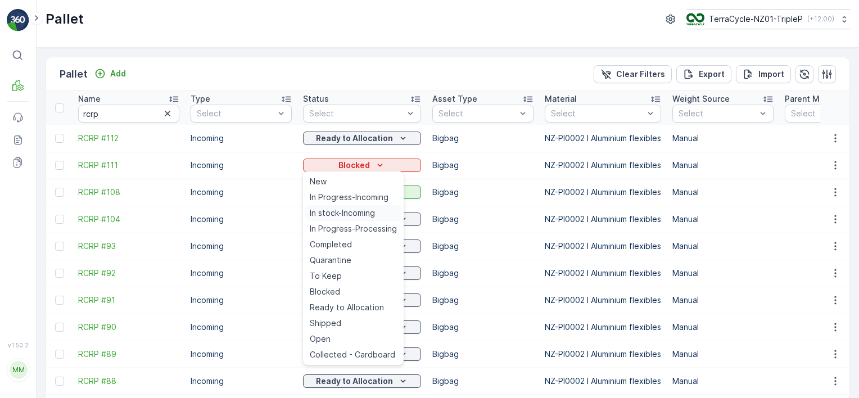
click at [360, 216] on span "In stock-Incoming" at bounding box center [342, 212] width 65 height 11
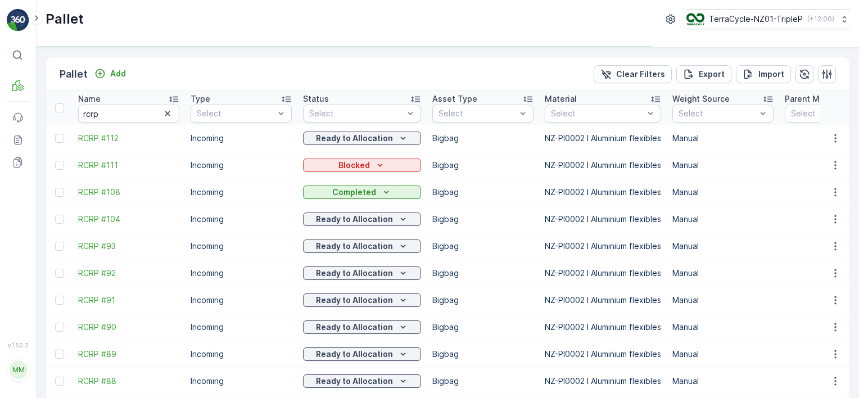
drag, startPoint x: 375, startPoint y: 166, endPoint x: 372, endPoint y: 271, distance: 105.1
click at [376, 166] on icon "Blocked" at bounding box center [379, 165] width 11 height 11
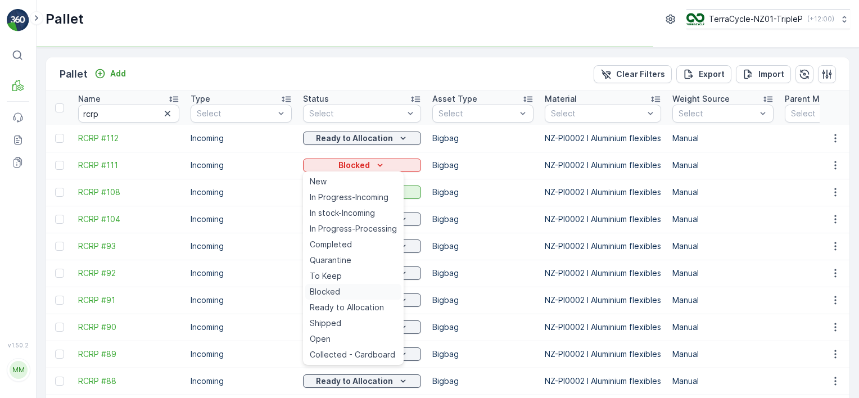
drag, startPoint x: 372, startPoint y: 271, endPoint x: 373, endPoint y: 287, distance: 15.8
click at [373, 285] on ul "New In Progress-Incoming In stock-Incoming In Progress-Processing Completed Qua…" at bounding box center [353, 267] width 101 height 193
click at [365, 307] on span "Ready to Allocation" at bounding box center [347, 307] width 74 height 11
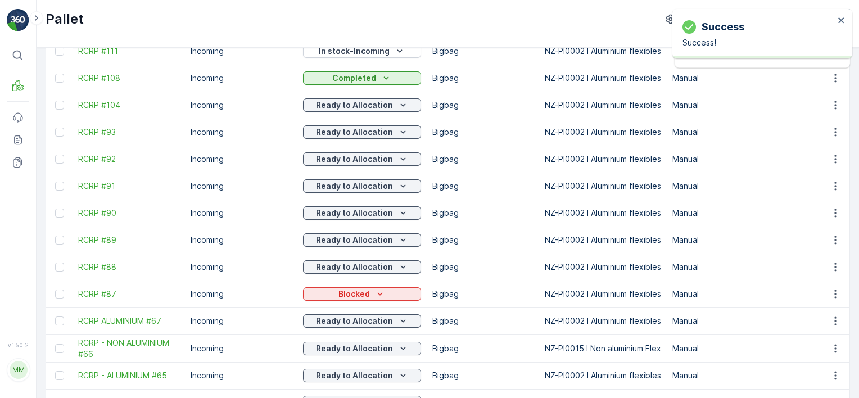
scroll to position [112, 0]
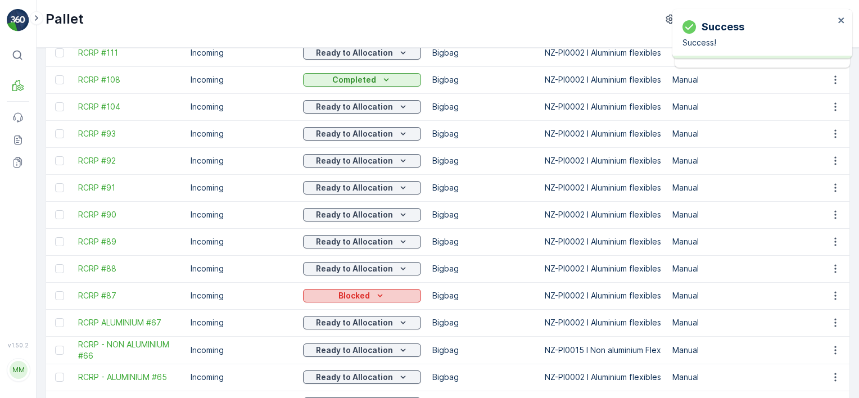
click at [369, 293] on div "Blocked" at bounding box center [361, 295] width 109 height 11
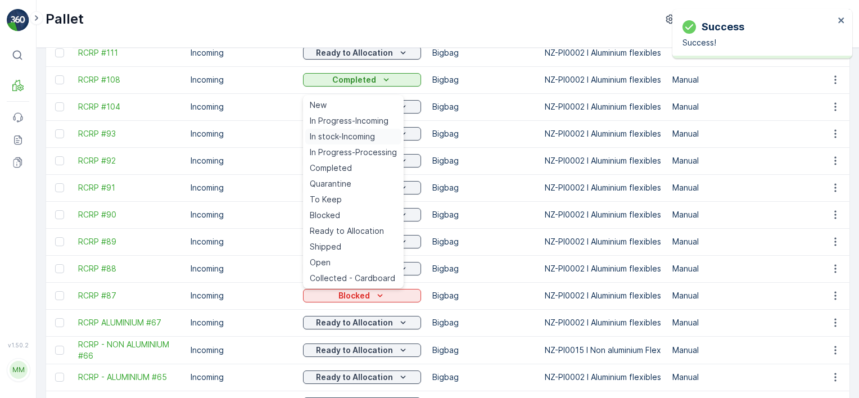
click at [350, 137] on span "In stock-Incoming" at bounding box center [342, 136] width 65 height 11
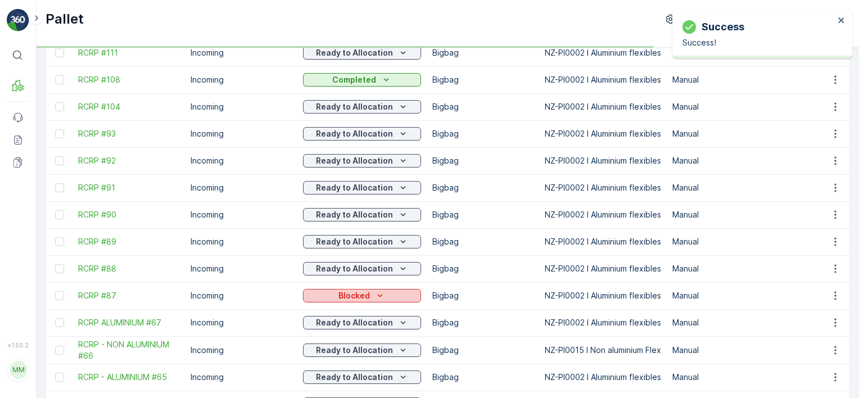
click at [351, 293] on p "Blocked" at bounding box center [353, 295] width 31 height 11
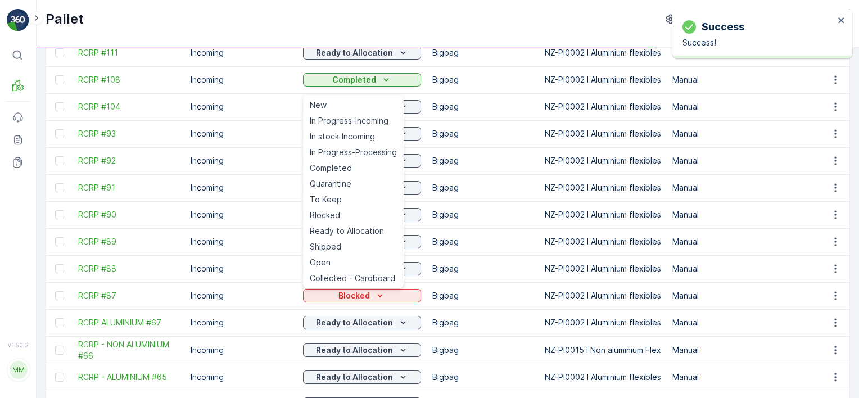
click at [369, 230] on span "Ready to Allocation" at bounding box center [347, 230] width 74 height 11
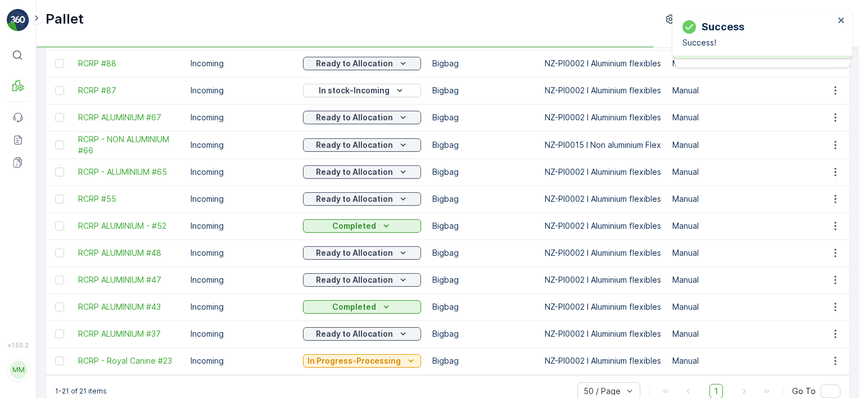
scroll to position [340, 0]
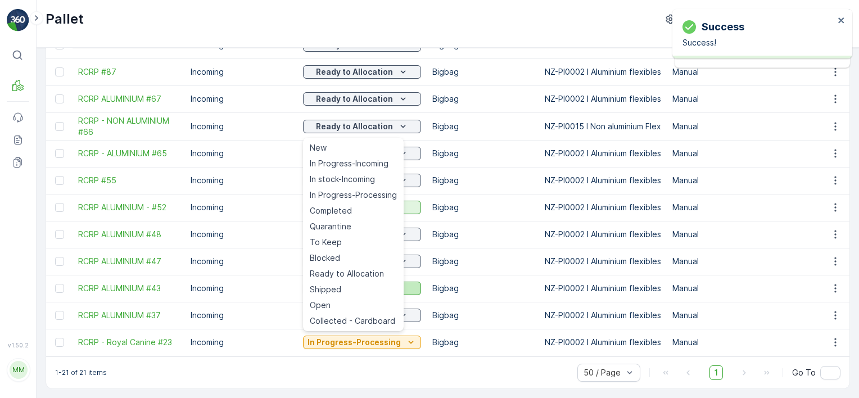
drag, startPoint x: 360, startPoint y: 272, endPoint x: 364, endPoint y: 280, distance: 9.3
click at [360, 272] on span "Ready to Allocation" at bounding box center [347, 273] width 74 height 11
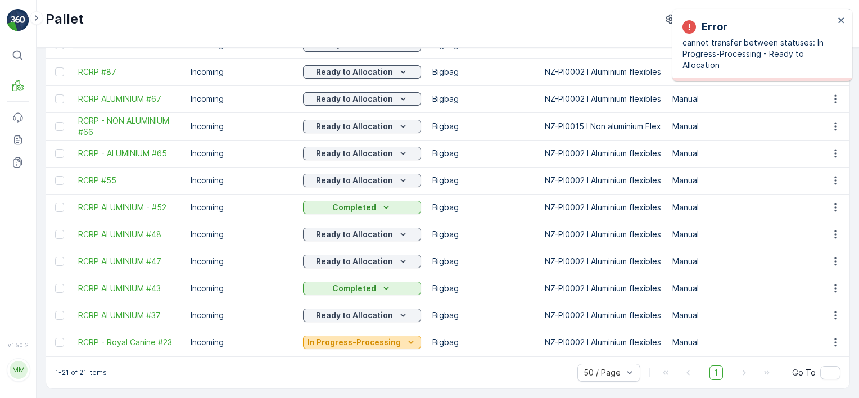
click at [377, 337] on p "In Progress-Processing" at bounding box center [353, 342] width 93 height 11
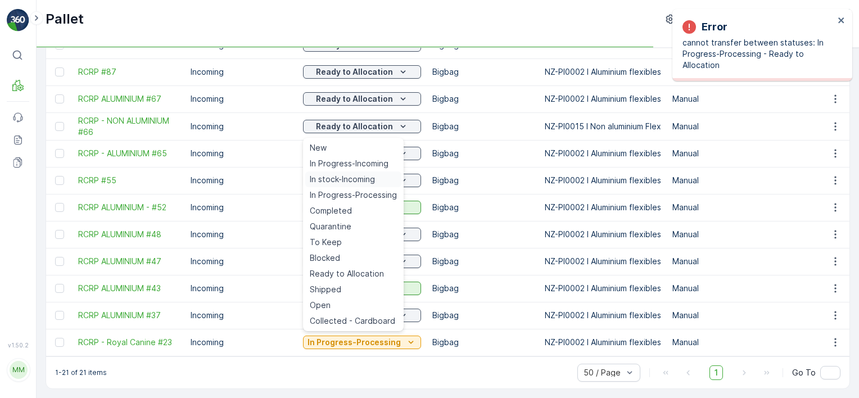
click at [377, 183] on div "In stock-Incoming" at bounding box center [353, 179] width 96 height 16
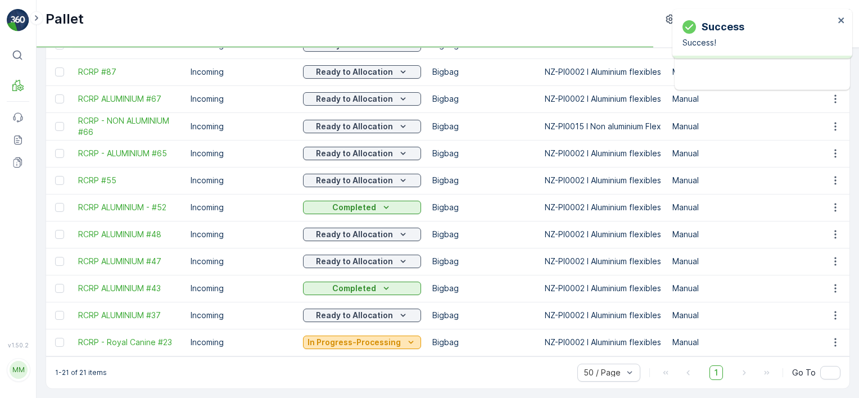
click at [386, 337] on p "In Progress-Processing" at bounding box center [353, 342] width 93 height 11
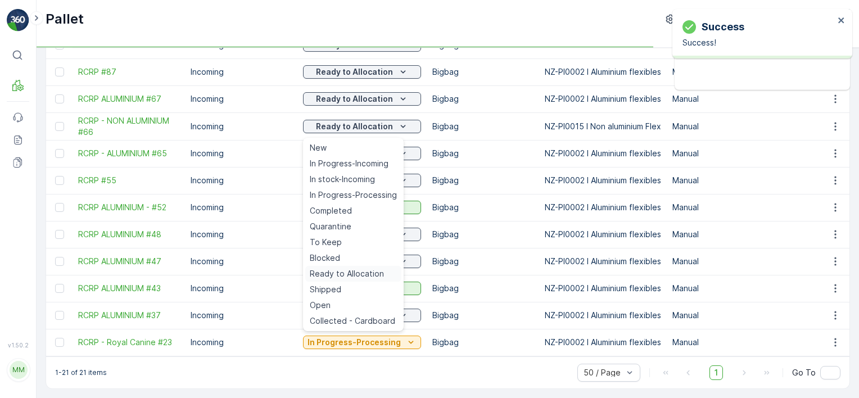
click at [370, 275] on td "Completed" at bounding box center [361, 288] width 129 height 27
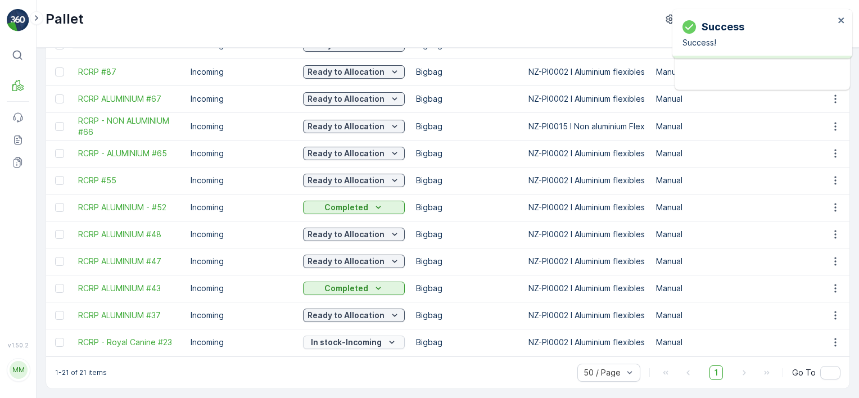
click at [379, 337] on p "In stock-Incoming" at bounding box center [346, 342] width 71 height 11
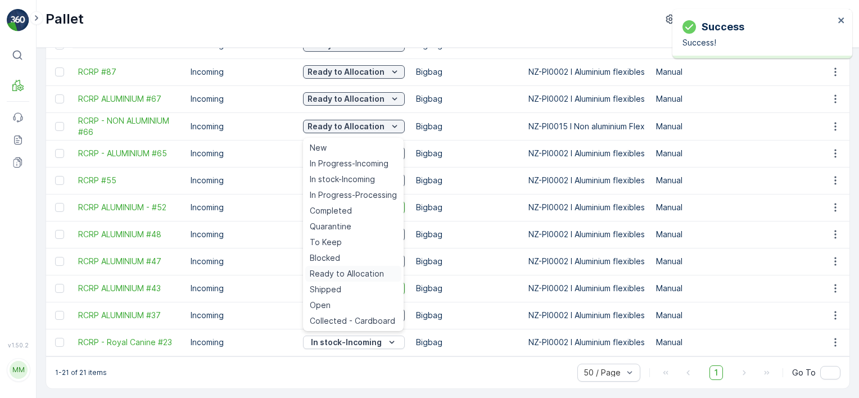
click at [365, 272] on span "Ready to Allocation" at bounding box center [347, 273] width 74 height 11
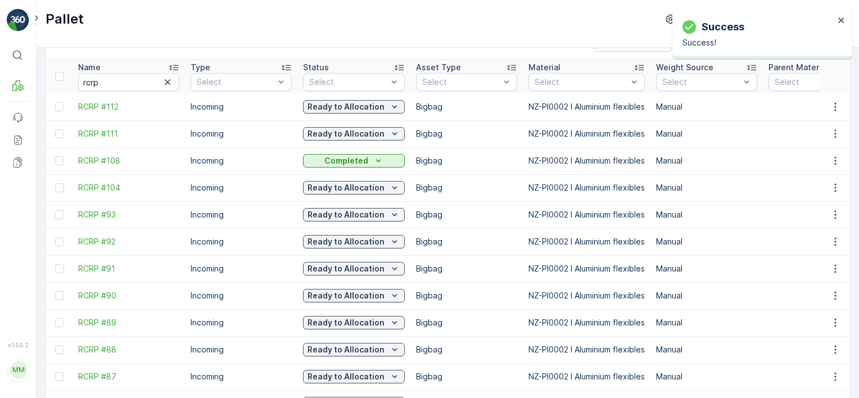
scroll to position [0, 0]
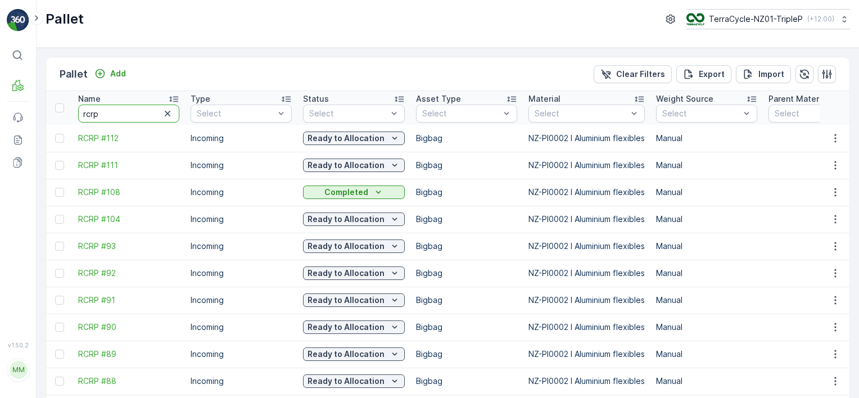
click at [139, 110] on input "rcrp" at bounding box center [128, 114] width 101 height 18
type input "alumin"
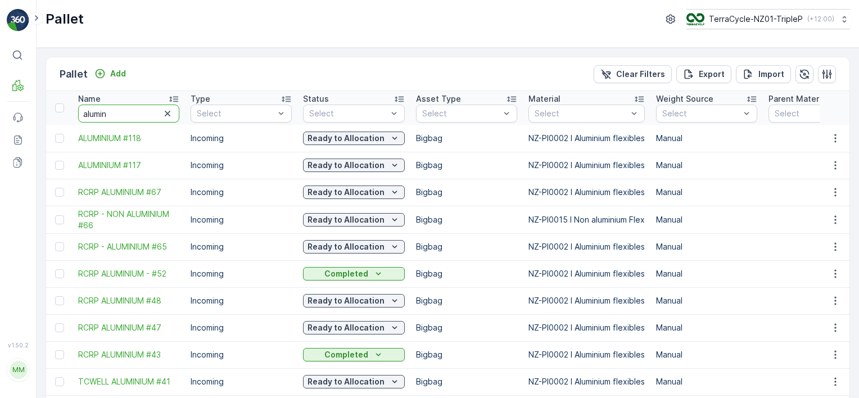
click at [124, 114] on input "alumin" at bounding box center [128, 114] width 101 height 18
type input "20586"
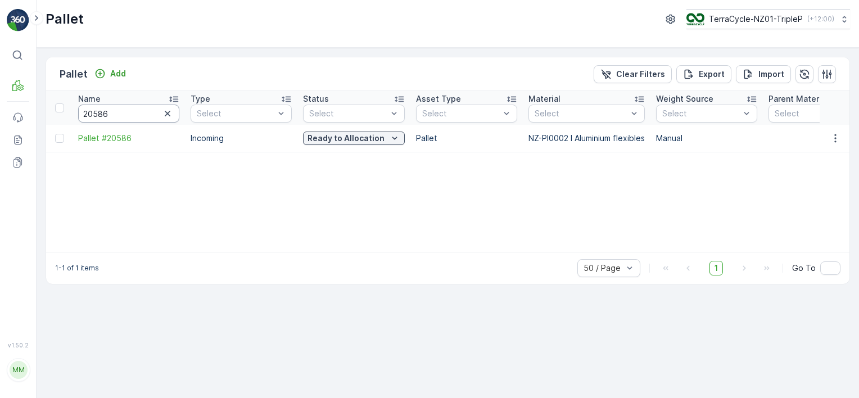
click at [143, 112] on input "20586" at bounding box center [128, 114] width 101 height 18
type input "20264"
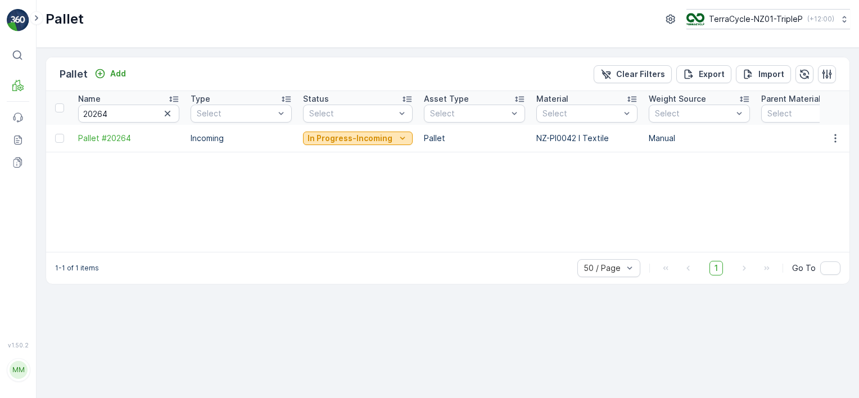
click at [330, 140] on p "In Progress-Incoming" at bounding box center [349, 138] width 85 height 11
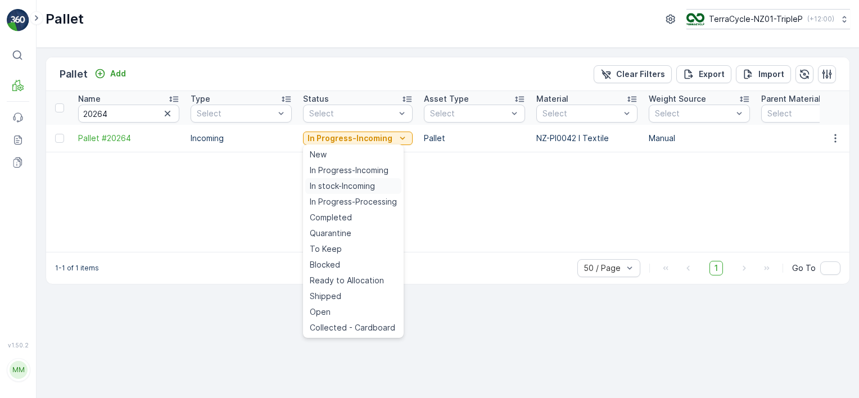
click at [341, 187] on span "In stock-Incoming" at bounding box center [342, 185] width 65 height 11
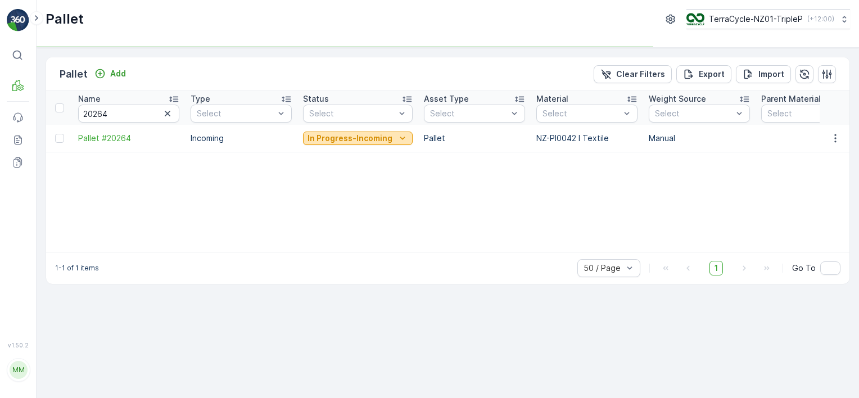
click at [357, 139] on p "In Progress-Incoming" at bounding box center [349, 138] width 85 height 11
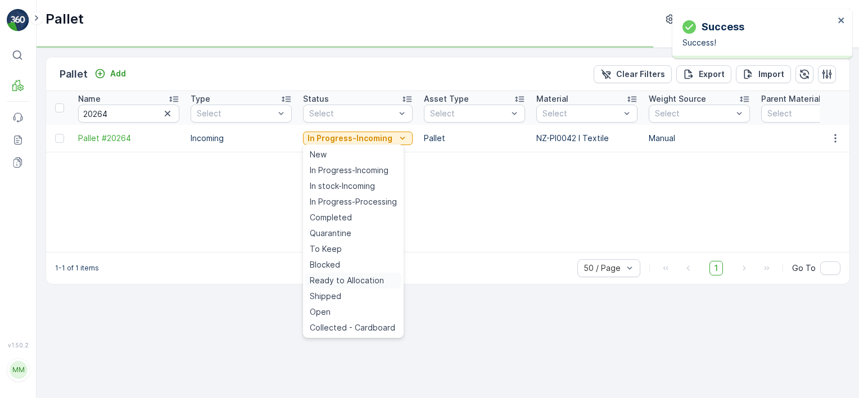
click at [366, 276] on span "Ready to Allocation" at bounding box center [347, 280] width 74 height 11
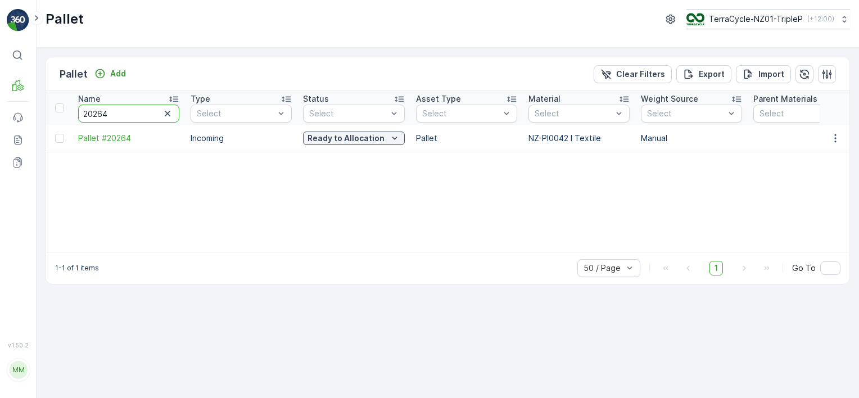
click at [137, 115] on input "20264" at bounding box center [128, 114] width 101 height 18
type input "20422"
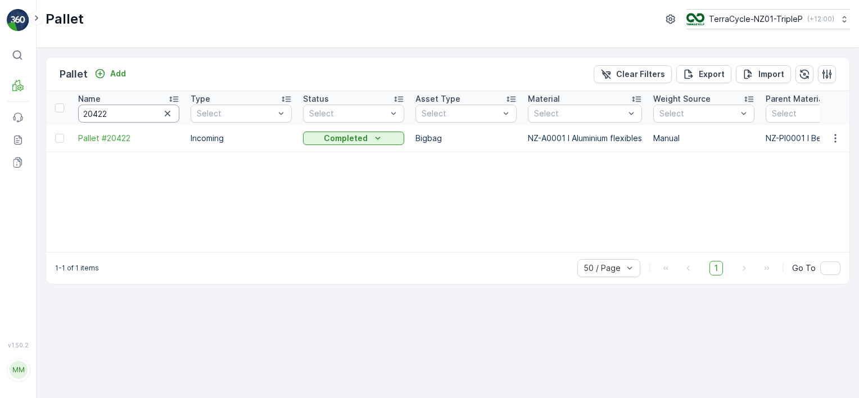
click at [128, 114] on input "20422" at bounding box center [128, 114] width 101 height 18
type input "20722"
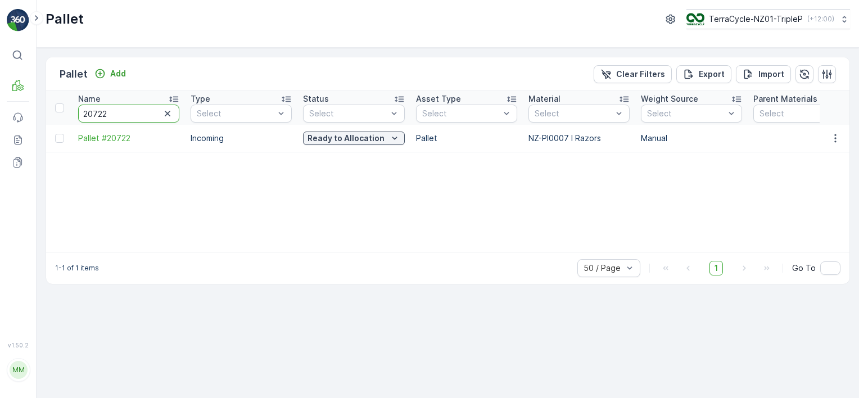
click at [110, 114] on input "20722" at bounding box center [128, 114] width 101 height 18
type input "002"
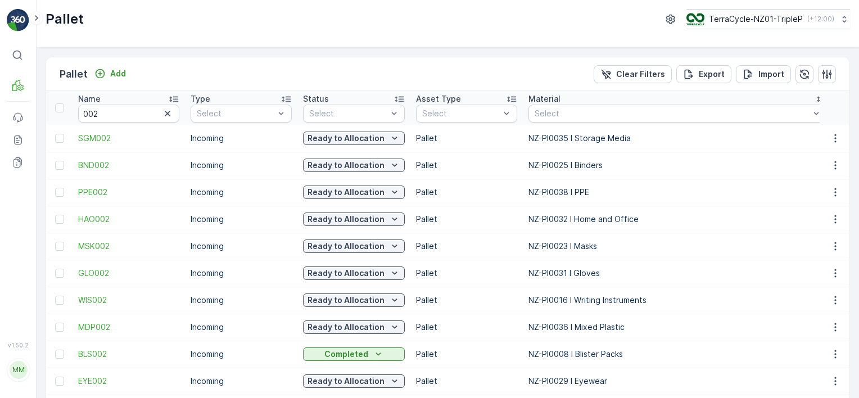
click at [156, 101] on div "Name" at bounding box center [128, 98] width 101 height 11
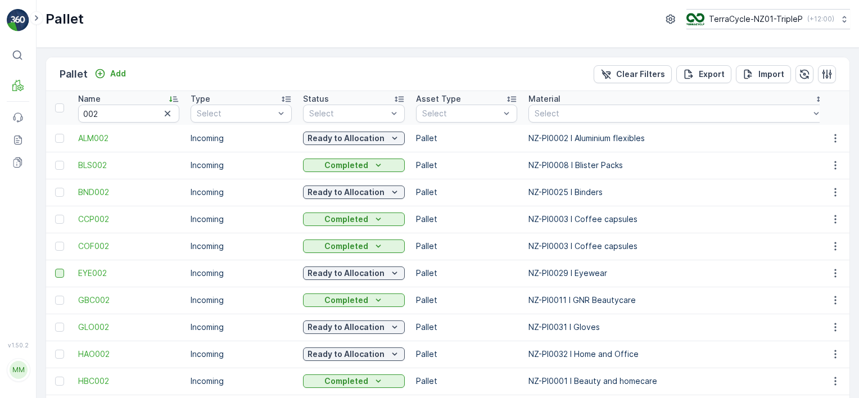
click at [58, 272] on div at bounding box center [59, 273] width 9 height 9
click at [55, 269] on input "checkbox" at bounding box center [55, 269] width 0 height 0
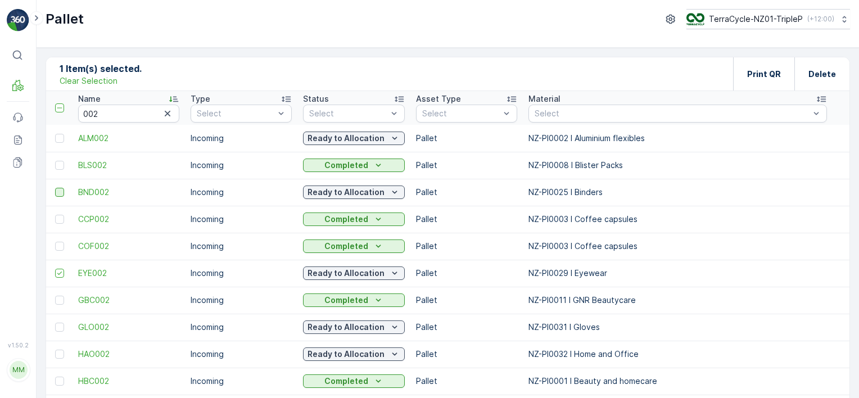
click at [55, 188] on div at bounding box center [59, 192] width 9 height 9
click at [55, 188] on input "checkbox" at bounding box center [55, 188] width 0 height 0
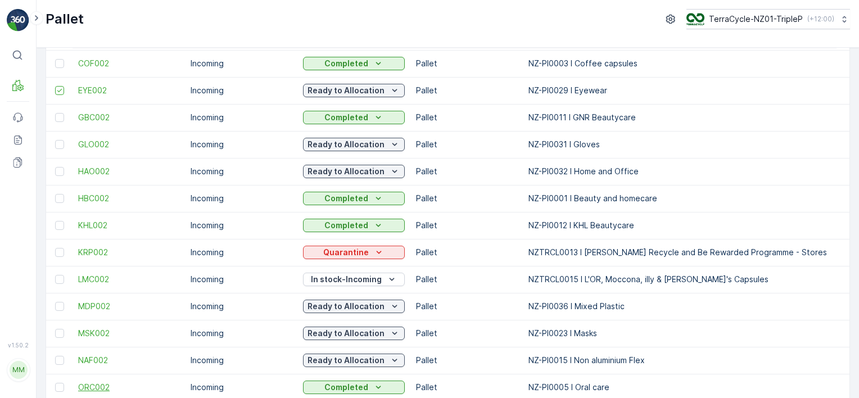
scroll to position [225, 0]
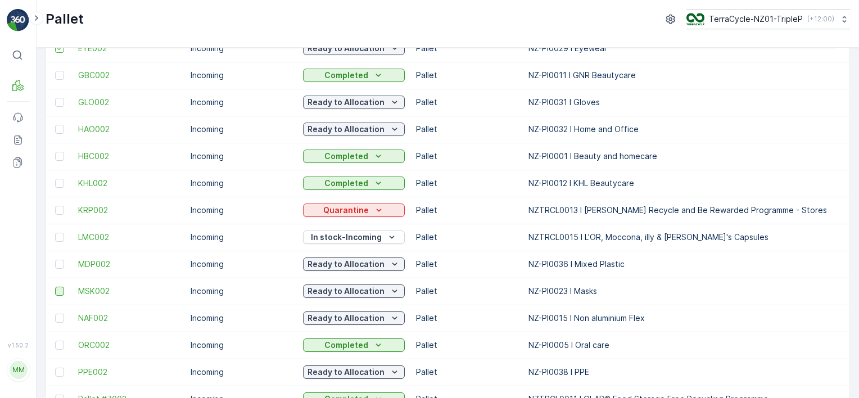
click at [61, 290] on div at bounding box center [59, 291] width 9 height 9
click at [55, 287] on input "checkbox" at bounding box center [55, 287] width 0 height 0
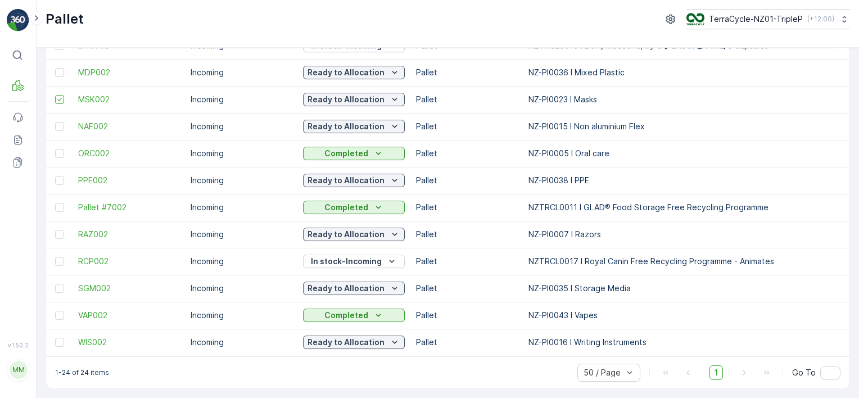
drag, startPoint x: 292, startPoint y: 357, endPoint x: 340, endPoint y: 359, distance: 48.3
click at [389, 368] on div "1-24 of 24 items 50 / Page 1 Go To" at bounding box center [447, 372] width 803 height 32
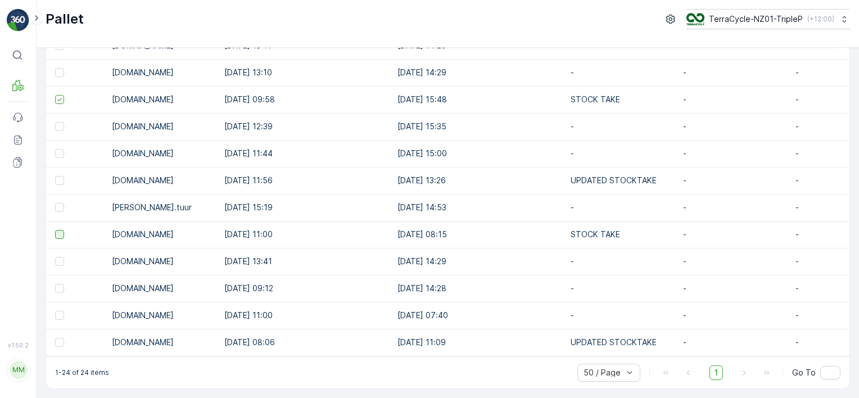
click at [62, 233] on div at bounding box center [59, 234] width 9 height 9
click at [55, 230] on input "checkbox" at bounding box center [55, 230] width 0 height 0
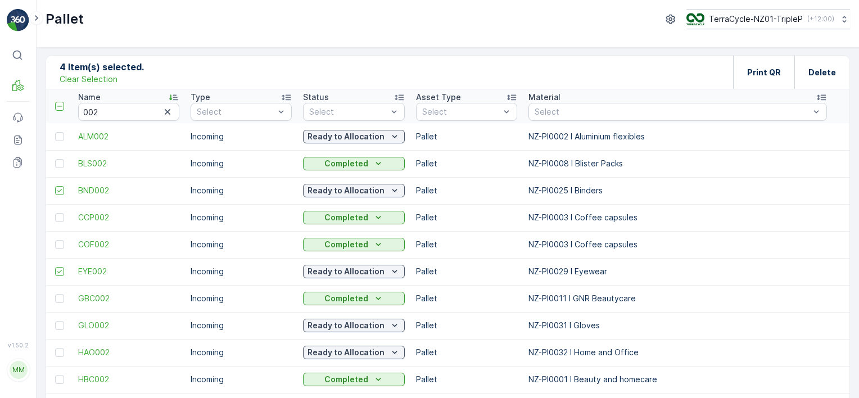
scroll to position [0, 0]
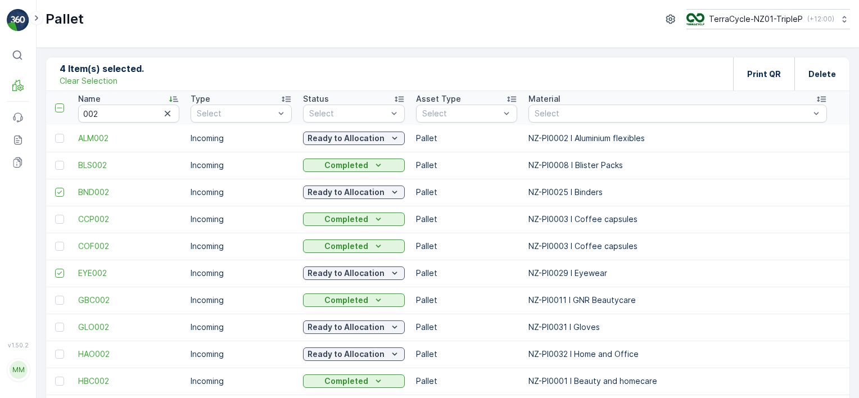
drag, startPoint x: 106, startPoint y: 80, endPoint x: 121, endPoint y: 115, distance: 38.0
click at [106, 80] on p "Clear Selection" at bounding box center [89, 80] width 58 height 11
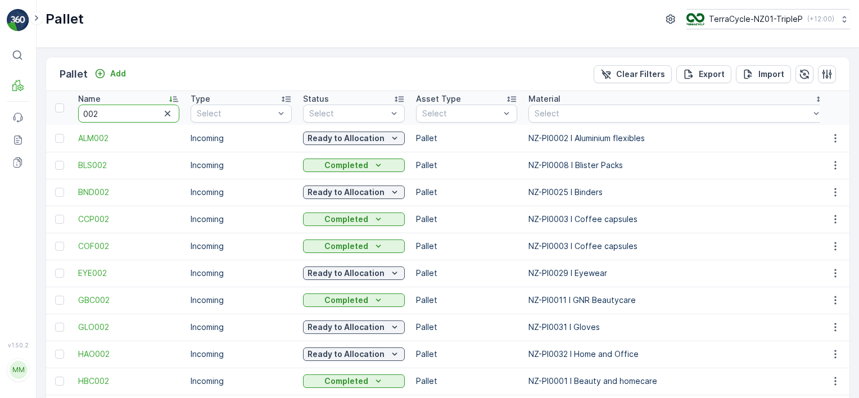
click at [121, 115] on input "002" at bounding box center [128, 114] width 101 height 18
type input "20322"
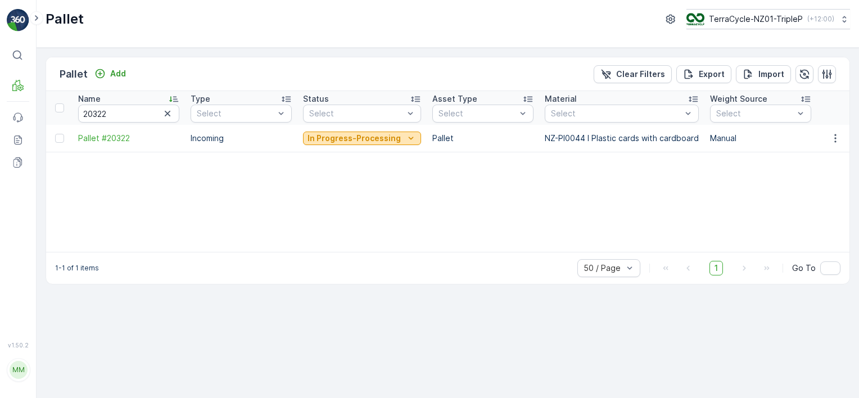
click at [347, 140] on p "In Progress-Processing" at bounding box center [353, 138] width 93 height 11
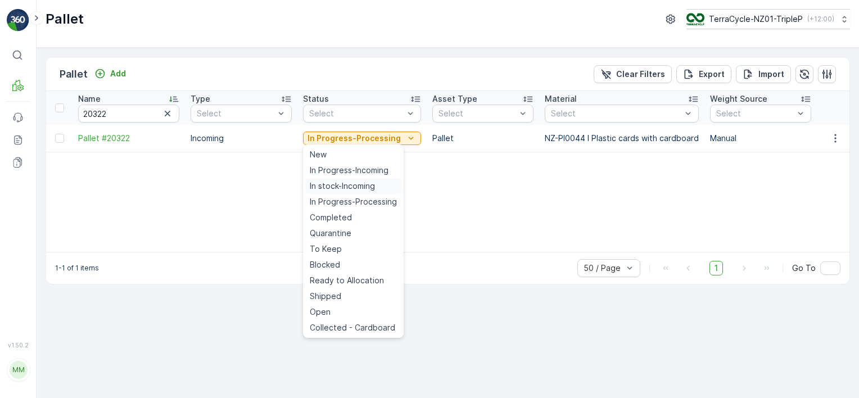
click at [359, 185] on span "In stock-Incoming" at bounding box center [342, 185] width 65 height 11
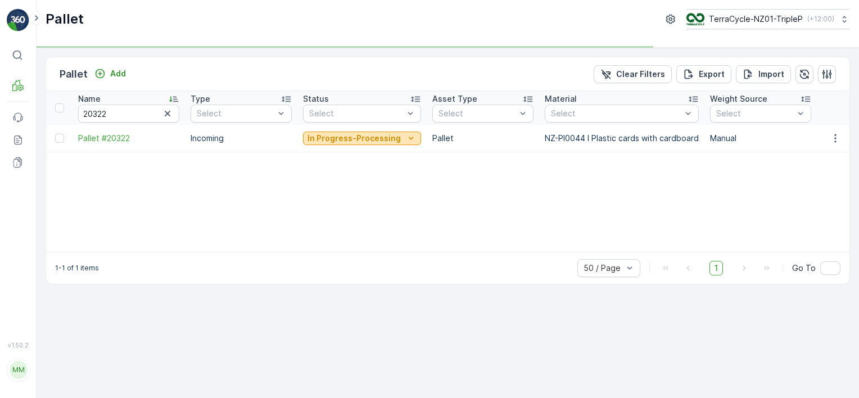
click at [364, 139] on p "In Progress-Processing" at bounding box center [353, 138] width 93 height 11
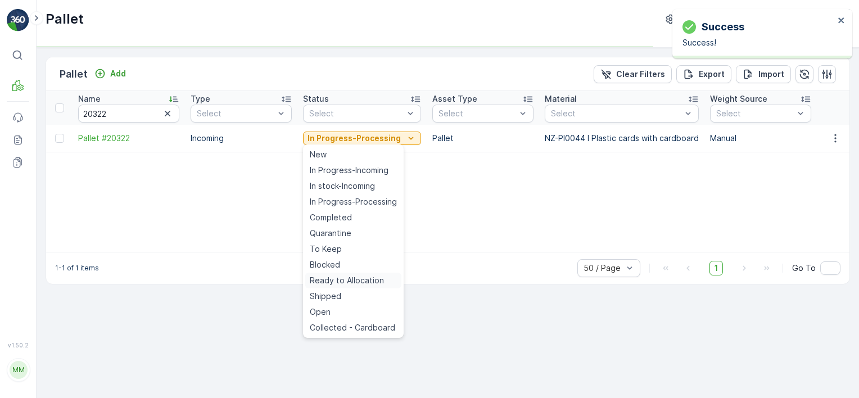
click at [344, 282] on span "Ready to Allocation" at bounding box center [347, 280] width 74 height 11
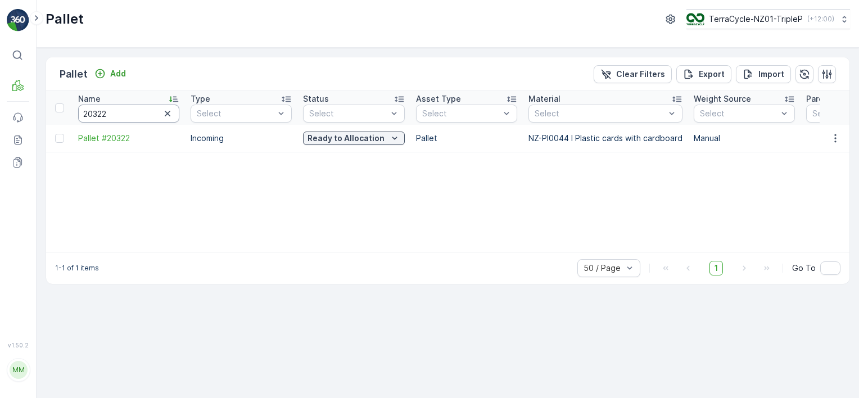
click at [124, 113] on input "20322" at bounding box center [128, 114] width 101 height 18
type input "20728"
drag, startPoint x: 127, startPoint y: 117, endPoint x: 49, endPoint y: 115, distance: 77.6
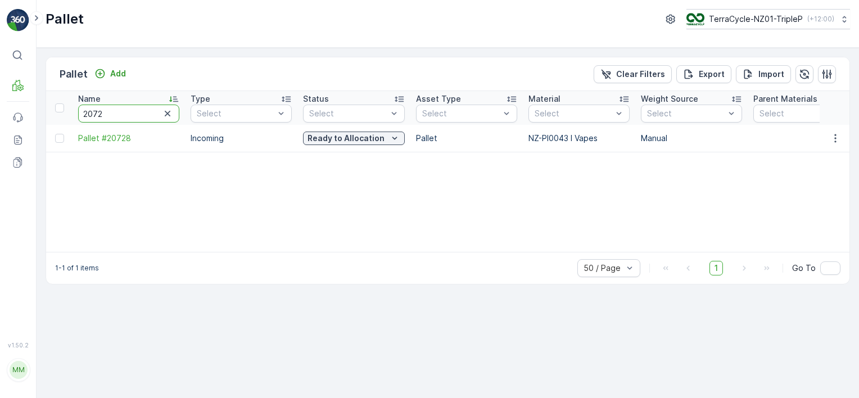
type input "20725"
click at [114, 110] on input "20725" at bounding box center [128, 114] width 101 height 18
click at [113, 110] on input "20725" at bounding box center [128, 114] width 101 height 18
type input "319"
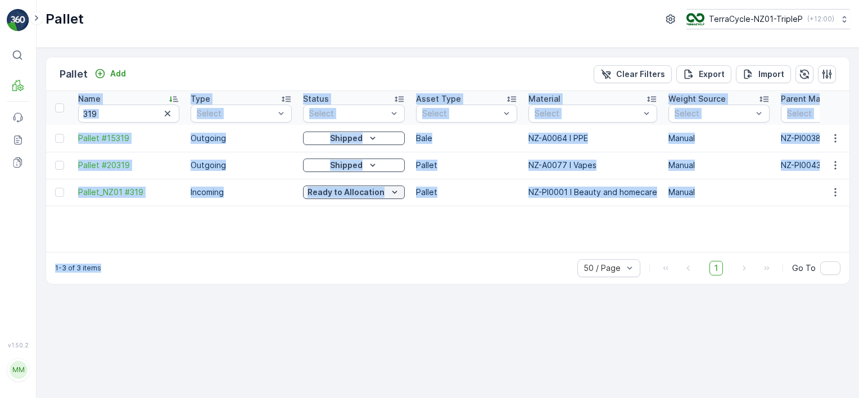
drag, startPoint x: 191, startPoint y: 251, endPoint x: 339, endPoint y: 242, distance: 148.6
click at [339, 242] on div "Pallet Add Clear Filters Export Import Name 319 Type Select Status Select Asset…" at bounding box center [448, 171] width 804 height 228
drag, startPoint x: 339, startPoint y: 242, endPoint x: 320, endPoint y: 208, distance: 39.5
click at [320, 208] on div "Name 319 Type Select Status Select Asset Type Select Material Select Weight Sou…" at bounding box center [447, 171] width 803 height 161
click at [281, 219] on div "Name 319 Type Select Status Select Asset Type Select Material Select Weight Sou…" at bounding box center [447, 171] width 803 height 161
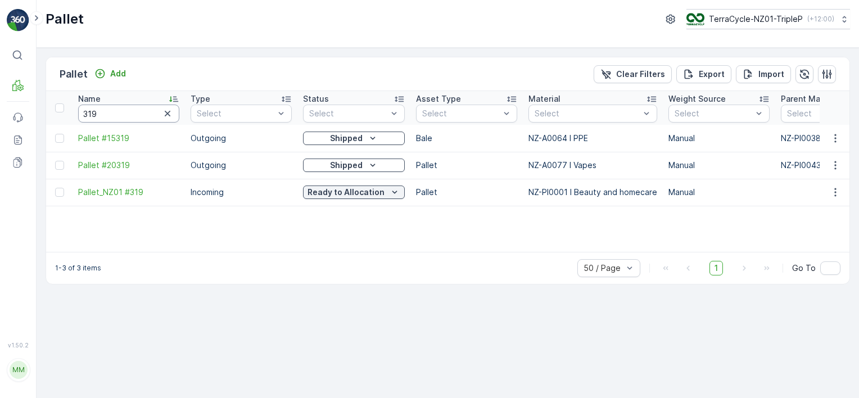
click at [97, 118] on input "319" at bounding box center [128, 114] width 101 height 18
type input "127"
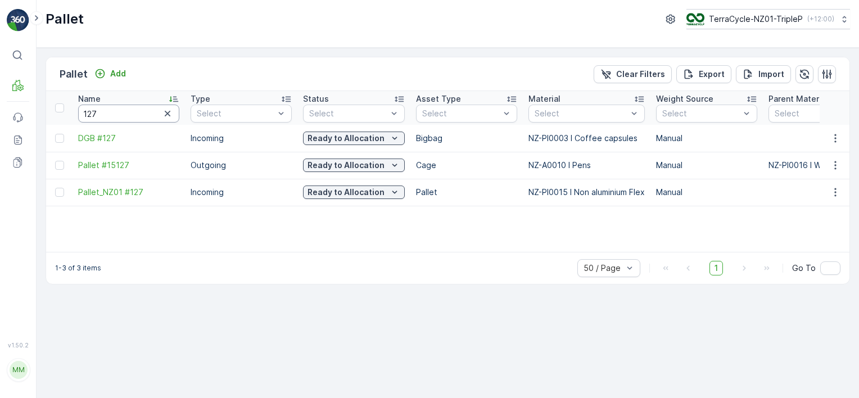
click at [108, 112] on input "127" at bounding box center [128, 114] width 101 height 18
type input "294"
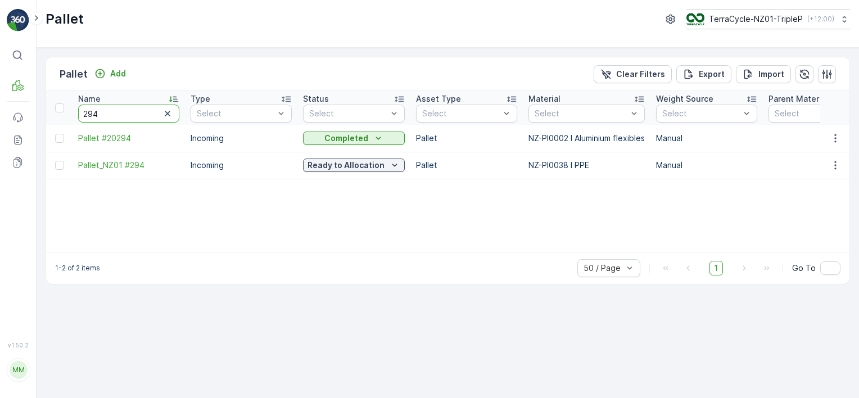
click at [119, 114] on input "294" at bounding box center [128, 114] width 101 height 18
type input "181"
click at [139, 114] on input "181" at bounding box center [128, 114] width 101 height 18
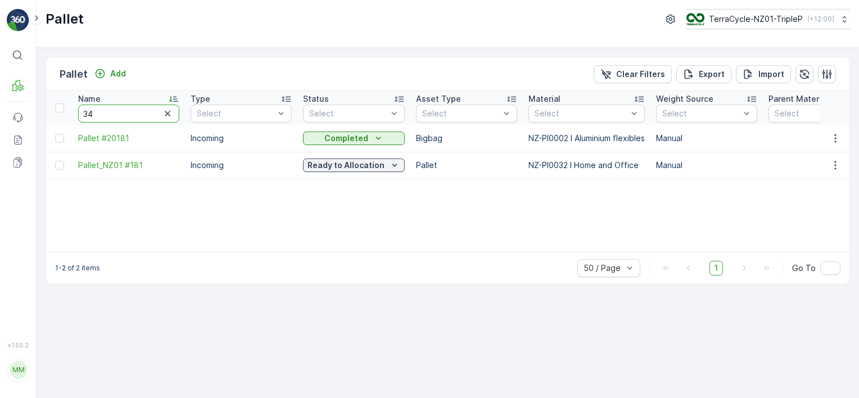
type input "343"
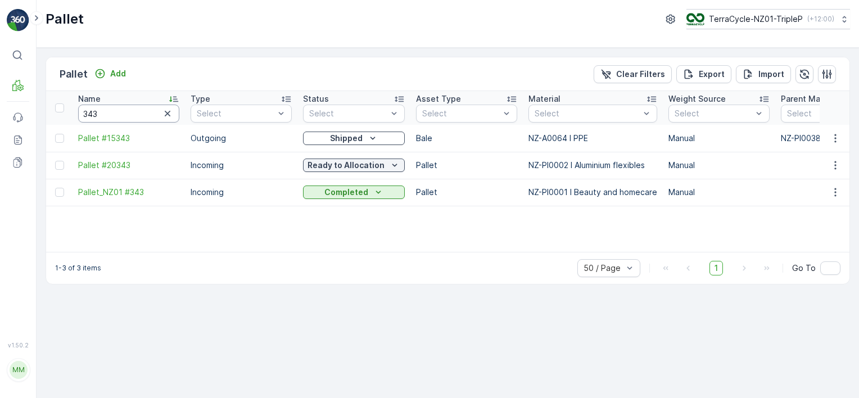
click at [126, 115] on input "343" at bounding box center [128, 114] width 101 height 18
type input "342"
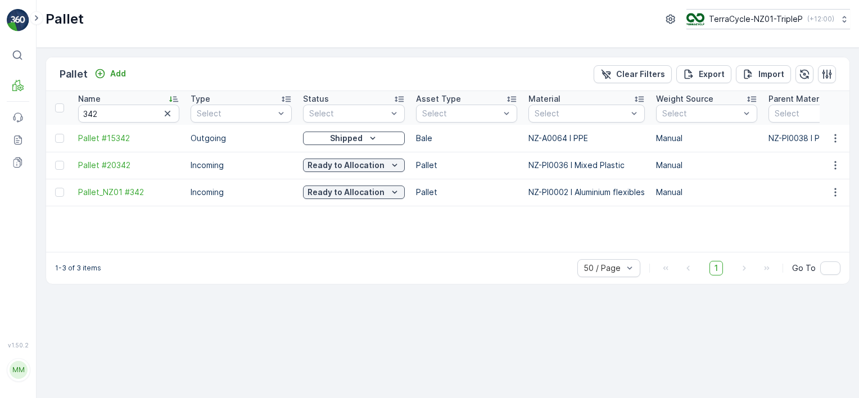
click at [272, 237] on div "Name 342 Type Select Status Select Asset Type Select Material Select Weight Sou…" at bounding box center [447, 171] width 803 height 161
click at [110, 115] on input "342" at bounding box center [128, 114] width 101 height 18
click at [109, 115] on input "342" at bounding box center [128, 114] width 101 height 18
type input "20618"
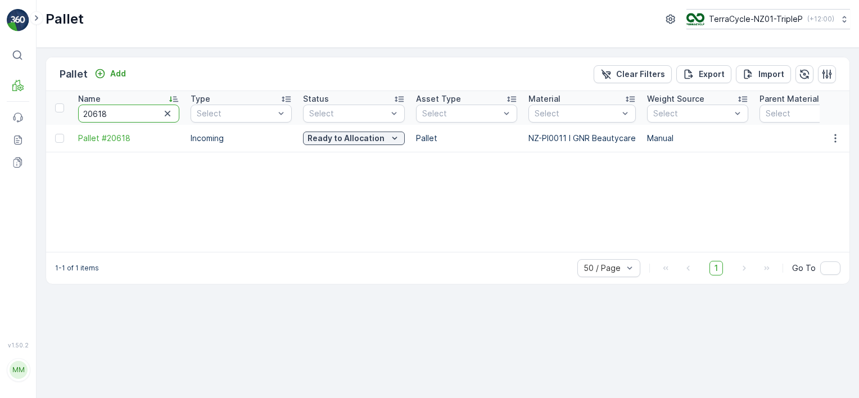
click at [140, 110] on input "20618" at bounding box center [128, 114] width 101 height 18
type input "20615"
click at [126, 110] on input "20615" at bounding box center [128, 114] width 101 height 18
click at [126, 112] on input "20615" at bounding box center [128, 114] width 101 height 18
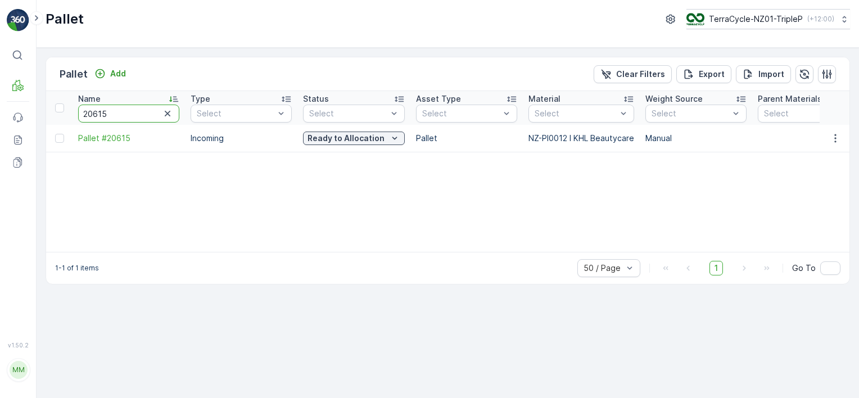
click at [126, 112] on input "20615" at bounding box center [128, 114] width 101 height 18
click at [125, 112] on input "20615" at bounding box center [128, 114] width 101 height 18
type input "20367"
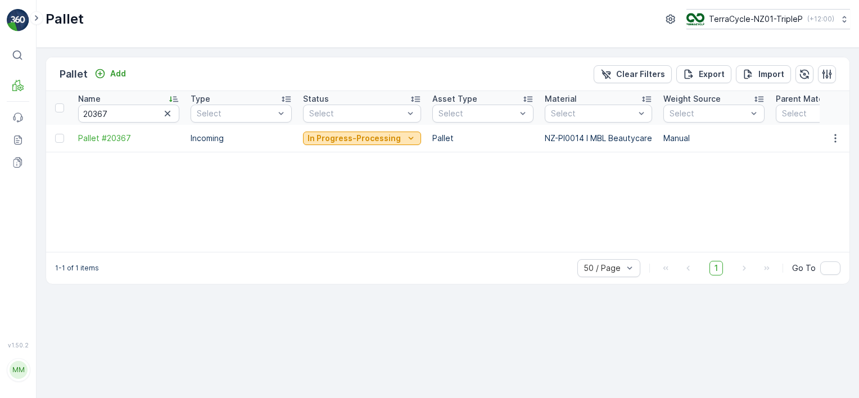
click at [339, 137] on p "In Progress-Processing" at bounding box center [353, 138] width 93 height 11
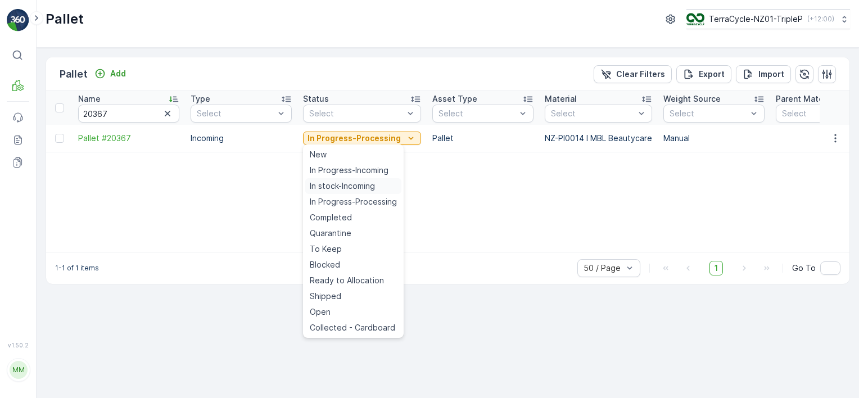
click at [348, 182] on span "In stock-Incoming" at bounding box center [342, 185] width 65 height 11
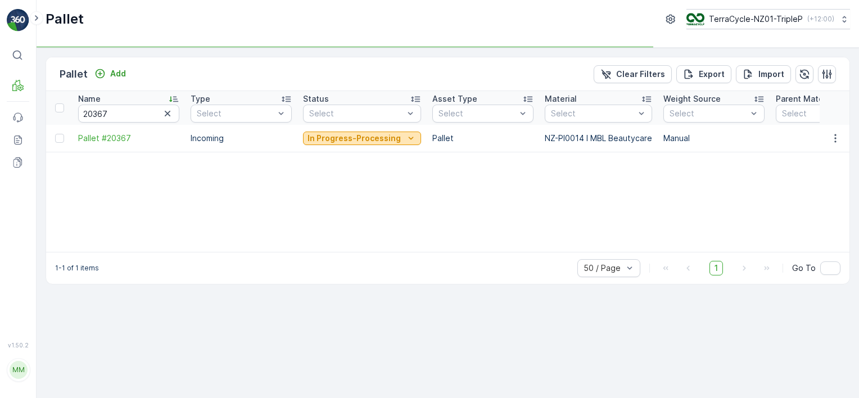
click at [359, 137] on p "In Progress-Processing" at bounding box center [353, 138] width 93 height 11
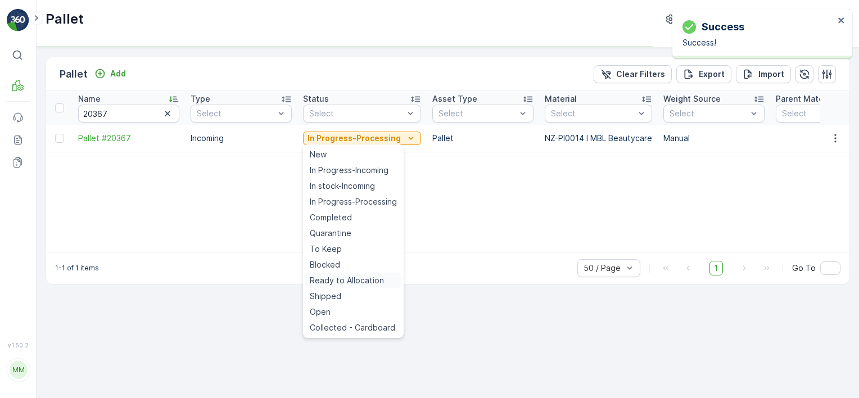
click at [337, 285] on span "Ready to Allocation" at bounding box center [347, 280] width 74 height 11
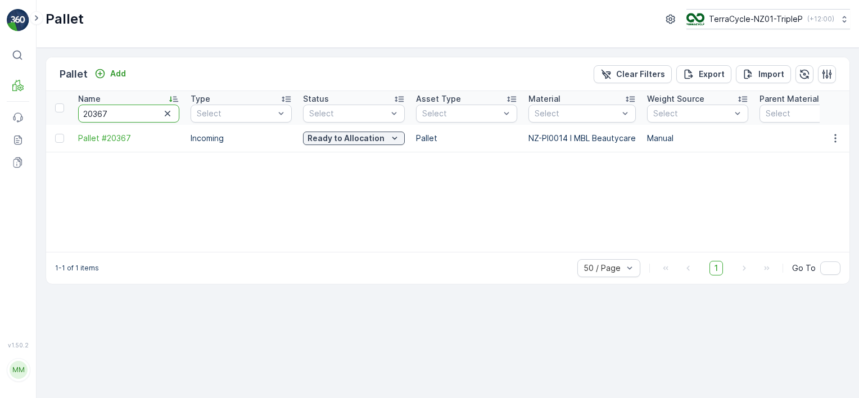
click at [154, 119] on input "20367" at bounding box center [128, 114] width 101 height 18
type input "20259"
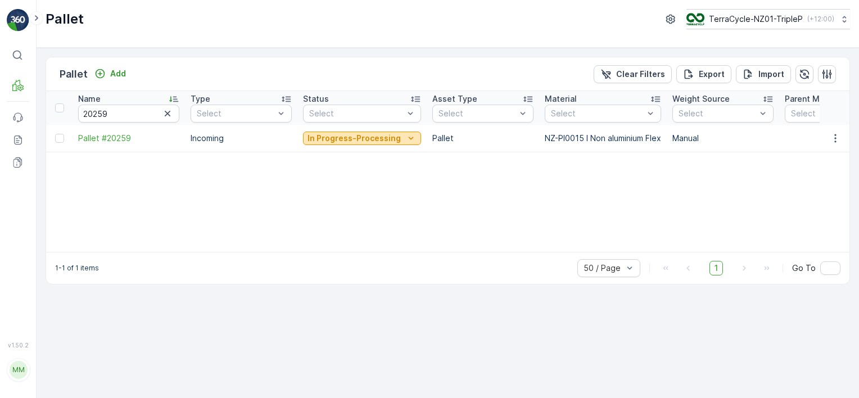
click at [378, 140] on p "In Progress-Processing" at bounding box center [353, 138] width 93 height 11
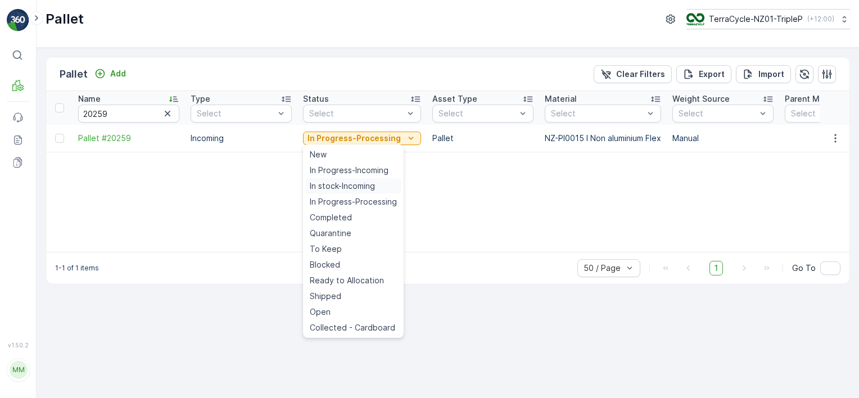
click at [360, 188] on span "In stock-Incoming" at bounding box center [342, 185] width 65 height 11
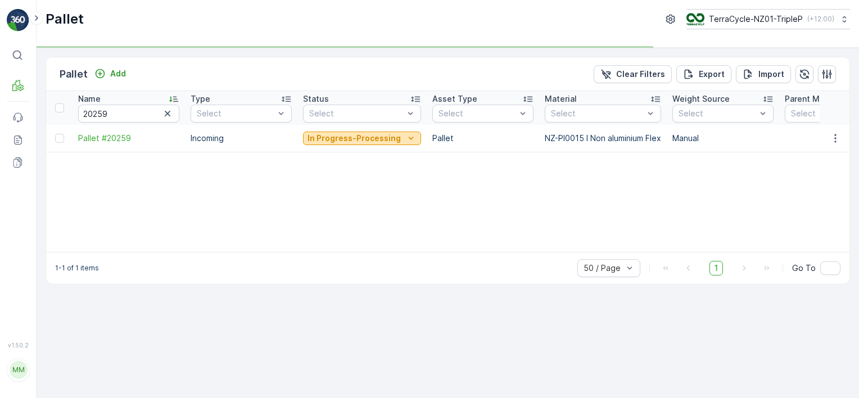
click at [378, 131] on button "In Progress-Processing" at bounding box center [362, 137] width 118 height 13
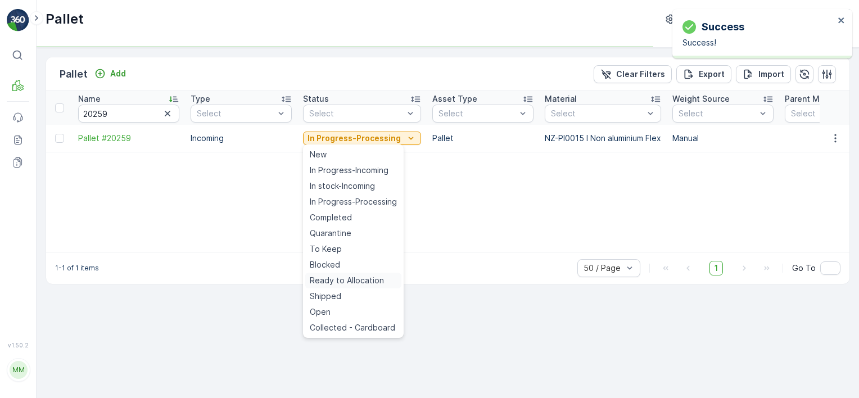
click at [362, 279] on span "Ready to Allocation" at bounding box center [347, 280] width 74 height 11
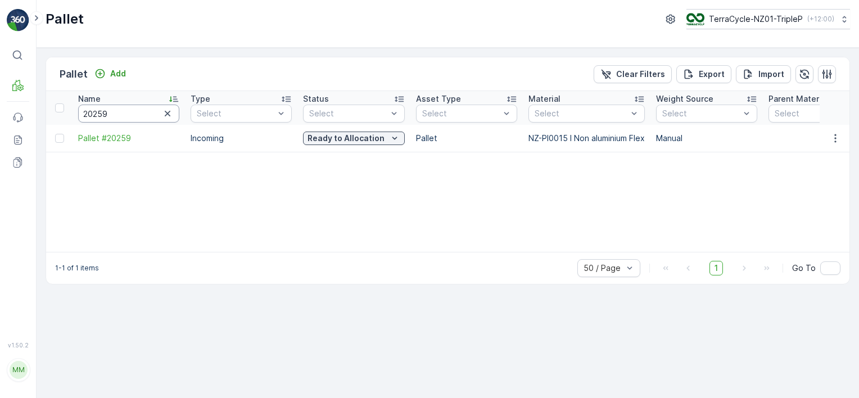
click at [125, 108] on input "20259" at bounding box center [128, 114] width 101 height 18
type input "fab"
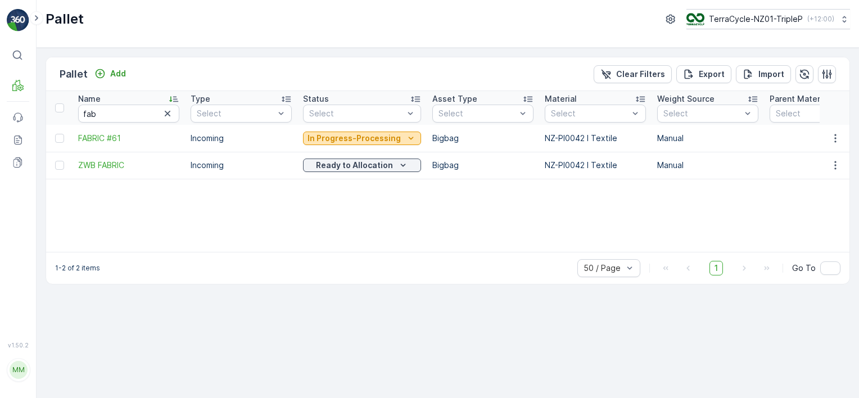
click at [378, 140] on p "In Progress-Processing" at bounding box center [353, 138] width 93 height 11
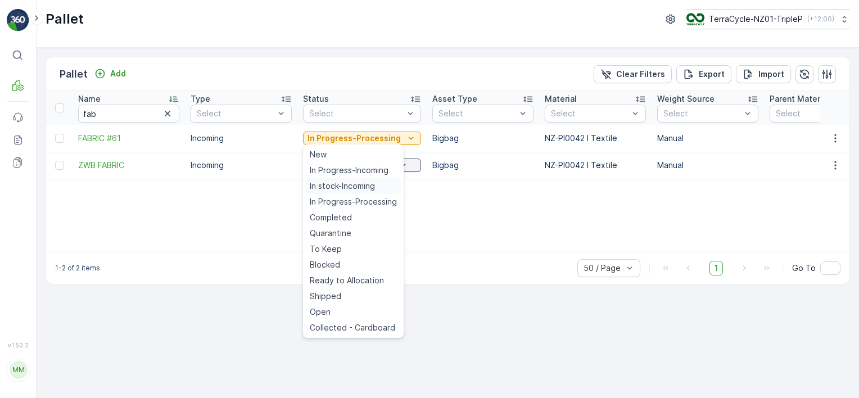
click at [355, 187] on span "In stock-Incoming" at bounding box center [342, 185] width 65 height 11
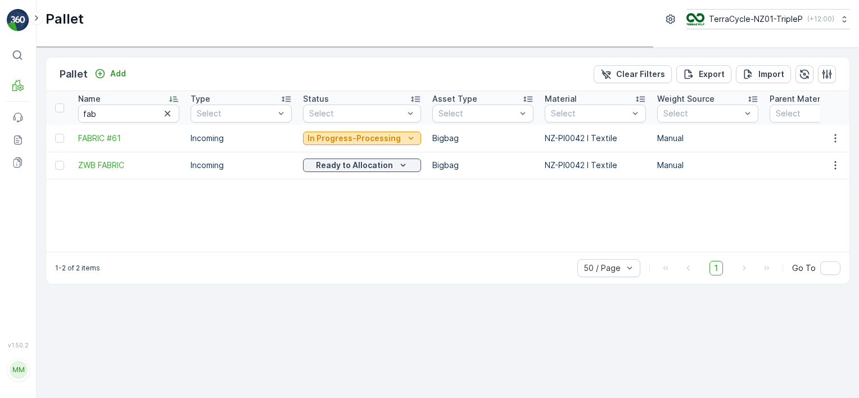
click at [360, 142] on p "In Progress-Processing" at bounding box center [353, 138] width 93 height 11
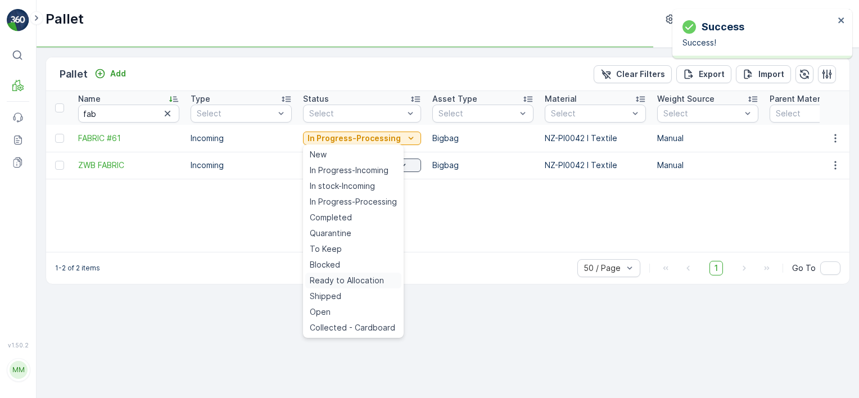
click at [349, 277] on span "Ready to Allocation" at bounding box center [347, 280] width 74 height 11
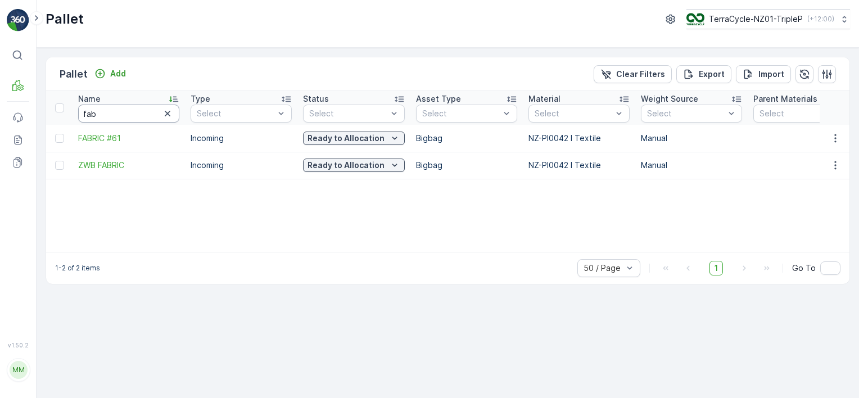
click at [146, 112] on input "fab" at bounding box center [128, 114] width 101 height 18
type input "206"
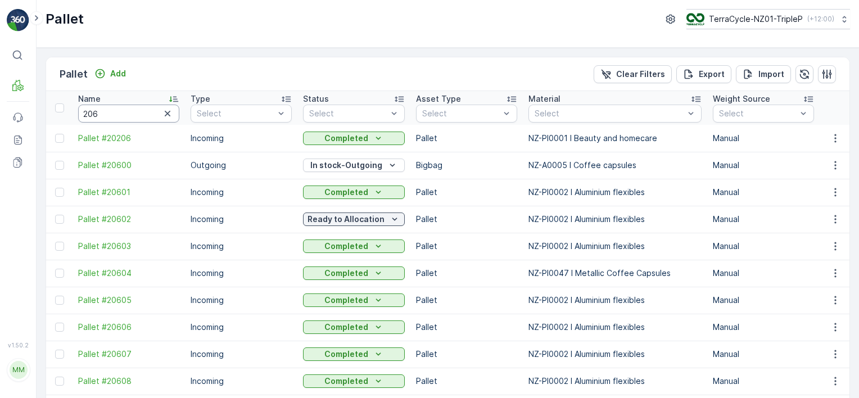
click at [135, 115] on input "206" at bounding box center [128, 114] width 101 height 18
type input "2062"
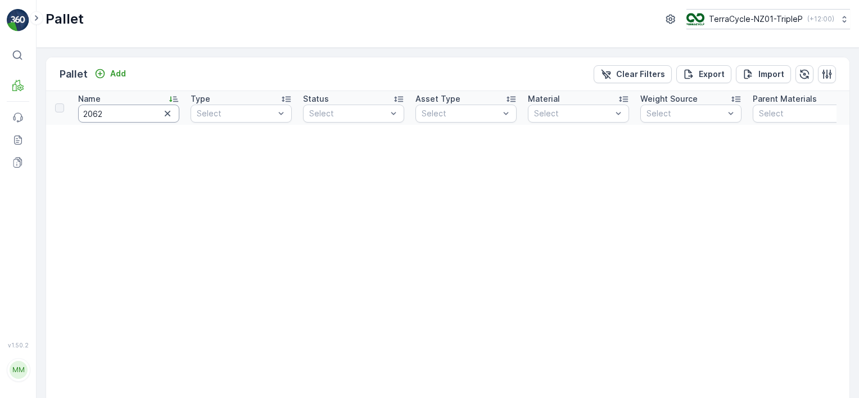
click at [129, 113] on input "2062" at bounding box center [128, 114] width 101 height 18
type input "20626"
click at [618, 71] on p "Clear Filters" at bounding box center [640, 74] width 49 height 11
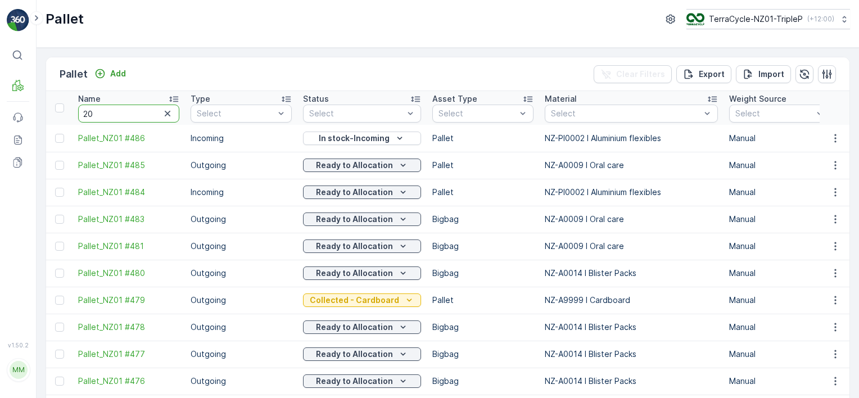
type input "206"
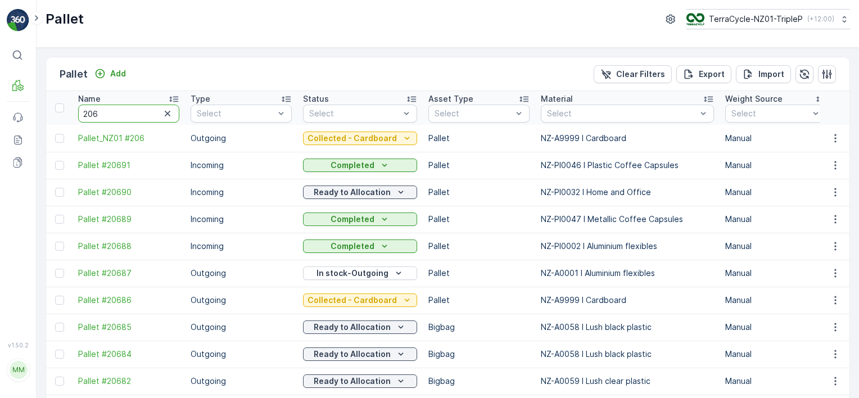
type input "2062"
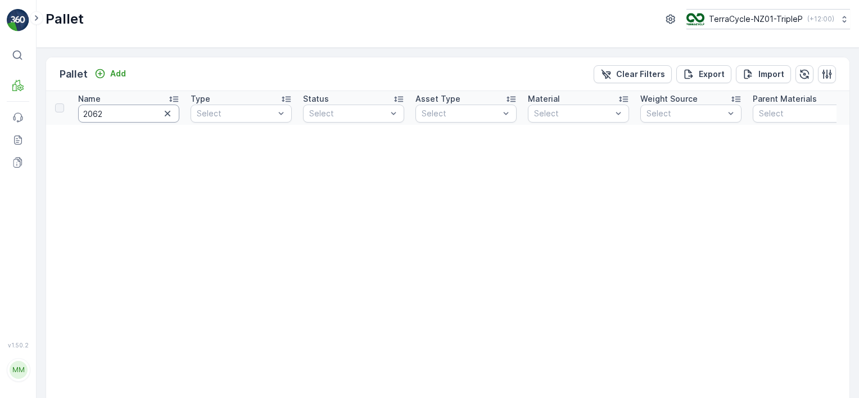
click at [133, 109] on input "2062" at bounding box center [128, 114] width 101 height 18
type input "20629"
click at [138, 114] on input "20629" at bounding box center [128, 114] width 101 height 18
type input "20628"
click at [141, 116] on input "20628" at bounding box center [128, 114] width 101 height 18
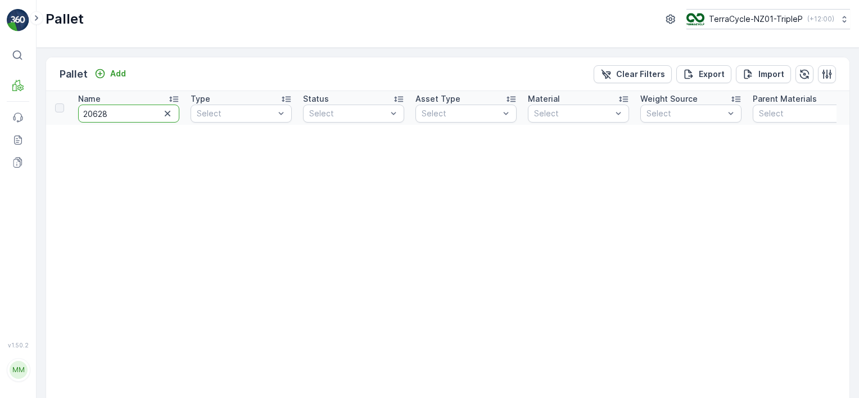
drag, startPoint x: 137, startPoint y: 112, endPoint x: 99, endPoint y: 110, distance: 37.7
click at [99, 110] on input "20628" at bounding box center [128, 114] width 101 height 18
type input "206"
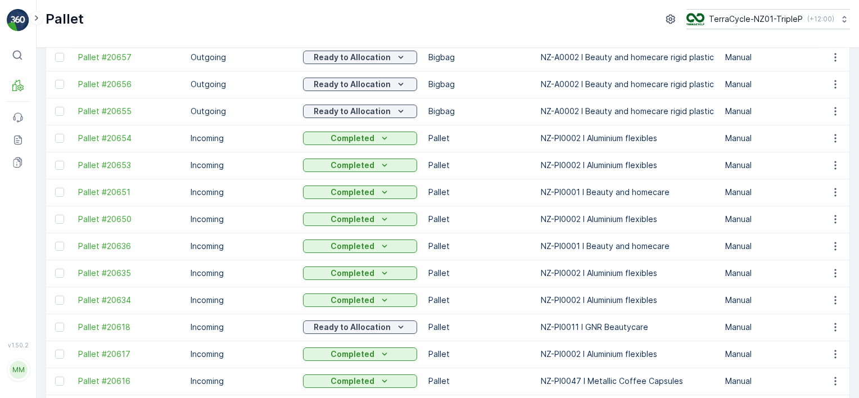
scroll to position [1122, 0]
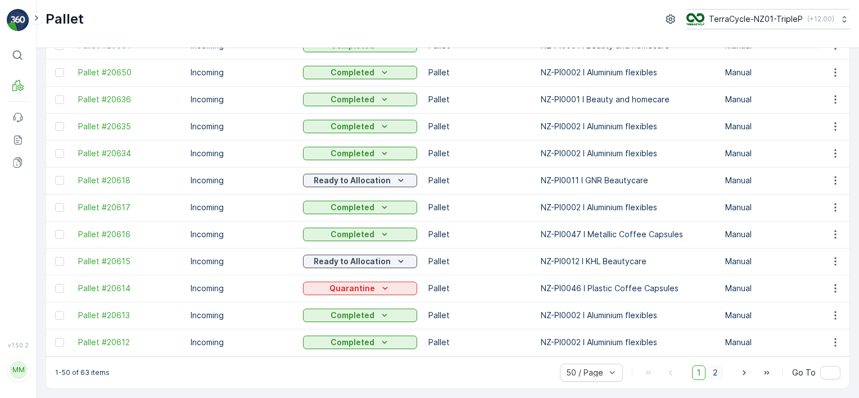
click at [716, 372] on span "2" at bounding box center [715, 372] width 15 height 15
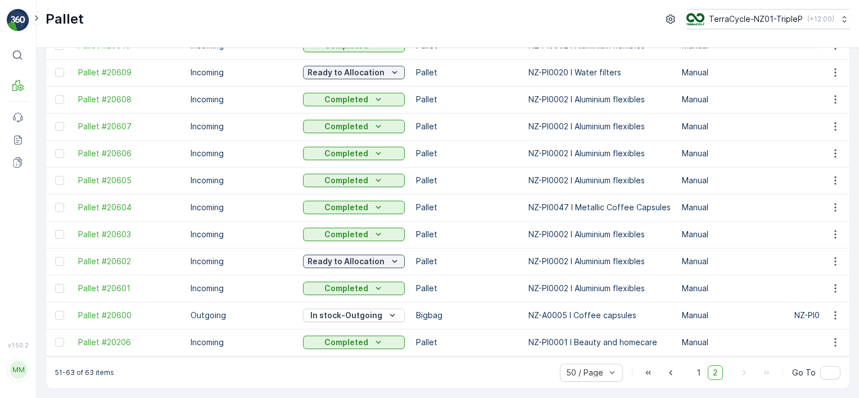
scroll to position [124, 0]
click at [693, 370] on span "1" at bounding box center [698, 372] width 13 height 15
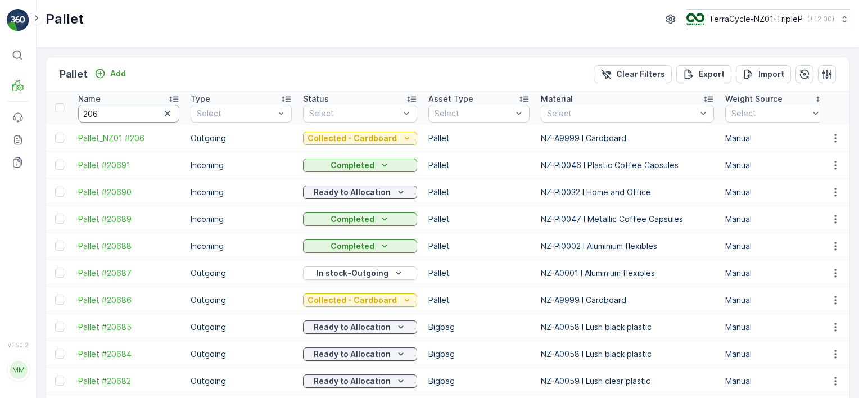
click at [142, 107] on input "206" at bounding box center [128, 114] width 101 height 18
type input "sephora"
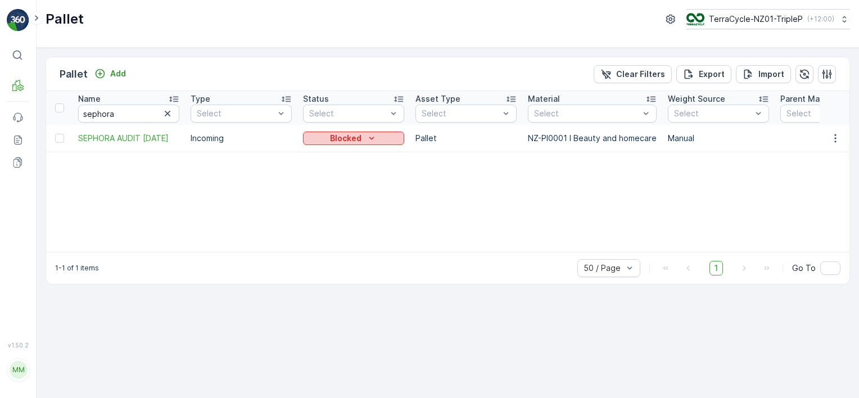
click at [362, 137] on div "Blocked" at bounding box center [353, 138] width 92 height 11
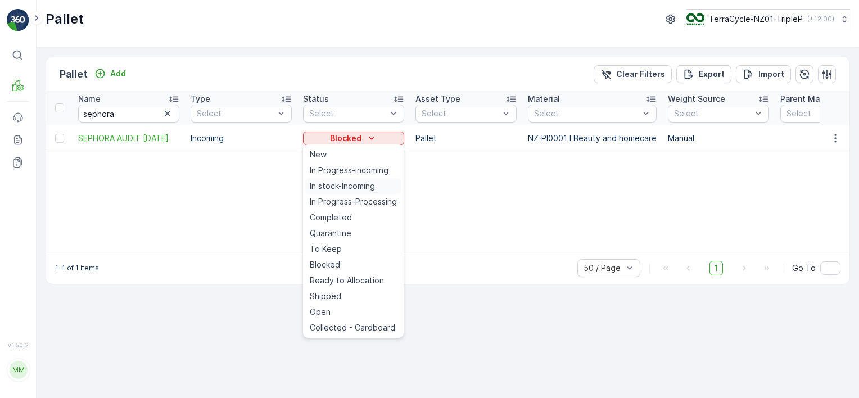
click at [352, 190] on span "In stock-Incoming" at bounding box center [342, 185] width 65 height 11
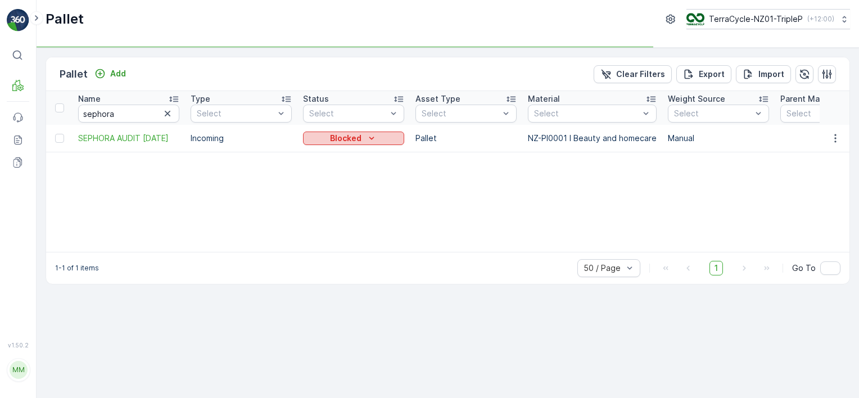
click at [369, 134] on icon "Blocked" at bounding box center [371, 138] width 11 height 11
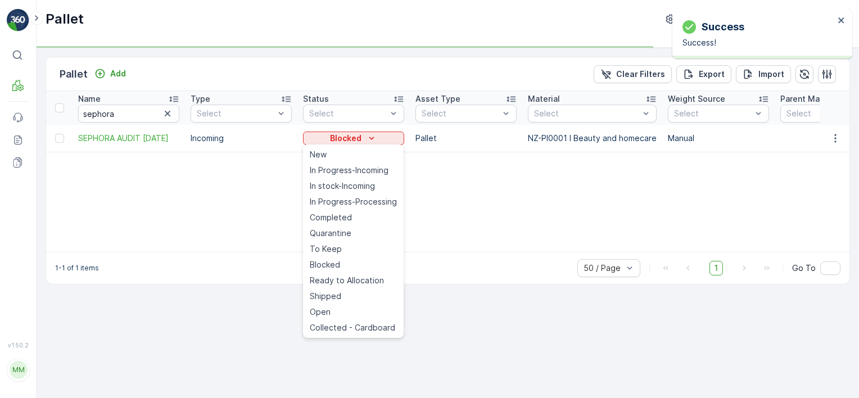
click at [377, 280] on span "Ready to Allocation" at bounding box center [347, 280] width 74 height 11
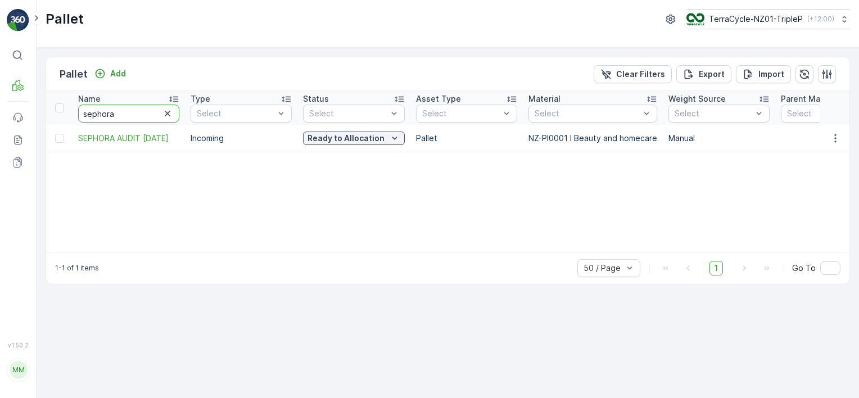
click at [132, 113] on input "sephora" at bounding box center [128, 114] width 101 height 18
type input "20180"
click at [115, 112] on input "20180" at bounding box center [128, 114] width 101 height 18
type input "20512"
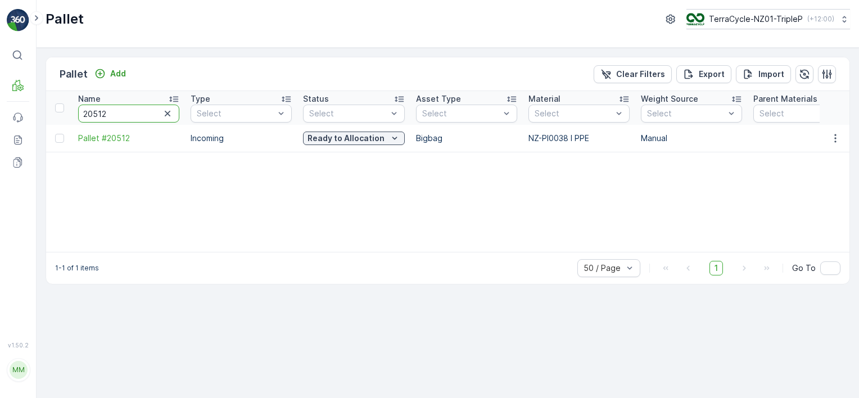
click at [114, 113] on input "20512" at bounding box center [128, 114] width 101 height 18
type input "20552"
click at [166, 111] on icon "button" at bounding box center [168, 114] width 6 height 6
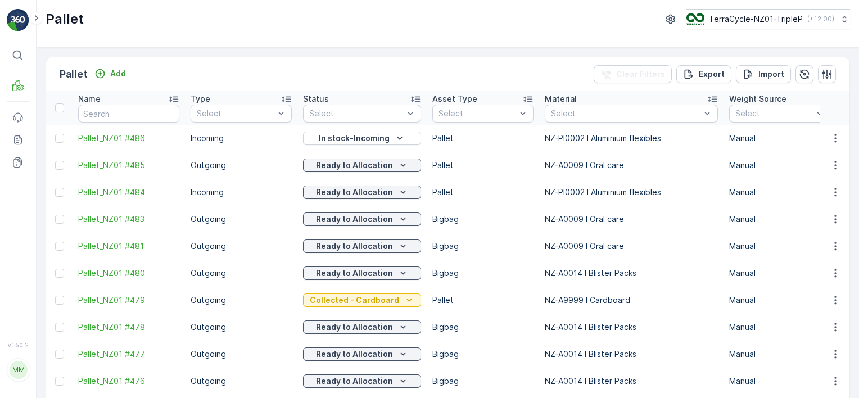
click at [415, 68] on div "Pallet Add Clear Filters Export Import" at bounding box center [447, 74] width 803 height 34
click at [371, 139] on p "In stock-Incoming" at bounding box center [354, 138] width 71 height 11
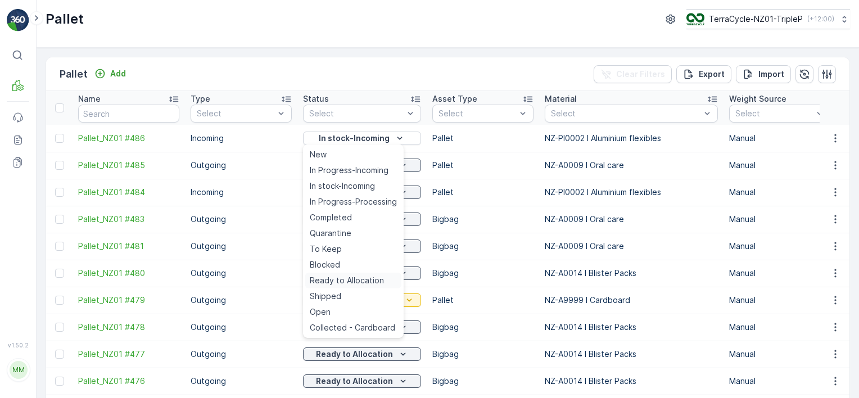
click at [344, 283] on span "Ready to Allocation" at bounding box center [347, 280] width 74 height 11
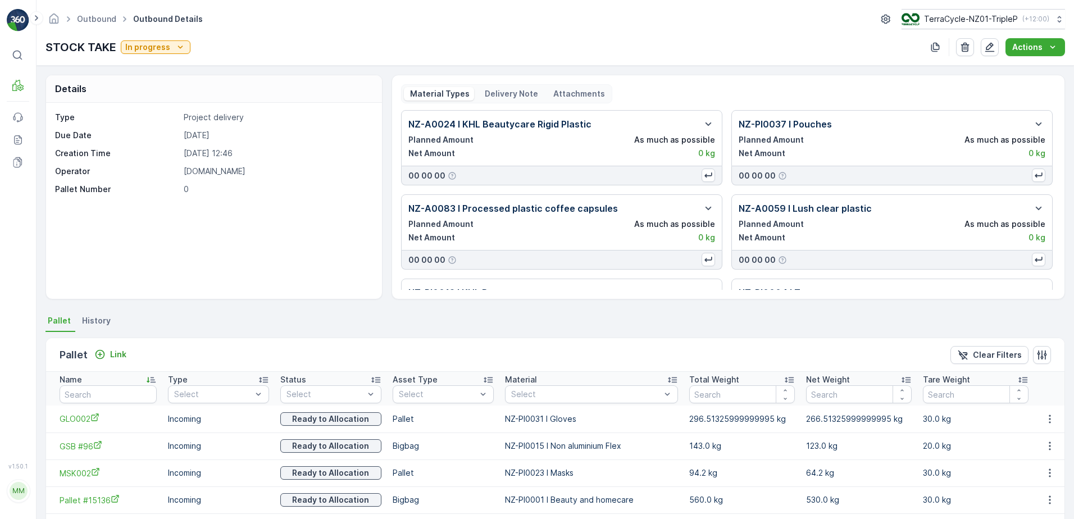
scroll to position [195, 0]
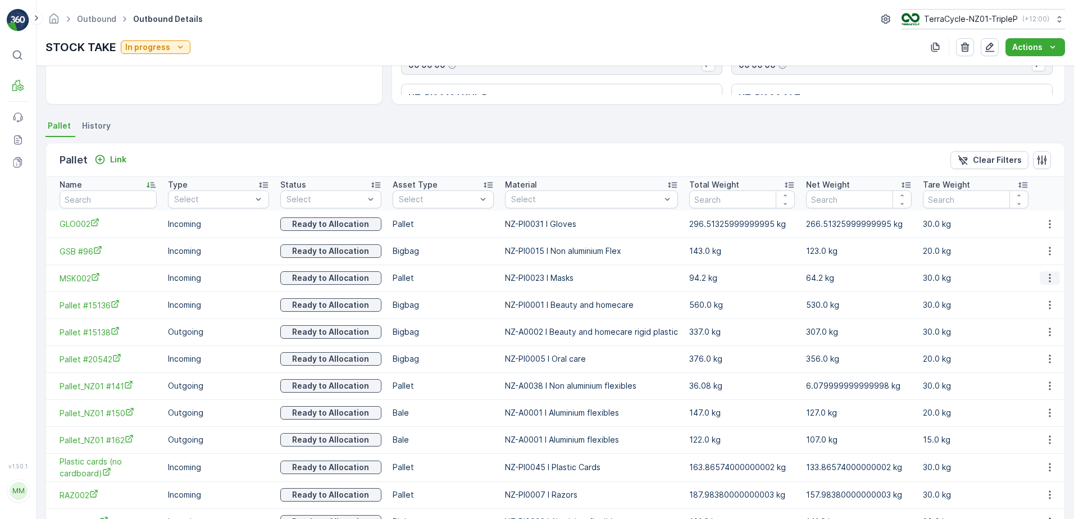
click at [1045, 280] on icon "button" at bounding box center [1050, 278] width 11 height 11
click at [1050, 305] on ul "See More Details Unlink Pallet" at bounding box center [1037, 305] width 79 height 41
click at [1053, 312] on div "Unlink Pallet" at bounding box center [1037, 316] width 74 height 16
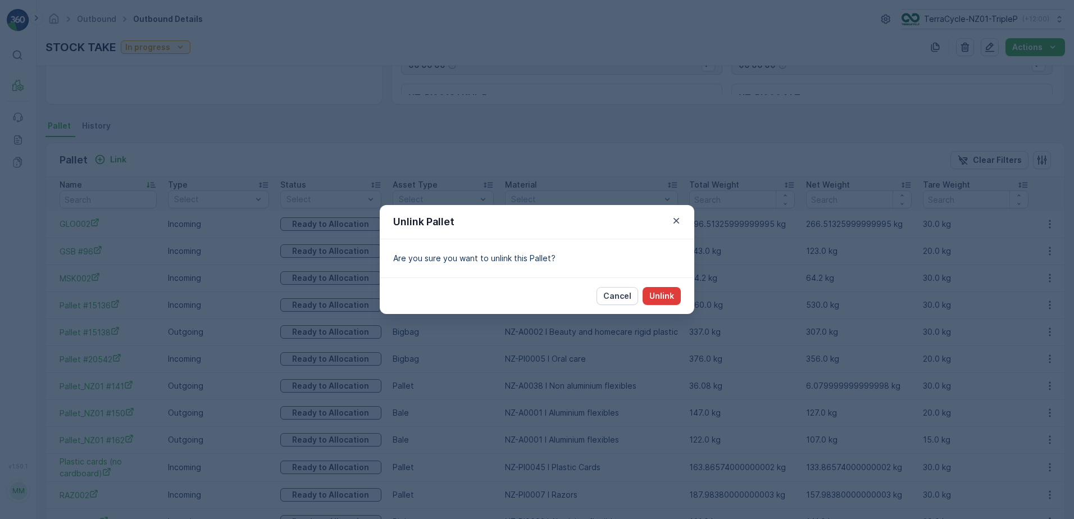
click at [663, 293] on p "Unlink" at bounding box center [662, 296] width 25 height 11
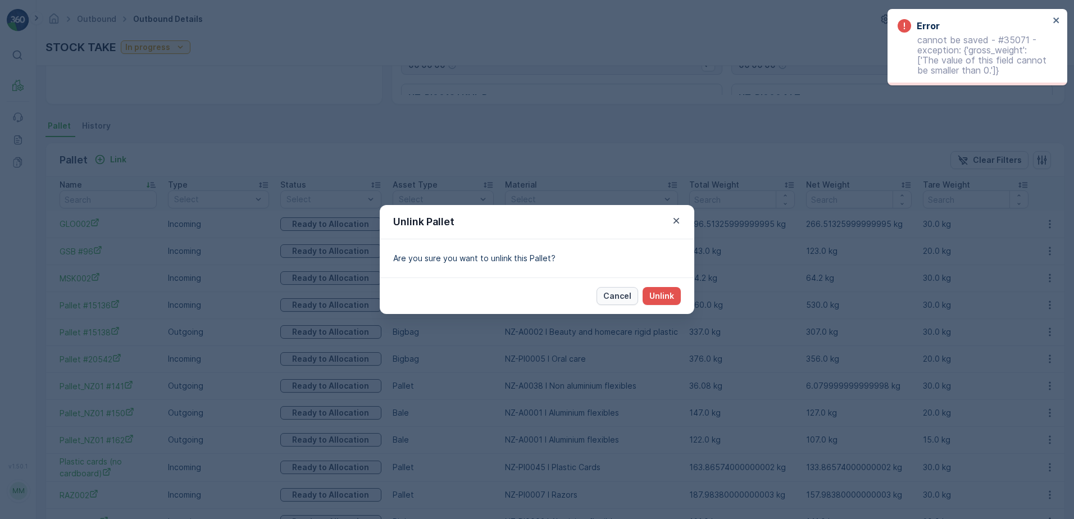
click at [629, 293] on p "Cancel" at bounding box center [618, 296] width 28 height 11
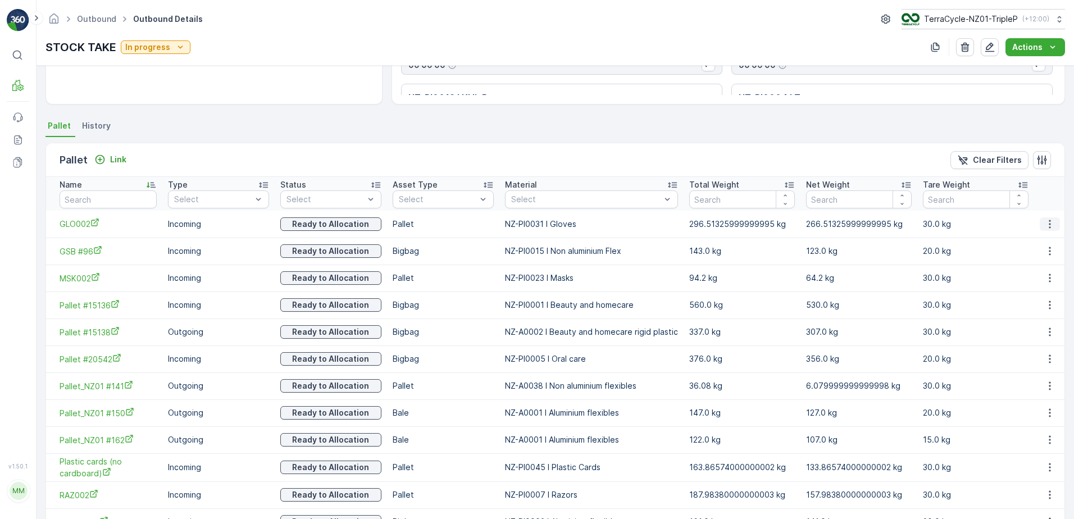
click at [1049, 226] on icon "button" at bounding box center [1050, 224] width 11 height 11
click at [1042, 263] on span "Unlink Pallet" at bounding box center [1028, 261] width 46 height 11
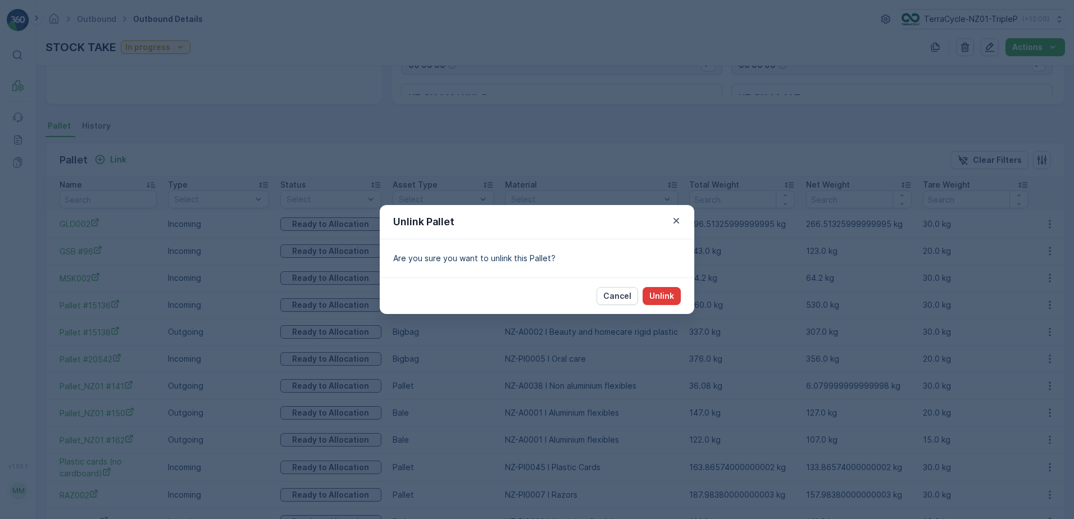
click at [672, 293] on p "Unlink" at bounding box center [662, 296] width 25 height 11
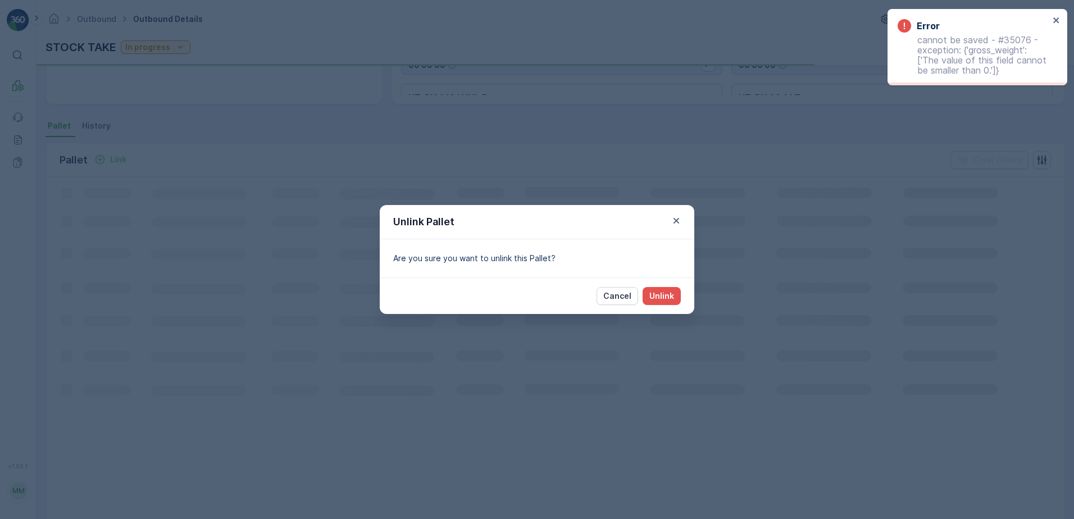
click at [502, 355] on div "Unlink Pallet Are you sure you want to unlink this Pallet? Cancel Unlink" at bounding box center [537, 259] width 1074 height 519
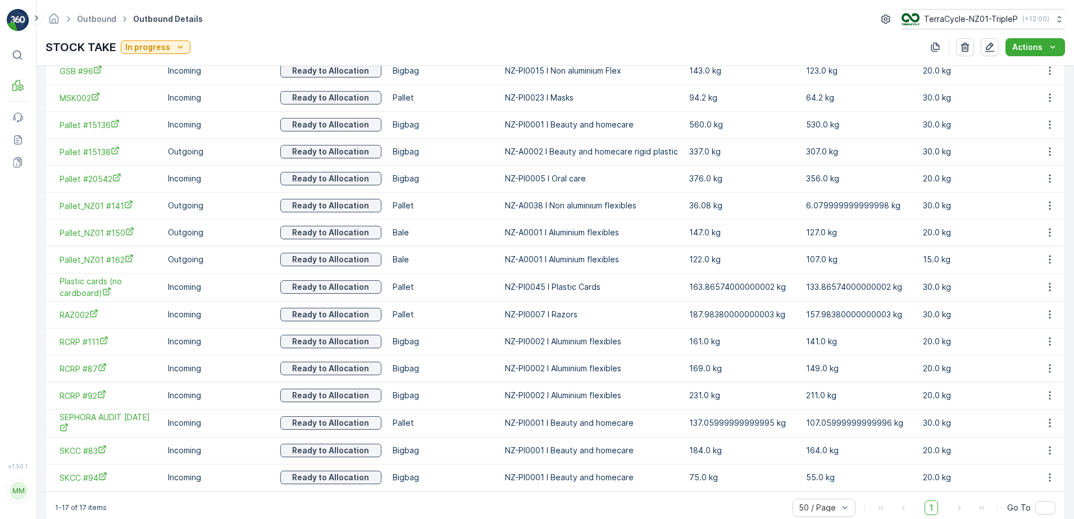
scroll to position [395, 0]
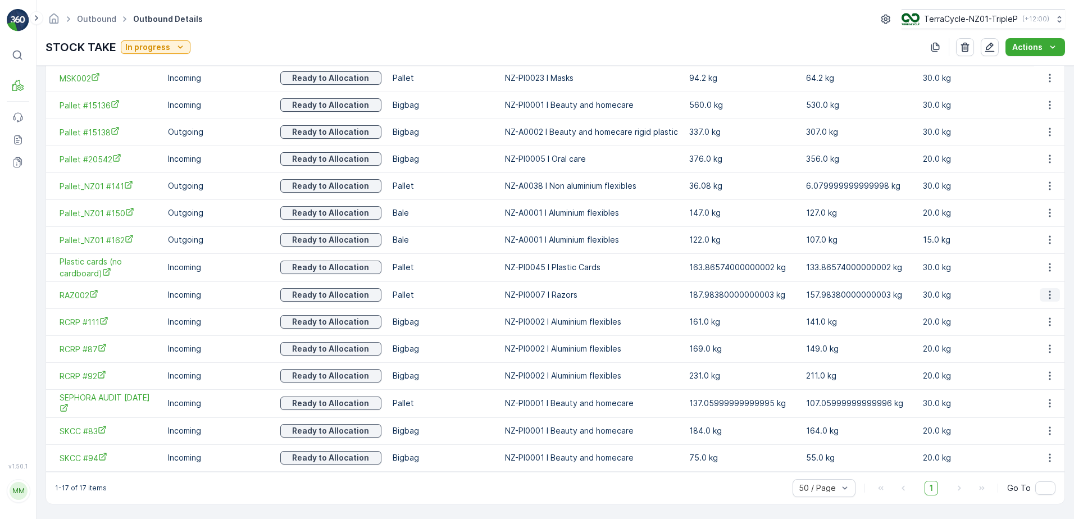
click at [1049, 294] on icon "button" at bounding box center [1050, 295] width 2 height 8
click at [1049, 333] on span "Unlink Pallet" at bounding box center [1028, 332] width 46 height 11
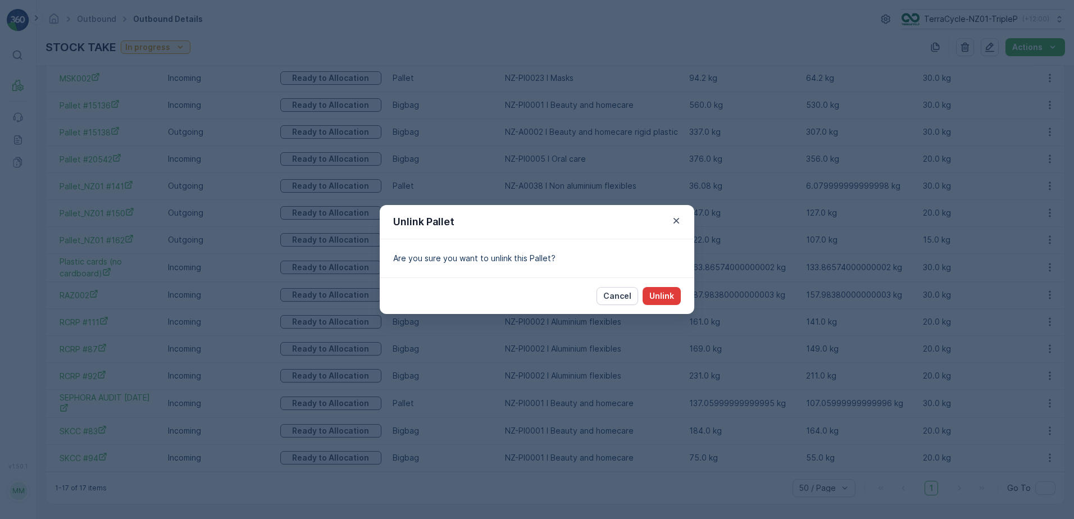
click at [658, 297] on p "Unlink" at bounding box center [662, 296] width 25 height 11
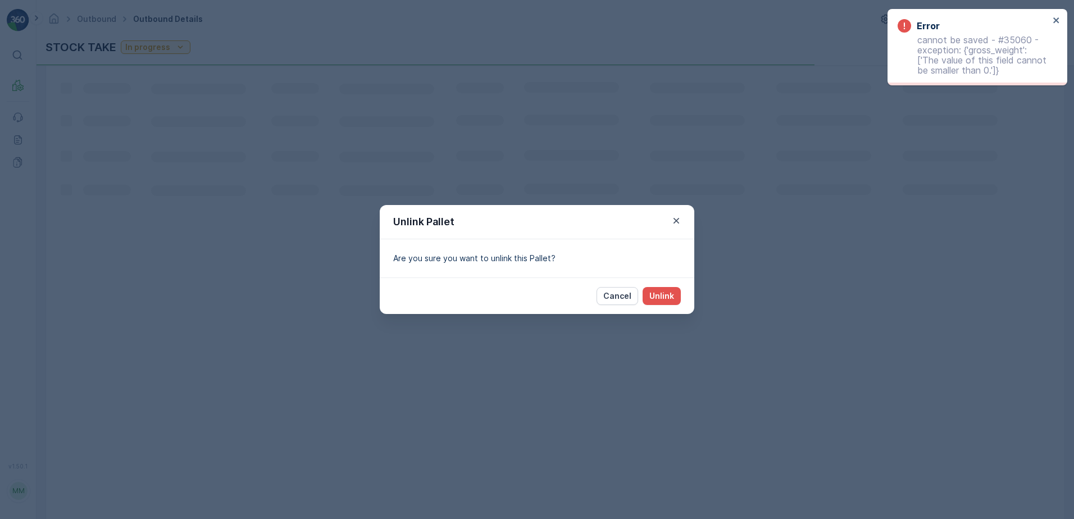
click at [613, 336] on div "Unlink Pallet Are you sure you want to unlink this Pallet? Cancel Unlink" at bounding box center [537, 259] width 1074 height 519
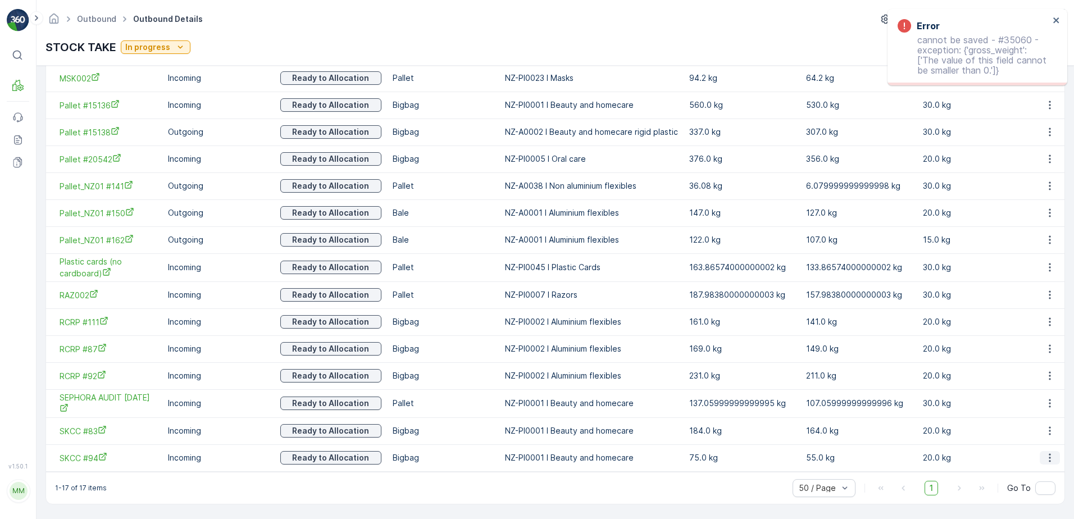
click at [1048, 456] on icon "button" at bounding box center [1050, 457] width 11 height 11
click at [1037, 491] on span "Unlink Pallet" at bounding box center [1028, 495] width 46 height 11
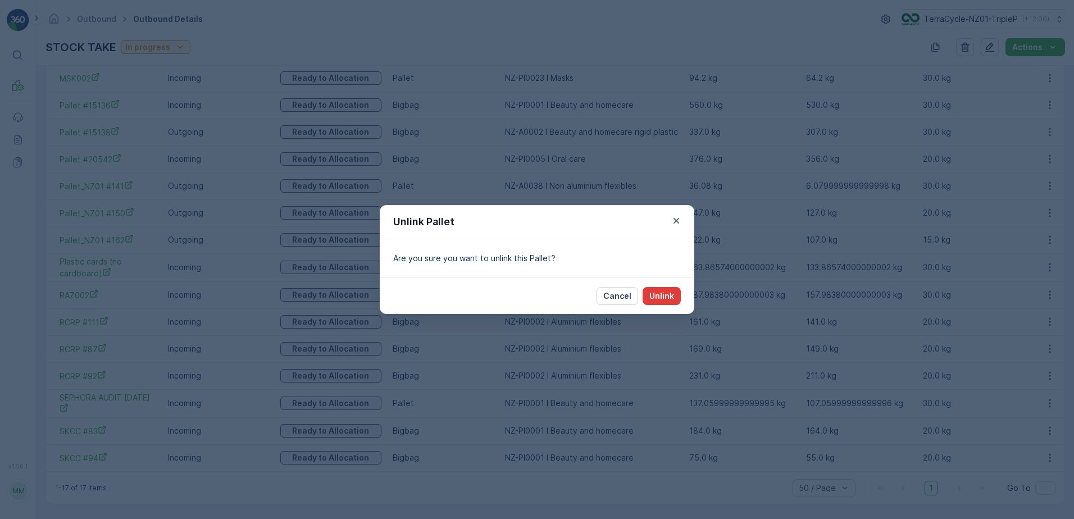
click at [659, 288] on button "Unlink" at bounding box center [662, 296] width 38 height 18
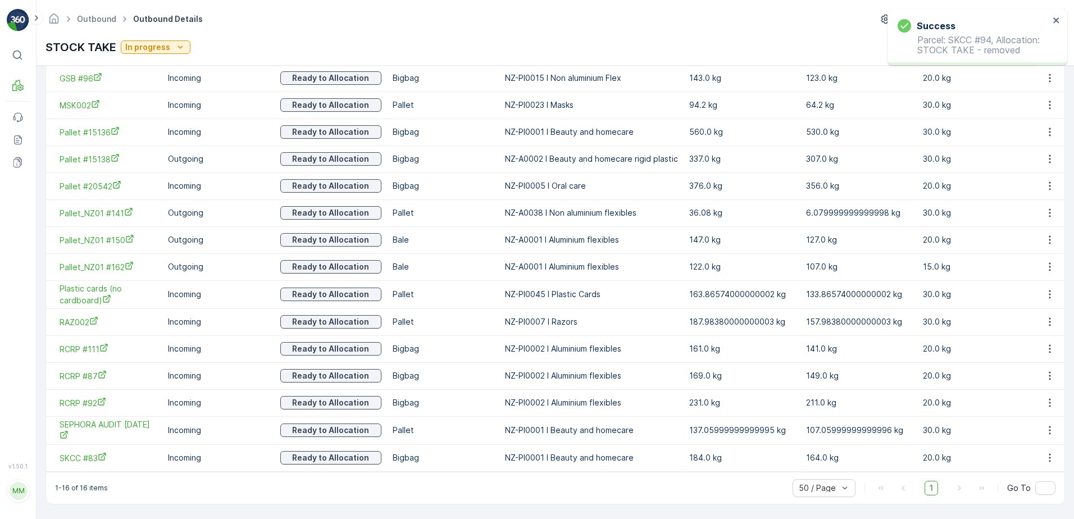
scroll to position [368, 0]
click at [1041, 455] on button "button" at bounding box center [1050, 457] width 20 height 13
click at [1032, 499] on span "Unlink Pallet" at bounding box center [1028, 495] width 46 height 11
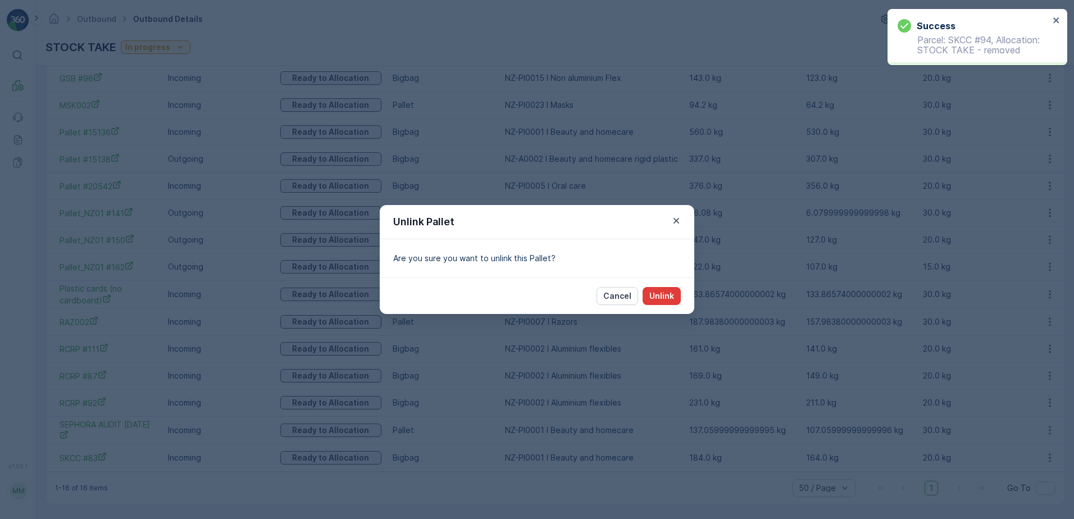
click at [675, 298] on button "Unlink" at bounding box center [662, 296] width 38 height 18
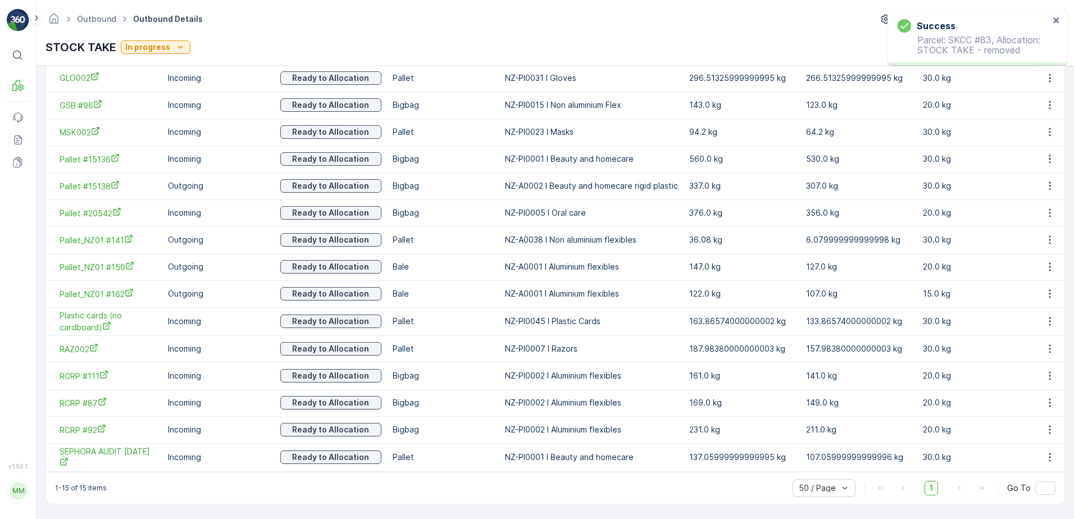
scroll to position [341, 0]
click at [1049, 373] on icon "button" at bounding box center [1050, 376] width 2 height 8
click at [1039, 403] on ul "See More Details Unlink Pallet" at bounding box center [1037, 403] width 79 height 41
click at [1043, 415] on span "Unlink Pallet" at bounding box center [1028, 413] width 46 height 11
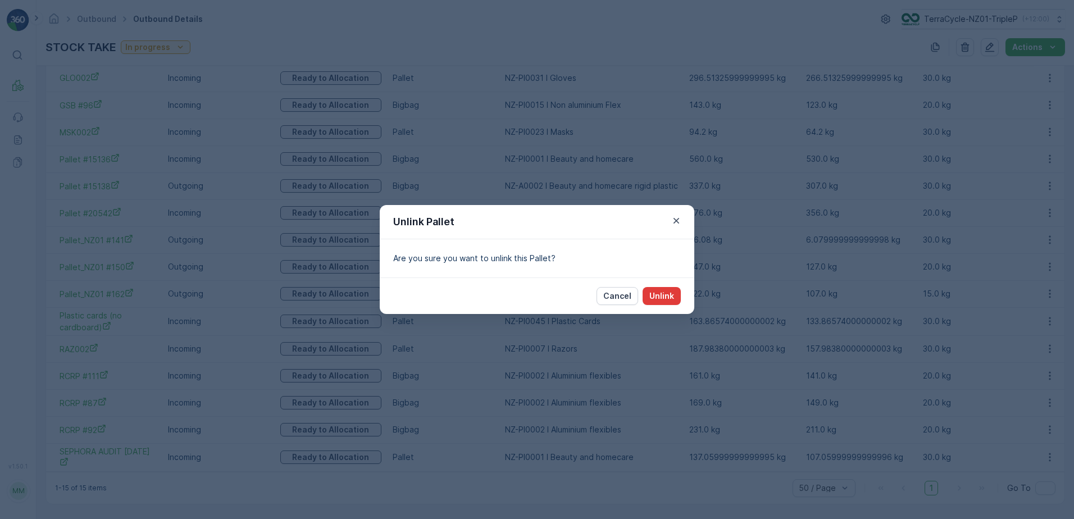
click at [652, 293] on p "Unlink" at bounding box center [662, 296] width 25 height 11
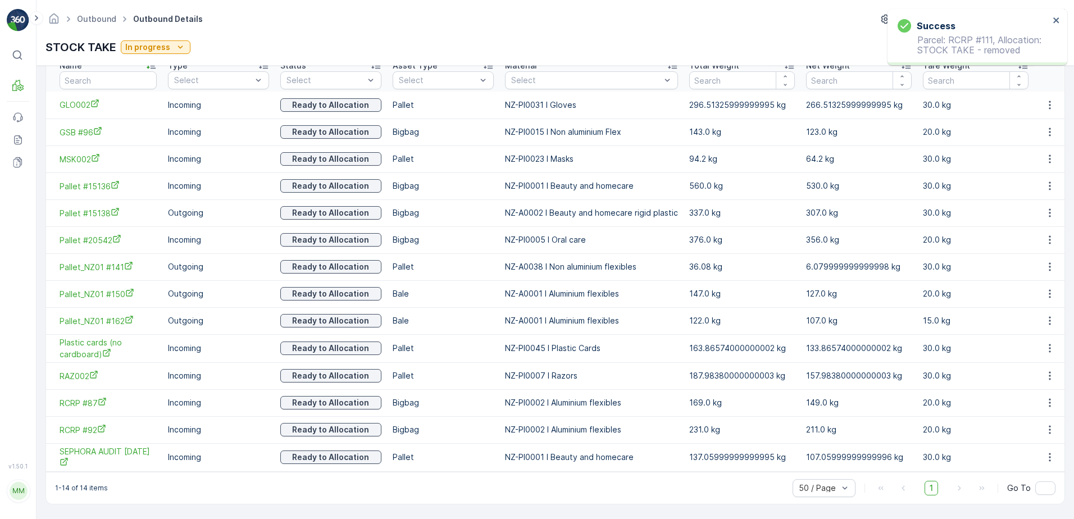
scroll to position [314, 0]
click at [1049, 405] on icon "button" at bounding box center [1050, 402] width 11 height 11
click at [1013, 437] on span "Unlink Pallet" at bounding box center [1028, 440] width 46 height 11
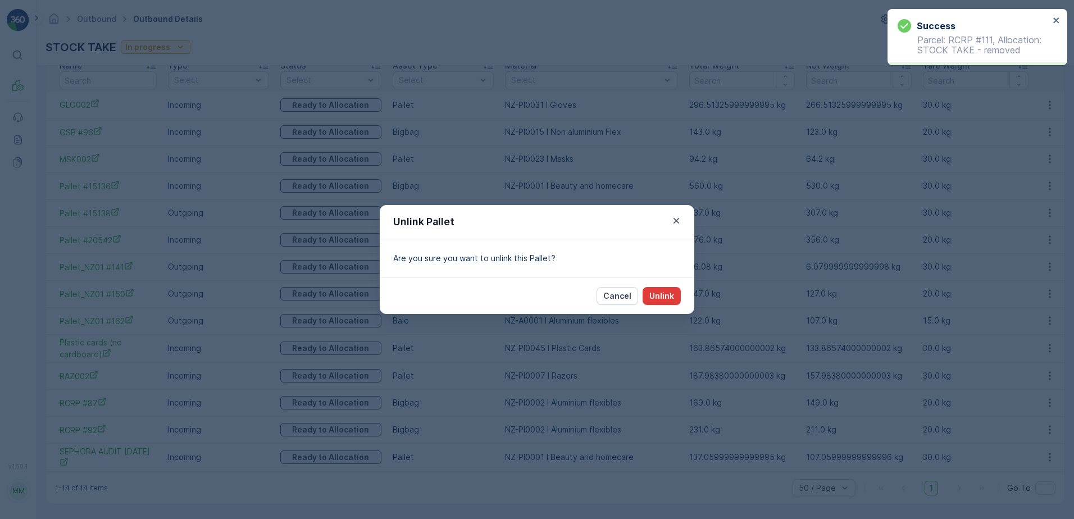
click at [672, 290] on button "Unlink" at bounding box center [662, 296] width 38 height 18
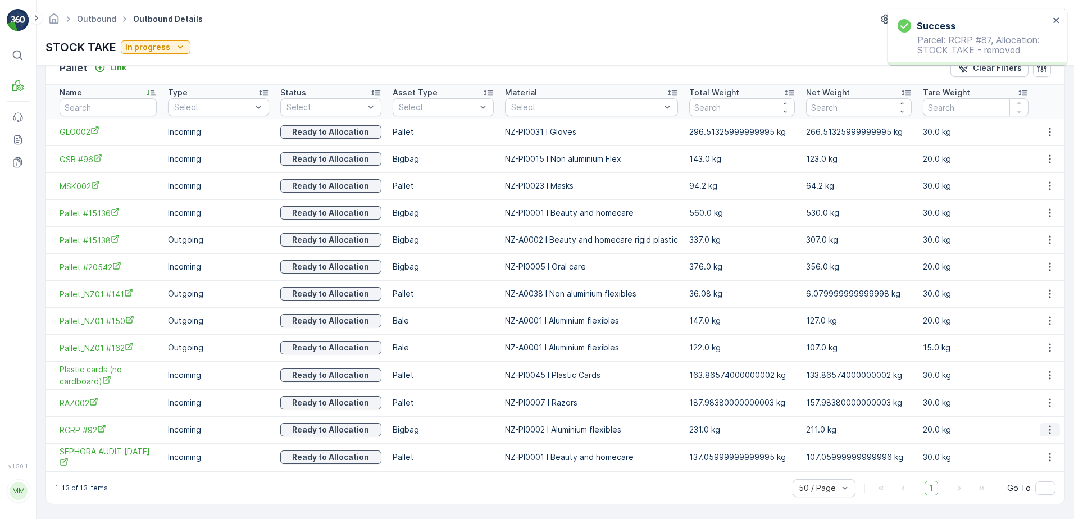
scroll to position [287, 0]
click at [1048, 432] on icon "button" at bounding box center [1050, 429] width 11 height 11
click at [1017, 466] on span "Unlink Pallet" at bounding box center [1028, 467] width 46 height 11
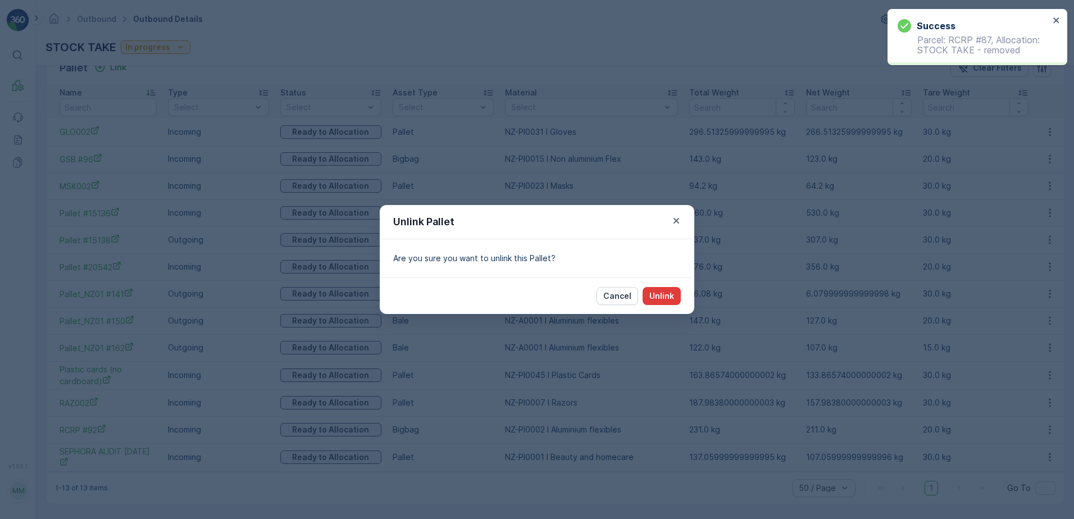
click at [670, 296] on p "Unlink" at bounding box center [662, 296] width 25 height 11
click at [678, 219] on icon "button" at bounding box center [677, 221] width 6 height 6
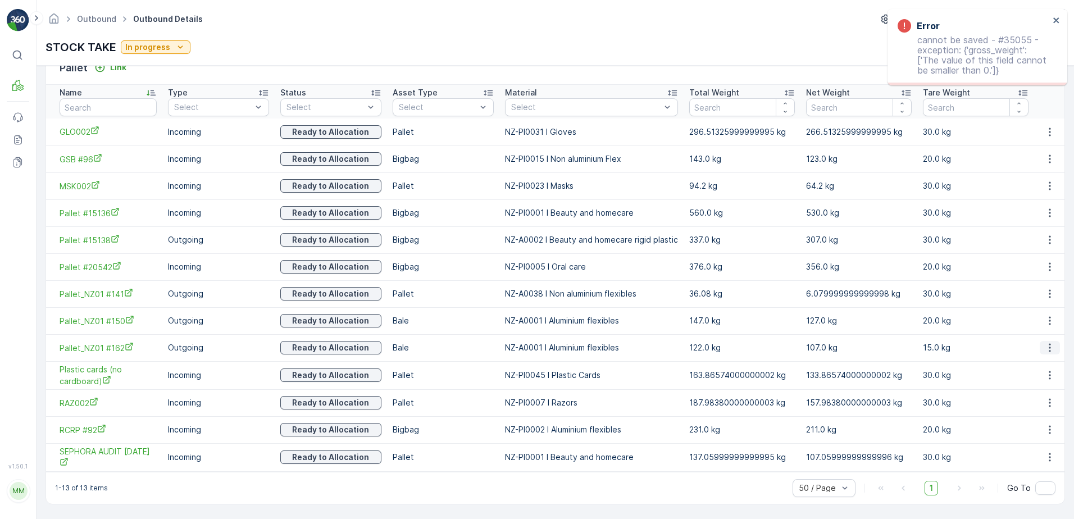
click at [1047, 347] on icon "button" at bounding box center [1050, 347] width 11 height 11
click at [1034, 383] on span "Unlink Pallet" at bounding box center [1028, 385] width 46 height 11
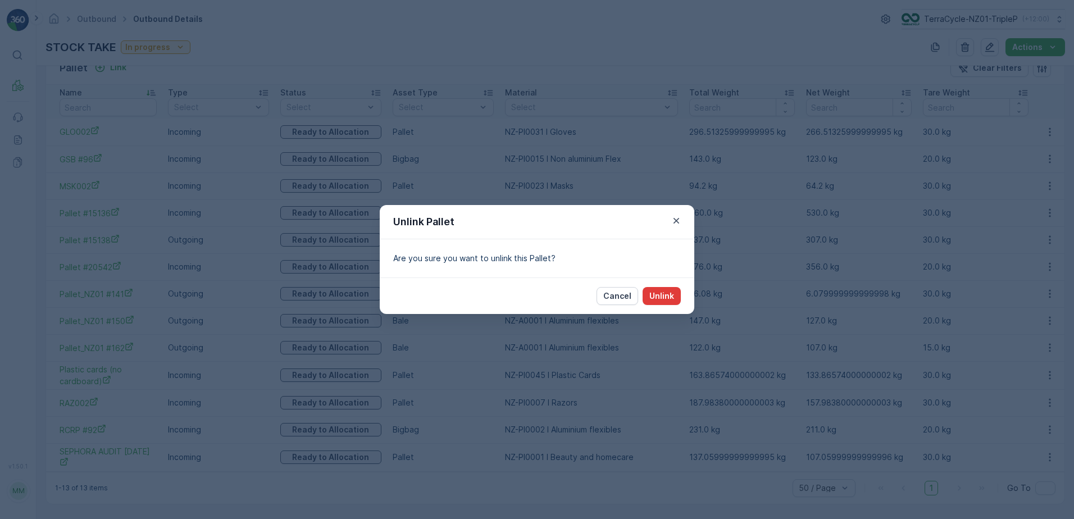
click at [664, 298] on p "Unlink" at bounding box center [662, 296] width 25 height 11
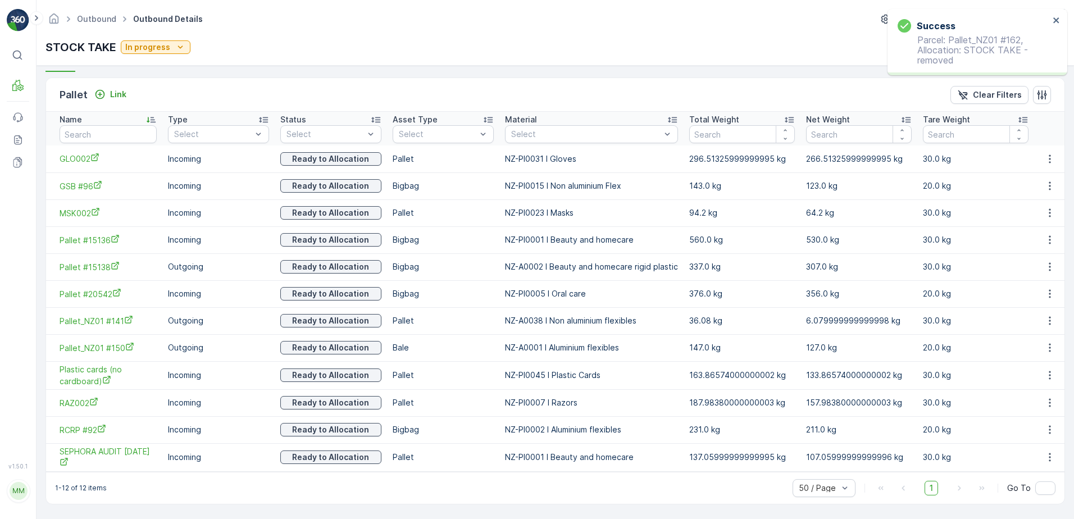
scroll to position [260, 0]
click at [1046, 344] on icon "button" at bounding box center [1050, 347] width 11 height 11
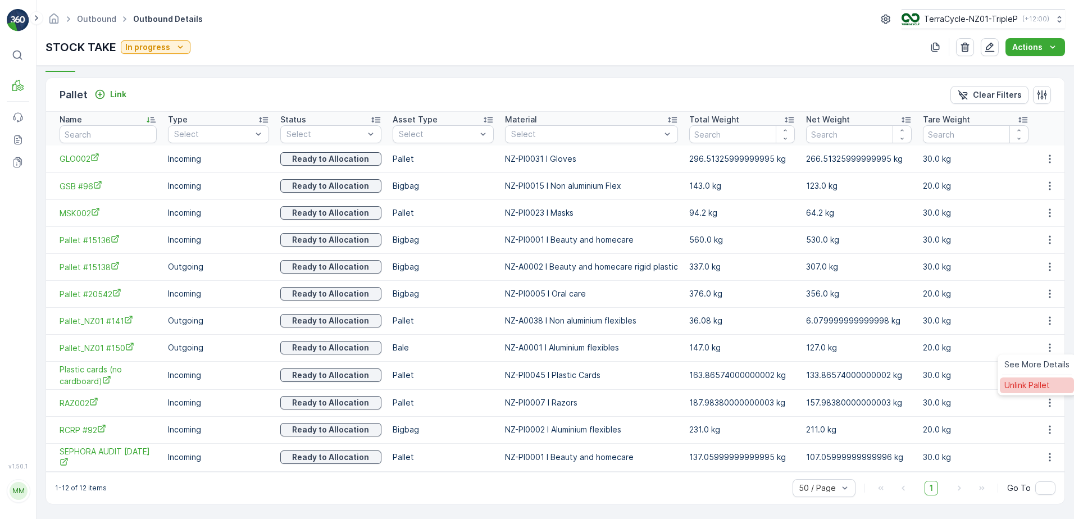
click at [1035, 382] on span "Unlink Pallet" at bounding box center [1028, 385] width 46 height 11
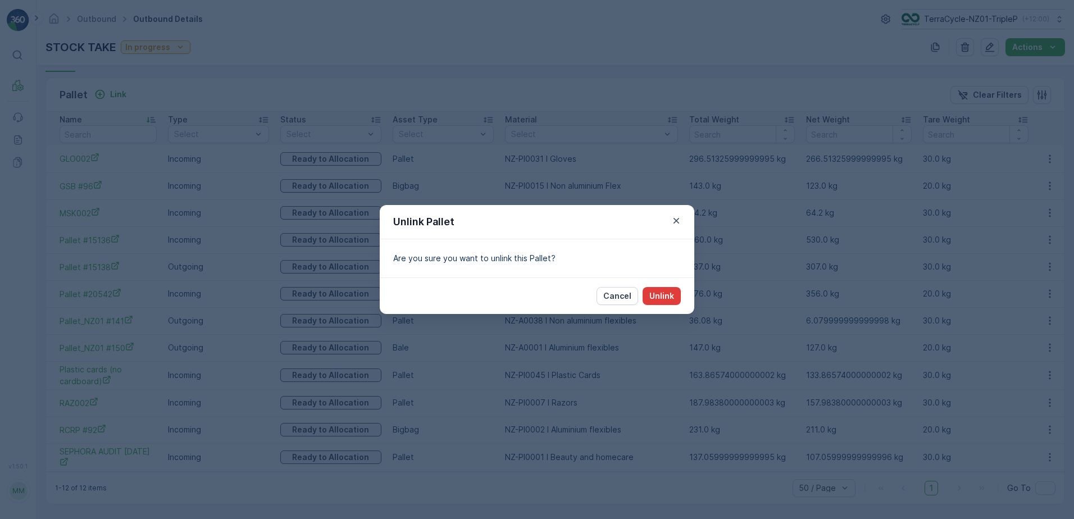
click at [662, 297] on p "Unlink" at bounding box center [662, 296] width 25 height 11
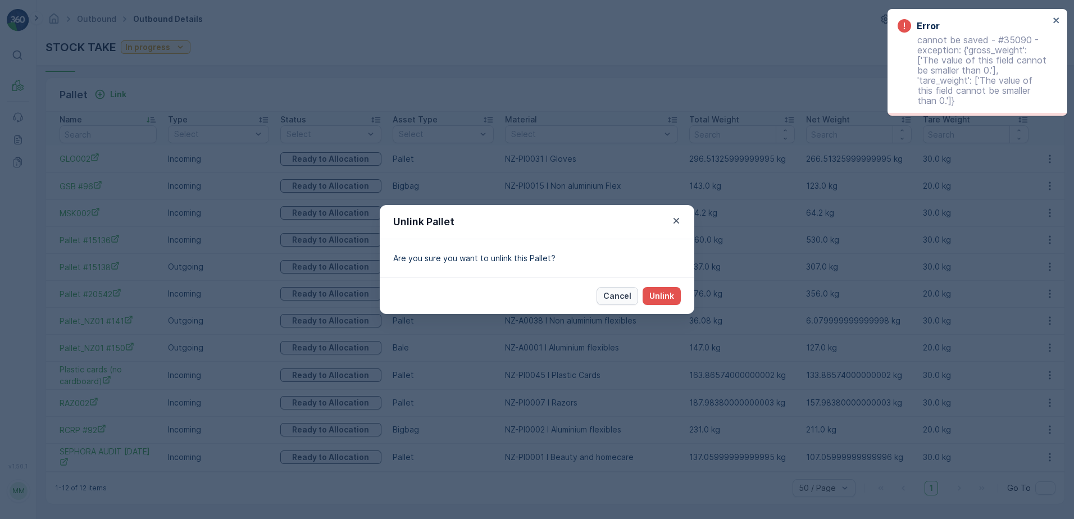
click at [619, 293] on p "Cancel" at bounding box center [618, 296] width 28 height 11
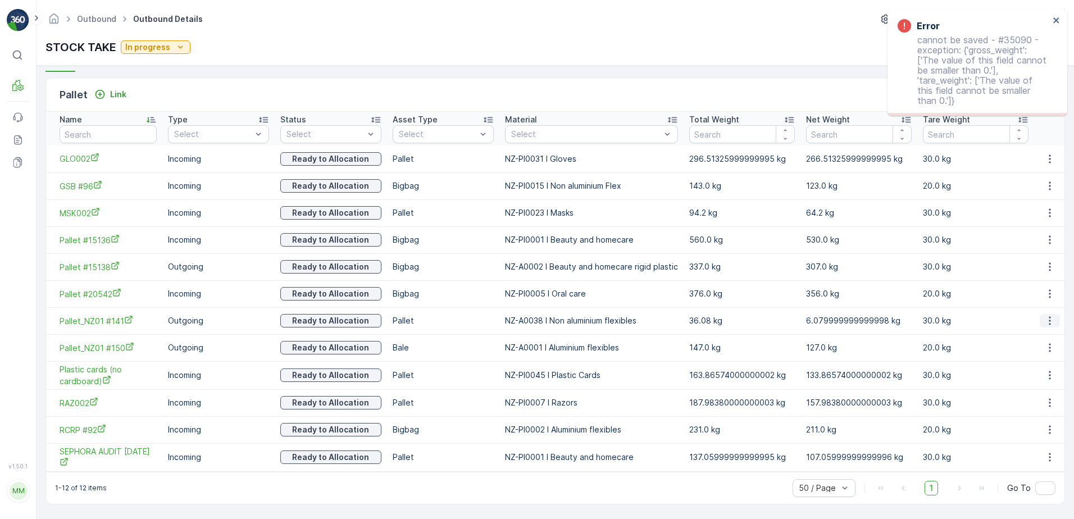
click at [1045, 319] on icon "button" at bounding box center [1050, 320] width 11 height 11
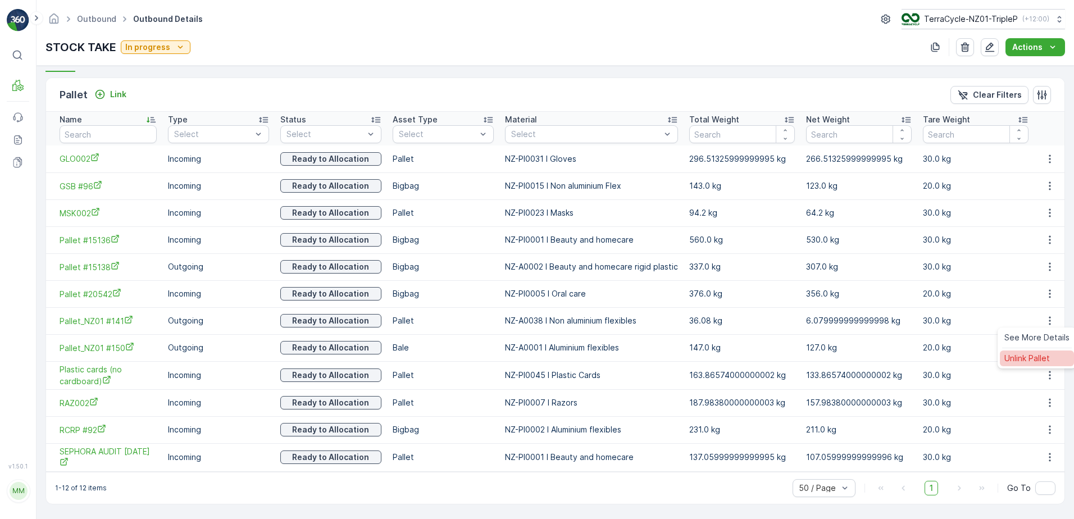
click at [1051, 360] on div "Unlink Pallet" at bounding box center [1037, 359] width 74 height 16
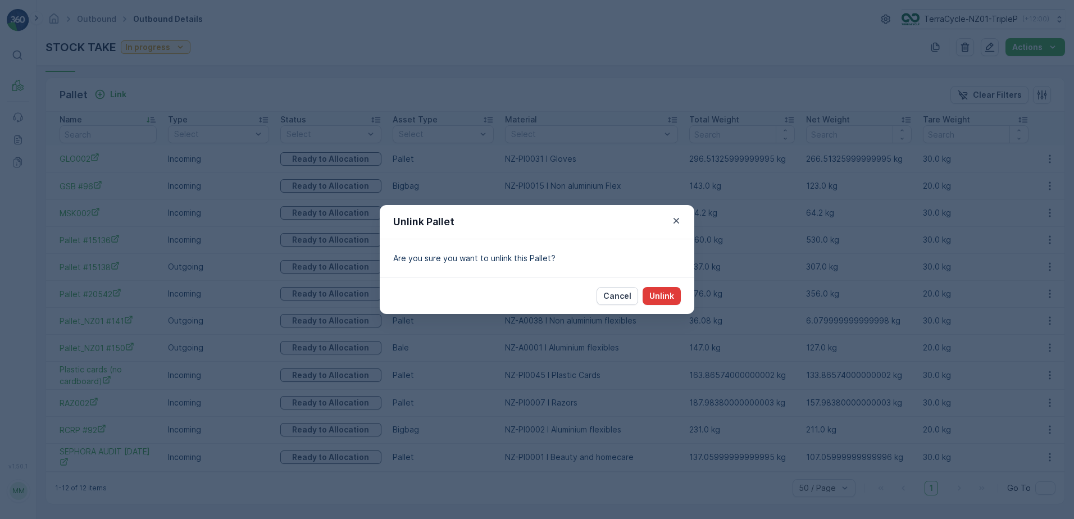
click at [670, 297] on p "Unlink" at bounding box center [662, 296] width 25 height 11
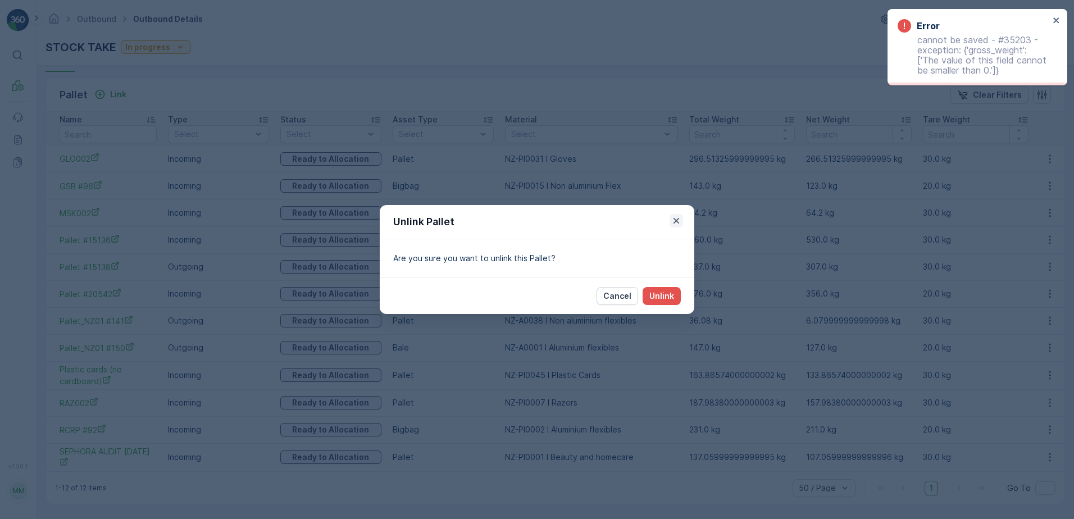
click at [677, 219] on icon "button" at bounding box center [676, 220] width 11 height 11
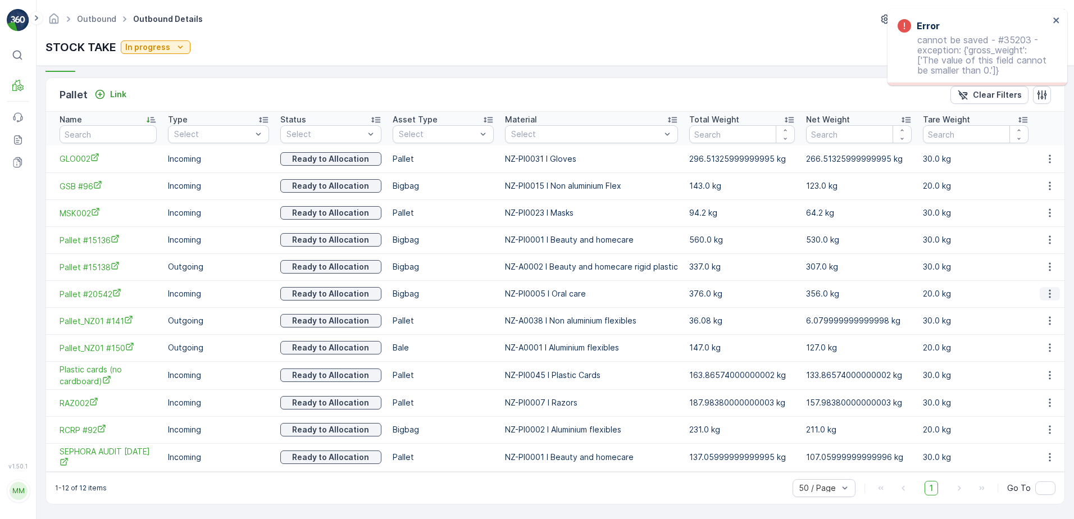
click at [1054, 291] on button "button" at bounding box center [1050, 293] width 20 height 13
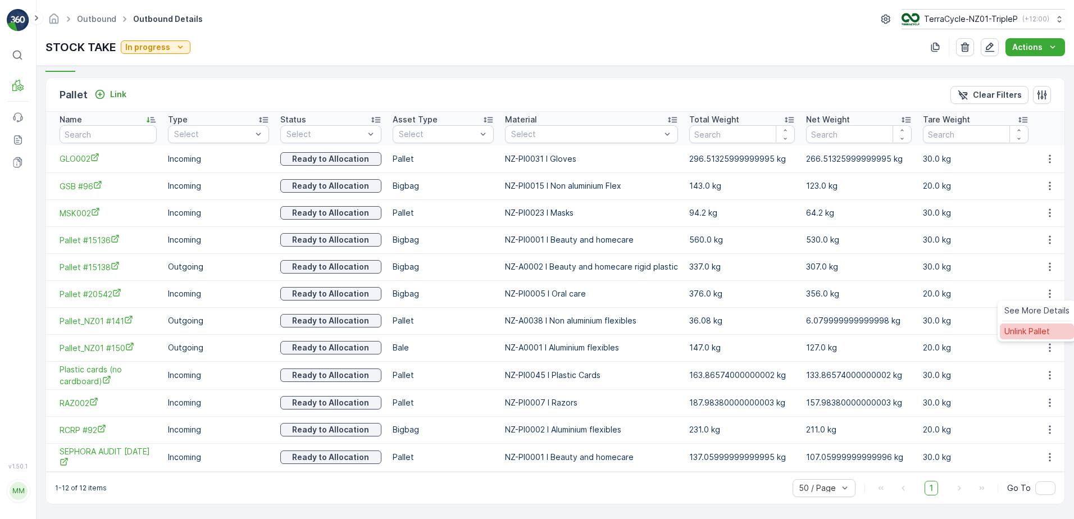
click at [1037, 332] on span "Unlink Pallet" at bounding box center [1028, 331] width 46 height 11
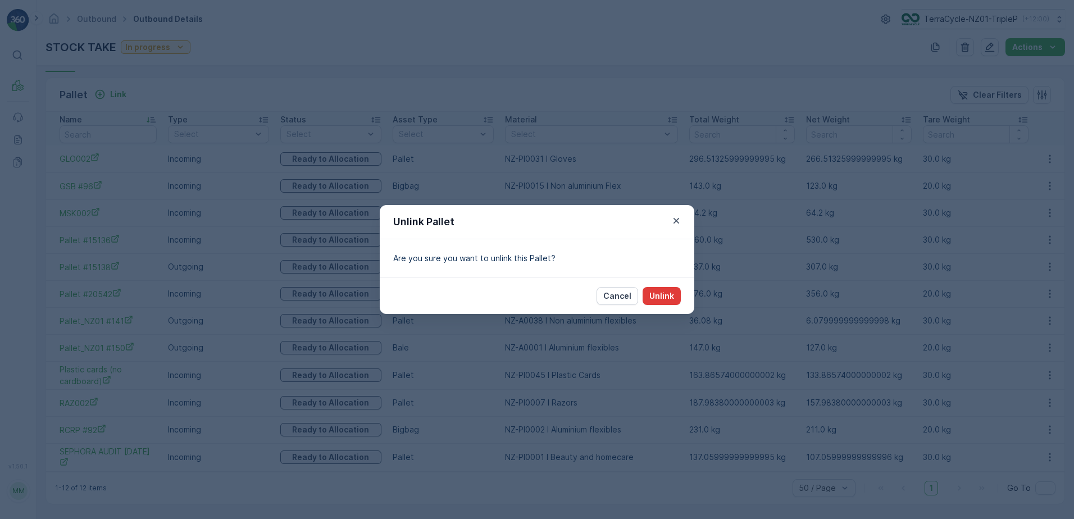
click at [666, 295] on p "Unlink" at bounding box center [662, 296] width 25 height 11
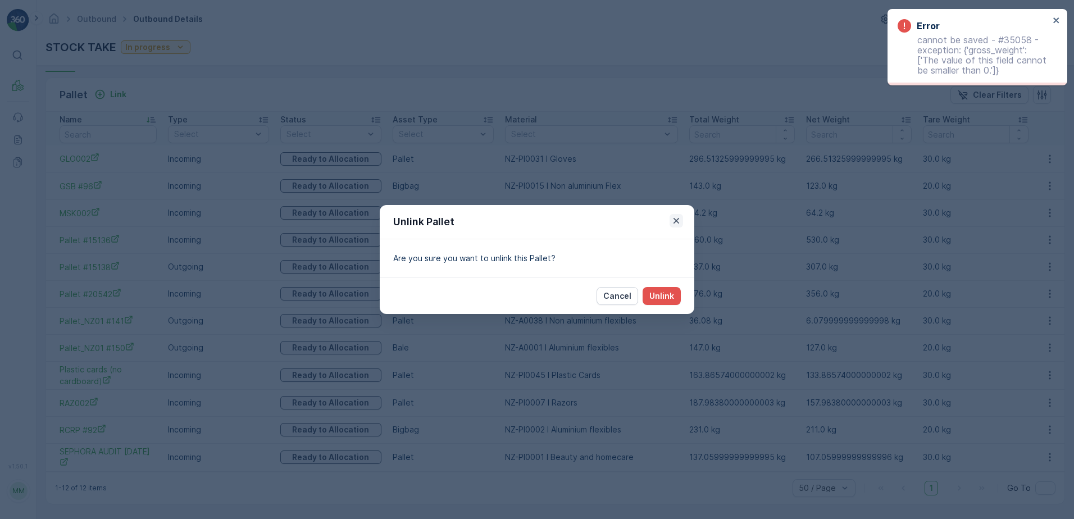
click at [678, 220] on icon "button" at bounding box center [677, 221] width 6 height 6
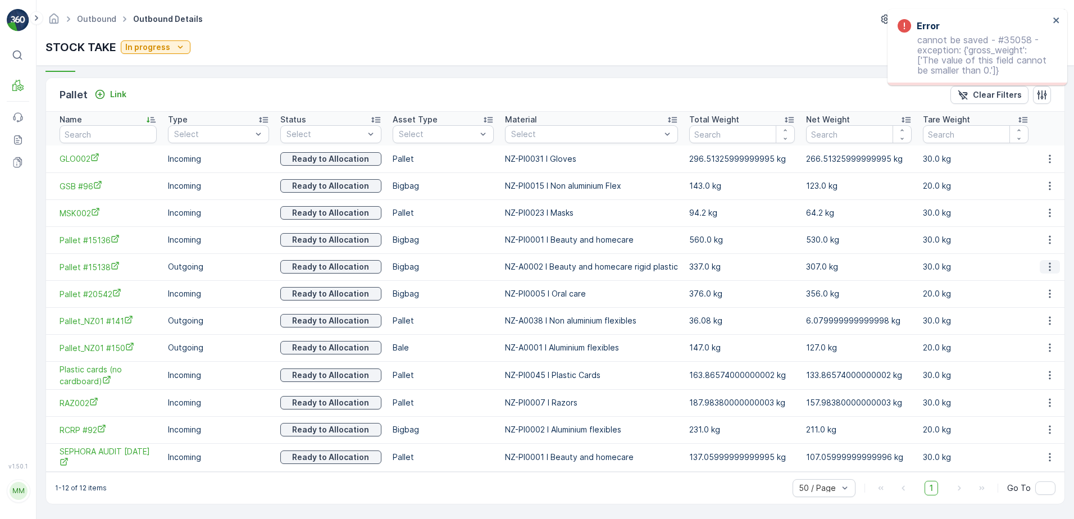
click at [1049, 270] on icon "button" at bounding box center [1050, 267] width 2 height 8
click at [1037, 307] on span "Unlink Pallet" at bounding box center [1028, 304] width 46 height 11
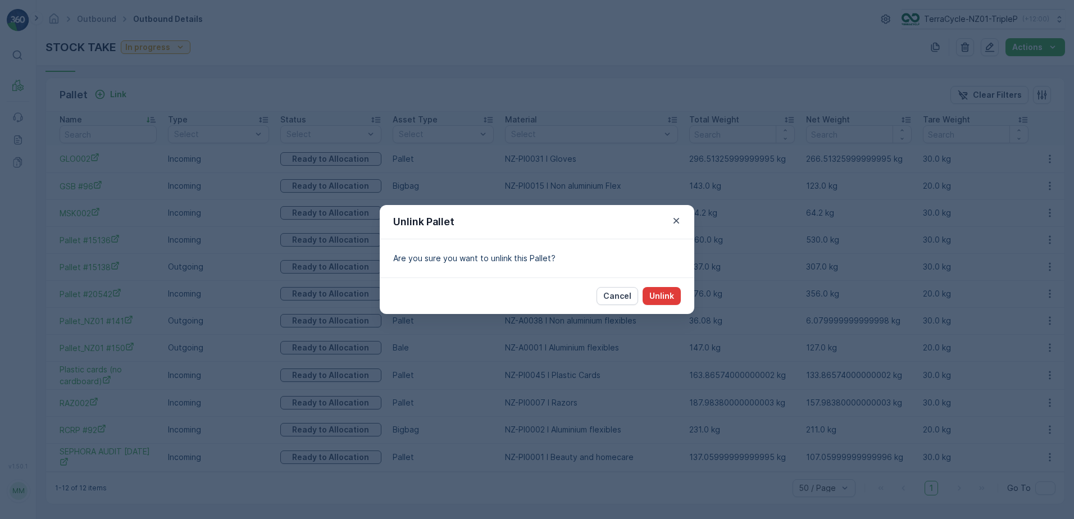
click at [654, 297] on p "Unlink" at bounding box center [662, 296] width 25 height 11
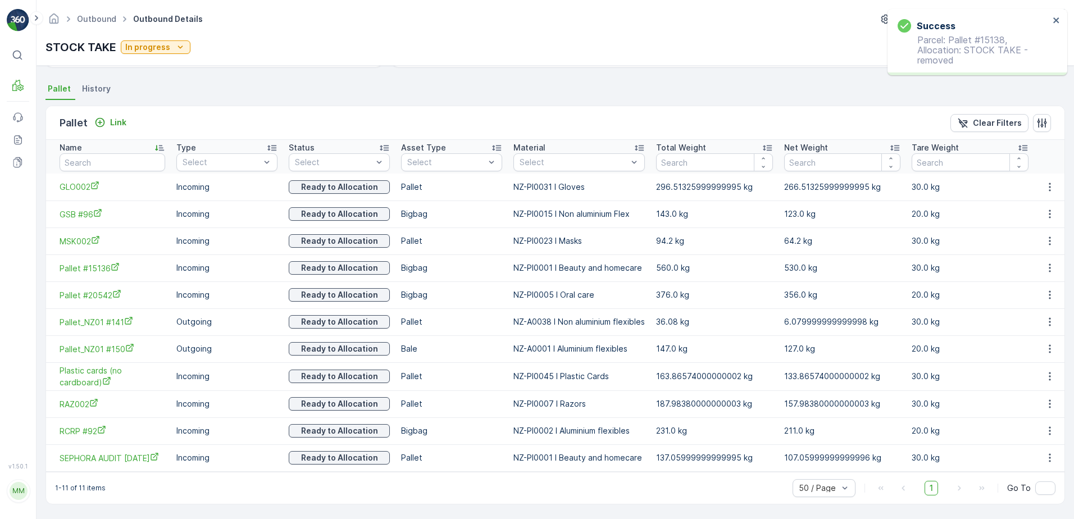
scroll to position [232, 0]
drag, startPoint x: 1035, startPoint y: 261, endPoint x: 1042, endPoint y: 265, distance: 8.6
click at [1037, 262] on td at bounding box center [1050, 268] width 30 height 27
click at [1047, 265] on icon "button" at bounding box center [1050, 267] width 11 height 11
click at [1045, 302] on span "Unlink Pallet" at bounding box center [1028, 305] width 46 height 11
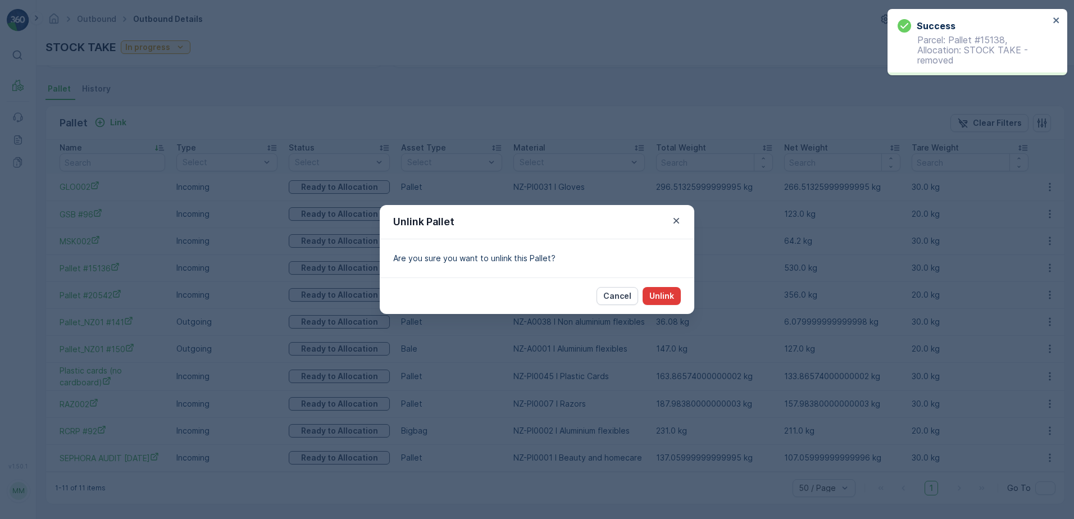
click at [667, 291] on p "Unlink" at bounding box center [662, 296] width 25 height 11
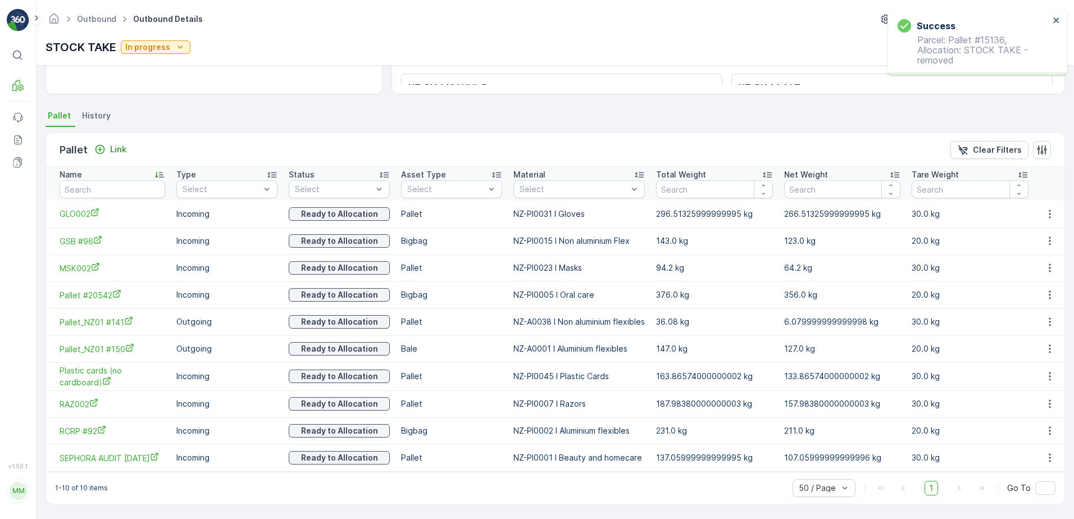
scroll to position [205, 0]
click at [1054, 378] on button "button" at bounding box center [1050, 376] width 20 height 13
click at [1047, 412] on span "Unlink Pallet" at bounding box center [1028, 414] width 46 height 11
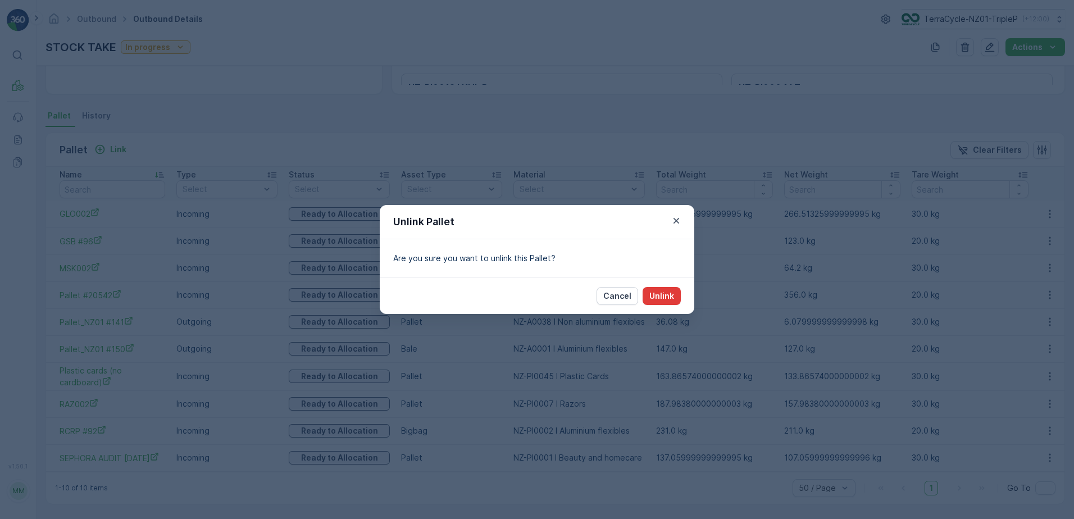
click at [666, 294] on p "Unlink" at bounding box center [662, 296] width 25 height 11
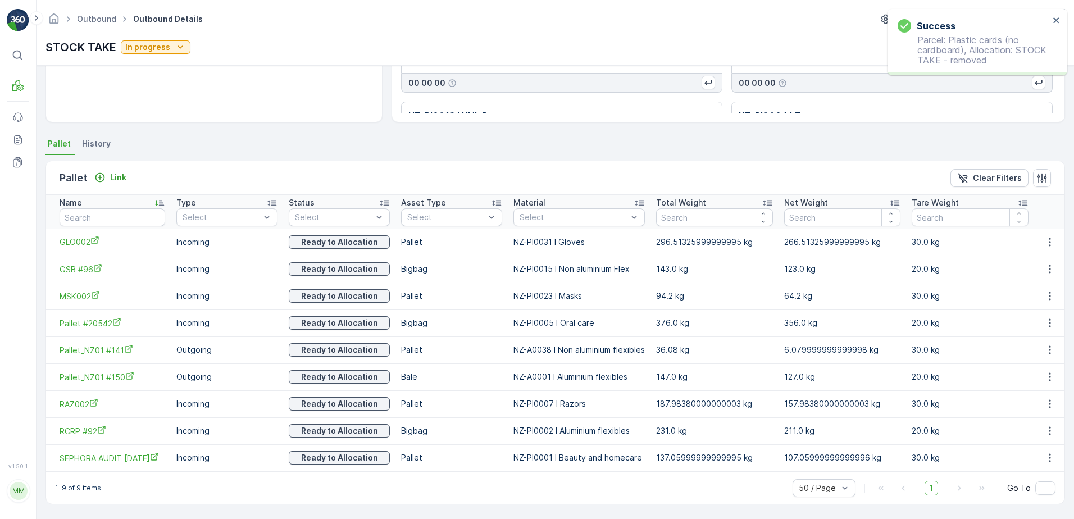
scroll to position [177, 0]
click at [976, 181] on p "Clear Filters" at bounding box center [997, 178] width 49 height 11
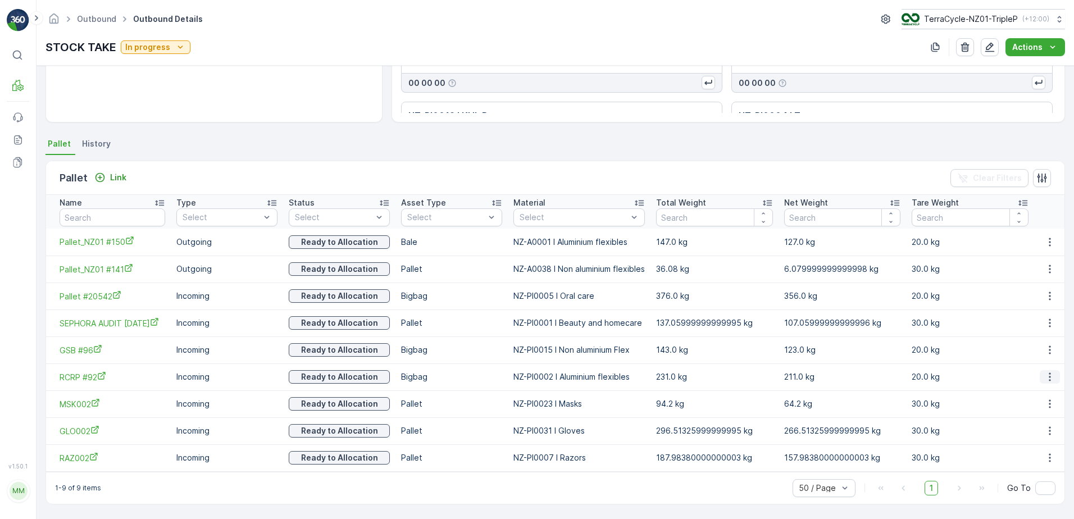
click at [1055, 380] on button "button" at bounding box center [1050, 376] width 20 height 13
click at [1051, 416] on div "Unlink Pallet" at bounding box center [1037, 415] width 74 height 16
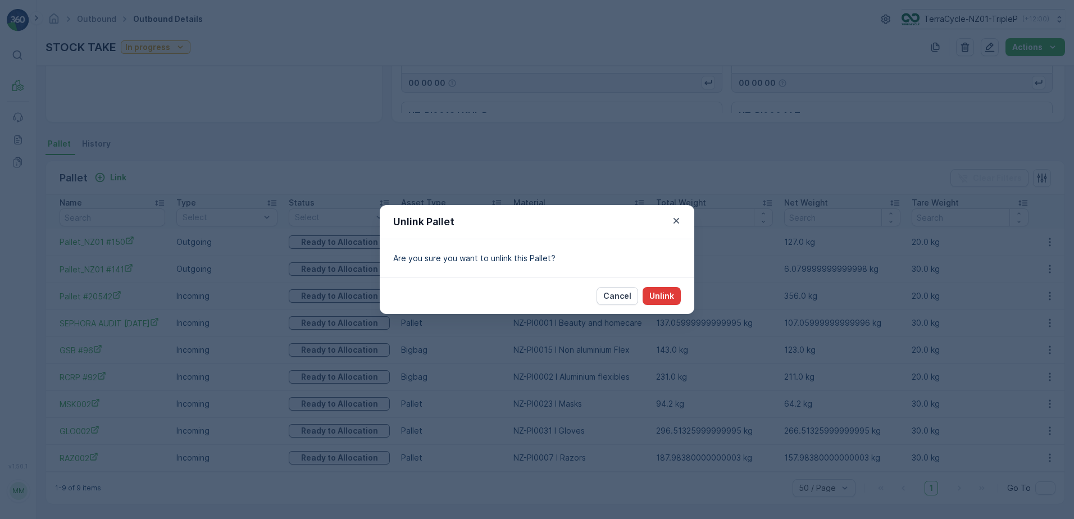
click at [670, 293] on p "Unlink" at bounding box center [662, 296] width 25 height 11
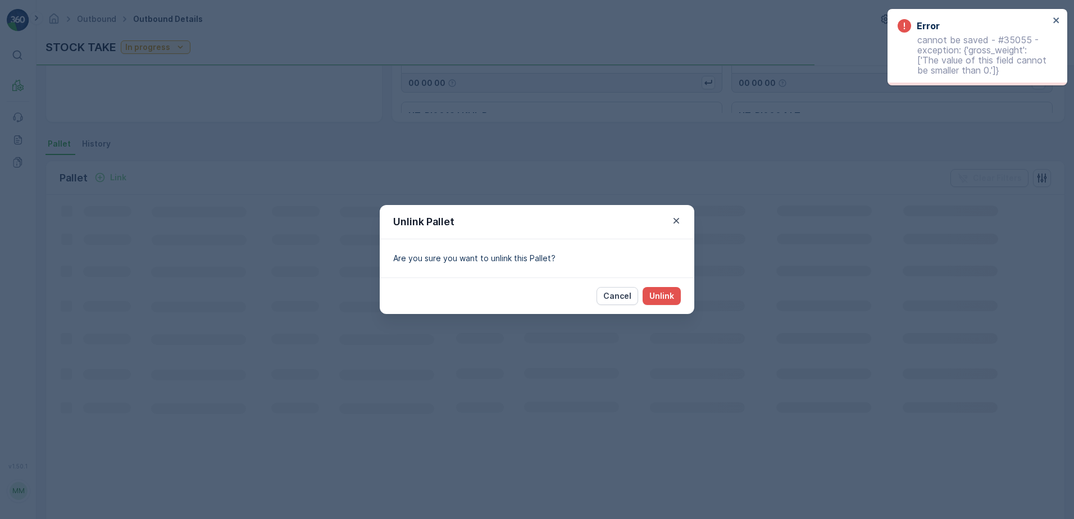
click at [680, 182] on div "Unlink Pallet Are you sure you want to unlink this Pallet? Cancel Unlink" at bounding box center [537, 259] width 1074 height 519
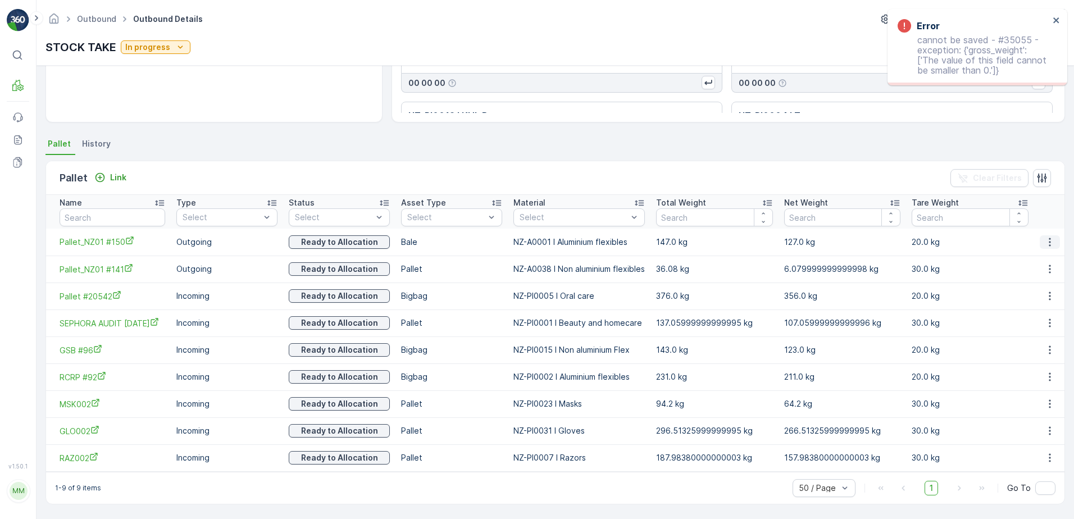
click at [1045, 244] on icon "button" at bounding box center [1050, 242] width 11 height 11
click at [1045, 283] on span "Unlink Pallet" at bounding box center [1028, 279] width 46 height 11
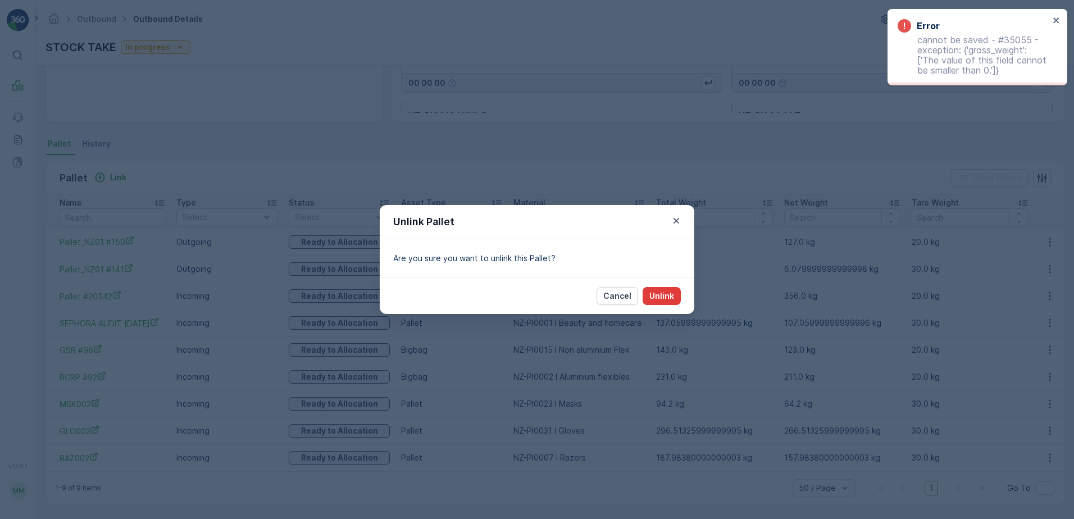
click at [669, 291] on p "Unlink" at bounding box center [662, 296] width 25 height 11
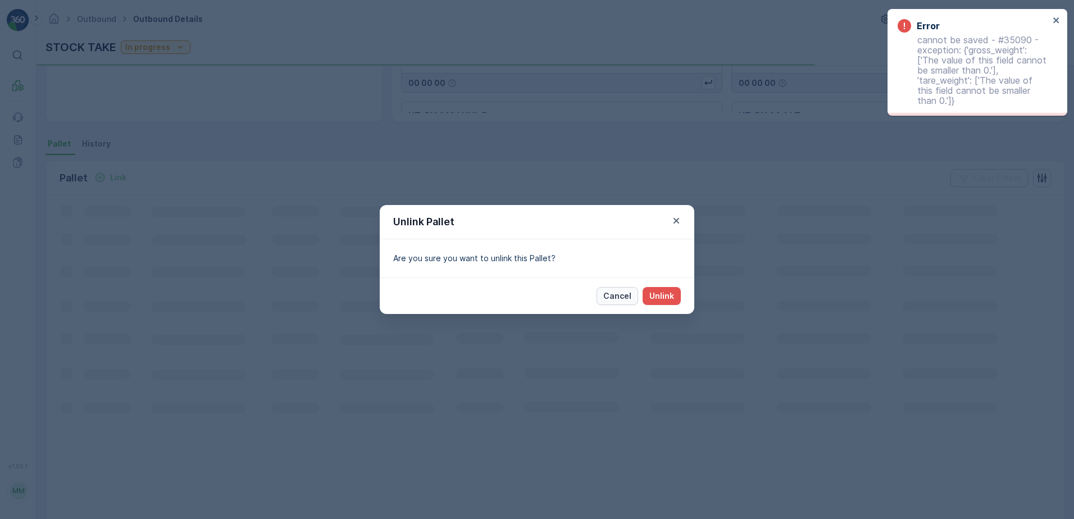
click at [614, 291] on p "Cancel" at bounding box center [618, 296] width 28 height 11
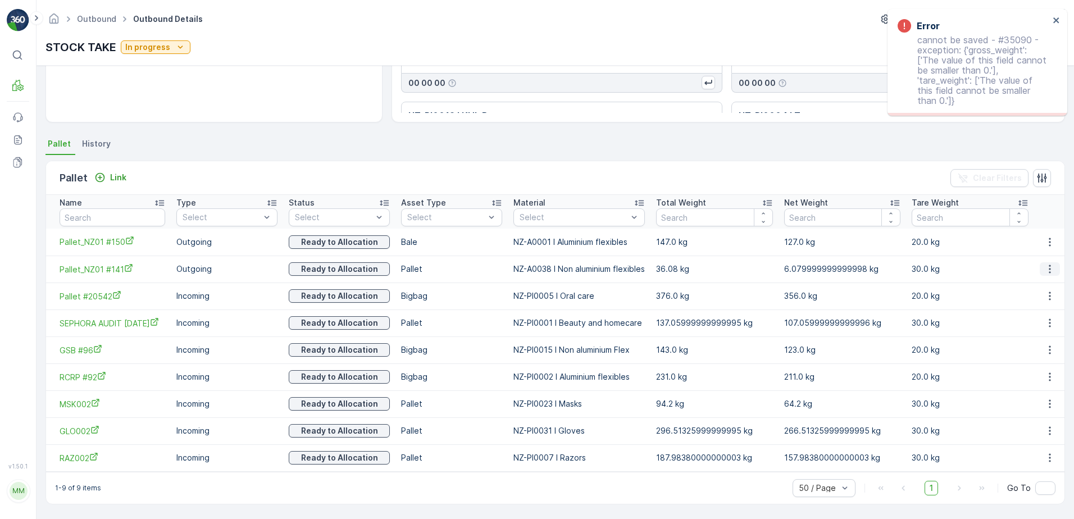
click at [1047, 267] on icon "button" at bounding box center [1050, 269] width 11 height 11
click at [1060, 307] on div "Unlink Pallet" at bounding box center [1037, 307] width 74 height 16
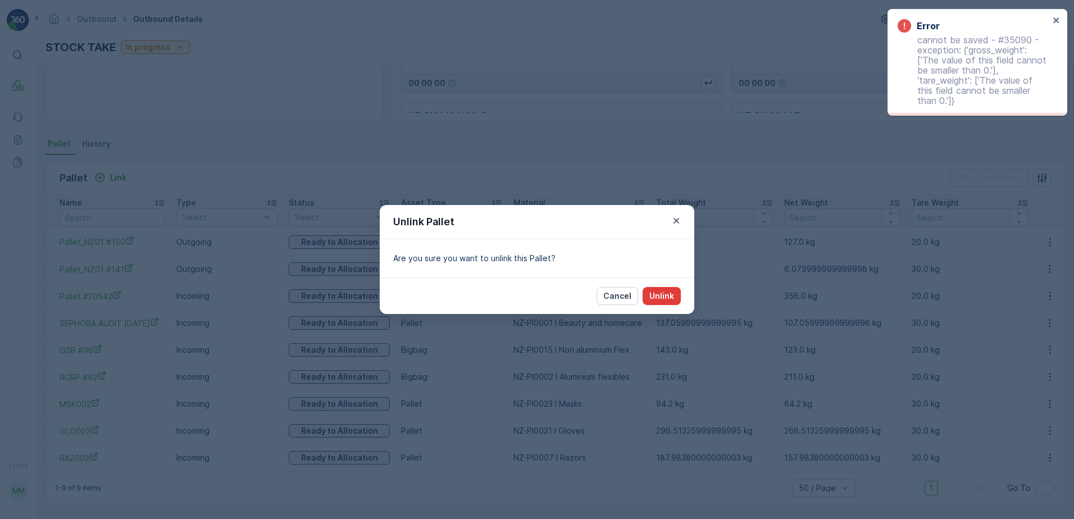
click at [669, 289] on button "Unlink" at bounding box center [662, 296] width 38 height 18
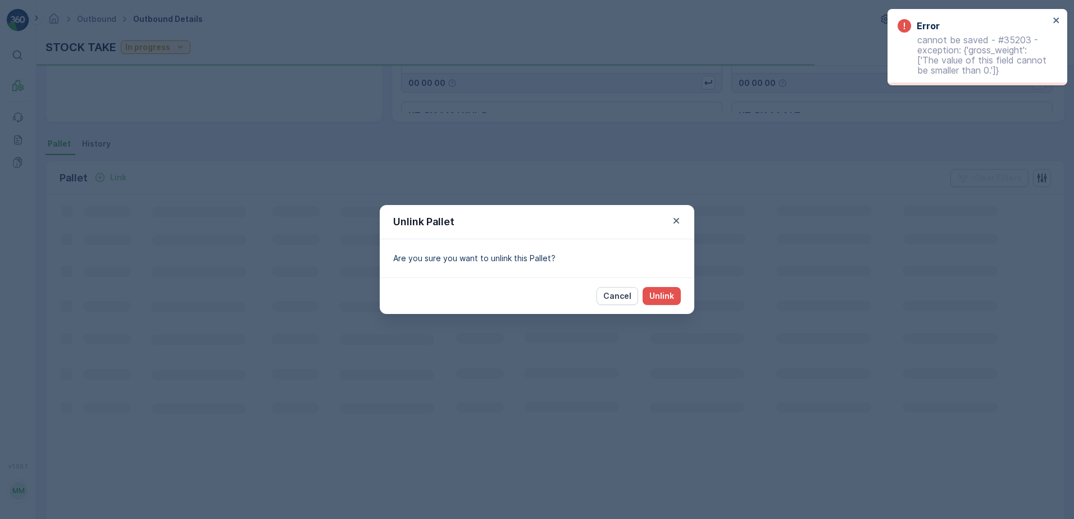
click at [616, 289] on button "Cancel" at bounding box center [618, 296] width 42 height 18
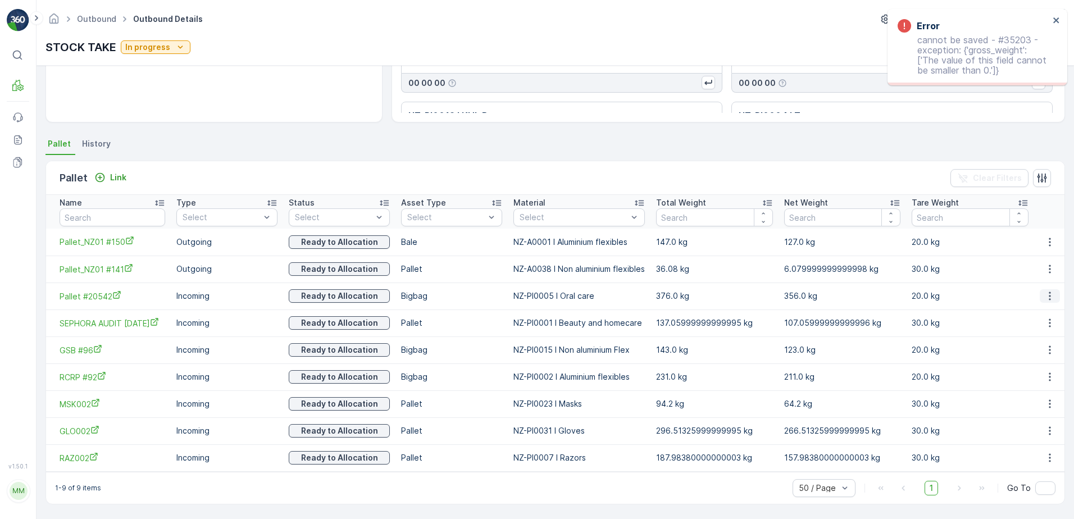
click at [1045, 299] on icon "button" at bounding box center [1050, 296] width 11 height 11
click at [1036, 335] on span "Unlink Pallet" at bounding box center [1028, 333] width 46 height 11
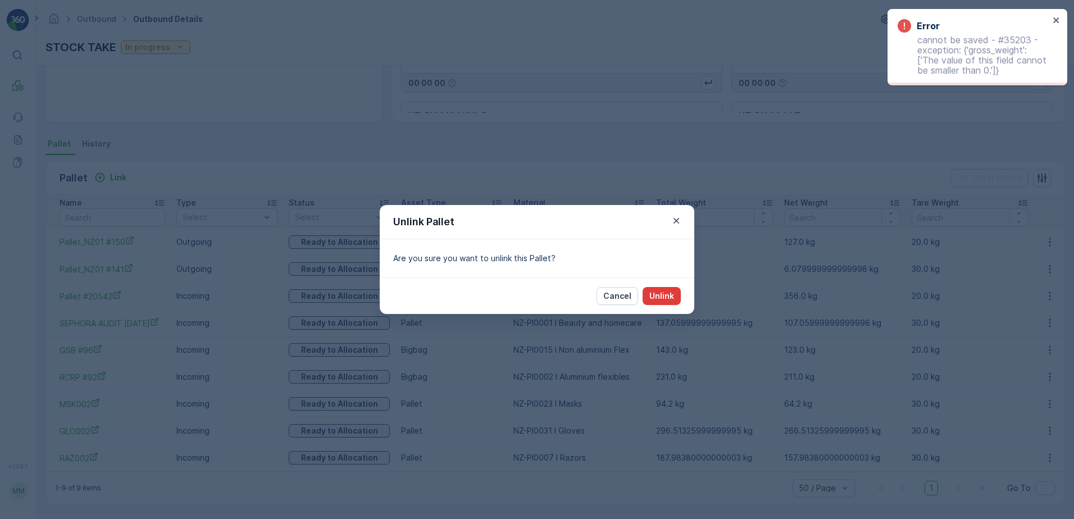
click at [670, 296] on p "Unlink" at bounding box center [662, 296] width 25 height 11
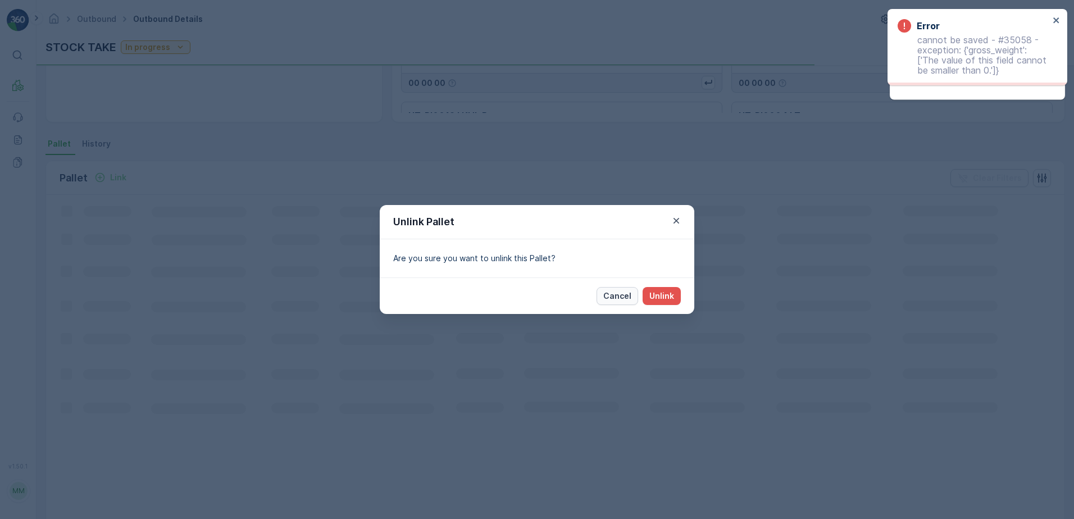
click at [622, 289] on button "Cancel" at bounding box center [618, 296] width 42 height 18
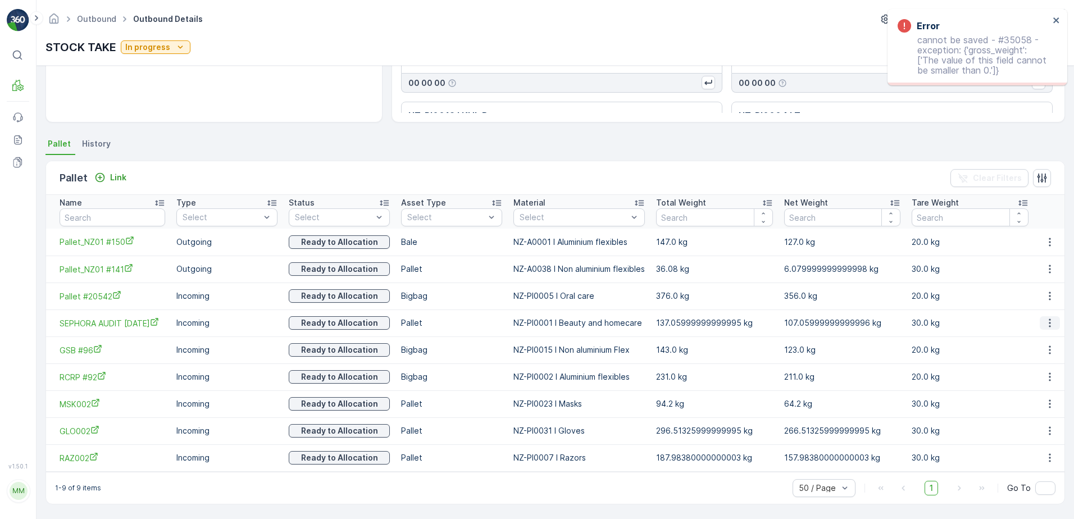
click at [1040, 322] on button "button" at bounding box center [1050, 322] width 20 height 13
click at [1021, 359] on span "Unlink Pallet" at bounding box center [1028, 360] width 46 height 11
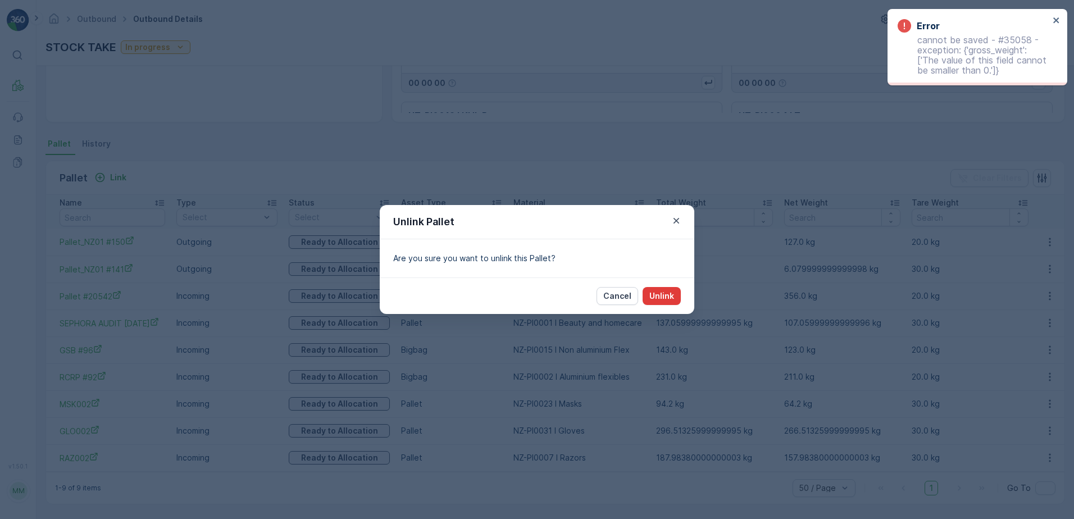
click at [672, 298] on p "Unlink" at bounding box center [662, 296] width 25 height 11
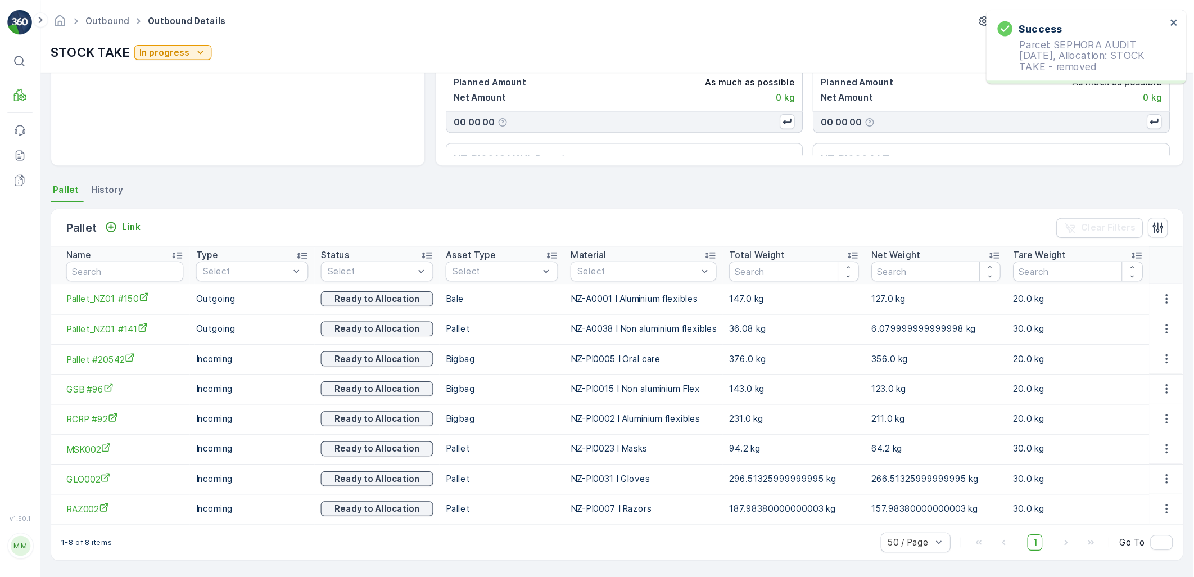
scroll to position [150, 0]
click at [1049, 350] on icon "button" at bounding box center [1050, 350] width 2 height 8
click at [1049, 387] on span "Unlink Pallet" at bounding box center [1028, 387] width 46 height 11
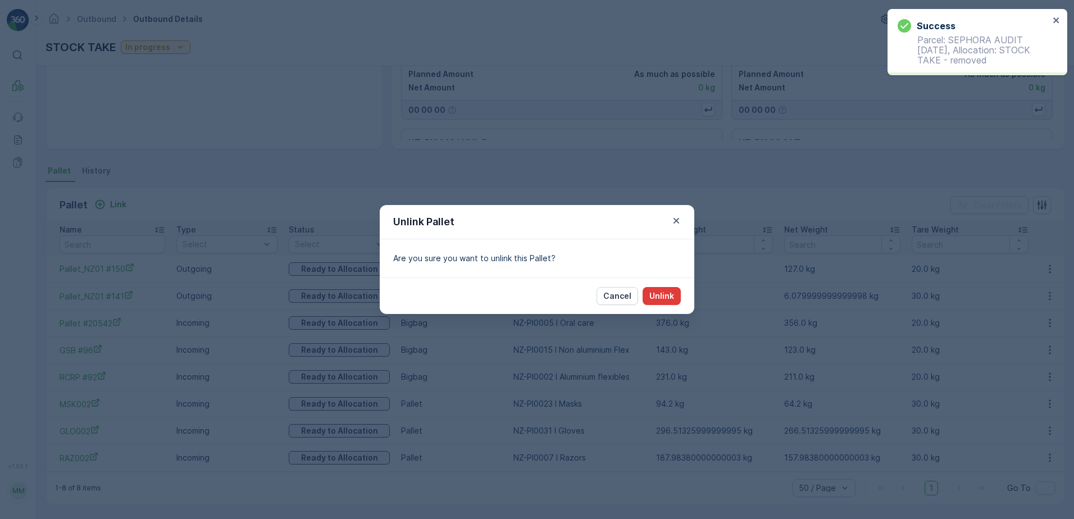
click at [669, 297] on p "Unlink" at bounding box center [662, 296] width 25 height 11
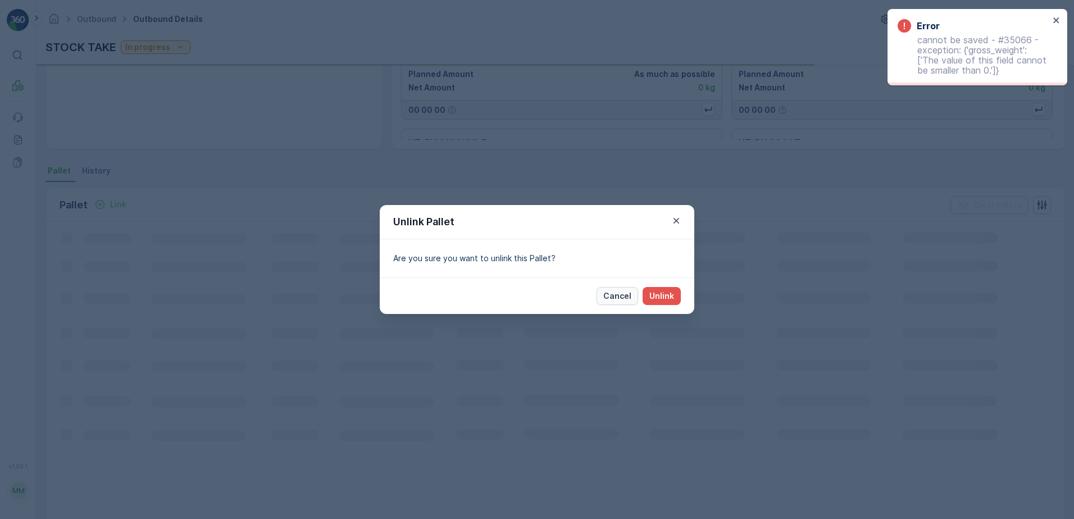
click at [613, 304] on button "Cancel" at bounding box center [618, 296] width 42 height 18
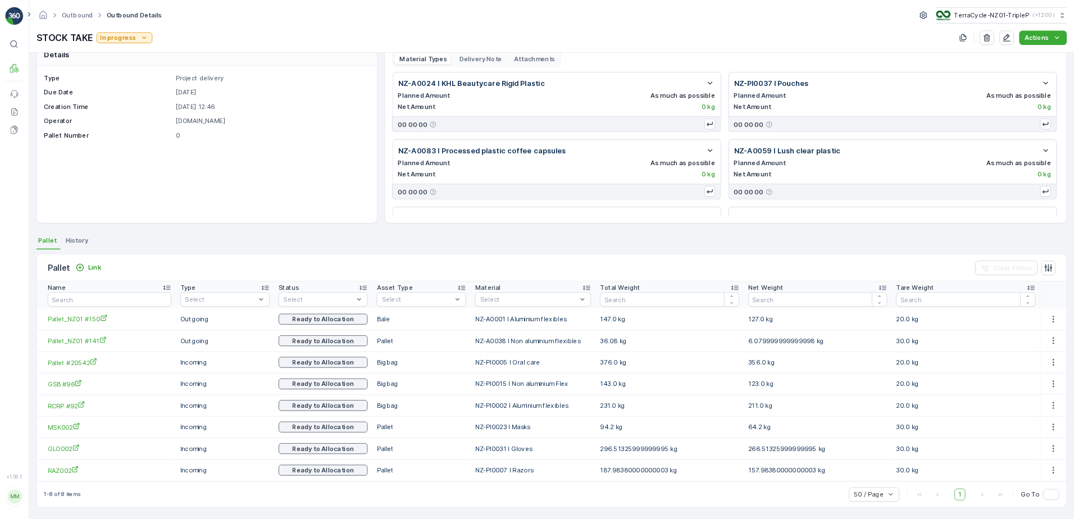
scroll to position [0, 0]
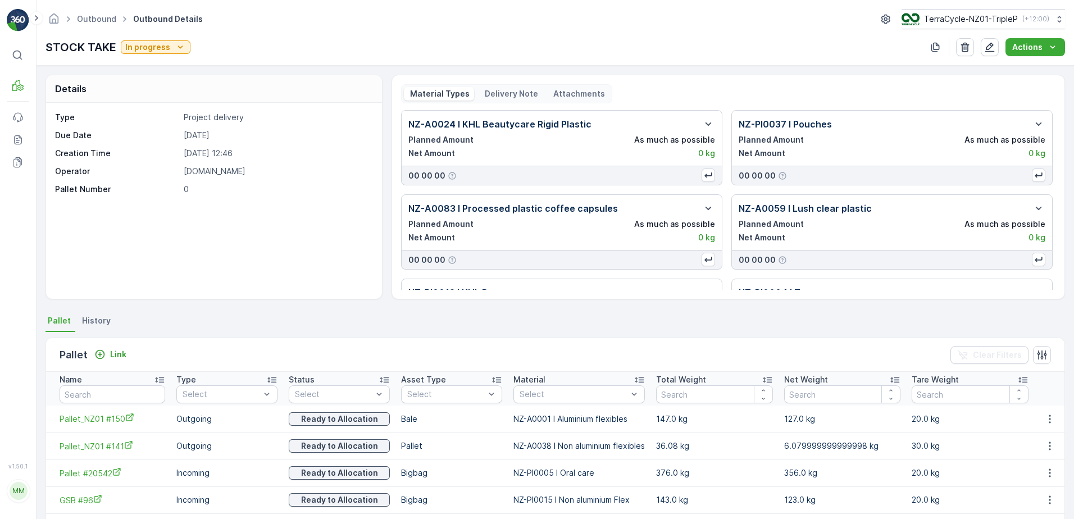
click at [512, 29] on div "Outbound Outbound Details TerraCycle-NZ01-TripleP ( +12:00 )" at bounding box center [556, 19] width 1020 height 20
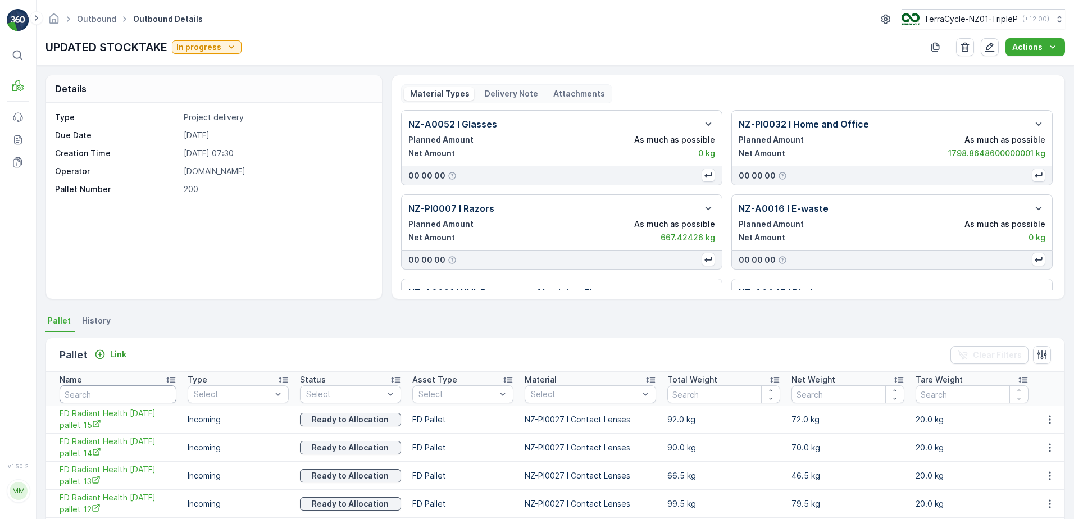
click at [119, 391] on input "text" at bounding box center [118, 395] width 117 height 18
type input "13.12"
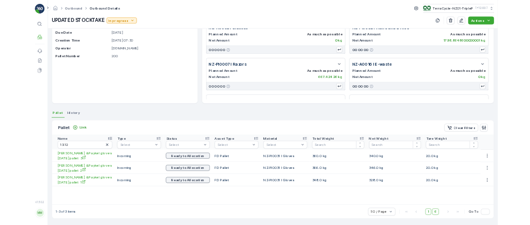
scroll to position [61, 0]
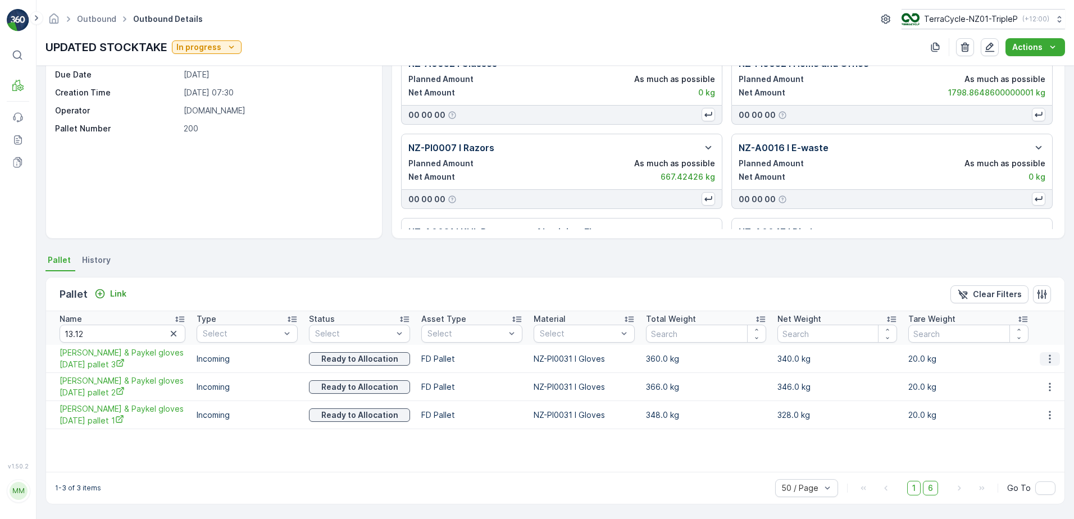
click at [1045, 357] on icon "button" at bounding box center [1050, 358] width 11 height 11
click at [1050, 396] on span "Unlink Pallet" at bounding box center [1028, 396] width 46 height 11
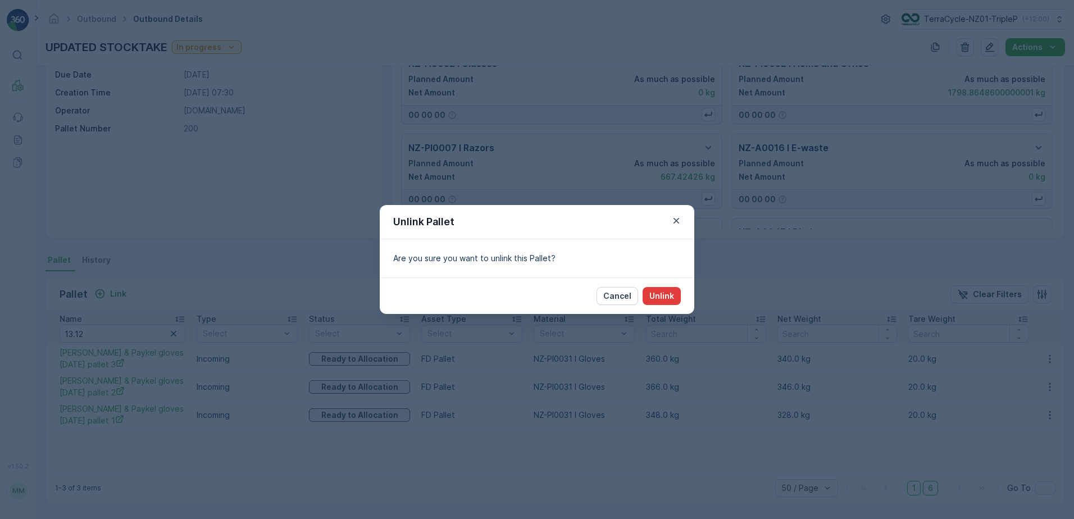
click at [672, 296] on p "Unlink" at bounding box center [662, 296] width 25 height 11
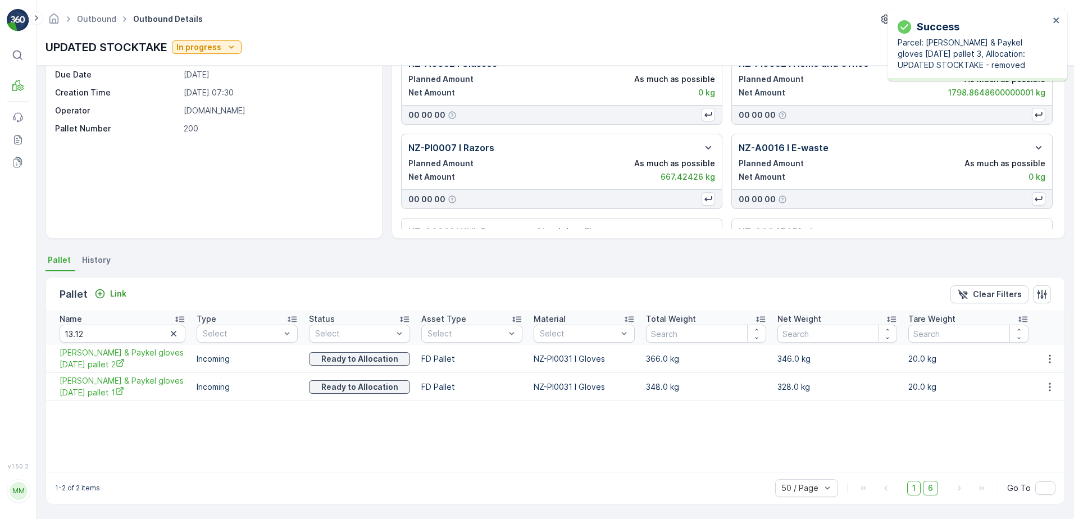
click at [1049, 391] on icon "button" at bounding box center [1050, 387] width 2 height 8
click at [1017, 426] on span "Unlink Pallet" at bounding box center [1028, 424] width 46 height 11
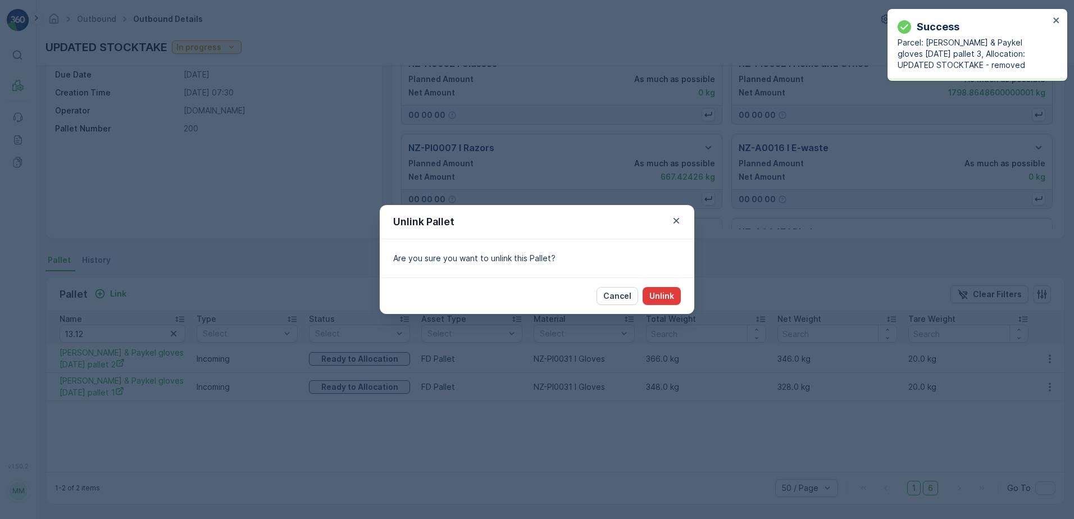
click at [670, 289] on button "Unlink" at bounding box center [662, 296] width 38 height 18
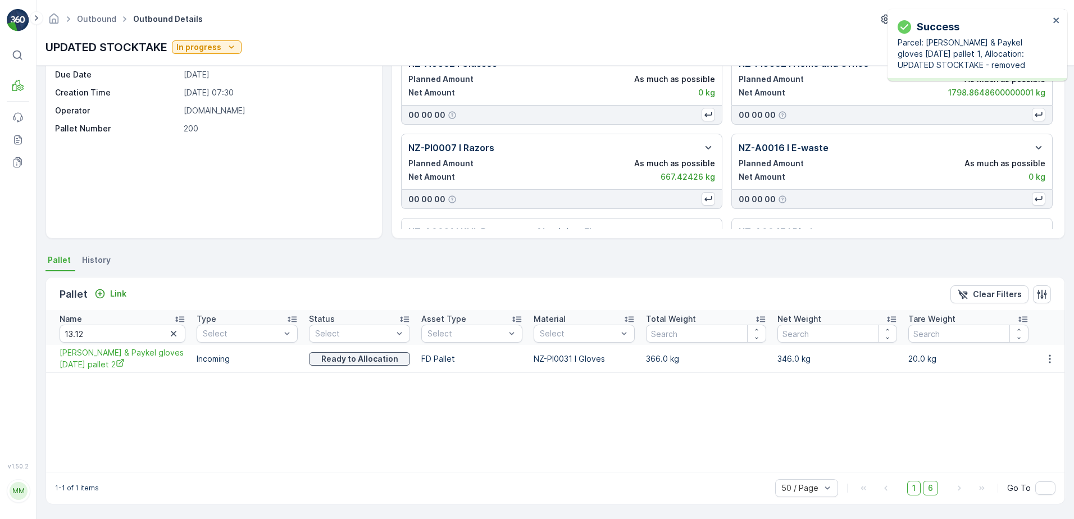
click at [1051, 360] on icon "button" at bounding box center [1050, 358] width 11 height 11
click at [1032, 394] on span "Unlink Pallet" at bounding box center [1028, 396] width 46 height 11
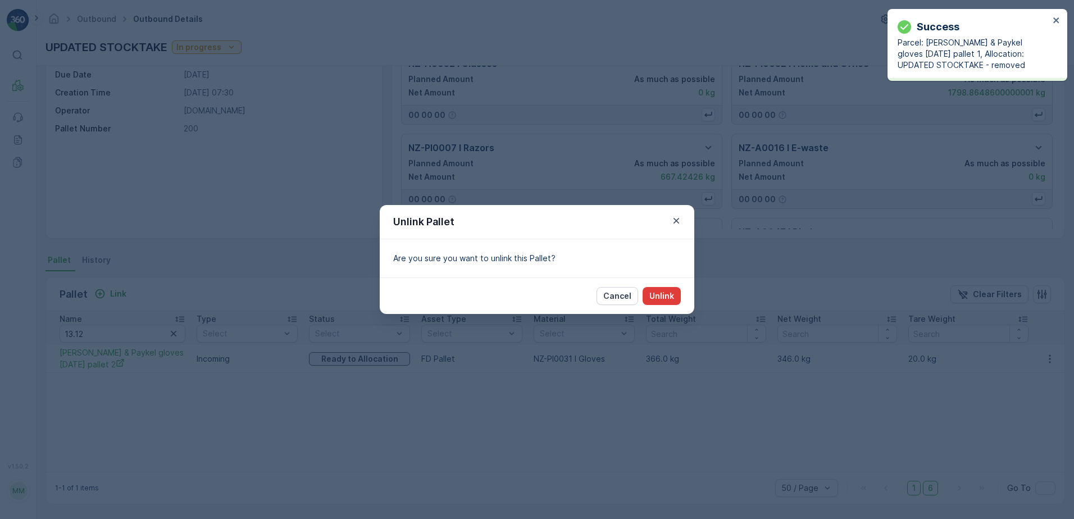
click at [670, 295] on p "Unlink" at bounding box center [662, 296] width 25 height 11
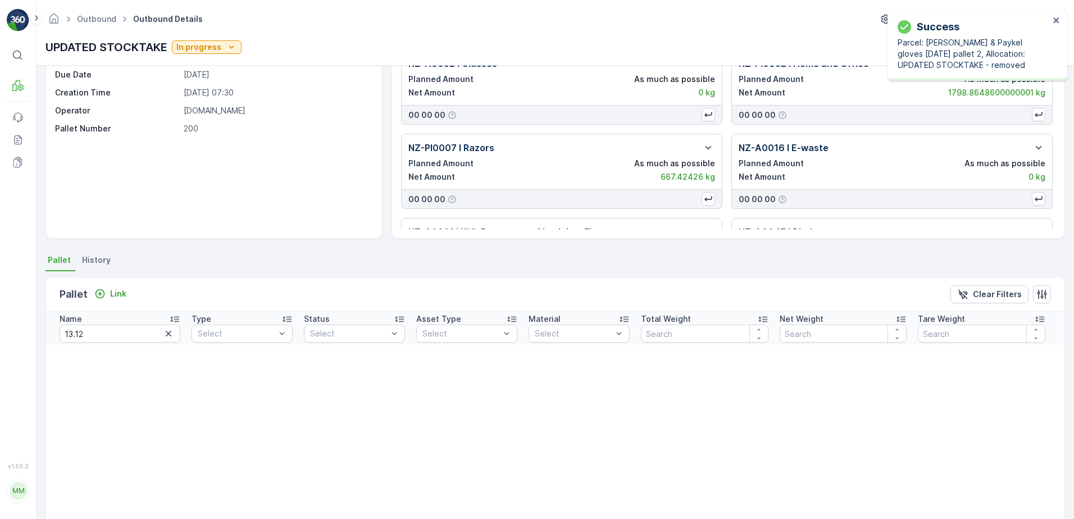
click at [1061, 22] on div "Success Parcel: [PERSON_NAME] & Paykel gloves [DATE] pallet 2, Allocation: UPDA…" at bounding box center [978, 45] width 180 height 72
click at [1059, 16] on icon "close" at bounding box center [1057, 20] width 8 height 9
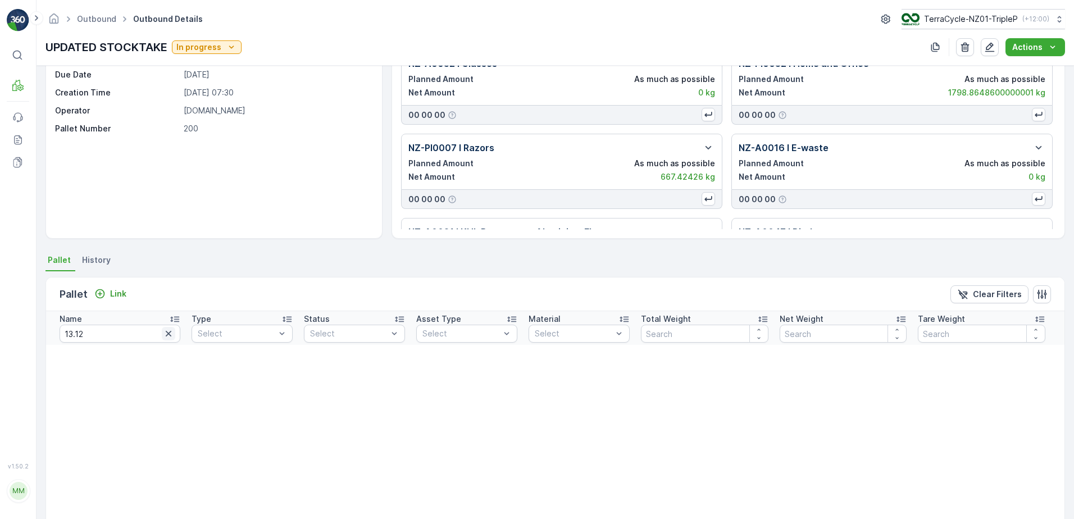
click at [170, 334] on icon "button" at bounding box center [168, 333] width 11 height 11
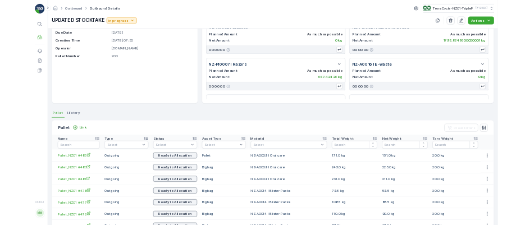
scroll to position [61, 0]
